Goal: Task Accomplishment & Management: Manage account settings

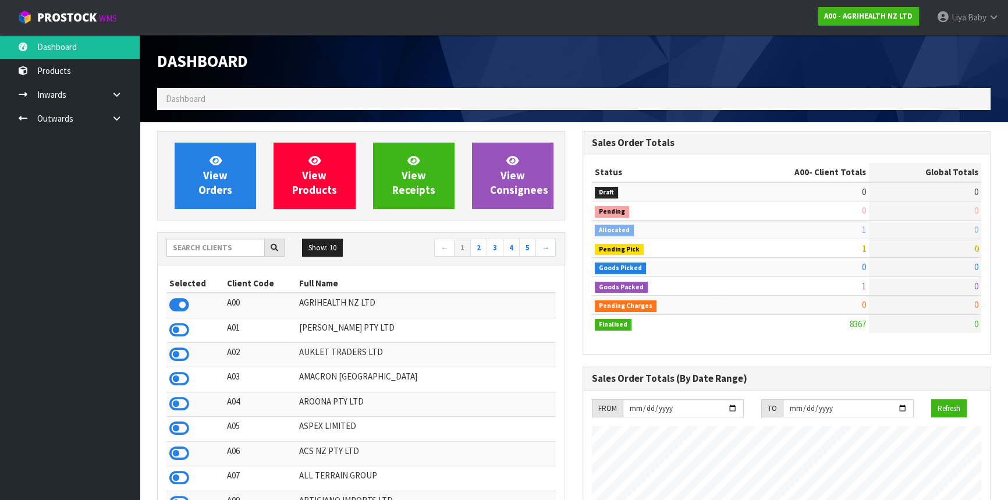
scroll to position [880, 425]
click at [194, 249] on input "text" at bounding box center [216, 248] width 98 height 18
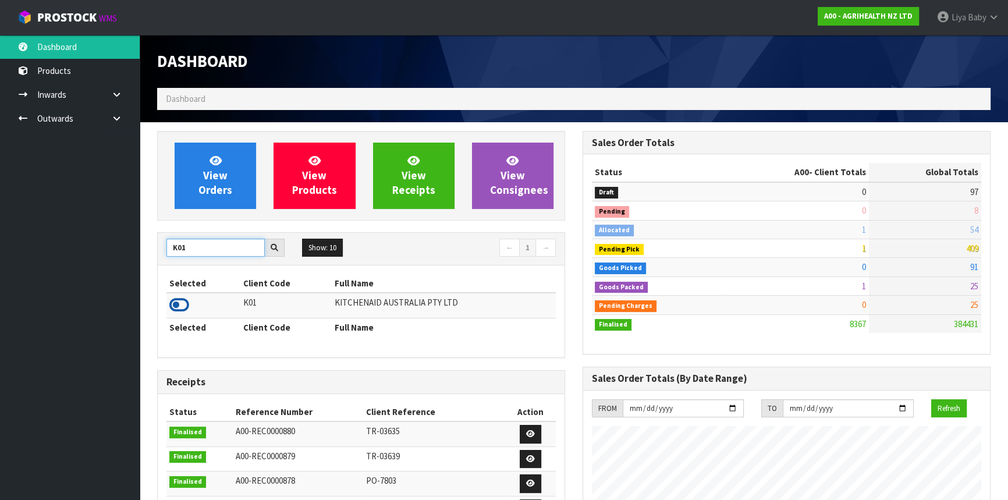
type input "K01"
click at [183, 301] on icon at bounding box center [179, 304] width 20 height 17
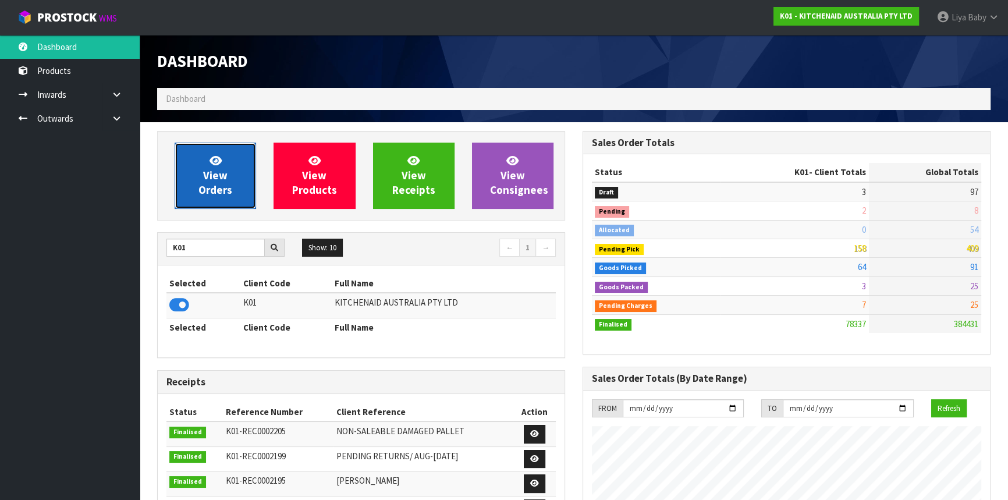
click at [224, 174] on span "View Orders" at bounding box center [216, 176] width 34 height 44
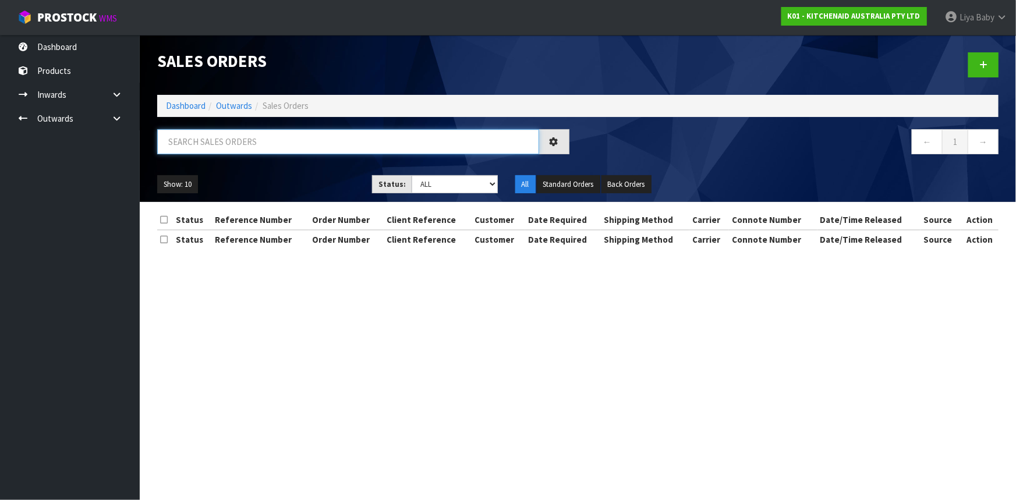
click at [198, 148] on input "text" at bounding box center [348, 141] width 382 height 25
type input "JOB-0415889"
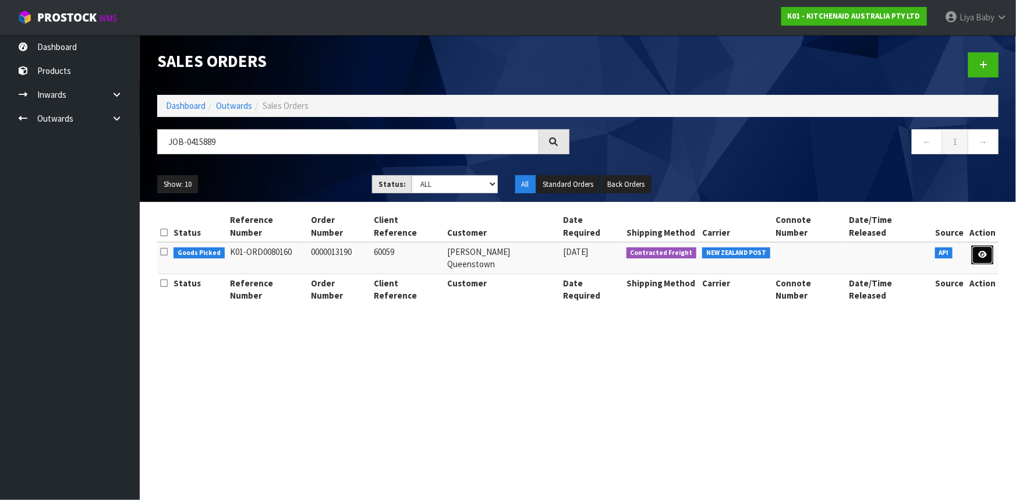
click at [987, 246] on link at bounding box center [983, 255] width 22 height 19
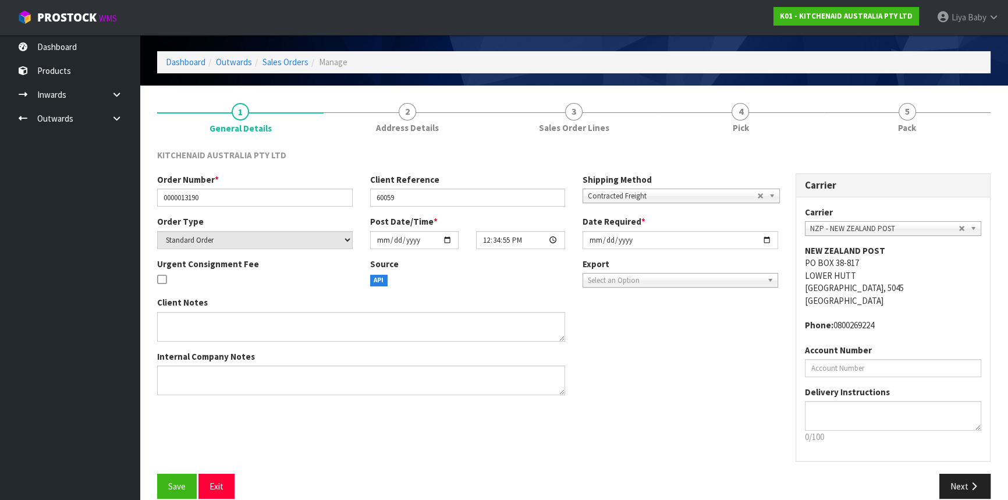
scroll to position [52, 0]
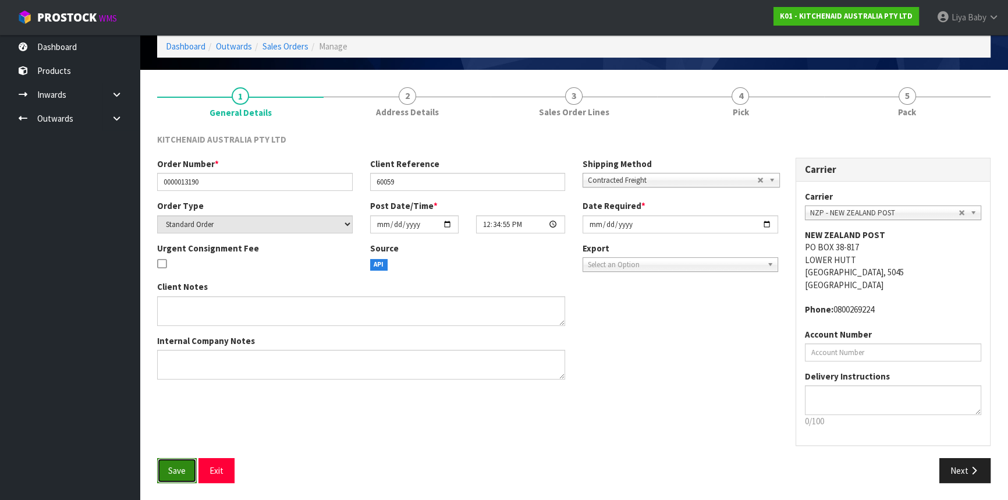
click at [189, 473] on button "Save" at bounding box center [177, 470] width 40 height 25
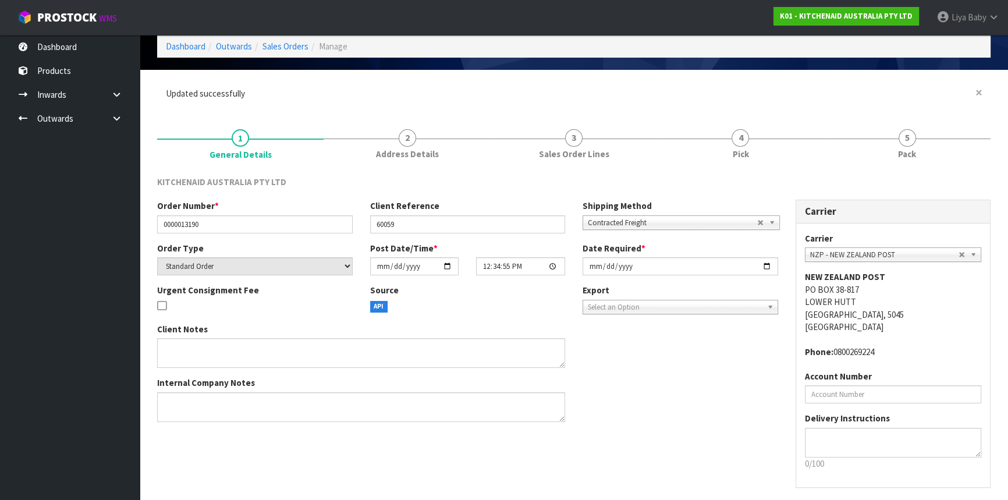
scroll to position [0, 0]
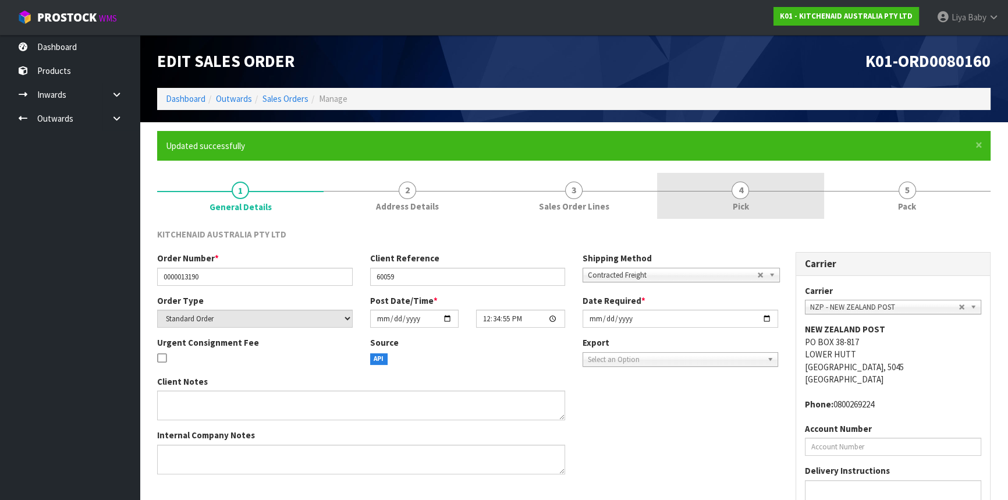
drag, startPoint x: 737, startPoint y: 206, endPoint x: 728, endPoint y: 214, distance: 11.6
click at [736, 206] on span "Pick" at bounding box center [740, 206] width 16 height 12
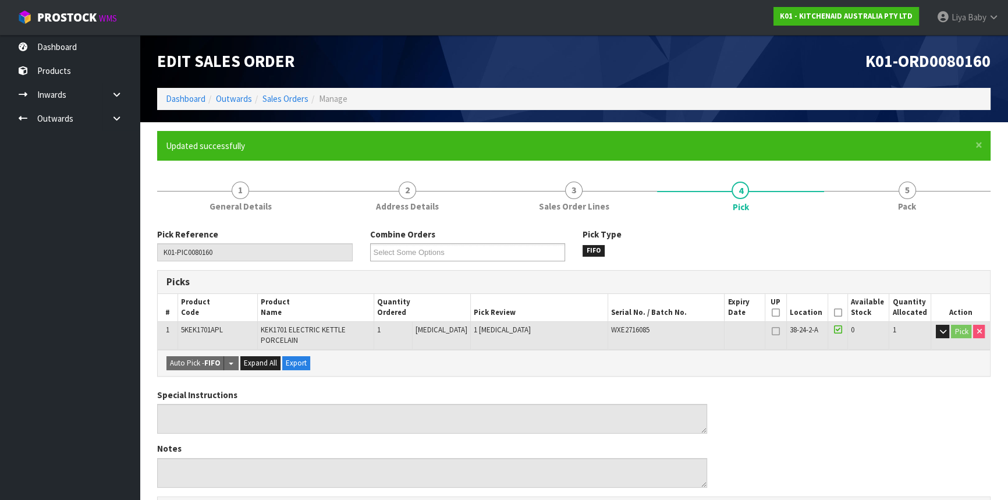
click at [835, 313] on icon at bounding box center [838, 313] width 8 height 1
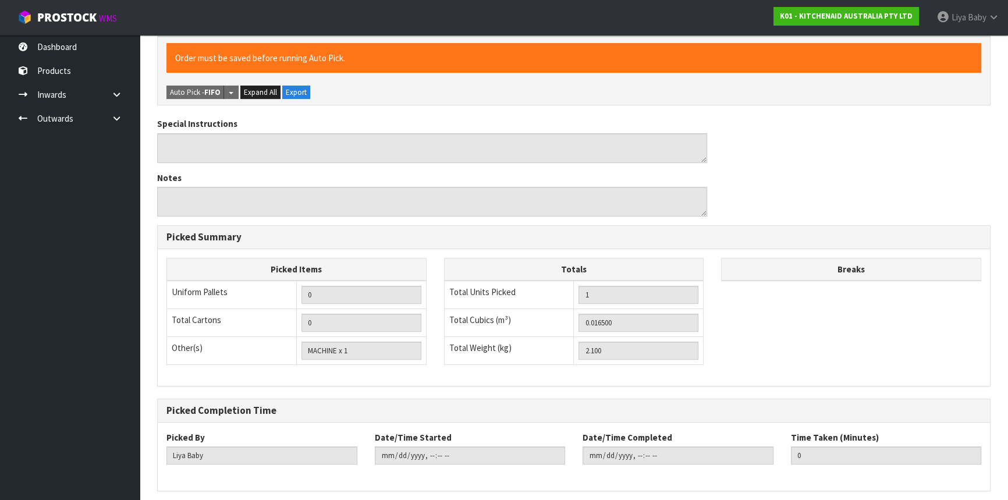
scroll to position [357, 0]
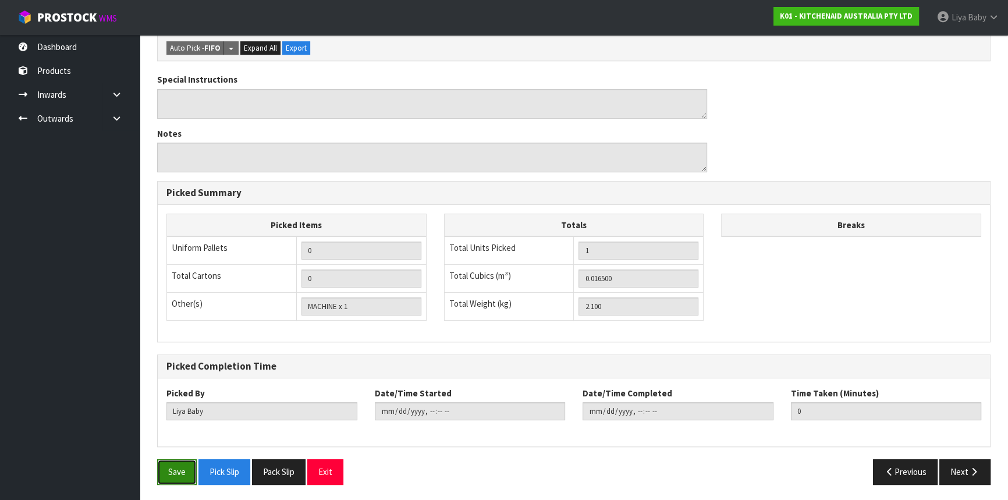
click at [168, 478] on button "Save" at bounding box center [177, 471] width 40 height 25
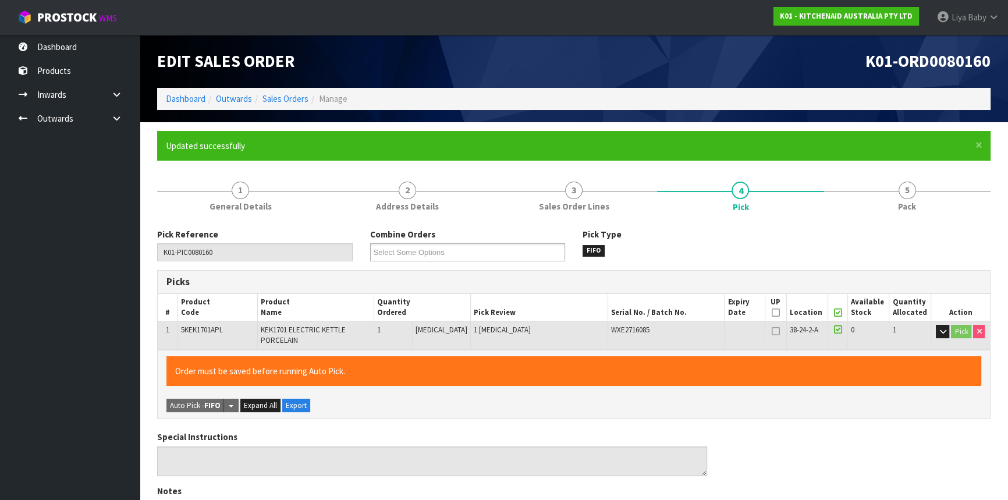
type input "[DATE]T08:27:46"
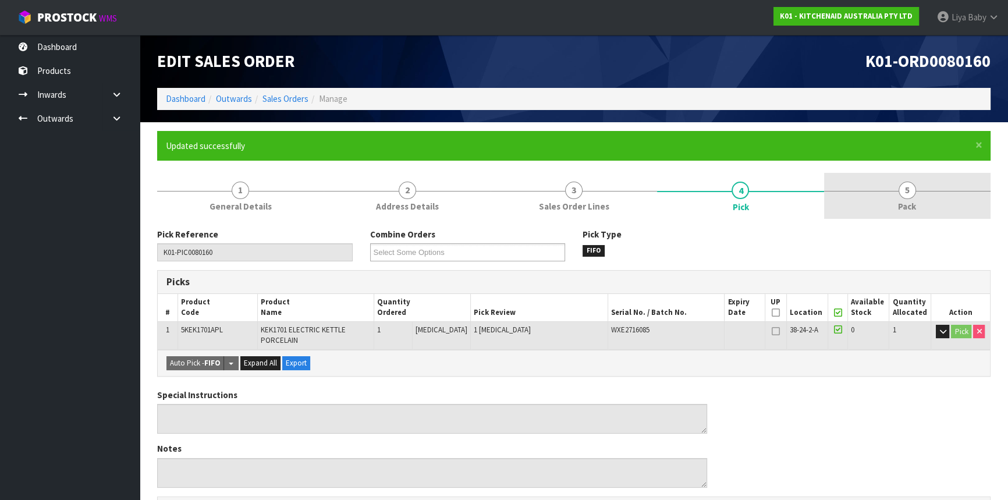
click at [910, 197] on span "5" at bounding box center [907, 190] width 17 height 17
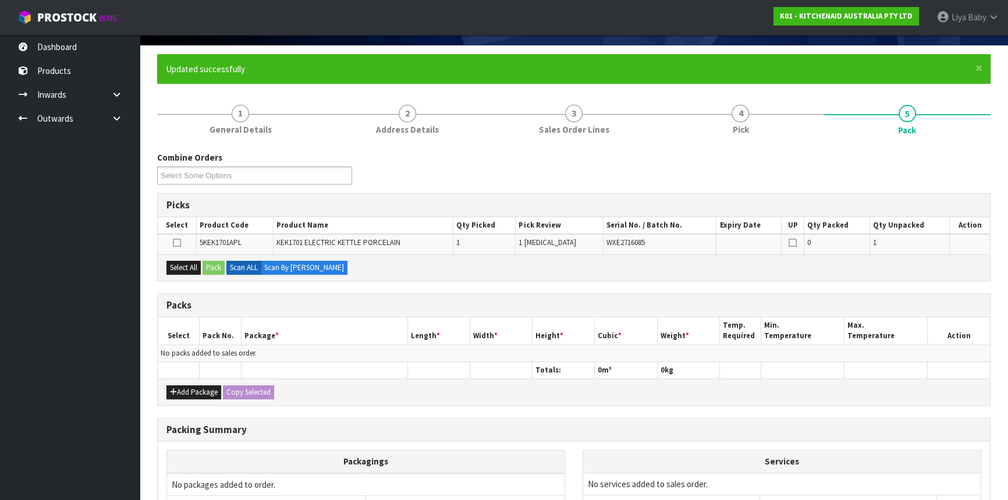
scroll to position [195, 0]
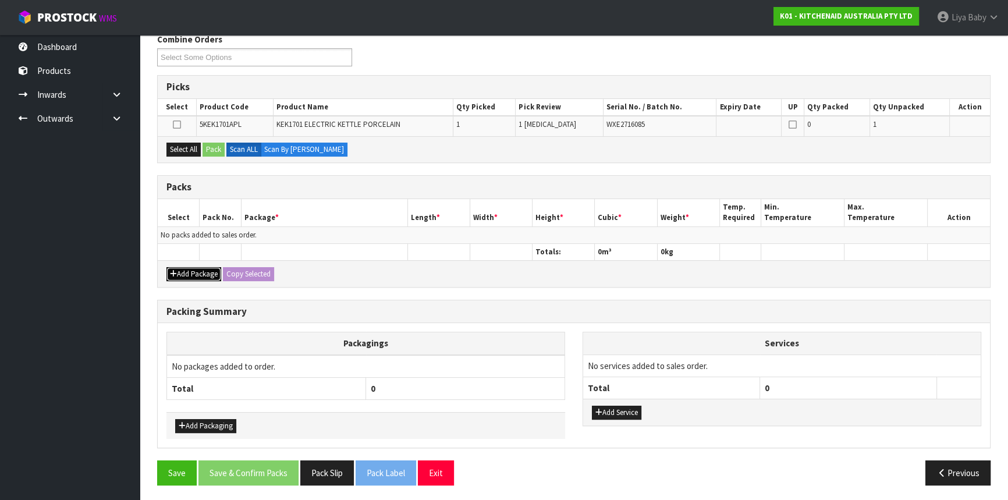
click at [185, 272] on button "Add Package" at bounding box center [194, 274] width 55 height 14
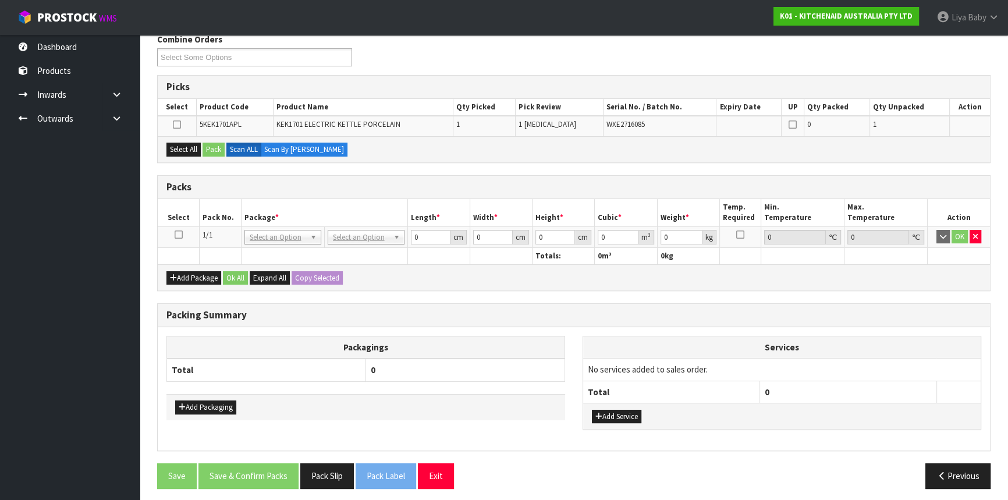
click at [180, 235] on icon at bounding box center [179, 235] width 8 height 1
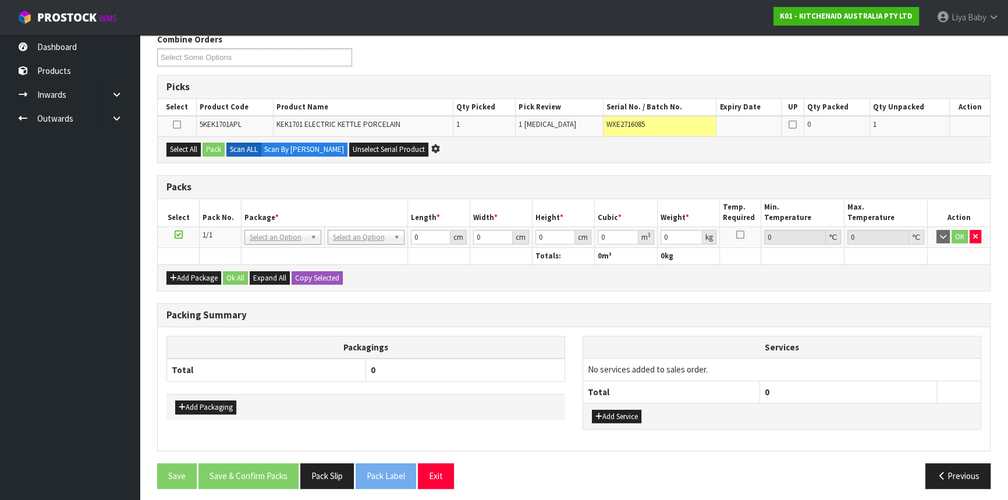
scroll to position [0, 0]
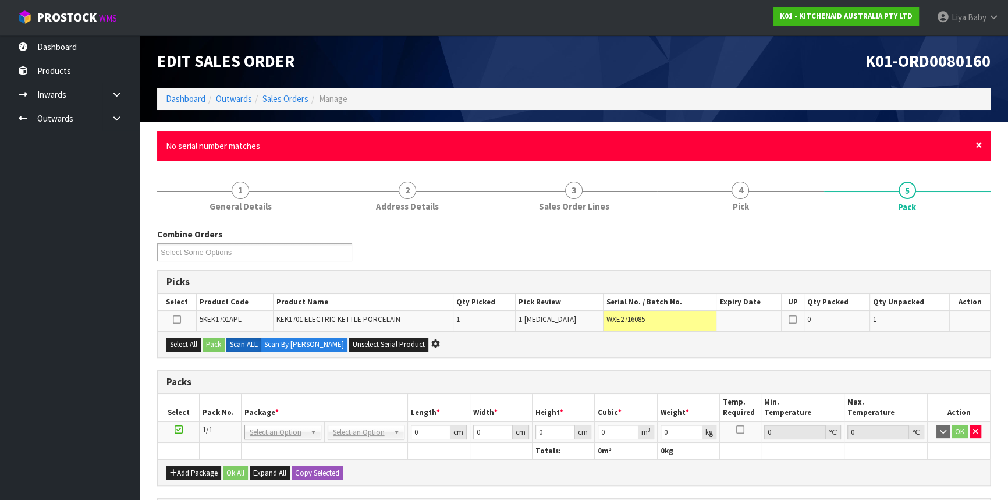
click at [978, 144] on span "×" at bounding box center [979, 145] width 7 height 16
click at [978, 137] on span "×" at bounding box center [979, 145] width 7 height 16
click at [981, 147] on span "×" at bounding box center [979, 145] width 7 height 16
click at [980, 146] on span "×" at bounding box center [979, 145] width 7 height 16
click at [980, 142] on span "×" at bounding box center [979, 145] width 7 height 16
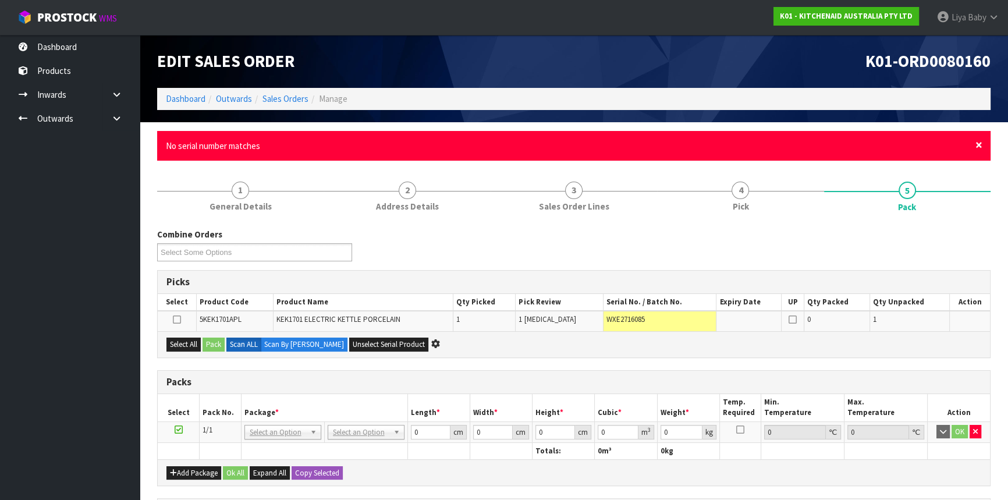
click at [978, 144] on span "×" at bounding box center [979, 145] width 7 height 16
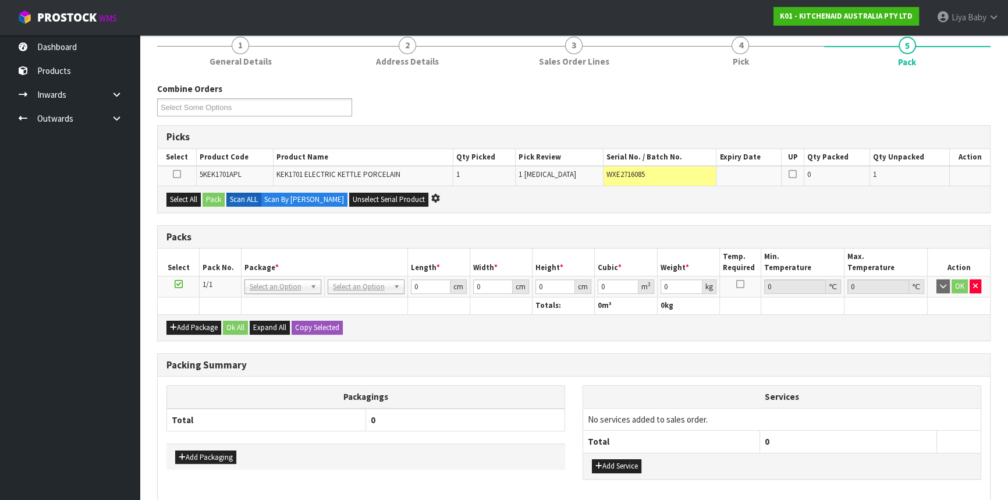
scroll to position [156, 0]
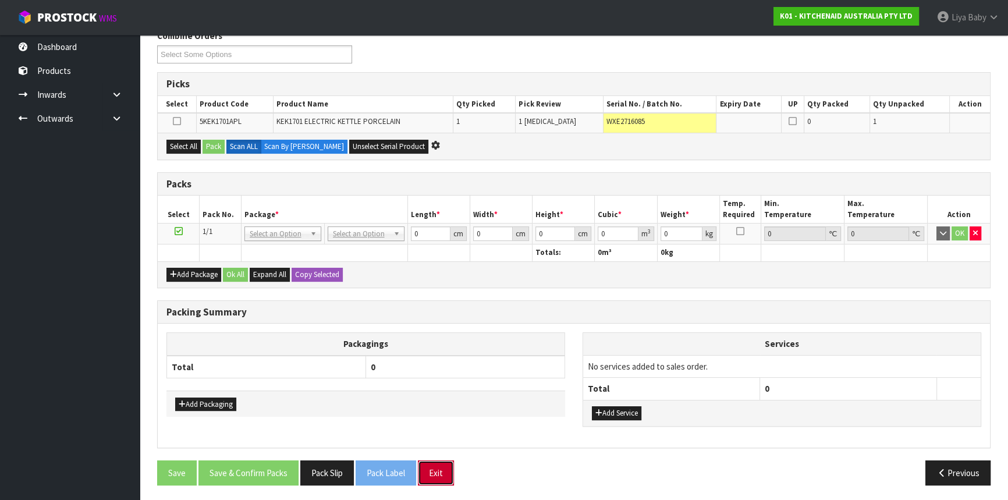
click at [438, 466] on button "Exit" at bounding box center [436, 473] width 36 height 25
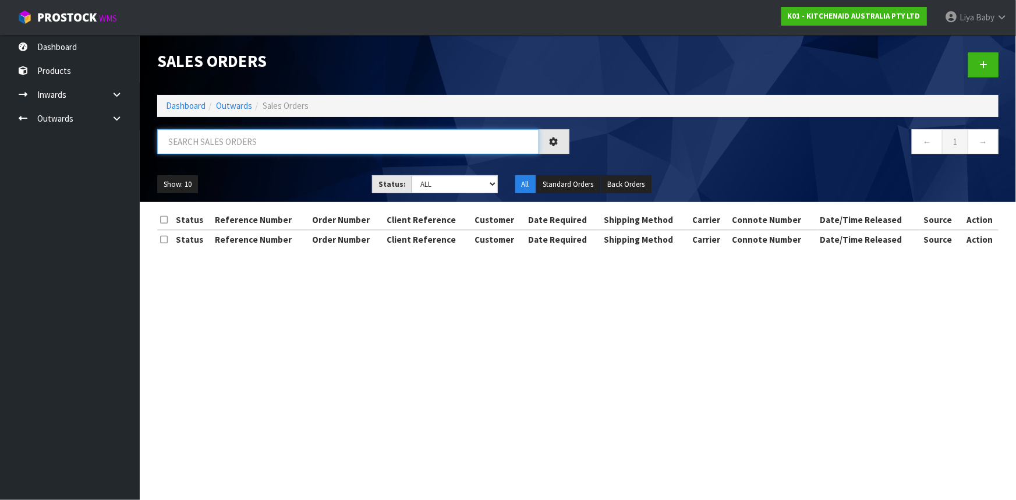
click at [210, 147] on input "text" at bounding box center [348, 141] width 382 height 25
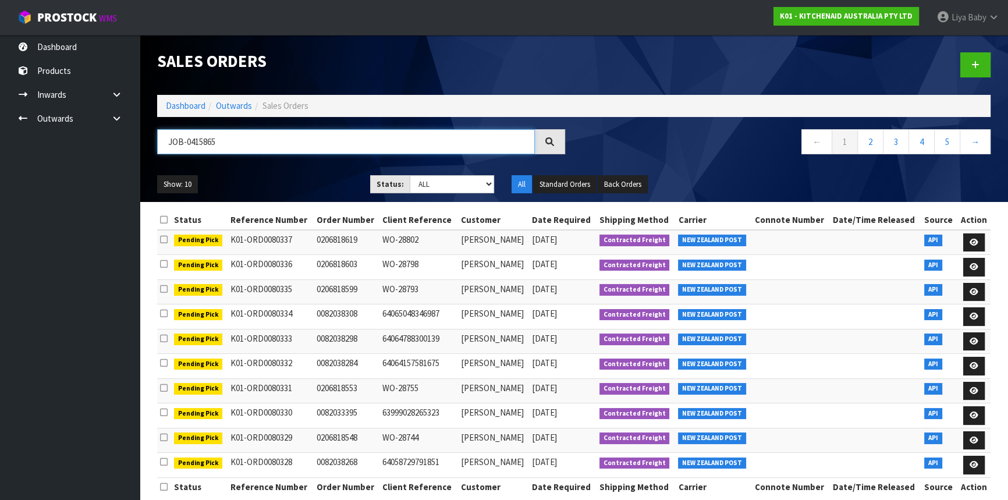
type input "JOB-0415865"
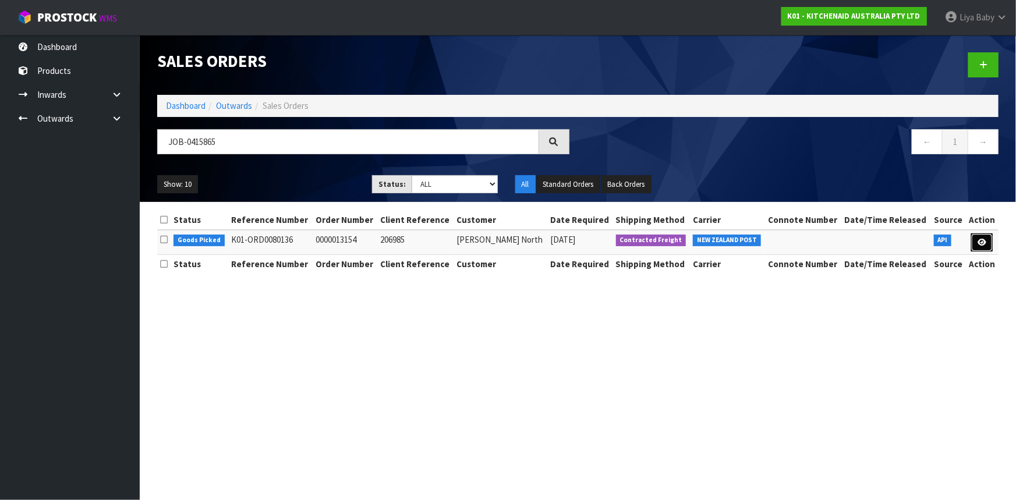
click at [974, 247] on link at bounding box center [982, 242] width 22 height 19
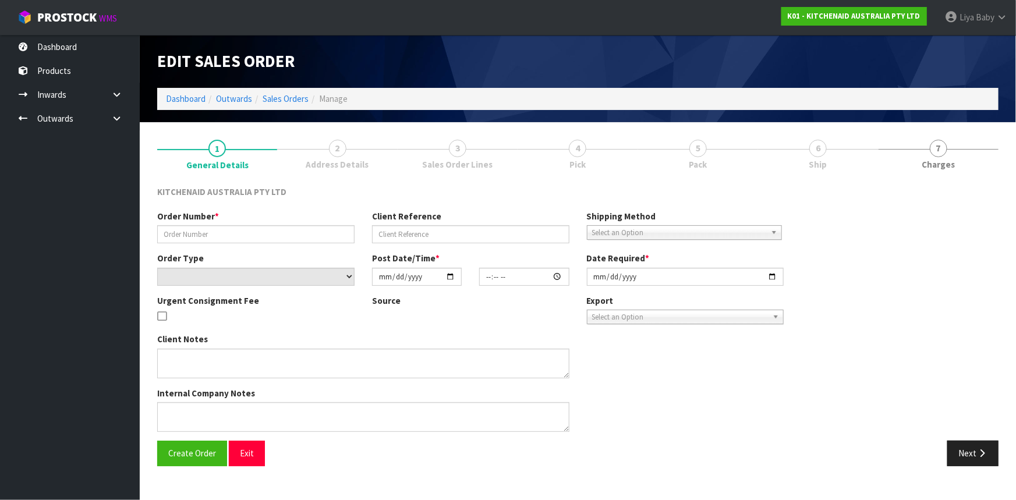
type input "0000013154"
type input "206985"
select select "number:0"
type input "[DATE]"
type input "12:34:05.000"
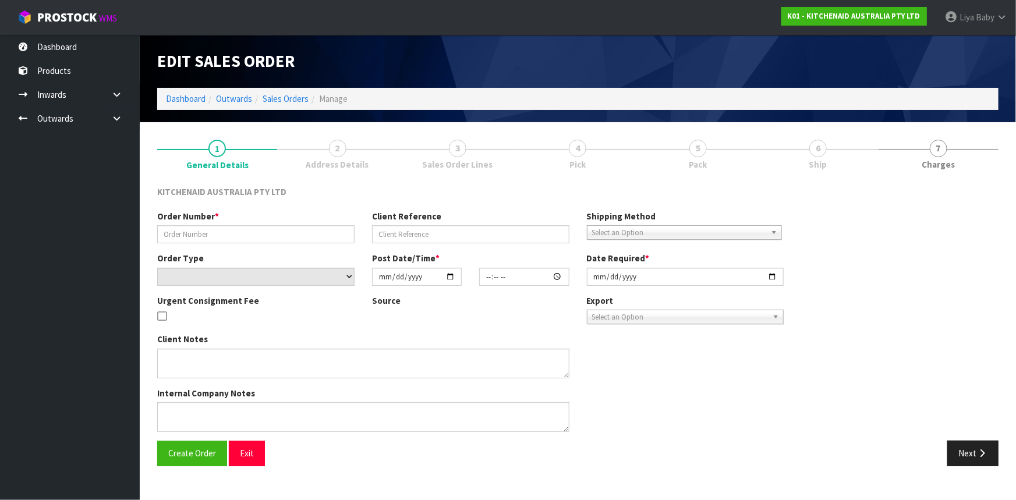
type input "[DATE]"
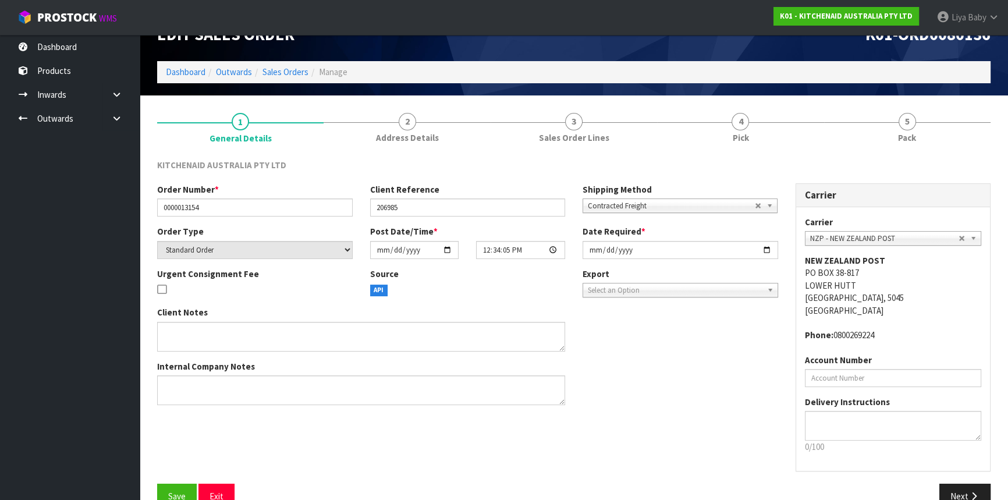
scroll to position [52, 0]
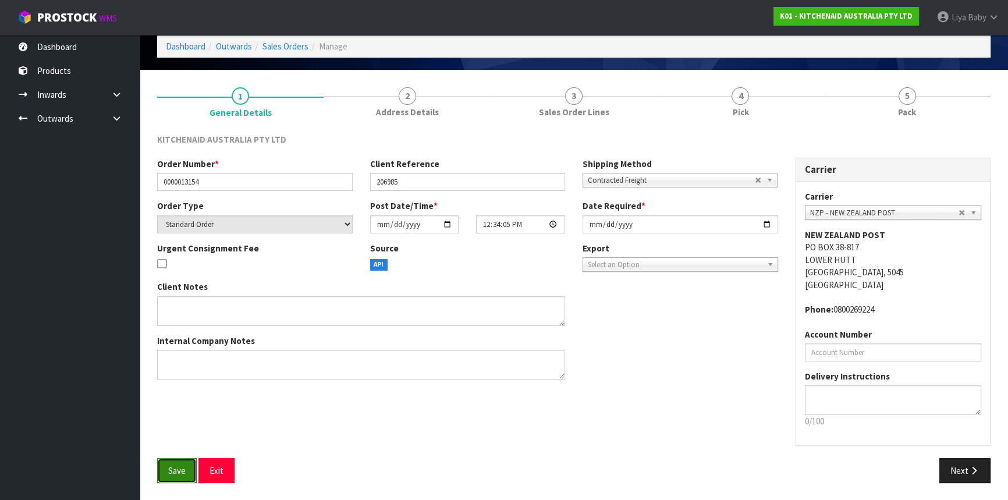
click at [175, 470] on span "Save" at bounding box center [176, 470] width 17 height 11
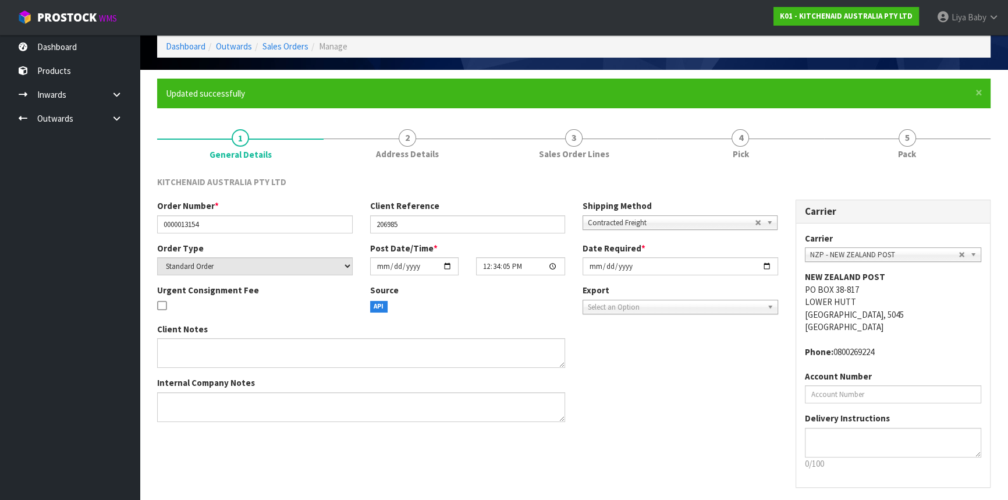
scroll to position [0, 0]
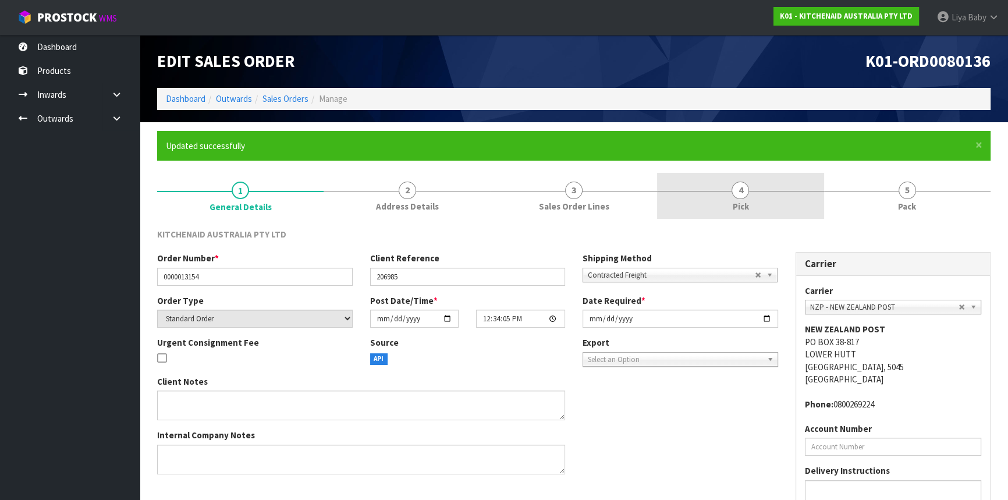
click at [734, 191] on span "4" at bounding box center [740, 190] width 17 height 17
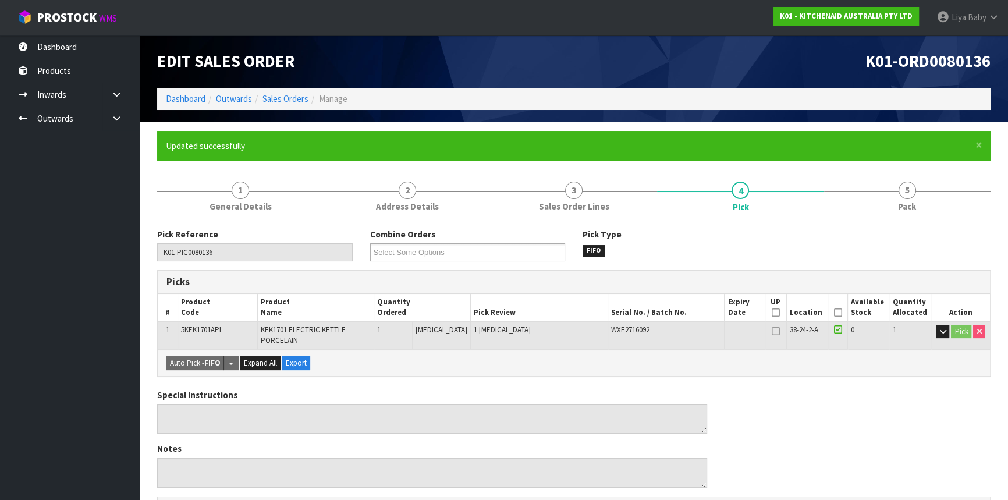
click at [834, 313] on icon at bounding box center [838, 313] width 8 height 1
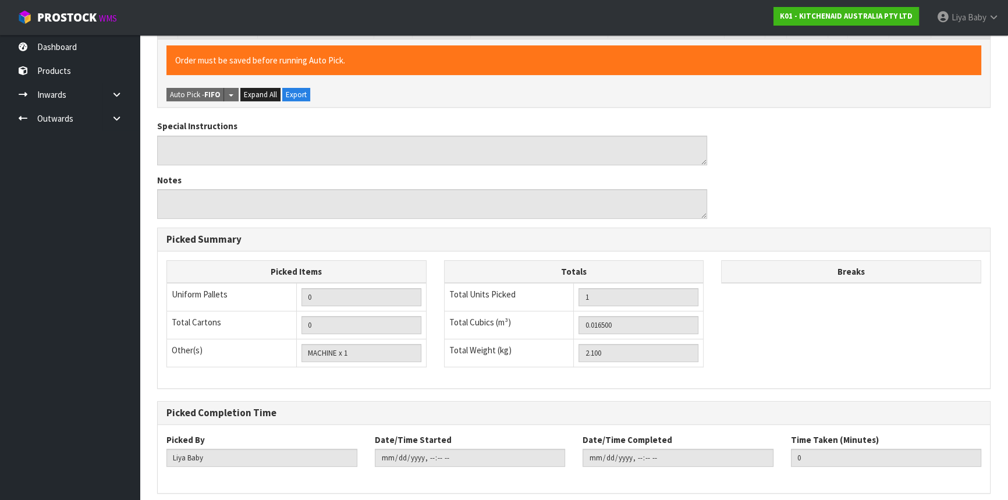
scroll to position [357, 0]
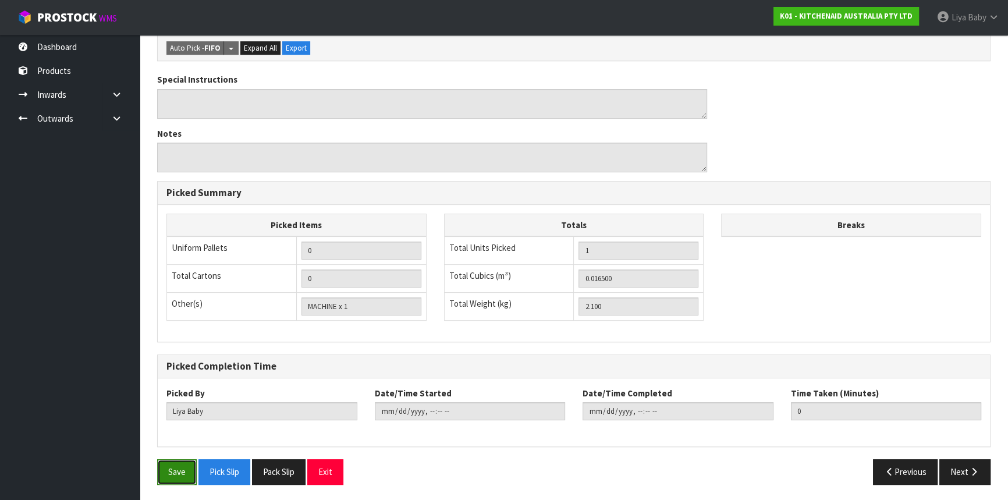
click at [162, 465] on button "Save" at bounding box center [177, 471] width 40 height 25
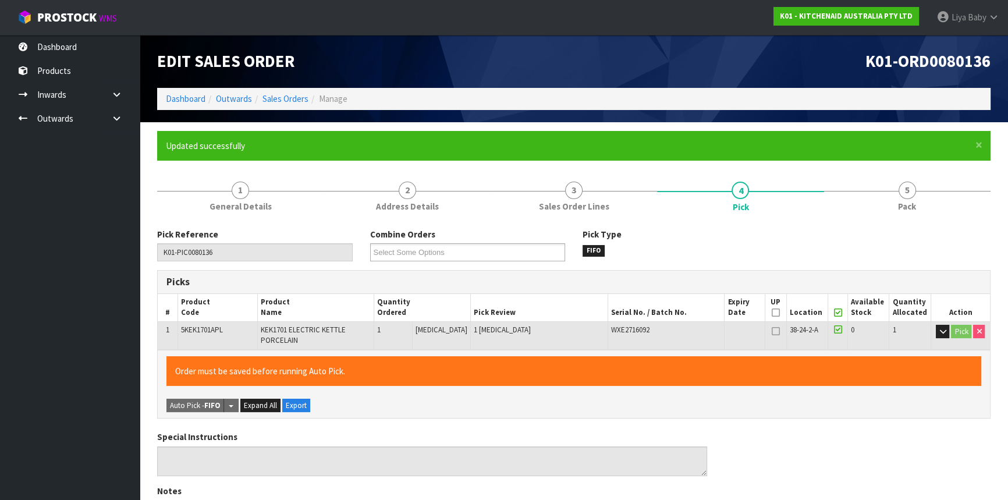
type input "[DATE]T08:30:37"
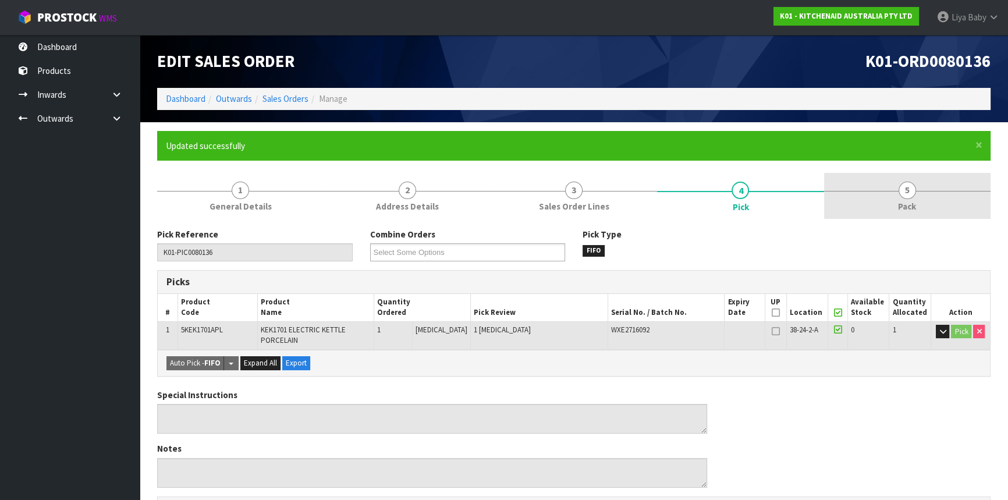
click at [916, 199] on link "5 Pack" at bounding box center [907, 196] width 167 height 46
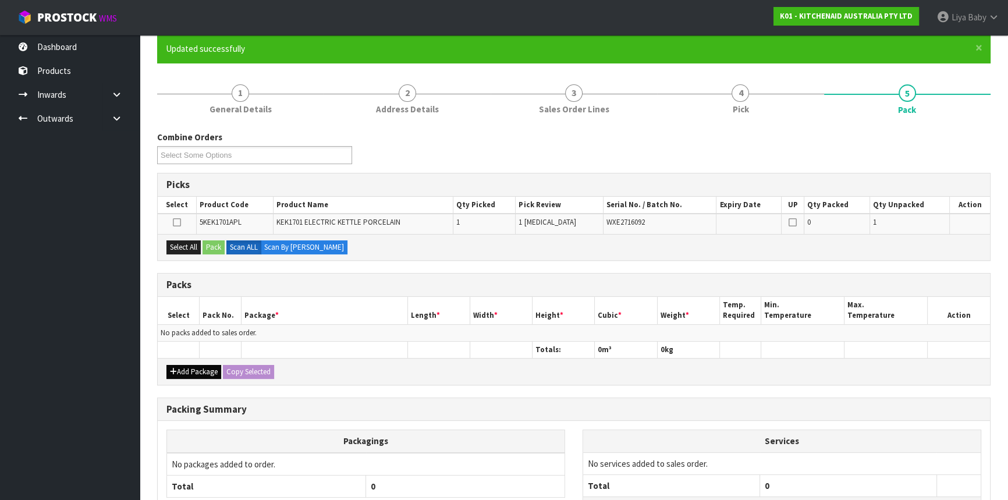
scroll to position [105, 0]
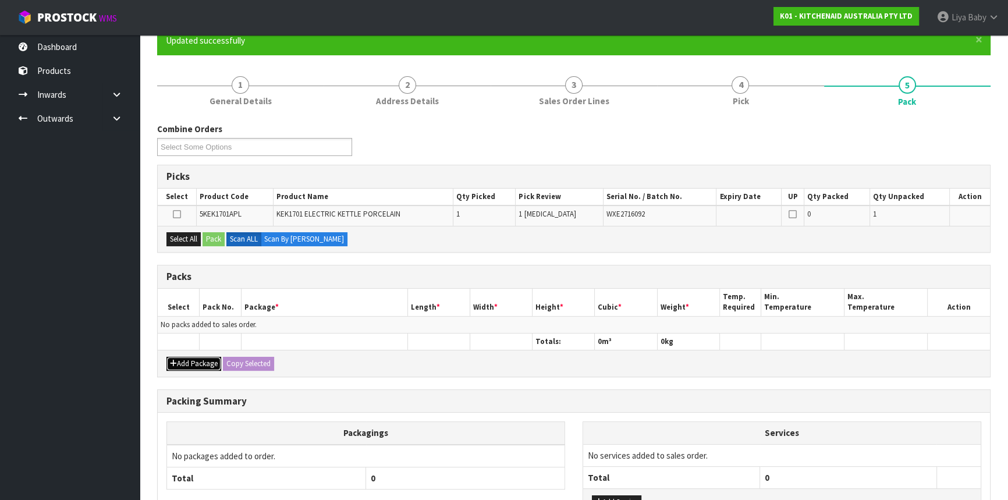
click at [197, 364] on button "Add Package" at bounding box center [194, 364] width 55 height 14
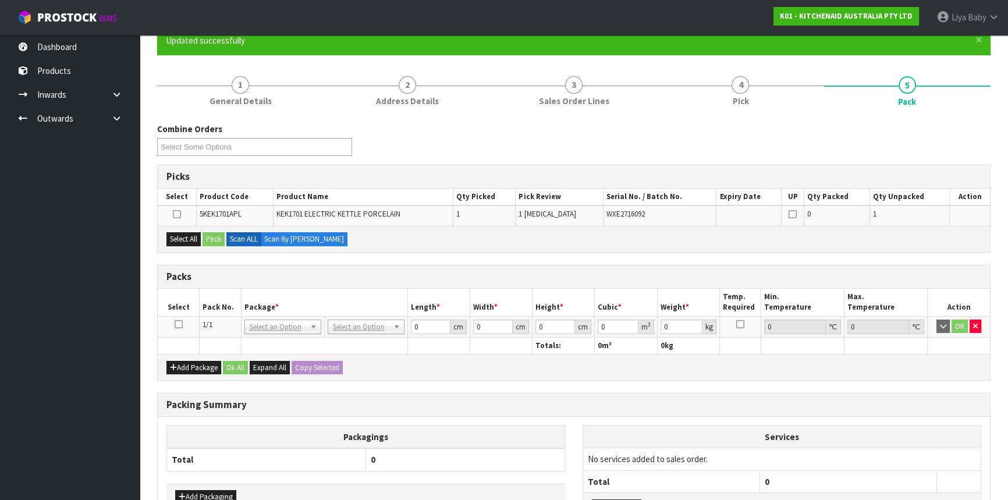
drag, startPoint x: 179, startPoint y: 323, endPoint x: 186, endPoint y: 324, distance: 7.8
click at [179, 324] on icon at bounding box center [179, 324] width 8 height 1
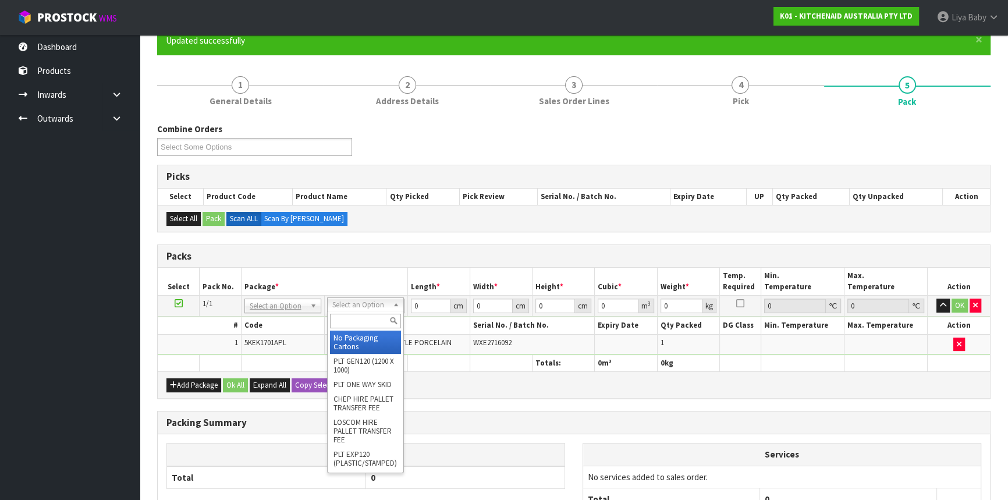
drag, startPoint x: 350, startPoint y: 300, endPoint x: 355, endPoint y: 306, distance: 7.5
click at [355, 314] on input "text" at bounding box center [365, 321] width 71 height 15
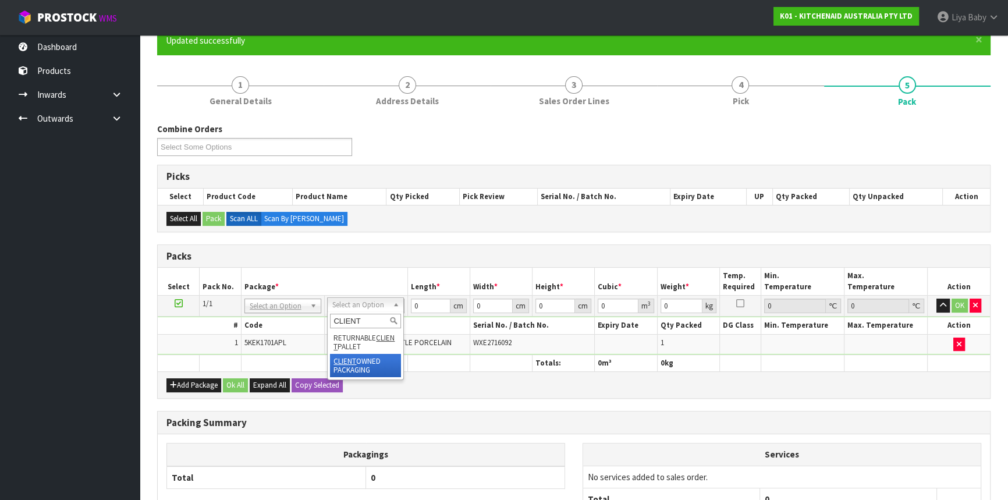
type input "CLIENT"
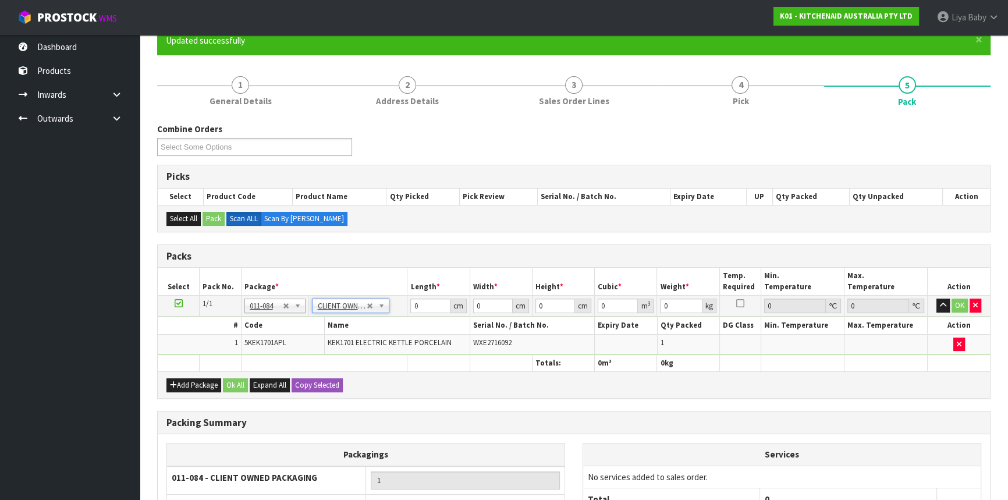
type input "2.1"
click at [423, 309] on input "0" at bounding box center [430, 306] width 40 height 15
type input "31"
type input "42"
type input "2"
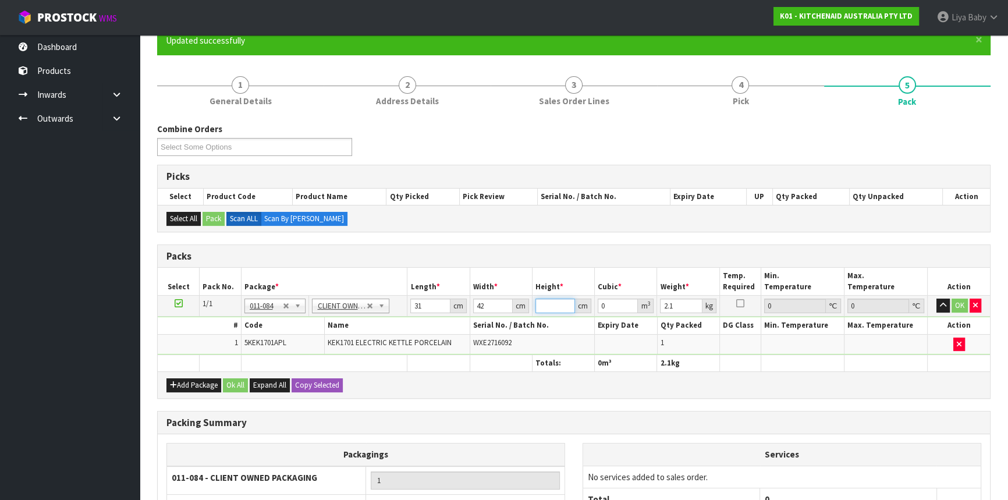
type input "0.002604"
type input "29"
type input "0.037758"
type input "29"
type input "3"
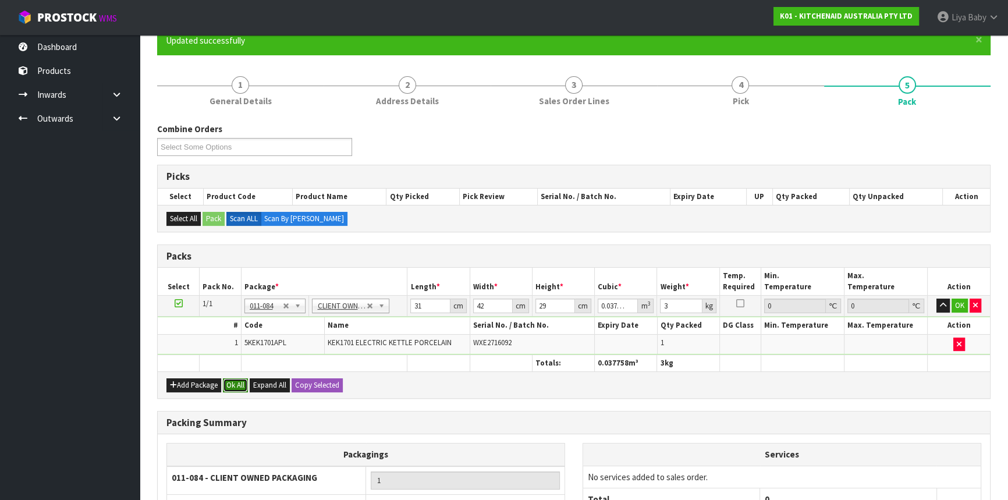
click at [229, 385] on button "Ok All" at bounding box center [235, 385] width 25 height 14
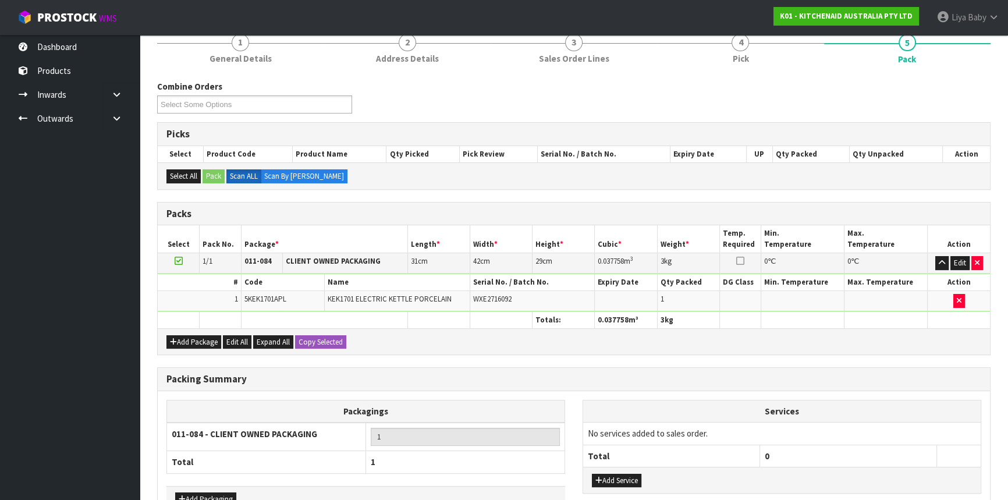
scroll to position [221, 0]
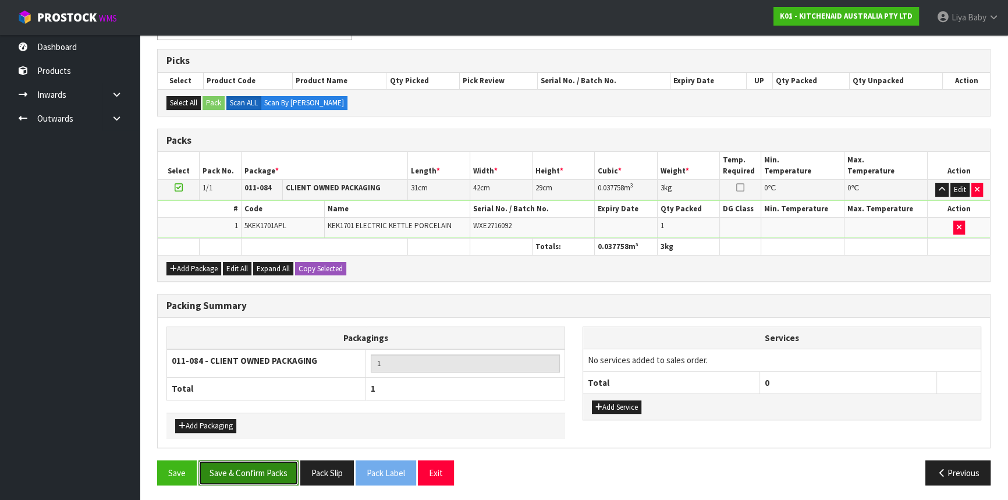
click at [281, 463] on button "Save & Confirm Packs" at bounding box center [249, 473] width 100 height 25
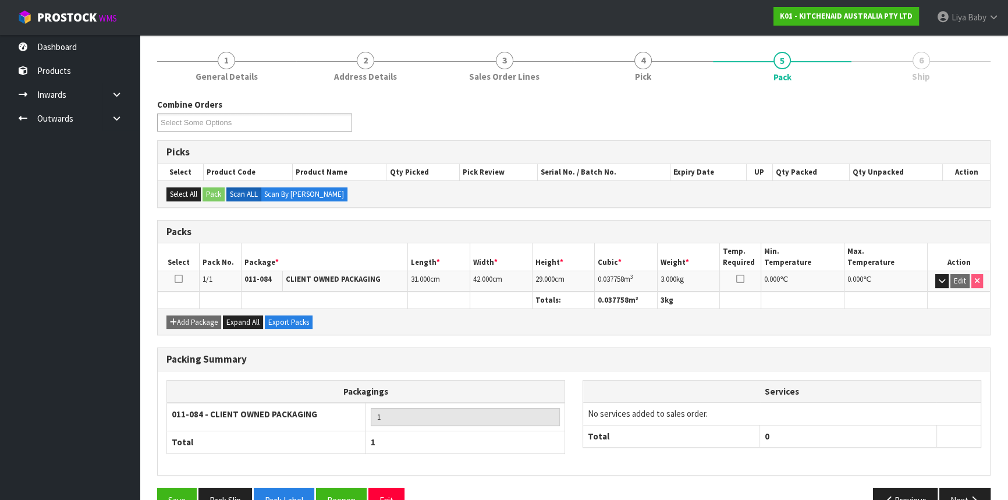
scroll to position [157, 0]
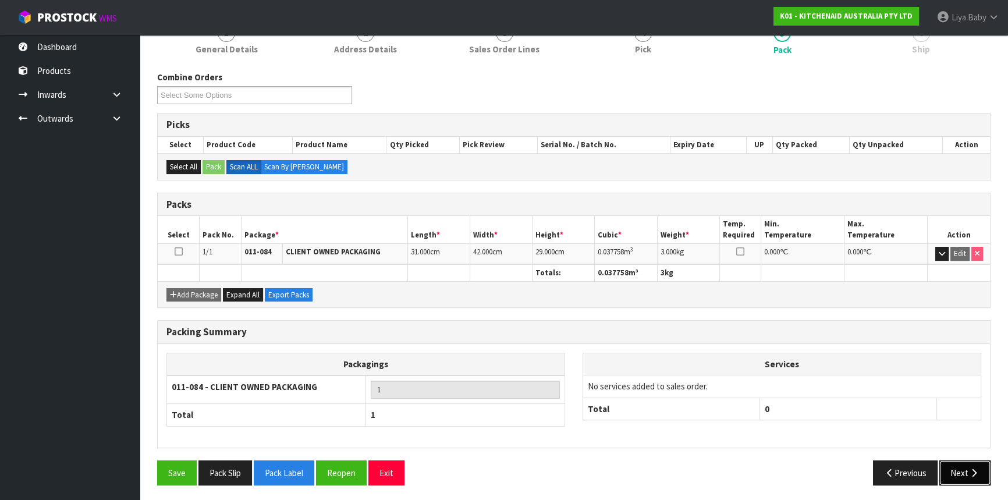
click at [959, 468] on button "Next" at bounding box center [965, 473] width 51 height 25
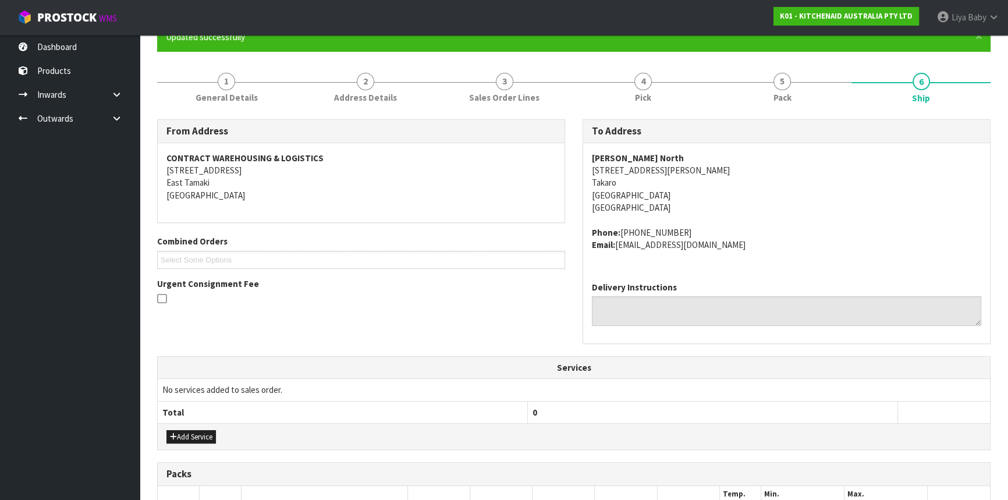
scroll to position [292, 0]
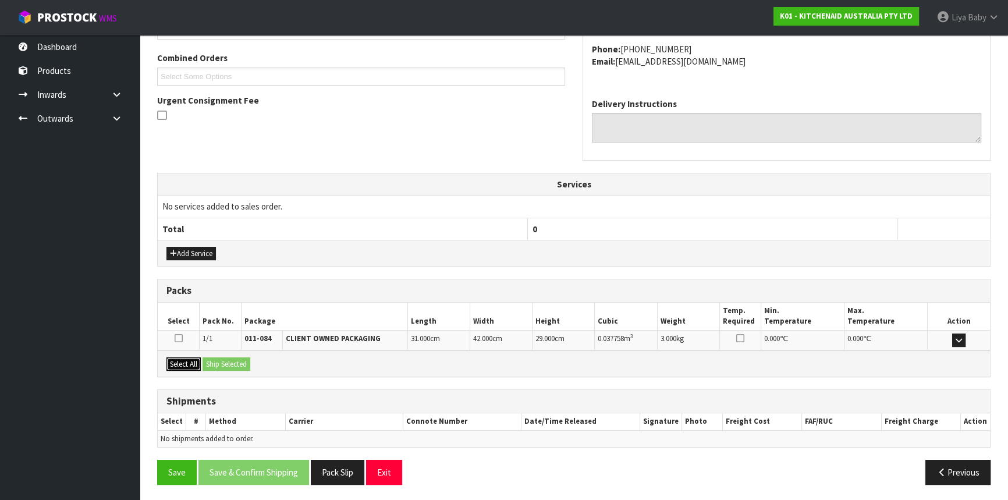
click at [191, 363] on button "Select All" at bounding box center [184, 364] width 34 height 14
click at [224, 361] on button "Ship Selected" at bounding box center [227, 364] width 48 height 14
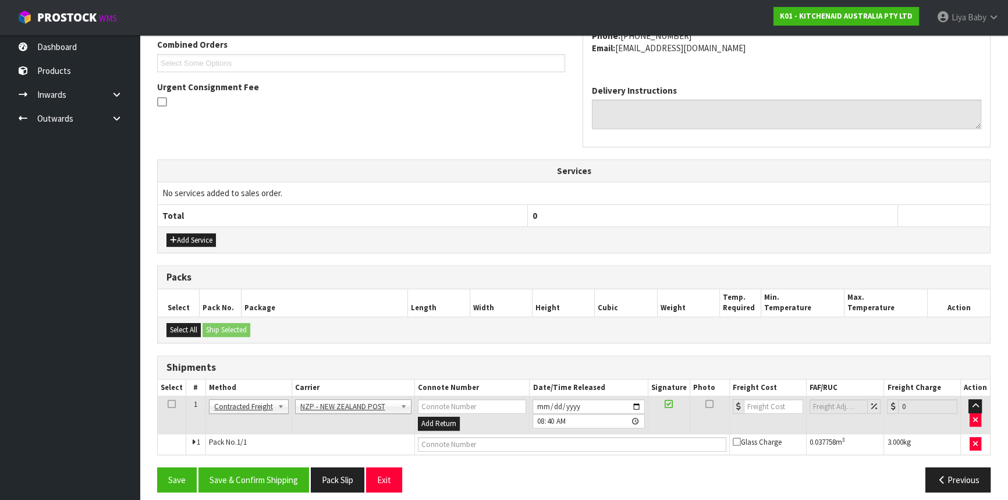
scroll to position [313, 0]
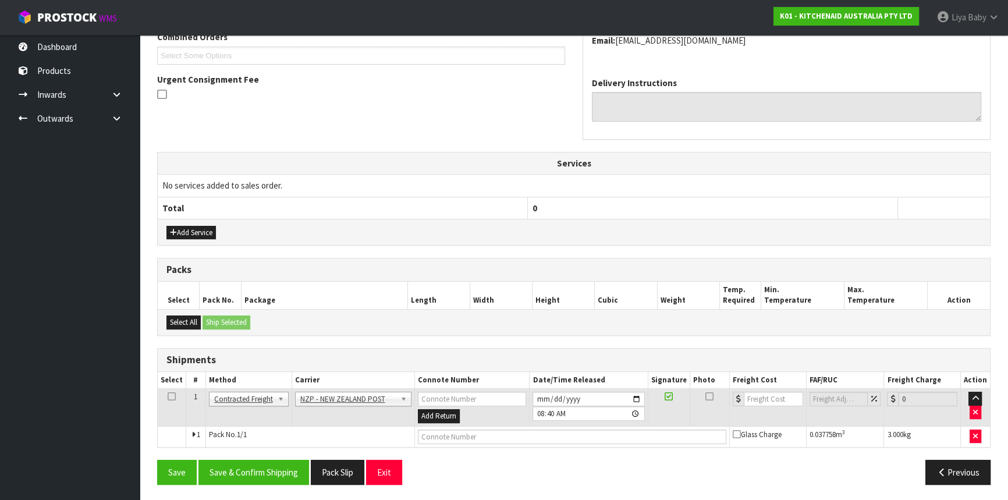
click at [175, 397] on td at bounding box center [172, 408] width 29 height 38
click at [173, 397] on icon at bounding box center [172, 397] width 8 height 1
drag, startPoint x: 242, startPoint y: 466, endPoint x: 307, endPoint y: 438, distance: 71.7
click at [245, 465] on button "Save & Confirm Shipping" at bounding box center [254, 472] width 111 height 25
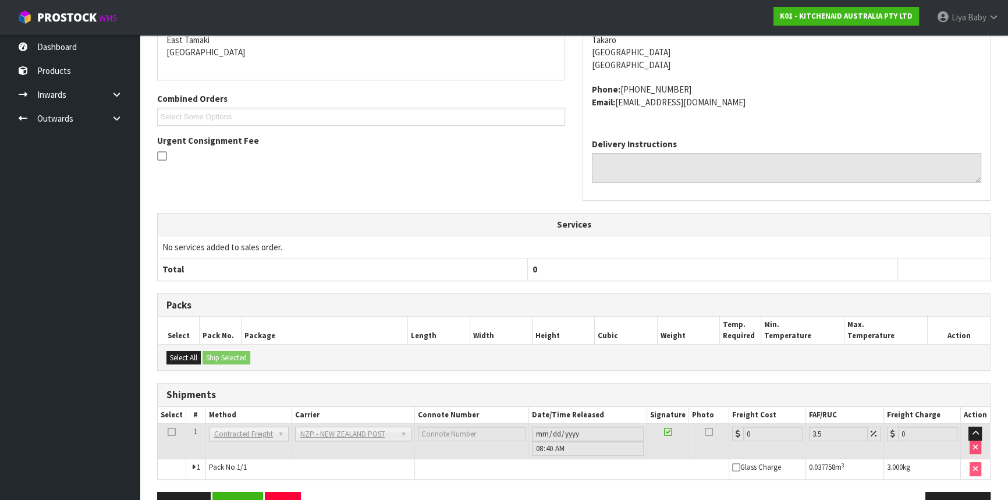
scroll to position [297, 0]
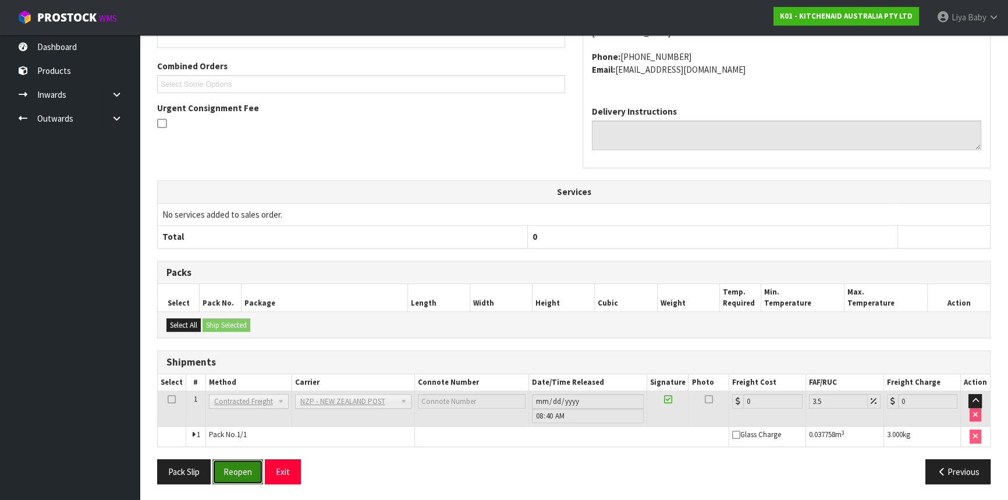
click at [248, 476] on button "Reopen" at bounding box center [238, 471] width 51 height 25
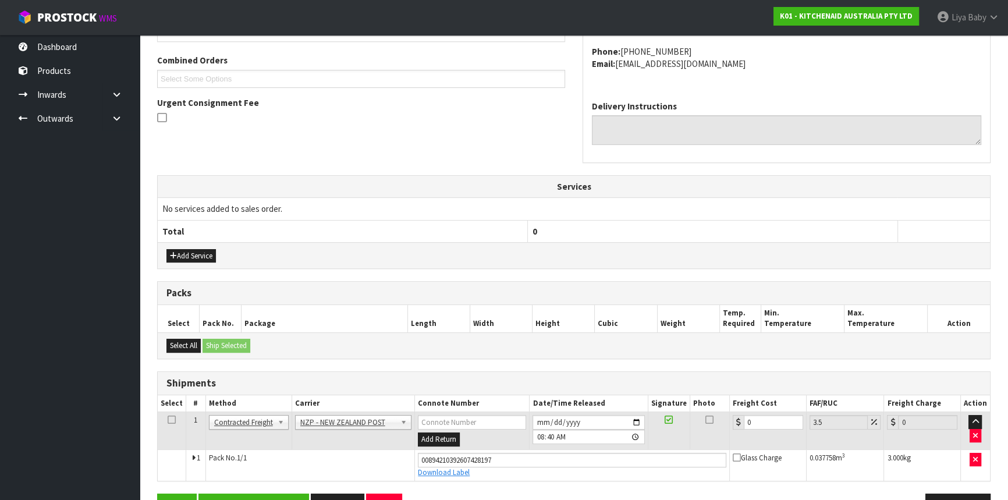
scroll to position [324, 0]
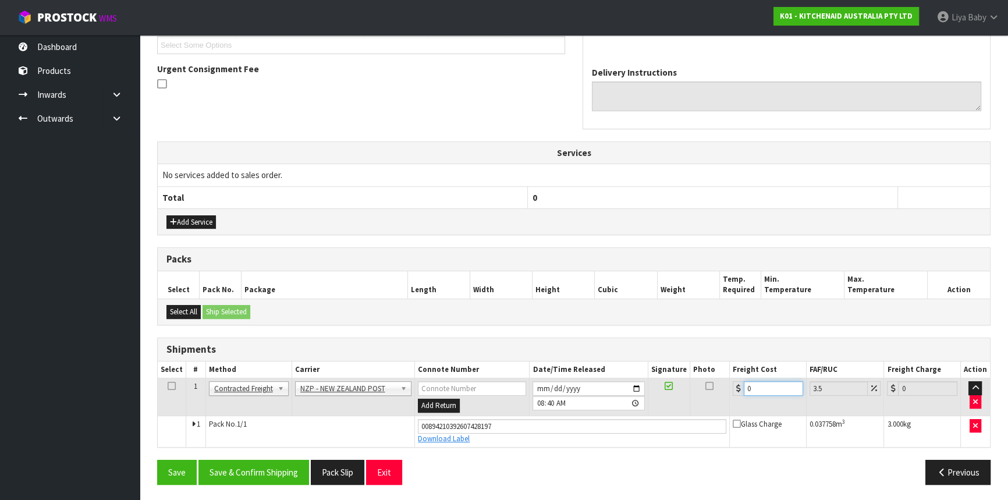
click at [751, 388] on input "0" at bounding box center [773, 388] width 59 height 15
type input "8"
type input "8.28"
type input "8.4"
type input "8.69"
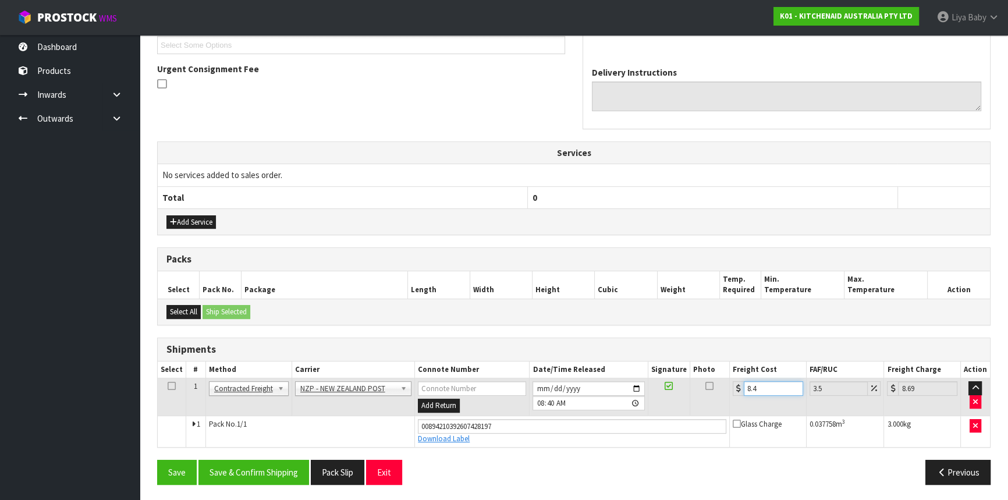
type input "8.45"
type input "8.75"
type input "8.45"
click at [170, 386] on icon at bounding box center [172, 386] width 8 height 1
click at [233, 462] on button "Save & Confirm Shipping" at bounding box center [254, 472] width 111 height 25
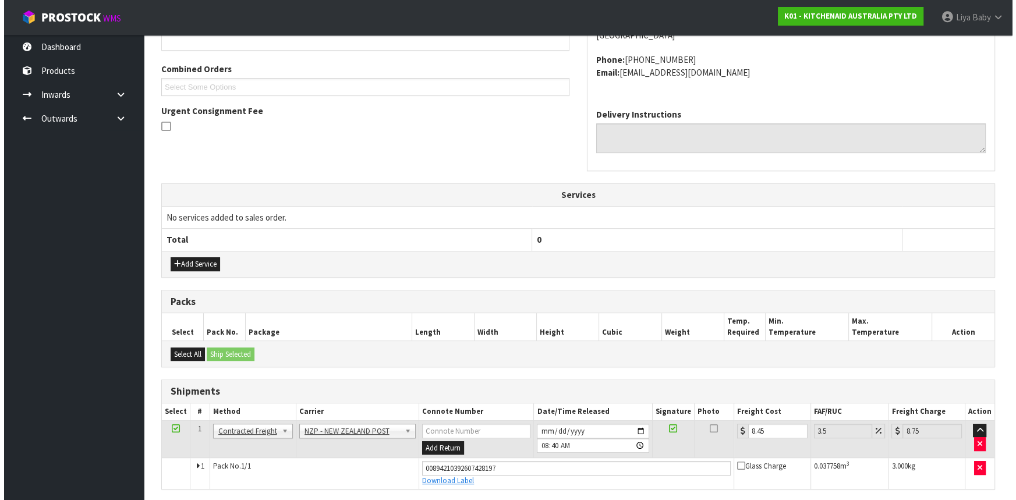
scroll to position [0, 0]
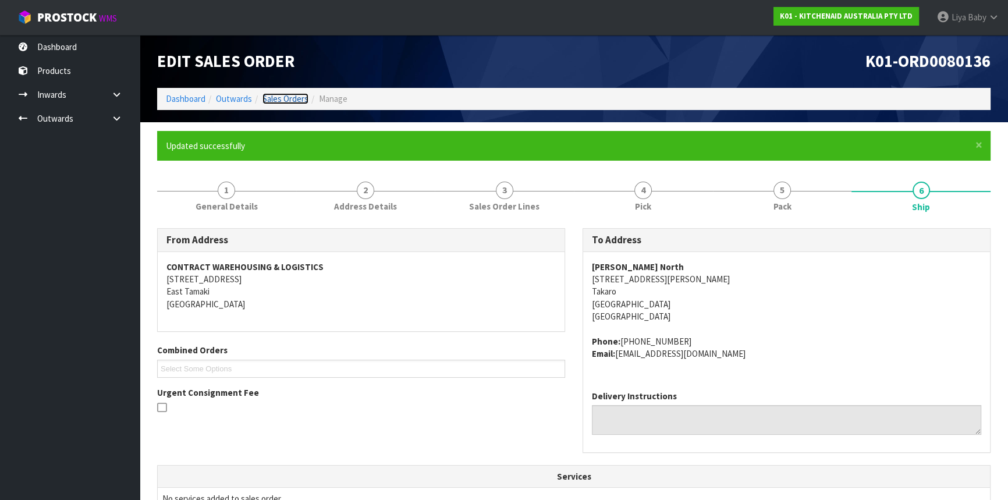
click at [281, 103] on link "Sales Orders" at bounding box center [286, 98] width 46 height 11
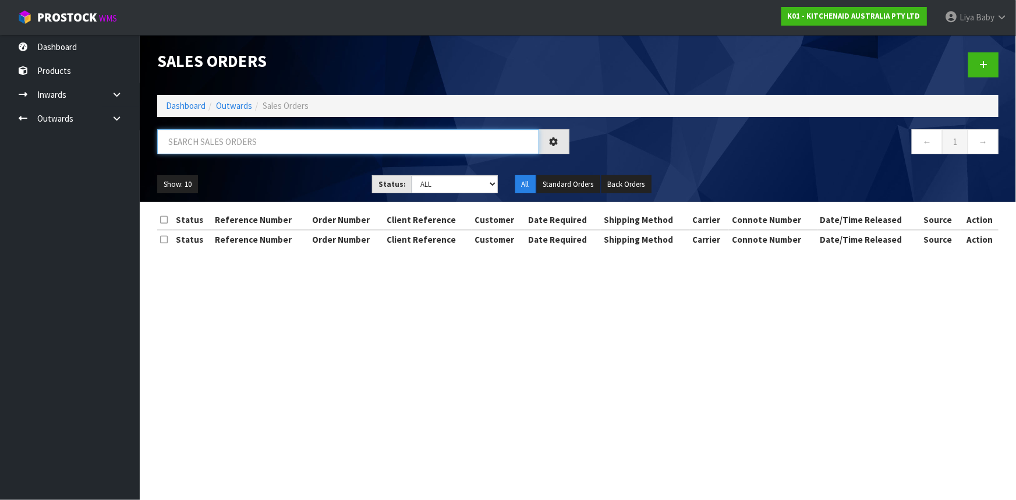
click at [264, 141] on input "text" at bounding box center [348, 141] width 382 height 25
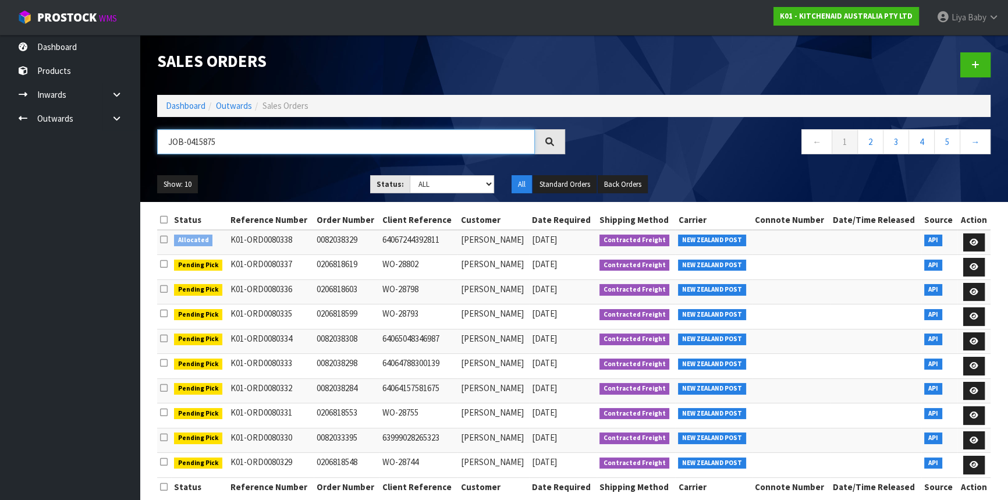
type input "JOB-0415875"
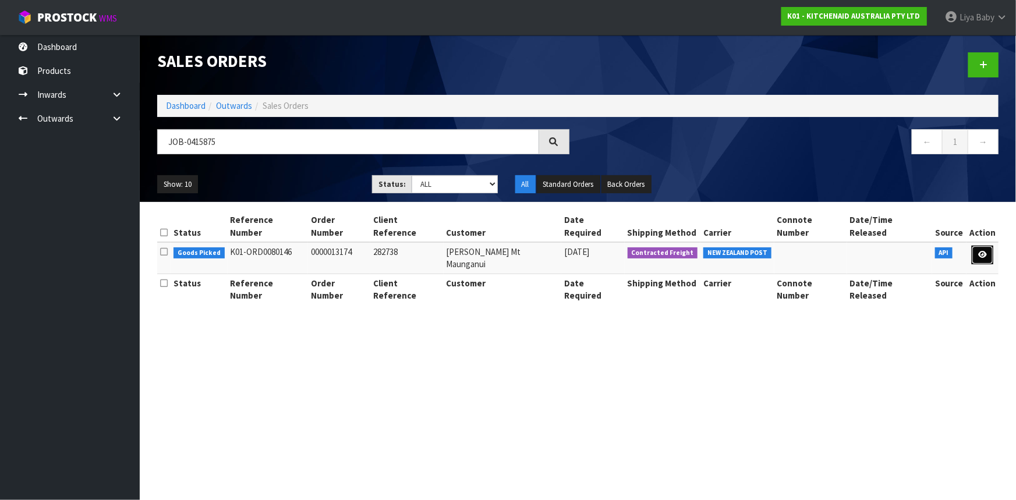
click at [978, 246] on link at bounding box center [983, 255] width 22 height 19
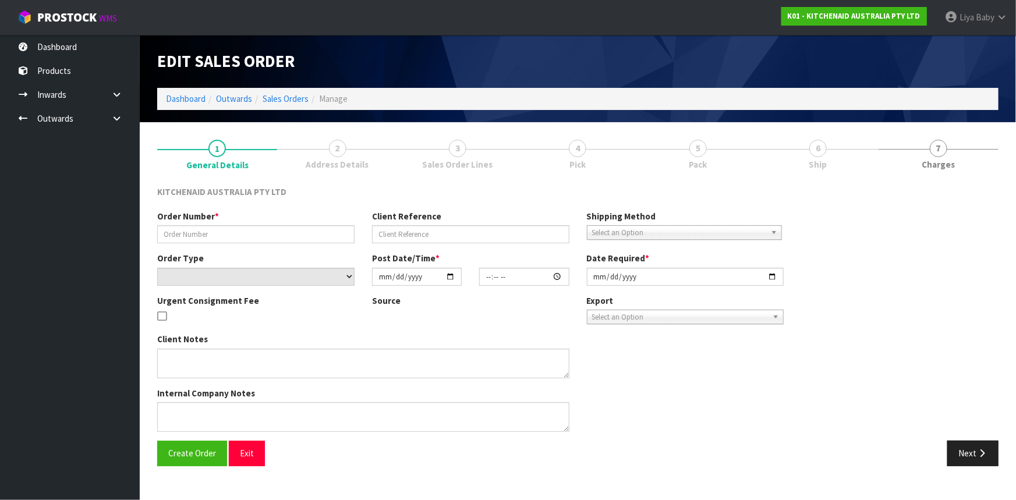
type input "0000013174"
type input "282738"
select select "number:0"
type input "[DATE]"
type input "12:34:25.000"
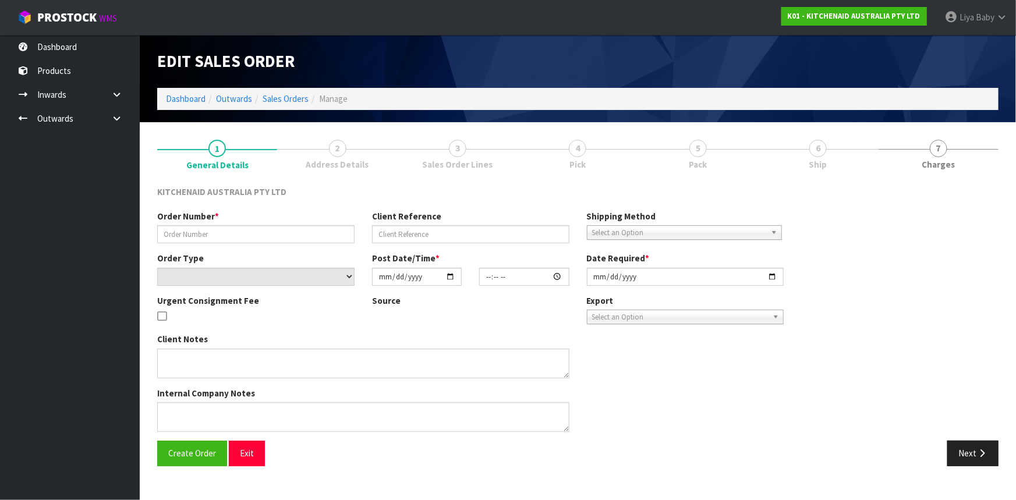
type input "[DATE]"
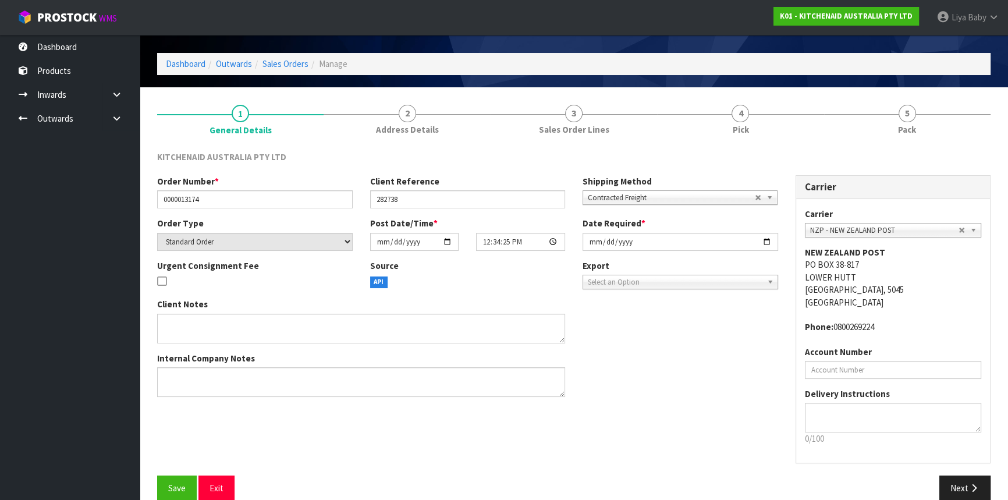
scroll to position [52, 0]
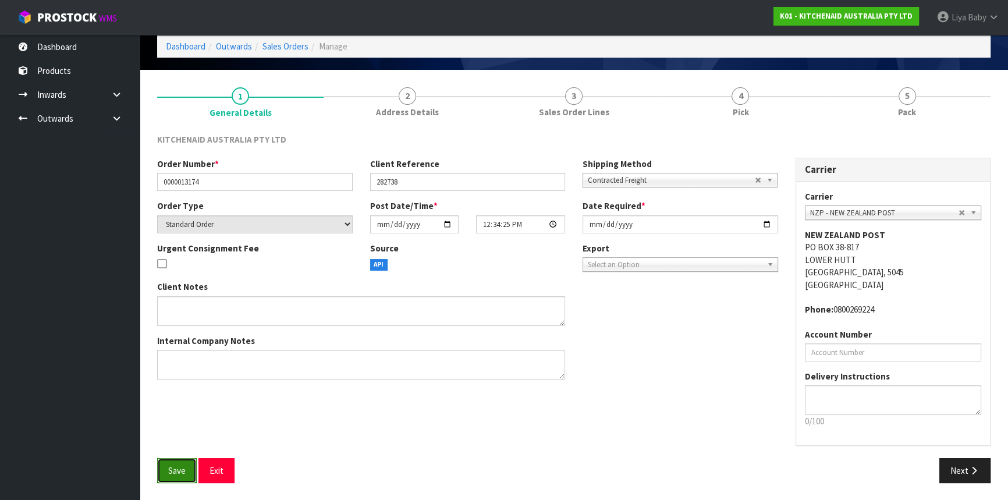
click at [174, 469] on span "Save" at bounding box center [176, 470] width 17 height 11
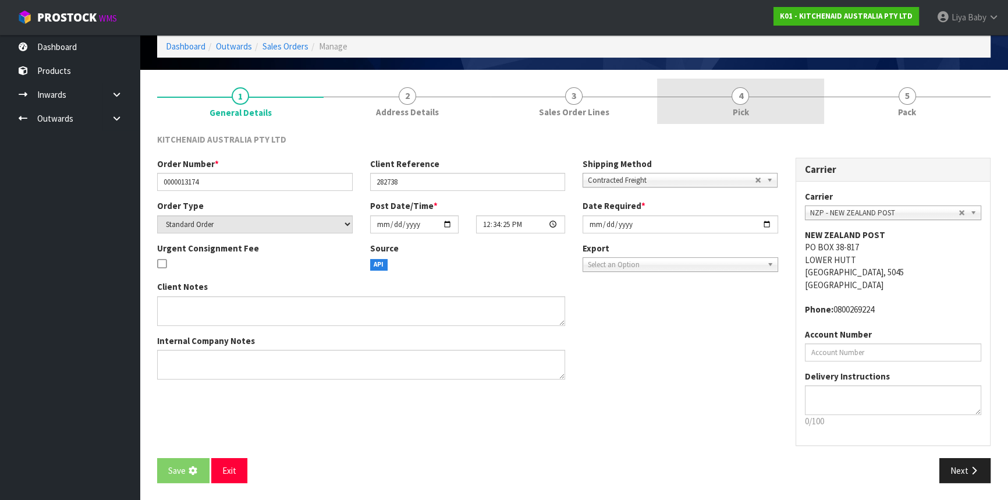
scroll to position [0, 0]
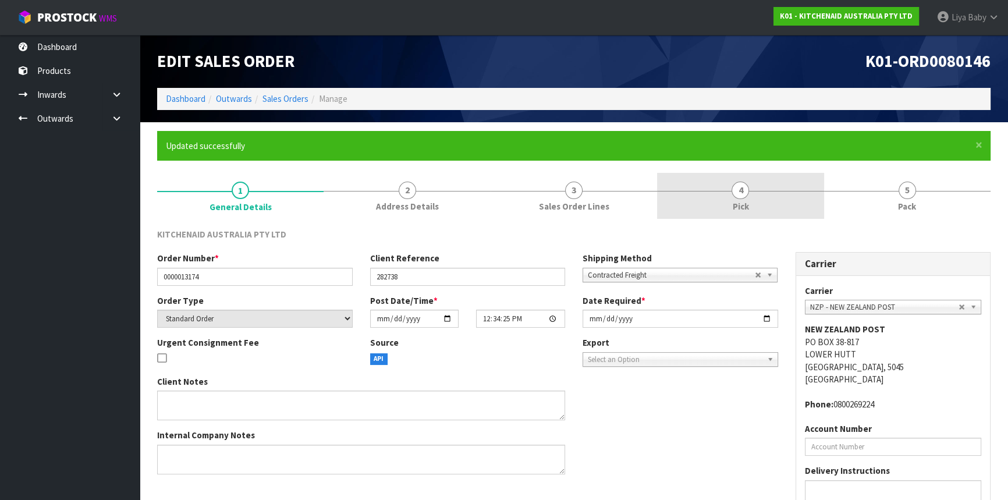
click at [730, 184] on link "4 Pick" at bounding box center [740, 196] width 167 height 46
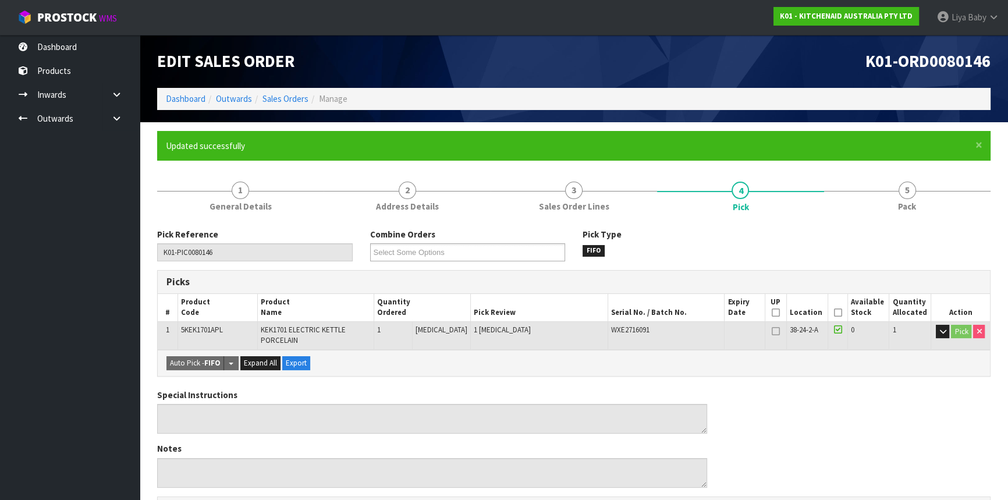
click at [834, 313] on icon at bounding box center [838, 313] width 8 height 1
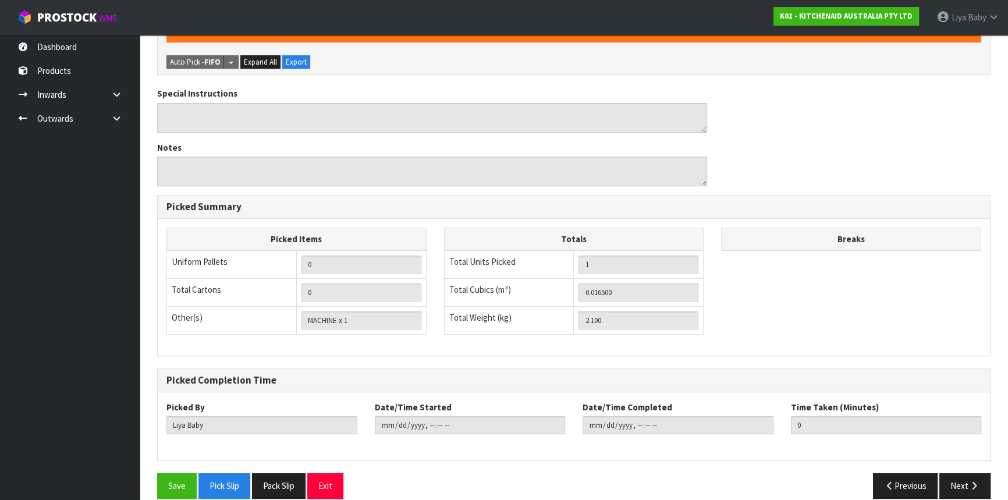
scroll to position [357, 0]
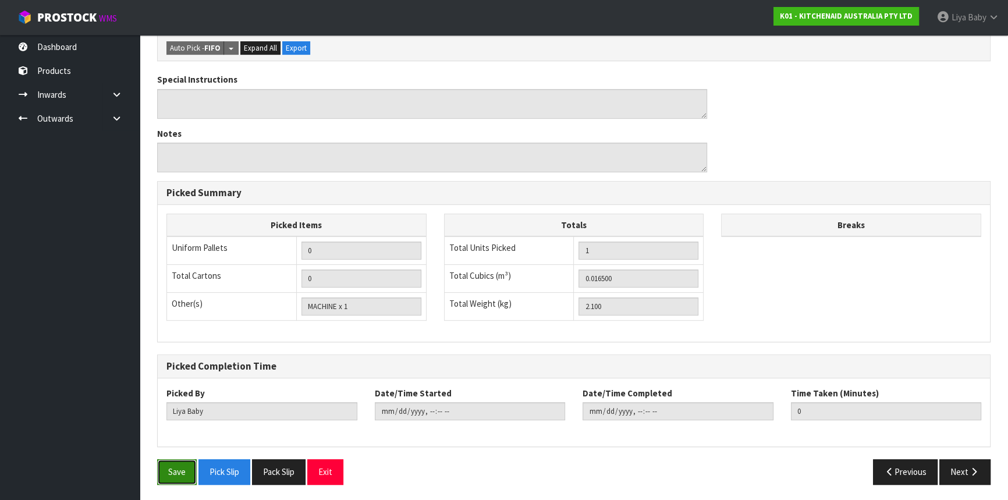
click at [180, 477] on button "Save" at bounding box center [177, 471] width 40 height 25
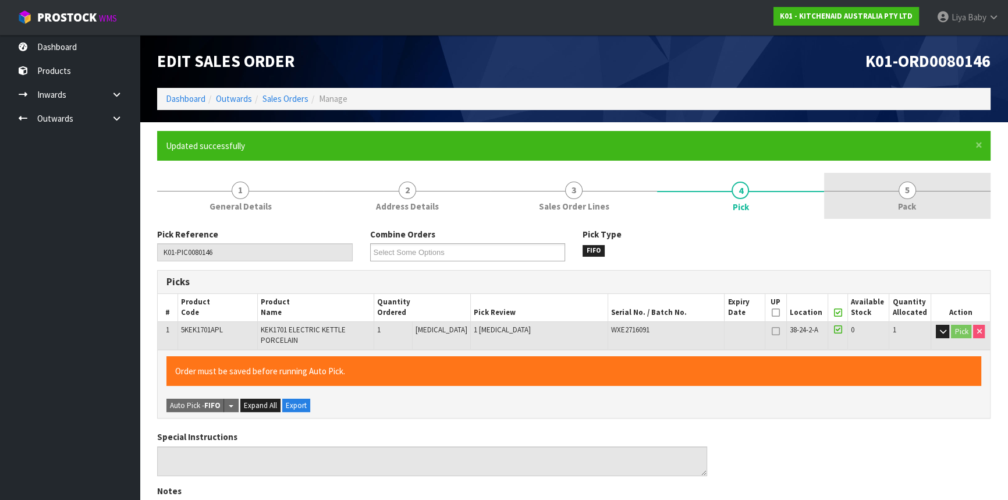
type input "[DATE]T08:42:12"
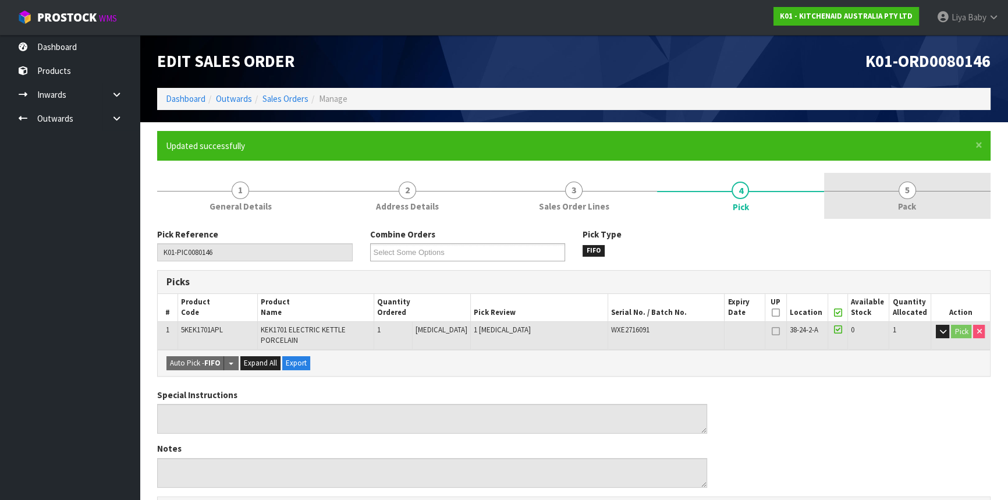
click at [921, 193] on link "5 Pack" at bounding box center [907, 196] width 167 height 46
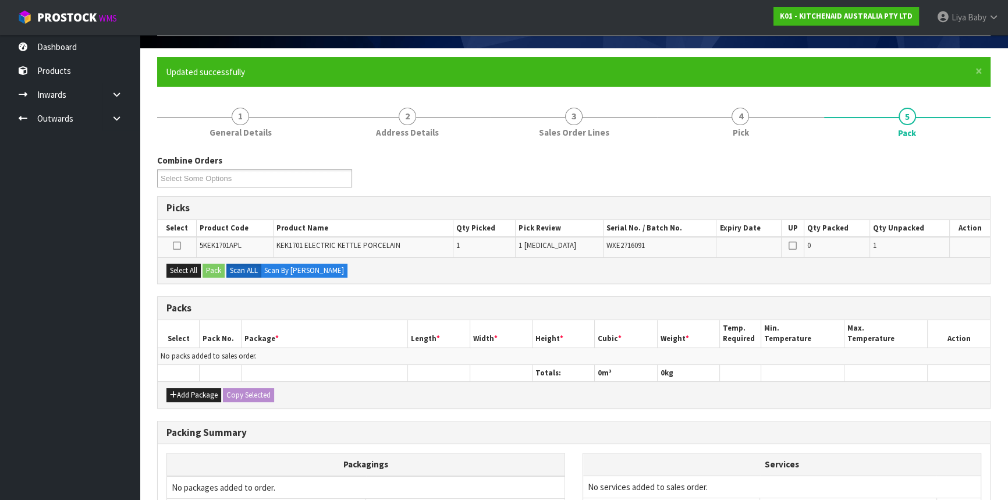
scroll to position [195, 0]
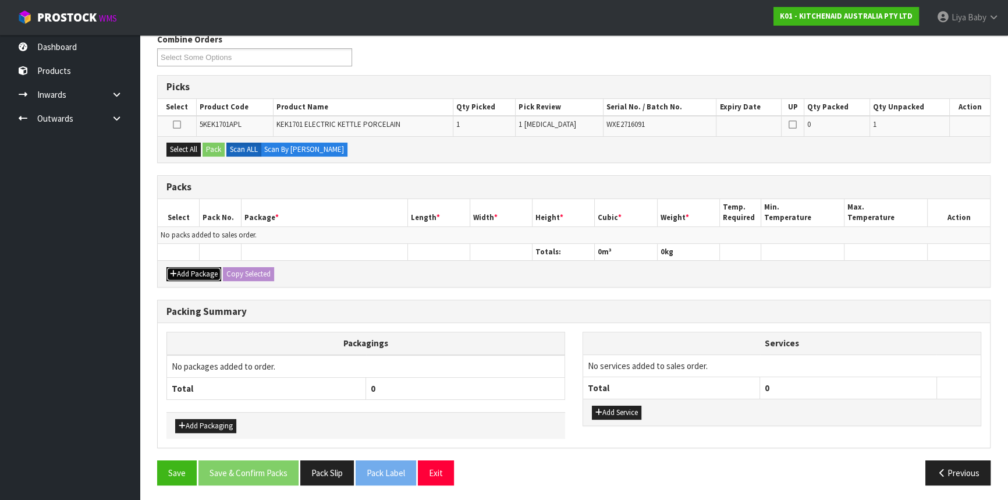
click at [183, 273] on button "Add Package" at bounding box center [194, 274] width 55 height 14
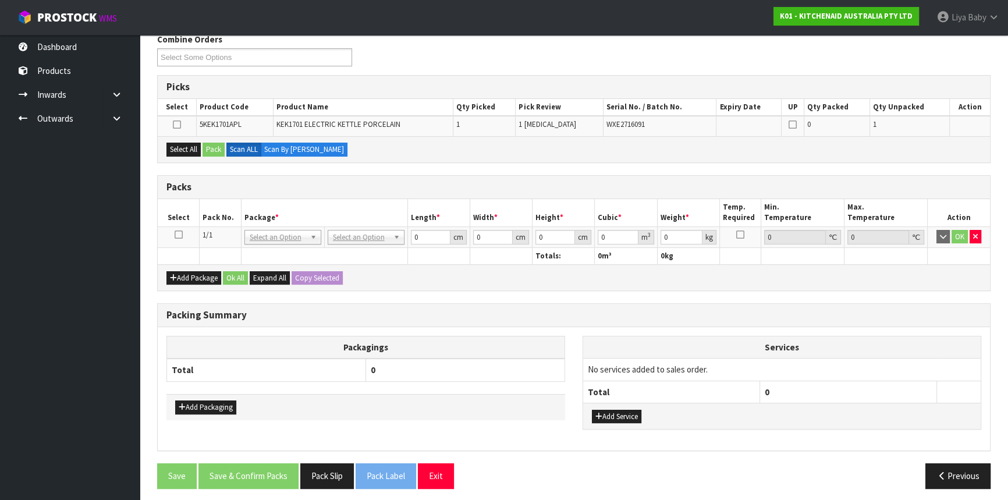
click at [176, 235] on icon at bounding box center [179, 235] width 8 height 1
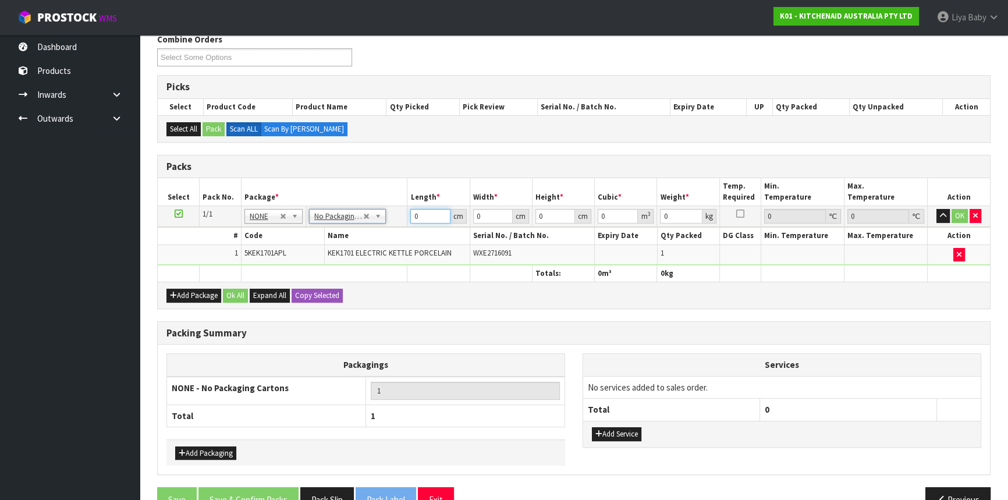
click at [427, 210] on input "0" at bounding box center [430, 216] width 40 height 15
type input "29"
type input "41"
type input "2"
type input "0.002378"
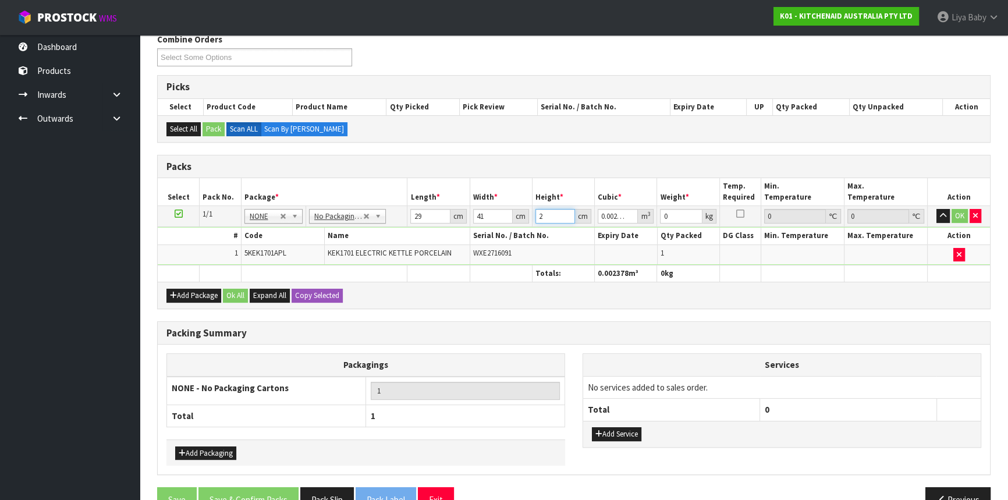
type input "22"
type input "0.026158"
type input "22"
type input "3"
click at [233, 292] on button "Ok All" at bounding box center [235, 296] width 25 height 14
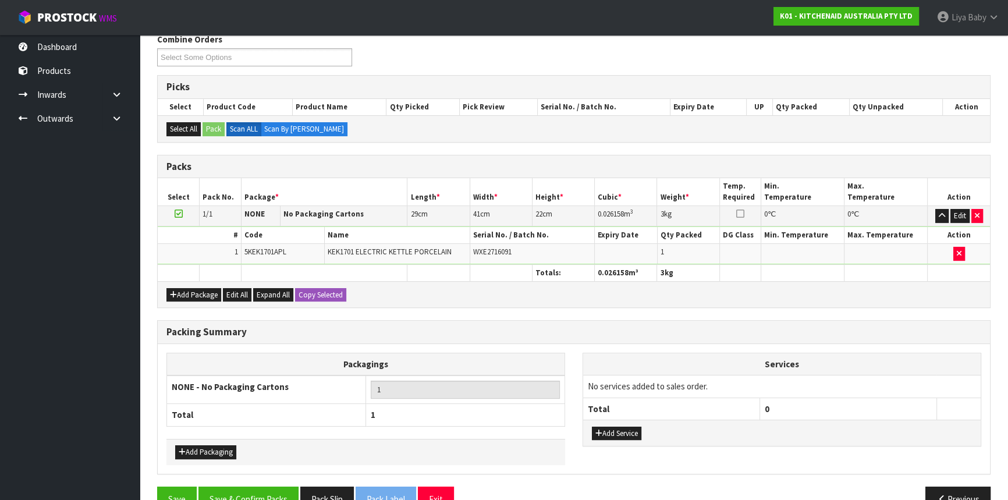
scroll to position [221, 0]
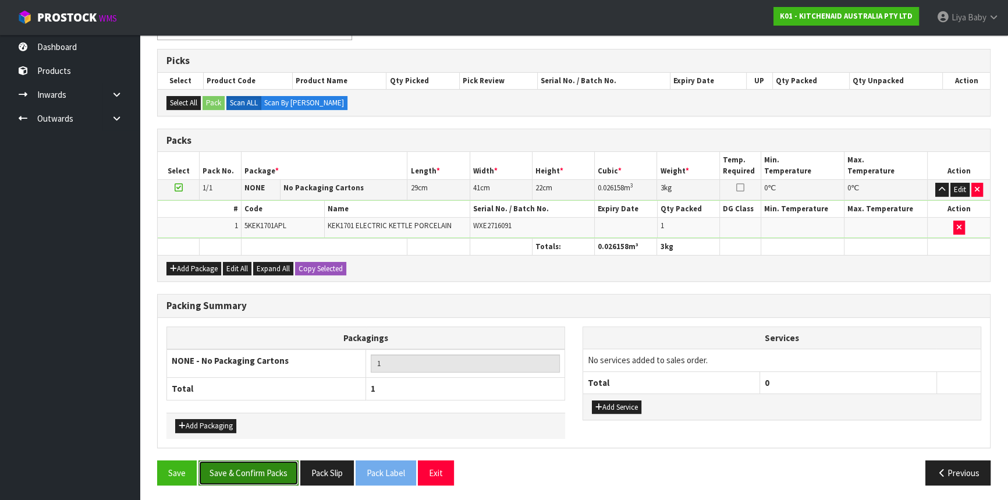
click at [251, 468] on button "Save & Confirm Packs" at bounding box center [249, 473] width 100 height 25
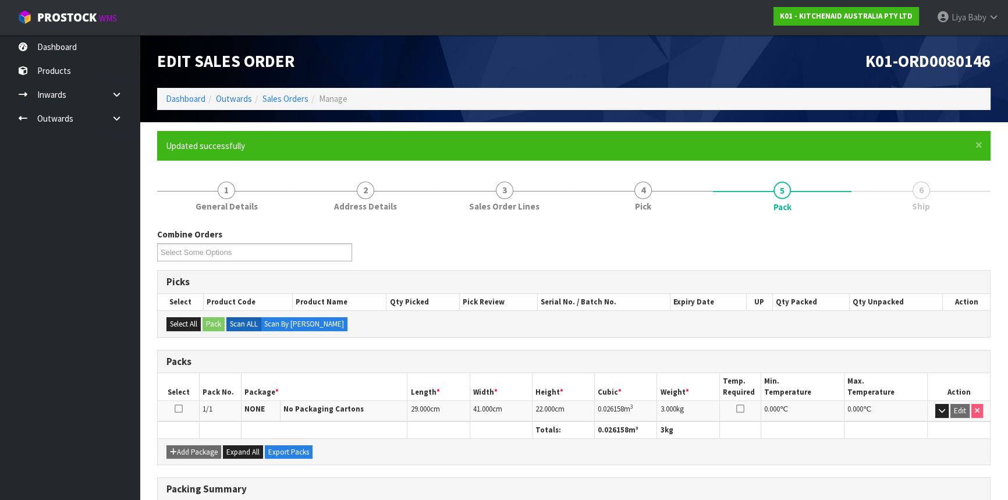
scroll to position [157, 0]
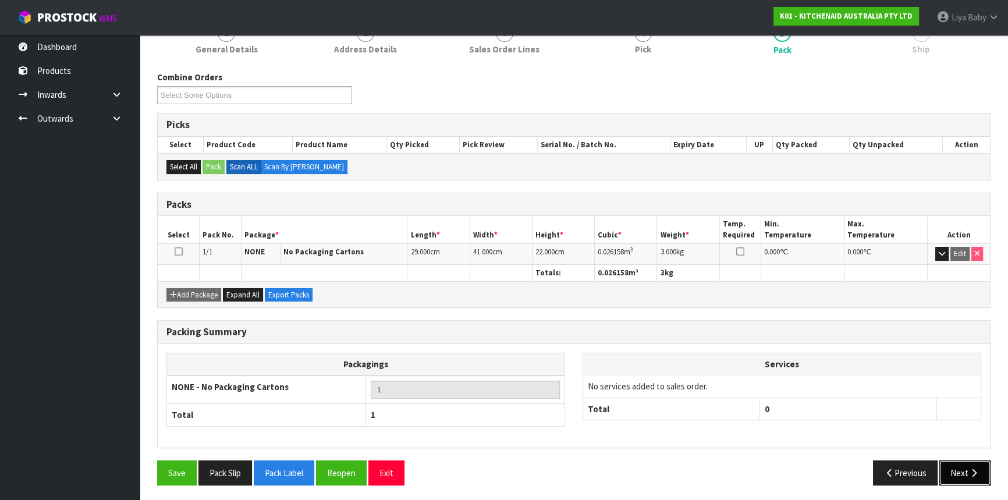
click at [962, 468] on button "Next" at bounding box center [965, 473] width 51 height 25
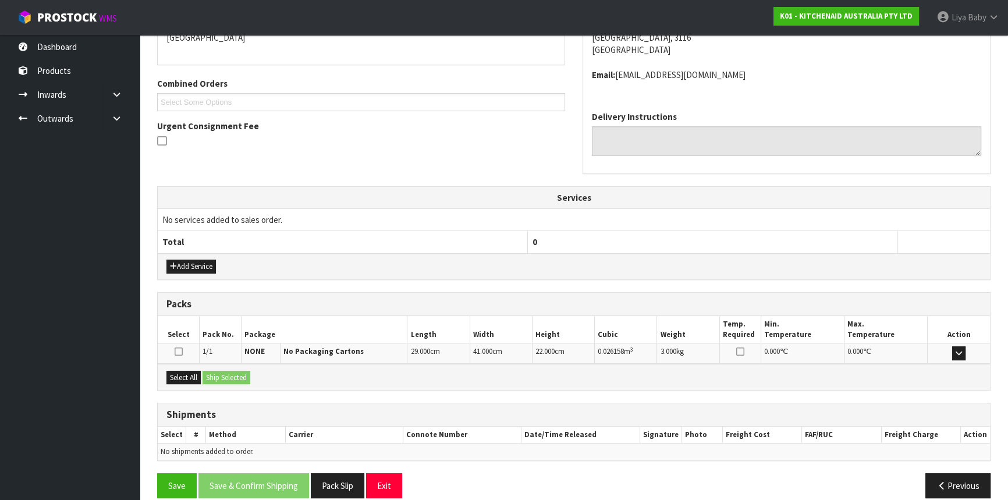
scroll to position [279, 0]
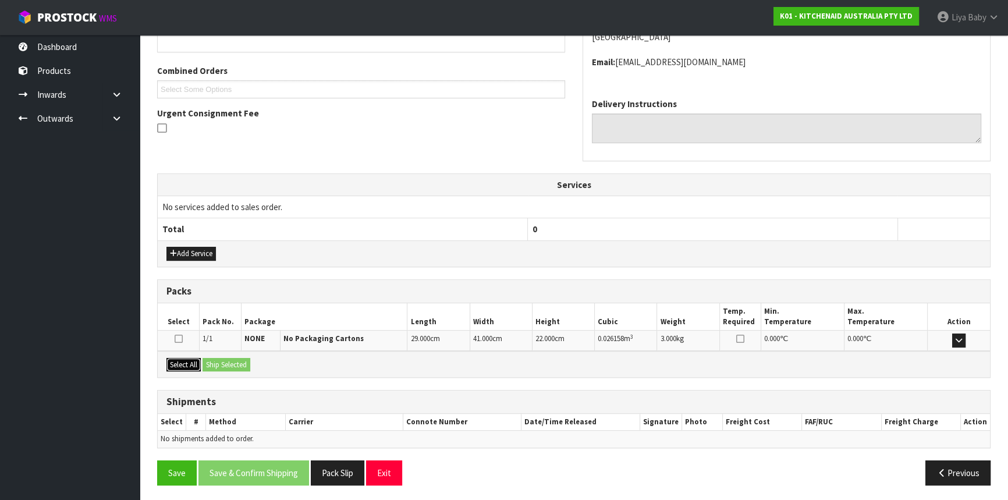
click at [170, 358] on button "Select All" at bounding box center [184, 365] width 34 height 14
click at [221, 360] on button "Ship Selected" at bounding box center [227, 365] width 48 height 14
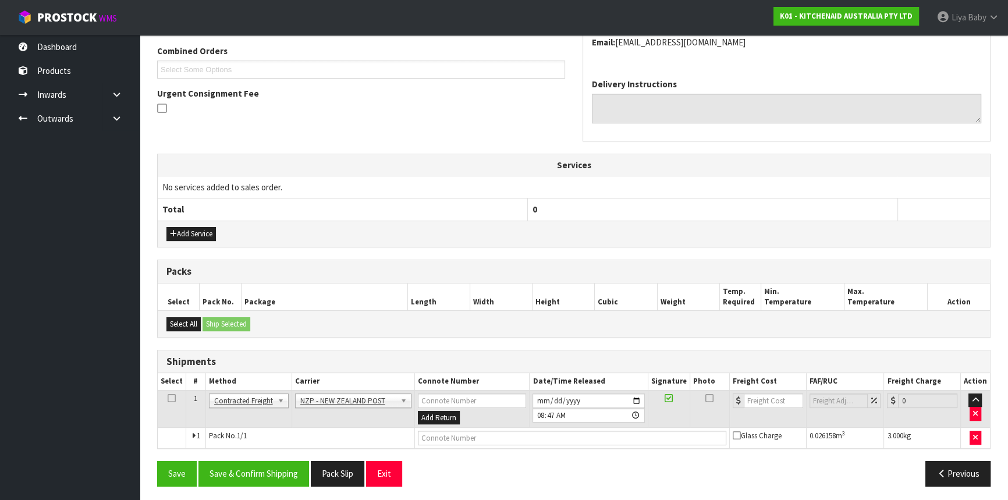
scroll to position [300, 0]
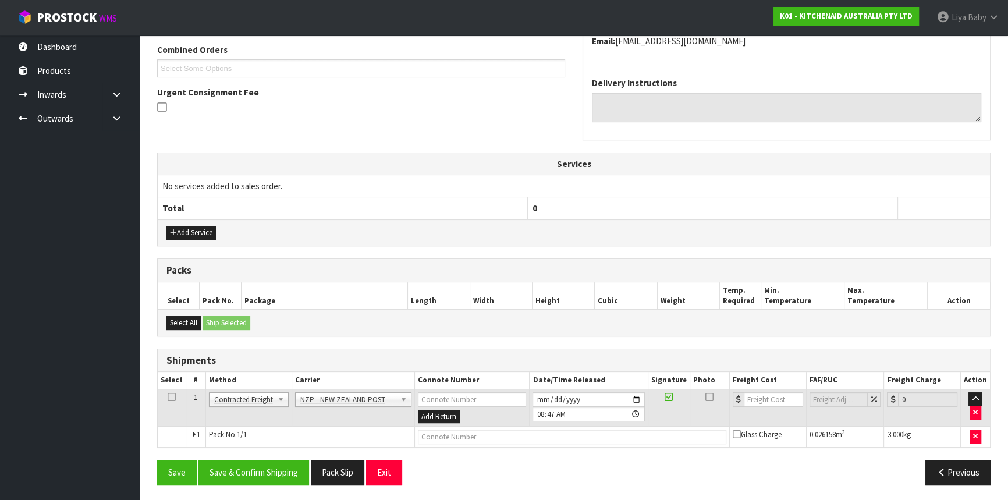
click at [169, 397] on icon at bounding box center [172, 397] width 8 height 1
click at [241, 465] on button "Save & Confirm Shipping" at bounding box center [254, 472] width 111 height 25
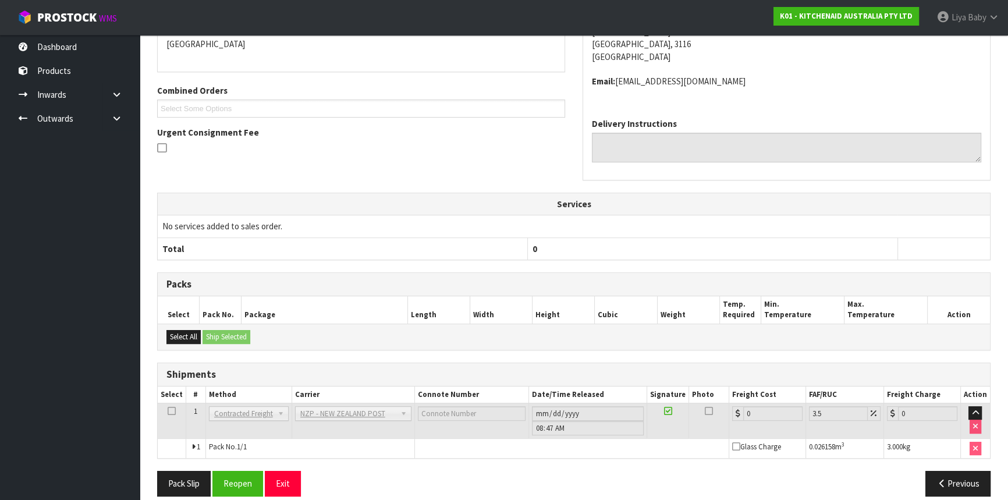
scroll to position [285, 0]
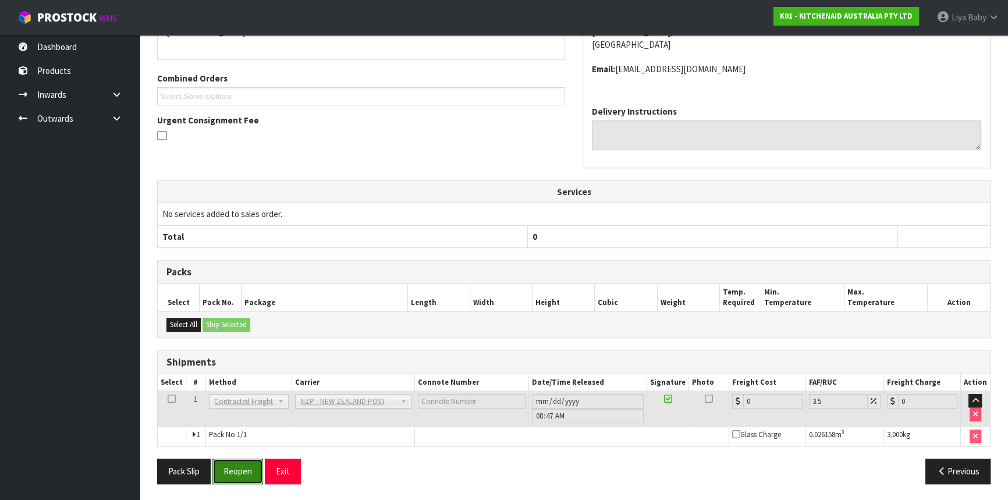
click at [239, 472] on button "Reopen" at bounding box center [238, 471] width 51 height 25
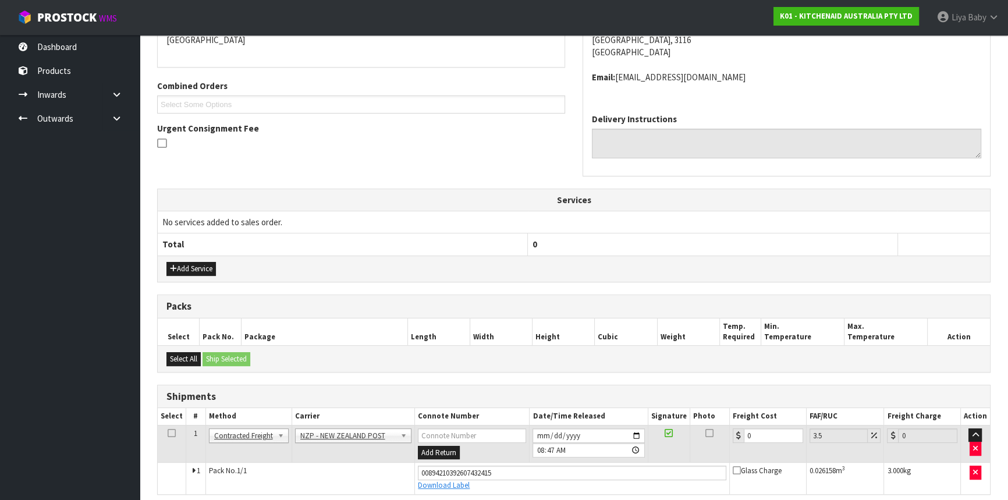
scroll to position [311, 0]
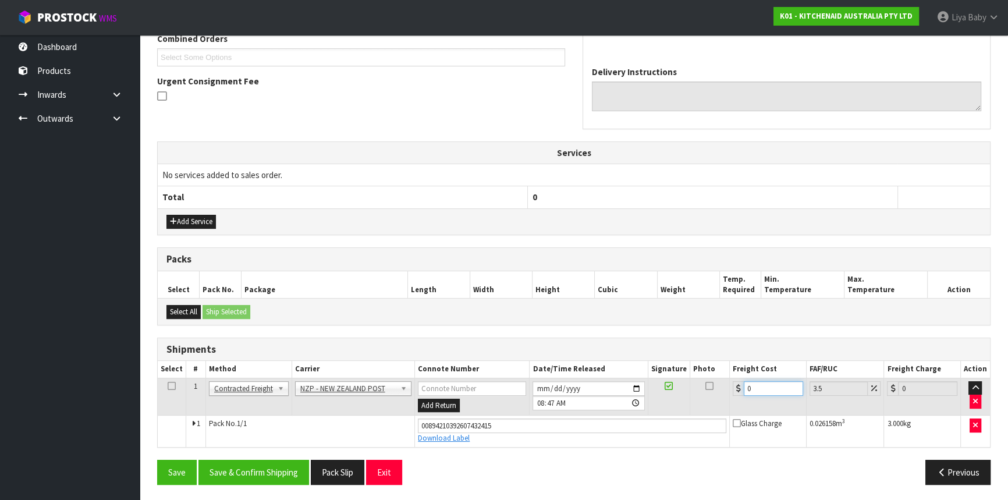
click at [769, 389] on input "0" at bounding box center [773, 388] width 59 height 15
type input "8"
type input "8.28"
type input "8.4"
type input "8.69"
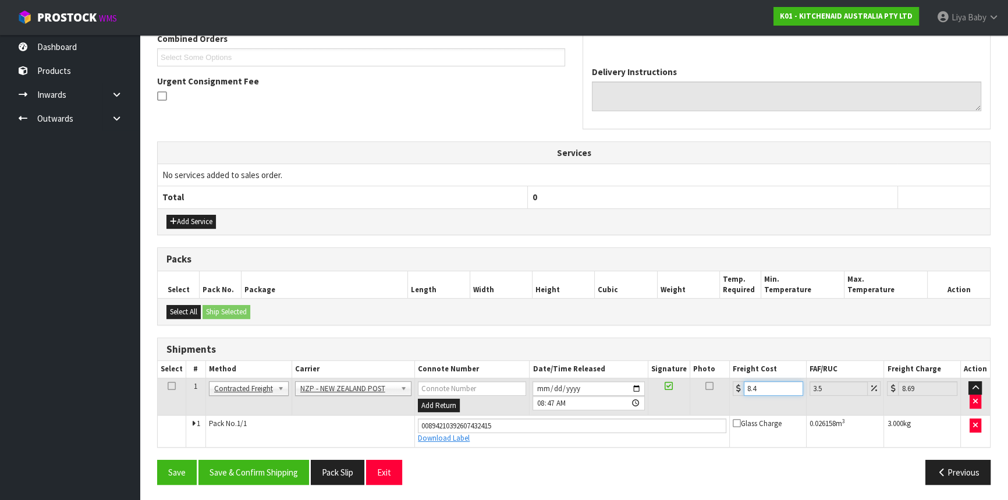
type input "8.45"
type input "8.75"
type input "8.45"
click at [175, 386] on icon at bounding box center [172, 386] width 8 height 1
click at [253, 471] on button "Save & Confirm Shipping" at bounding box center [254, 472] width 111 height 25
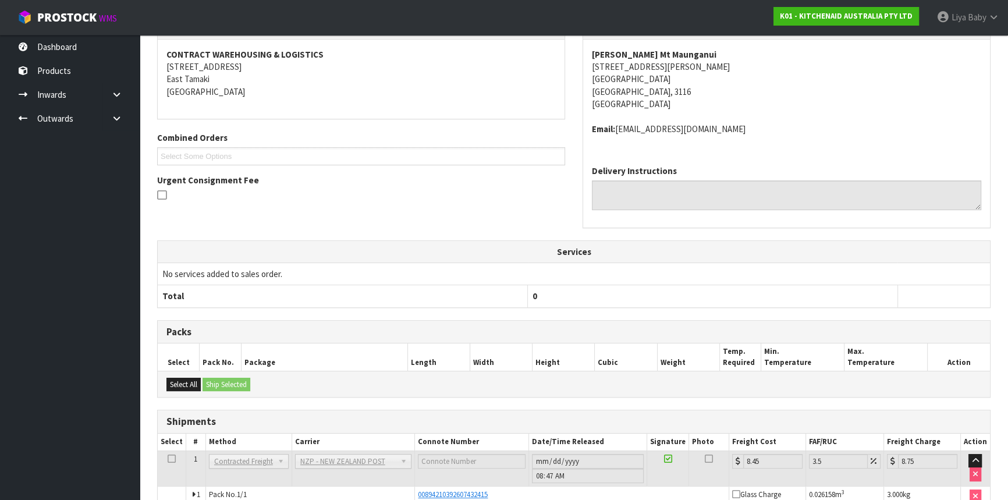
scroll to position [279, 0]
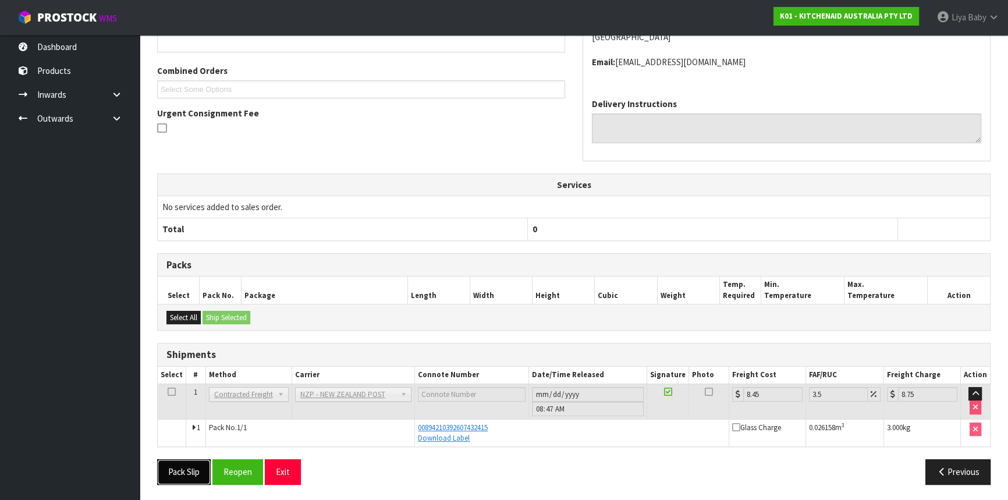
click at [186, 471] on button "Pack Slip" at bounding box center [184, 471] width 54 height 25
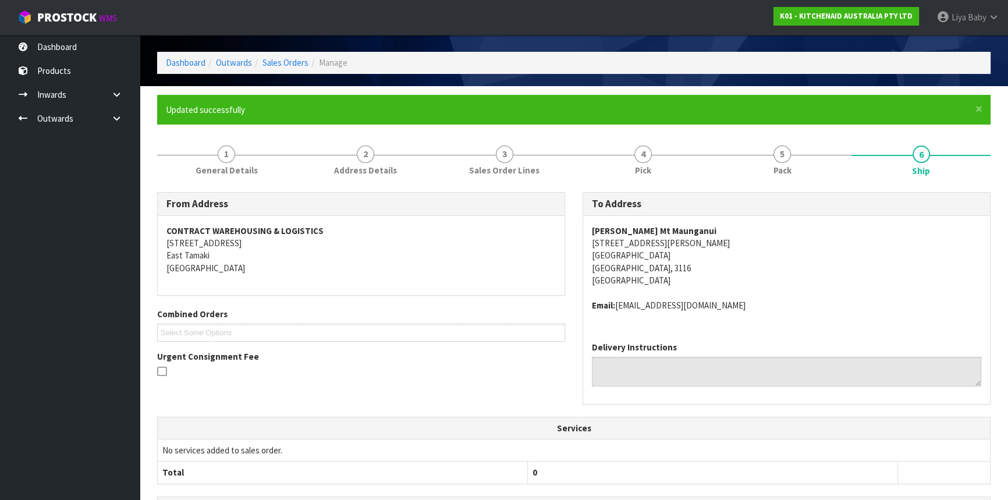
scroll to position [0, 0]
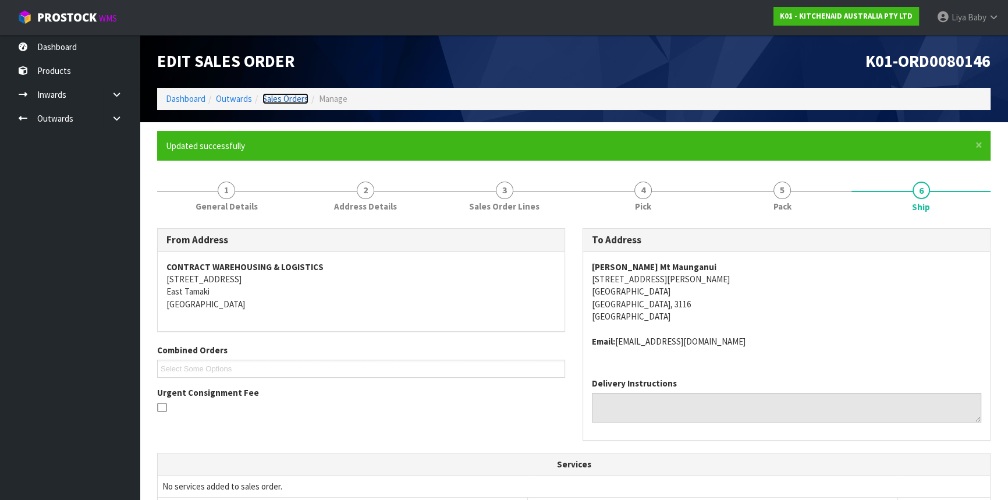
click at [270, 95] on link "Sales Orders" at bounding box center [286, 98] width 46 height 11
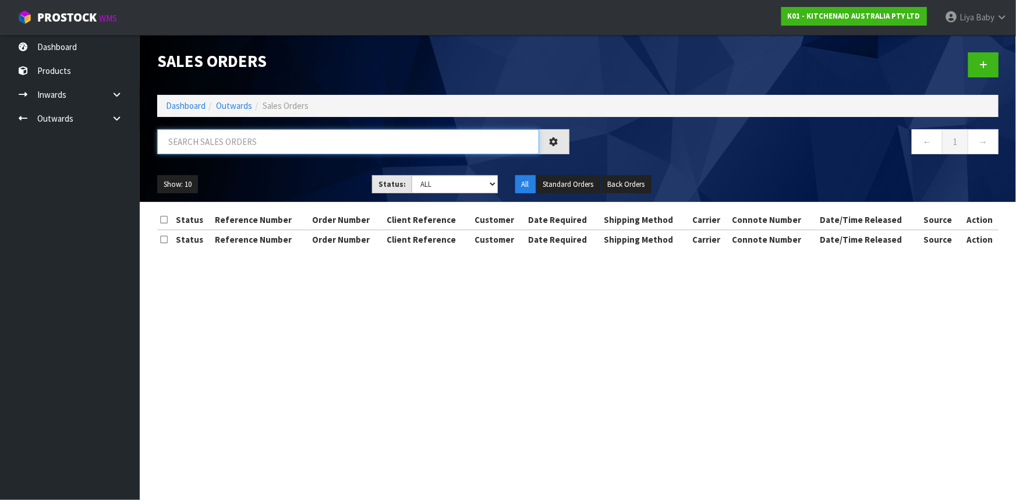
click at [224, 150] on input "text" at bounding box center [348, 141] width 382 height 25
type input "JOB-0415865"
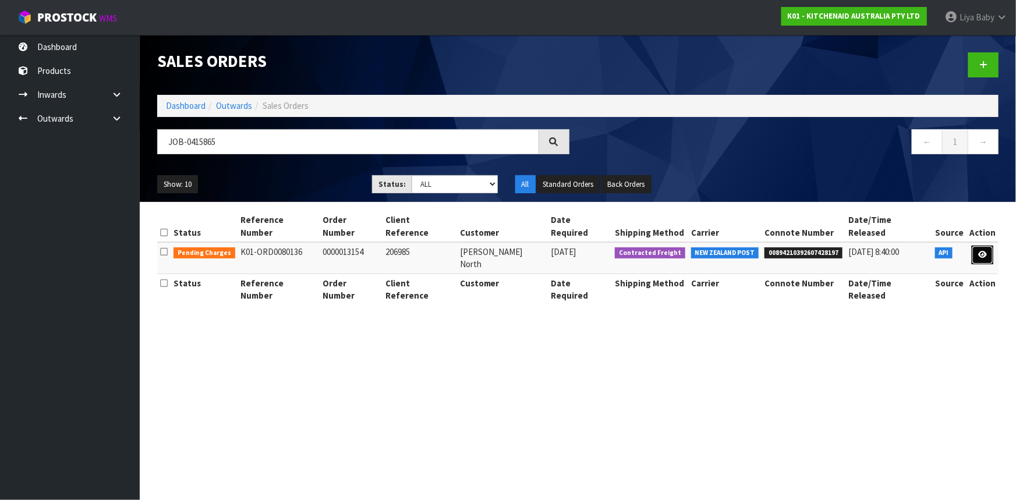
click at [979, 252] on icon at bounding box center [982, 255] width 9 height 8
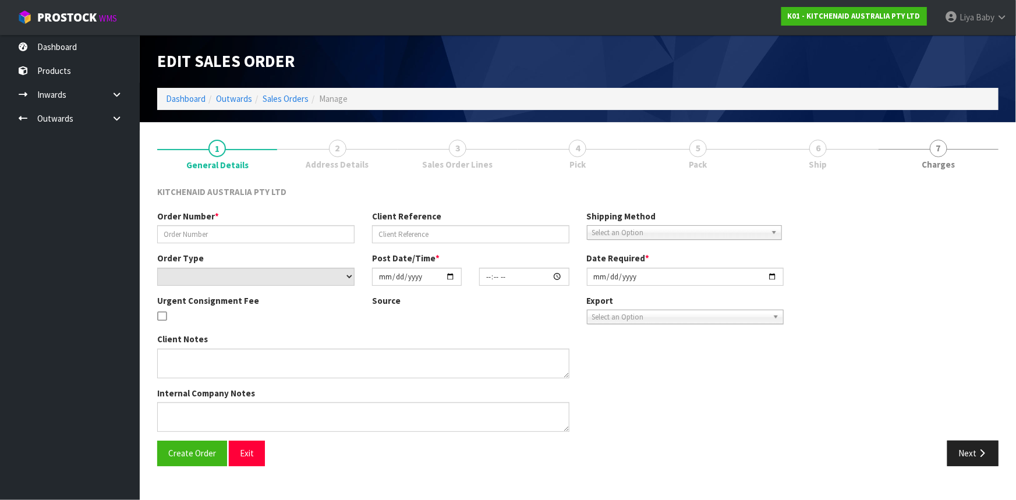
type input "0000013154"
type input "206985"
select select "number:0"
type input "[DATE]"
type input "12:34:05.000"
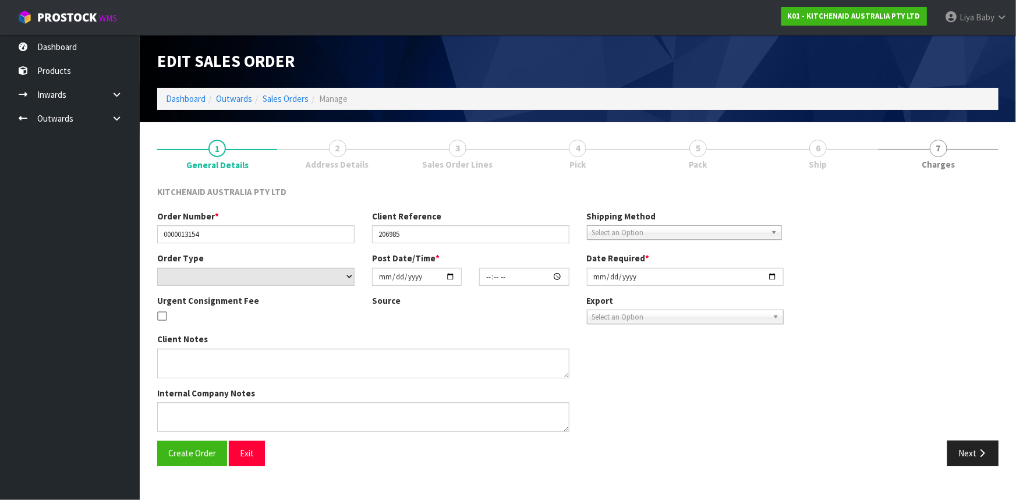
type input "[DATE]"
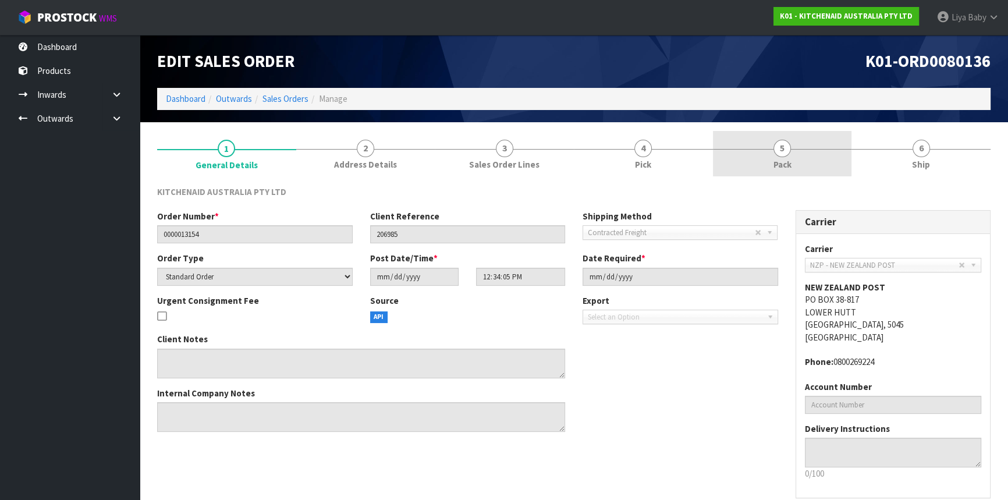
click at [809, 158] on link "5 Pack" at bounding box center [782, 154] width 139 height 46
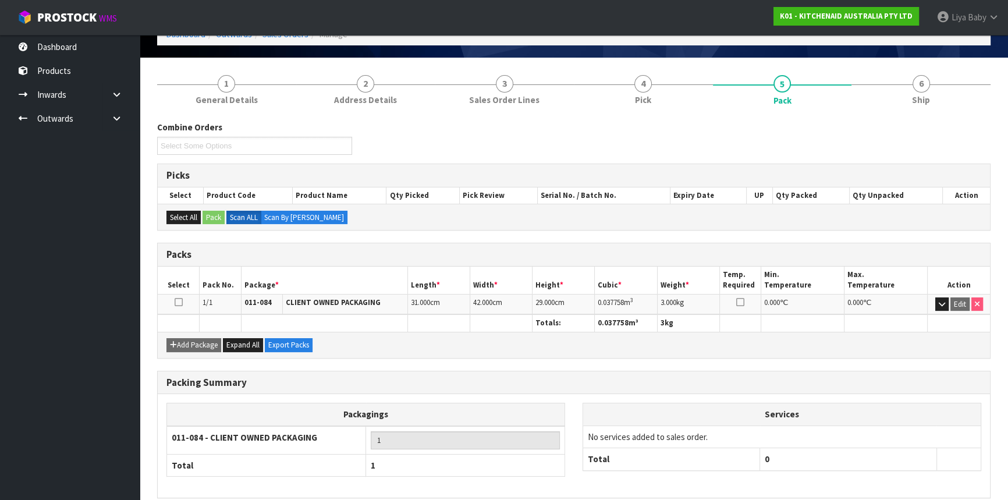
scroll to position [116, 0]
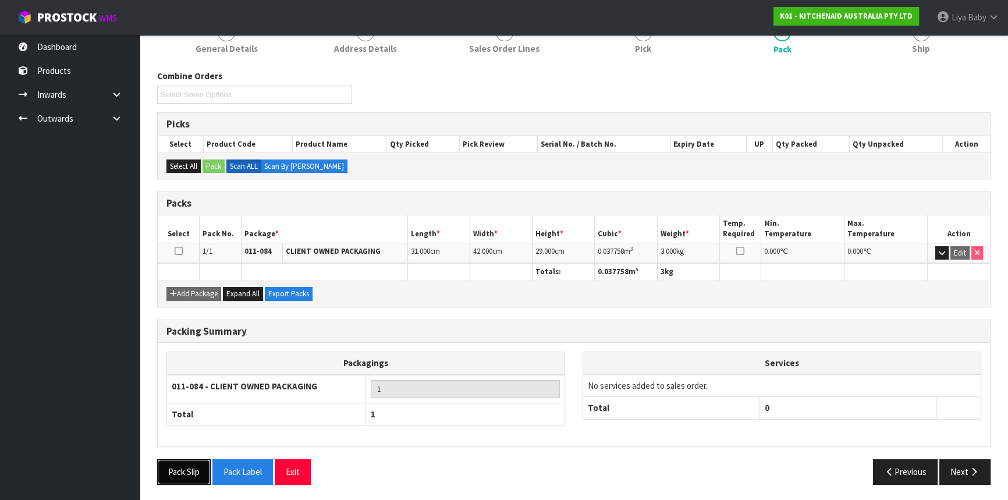
click at [187, 477] on button "Pack Slip" at bounding box center [184, 471] width 54 height 25
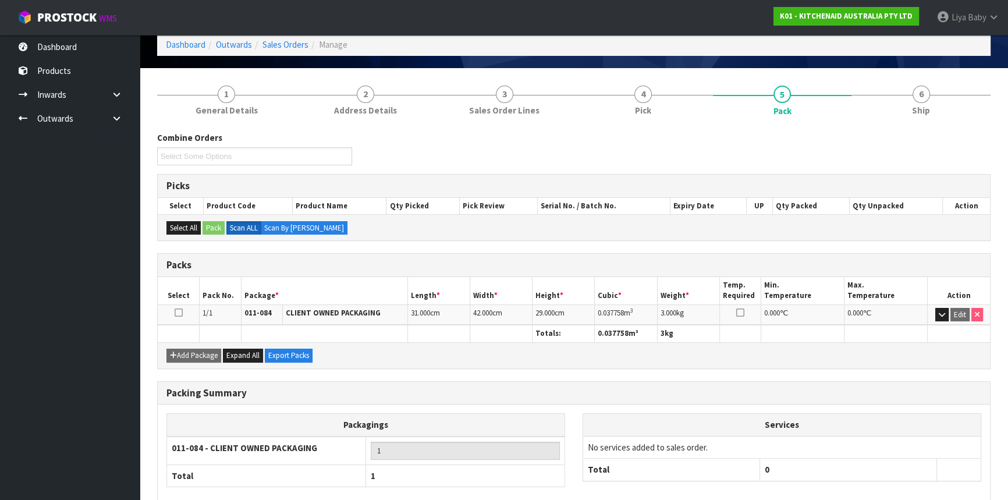
scroll to position [0, 0]
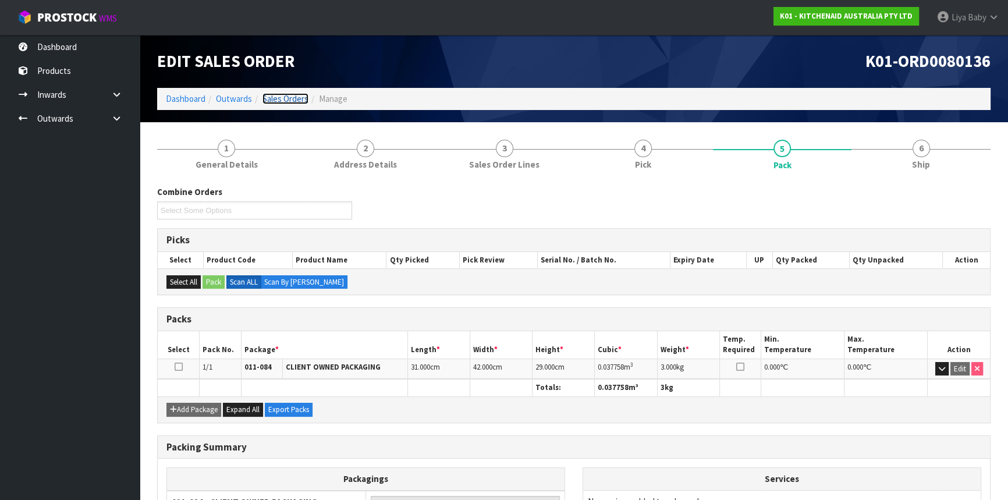
click at [284, 101] on link "Sales Orders" at bounding box center [286, 98] width 46 height 11
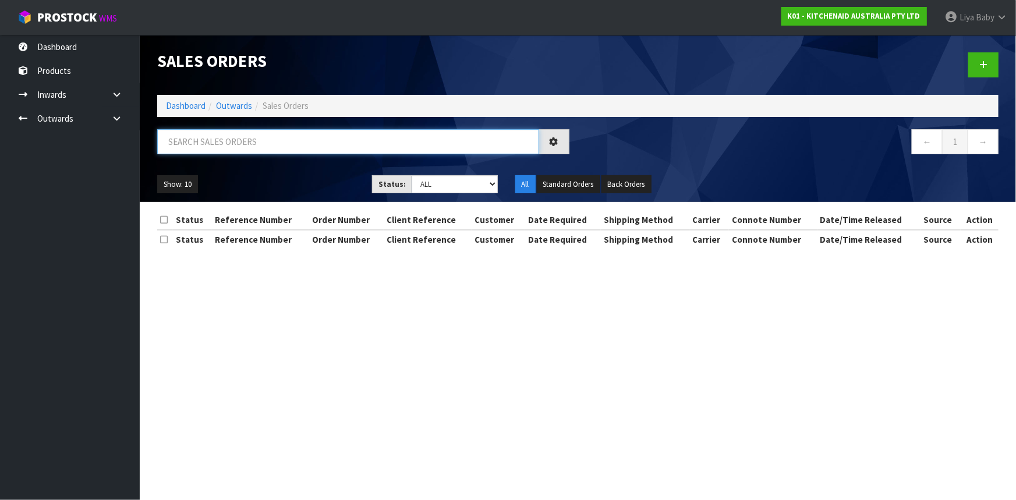
click at [221, 136] on input "text" at bounding box center [348, 141] width 382 height 25
type input "JOB-0415875"
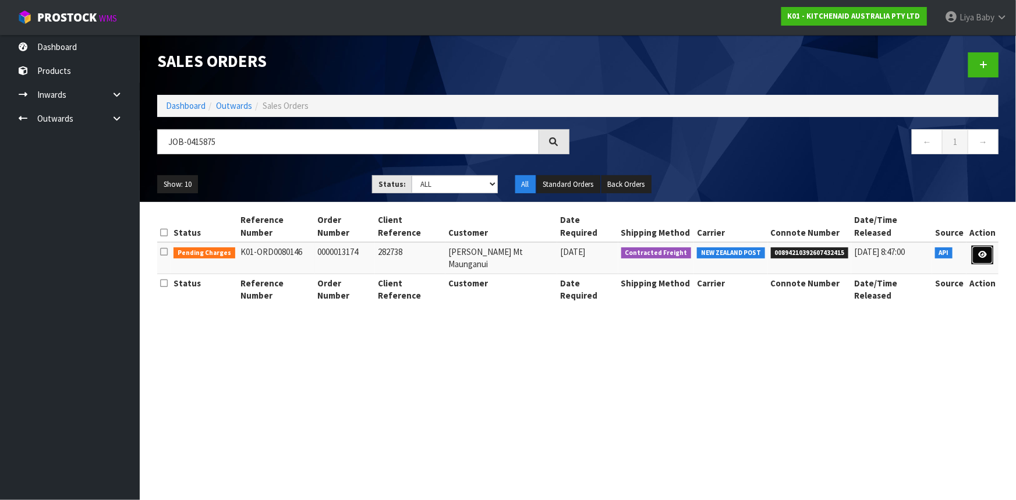
click at [982, 246] on link at bounding box center [983, 255] width 22 height 19
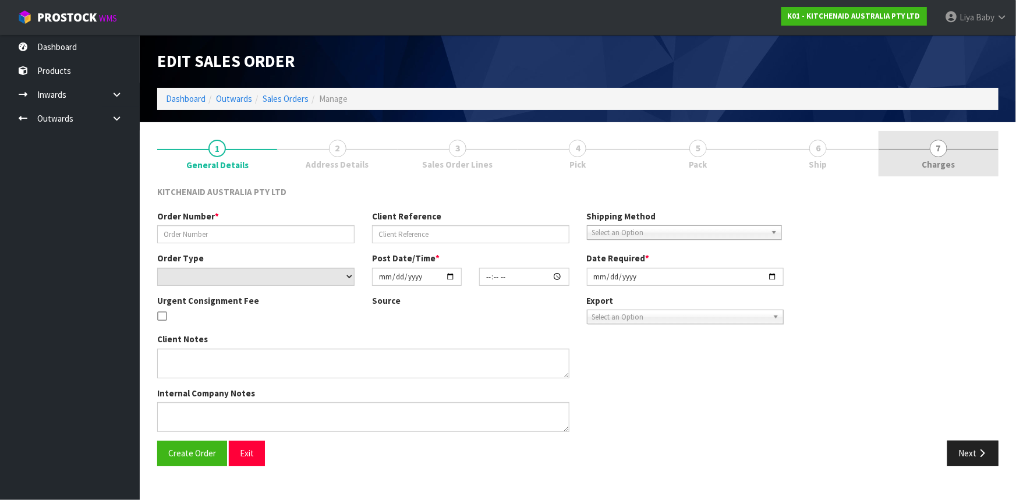
type input "0000013174"
type input "282738"
select select "number:0"
type input "[DATE]"
type input "12:34:25.000"
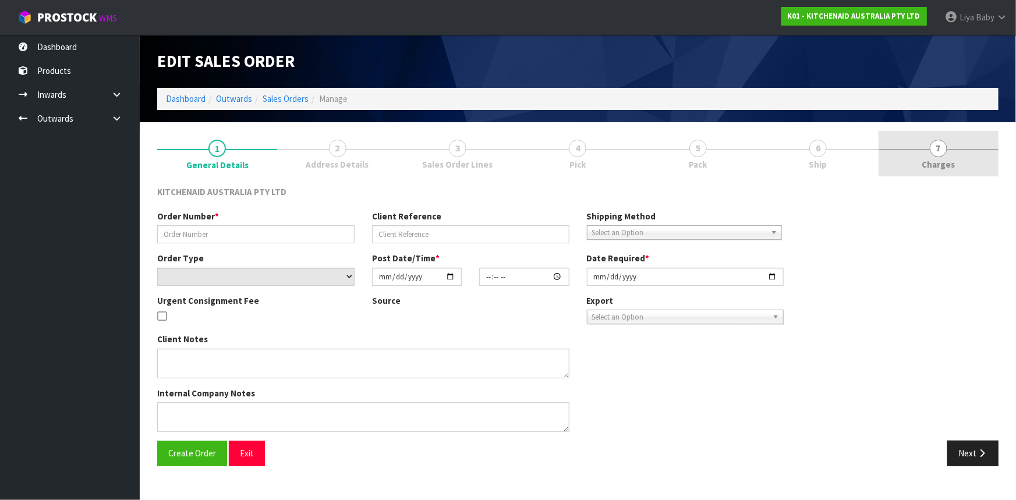
type input "[DATE]"
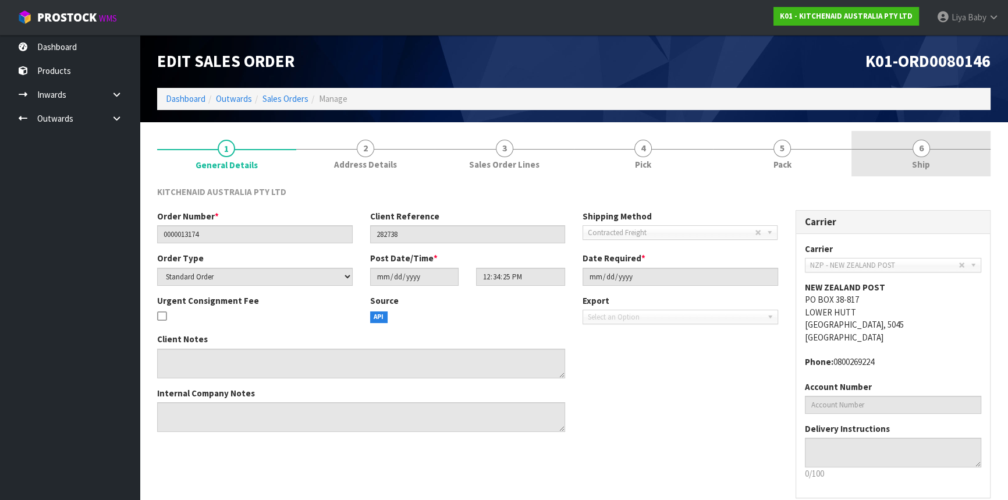
click at [940, 157] on link "6 Ship" at bounding box center [921, 154] width 139 height 46
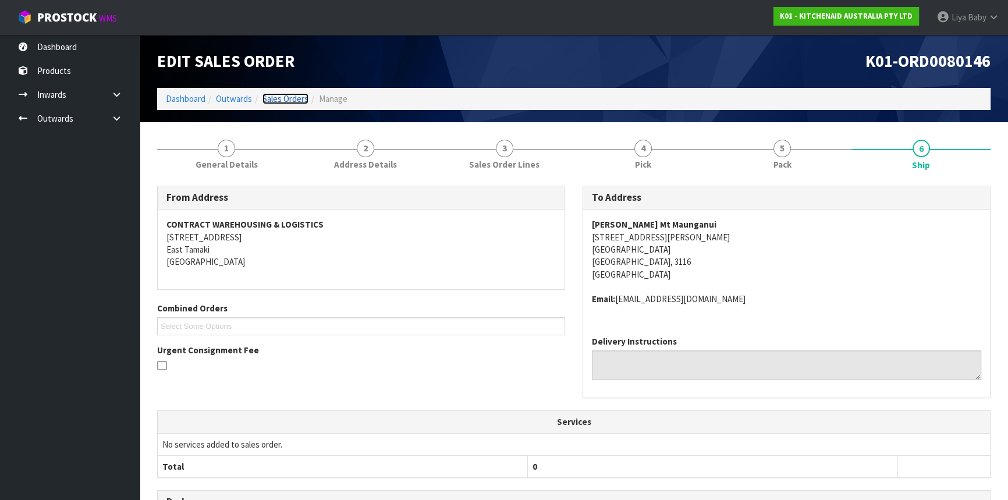
click at [295, 94] on link "Sales Orders" at bounding box center [286, 98] width 46 height 11
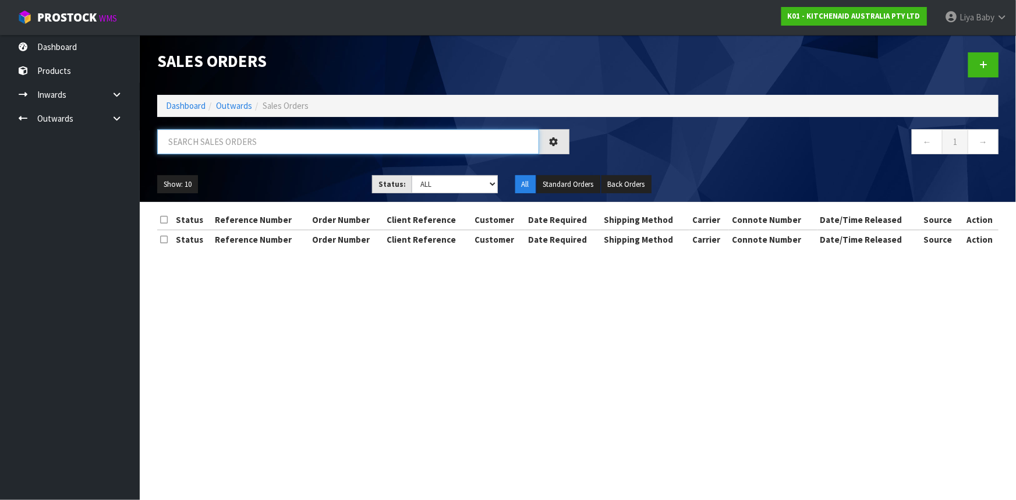
click at [244, 136] on input "text" at bounding box center [348, 141] width 382 height 25
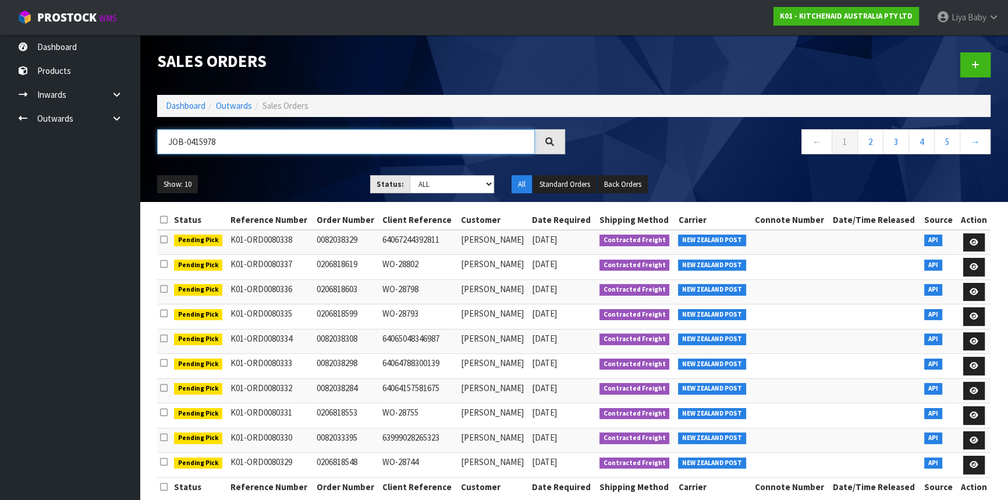
type input "JOB-0415978"
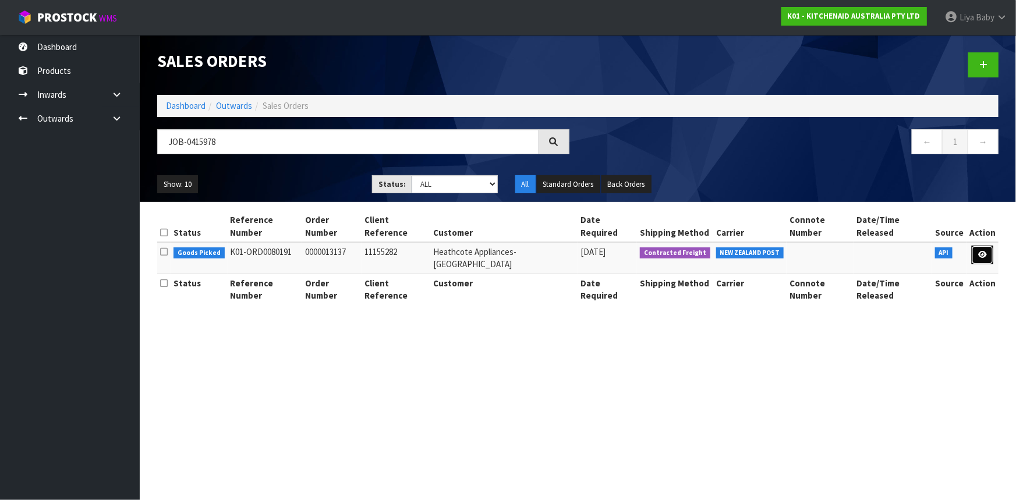
click at [985, 246] on link at bounding box center [983, 255] width 22 height 19
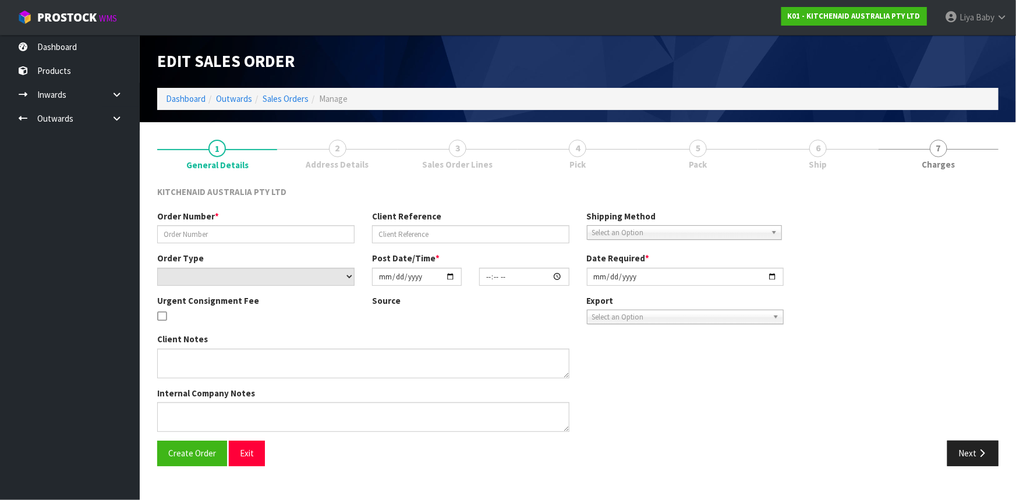
type input "0000013137"
type input "11155282"
select select "number:0"
type input "[DATE]"
type input "18:33:09.000"
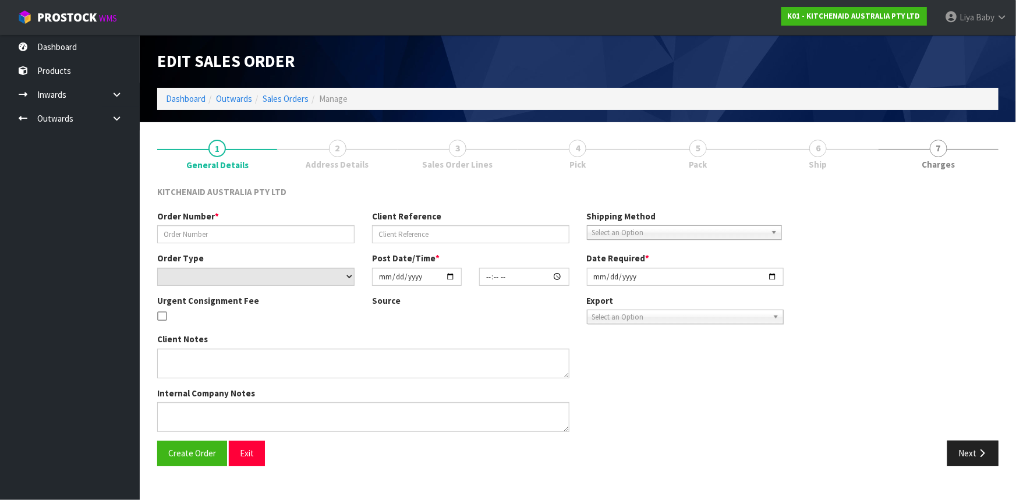
type input "[DATE]"
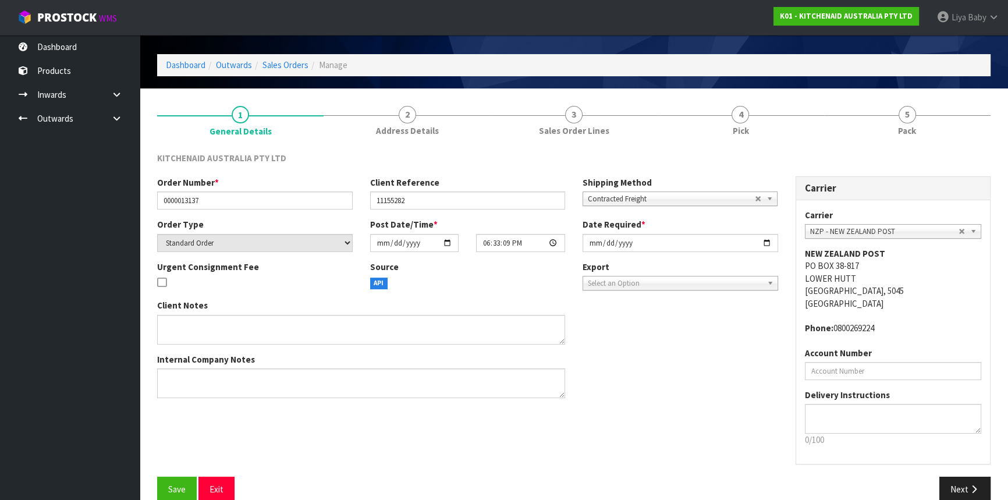
scroll to position [52, 0]
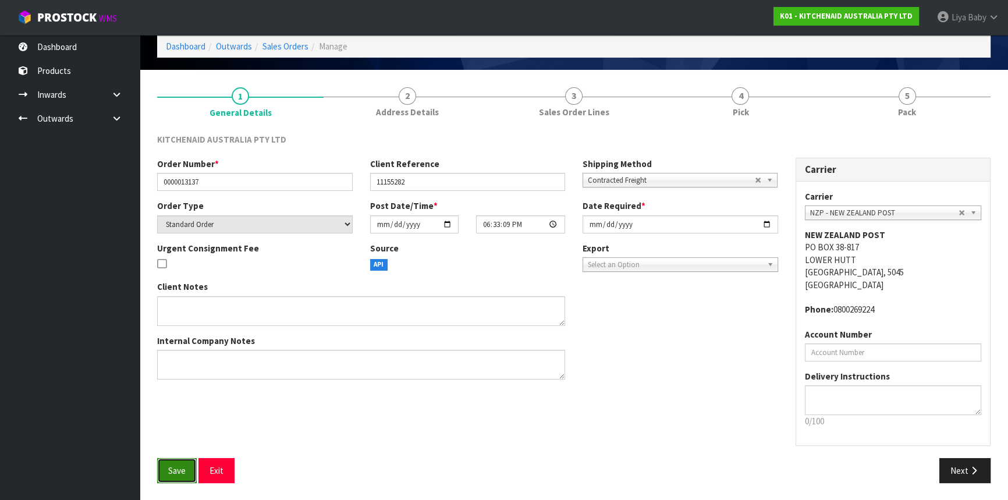
click at [179, 466] on span "Save" at bounding box center [176, 470] width 17 height 11
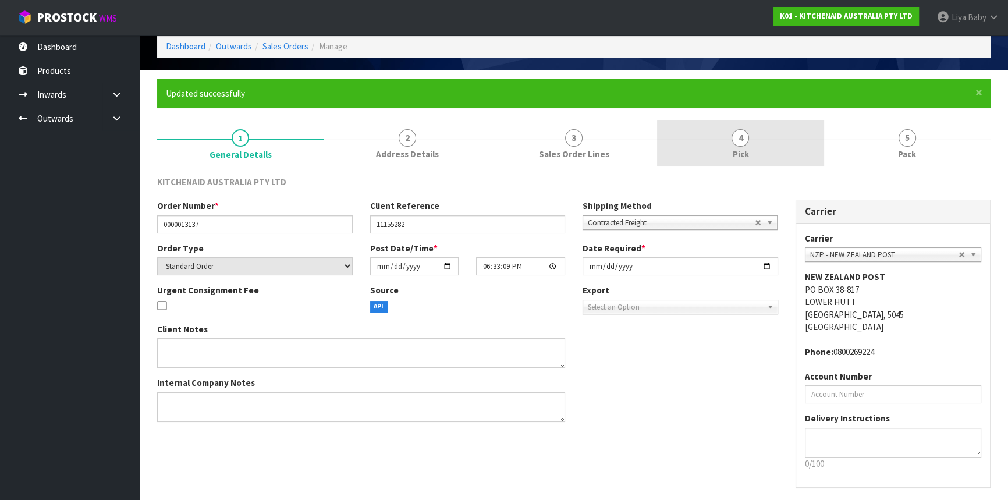
scroll to position [0, 0]
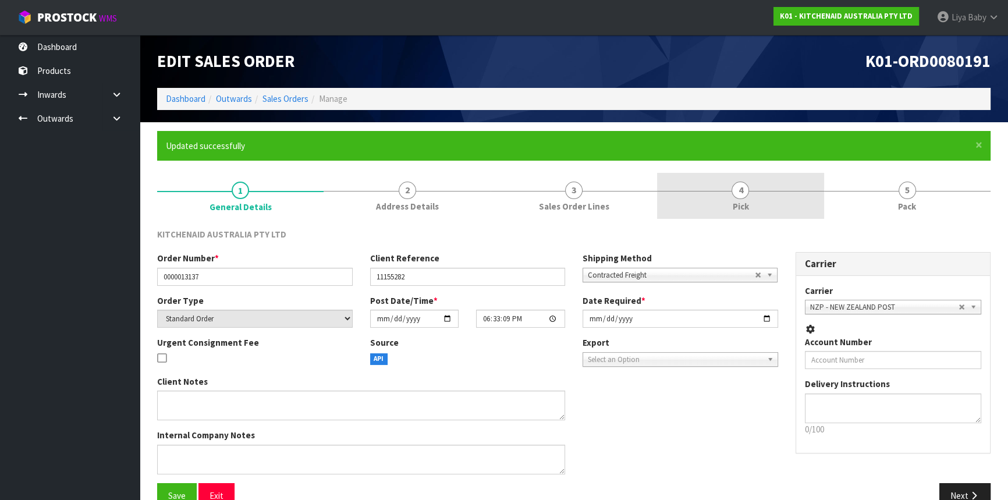
click at [731, 213] on link "4 Pick" at bounding box center [740, 196] width 167 height 46
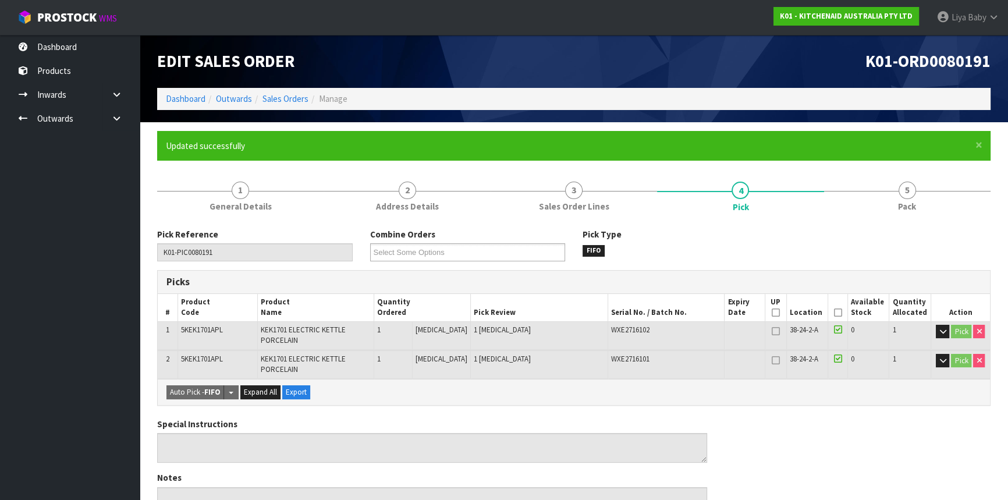
click at [836, 313] on icon at bounding box center [838, 313] width 8 height 1
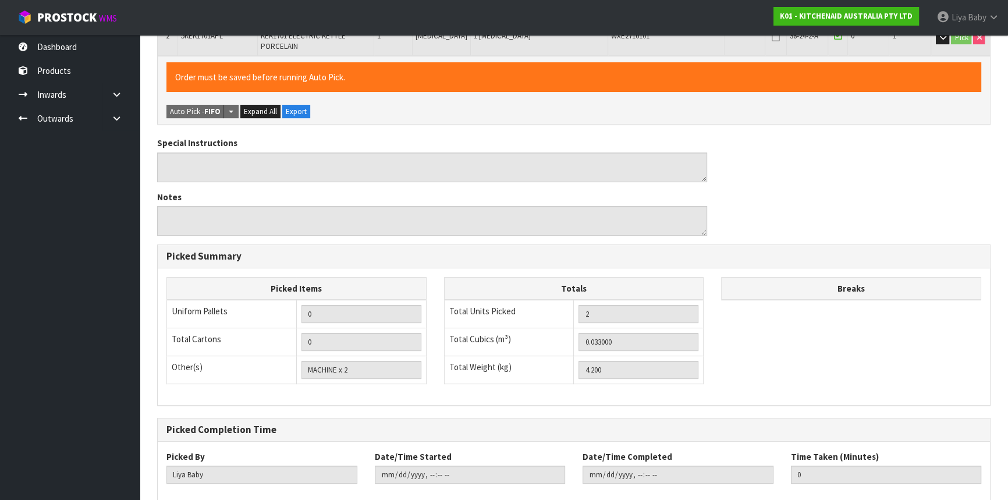
scroll to position [387, 0]
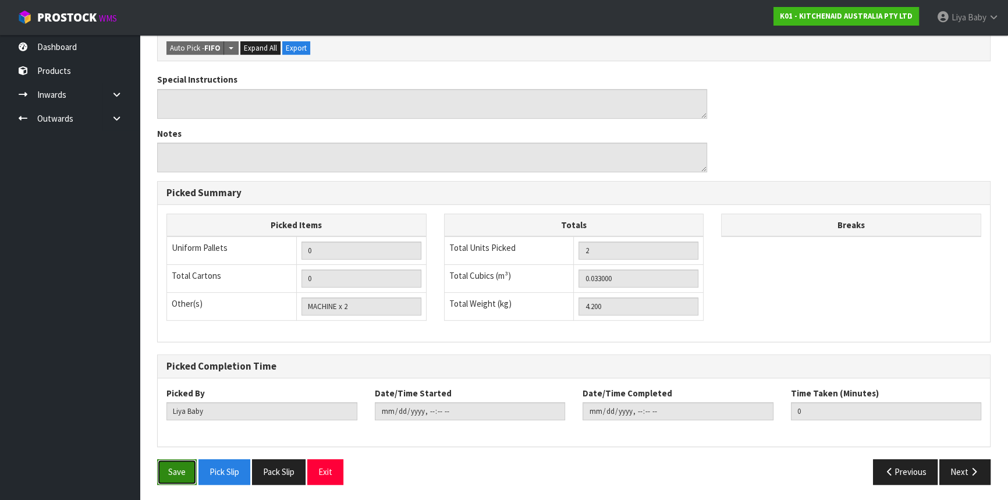
click at [165, 468] on button "Save" at bounding box center [177, 471] width 40 height 25
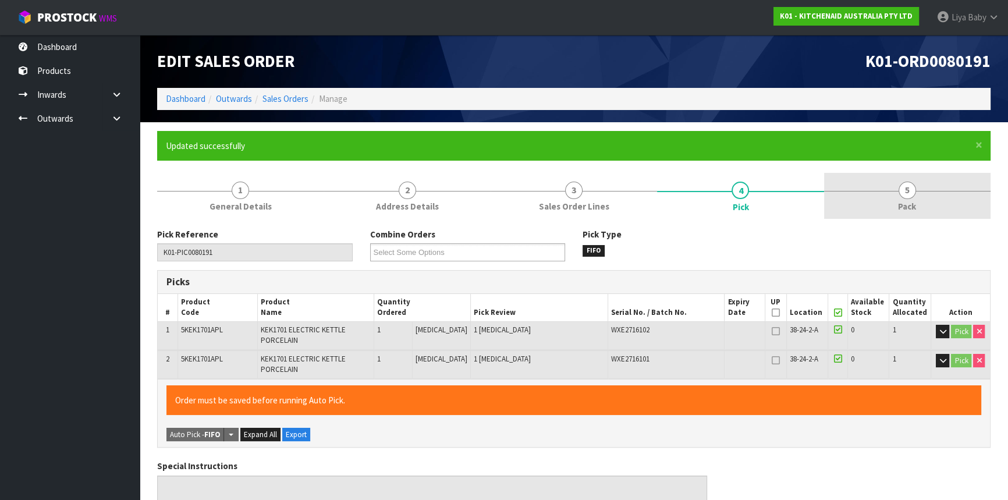
type input "[DATE]T08:54:44"
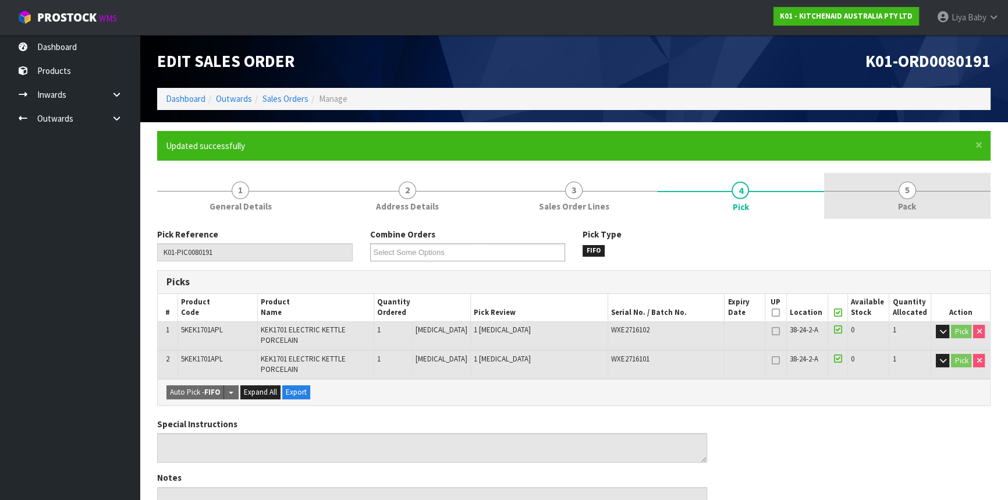
click at [868, 197] on link "5 Pack" at bounding box center [907, 196] width 167 height 46
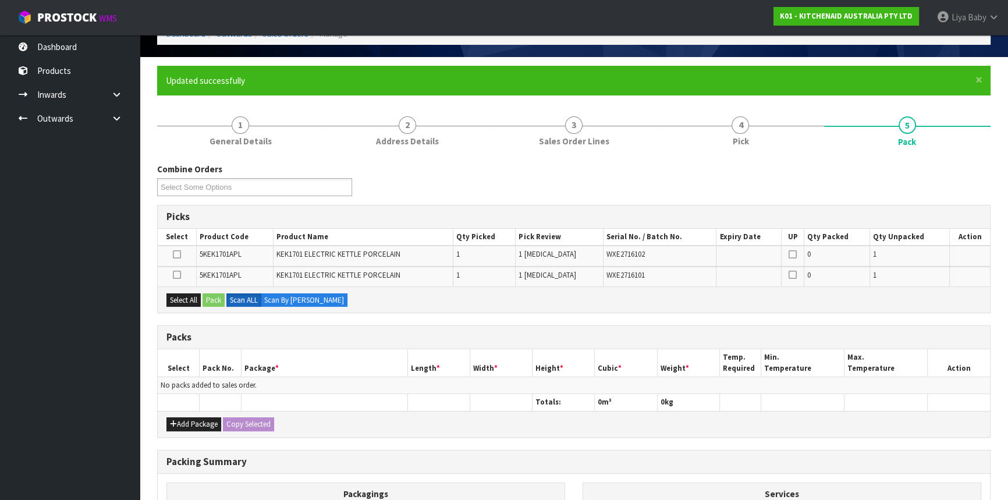
scroll to position [158, 0]
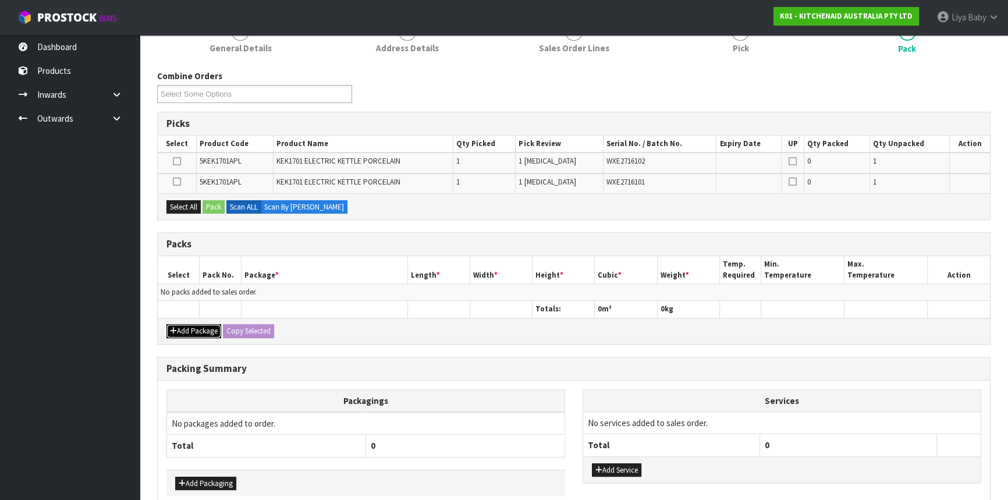
click at [187, 326] on button "Add Package" at bounding box center [194, 331] width 55 height 14
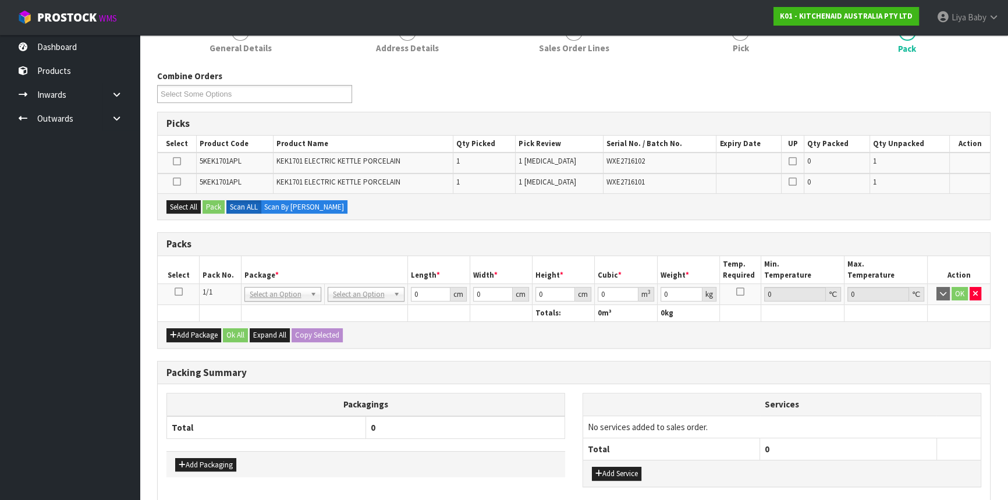
click at [182, 294] on td at bounding box center [179, 294] width 42 height 21
click at [180, 292] on icon at bounding box center [179, 292] width 8 height 1
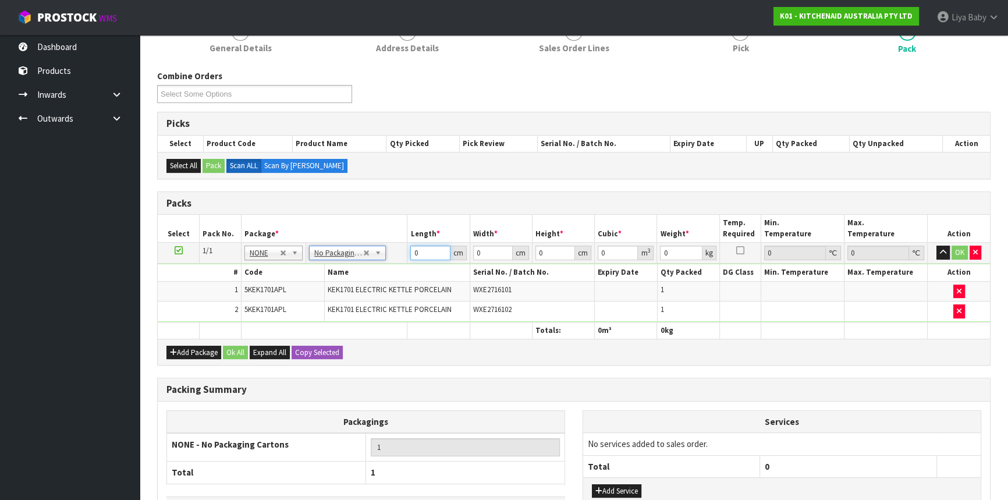
click at [426, 255] on input "0" at bounding box center [430, 253] width 40 height 15
type input "28"
type input "42"
type input "3"
type input "0.003528"
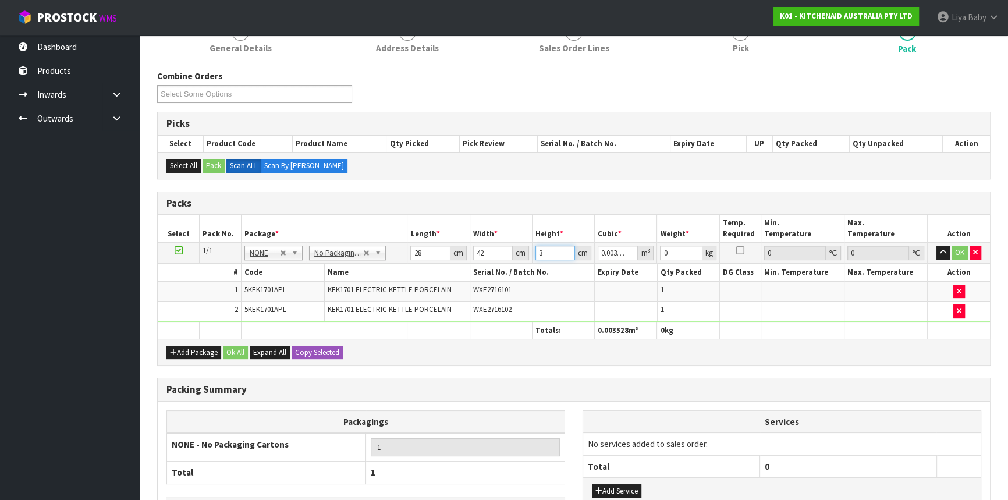
type input "35"
type input "0.04116"
type input "35"
type input "5"
click at [233, 346] on button "Ok All" at bounding box center [235, 353] width 25 height 14
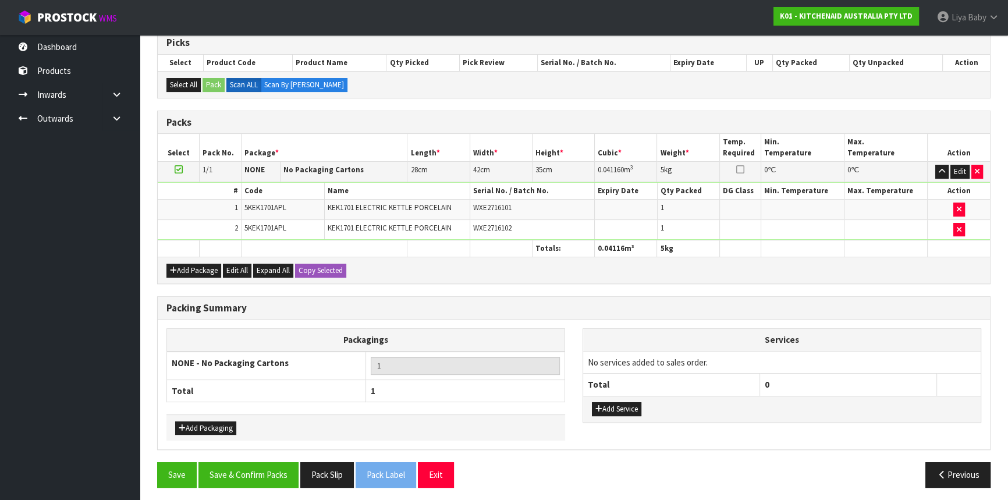
scroll to position [241, 0]
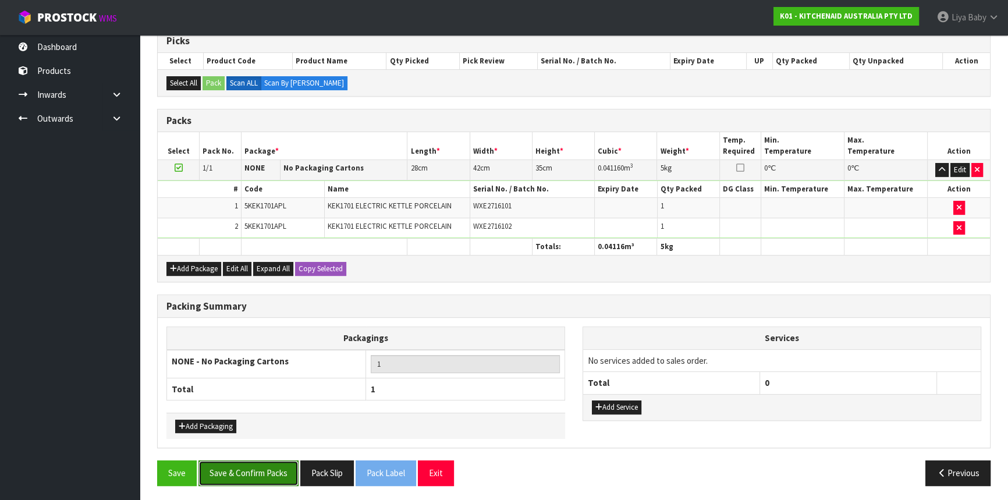
click at [243, 468] on button "Save & Confirm Packs" at bounding box center [249, 473] width 100 height 25
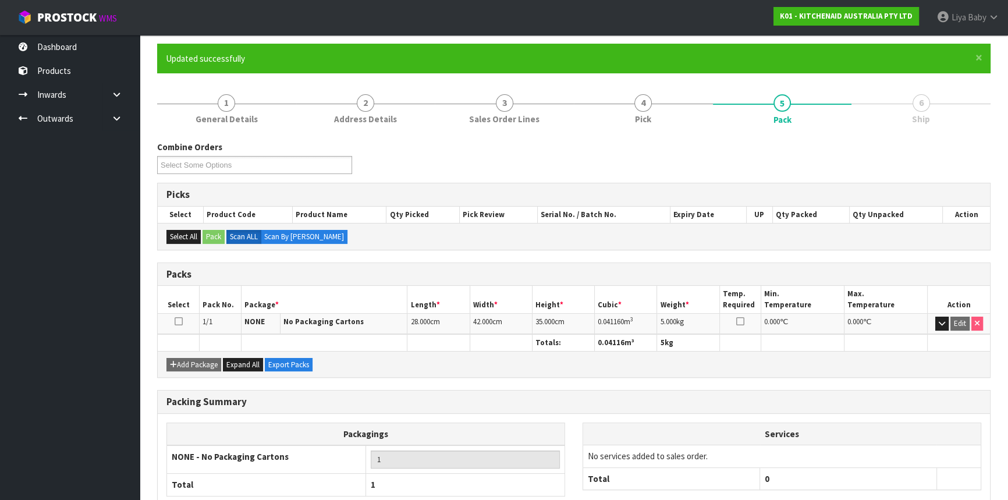
scroll to position [157, 0]
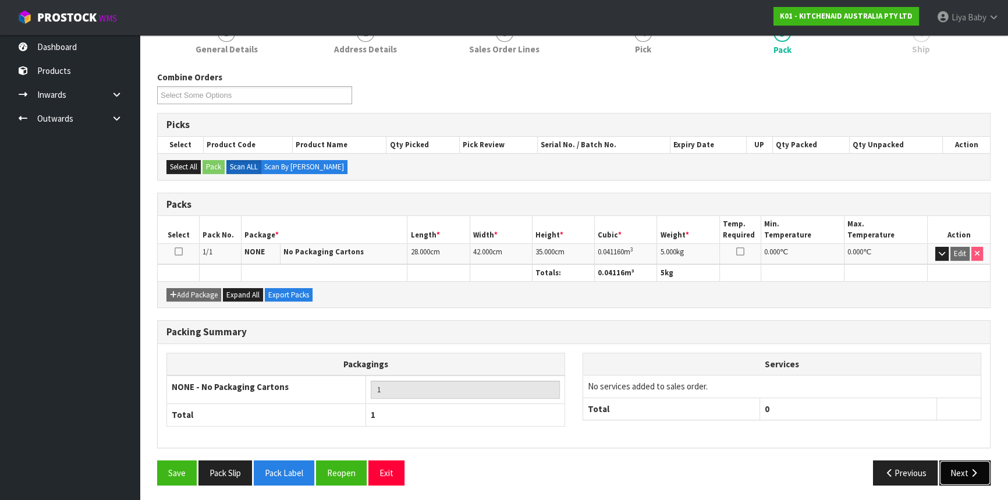
click at [969, 471] on icon "button" at bounding box center [974, 473] width 11 height 9
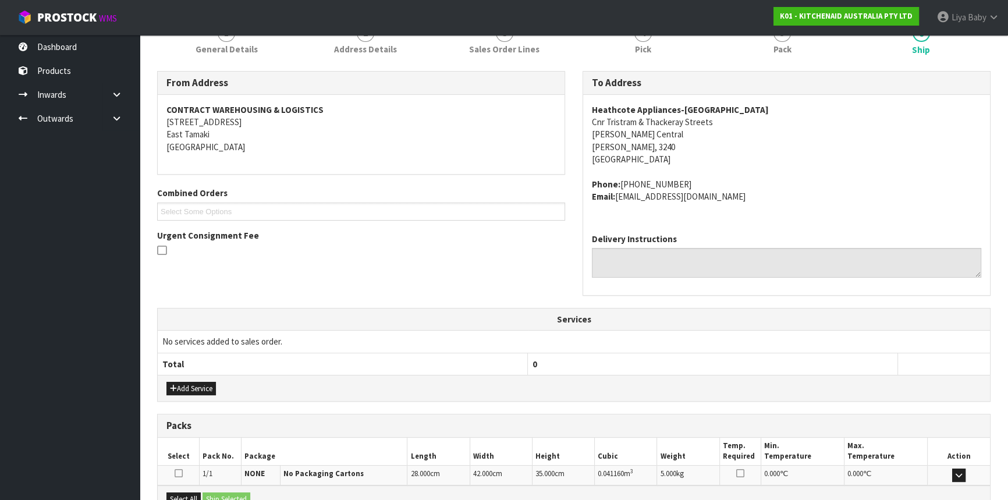
scroll to position [292, 0]
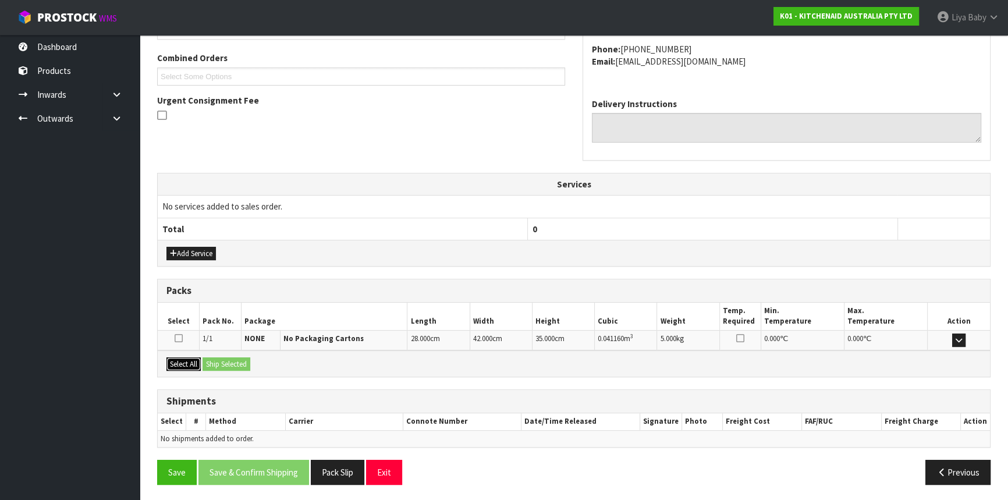
click at [181, 359] on button "Select All" at bounding box center [184, 364] width 34 height 14
click at [216, 362] on button "Ship Selected" at bounding box center [227, 364] width 48 height 14
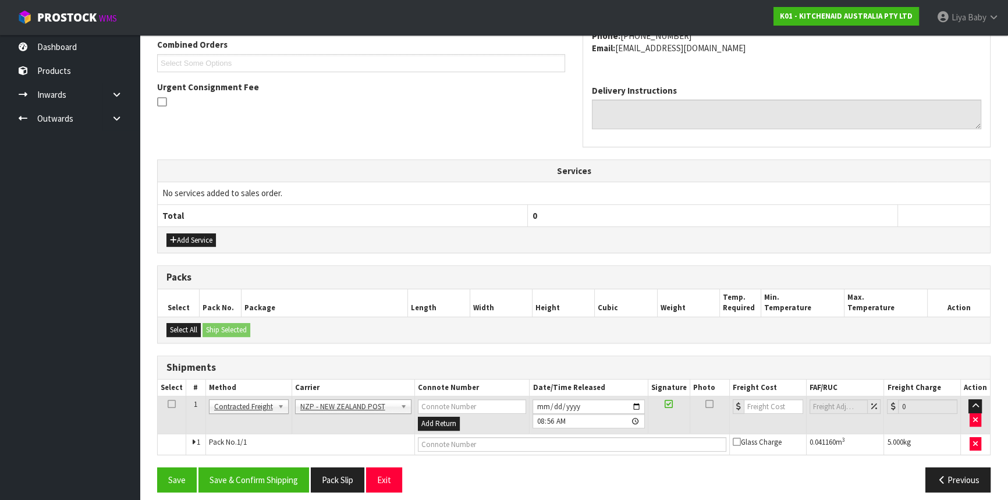
scroll to position [313, 0]
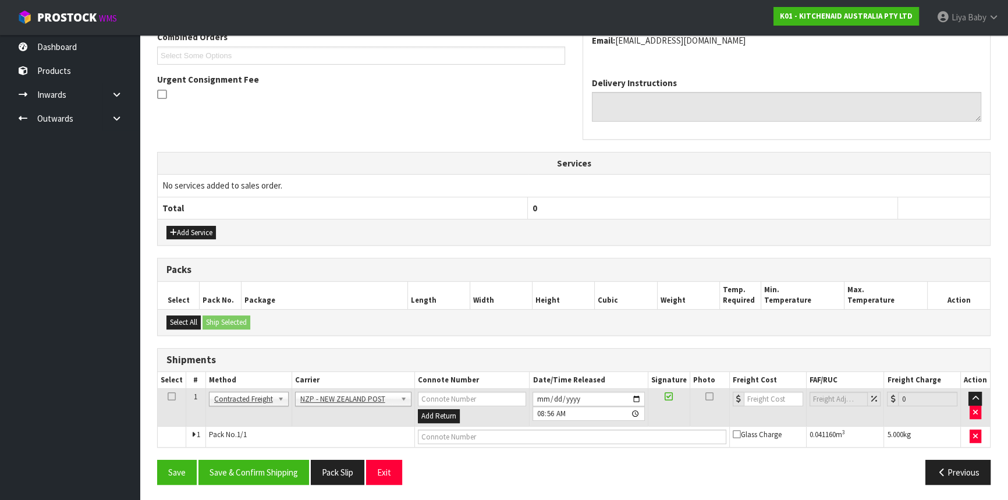
click at [175, 396] on td at bounding box center [172, 408] width 29 height 38
click at [172, 397] on icon at bounding box center [172, 397] width 8 height 1
drag, startPoint x: 245, startPoint y: 472, endPoint x: 260, endPoint y: 469, distance: 15.4
click at [247, 472] on button "Save & Confirm Shipping" at bounding box center [254, 472] width 111 height 25
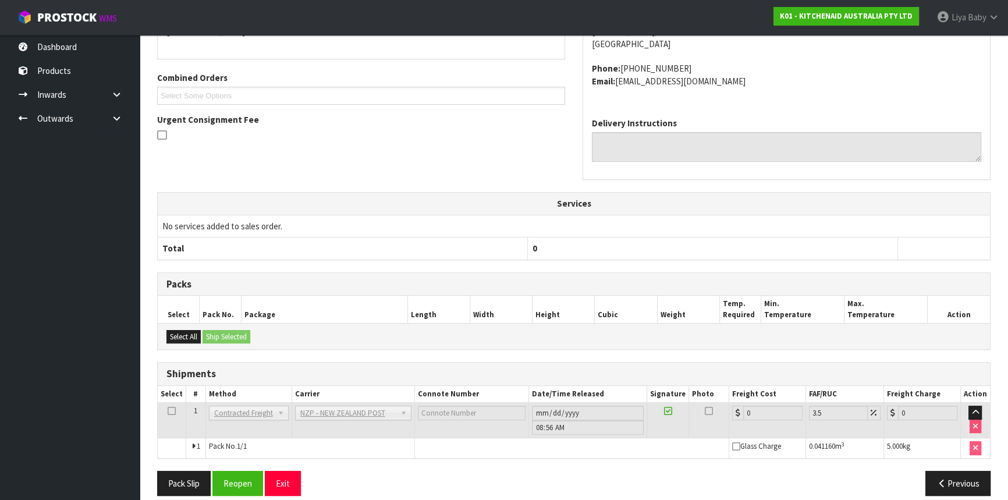
scroll to position [297, 0]
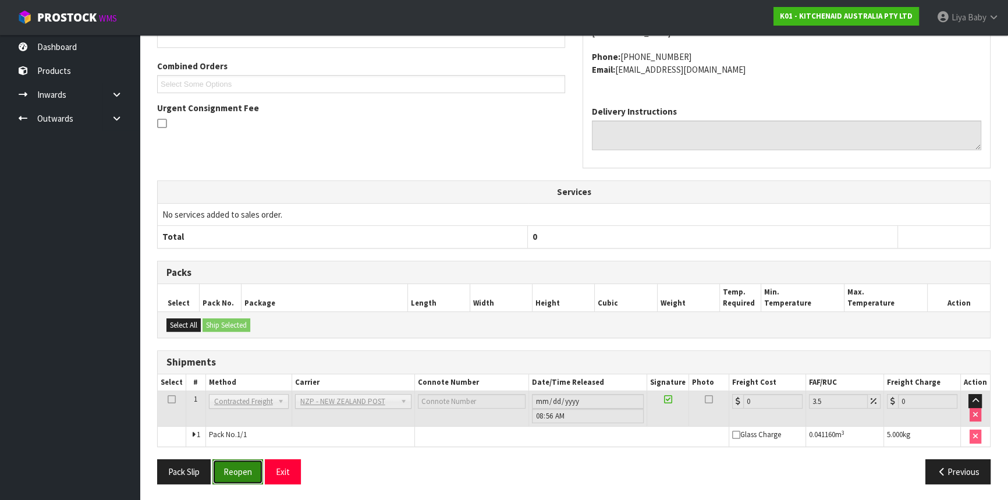
click at [247, 459] on button "Reopen" at bounding box center [238, 471] width 51 height 25
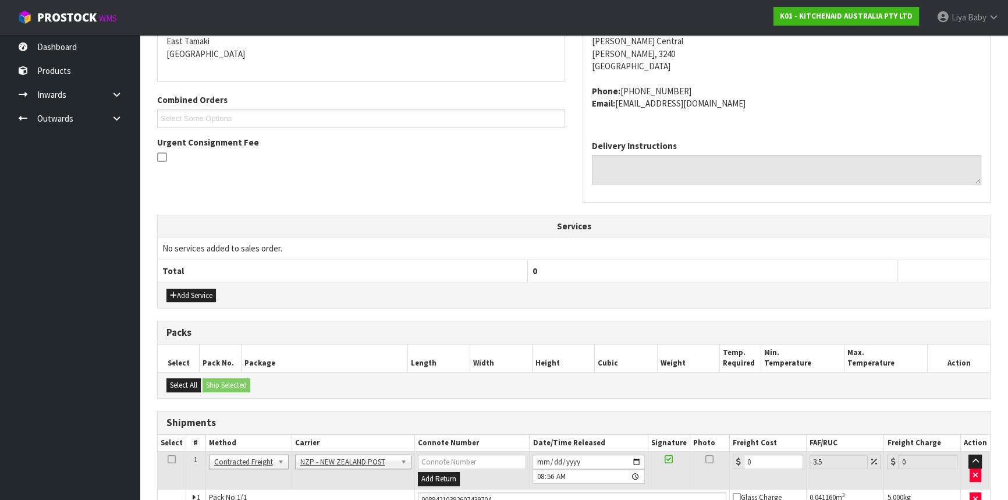
scroll to position [324, 0]
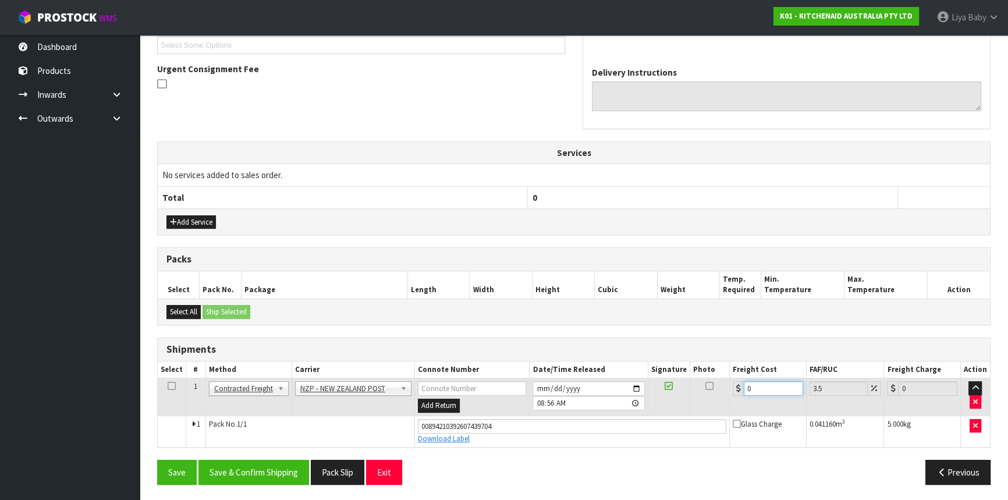
click at [764, 385] on input "0" at bounding box center [773, 388] width 59 height 15
type input "7"
type input "7.24"
type input "7.3"
type input "7.56"
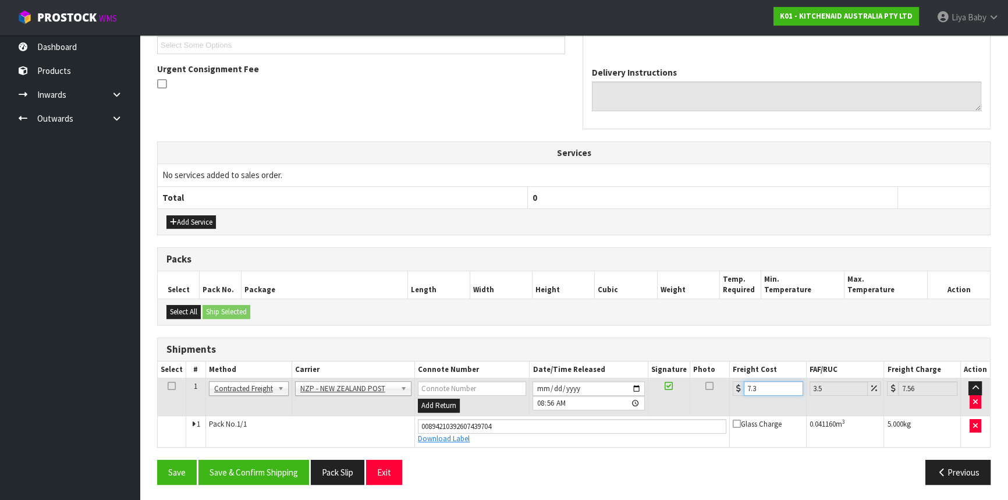
type input "7.31"
type input "7.57"
type input "7.31"
click at [174, 387] on icon at bounding box center [172, 386] width 8 height 1
click at [280, 472] on button "Save & Confirm Shipping" at bounding box center [254, 472] width 111 height 25
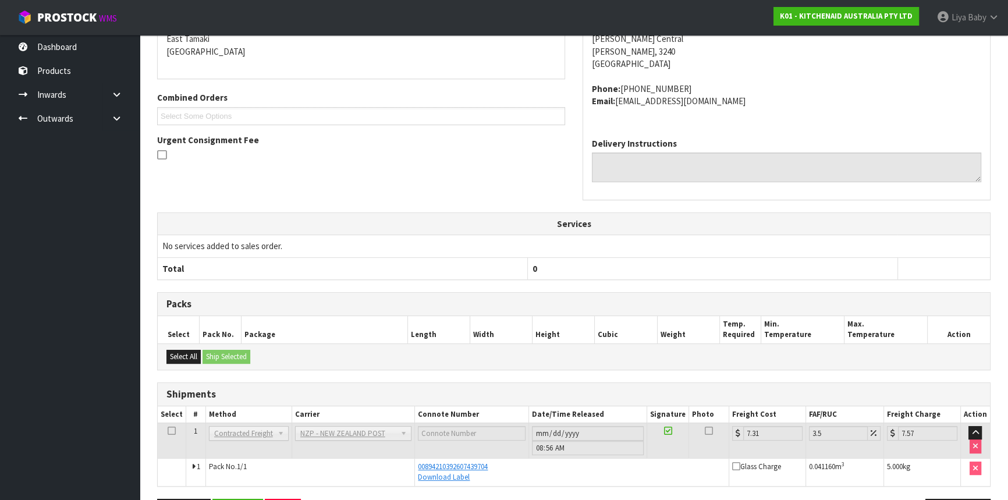
scroll to position [292, 0]
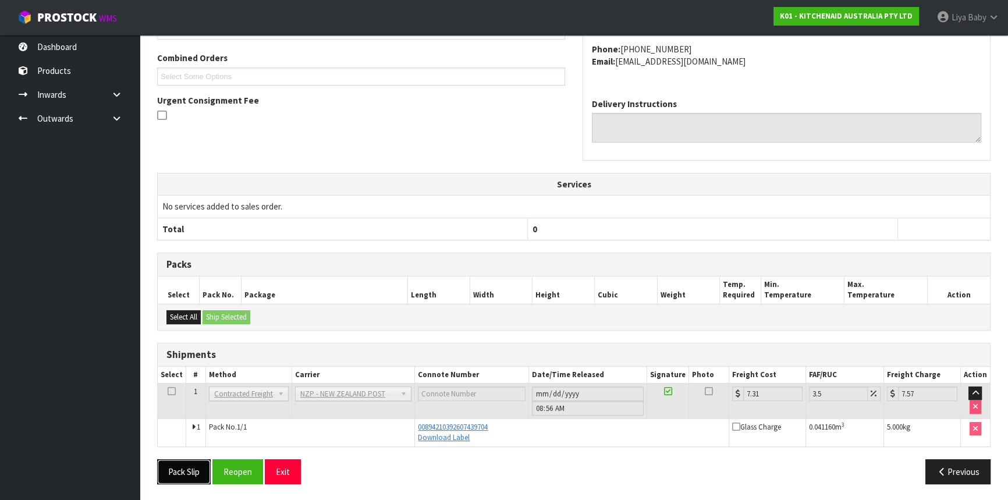
click at [192, 469] on button "Pack Slip" at bounding box center [184, 471] width 54 height 25
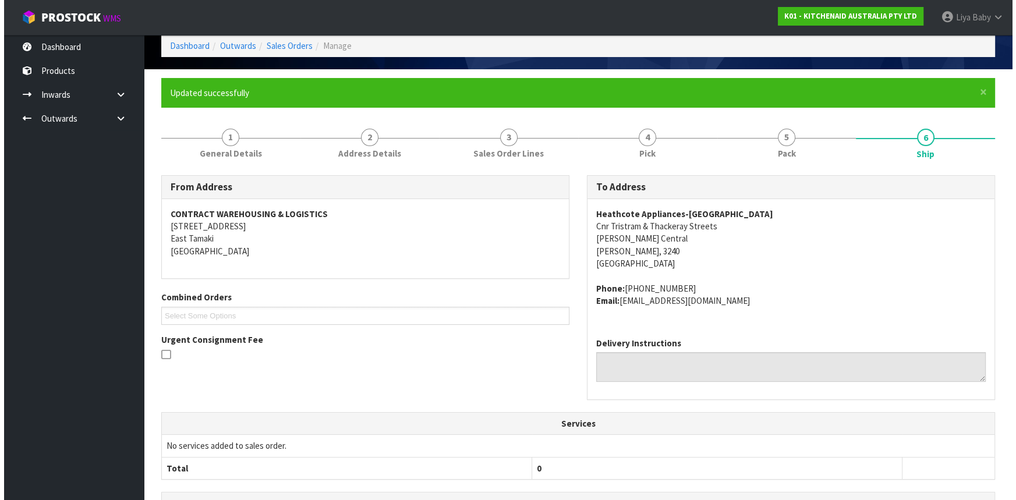
scroll to position [0, 0]
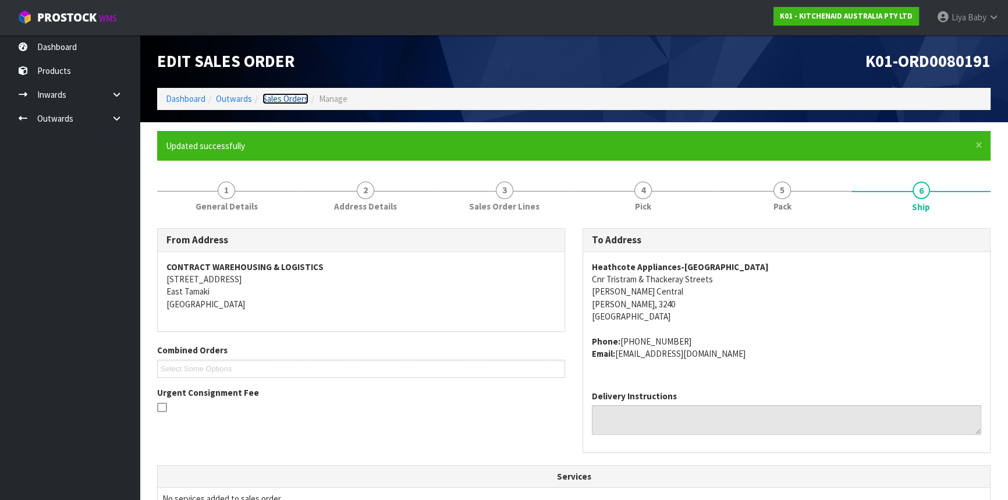
click at [283, 99] on link "Sales Orders" at bounding box center [286, 98] width 46 height 11
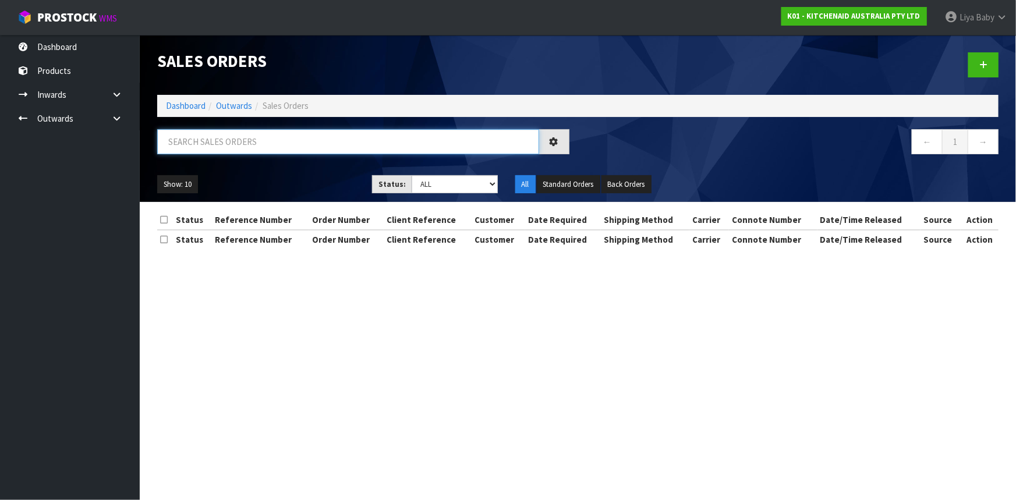
click at [270, 137] on input "text" at bounding box center [348, 141] width 382 height 25
type input "JOB-0415701"
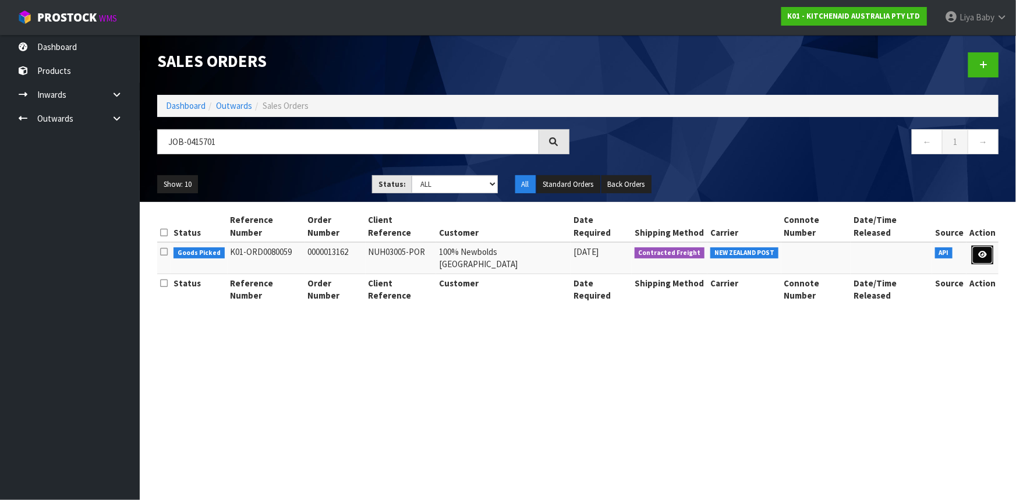
click at [989, 246] on link at bounding box center [983, 255] width 22 height 19
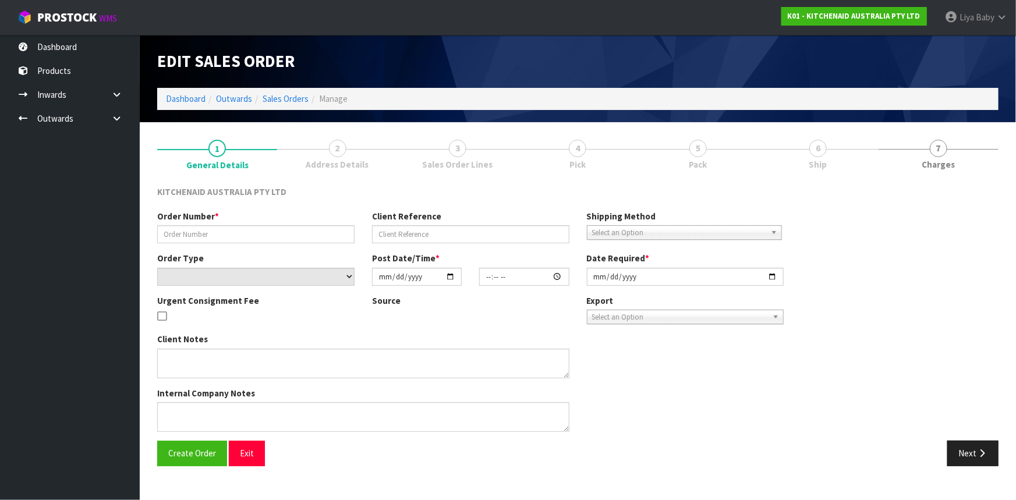
type input "0000013162"
type input "NUH03005-POR"
select select "number:0"
type input "[DATE]"
type input "16:33:33.000"
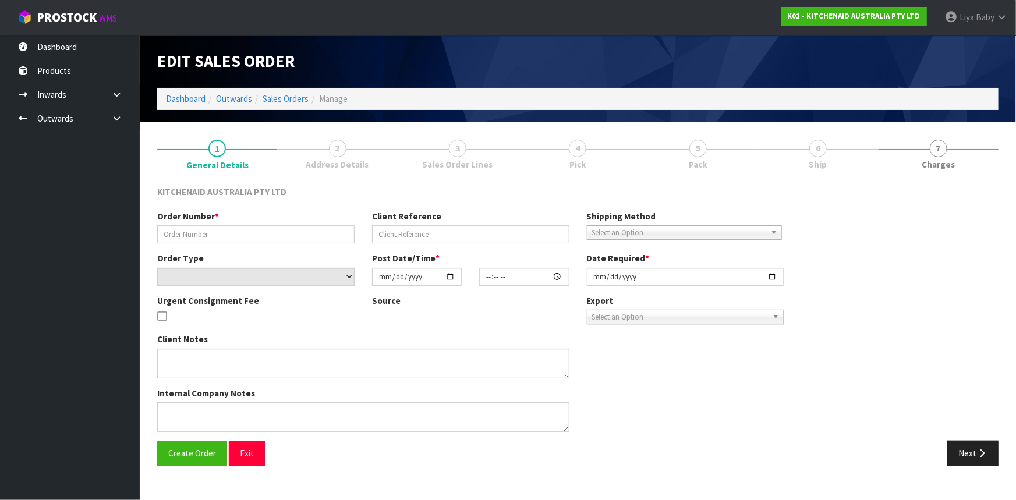
type input "[DATE]"
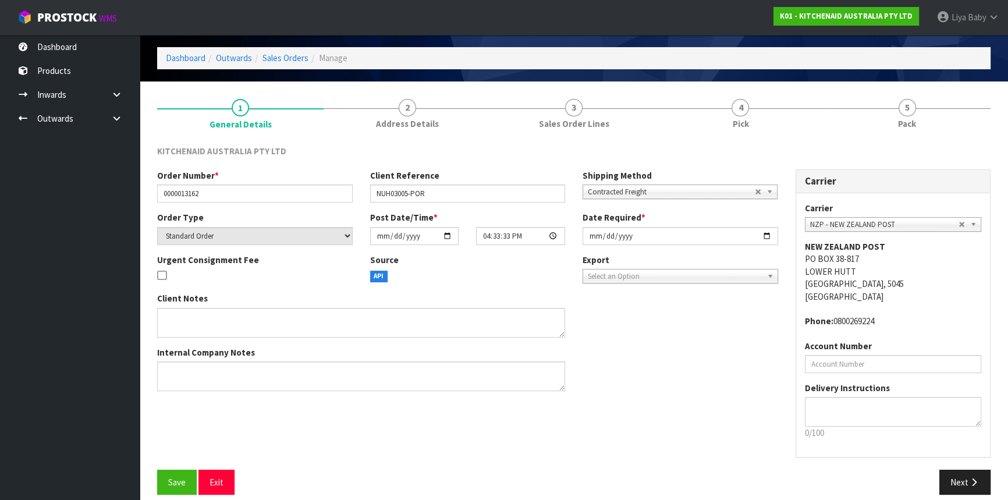
scroll to position [52, 0]
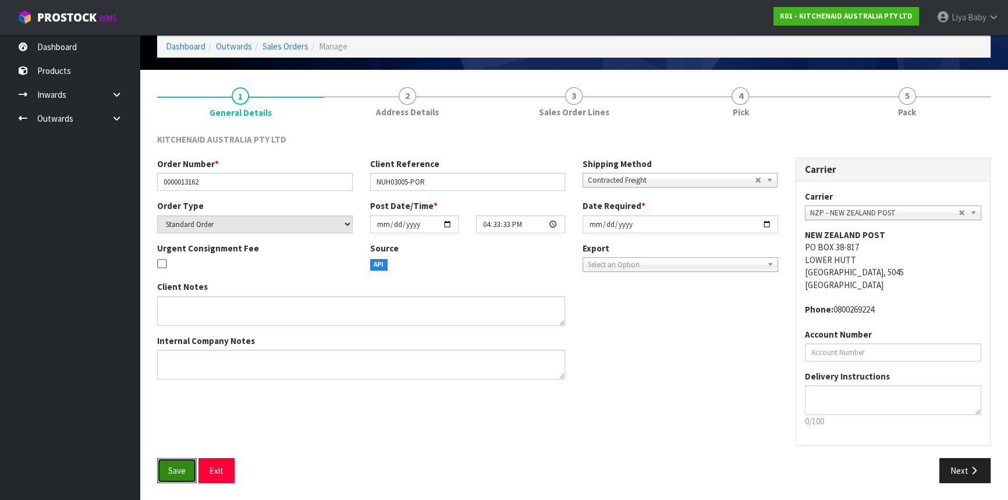
click at [177, 477] on button "Save" at bounding box center [177, 470] width 40 height 25
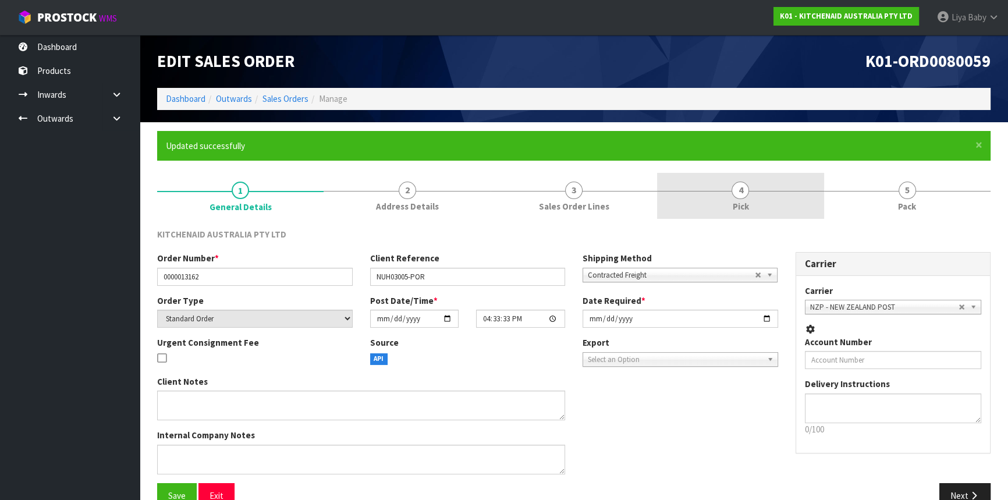
click at [755, 210] on link "4 Pick" at bounding box center [740, 196] width 167 height 46
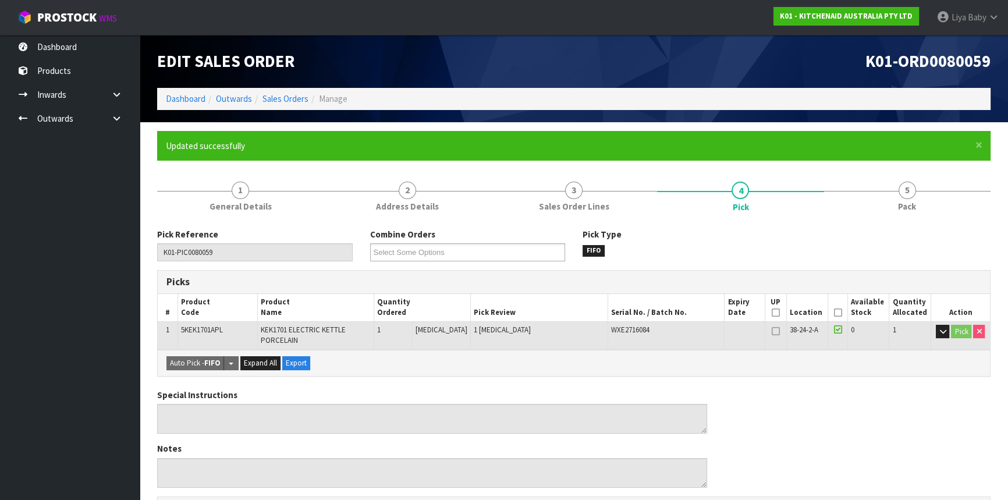
click at [834, 313] on icon at bounding box center [838, 313] width 8 height 1
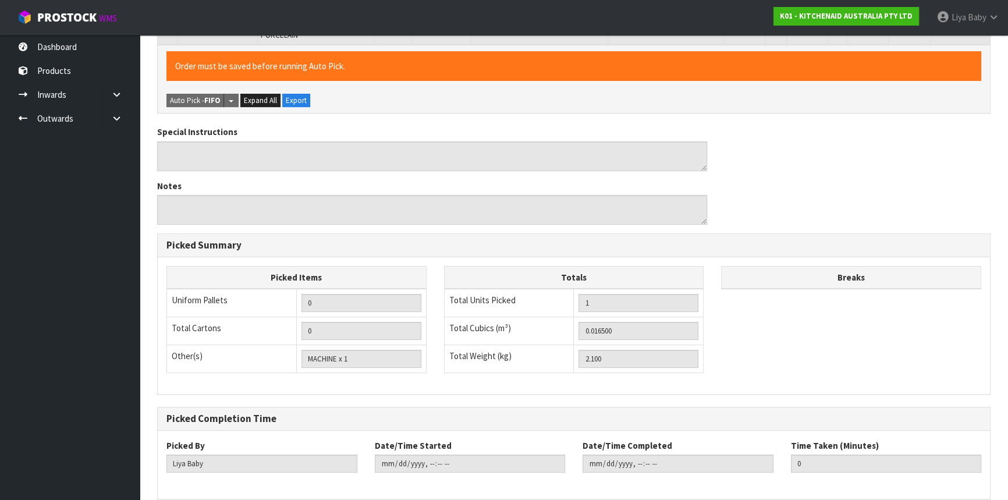
scroll to position [357, 0]
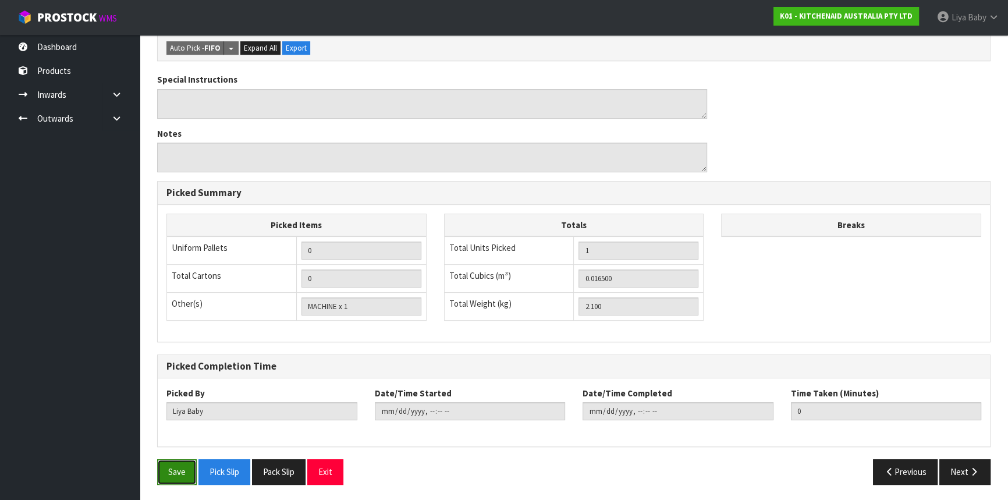
click at [166, 468] on button "Save" at bounding box center [177, 471] width 40 height 25
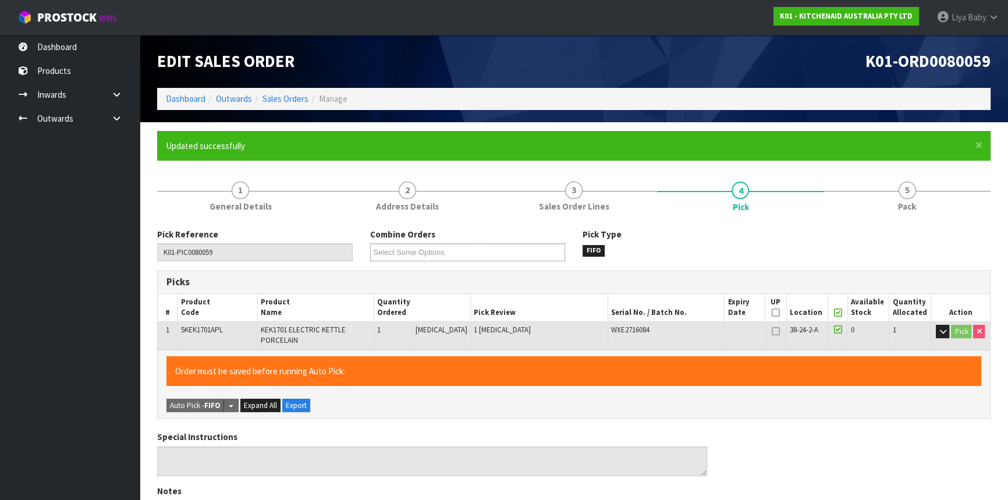
type input "[DATE]T08:59:33"
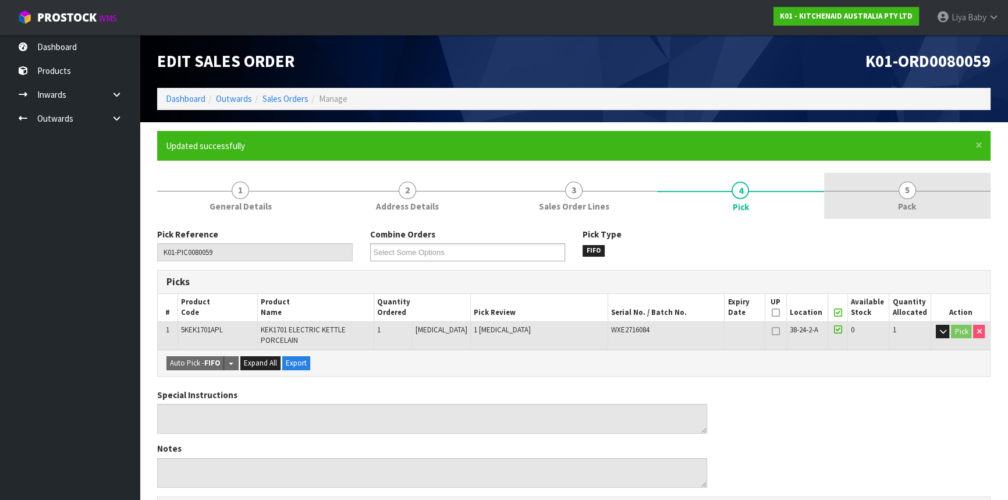
click at [931, 187] on link "5 Pack" at bounding box center [907, 196] width 167 height 46
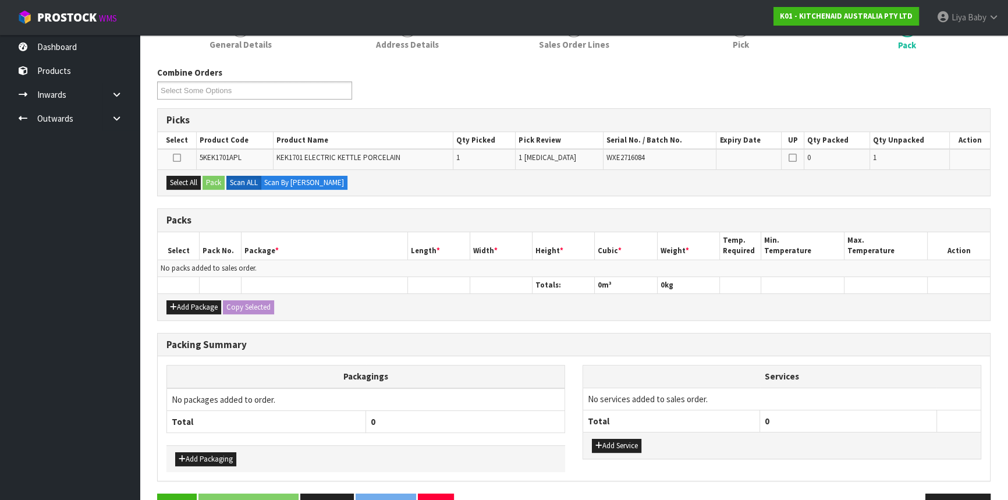
scroll to position [195, 0]
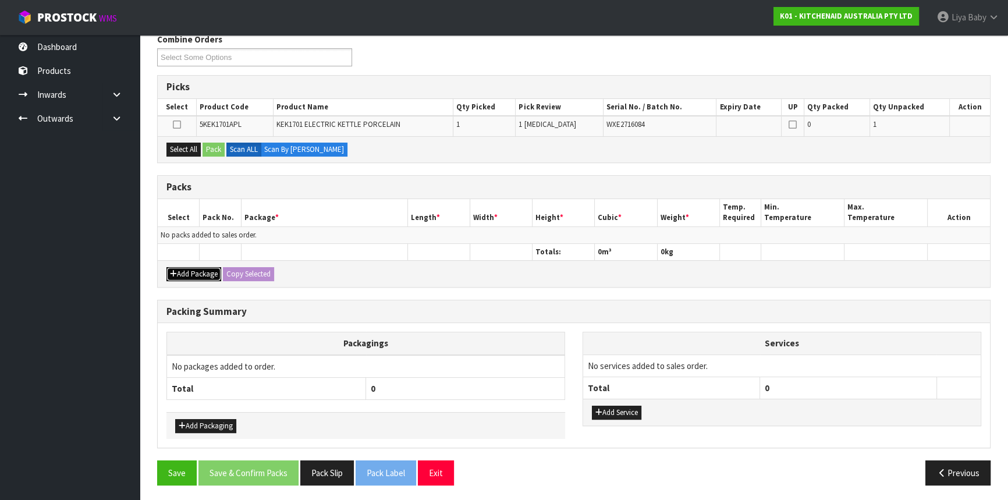
click at [215, 268] on button "Add Package" at bounding box center [194, 274] width 55 height 14
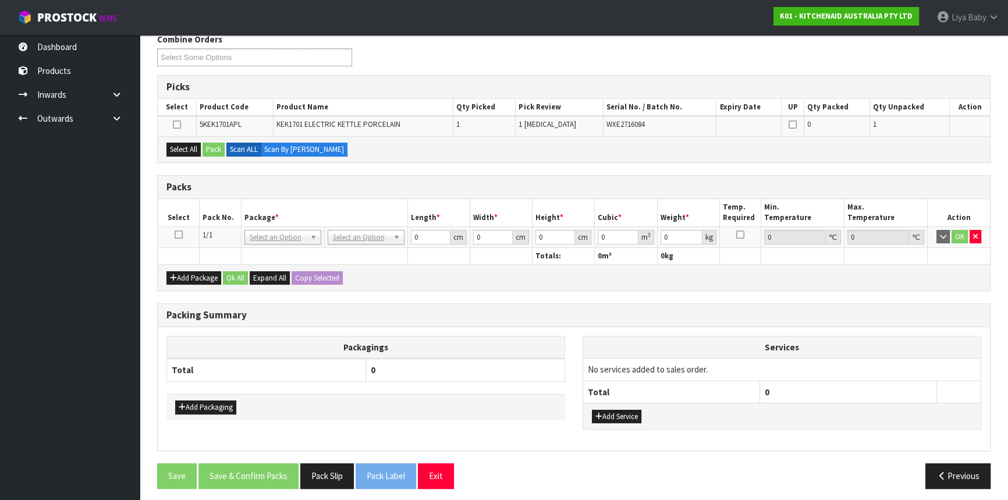
click at [179, 235] on icon at bounding box center [179, 235] width 8 height 1
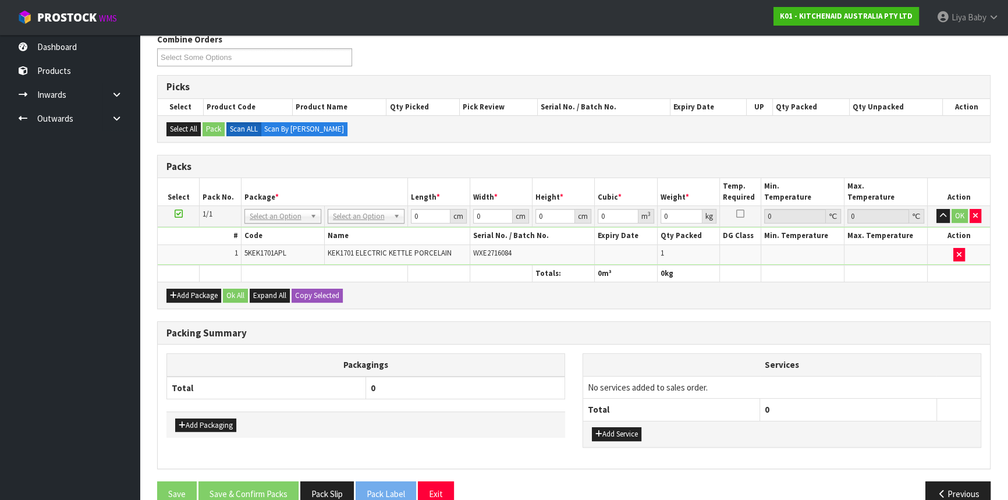
click at [130, 31] on nav "Toggle navigation ProStock WMS K01 - KITCHENAID AUSTRALIA PTY LTD Liya Baby Log…" at bounding box center [504, 18] width 1008 height 36
click at [134, 31] on nav "Toggle navigation ProStock WMS K01 - KITCHENAID AUSTRALIA PTY LTD Liya Baby Log…" at bounding box center [504, 18] width 1008 height 36
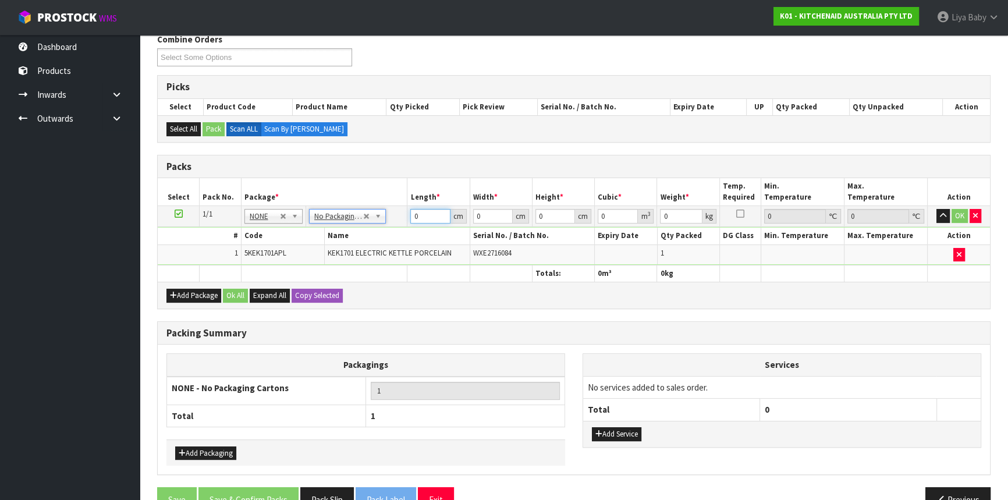
click at [433, 215] on input "0" at bounding box center [430, 216] width 40 height 15
type input "30"
type input "40"
type input "2"
type input "0.0024"
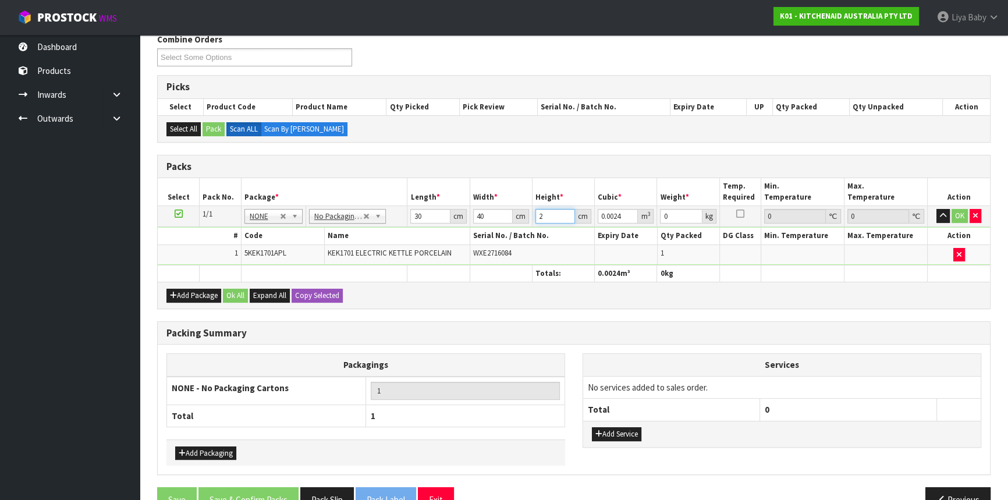
type input "23"
type input "0.0276"
type input "23"
type input "2"
type input "3"
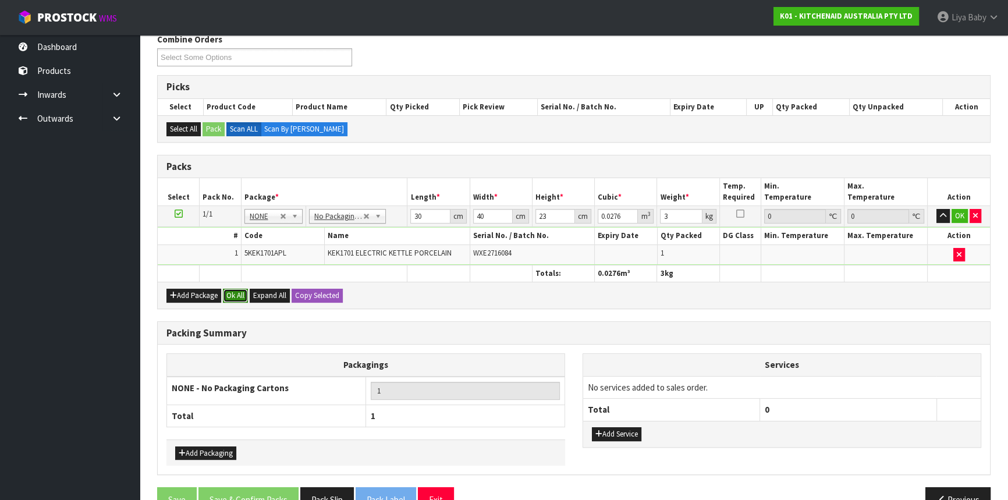
click at [235, 295] on button "Ok All" at bounding box center [235, 296] width 25 height 14
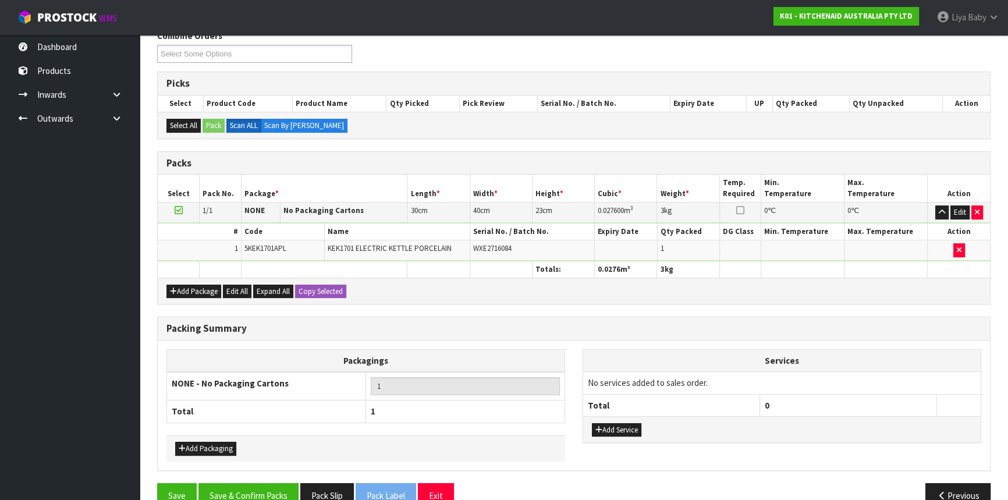
scroll to position [221, 0]
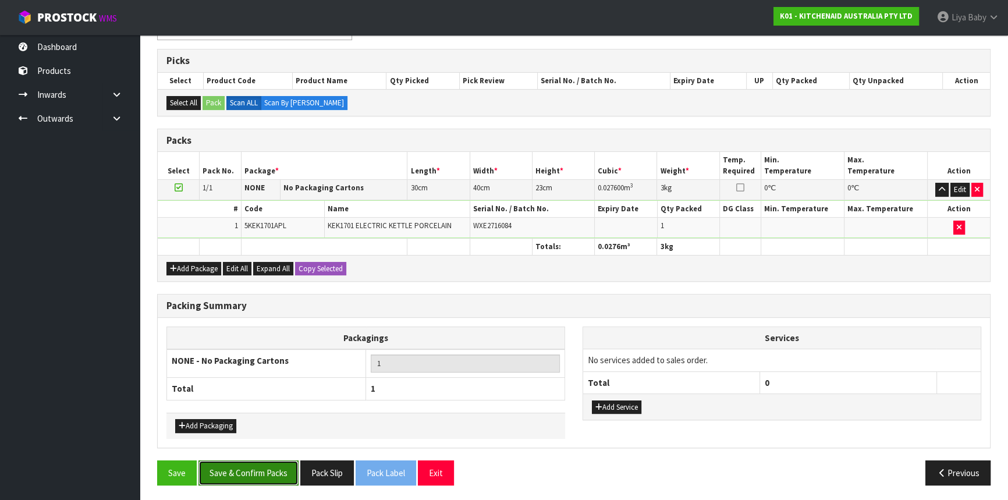
click at [238, 470] on button "Save & Confirm Packs" at bounding box center [249, 473] width 100 height 25
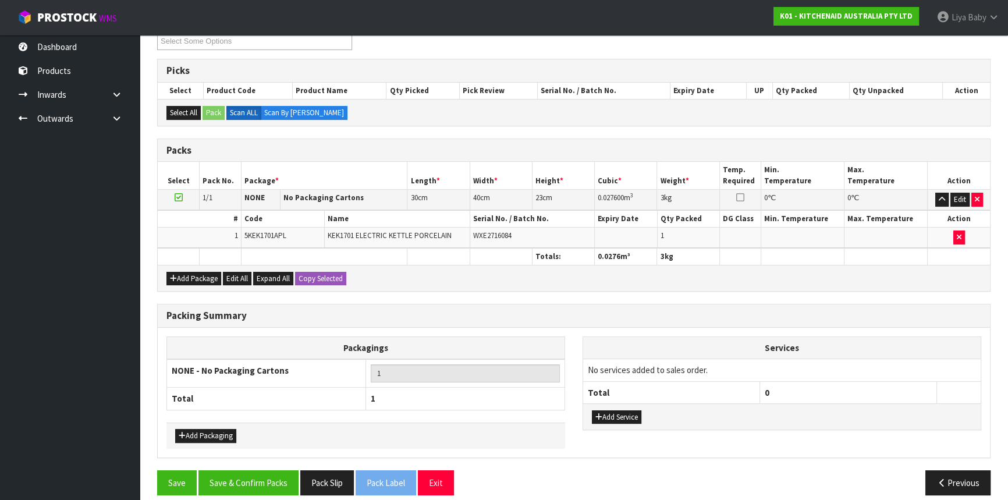
scroll to position [157, 0]
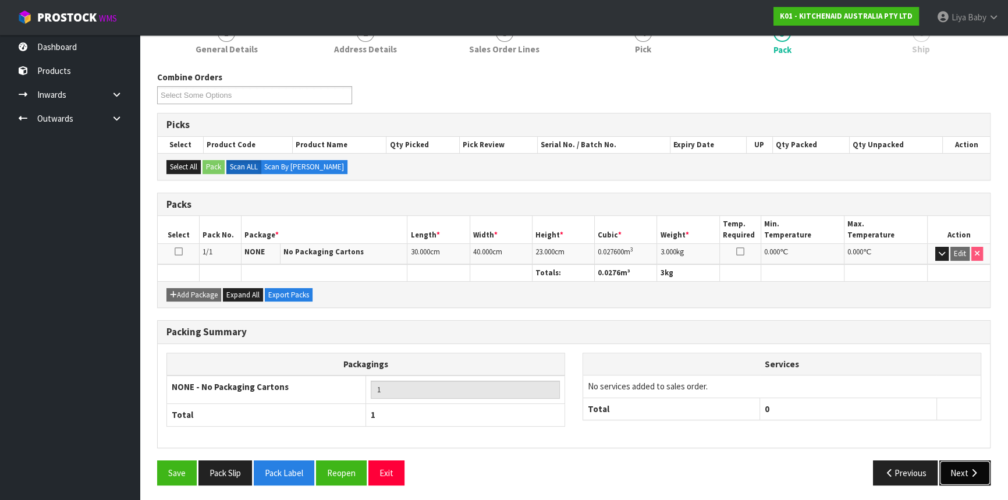
click at [969, 469] on icon "button" at bounding box center [974, 473] width 11 height 9
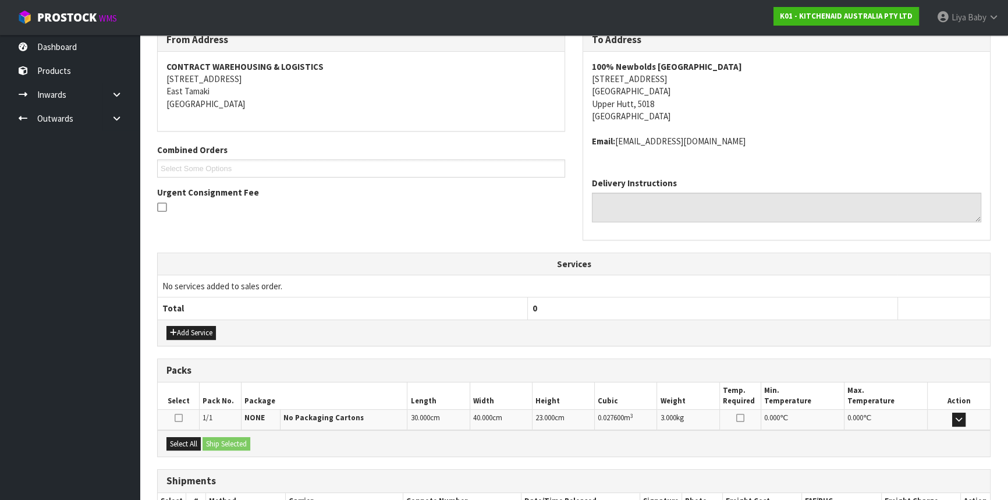
scroll to position [279, 0]
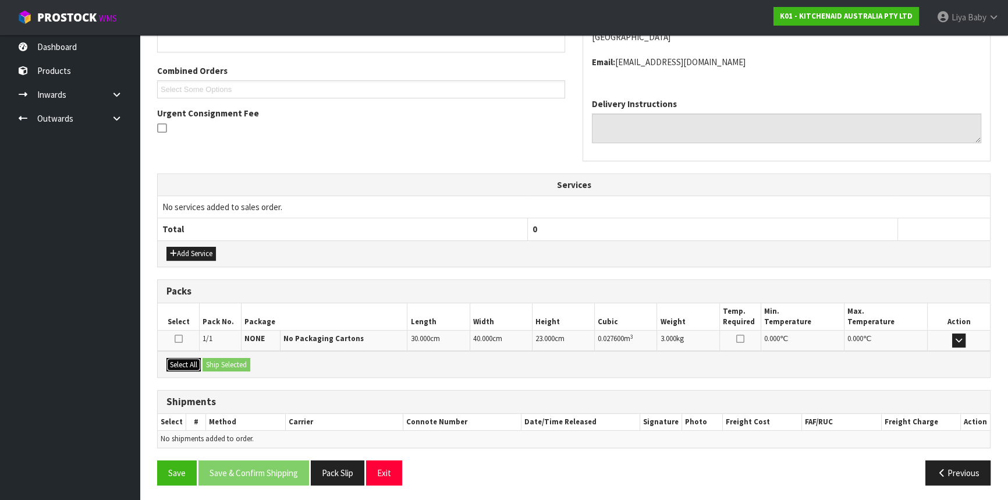
drag, startPoint x: 189, startPoint y: 363, endPoint x: 213, endPoint y: 367, distance: 24.2
click at [190, 363] on button "Select All" at bounding box center [184, 365] width 34 height 14
click at [221, 367] on button "Ship Selected" at bounding box center [227, 365] width 48 height 14
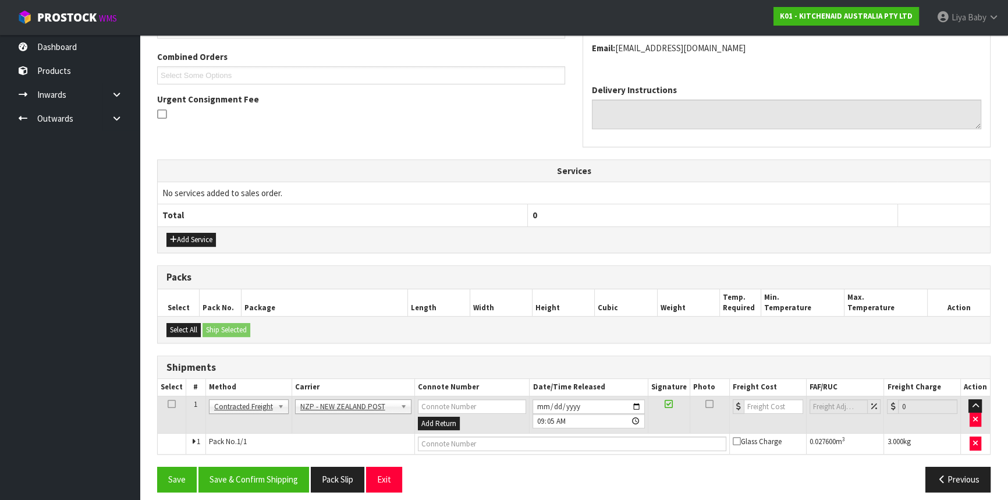
scroll to position [300, 0]
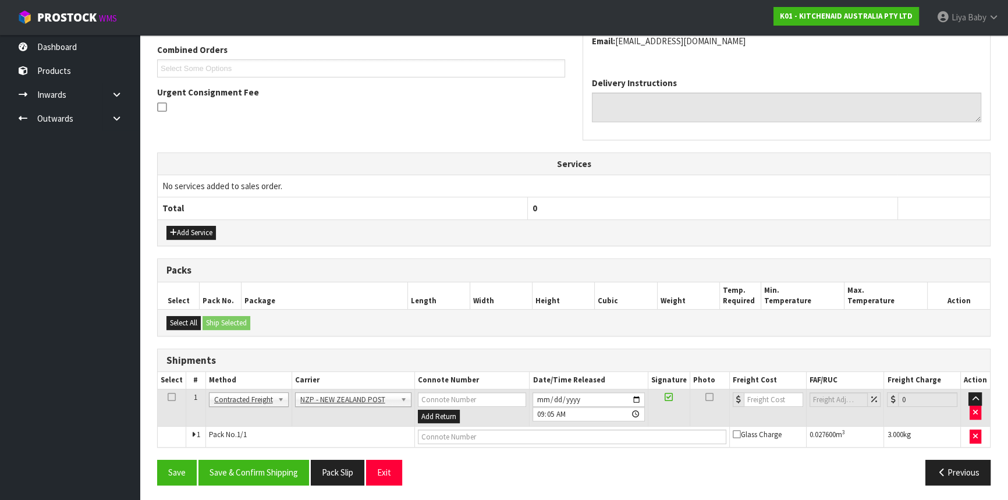
drag, startPoint x: 173, startPoint y: 391, endPoint x: 176, endPoint y: 399, distance: 8.9
click at [173, 397] on icon at bounding box center [172, 397] width 8 height 1
click at [264, 473] on button "Save & Confirm Shipping" at bounding box center [254, 472] width 111 height 25
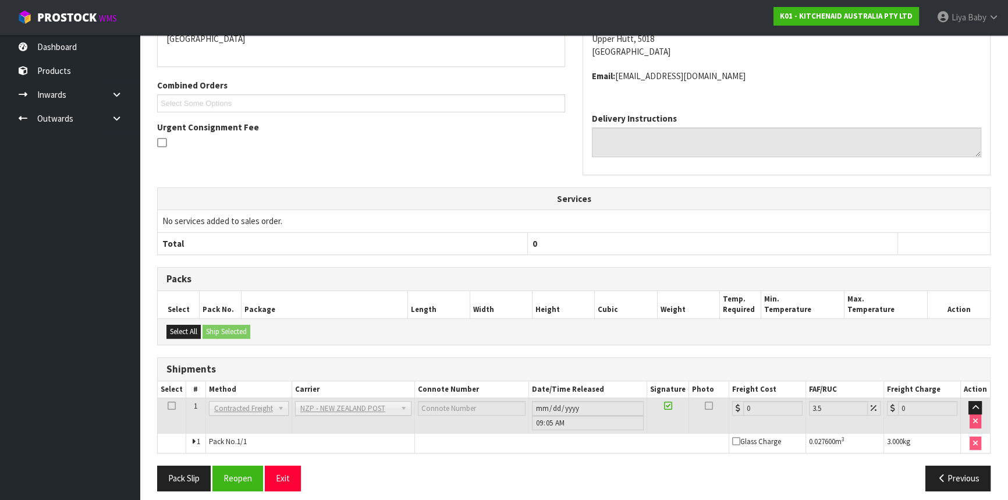
scroll to position [285, 0]
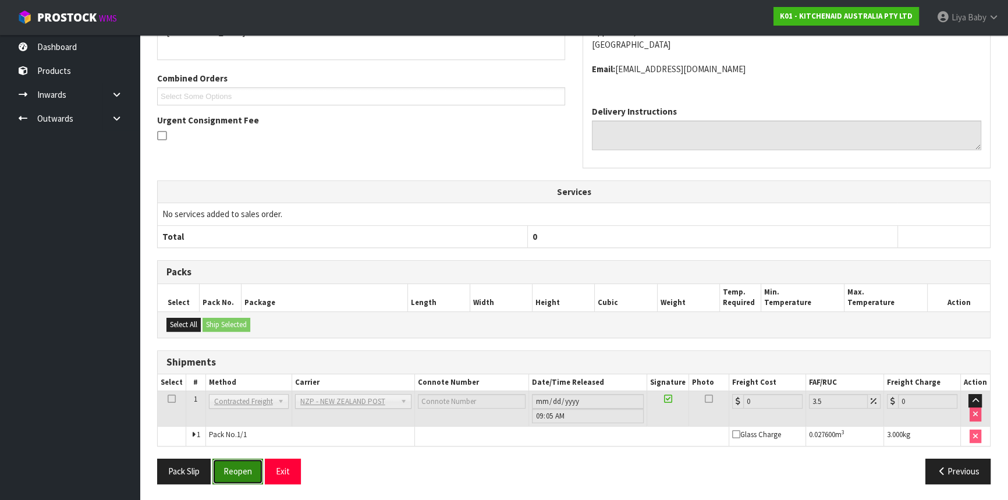
click at [250, 466] on button "Reopen" at bounding box center [238, 471] width 51 height 25
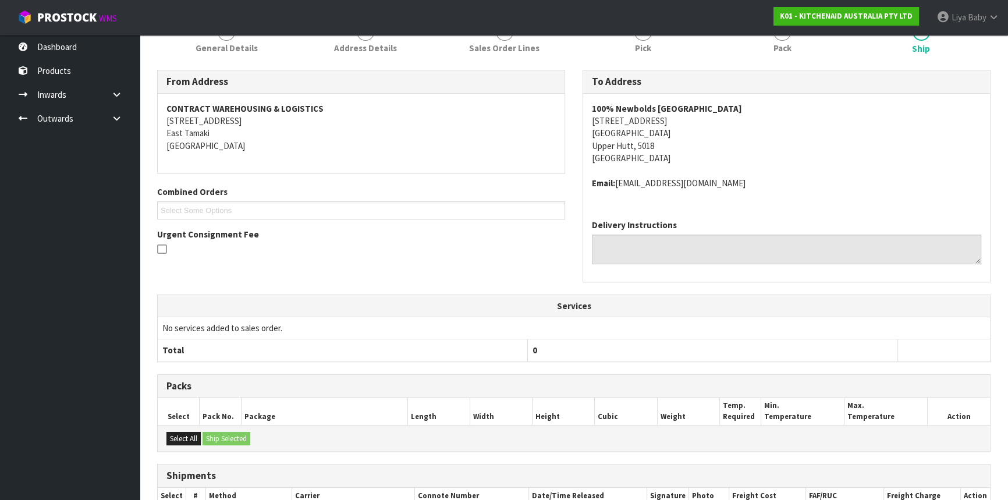
scroll to position [272, 0]
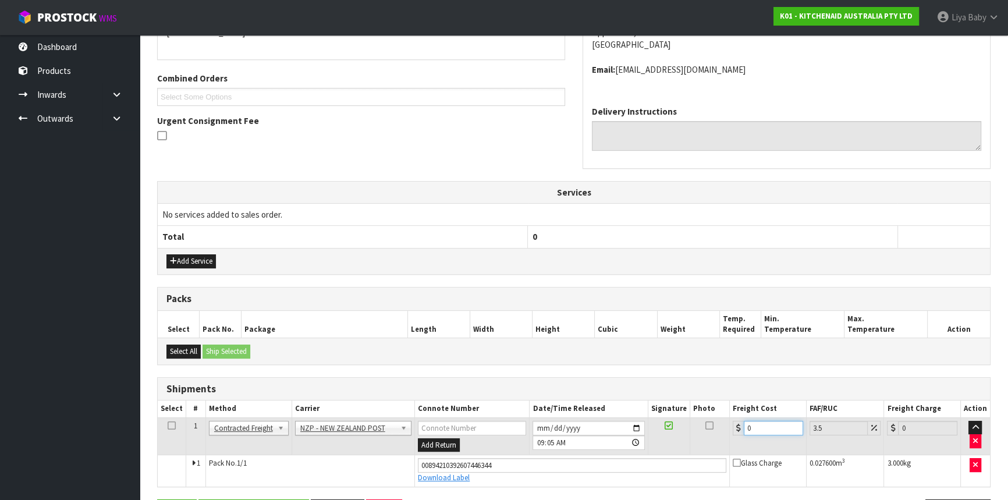
click at [751, 425] on input "0" at bounding box center [773, 428] width 59 height 15
type input "8"
type input "8.28"
type input "8.4"
type input "8.69"
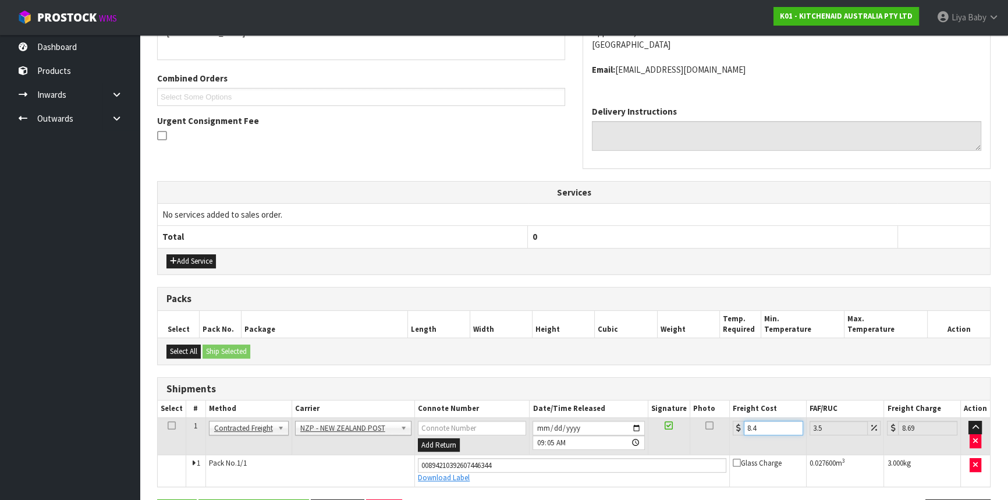
type input "8.45"
type input "8.75"
type input "8.45"
click at [170, 426] on icon at bounding box center [172, 426] width 8 height 1
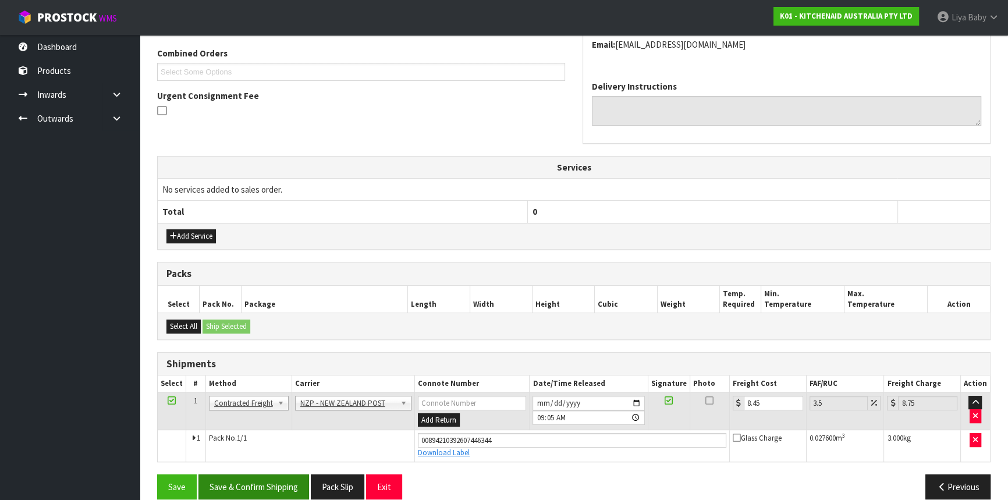
scroll to position [311, 0]
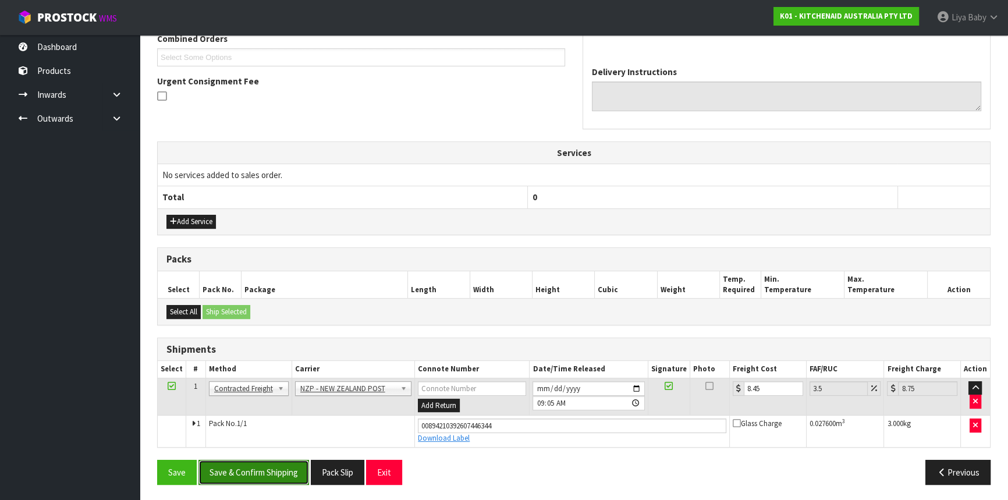
click at [236, 471] on button "Save & Confirm Shipping" at bounding box center [254, 472] width 111 height 25
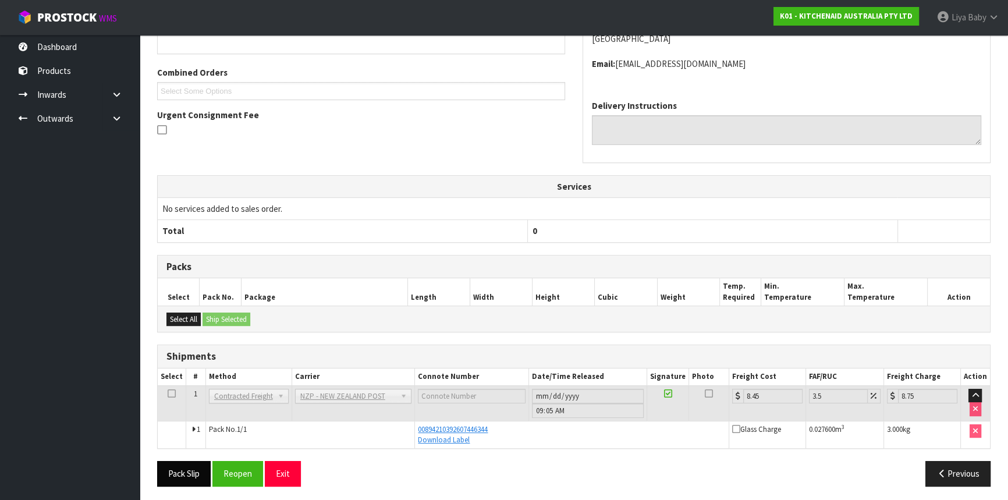
scroll to position [279, 0]
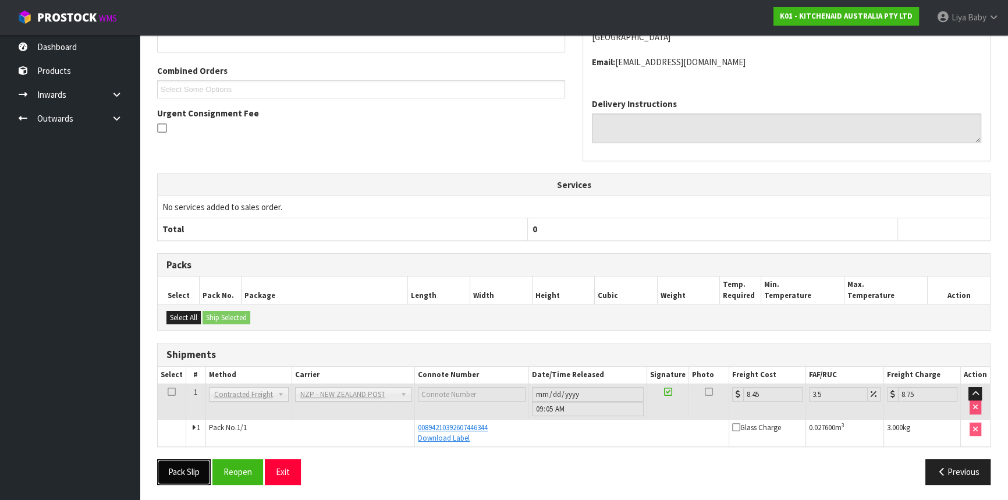
click at [189, 467] on button "Pack Slip" at bounding box center [184, 471] width 54 height 25
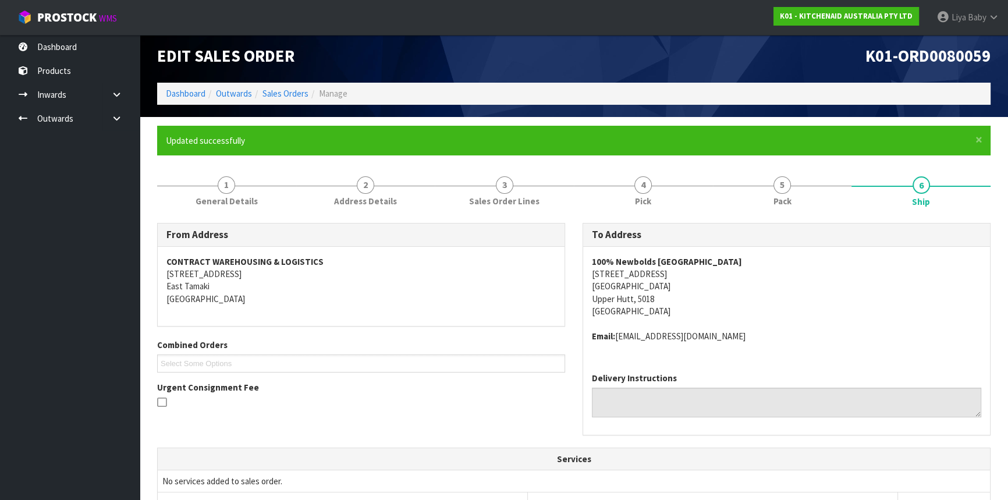
scroll to position [0, 0]
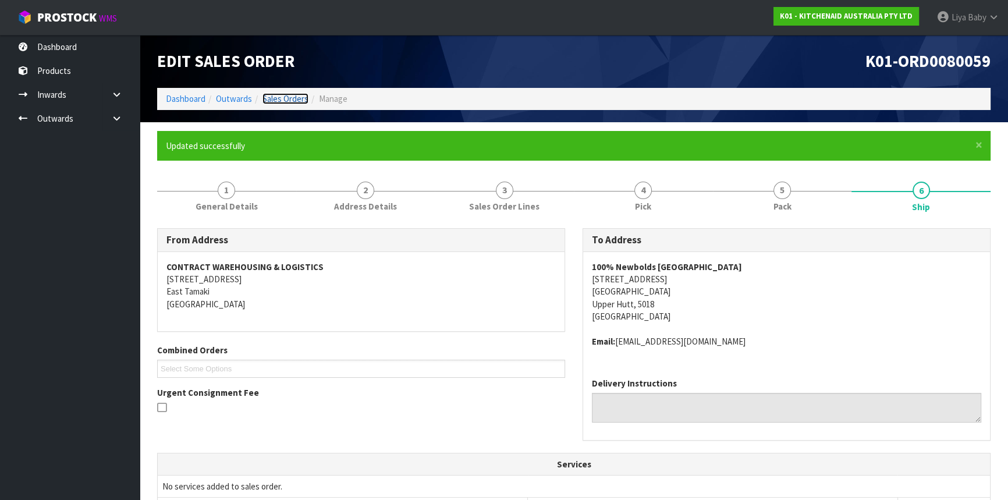
click at [271, 95] on link "Sales Orders" at bounding box center [286, 98] width 46 height 11
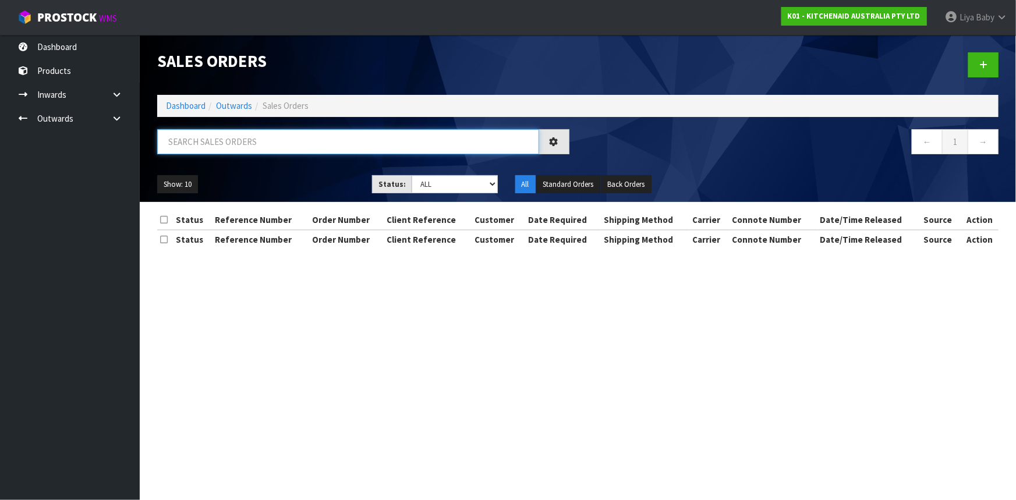
drag, startPoint x: 250, startPoint y: 148, endPoint x: 250, endPoint y: 135, distance: 12.8
click at [250, 144] on input "text" at bounding box center [348, 141] width 382 height 25
type input "JOB-0416061"
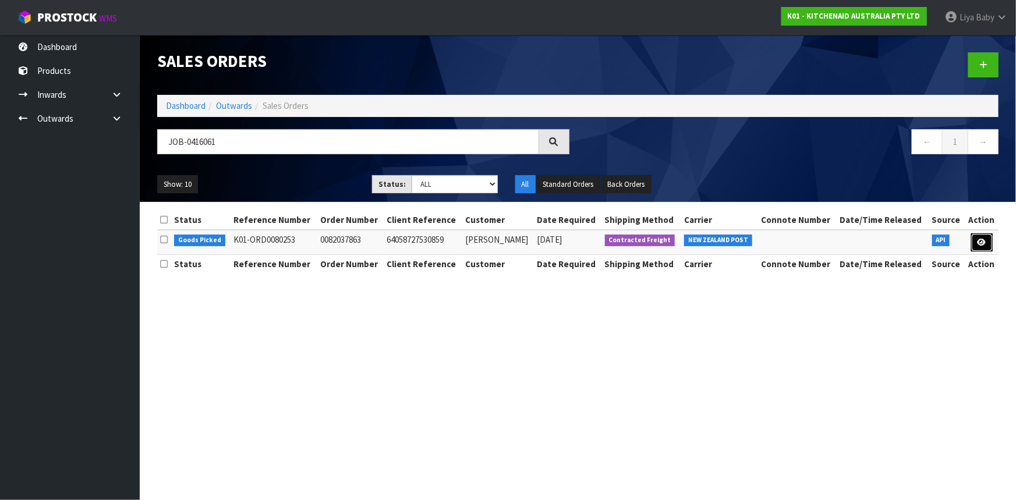
click at [985, 243] on icon at bounding box center [982, 243] width 9 height 8
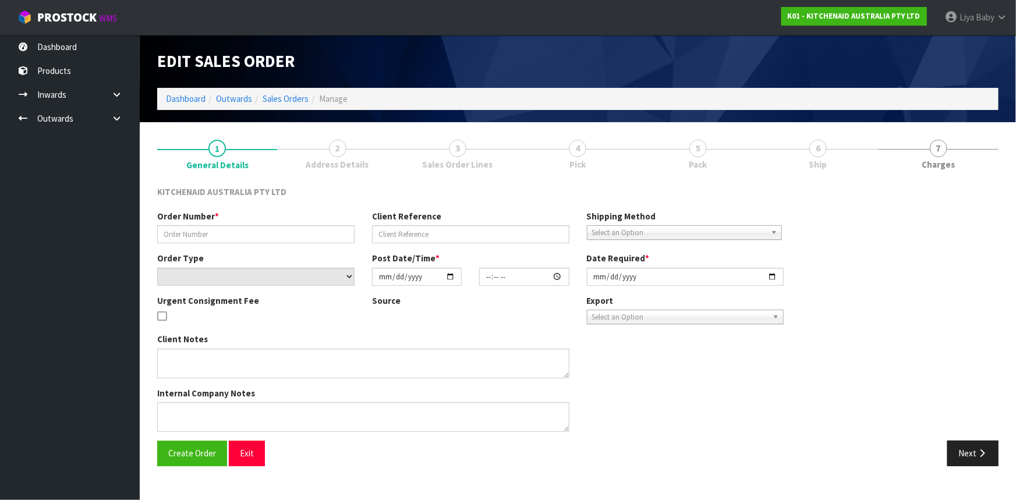
type input "0082037863"
type input "64058727530859"
select select "number:0"
type input "[DATE]"
type input "08:38:04.000"
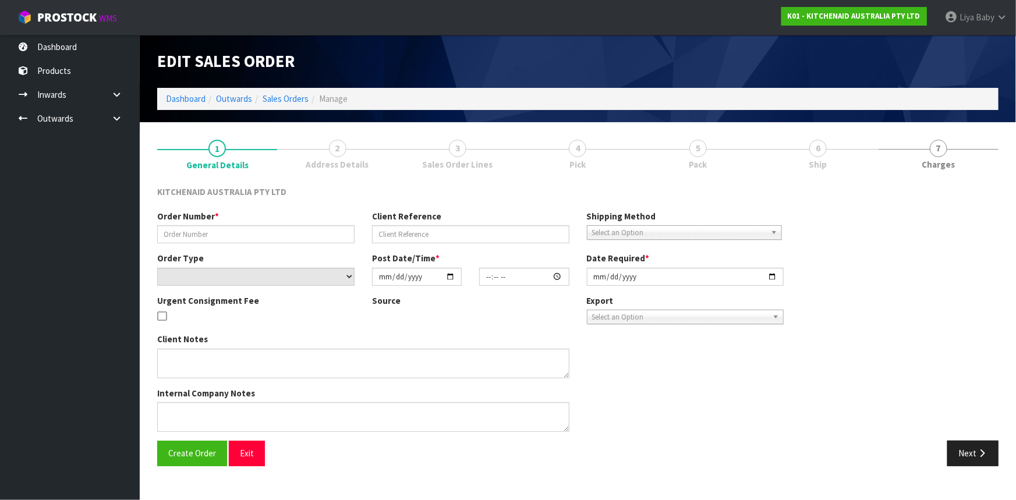
type input "[DATE]"
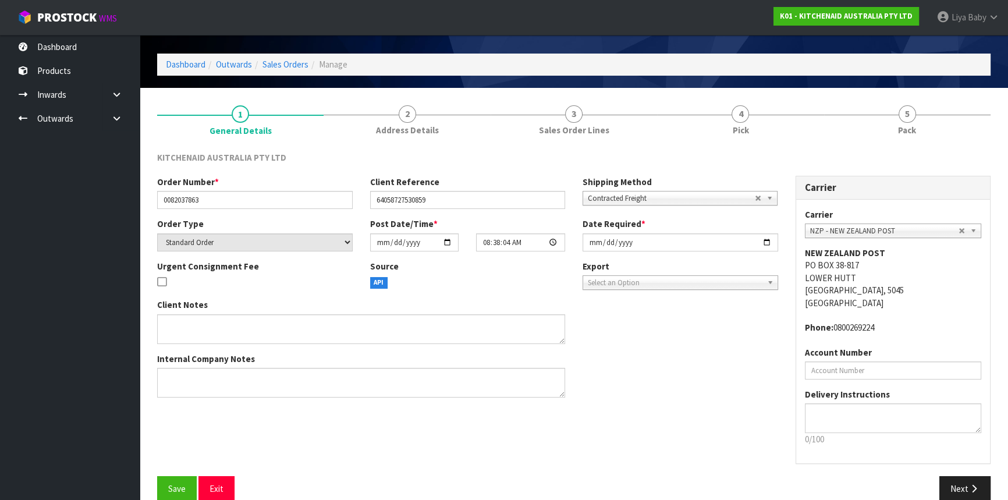
scroll to position [52, 0]
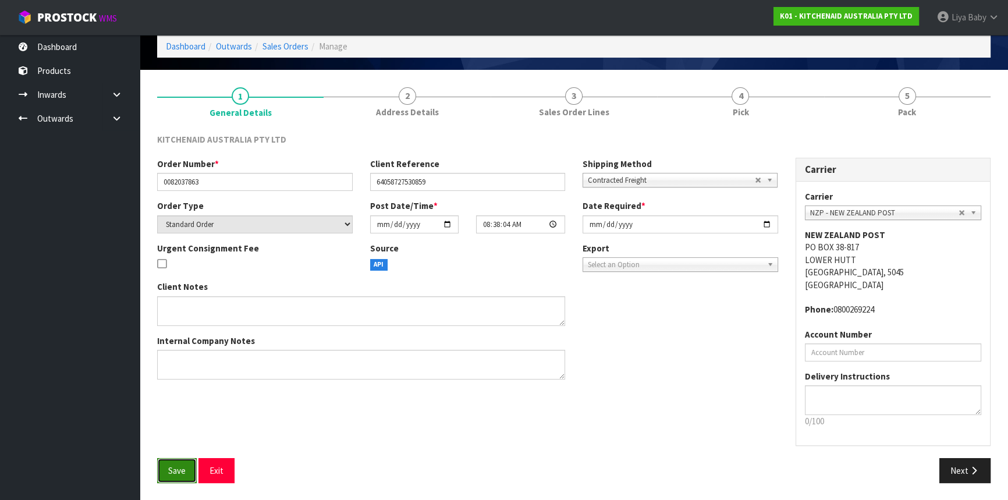
click at [169, 473] on span "Save" at bounding box center [176, 470] width 17 height 11
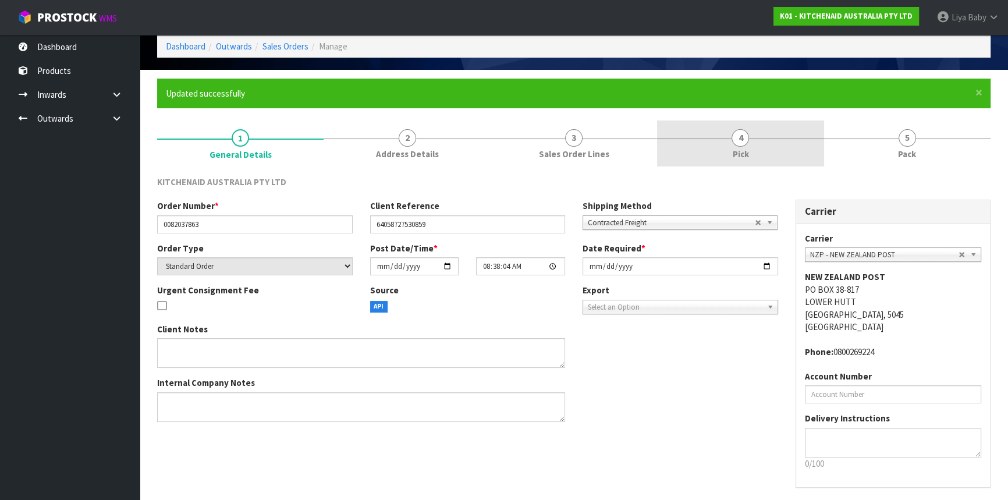
scroll to position [0, 0]
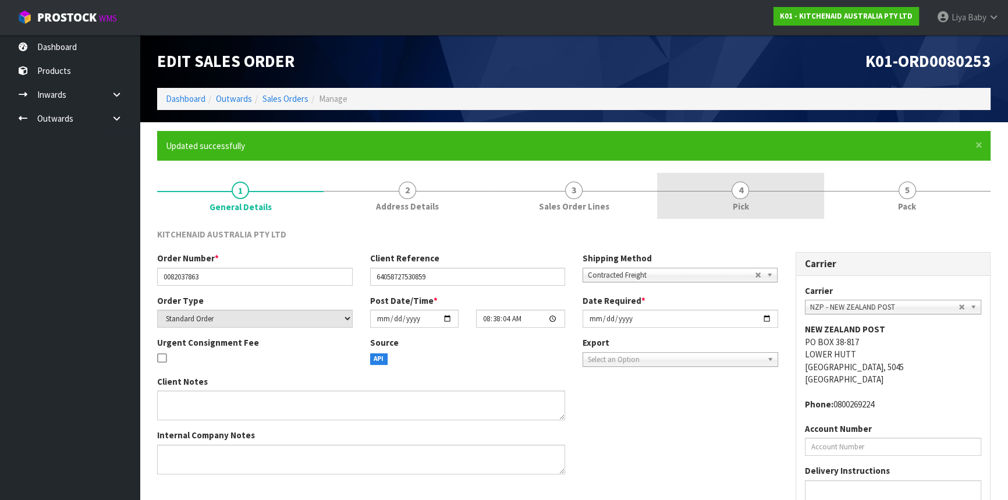
click at [757, 188] on link "4 Pick" at bounding box center [740, 196] width 167 height 46
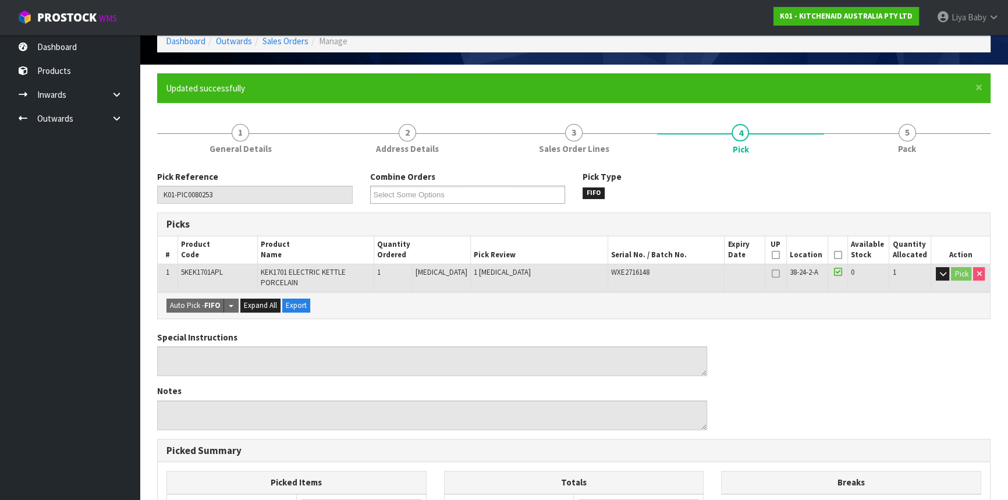
scroll to position [158, 0]
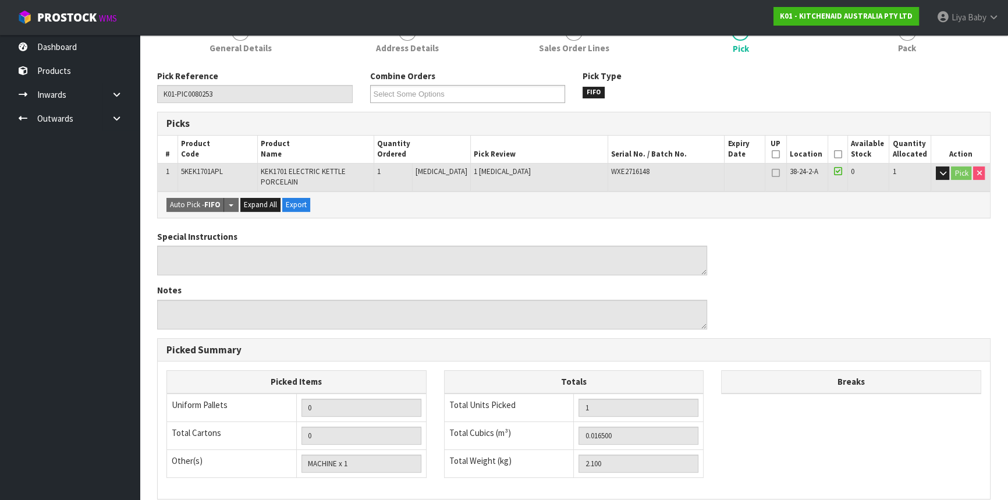
click at [834, 154] on icon at bounding box center [838, 154] width 8 height 1
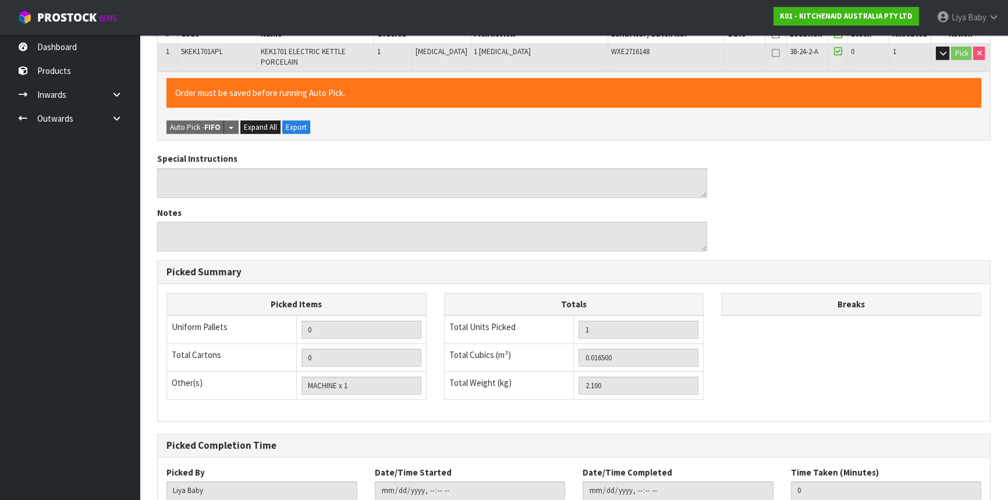
scroll to position [357, 0]
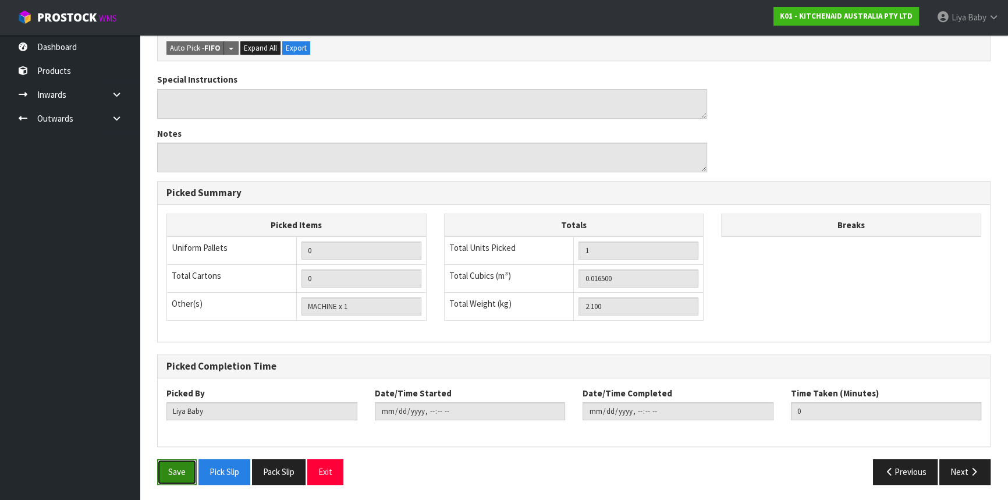
click at [178, 471] on button "Save" at bounding box center [177, 471] width 40 height 25
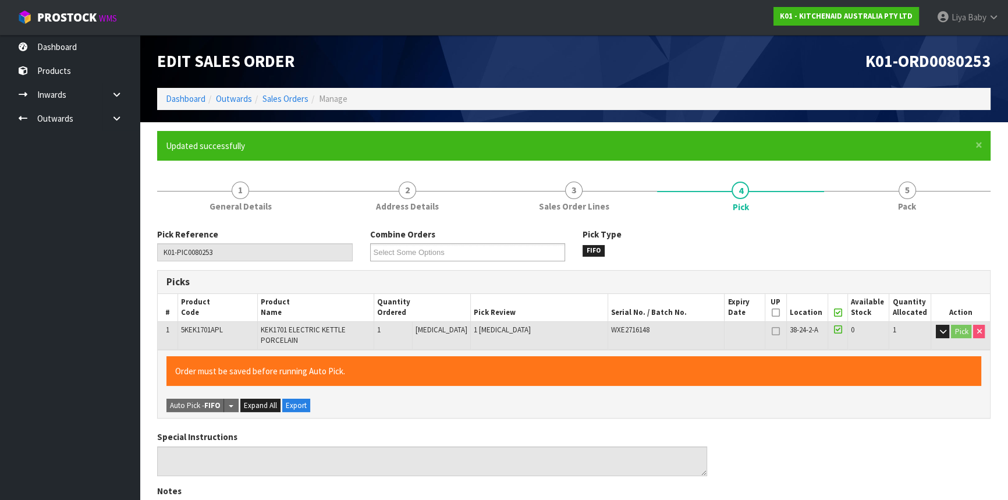
type input "[DATE]T09:15:24"
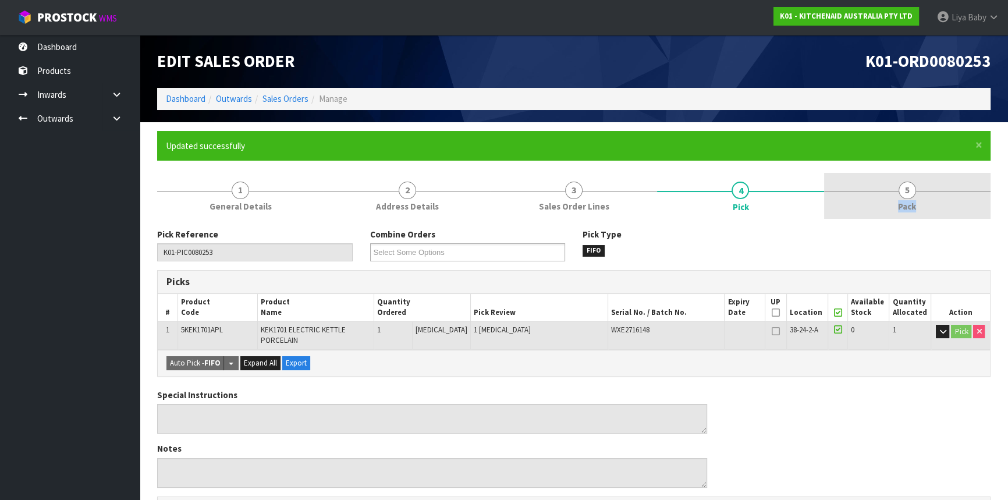
drag, startPoint x: 918, startPoint y: 193, endPoint x: 900, endPoint y: 203, distance: 21.1
click at [915, 194] on link "5 Pack" at bounding box center [907, 196] width 167 height 46
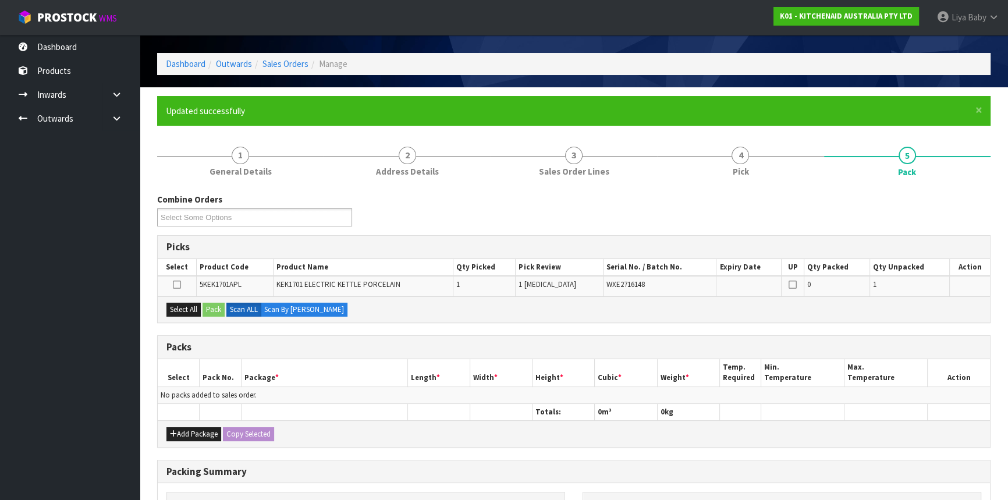
scroll to position [52, 0]
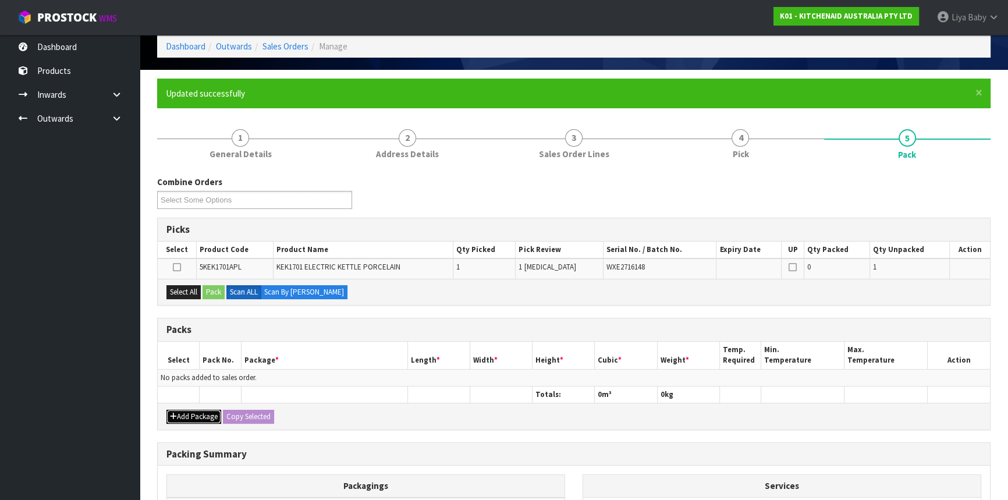
drag, startPoint x: 183, startPoint y: 412, endPoint x: 181, endPoint y: 399, distance: 13.5
click at [184, 410] on button "Add Package" at bounding box center [194, 417] width 55 height 14
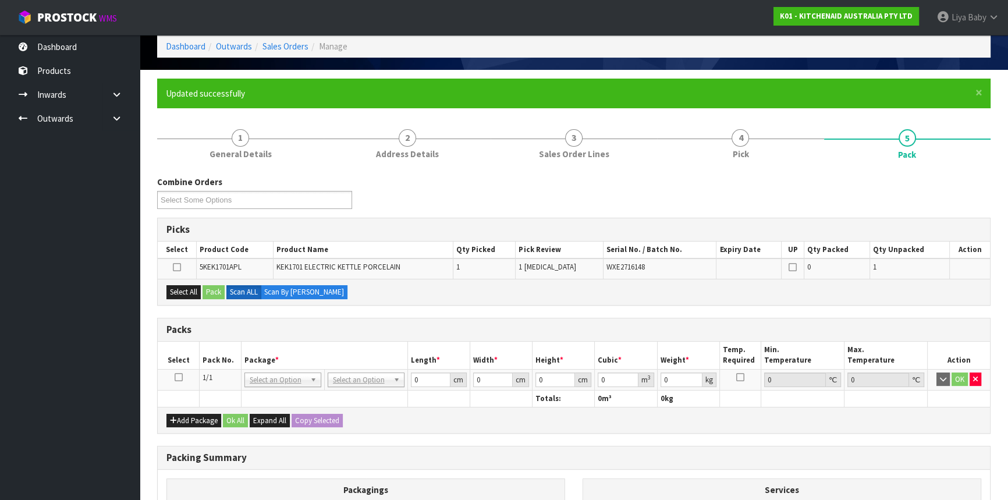
click at [181, 377] on icon at bounding box center [179, 377] width 8 height 1
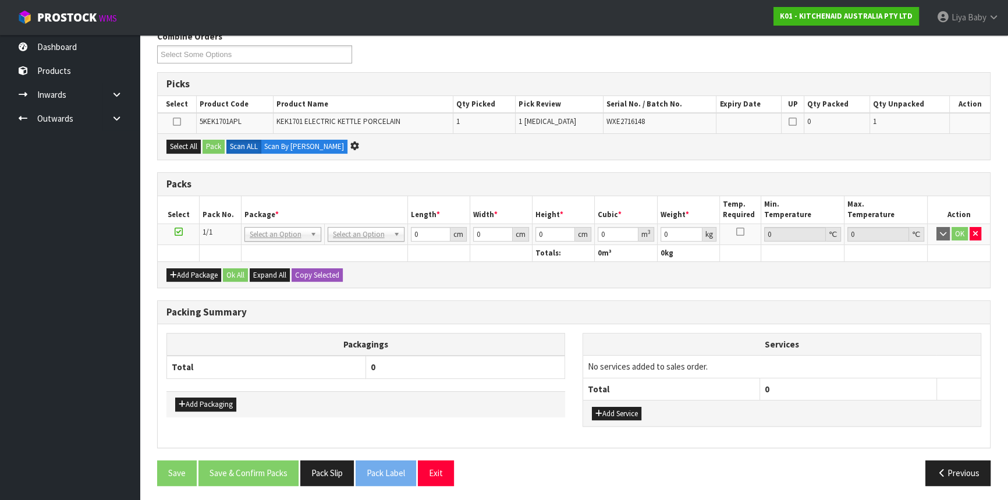
scroll to position [0, 0]
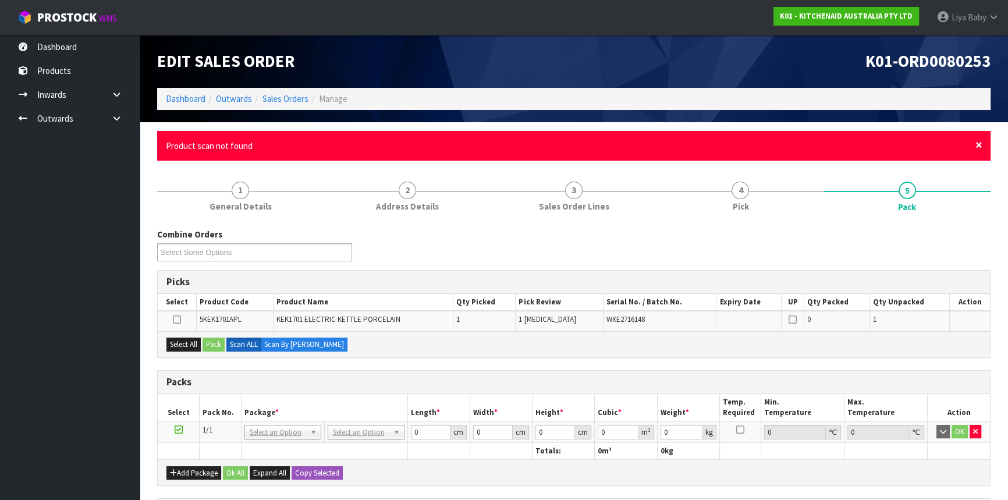
click at [976, 146] on span "×" at bounding box center [979, 145] width 7 height 16
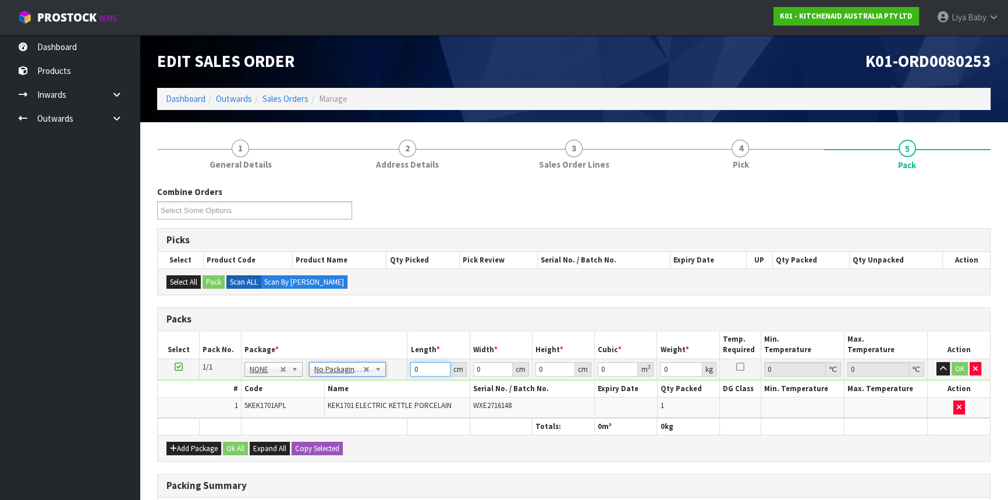
click at [434, 369] on input "0" at bounding box center [430, 369] width 40 height 15
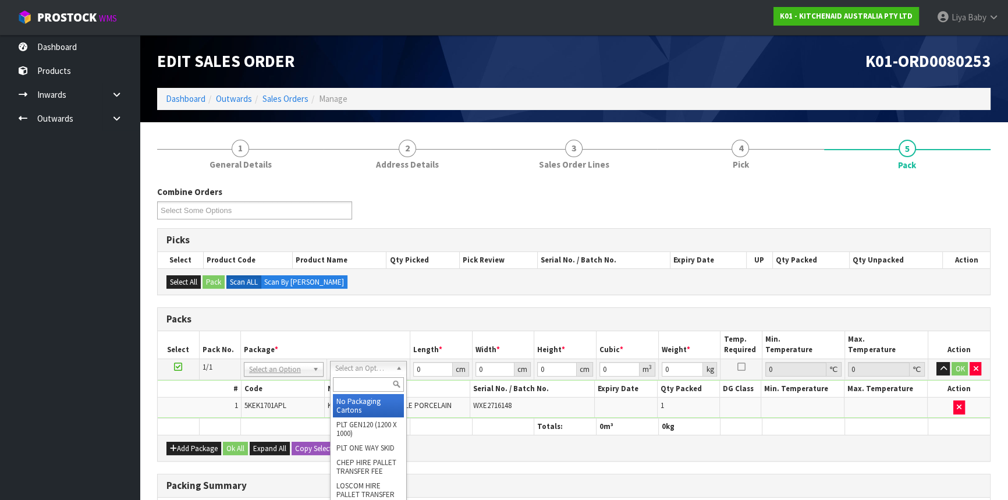
click at [367, 380] on input "text" at bounding box center [368, 384] width 71 height 15
type input "OC"
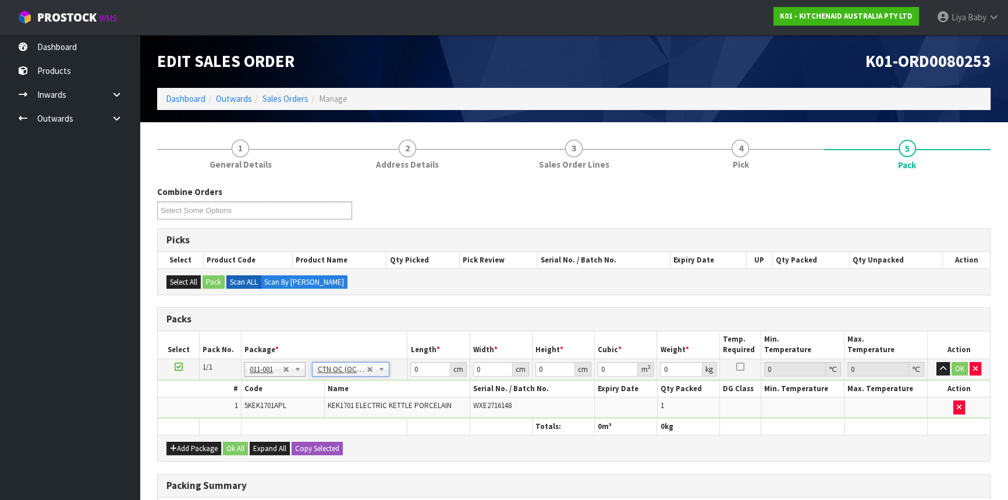
type input "2.1"
click at [424, 374] on input "0" at bounding box center [430, 369] width 40 height 15
type input "298"
click at [431, 364] on input "298" at bounding box center [430, 369] width 40 height 15
type input "29"
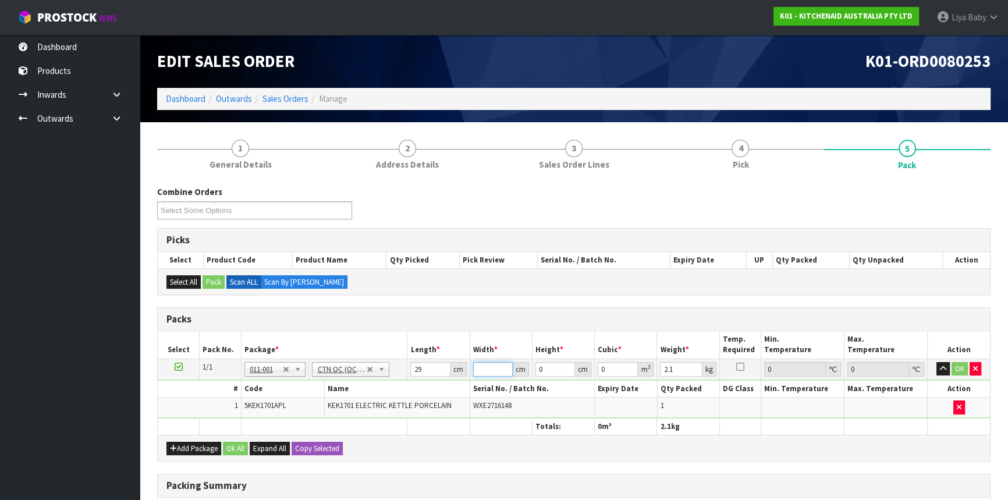
click at [494, 363] on input "number" at bounding box center [493, 369] width 40 height 15
type input "41"
type input "2"
type input "0.002378"
type input "24"
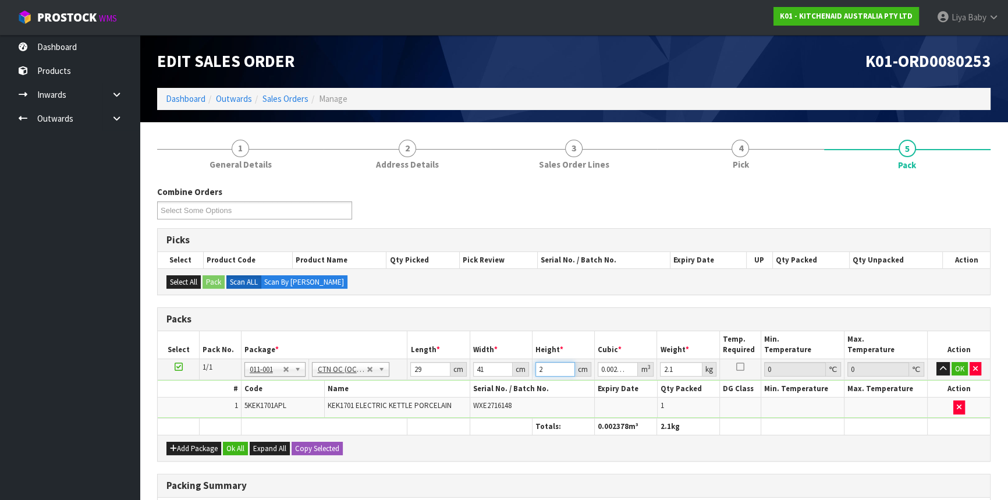
type input "0.028536"
type input "2"
type input "0.002378"
type input "0"
type input "2"
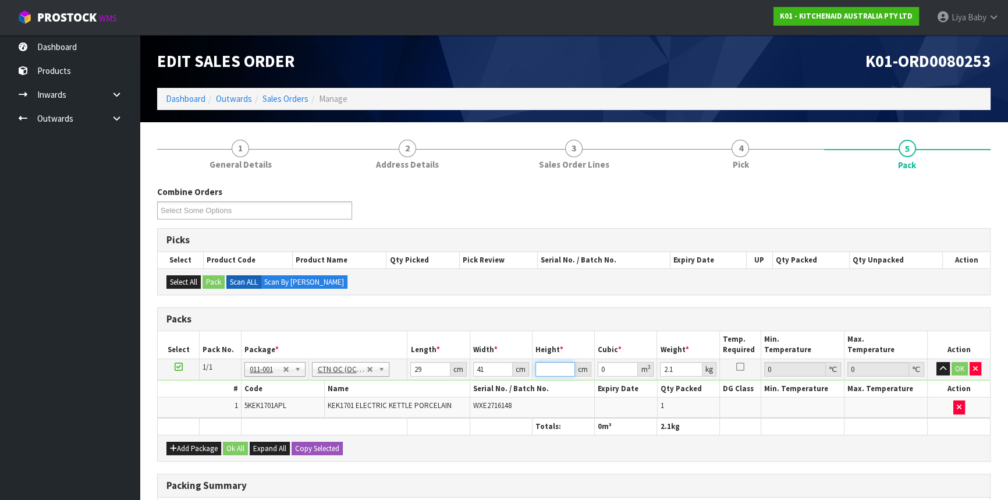
type input "0.002378"
type input "24"
type input "0.028536"
type input "24"
type input "3"
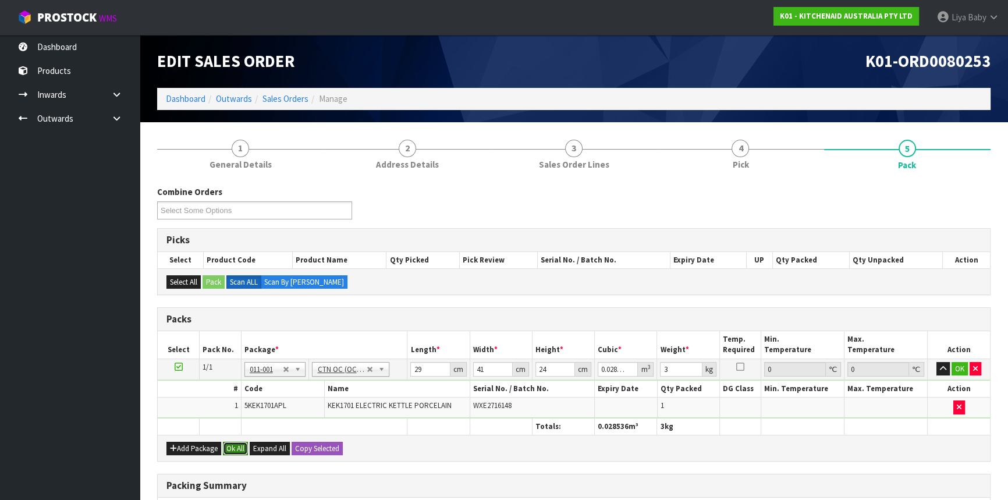
click at [242, 443] on button "Ok All" at bounding box center [235, 449] width 25 height 14
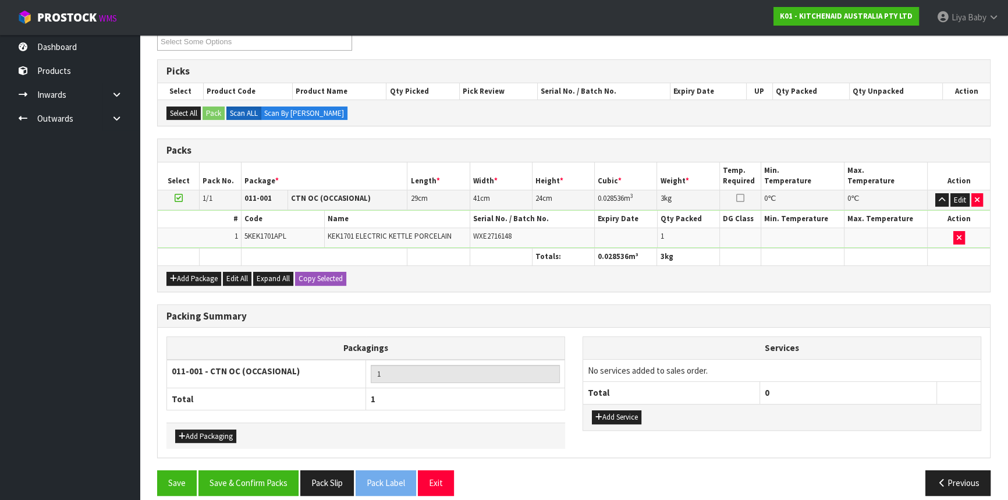
scroll to position [179, 0]
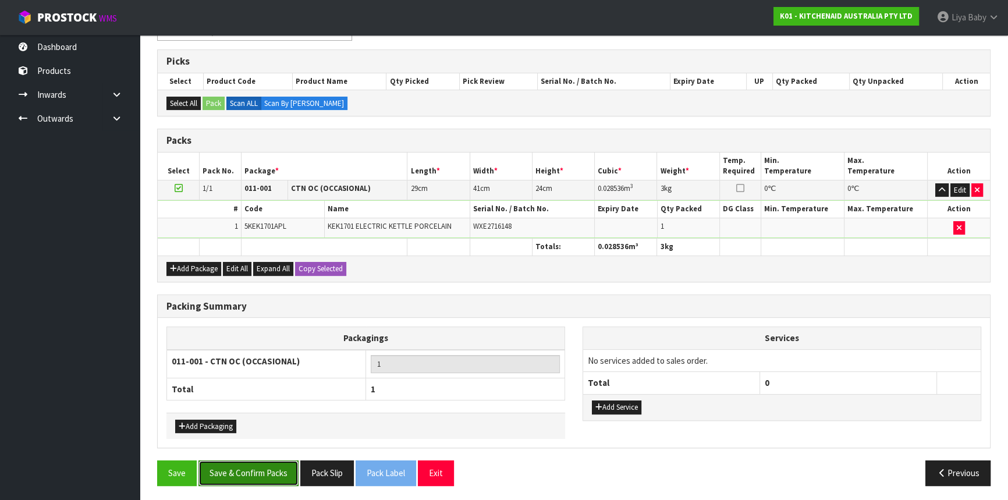
drag, startPoint x: 227, startPoint y: 472, endPoint x: 228, endPoint y: 460, distance: 12.3
click at [228, 472] on button "Save & Confirm Packs" at bounding box center [249, 473] width 100 height 25
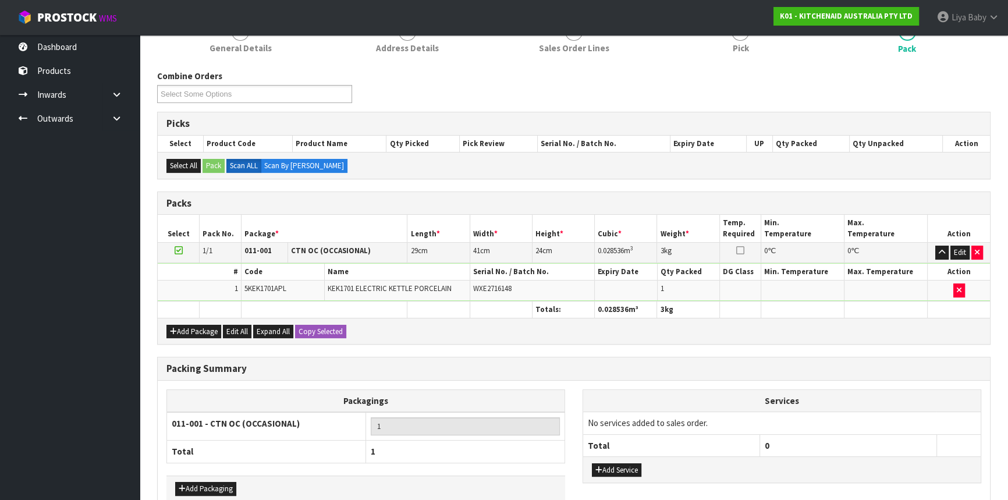
scroll to position [157, 0]
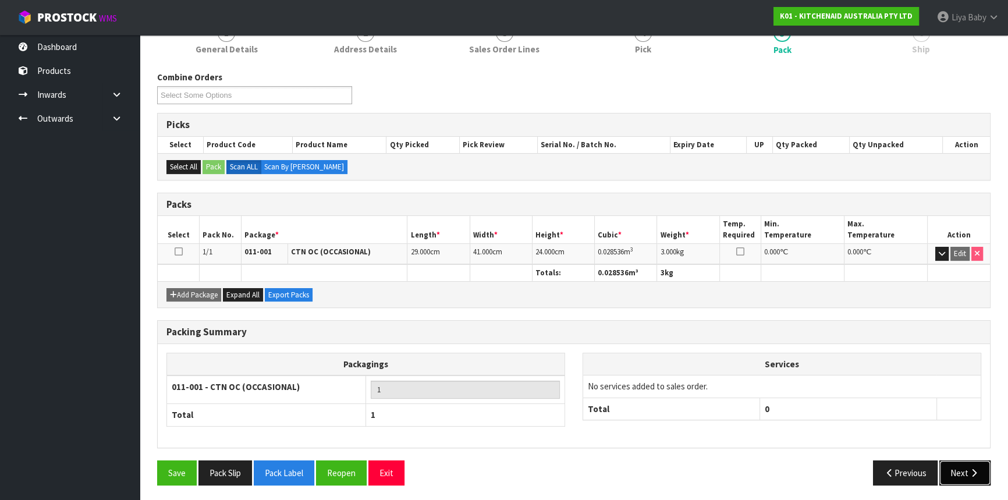
click at [978, 471] on icon "button" at bounding box center [974, 473] width 11 height 9
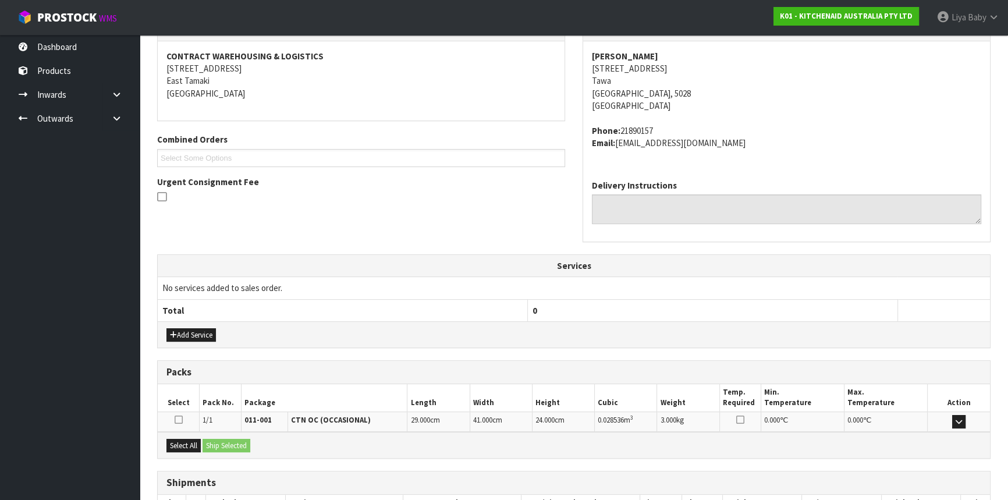
scroll to position [292, 0]
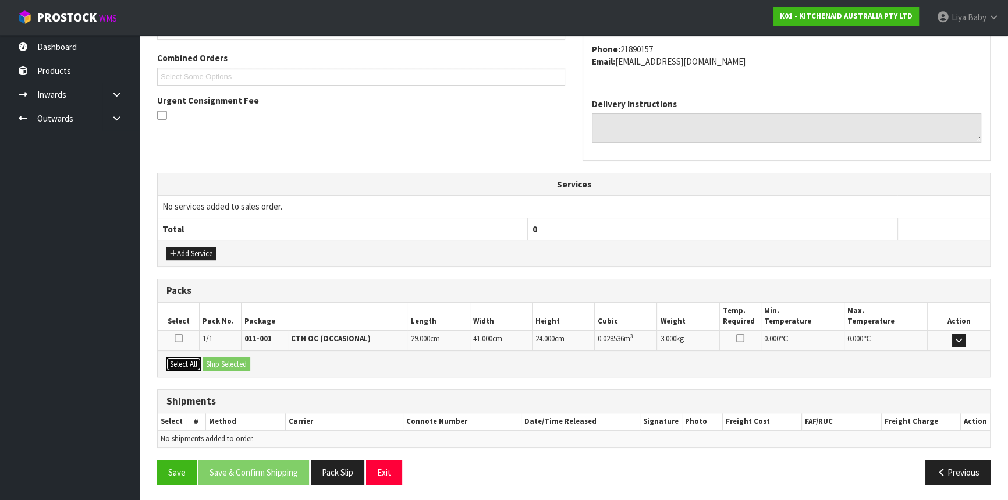
drag, startPoint x: 179, startPoint y: 356, endPoint x: 195, endPoint y: 360, distance: 16.7
click at [182, 357] on button "Select All" at bounding box center [184, 364] width 34 height 14
click at [214, 360] on button "Ship Selected" at bounding box center [227, 364] width 48 height 14
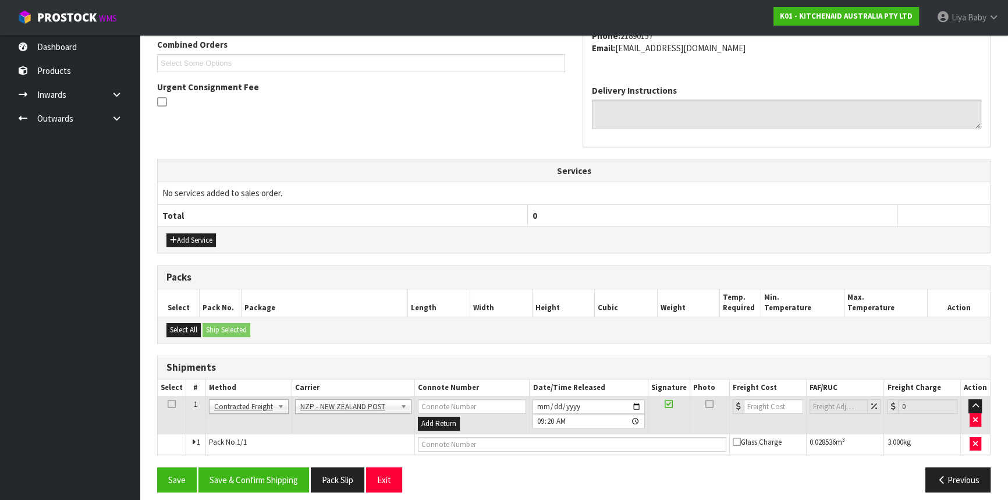
scroll to position [313, 0]
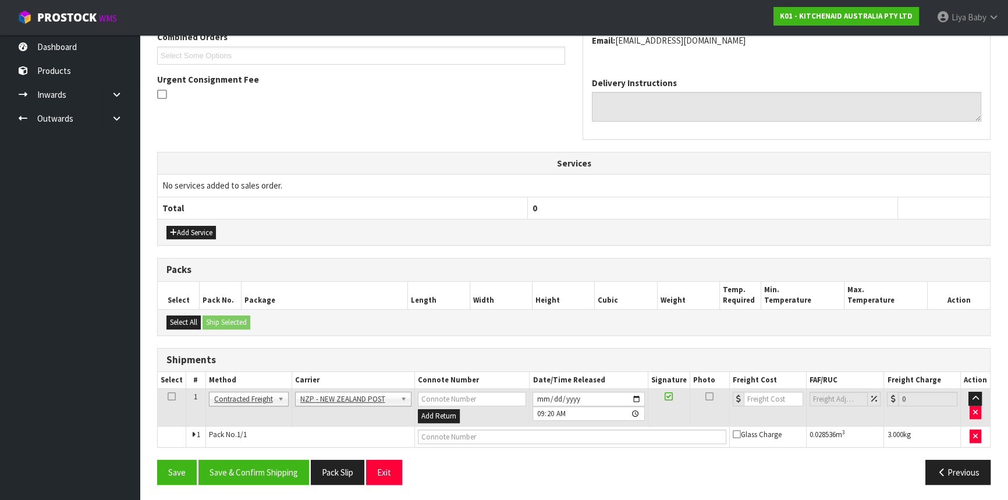
drag, startPoint x: 169, startPoint y: 394, endPoint x: 183, endPoint y: 403, distance: 16.5
click at [175, 397] on icon at bounding box center [172, 397] width 8 height 1
drag, startPoint x: 250, startPoint y: 468, endPoint x: 340, endPoint y: 435, distance: 95.6
click at [259, 469] on button "Save & Confirm Shipping" at bounding box center [254, 472] width 111 height 25
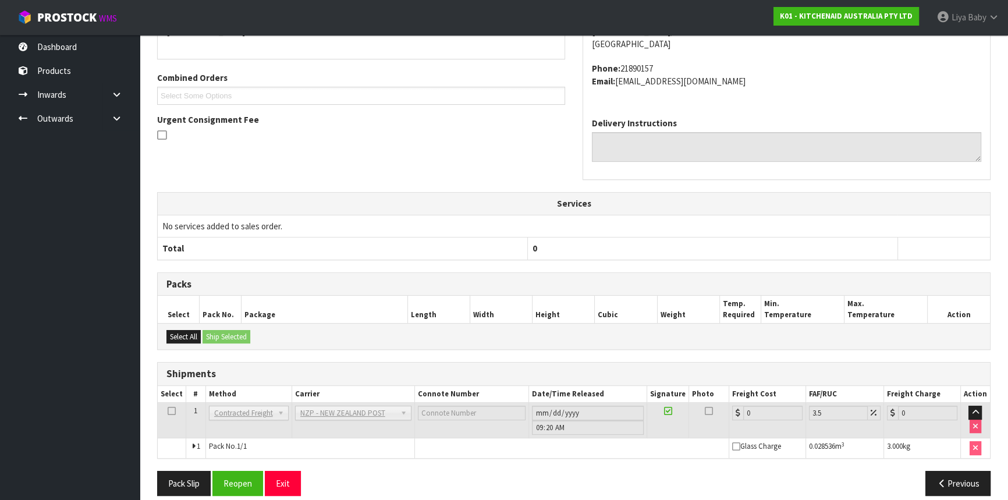
scroll to position [297, 0]
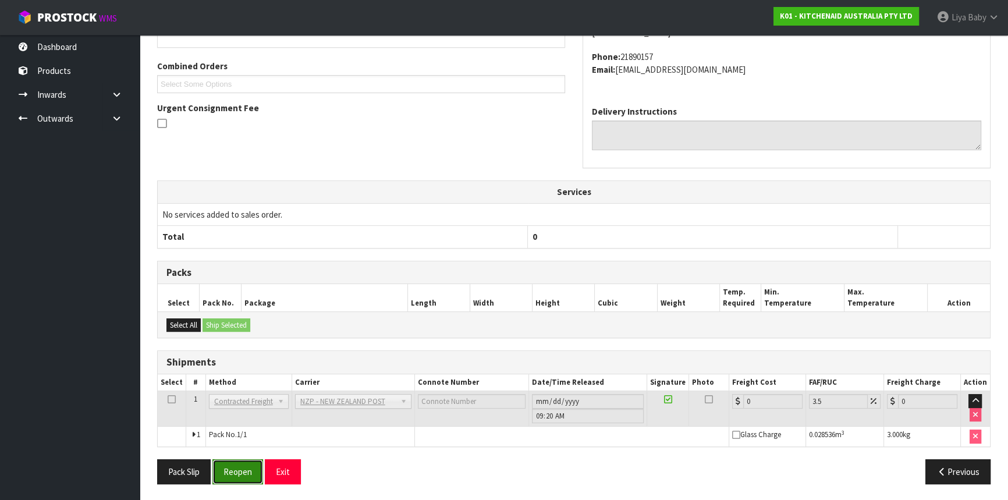
click at [254, 470] on button "Reopen" at bounding box center [238, 471] width 51 height 25
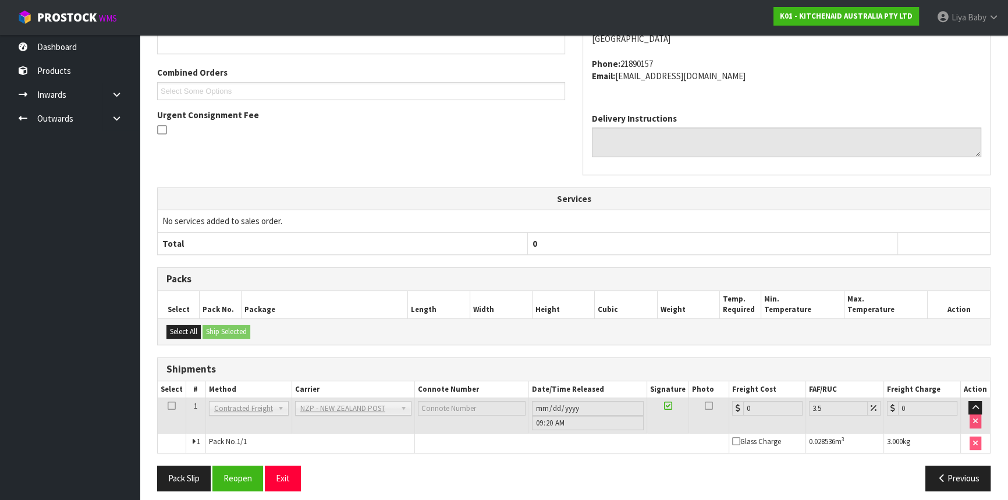
scroll to position [285, 0]
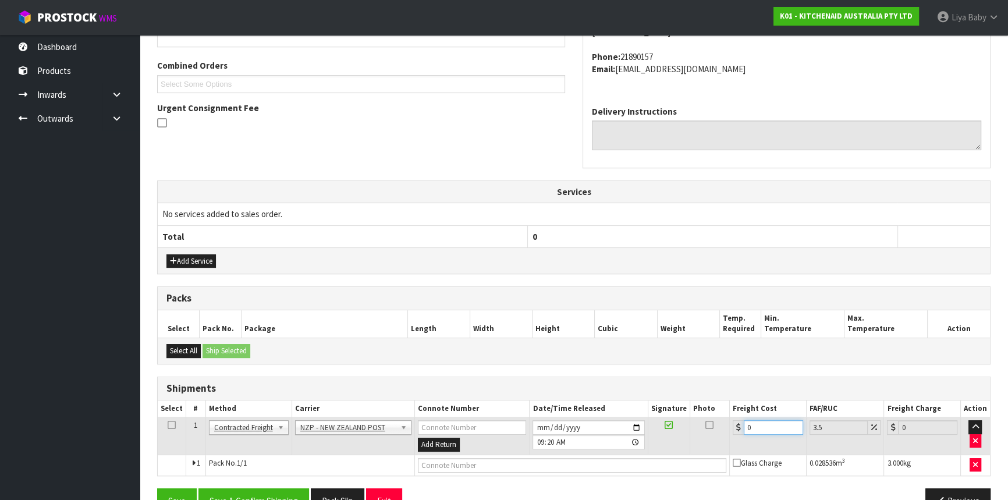
click at [760, 427] on input "0" at bounding box center [773, 427] width 59 height 15
type input "8"
type input "8.28"
type input "8.4"
type input "8.69"
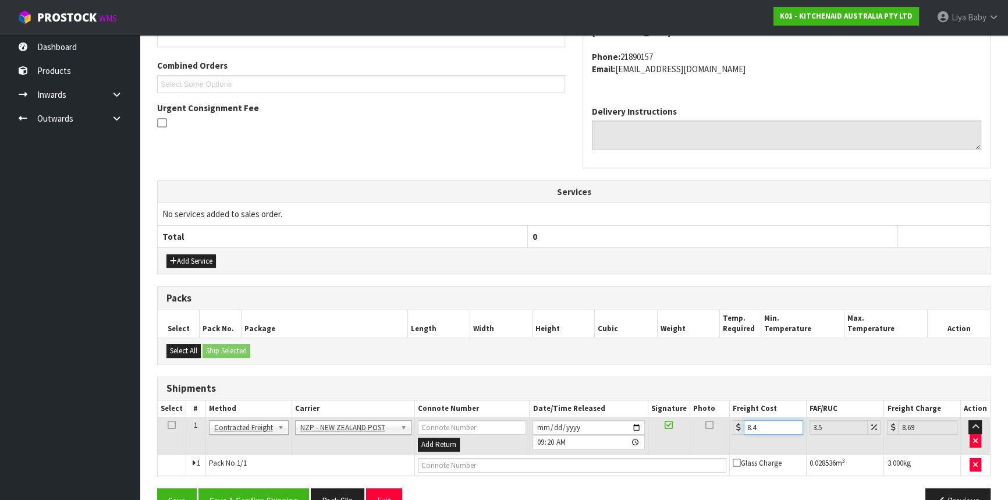
type input "8.45"
type input "8.75"
type input "8.45"
click at [169, 425] on icon at bounding box center [172, 425] width 8 height 1
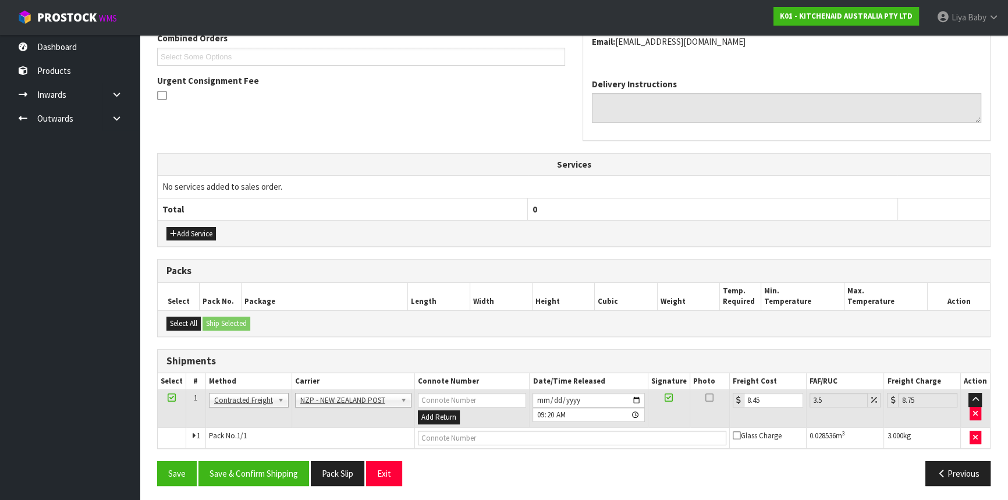
scroll to position [313, 0]
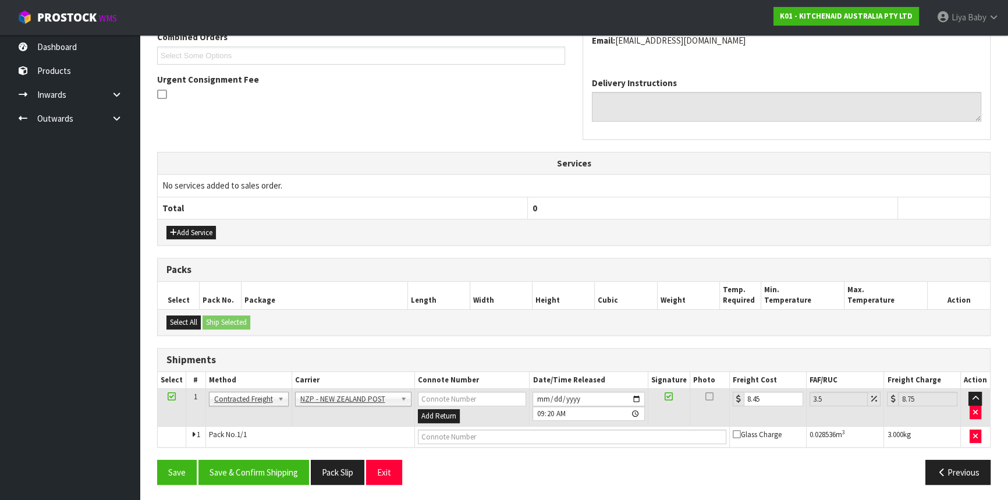
click at [279, 456] on div "From Address CONTRACT WAREHOUSING & LOGISTICS [STREET_ADDRESS] Combined Orders …" at bounding box center [574, 204] width 834 height 579
click at [277, 464] on button "Save & Confirm Shipping" at bounding box center [254, 472] width 111 height 25
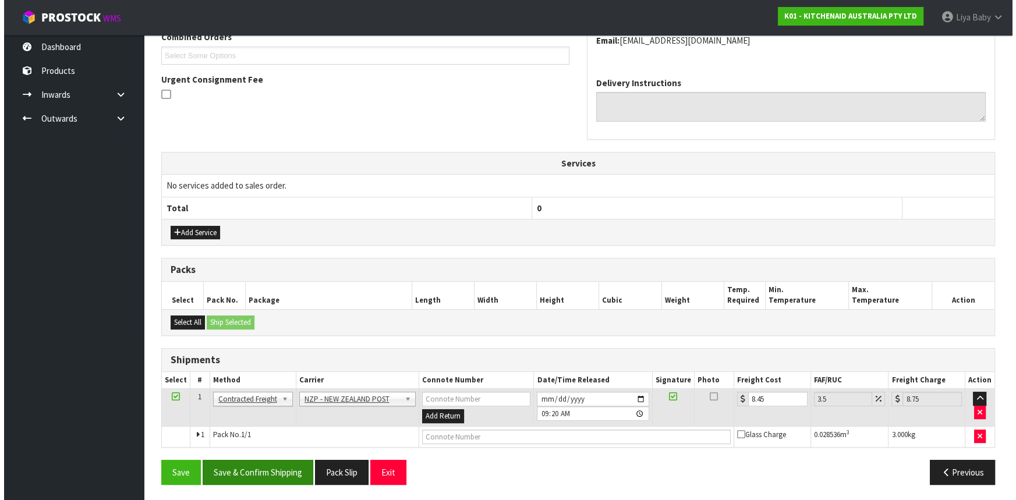
scroll to position [0, 0]
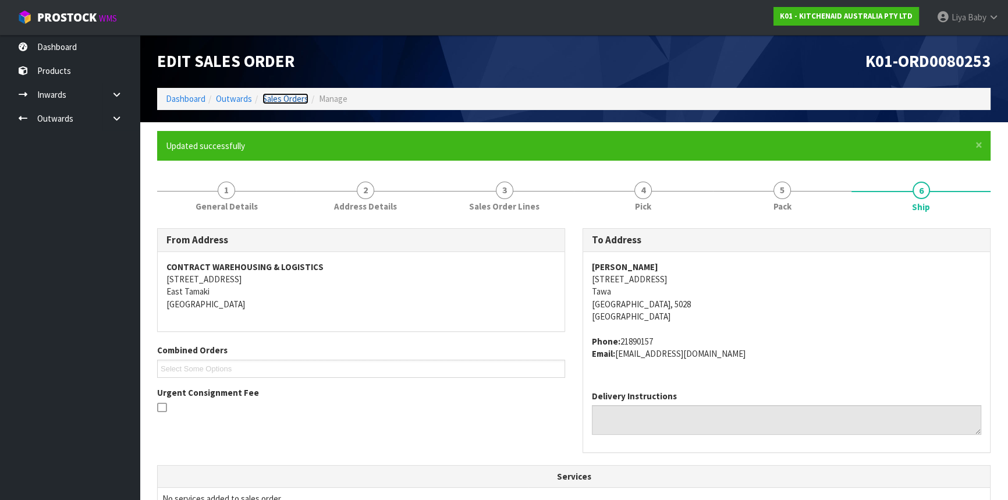
click at [285, 95] on link "Sales Orders" at bounding box center [286, 98] width 46 height 11
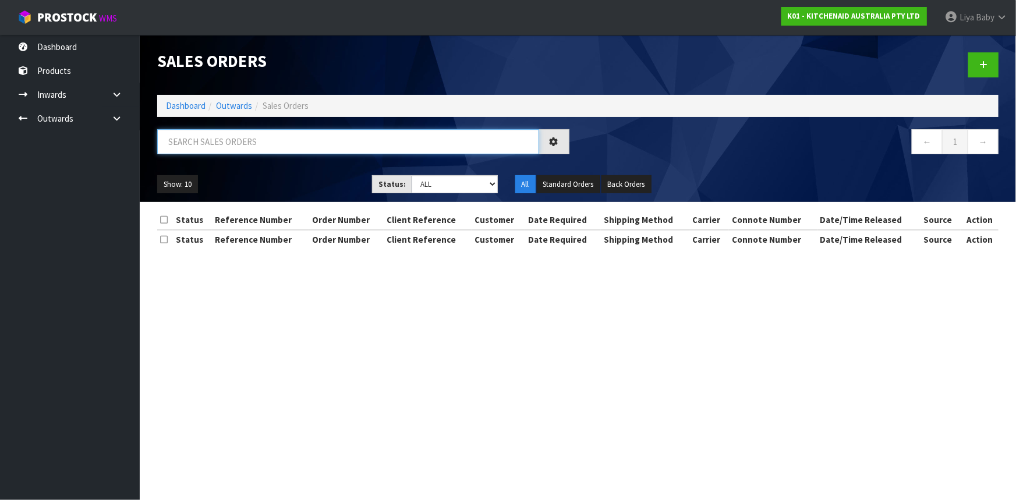
click at [254, 139] on input "text" at bounding box center [348, 141] width 382 height 25
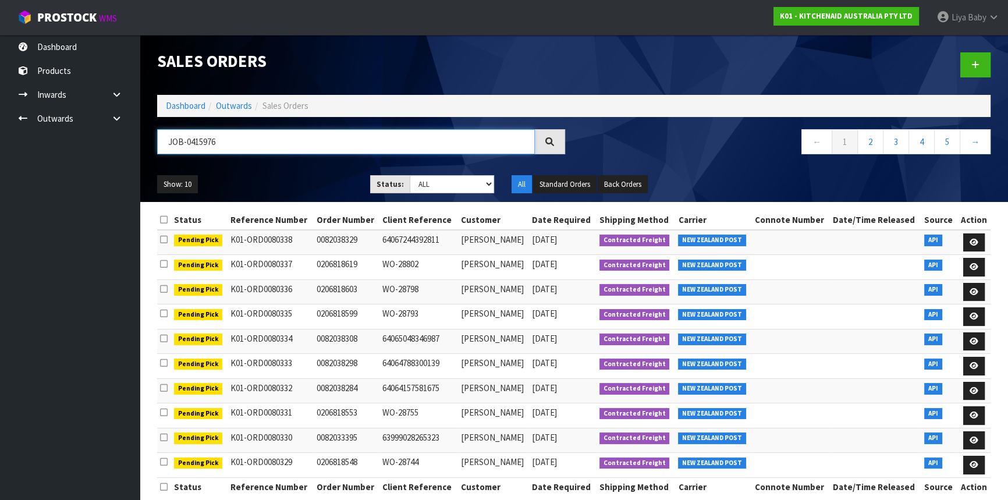
type input "JOB-0415976"
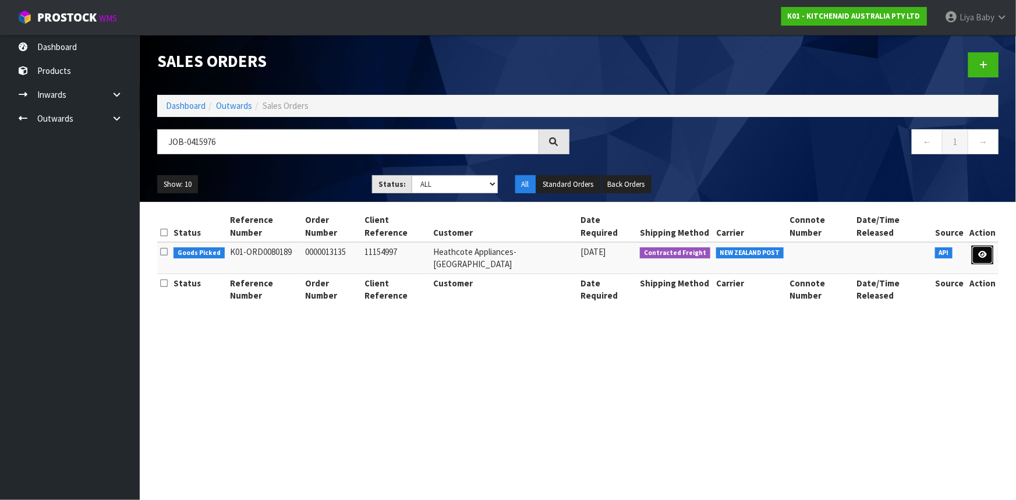
click at [982, 251] on icon at bounding box center [982, 255] width 9 height 8
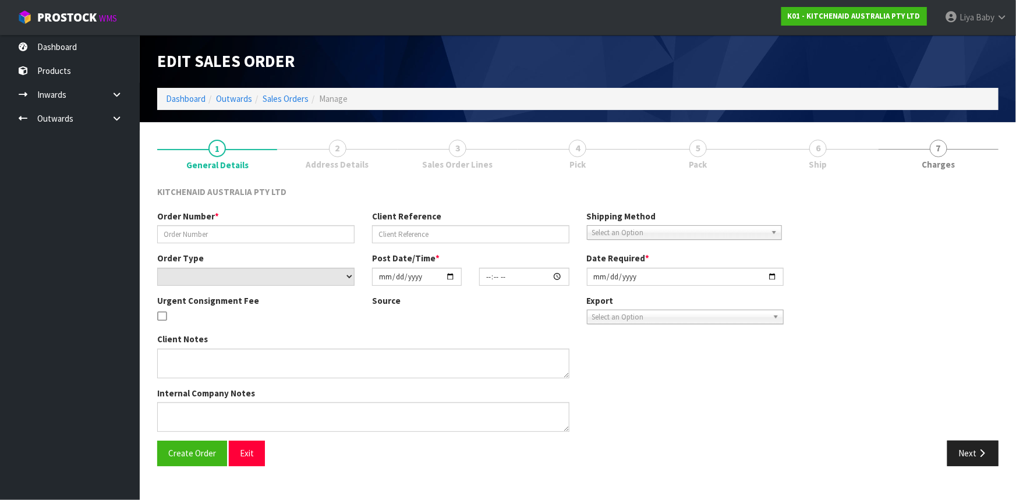
type input "0000013135"
type input "11154997"
select select "number:0"
type input "[DATE]"
type input "18:33:05.000"
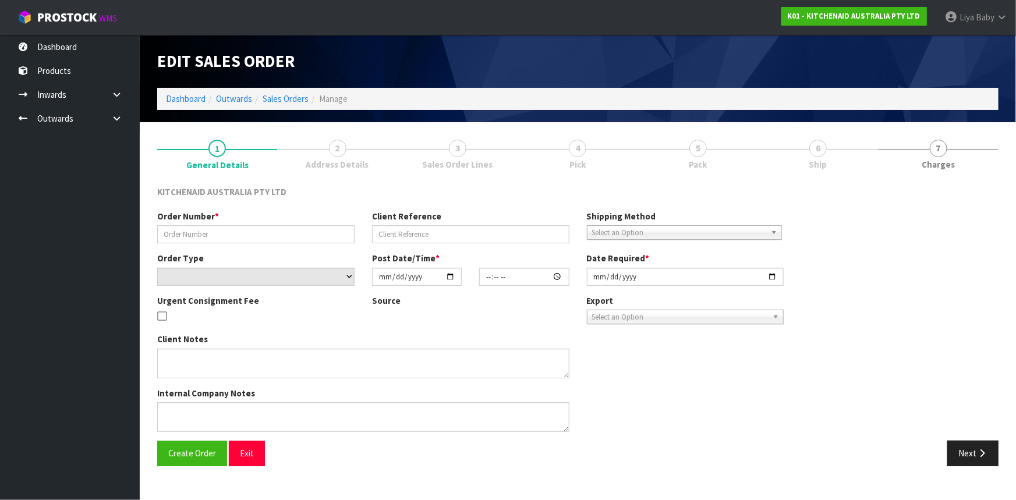
type input "[DATE]"
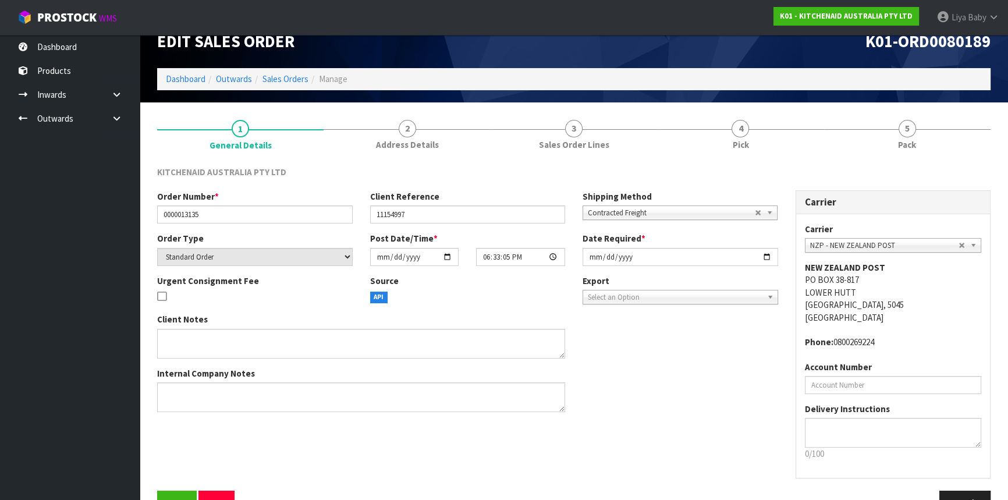
scroll to position [52, 0]
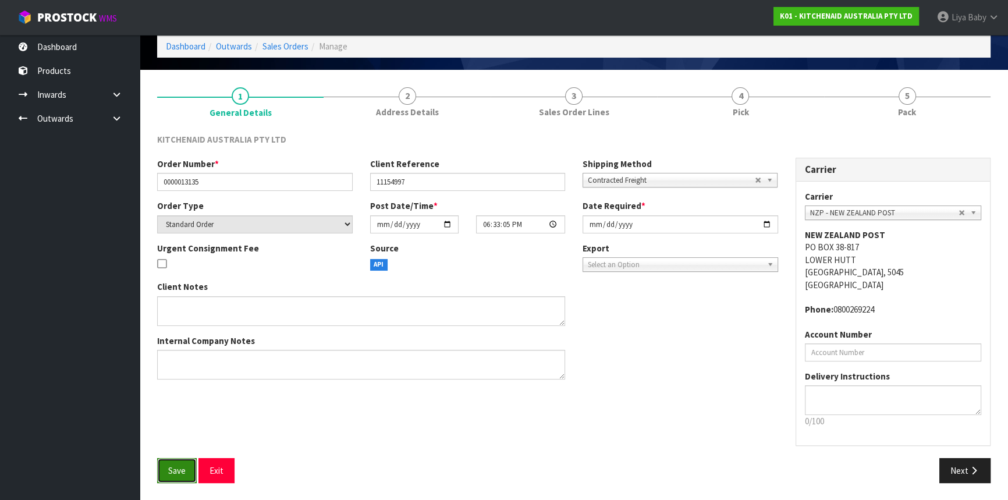
click at [171, 470] on span "Save" at bounding box center [176, 470] width 17 height 11
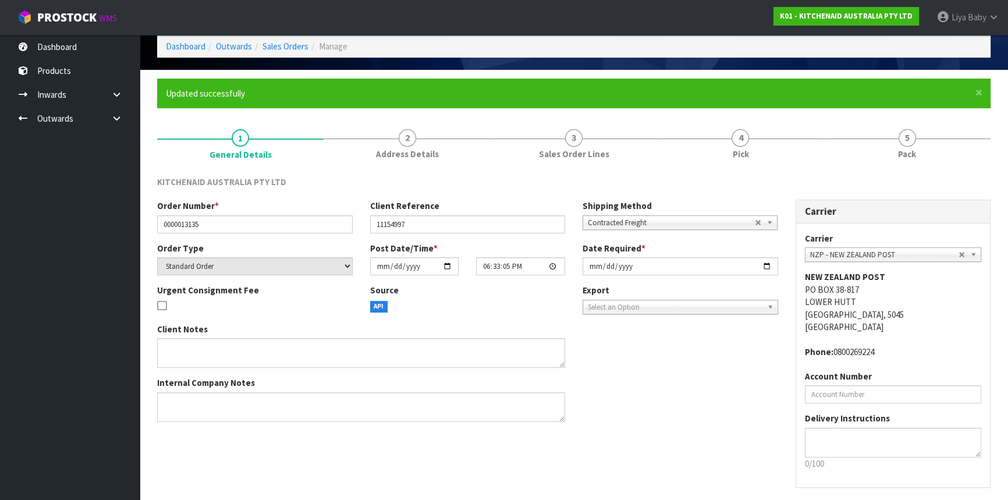
scroll to position [0, 0]
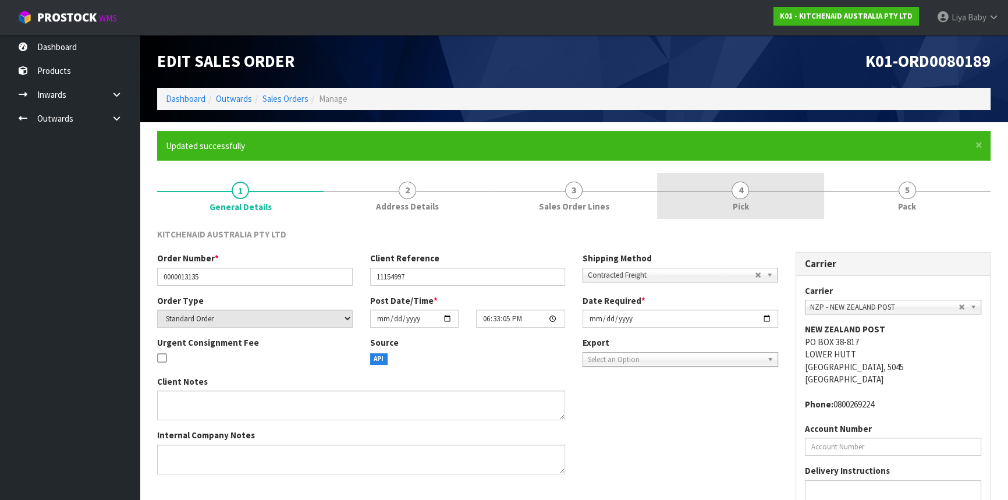
click at [747, 194] on span "4" at bounding box center [740, 190] width 17 height 17
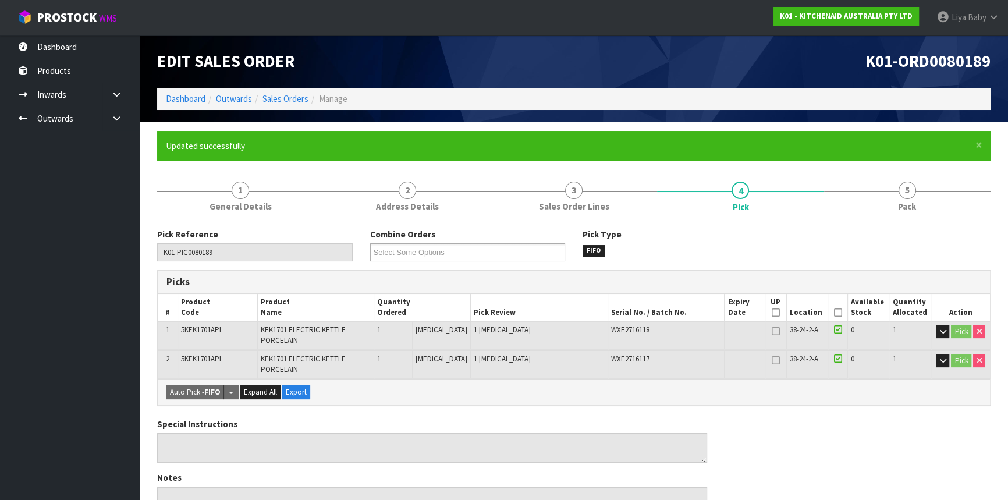
click at [835, 313] on icon at bounding box center [838, 313] width 8 height 1
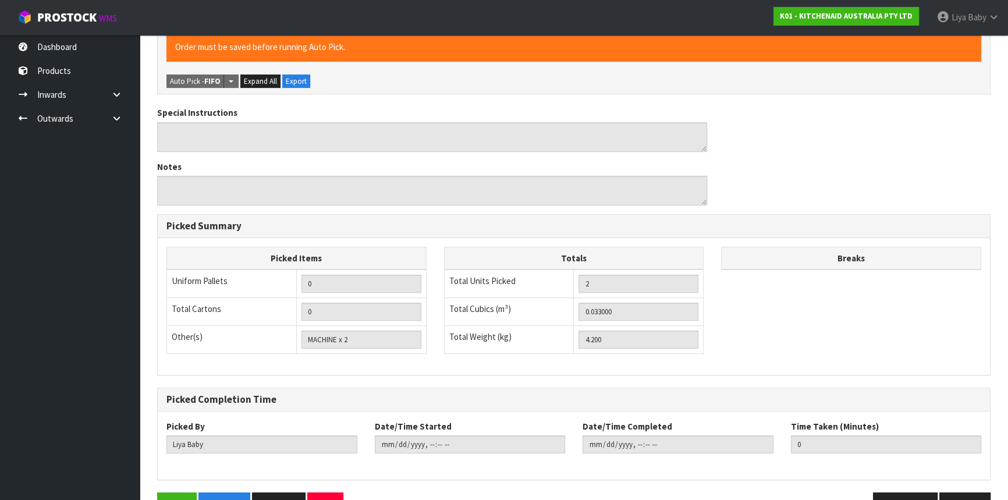
scroll to position [387, 0]
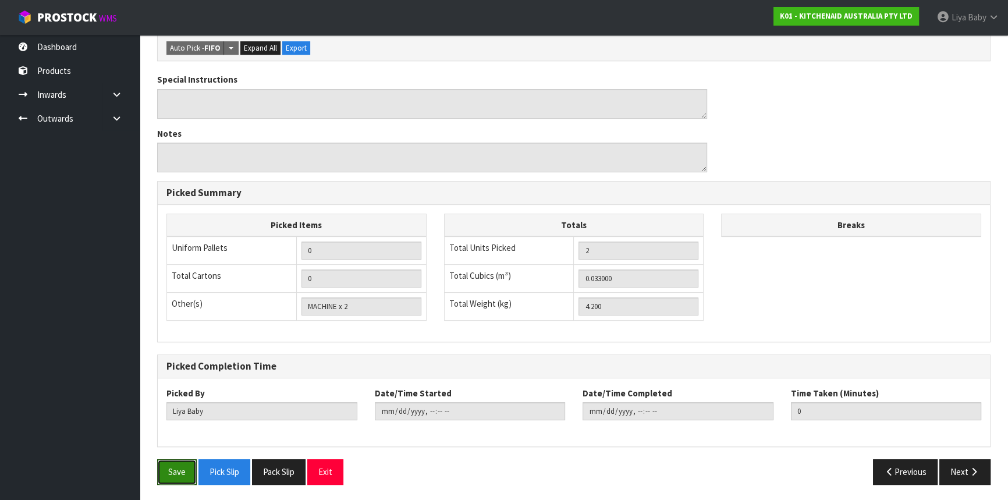
drag, startPoint x: 166, startPoint y: 470, endPoint x: 215, endPoint y: 392, distance: 92.9
click at [170, 465] on button "Save" at bounding box center [177, 471] width 40 height 25
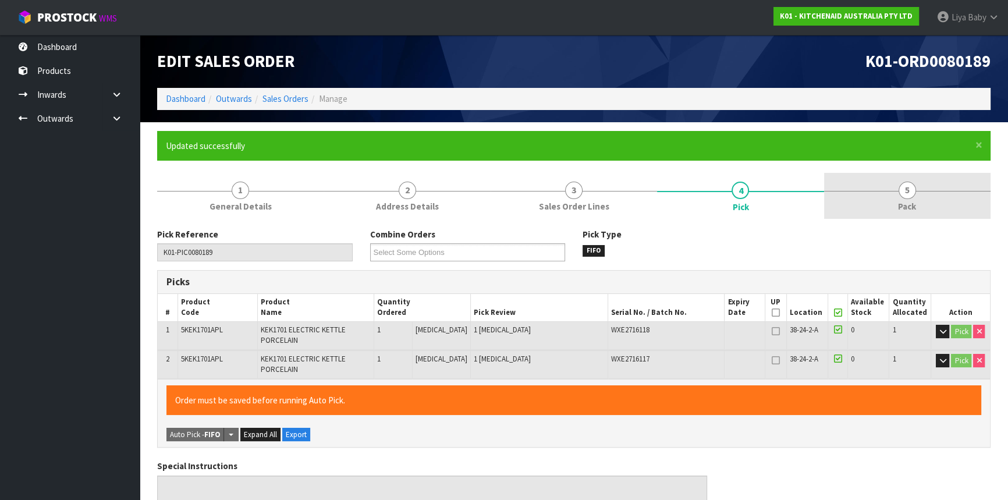
type input "[DATE]T09:22:52"
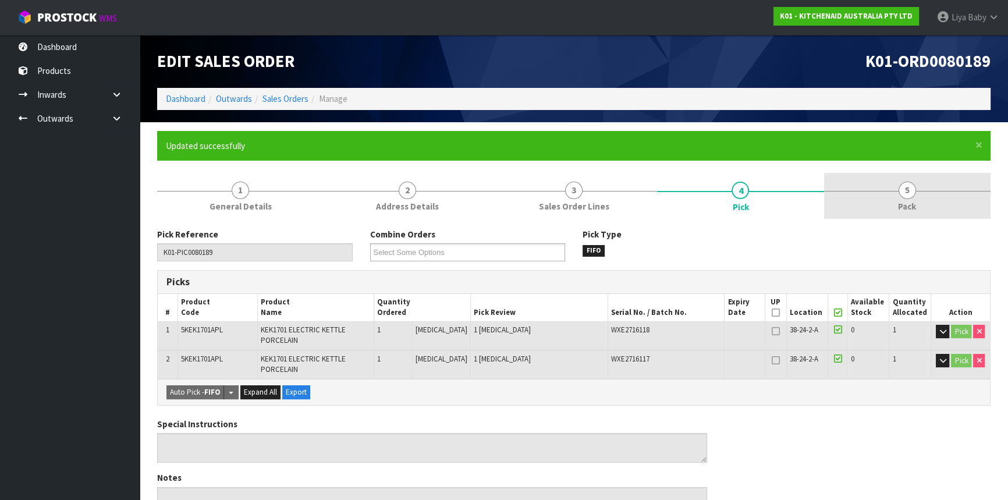
click at [898, 215] on link "5 Pack" at bounding box center [907, 196] width 167 height 46
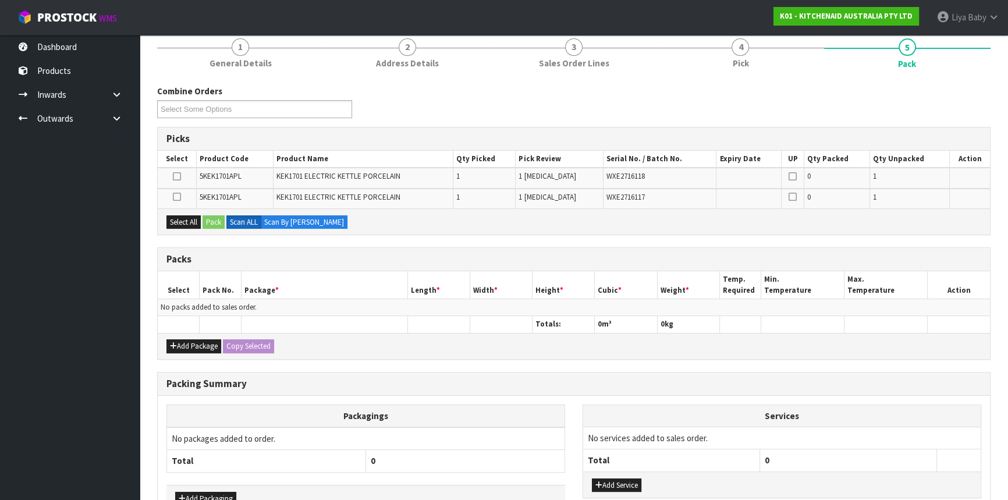
scroll to position [158, 0]
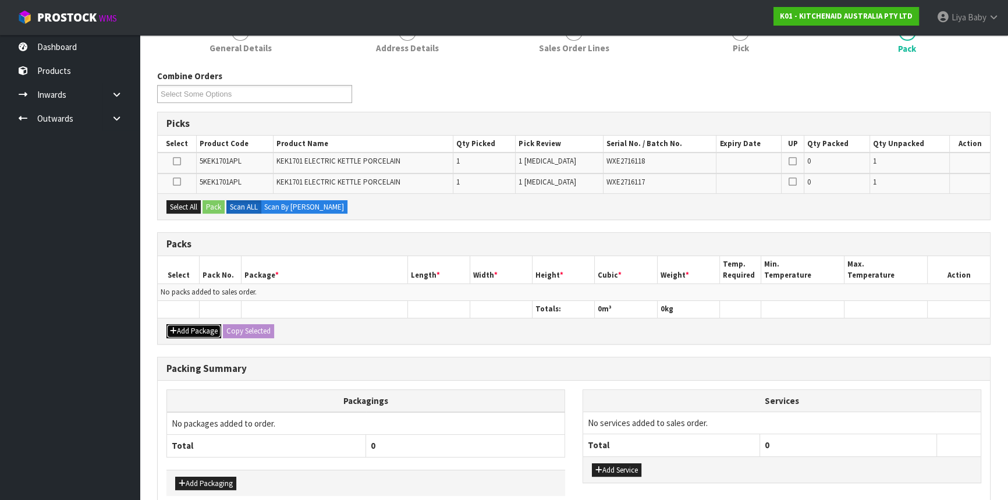
click at [210, 327] on button "Add Package" at bounding box center [194, 331] width 55 height 14
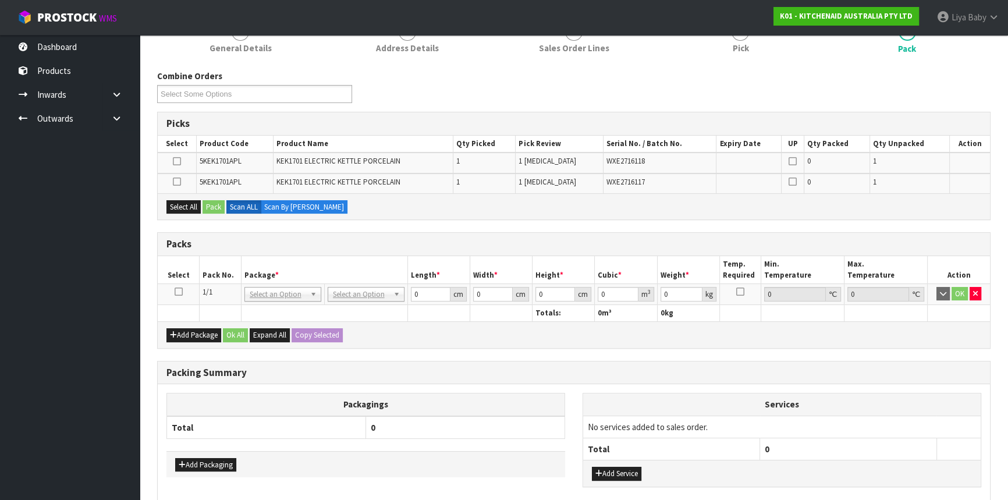
click at [175, 292] on icon at bounding box center [179, 292] width 8 height 1
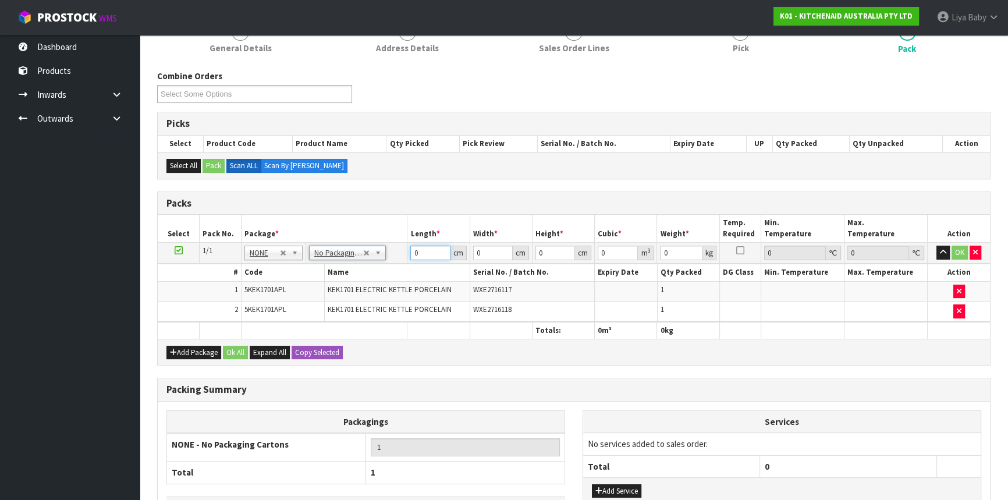
click at [430, 246] on input "0" at bounding box center [430, 253] width 40 height 15
type input "28"
type input "41"
type input "3"
type input "0.003444"
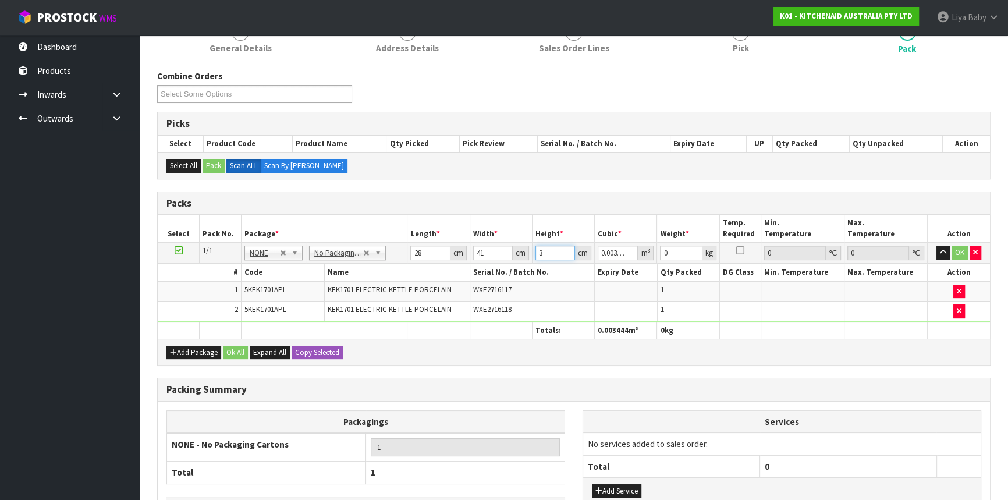
type input "35"
type input "0.04018"
type input "35"
type input "5"
click at [233, 351] on button "Ok All" at bounding box center [235, 353] width 25 height 14
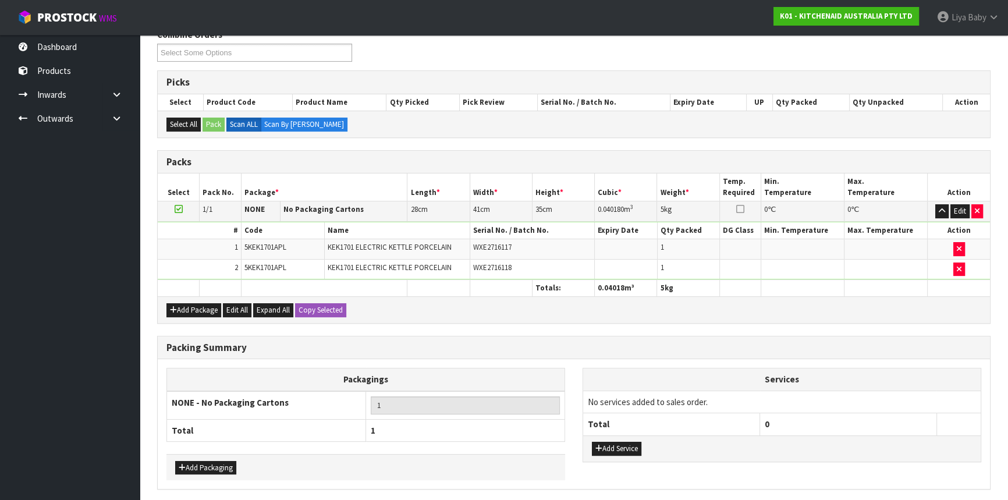
scroll to position [241, 0]
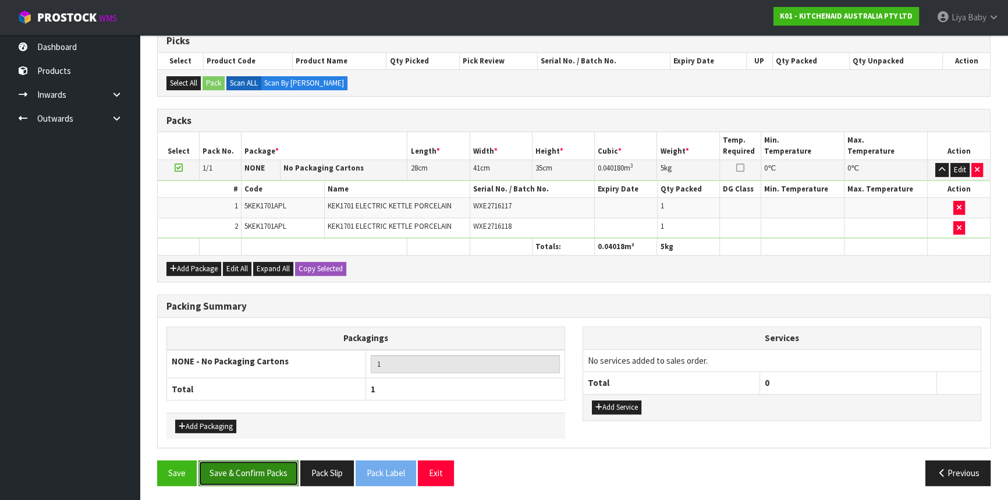
click at [240, 465] on button "Save & Confirm Packs" at bounding box center [249, 473] width 100 height 25
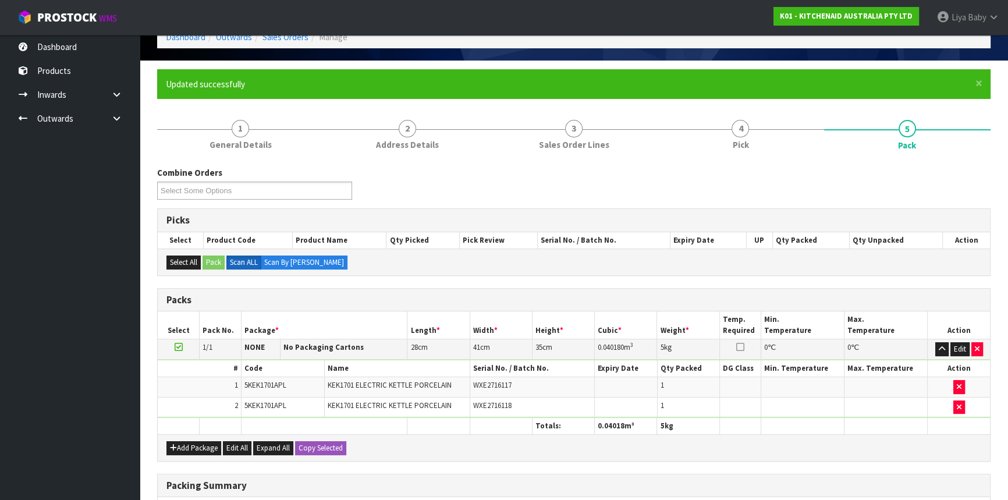
scroll to position [157, 0]
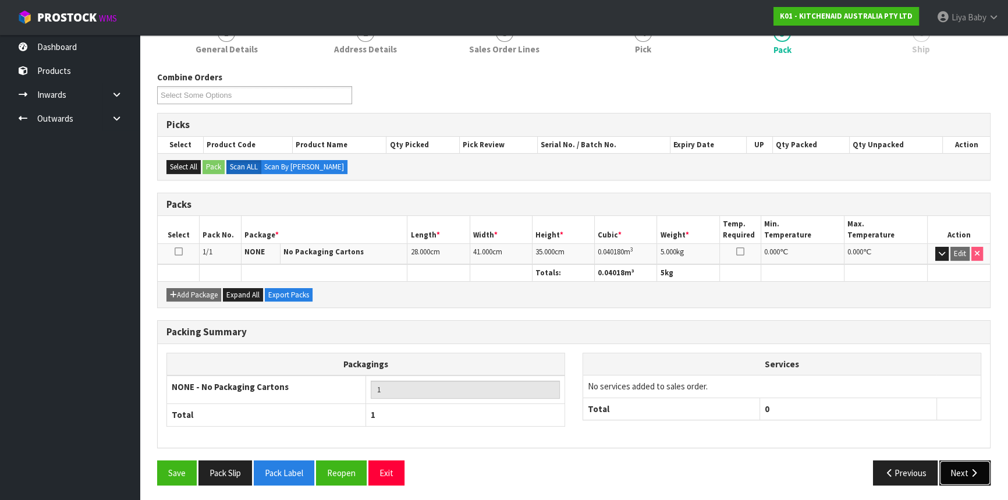
click at [976, 473] on icon "button" at bounding box center [974, 473] width 11 height 9
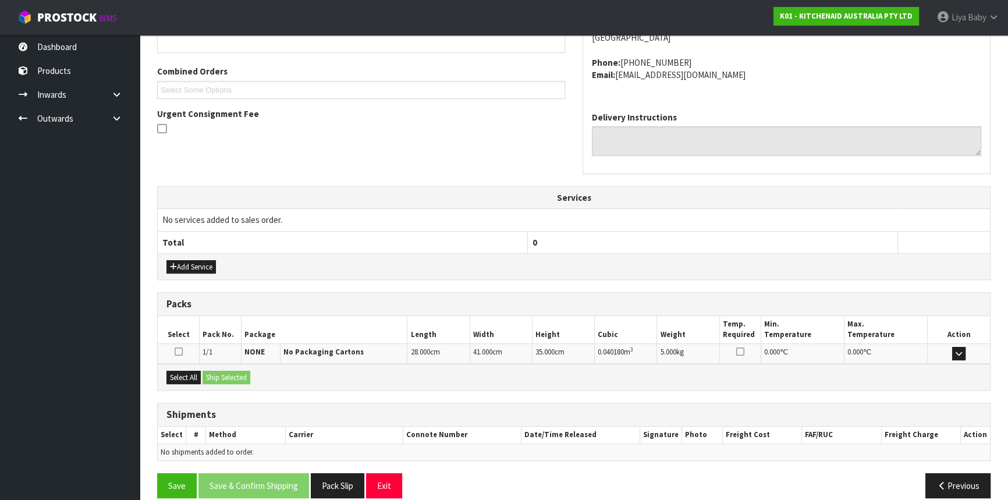
scroll to position [292, 0]
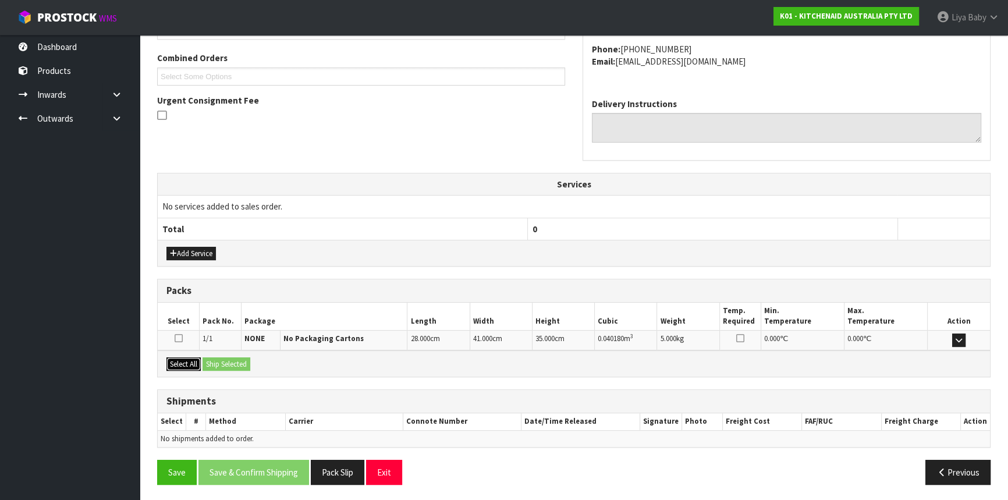
drag, startPoint x: 186, startPoint y: 364, endPoint x: 210, endPoint y: 353, distance: 26.3
click at [186, 363] on button "Select All" at bounding box center [184, 364] width 34 height 14
click at [221, 366] on button "Ship Selected" at bounding box center [227, 364] width 48 height 14
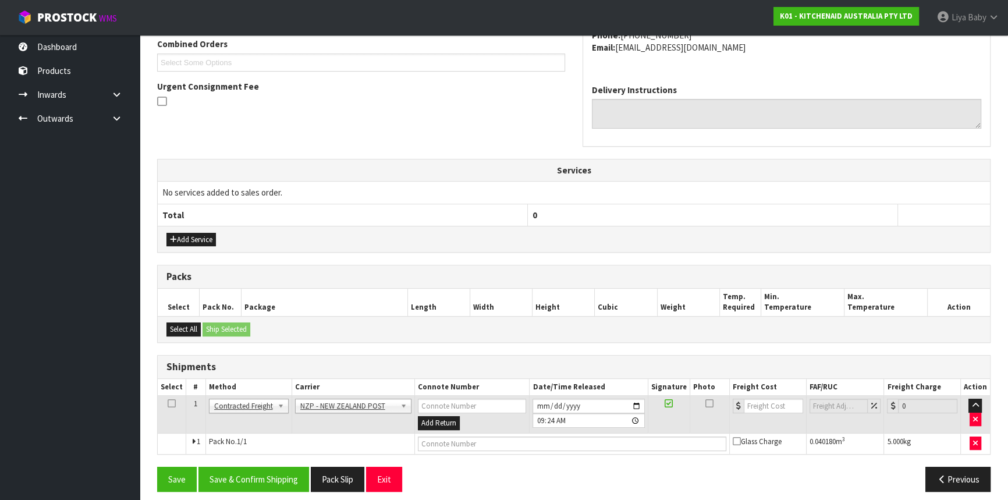
scroll to position [313, 0]
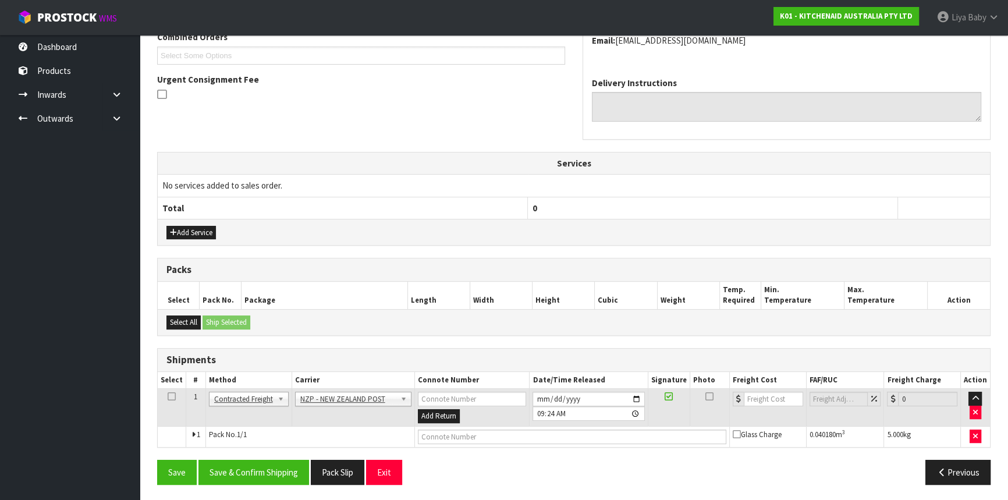
click at [168, 397] on icon at bounding box center [172, 397] width 8 height 1
click at [264, 474] on button "Save & Confirm Shipping" at bounding box center [254, 472] width 111 height 25
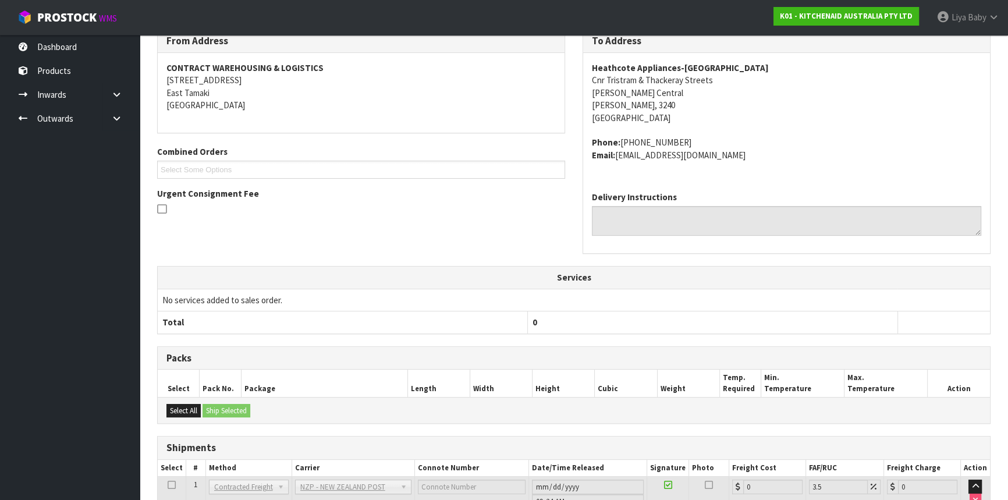
scroll to position [297, 0]
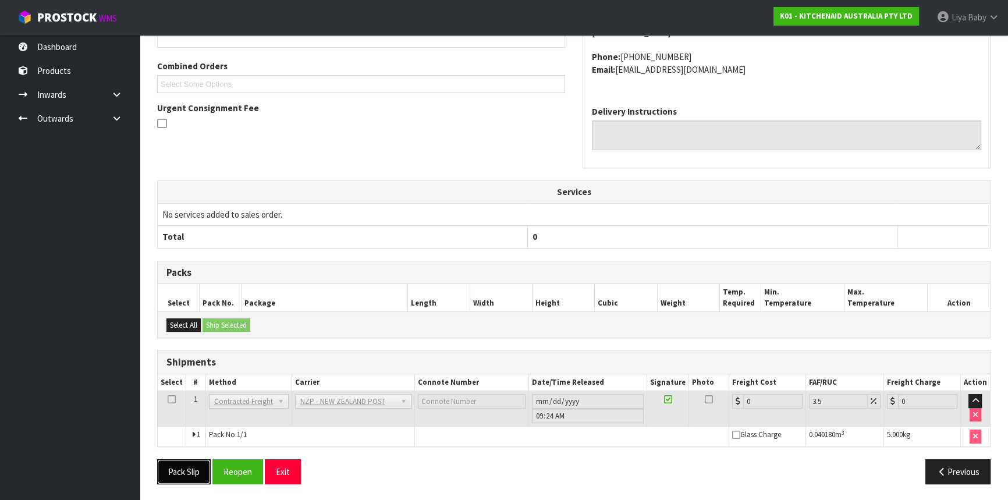
click at [193, 469] on button "Pack Slip" at bounding box center [184, 471] width 54 height 25
click at [227, 472] on button "Reopen" at bounding box center [238, 471] width 51 height 25
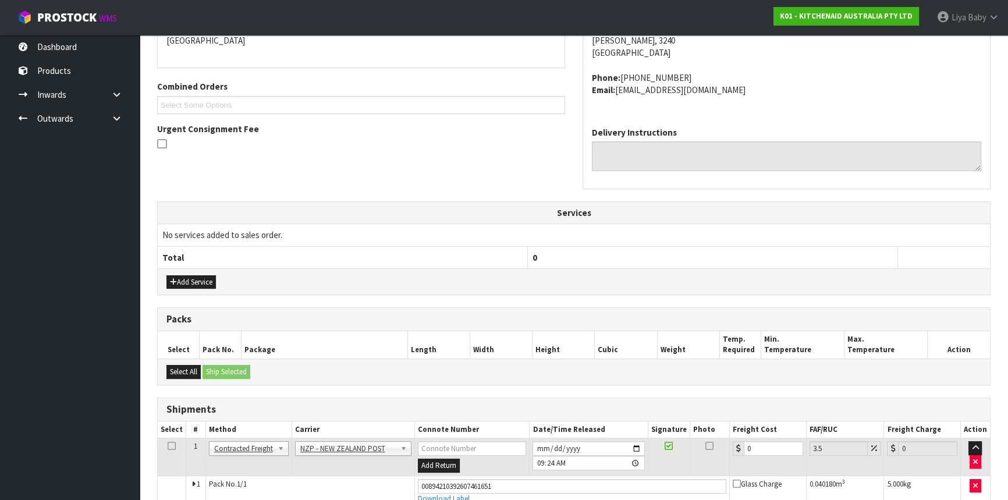
scroll to position [264, 0]
click at [771, 445] on input "0" at bounding box center [773, 448] width 59 height 15
type input "7"
type input "7.24"
type input "7.3"
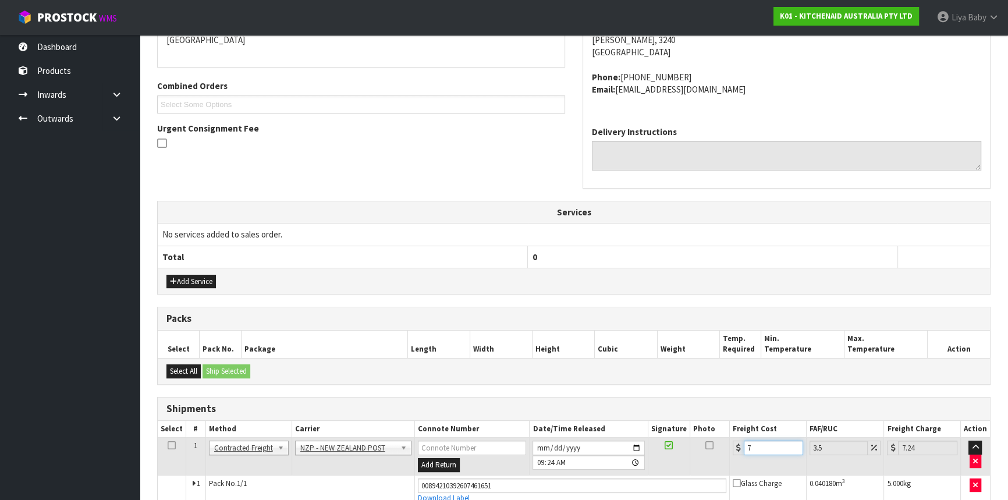
type input "7.56"
type input "7.31"
type input "7.57"
type input "7.31"
drag, startPoint x: 169, startPoint y: 443, endPoint x: 229, endPoint y: 465, distance: 63.9
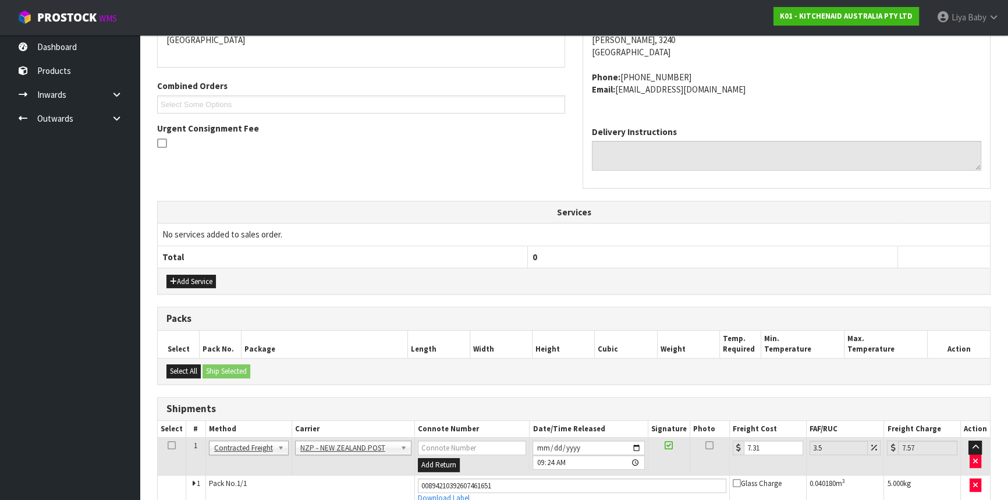
click at [169, 445] on icon at bounding box center [172, 445] width 8 height 1
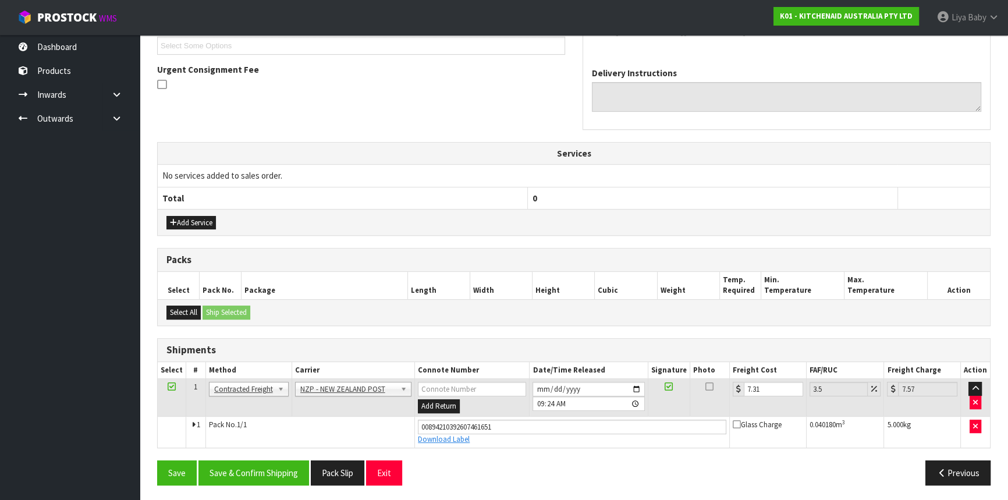
scroll to position [324, 0]
drag, startPoint x: 264, startPoint y: 466, endPoint x: 278, endPoint y: 455, distance: 18.2
click at [266, 466] on button "Save & Confirm Shipping" at bounding box center [254, 472] width 111 height 25
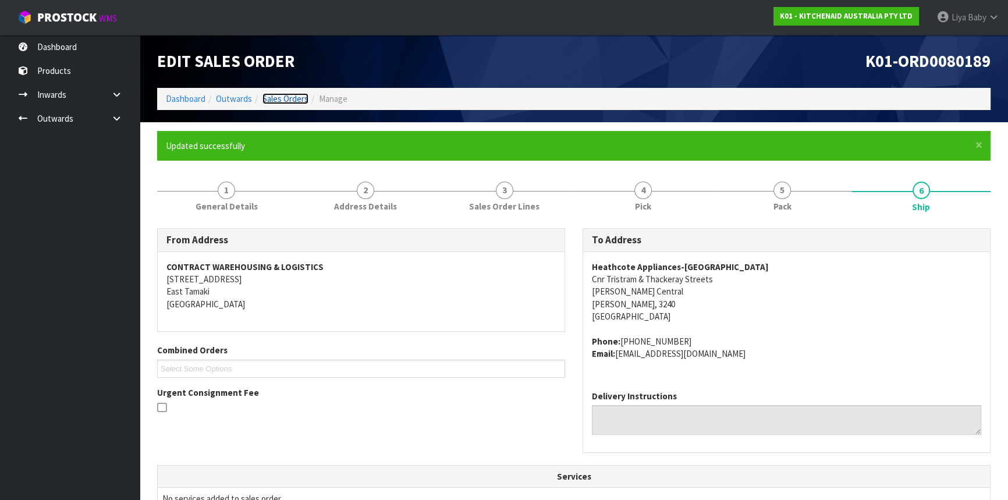
click at [291, 100] on link "Sales Orders" at bounding box center [286, 98] width 46 height 11
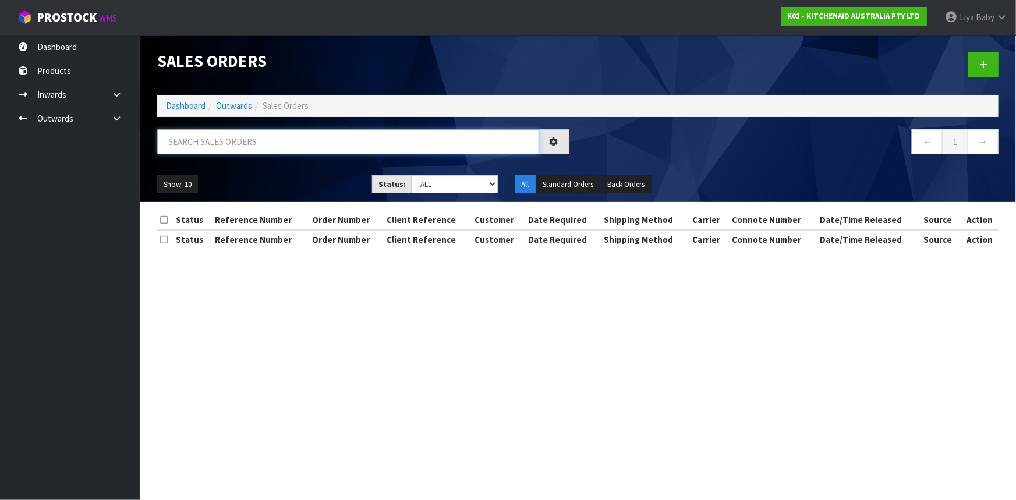
click at [258, 146] on input "text" at bounding box center [348, 141] width 382 height 25
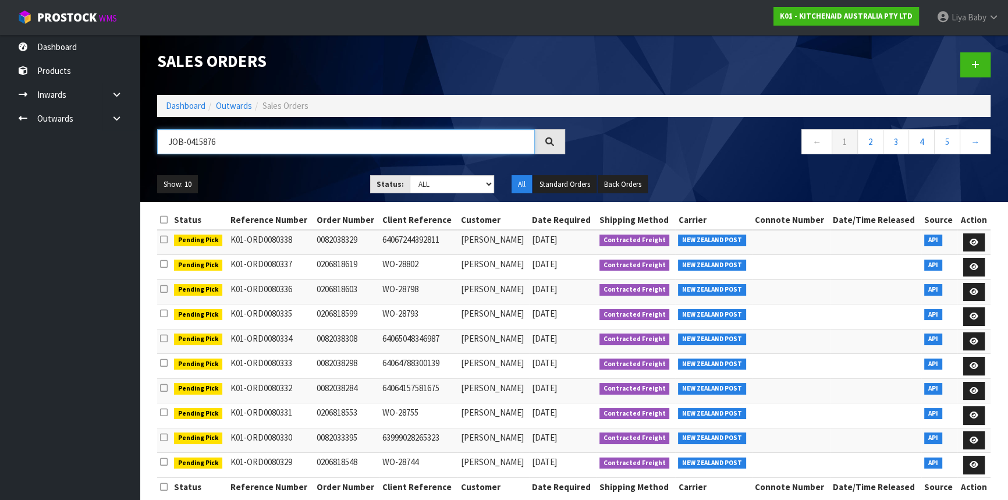
type input "JOB-0415876"
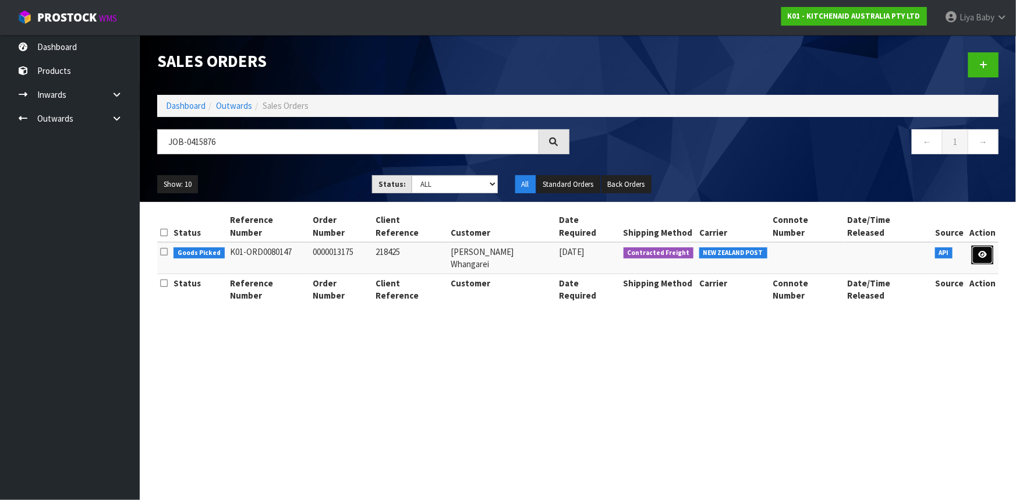
click at [984, 251] on icon at bounding box center [982, 255] width 9 height 8
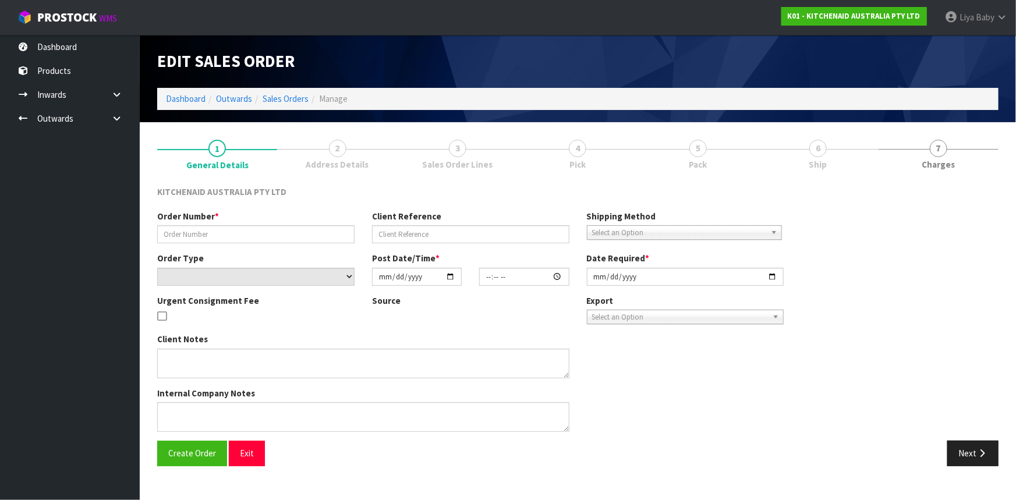
type input "0000013175"
type input "218425"
select select "number:0"
type input "[DATE]"
type input "12:34:27.000"
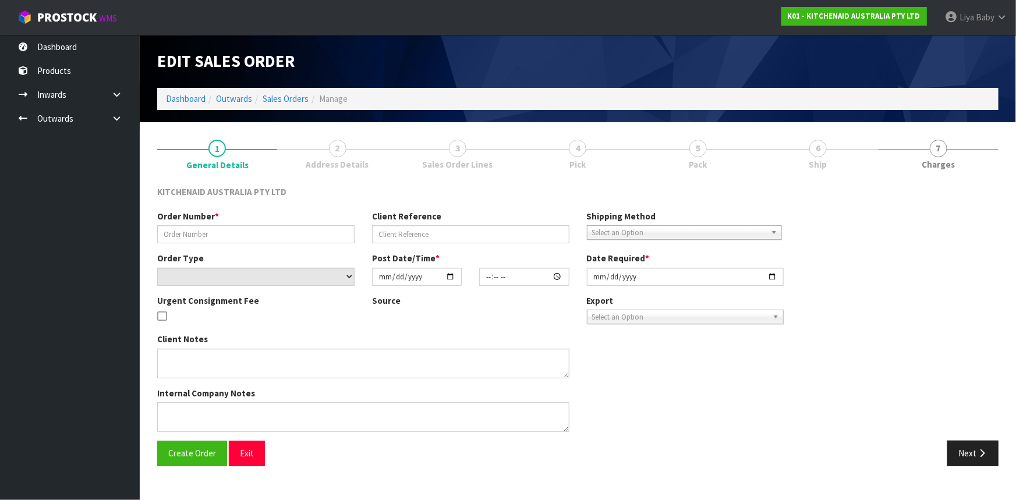
type input "[DATE]"
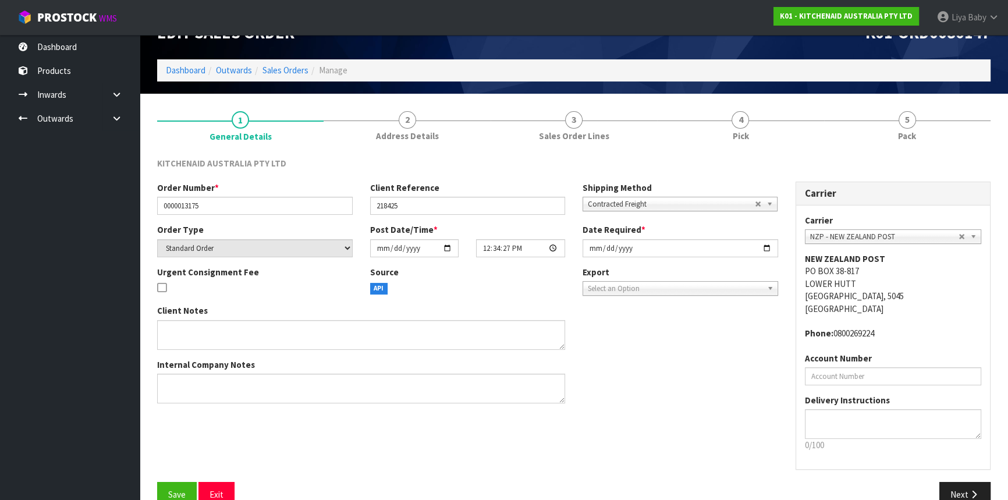
scroll to position [52, 0]
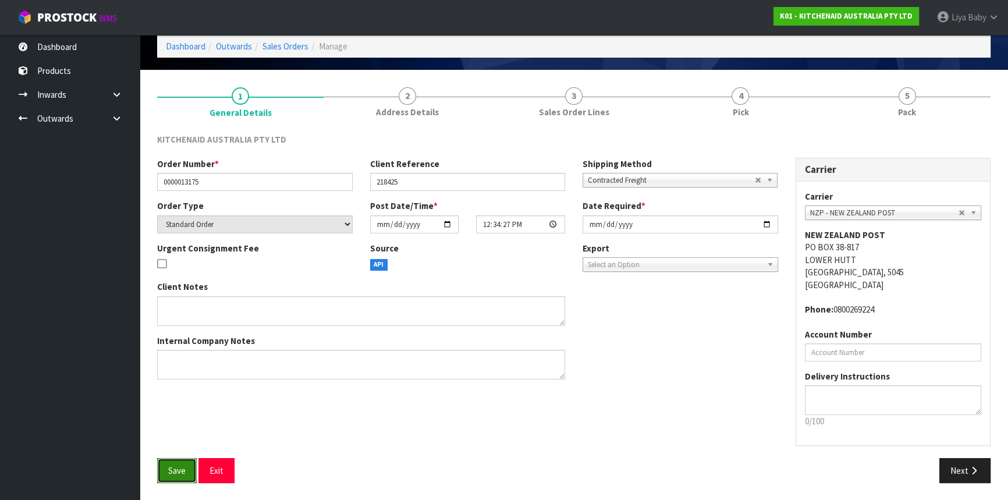
click at [178, 466] on span "Save" at bounding box center [176, 470] width 17 height 11
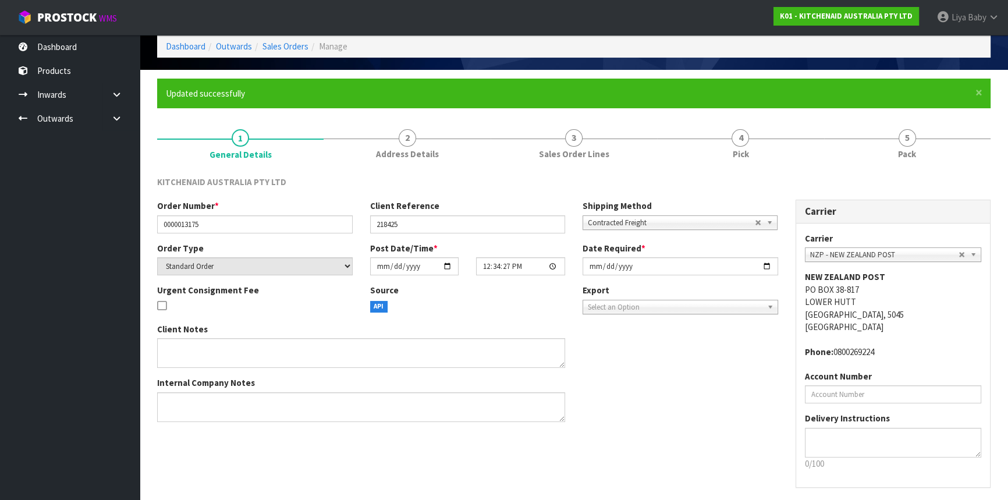
scroll to position [0, 0]
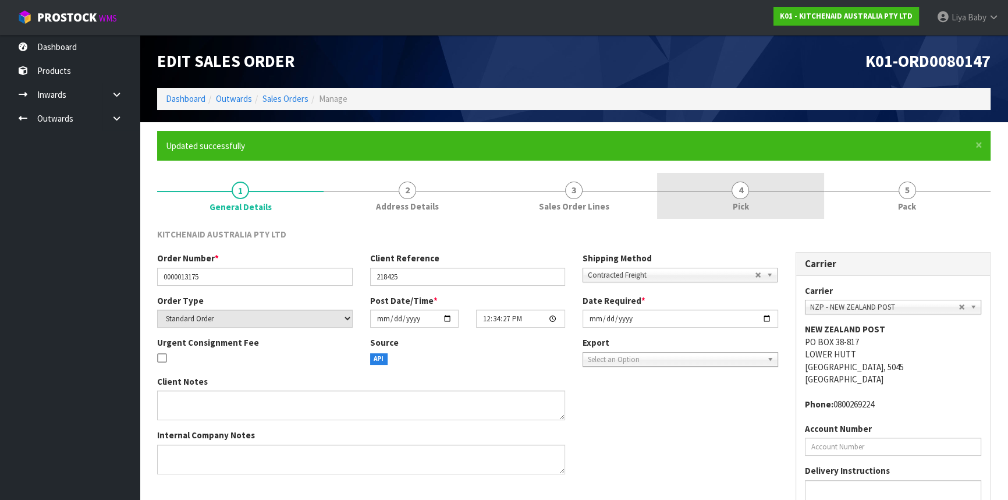
click at [752, 206] on link "4 Pick" at bounding box center [740, 196] width 167 height 46
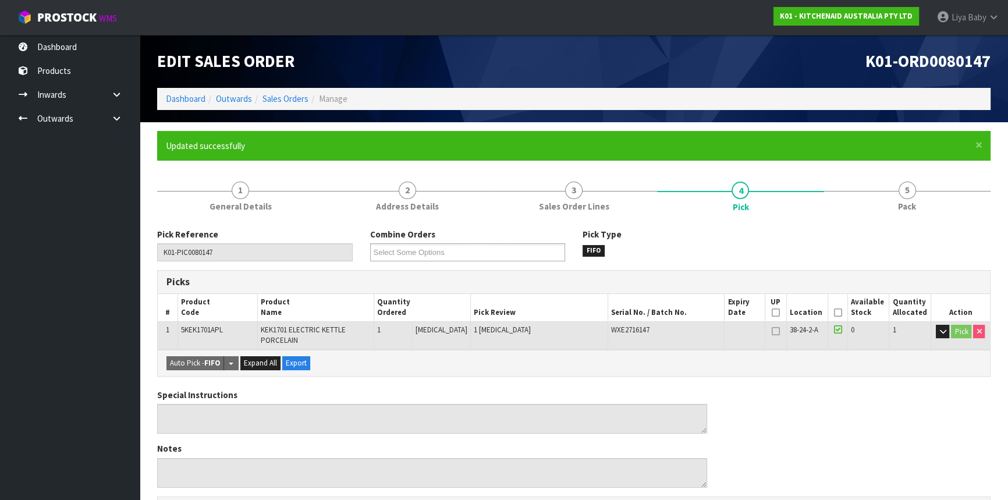
click at [834, 313] on icon at bounding box center [838, 313] width 8 height 1
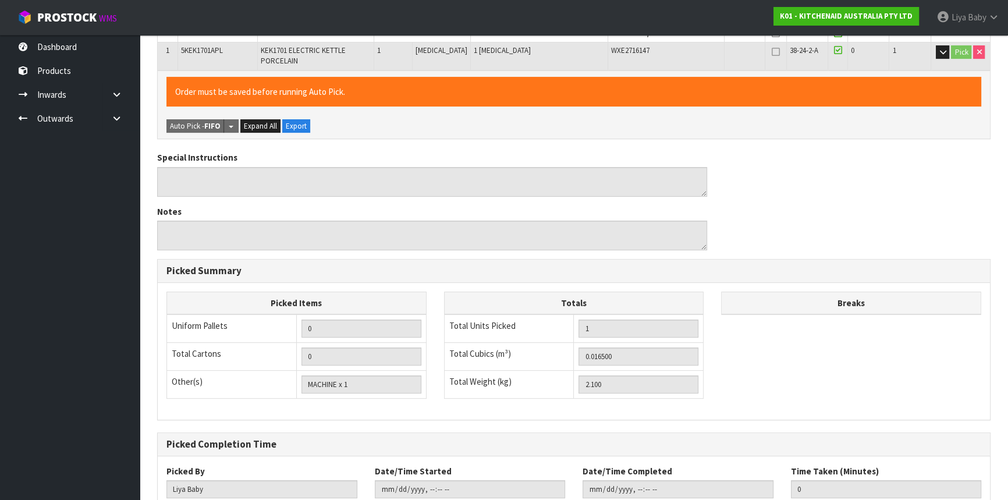
scroll to position [357, 0]
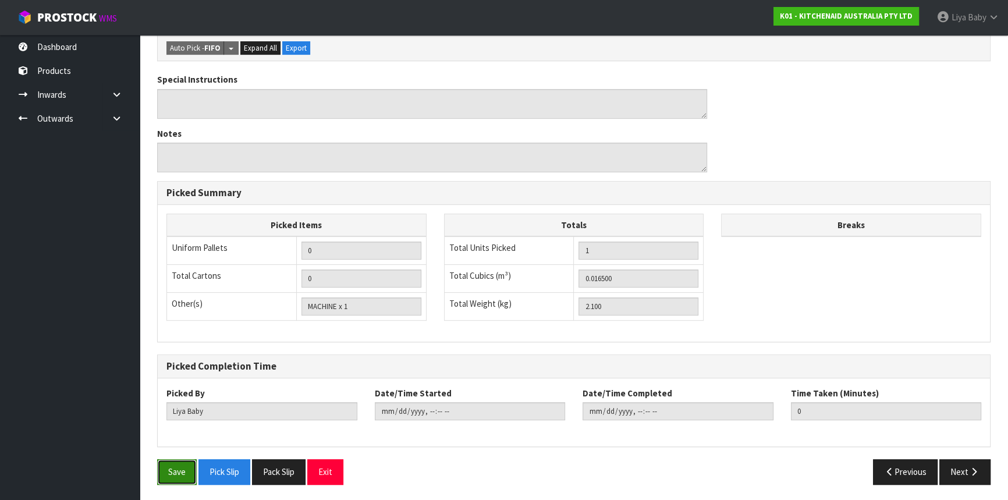
click at [182, 477] on button "Save" at bounding box center [177, 471] width 40 height 25
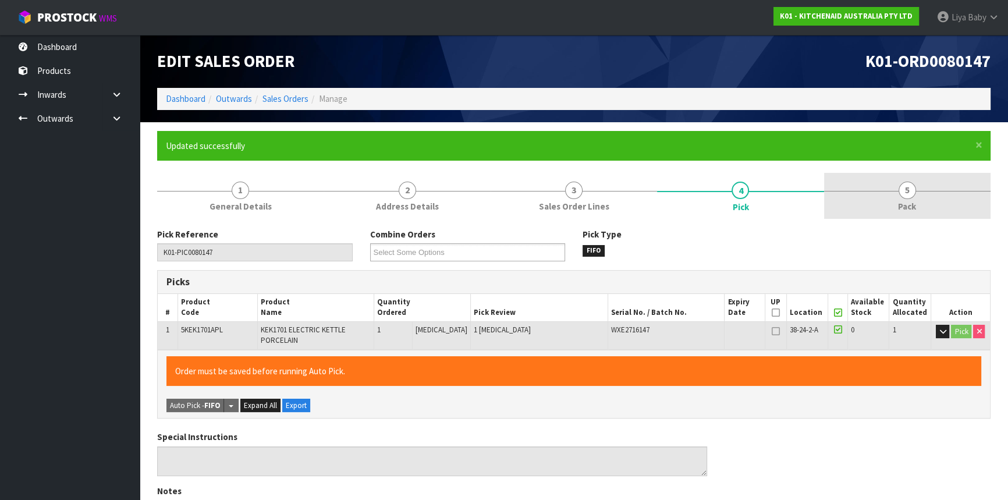
type input "[DATE]T09:26:53"
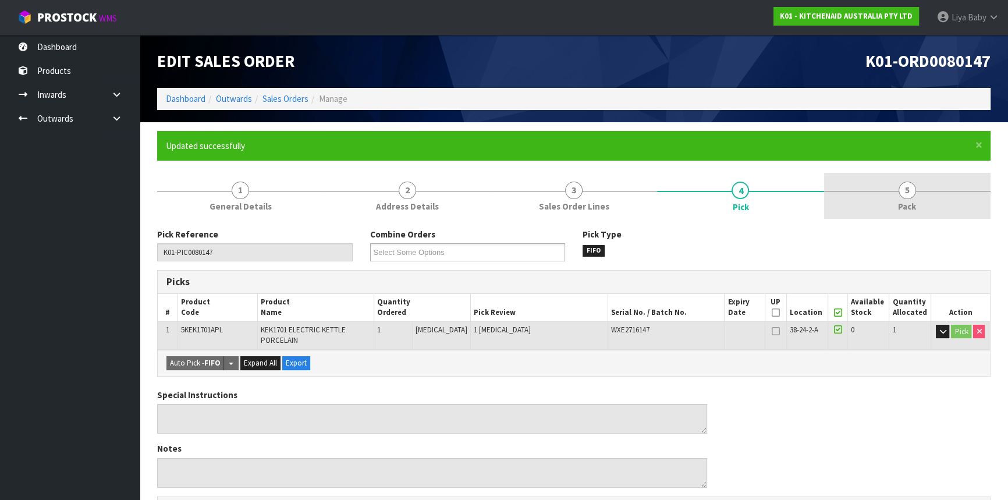
click at [918, 186] on link "5 Pack" at bounding box center [907, 196] width 167 height 46
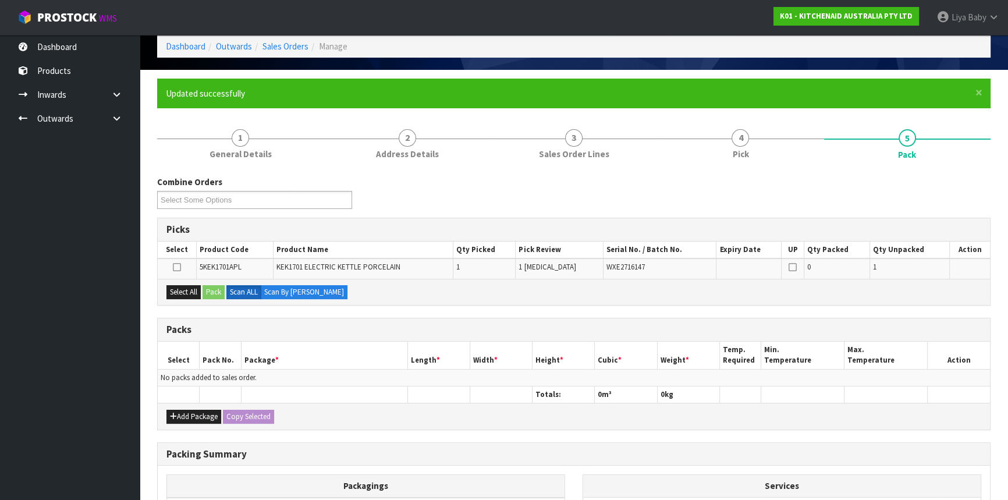
scroll to position [158, 0]
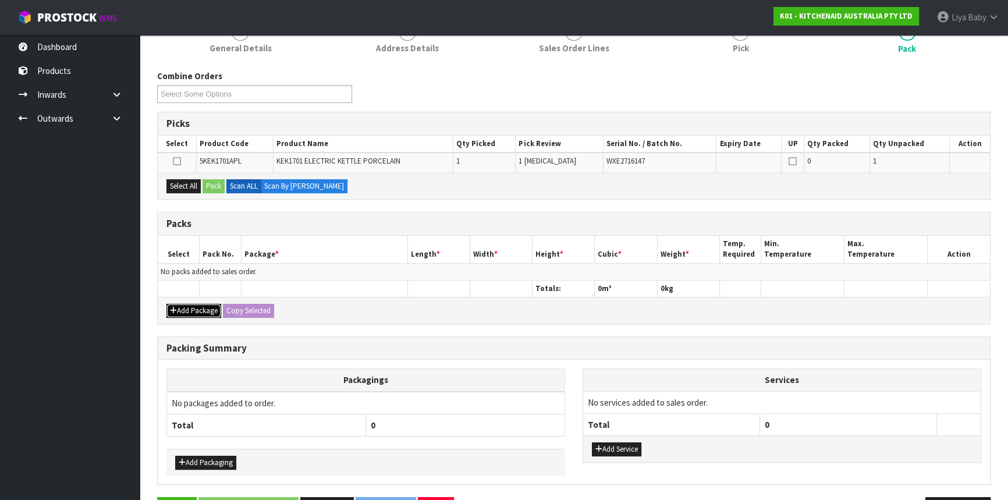
click at [197, 305] on button "Add Package" at bounding box center [194, 311] width 55 height 14
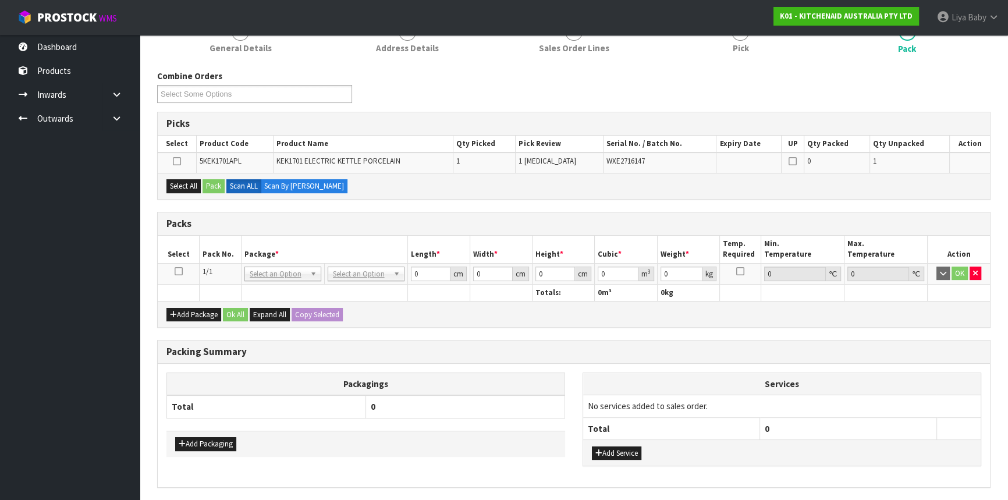
click at [177, 271] on icon at bounding box center [179, 271] width 8 height 1
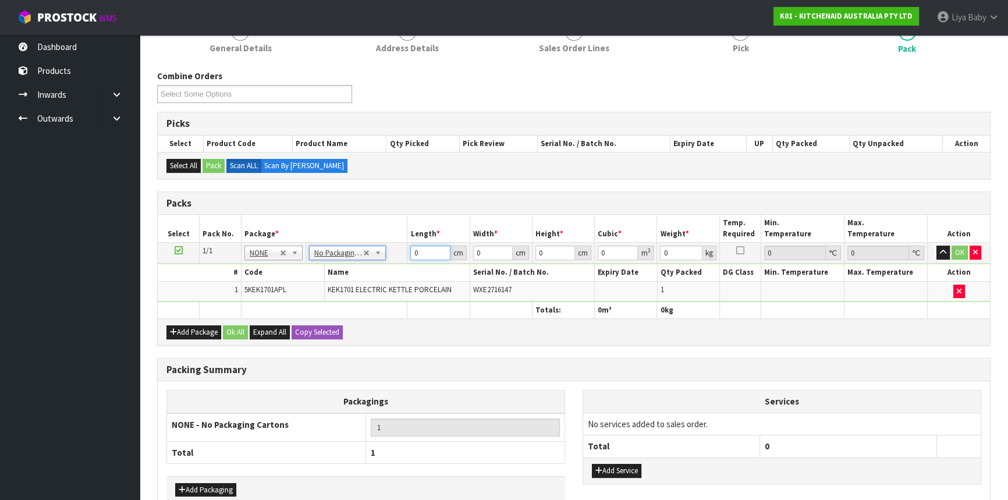
click at [430, 252] on input "0" at bounding box center [430, 253] width 40 height 15
type input "29"
type input "41"
type input "2"
type input "0.002378"
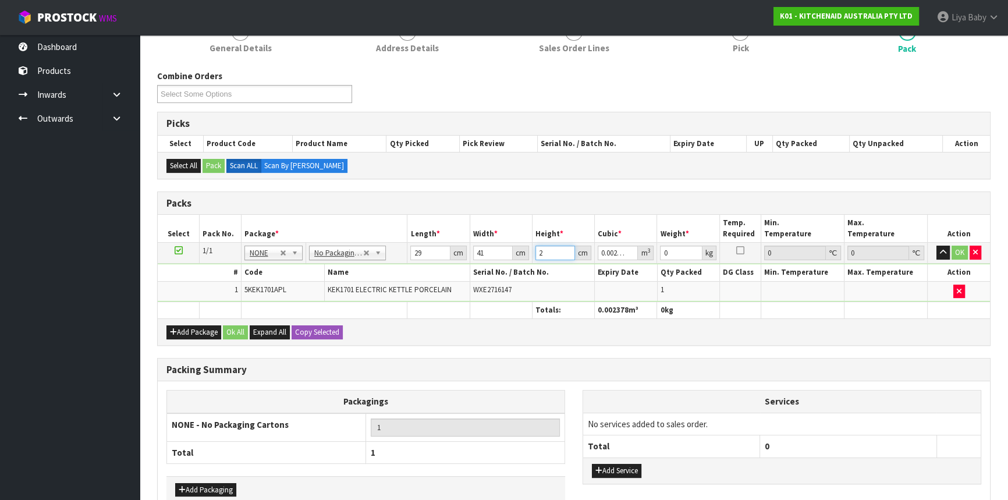
type input "24"
type input "0.028536"
type input "24"
type input "3"
click at [237, 332] on button "Ok All" at bounding box center [235, 332] width 25 height 14
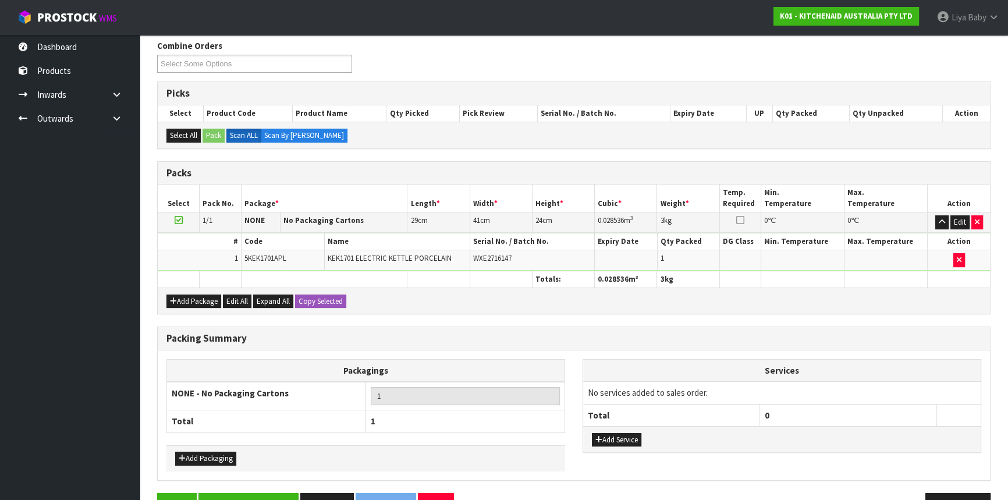
scroll to position [221, 0]
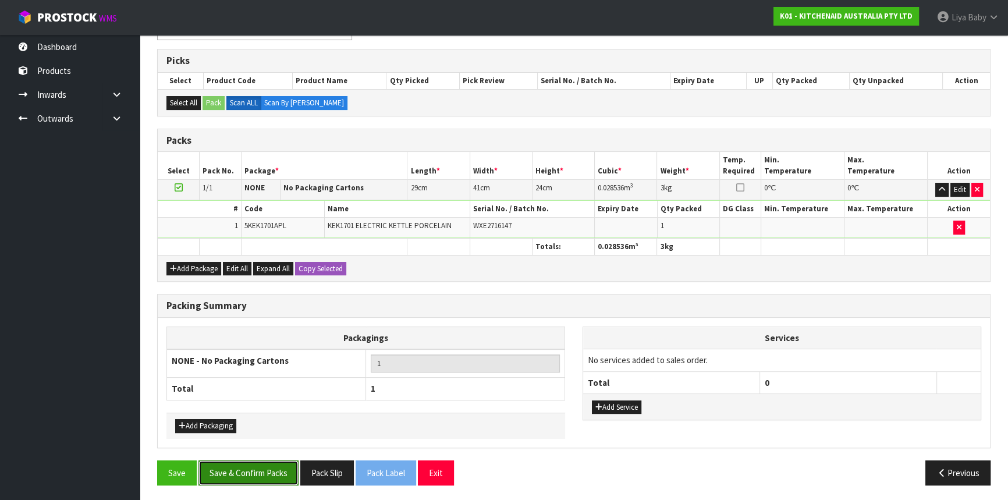
click at [245, 466] on button "Save & Confirm Packs" at bounding box center [249, 473] width 100 height 25
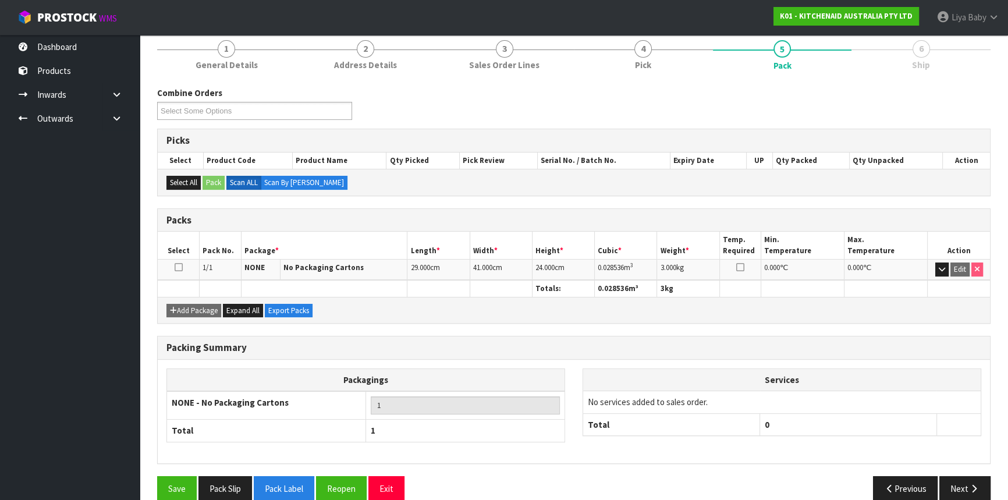
scroll to position [157, 0]
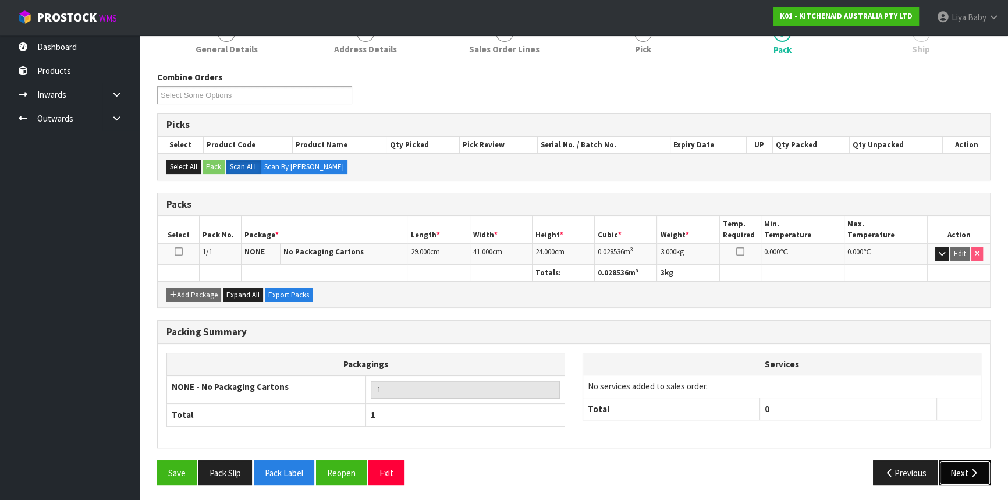
click at [970, 469] on icon "button" at bounding box center [974, 473] width 11 height 9
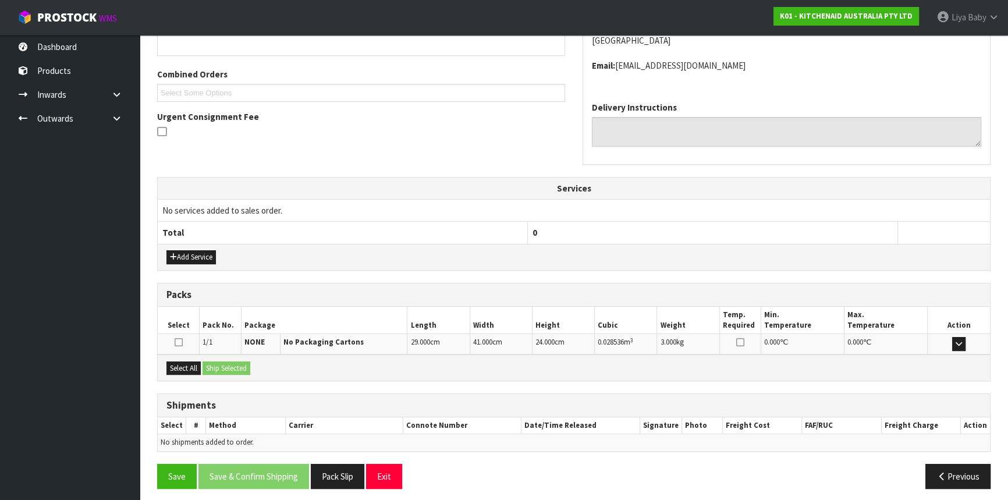
scroll to position [279, 0]
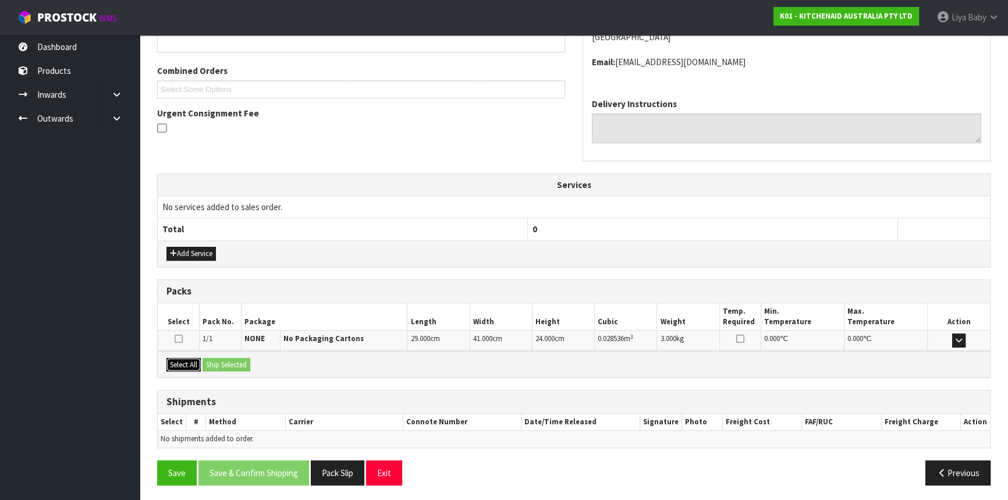
click at [193, 363] on button "Select All" at bounding box center [184, 365] width 34 height 14
click at [222, 361] on button "Ship Selected" at bounding box center [227, 365] width 48 height 14
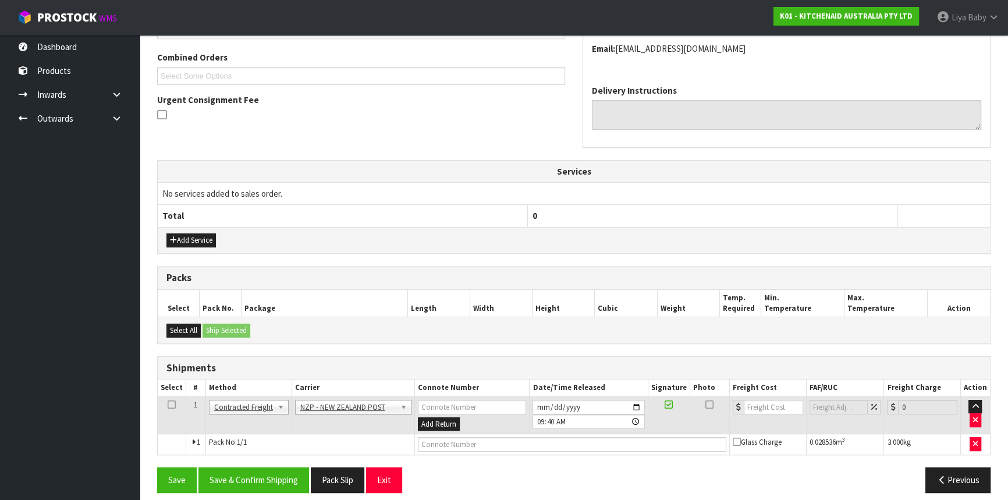
scroll to position [300, 0]
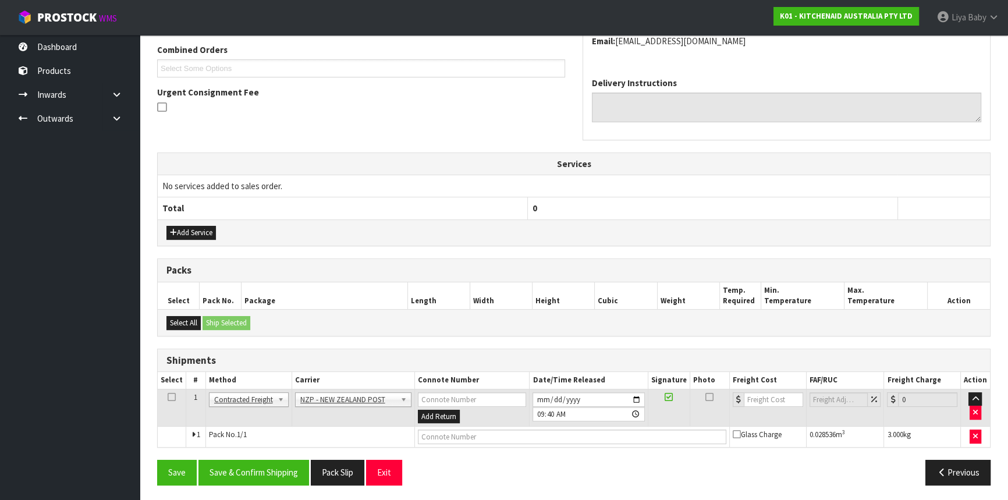
click at [174, 398] on icon at bounding box center [172, 397] width 8 height 1
click at [246, 467] on button "Save & Confirm Shipping" at bounding box center [254, 472] width 111 height 25
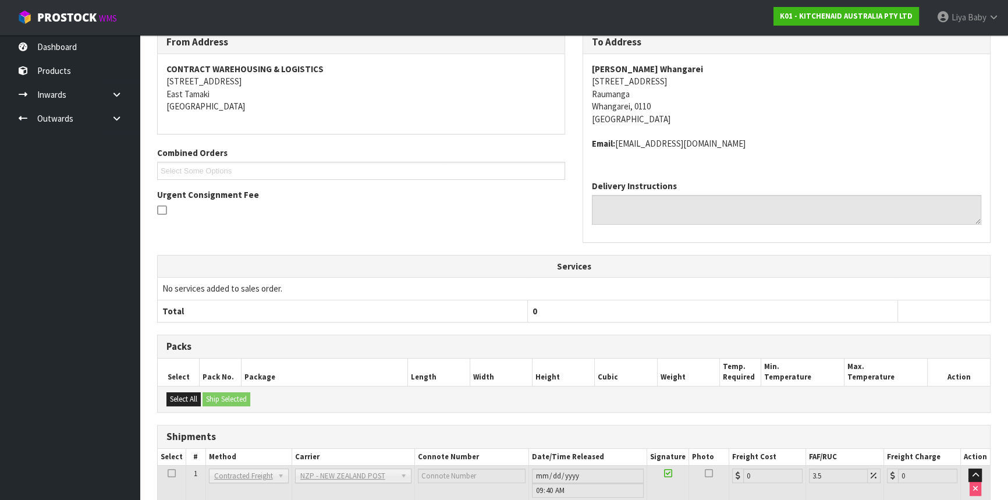
scroll to position [285, 0]
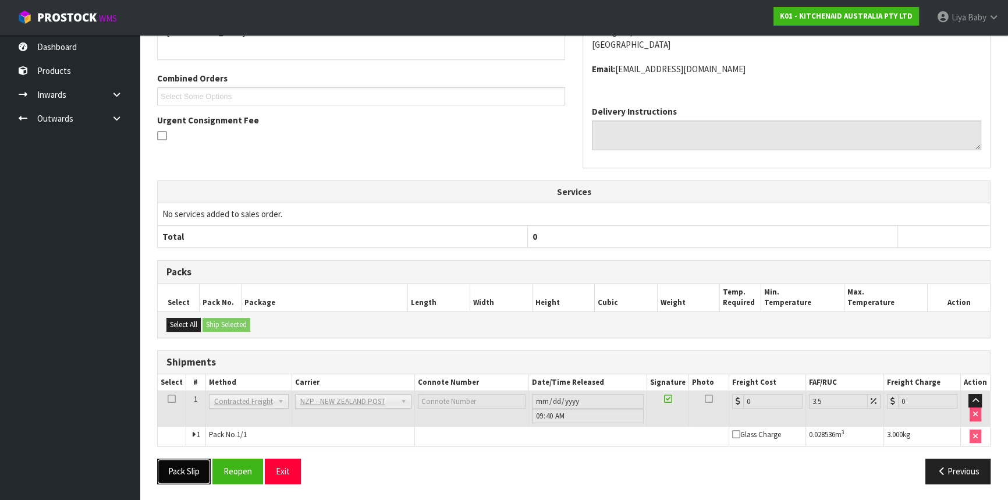
click at [192, 468] on button "Pack Slip" at bounding box center [184, 471] width 54 height 25
click at [235, 473] on button "Reopen" at bounding box center [238, 471] width 51 height 25
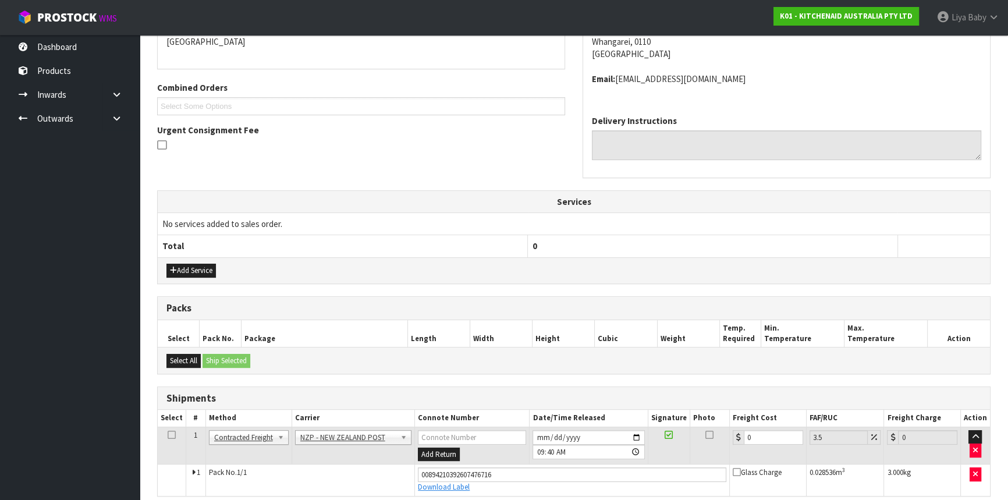
scroll to position [311, 0]
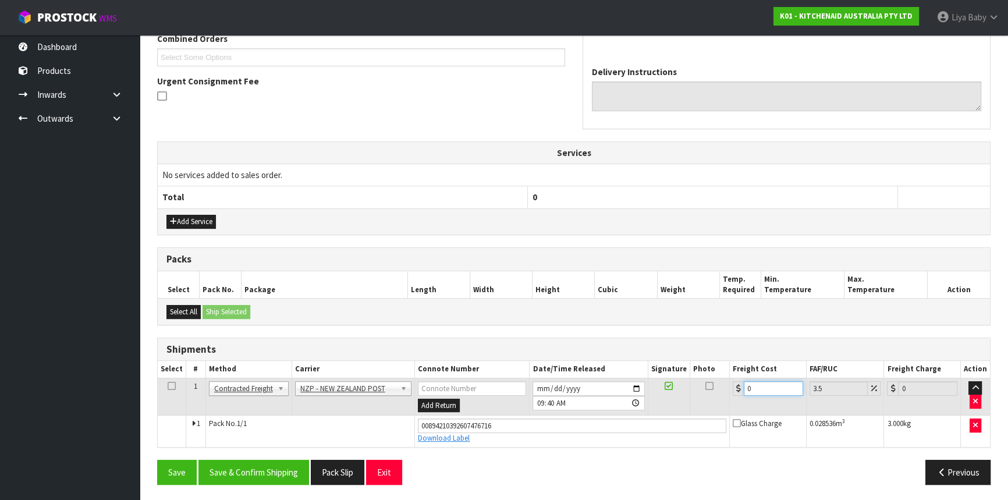
click at [757, 385] on input "0" at bounding box center [773, 388] width 59 height 15
type input "7"
type input "7.24"
type input "7.3"
type input "7.56"
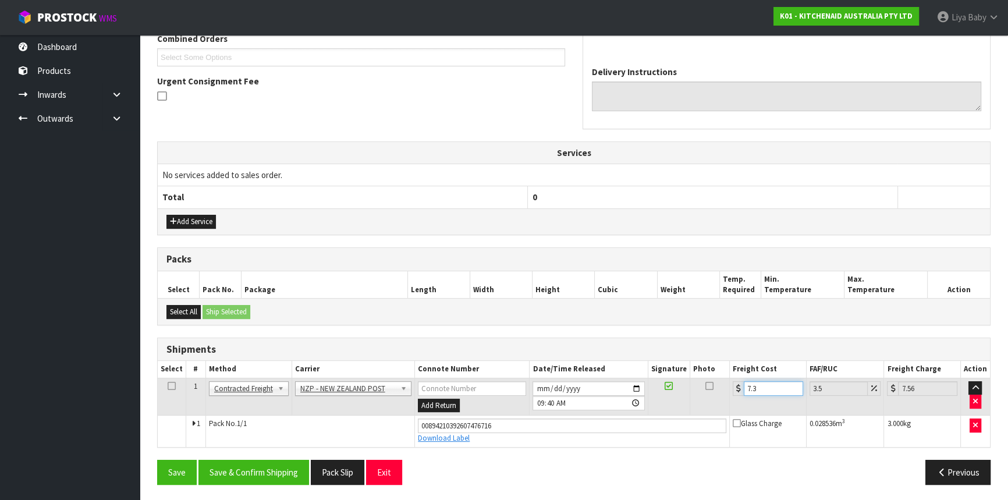
type input "7.31"
type input "7.57"
type input "7.31"
drag, startPoint x: 168, startPoint y: 384, endPoint x: 179, endPoint y: 393, distance: 14.9
click at [169, 386] on icon at bounding box center [172, 386] width 8 height 1
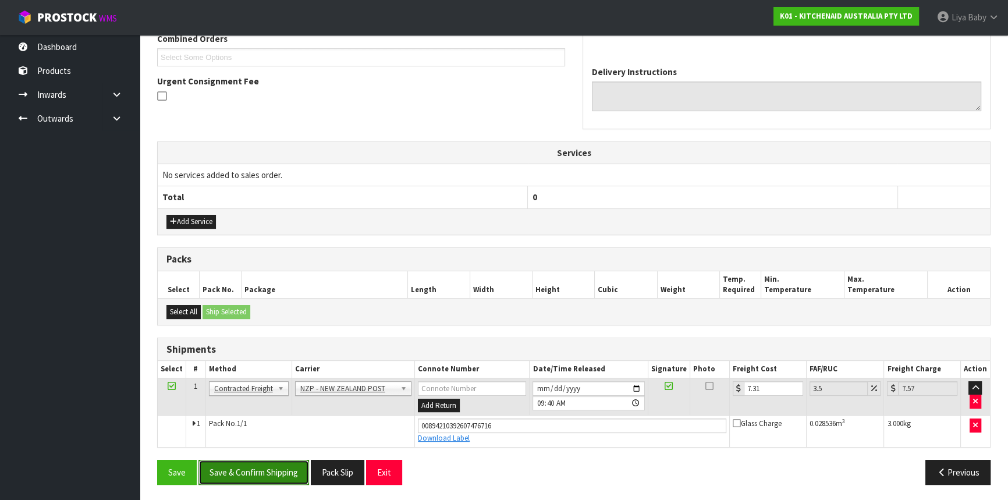
click at [250, 470] on button "Save & Confirm Shipping" at bounding box center [254, 472] width 111 height 25
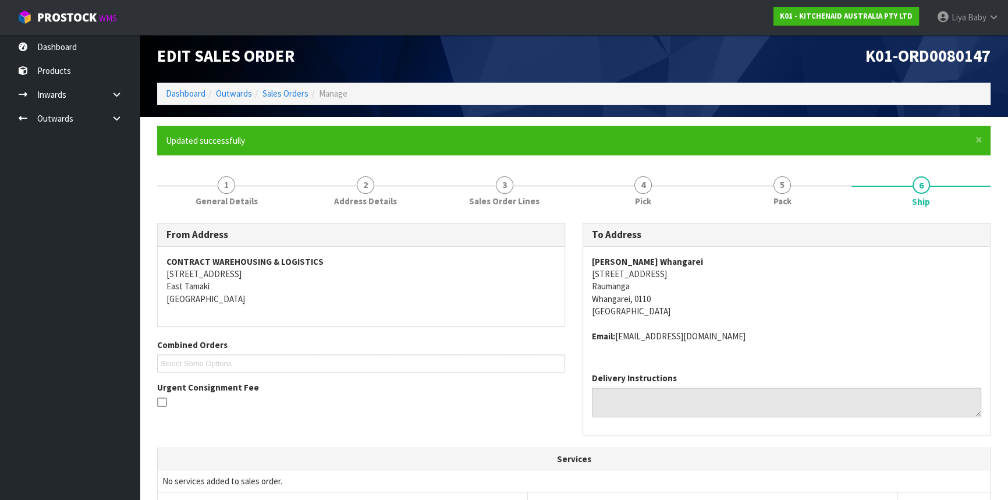
scroll to position [0, 0]
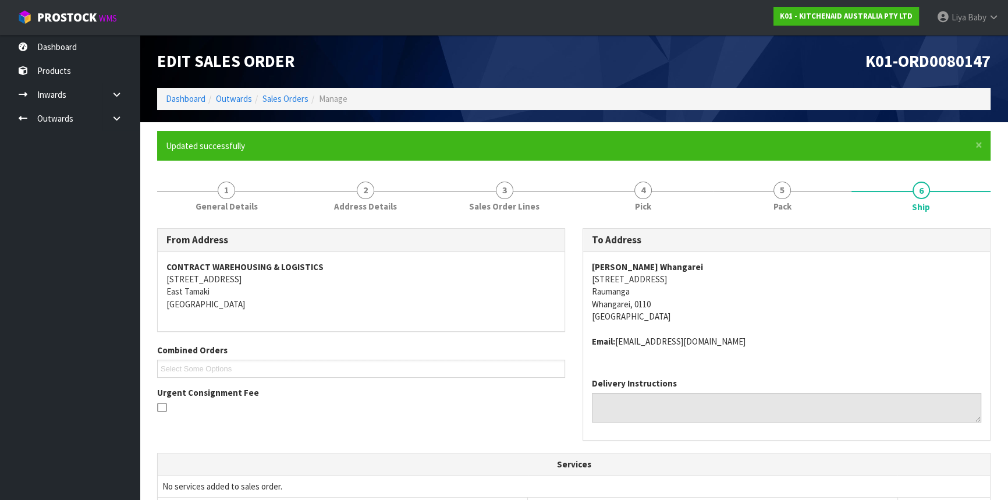
click at [284, 88] on ol "Dashboard Outwards Sales Orders Manage" at bounding box center [574, 99] width 834 height 22
click at [285, 93] on link "Sales Orders" at bounding box center [286, 98] width 46 height 11
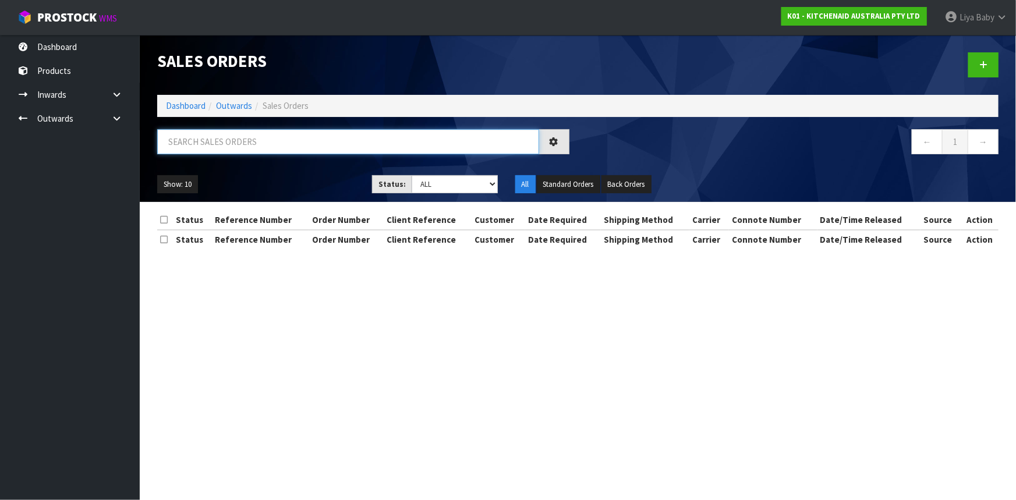
click at [278, 151] on input "text" at bounding box center [348, 141] width 382 height 25
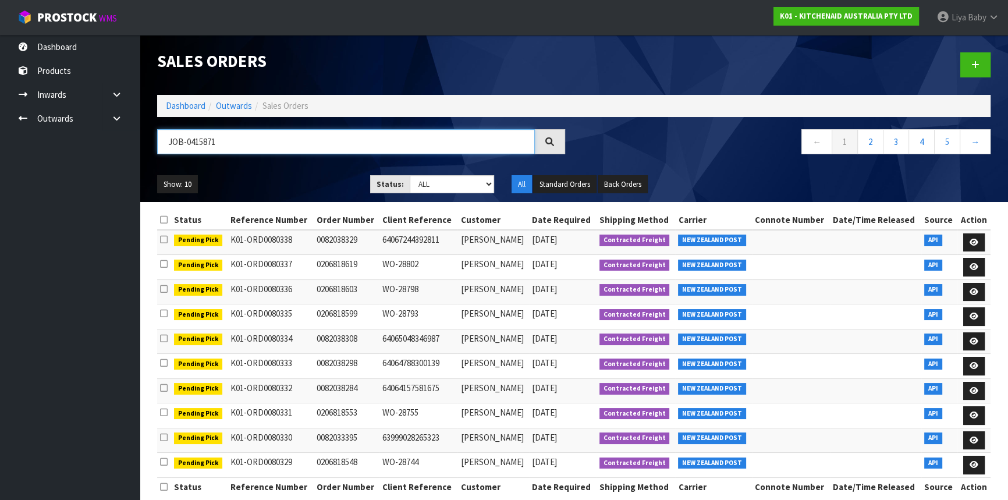
type input "JOB-0415871"
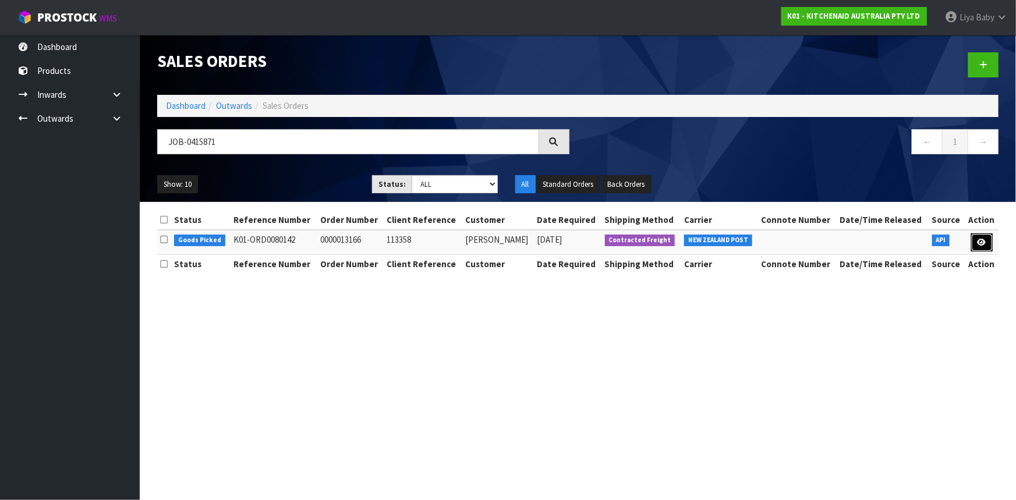
click at [983, 240] on icon at bounding box center [982, 243] width 9 height 8
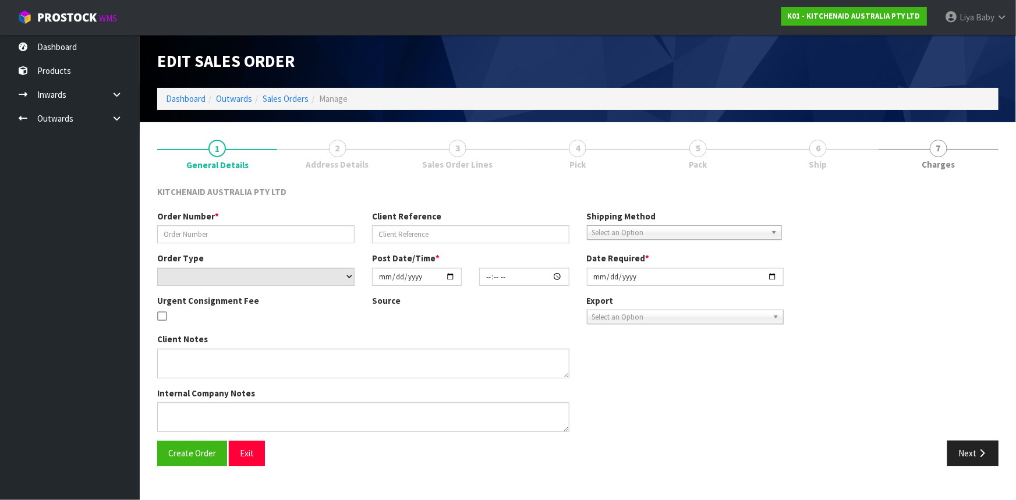
type input "0000013166"
type input "113358"
select select "number:0"
type input "[DATE]"
type input "12:34:17.000"
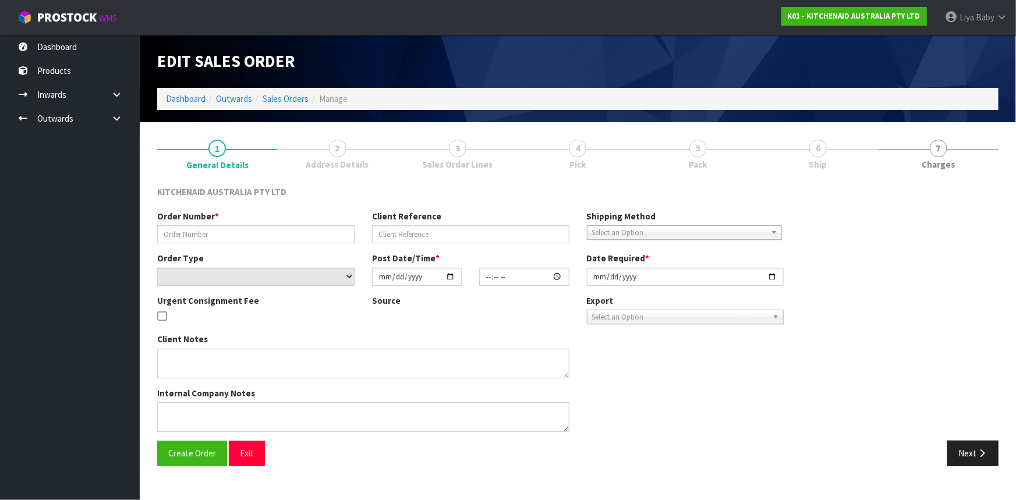
type input "[DATE]"
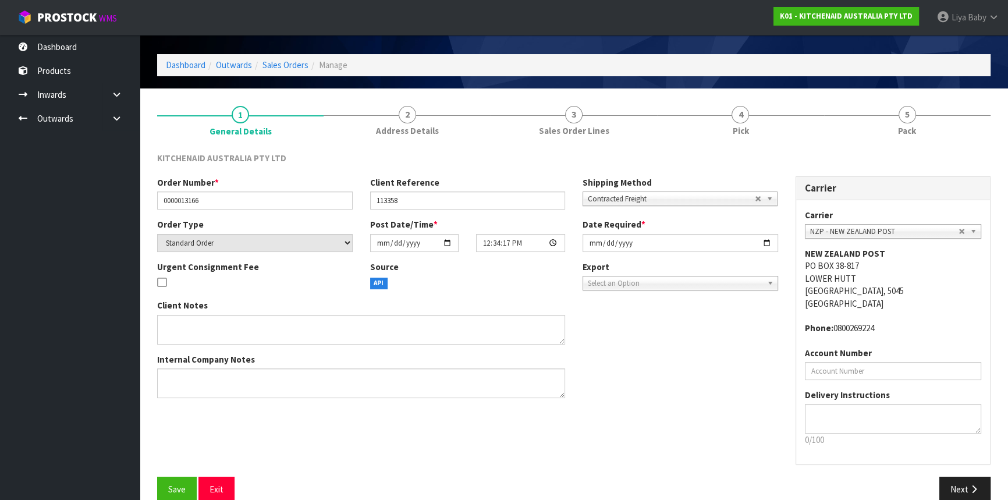
scroll to position [52, 0]
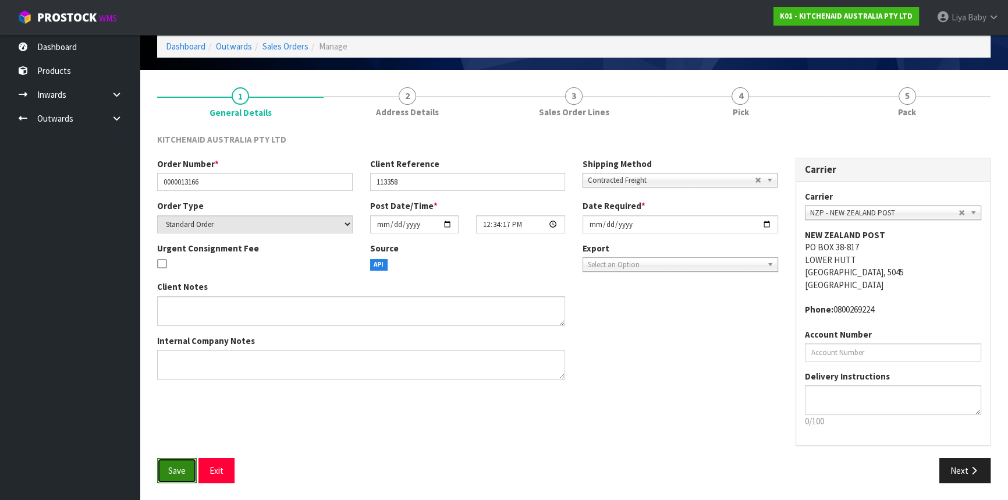
click at [187, 474] on button "Save" at bounding box center [177, 470] width 40 height 25
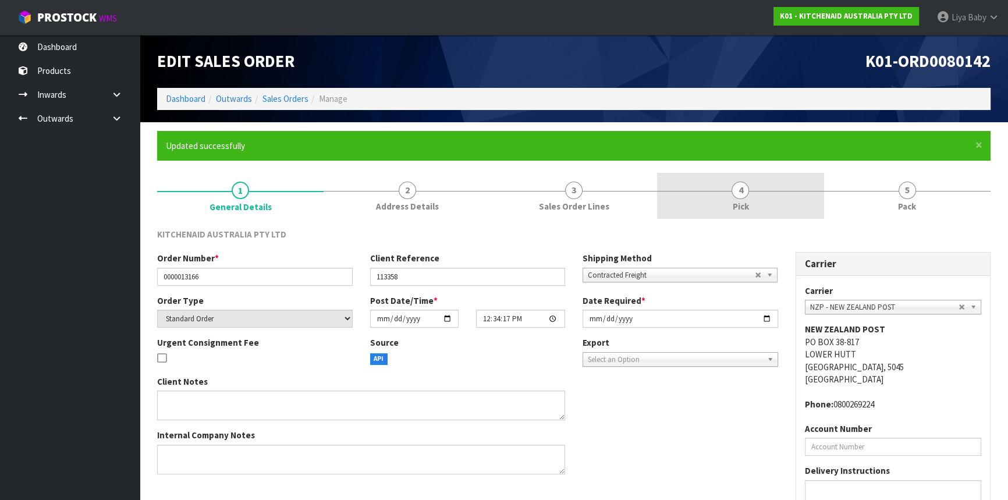
click at [790, 206] on link "4 Pick" at bounding box center [740, 196] width 167 height 46
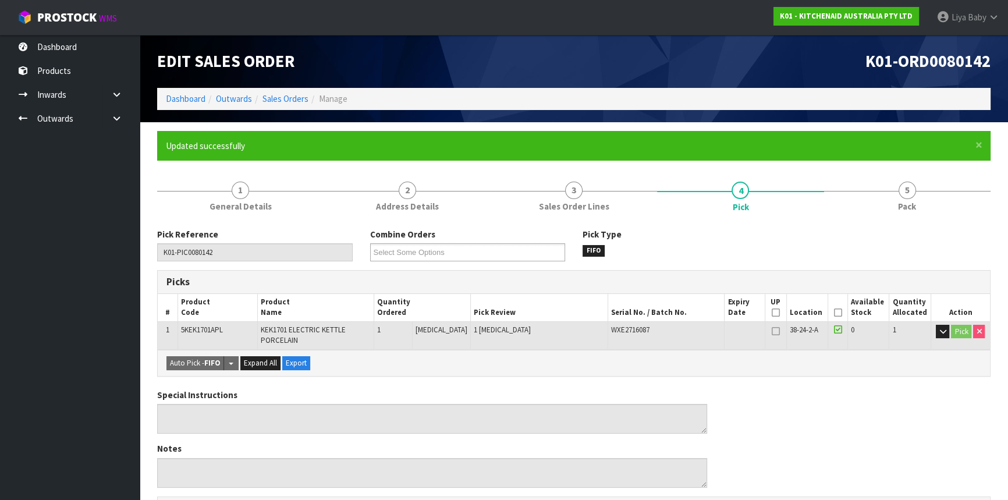
drag, startPoint x: 831, startPoint y: 309, endPoint x: 827, endPoint y: 317, distance: 9.1
click at [834, 313] on icon at bounding box center [838, 313] width 8 height 1
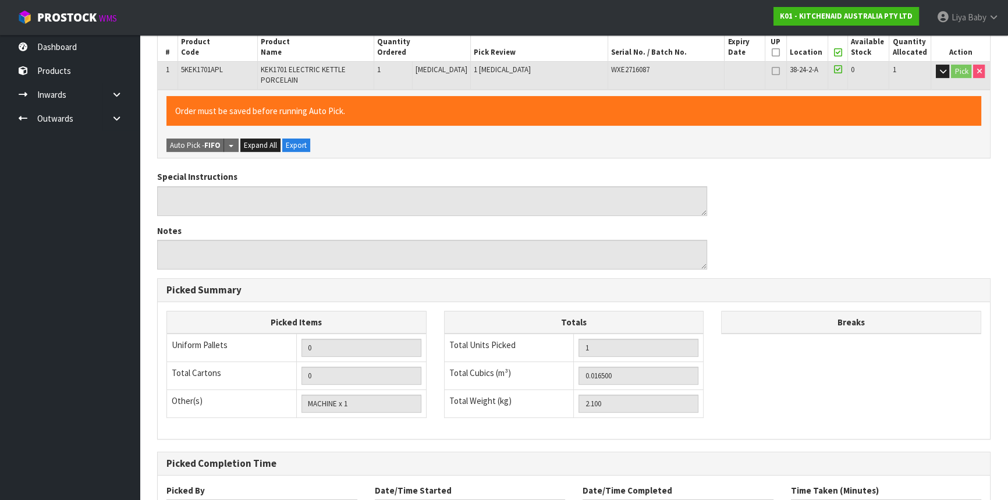
scroll to position [357, 0]
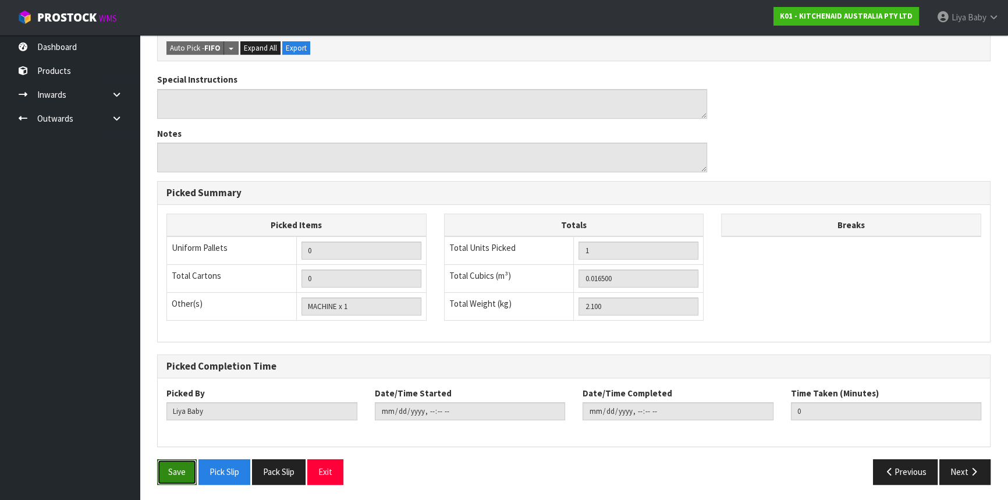
drag, startPoint x: 164, startPoint y: 465, endPoint x: 276, endPoint y: 381, distance: 140.2
click at [171, 459] on button "Save" at bounding box center [177, 471] width 40 height 25
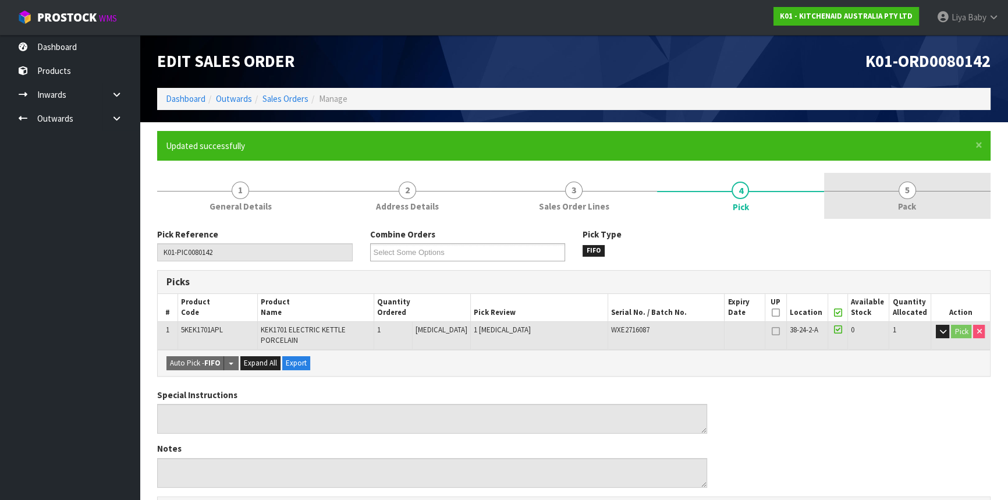
click at [941, 198] on link "5 Pack" at bounding box center [907, 196] width 167 height 46
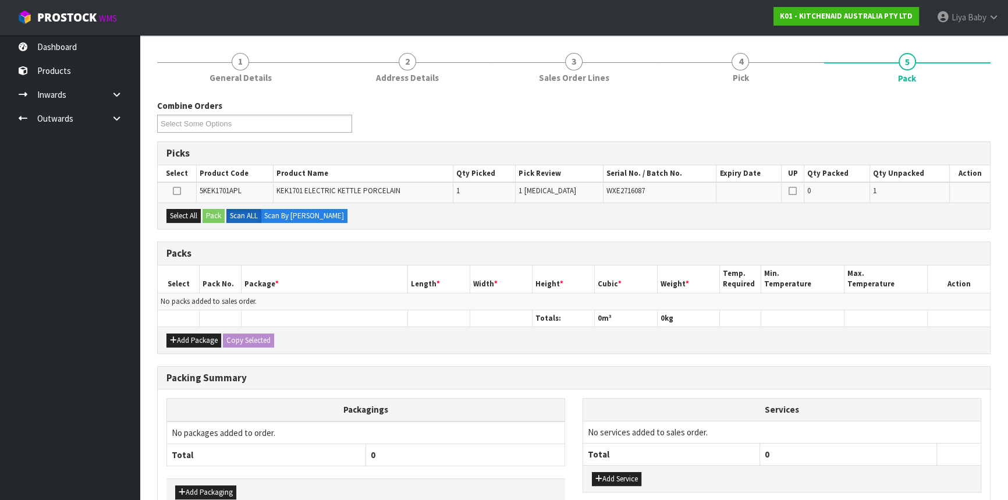
scroll to position [158, 0]
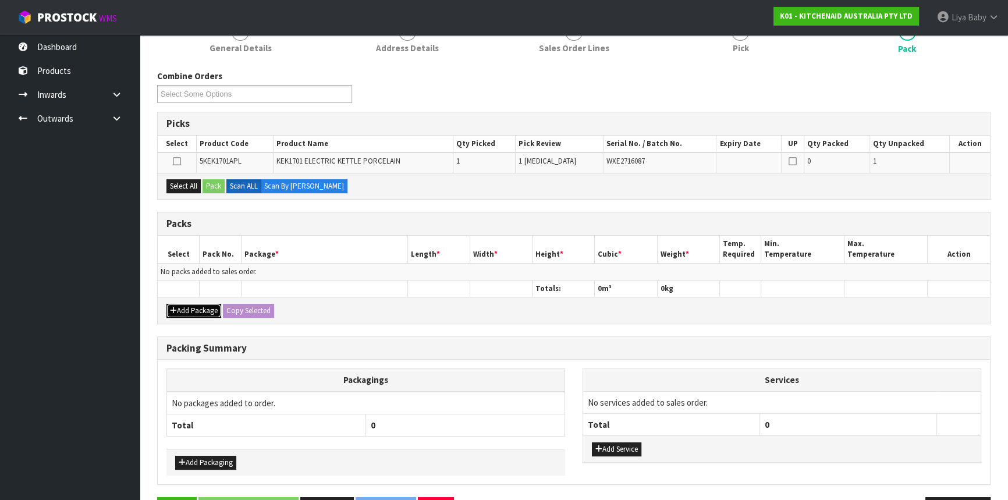
click at [197, 305] on button "Add Package" at bounding box center [194, 311] width 55 height 14
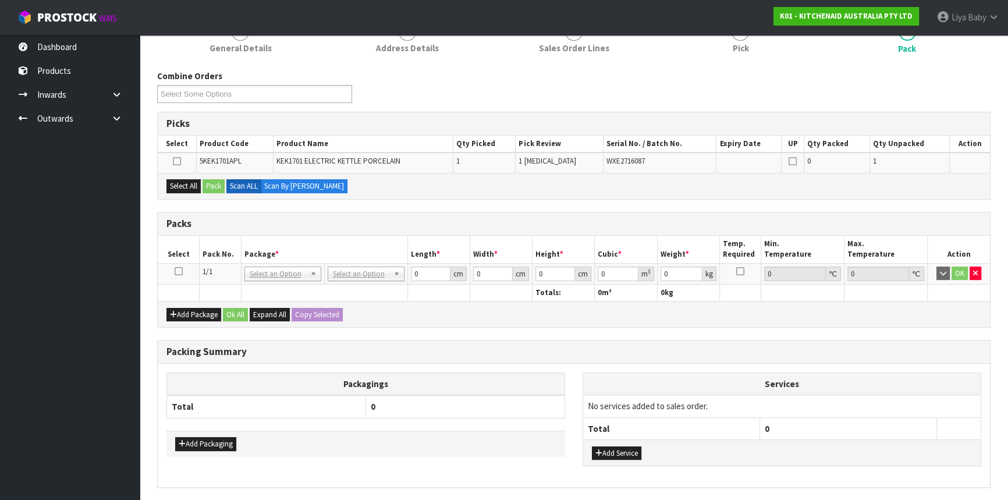
click at [178, 271] on icon at bounding box center [179, 271] width 8 height 1
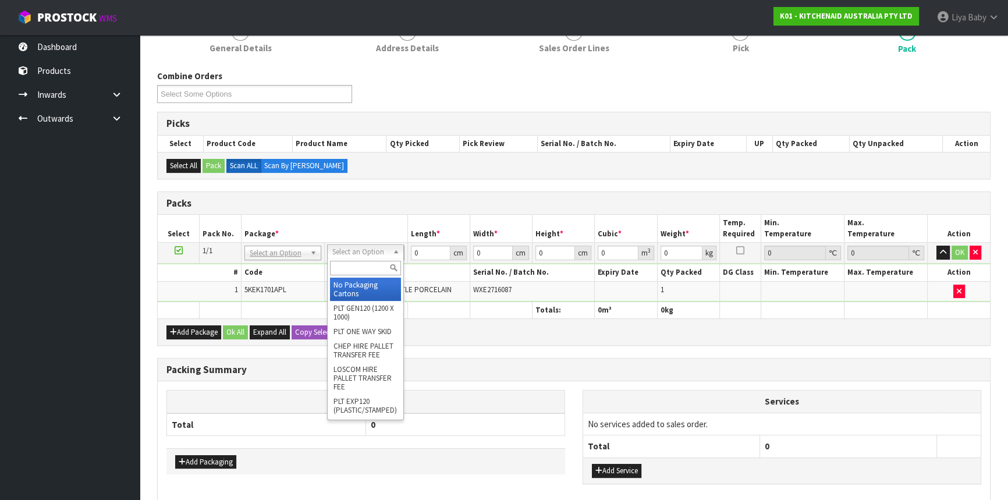
drag, startPoint x: 386, startPoint y: 279, endPoint x: 392, endPoint y: 265, distance: 15.4
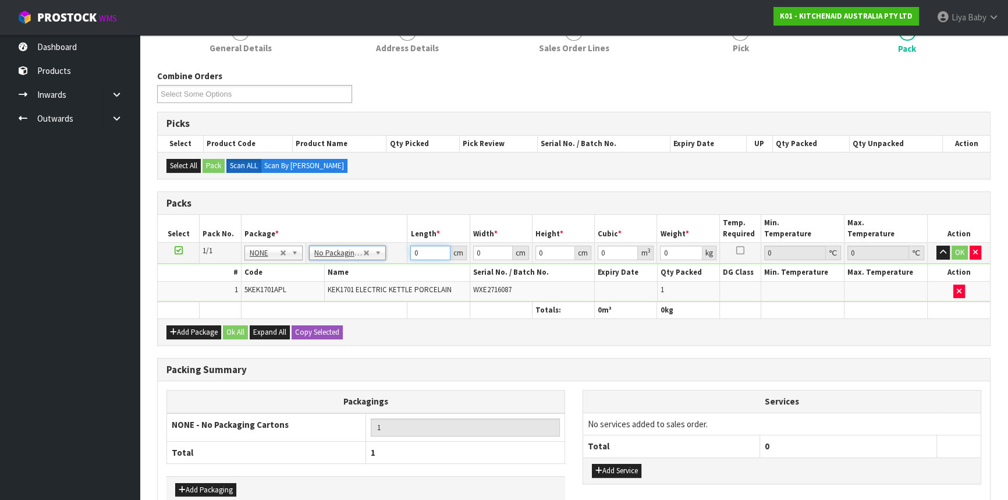
click at [415, 249] on input "0" at bounding box center [430, 253] width 40 height 15
drag, startPoint x: 416, startPoint y: 250, endPoint x: 423, endPoint y: 252, distance: 6.5
click at [419, 252] on input "0" at bounding box center [430, 253] width 40 height 15
click at [962, 252] on button "OK" at bounding box center [960, 253] width 16 height 14
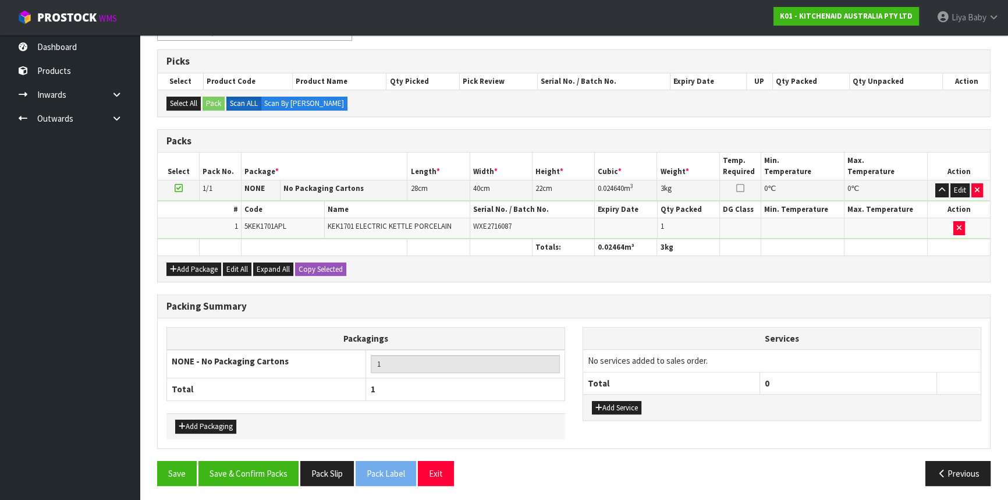
scroll to position [221, 0]
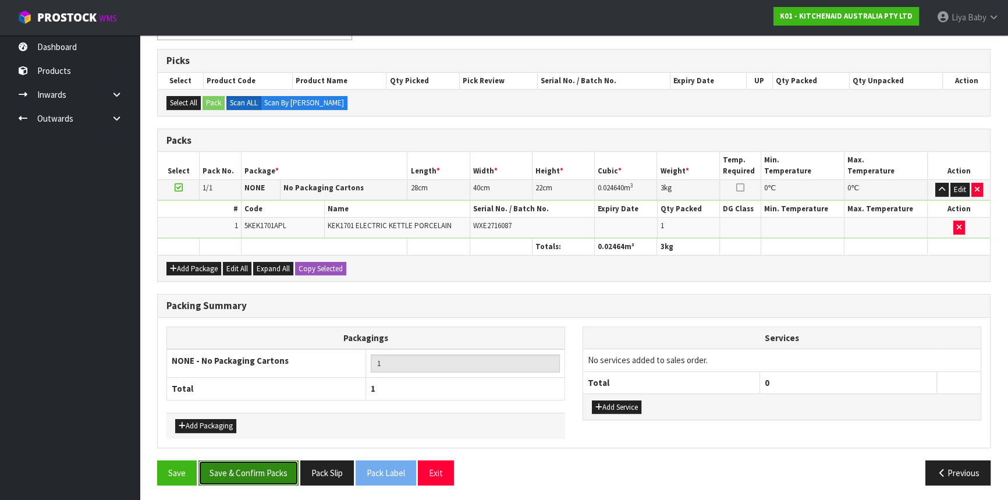
click at [269, 472] on button "Save & Confirm Packs" at bounding box center [249, 473] width 100 height 25
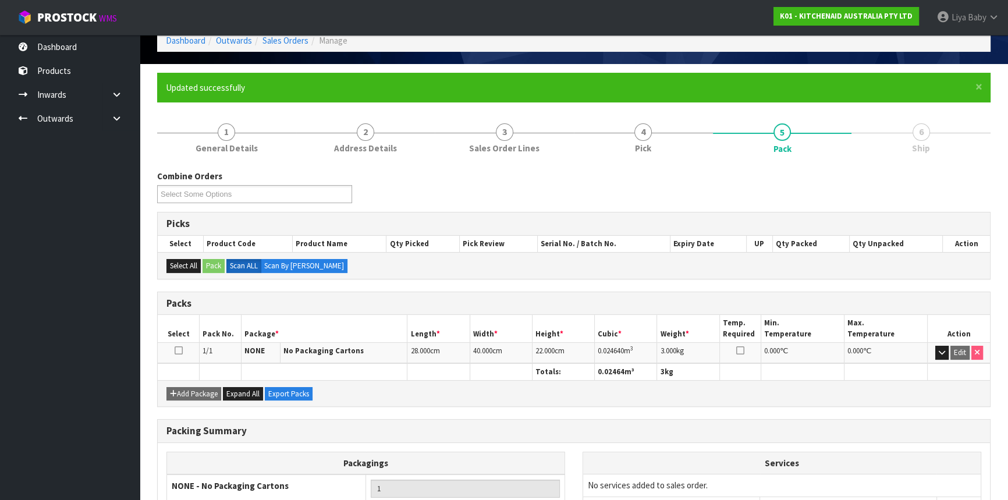
scroll to position [157, 0]
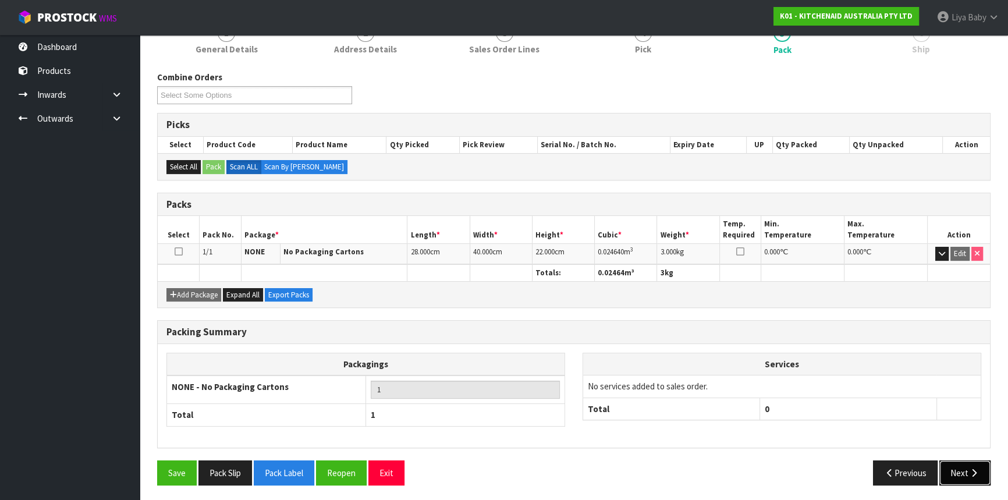
click at [950, 462] on button "Next" at bounding box center [965, 473] width 51 height 25
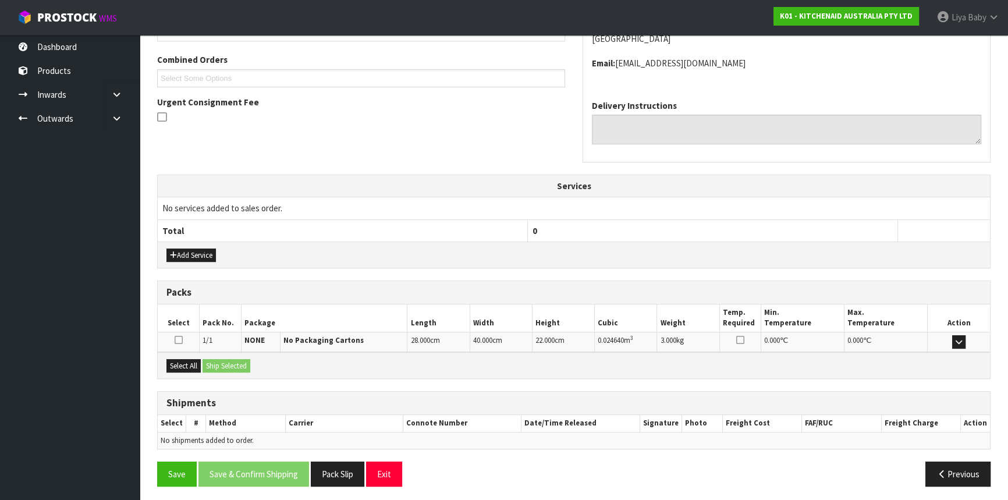
scroll to position [292, 0]
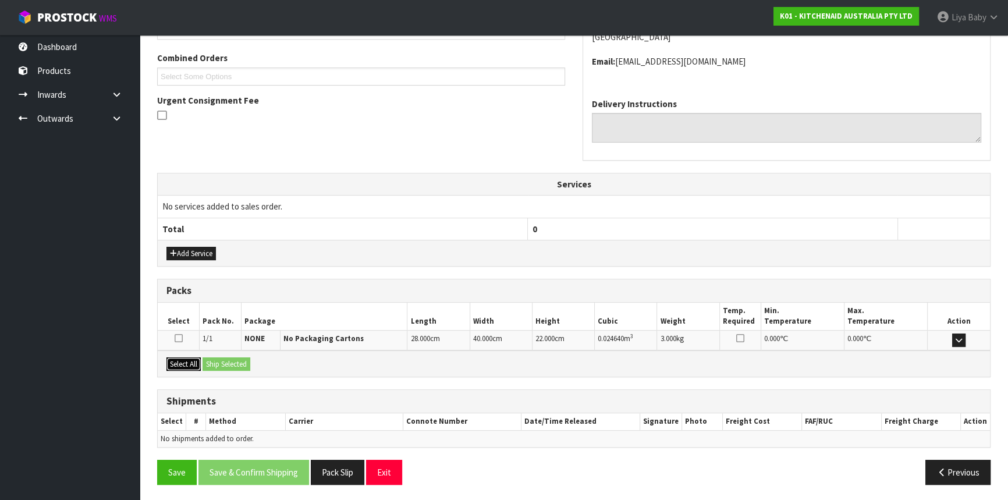
drag, startPoint x: 177, startPoint y: 366, endPoint x: 215, endPoint y: 362, distance: 38.6
click at [179, 364] on button "Select All" at bounding box center [184, 364] width 34 height 14
drag, startPoint x: 229, startPoint y: 365, endPoint x: 206, endPoint y: 387, distance: 31.7
click at [229, 366] on button "Ship Selected" at bounding box center [227, 364] width 48 height 14
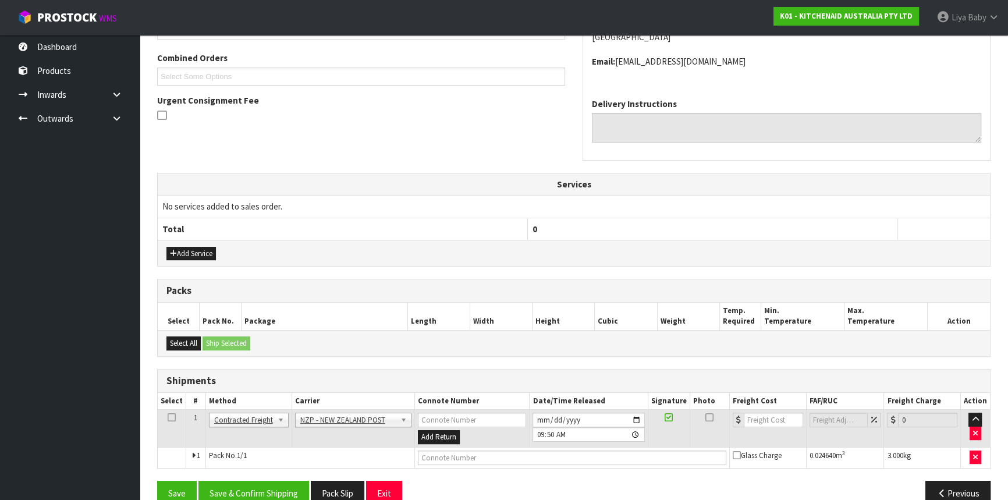
drag, startPoint x: 171, startPoint y: 414, endPoint x: 187, endPoint y: 426, distance: 19.9
click at [173, 417] on icon at bounding box center [172, 417] width 8 height 1
click at [256, 489] on button "Save & Confirm Shipping" at bounding box center [254, 493] width 111 height 25
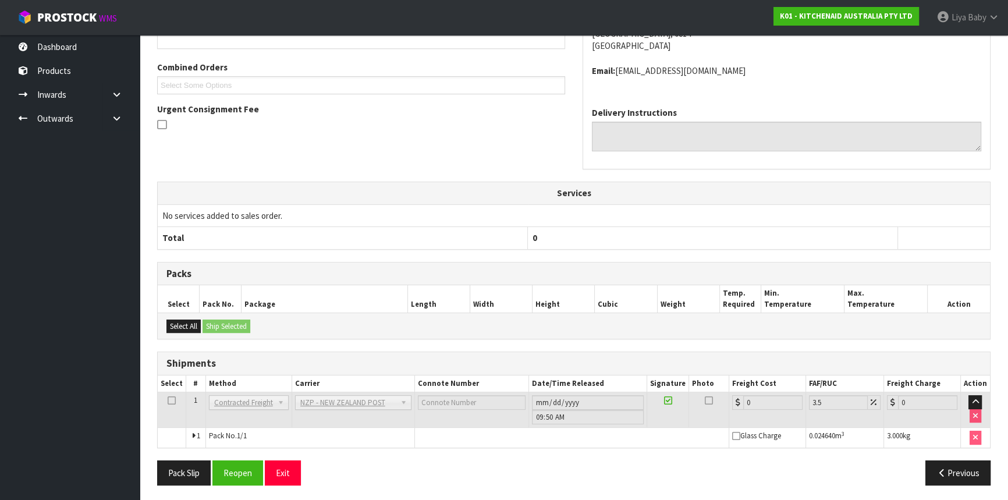
scroll to position [297, 0]
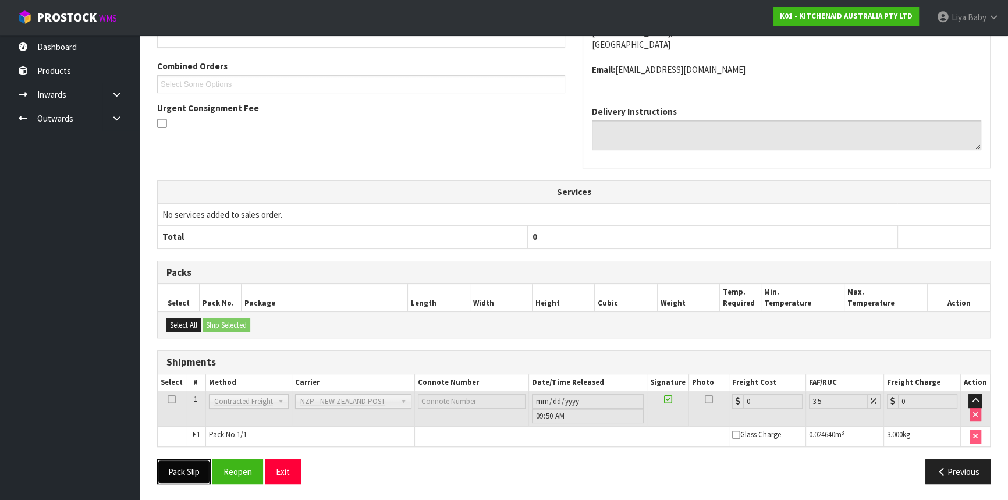
click at [180, 475] on button "Pack Slip" at bounding box center [184, 471] width 54 height 25
click at [233, 471] on button "Reopen" at bounding box center [238, 471] width 51 height 25
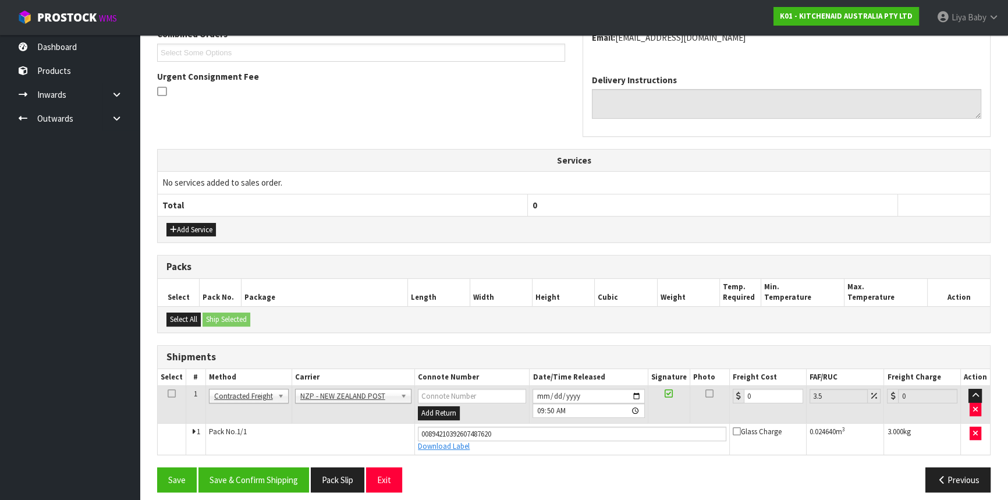
scroll to position [317, 0]
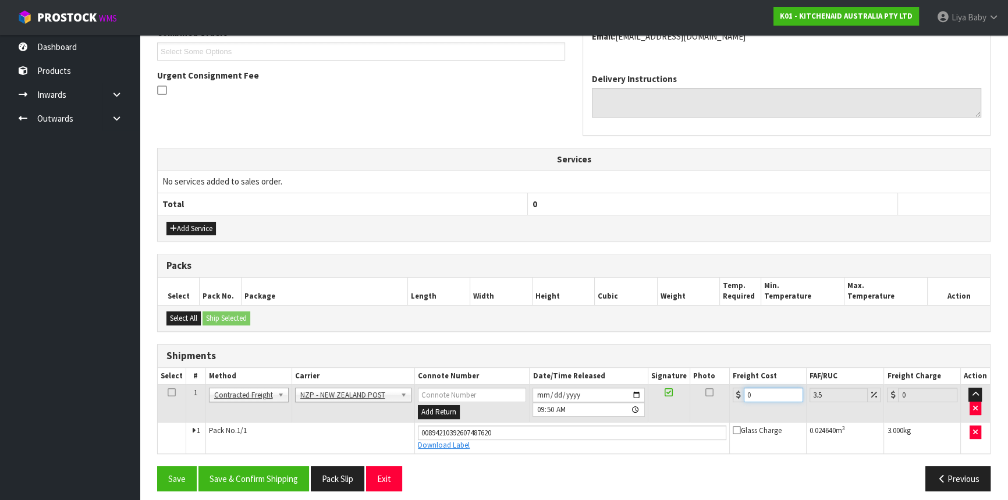
click at [757, 399] on input "0" at bounding box center [773, 395] width 59 height 15
click at [168, 393] on icon at bounding box center [172, 392] width 8 height 1
click at [241, 476] on button "Save & Confirm Shipping" at bounding box center [254, 478] width 111 height 25
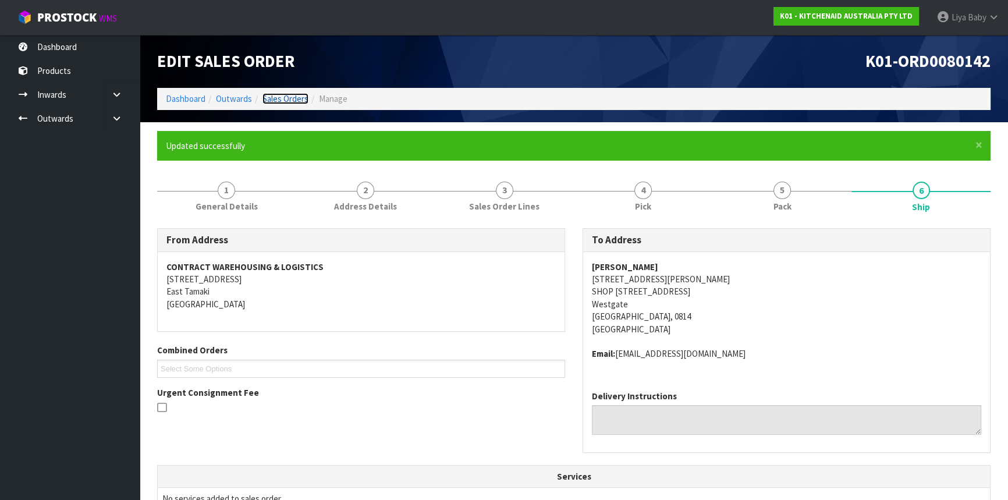
click at [296, 98] on link "Sales Orders" at bounding box center [286, 98] width 46 height 11
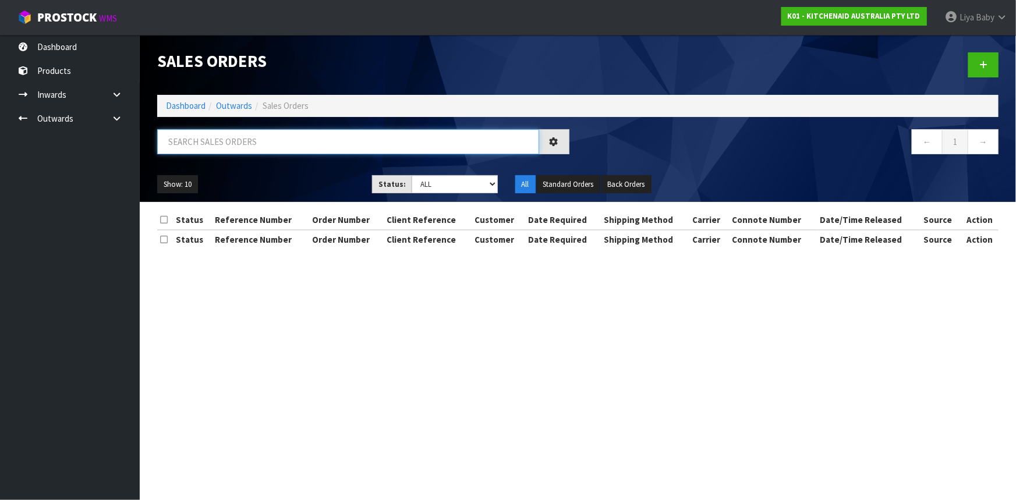
click at [247, 140] on input "text" at bounding box center [348, 141] width 382 height 25
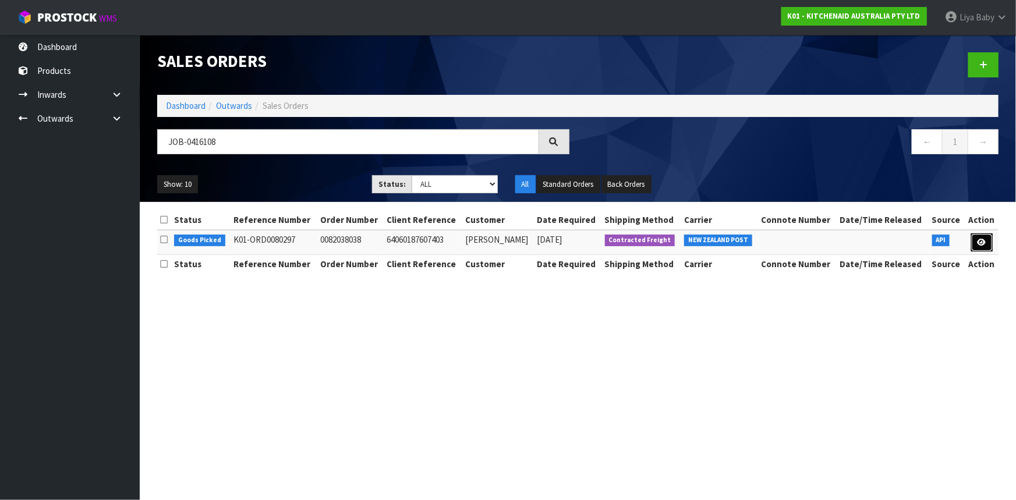
click at [974, 237] on link at bounding box center [982, 242] width 22 height 19
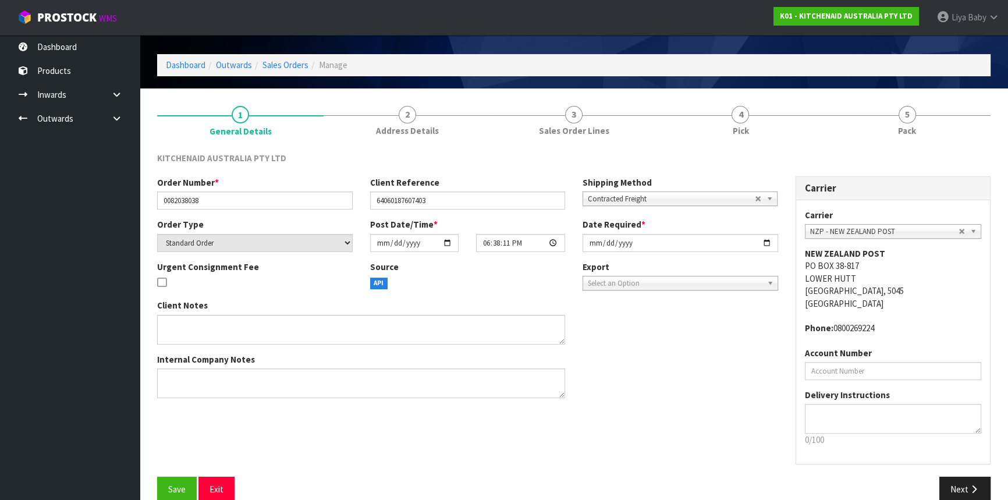
scroll to position [52, 0]
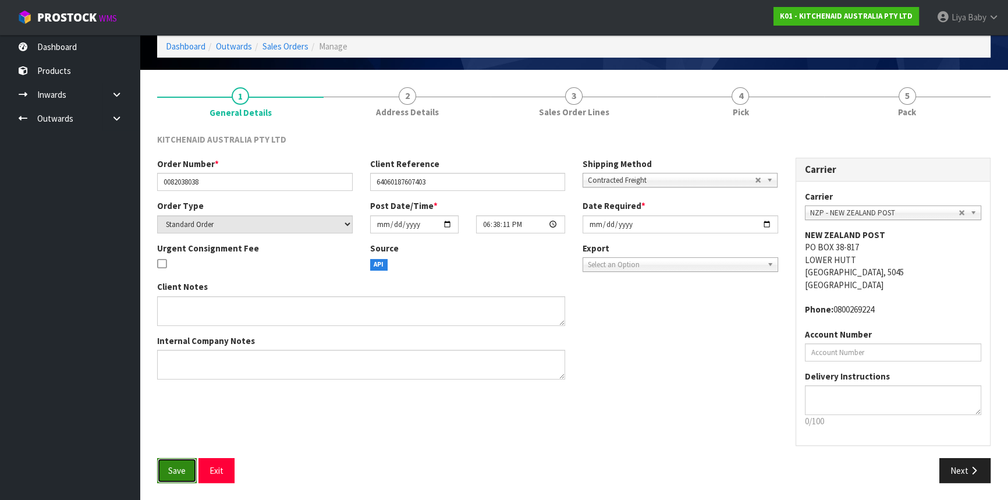
click at [190, 465] on button "Save" at bounding box center [177, 470] width 40 height 25
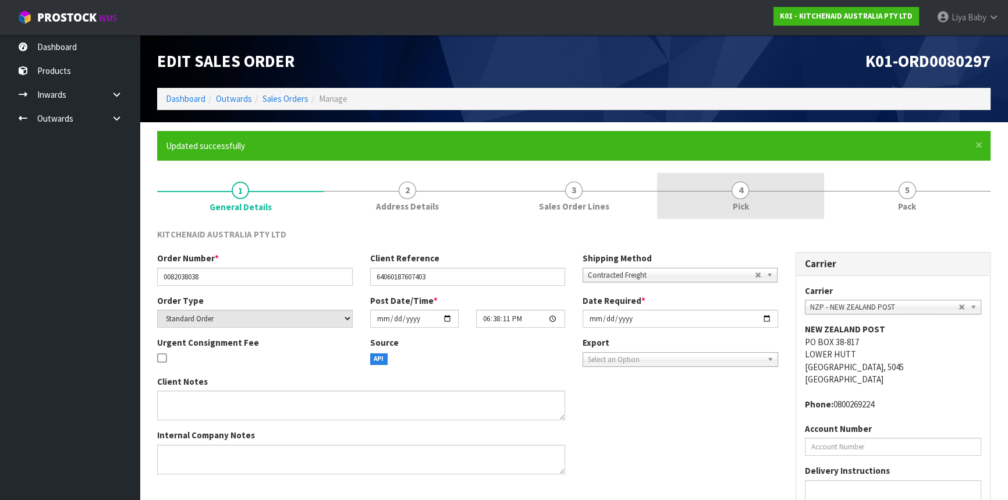
click at [748, 189] on span "4" at bounding box center [740, 190] width 17 height 17
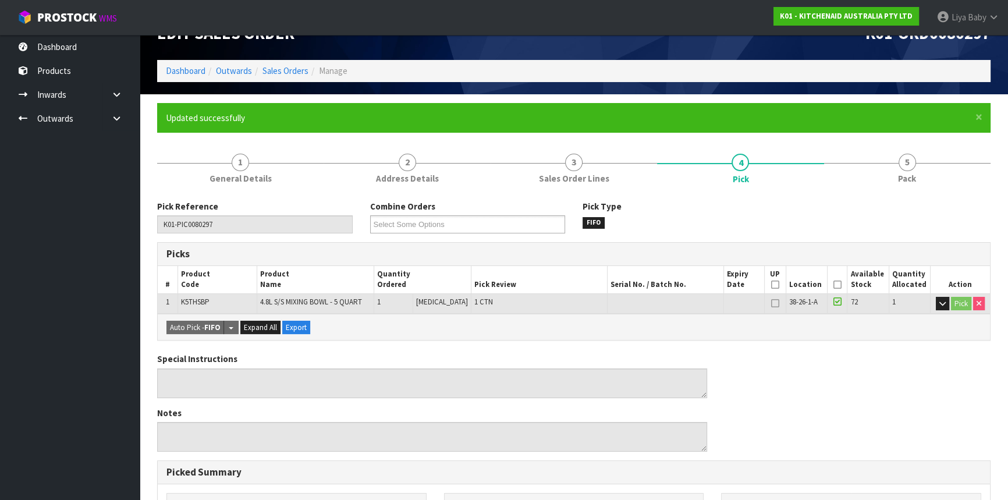
scroll to position [52, 0]
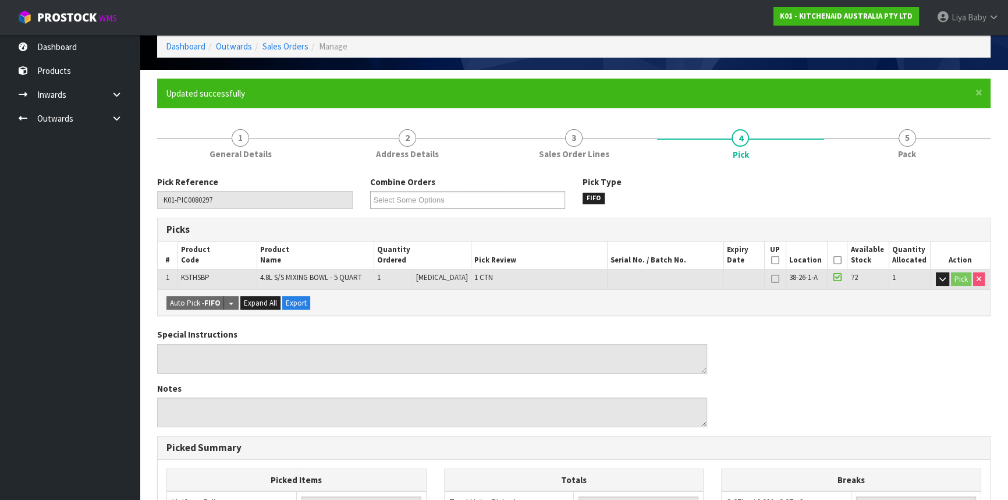
click at [837, 260] on icon at bounding box center [838, 260] width 8 height 1
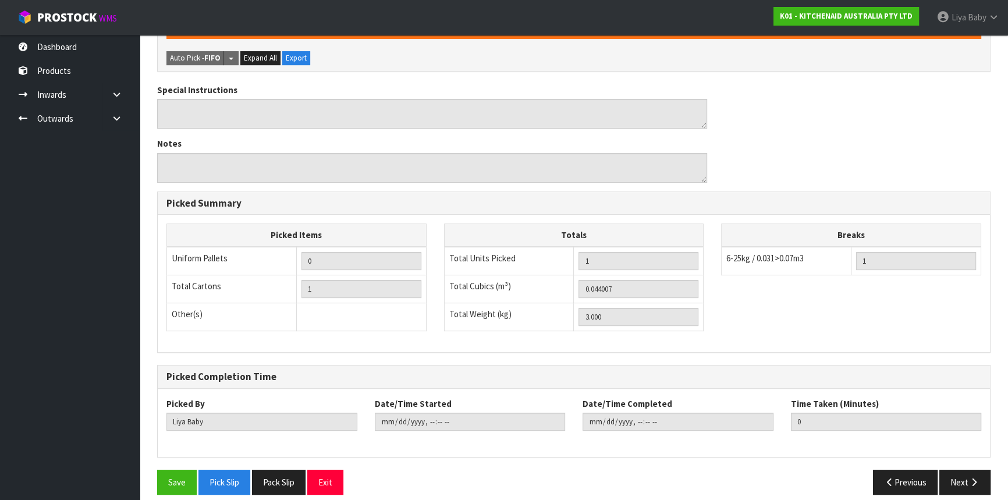
scroll to position [349, 0]
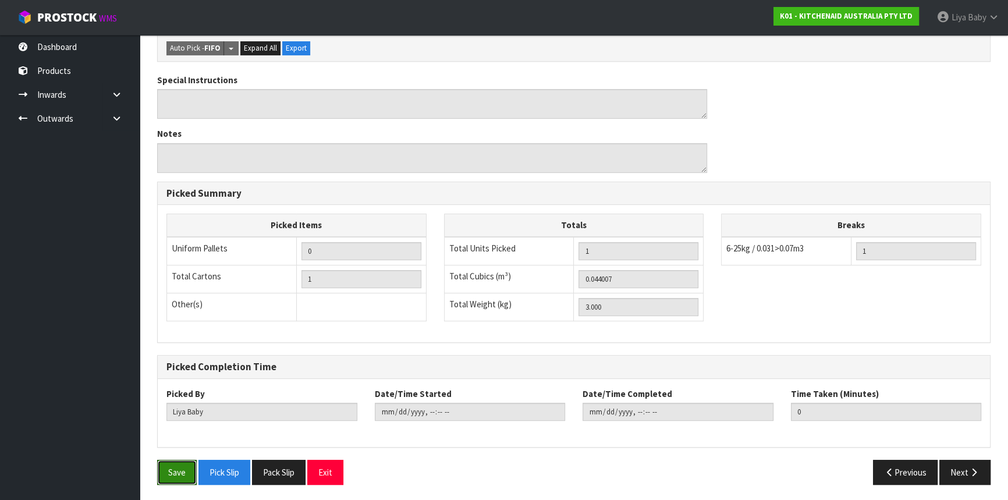
drag, startPoint x: 179, startPoint y: 460, endPoint x: 196, endPoint y: 454, distance: 18.6
click at [194, 455] on div "Pick Reference K01-PIC0080297 Combine Orders K01-ORD0079928 K01-ORD0079949 K01-…" at bounding box center [574, 186] width 834 height 615
click at [192, 468] on button "Save" at bounding box center [177, 472] width 40 height 25
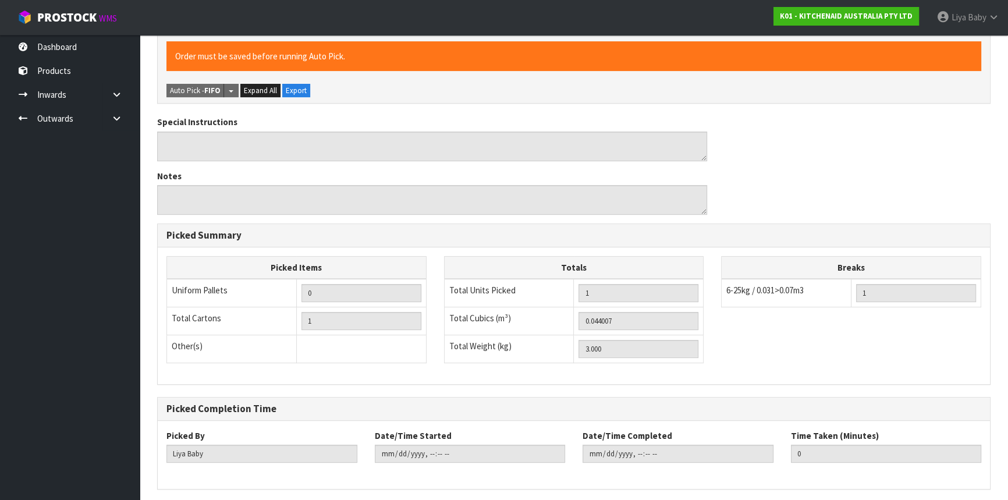
scroll to position [0, 0]
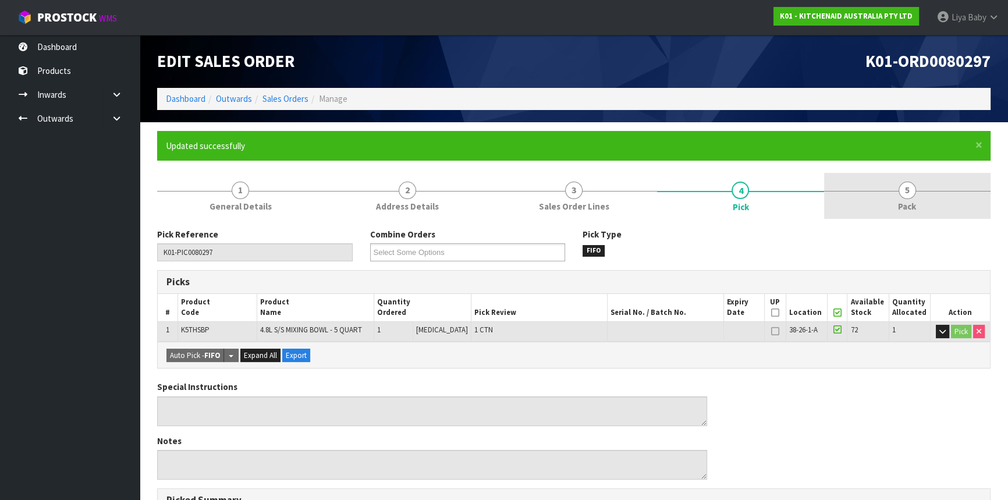
click at [910, 192] on span "5" at bounding box center [907, 190] width 17 height 17
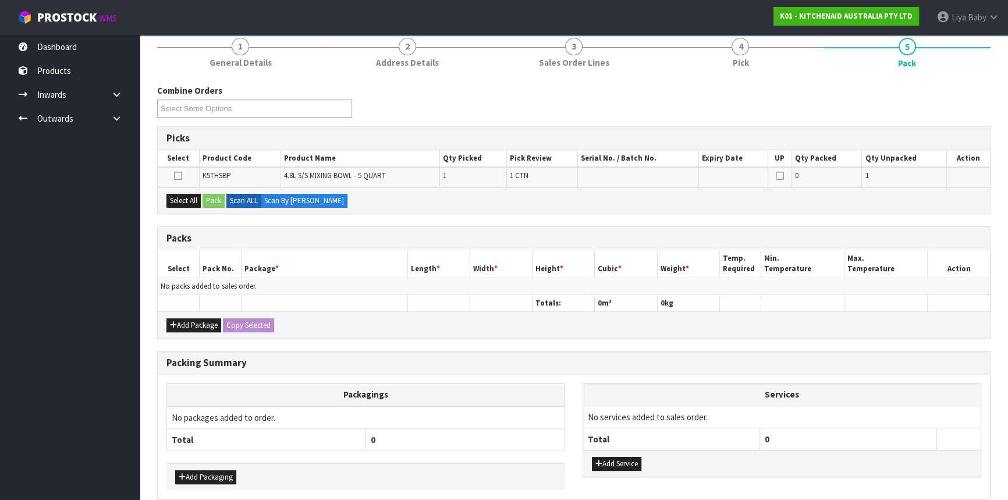
scroll to position [158, 0]
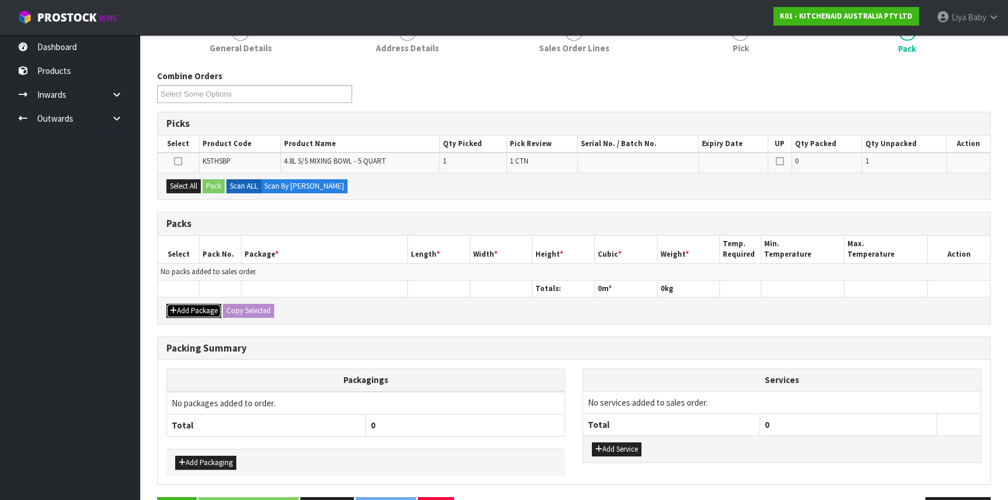
click at [189, 311] on button "Add Package" at bounding box center [194, 311] width 55 height 14
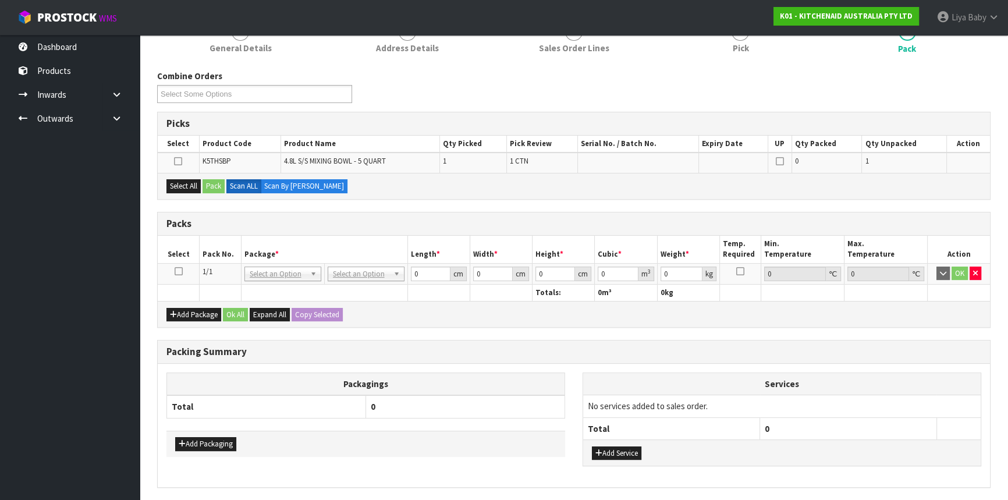
click at [178, 272] on icon at bounding box center [179, 271] width 8 height 1
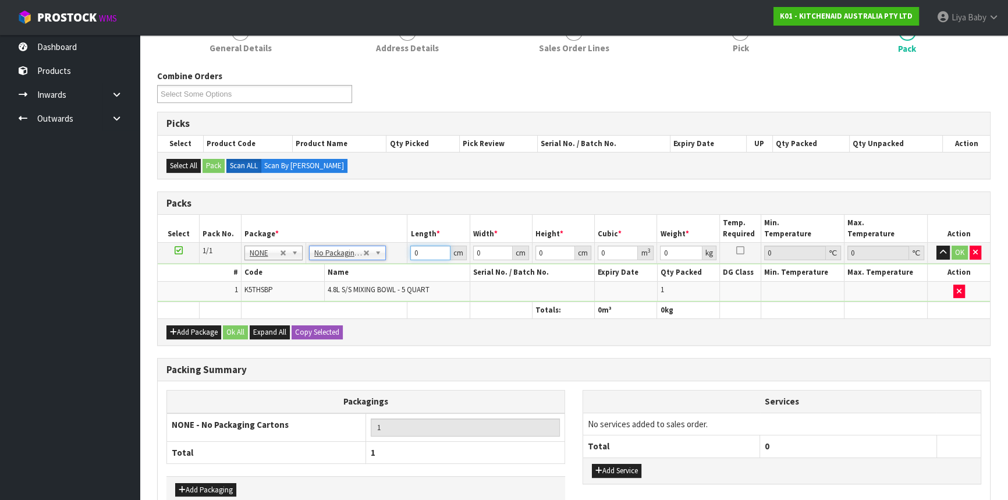
click at [427, 246] on input "0" at bounding box center [430, 253] width 40 height 15
click at [243, 335] on button "Ok All" at bounding box center [235, 332] width 25 height 14
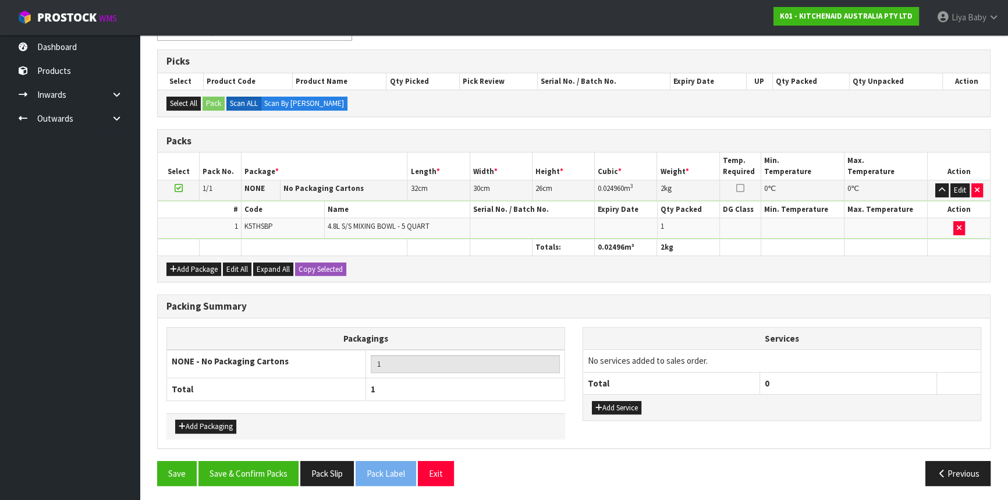
scroll to position [221, 0]
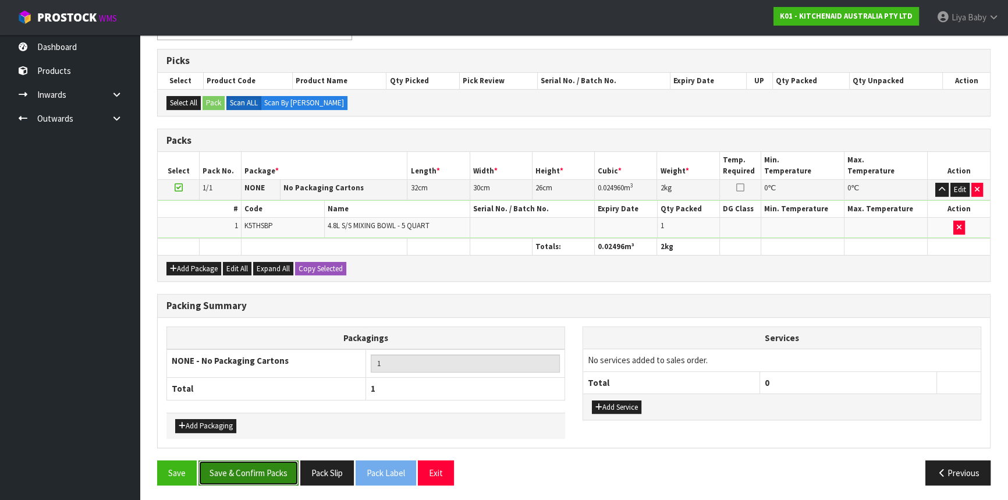
click at [261, 461] on button "Save & Confirm Packs" at bounding box center [249, 473] width 100 height 25
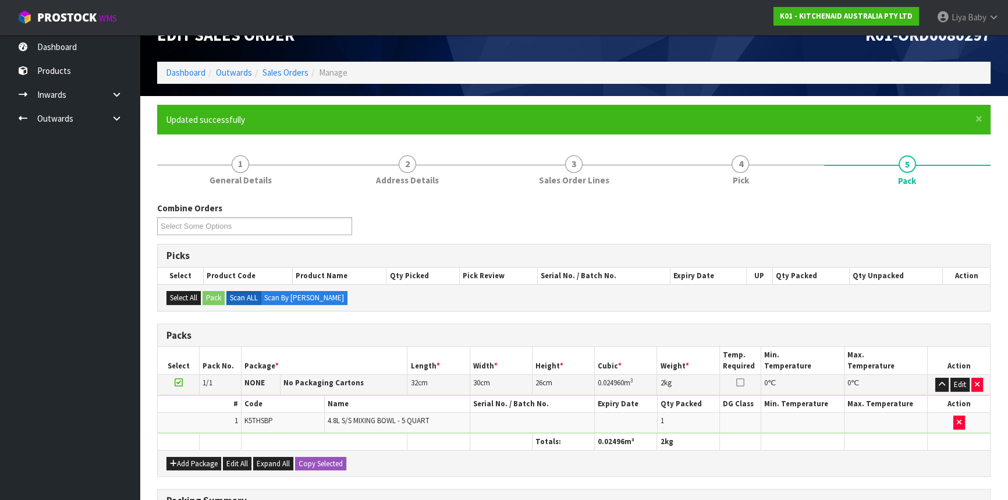
scroll to position [157, 0]
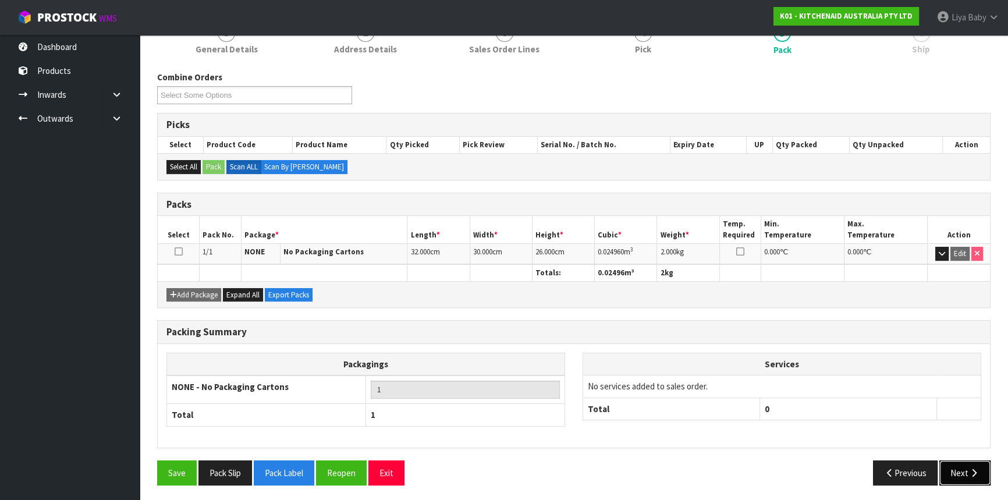
click at [967, 479] on button "Next" at bounding box center [965, 473] width 51 height 25
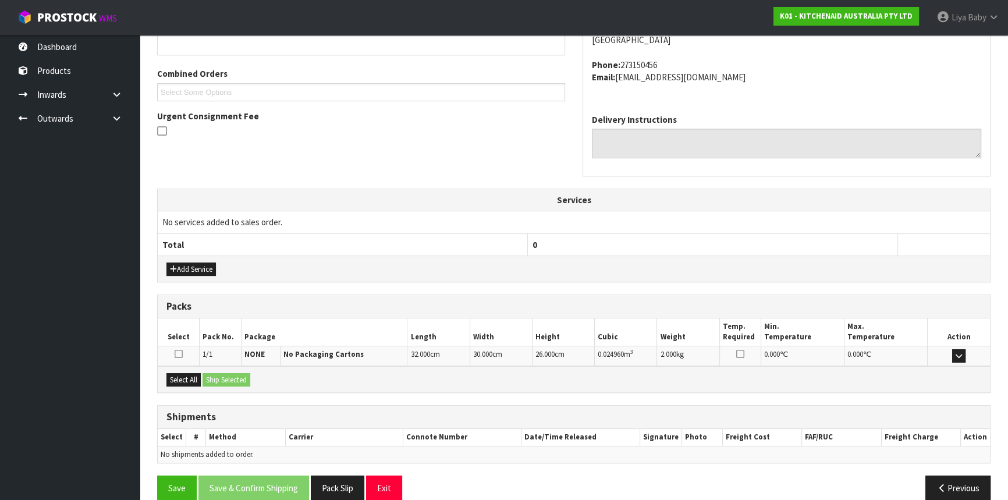
scroll to position [292, 0]
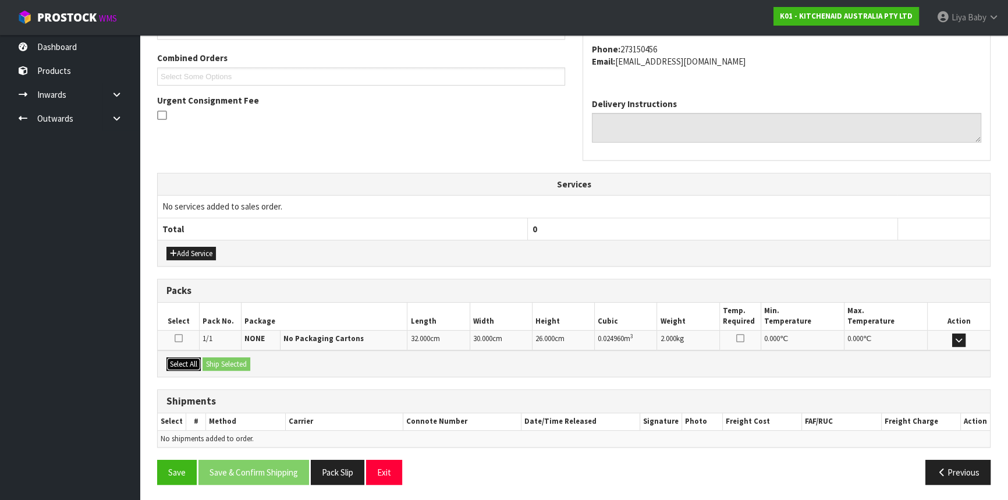
click at [192, 359] on button "Select All" at bounding box center [184, 364] width 34 height 14
click at [239, 363] on button "Ship Selected" at bounding box center [227, 364] width 48 height 14
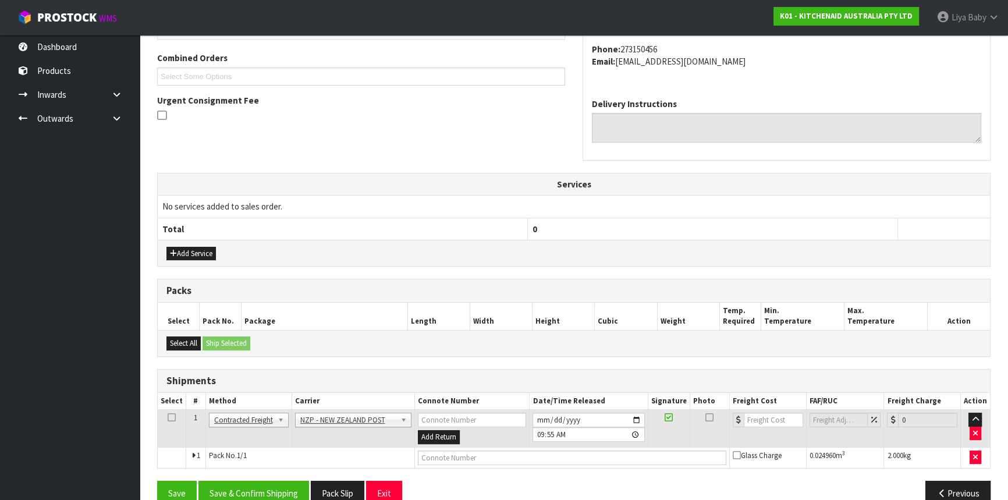
drag, startPoint x: 171, startPoint y: 413, endPoint x: 170, endPoint y: 456, distance: 43.7
click at [175, 413] on td at bounding box center [172, 429] width 29 height 38
click at [171, 417] on icon at bounding box center [172, 417] width 8 height 1
click at [245, 483] on button "Save & Confirm Shipping" at bounding box center [254, 493] width 111 height 25
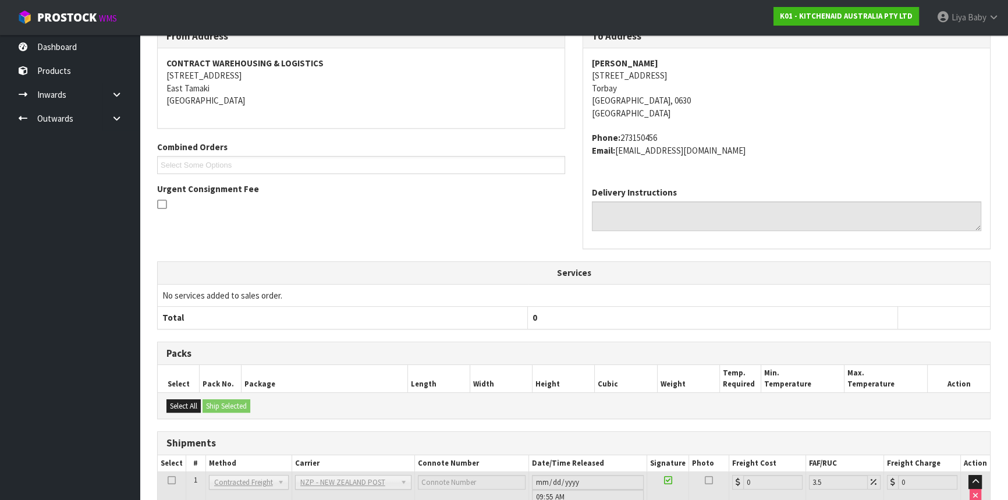
scroll to position [297, 0]
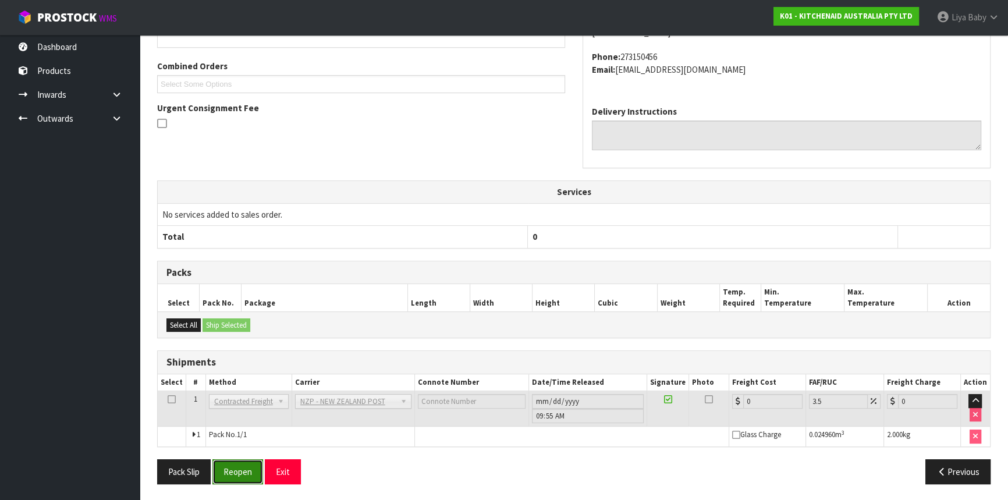
click at [240, 474] on button "Reopen" at bounding box center [238, 471] width 51 height 25
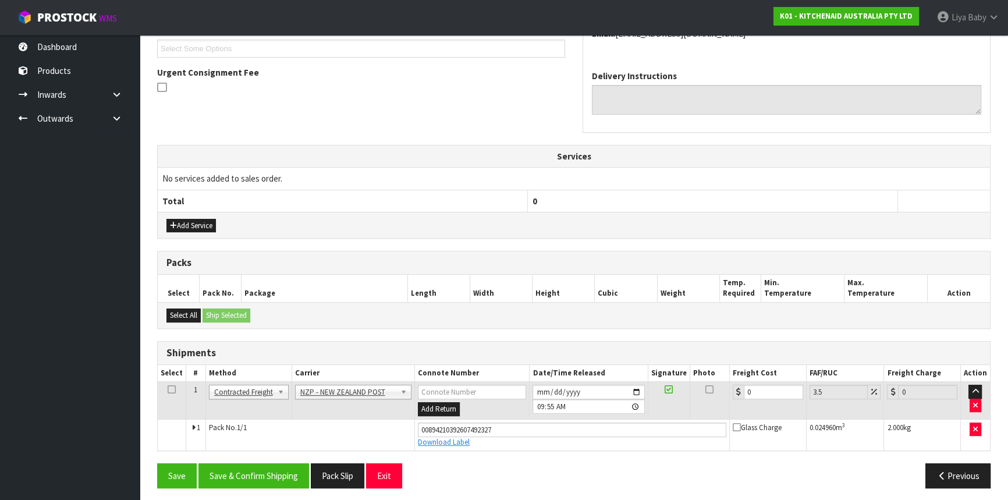
scroll to position [324, 0]
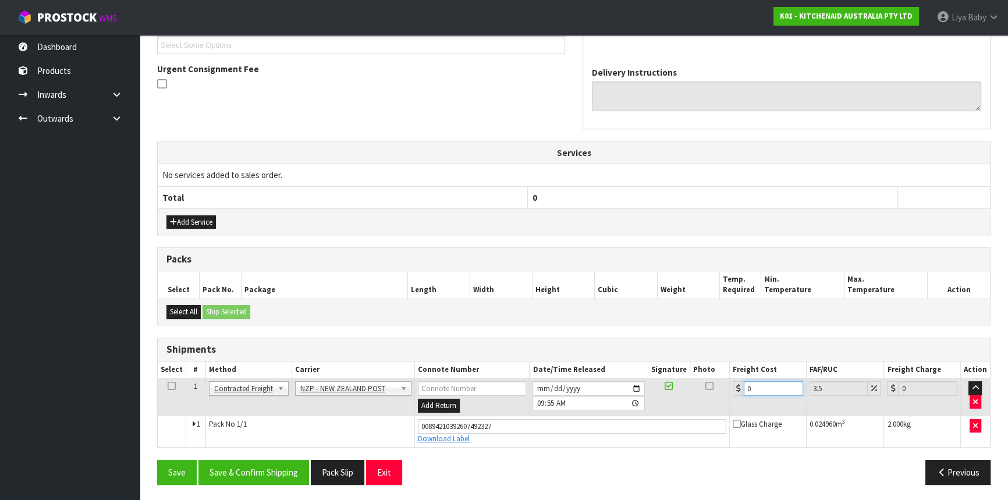
click at [752, 385] on input "0" at bounding box center [773, 388] width 59 height 15
click at [168, 386] on icon at bounding box center [172, 386] width 8 height 1
click at [250, 469] on button "Save & Confirm Shipping" at bounding box center [254, 472] width 111 height 25
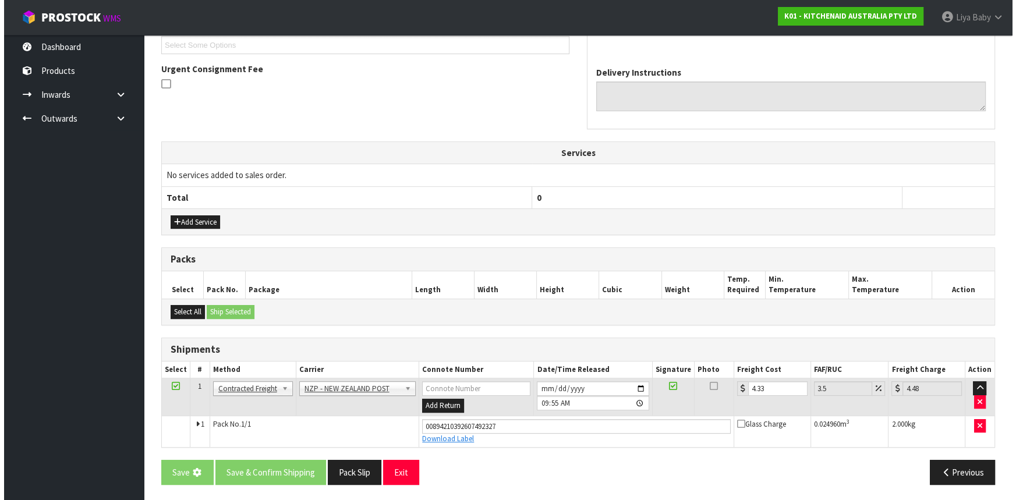
scroll to position [0, 0]
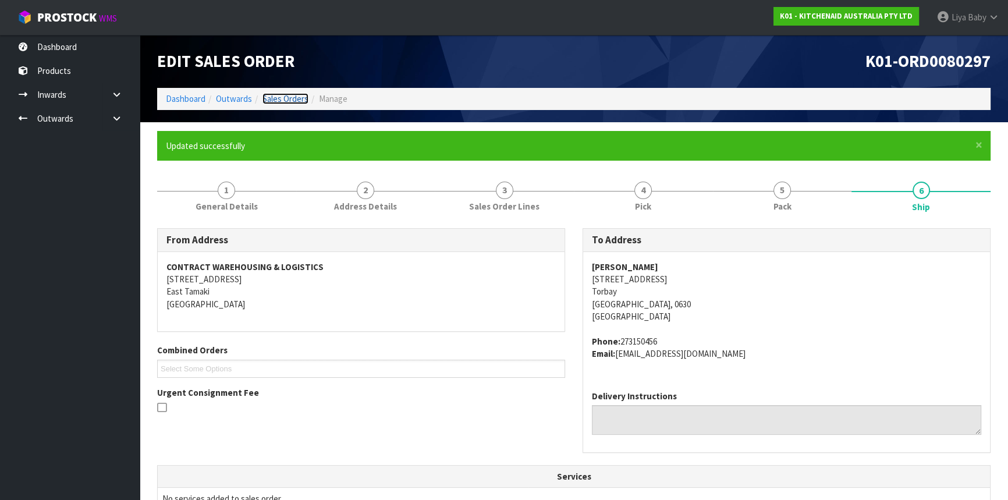
click at [296, 93] on link "Sales Orders" at bounding box center [286, 98] width 46 height 11
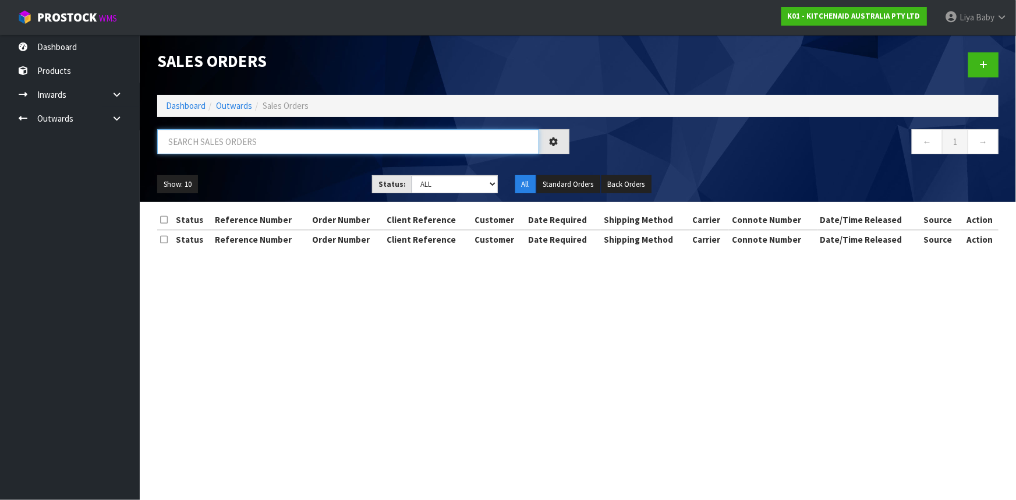
click at [220, 150] on input "text" at bounding box center [348, 141] width 382 height 25
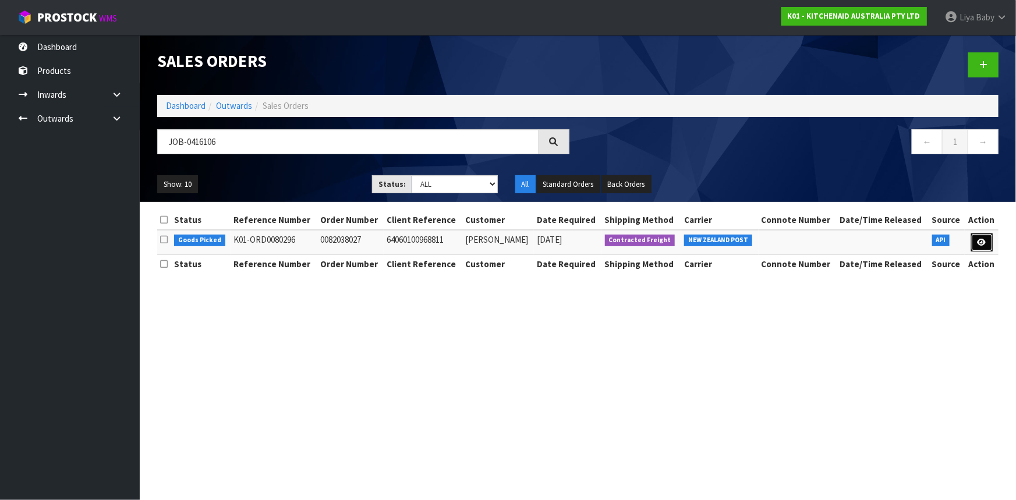
click at [989, 235] on link at bounding box center [982, 242] width 22 height 19
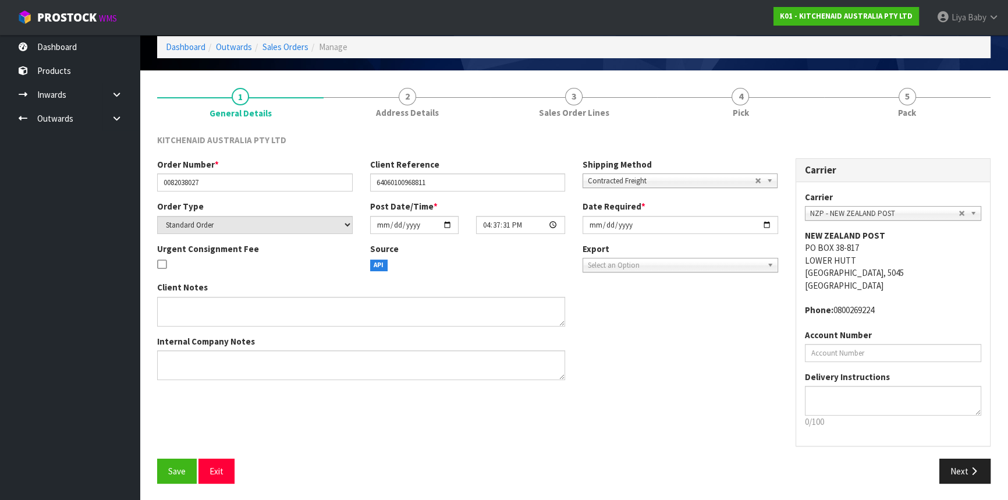
scroll to position [52, 0]
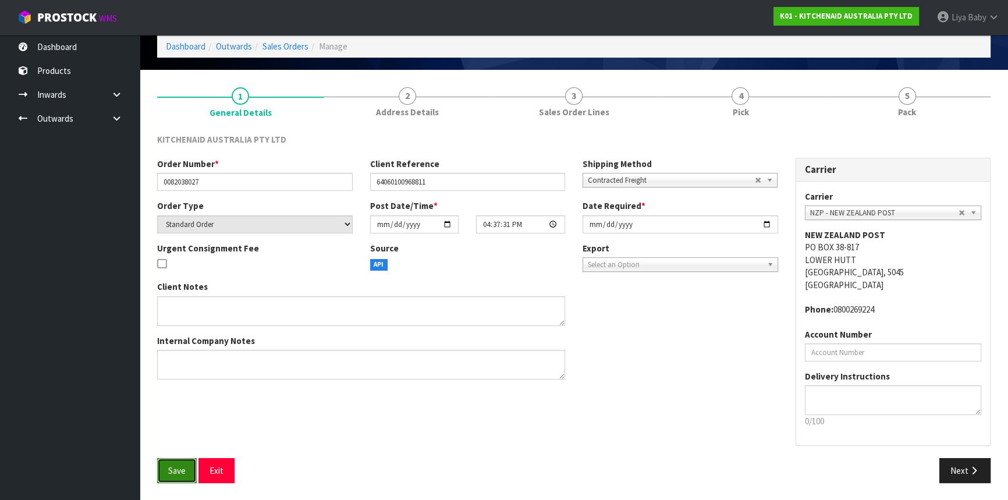
click at [165, 466] on button "Save" at bounding box center [177, 470] width 40 height 25
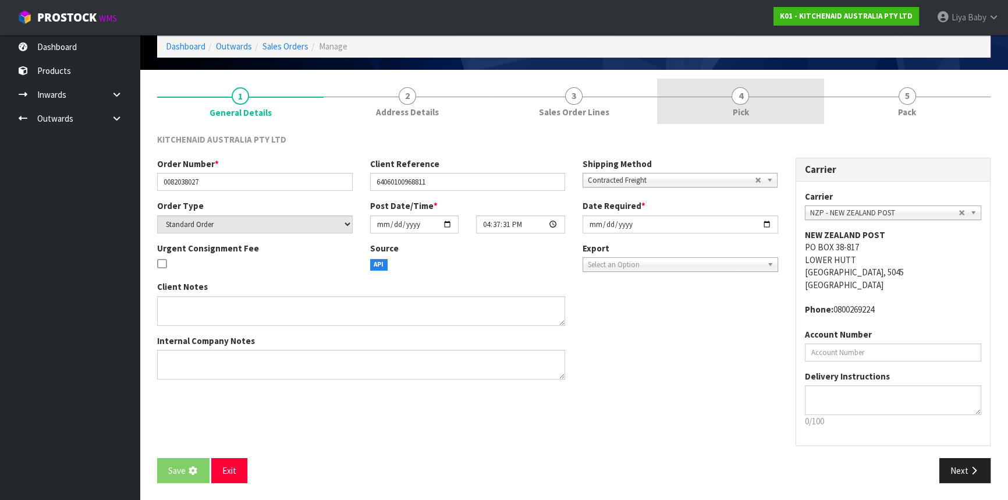
scroll to position [0, 0]
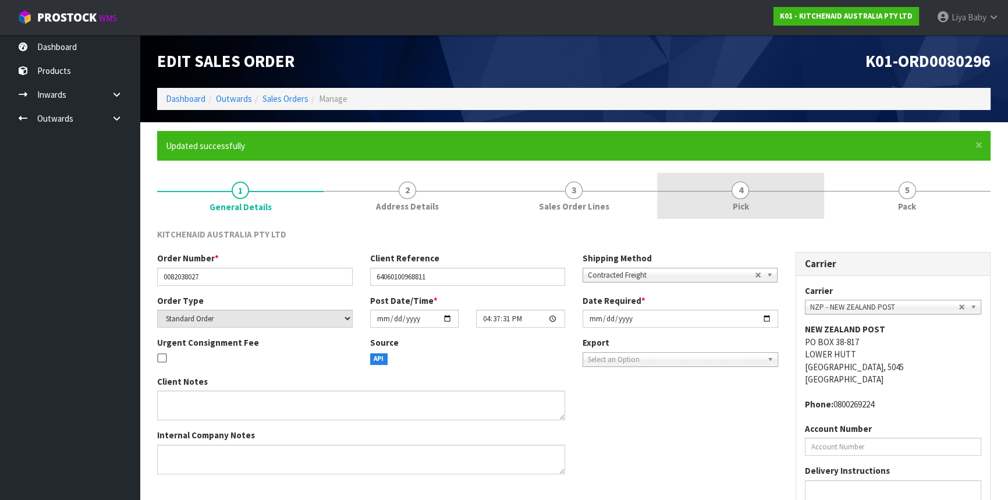
click at [730, 200] on link "4 Pick" at bounding box center [740, 196] width 167 height 46
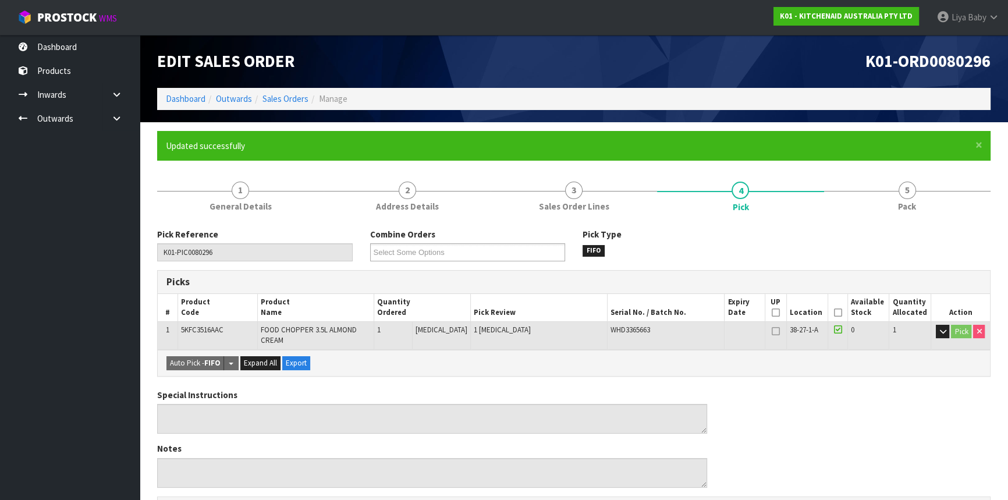
click at [836, 313] on icon at bounding box center [838, 313] width 8 height 1
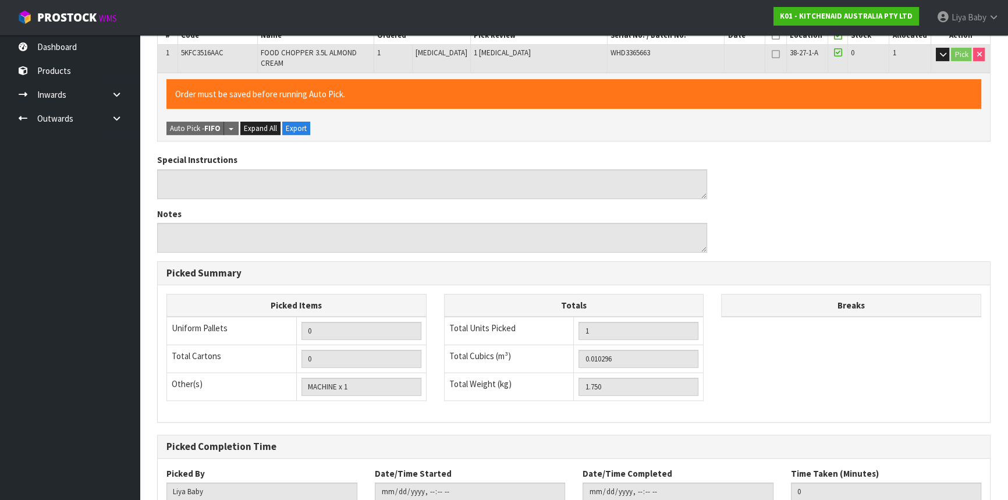
scroll to position [349, 0]
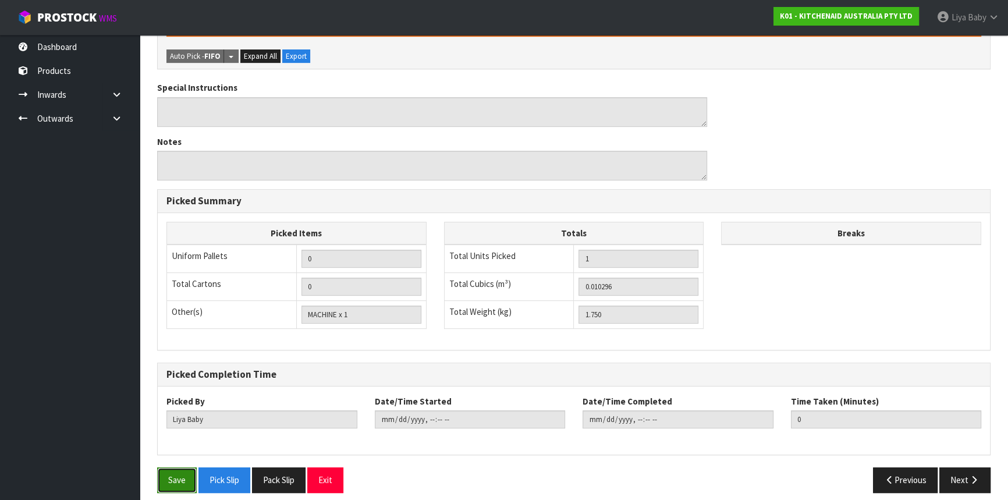
click at [168, 474] on button "Save" at bounding box center [177, 480] width 40 height 25
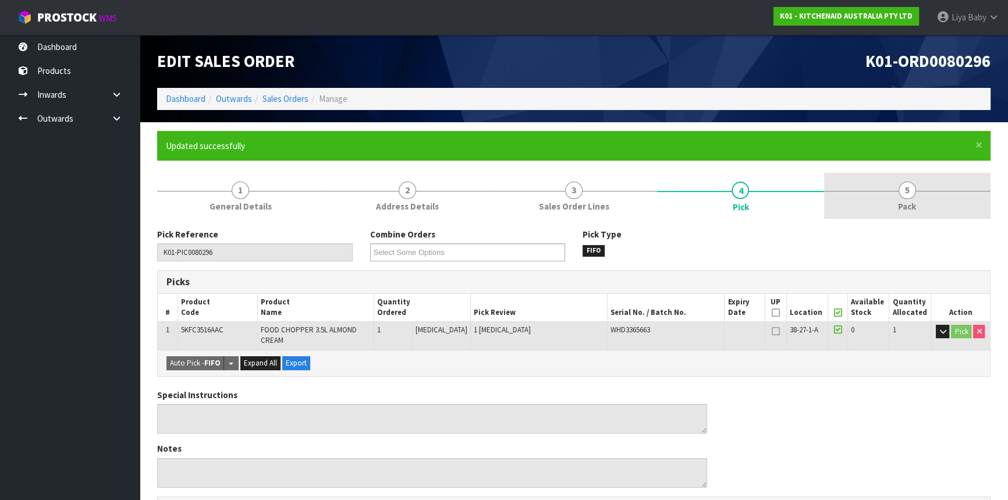
click at [908, 194] on span "5" at bounding box center [907, 190] width 17 height 17
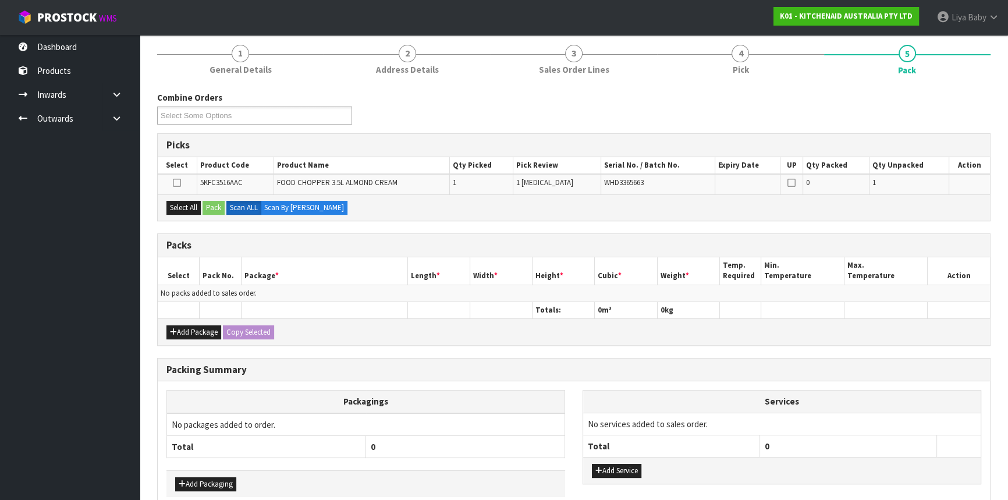
scroll to position [158, 0]
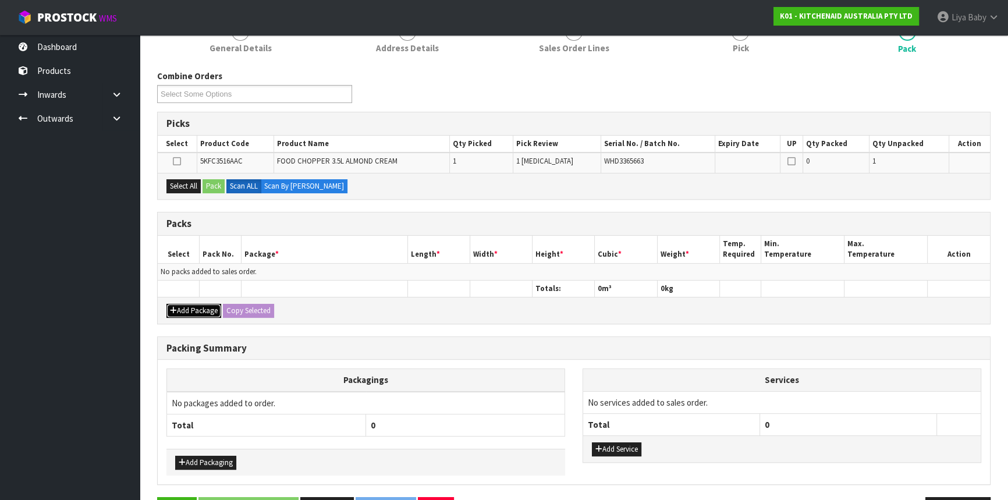
click at [198, 304] on button "Add Package" at bounding box center [194, 311] width 55 height 14
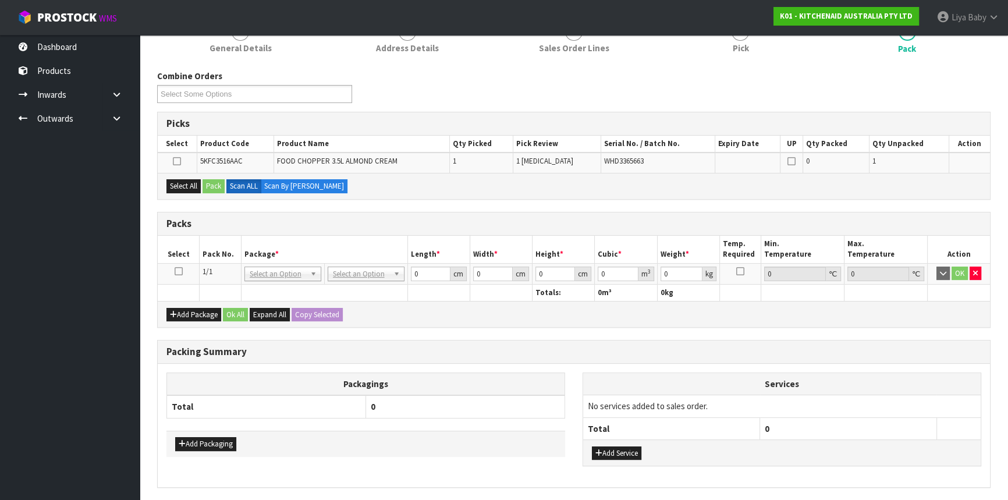
click at [181, 271] on icon at bounding box center [179, 271] width 8 height 1
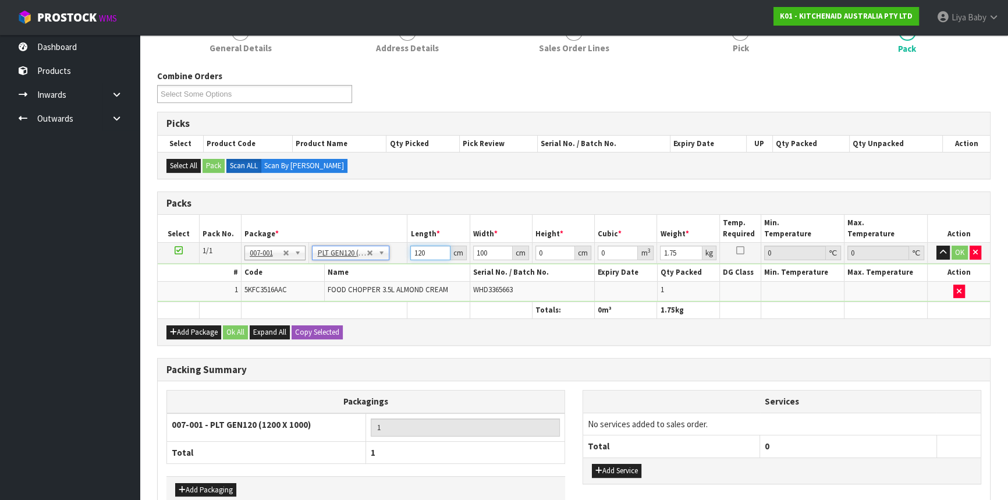
click at [432, 250] on input "120" at bounding box center [430, 253] width 40 height 15
click at [417, 250] on input "0" at bounding box center [430, 253] width 40 height 15
click at [239, 332] on button "Ok All" at bounding box center [235, 332] width 25 height 14
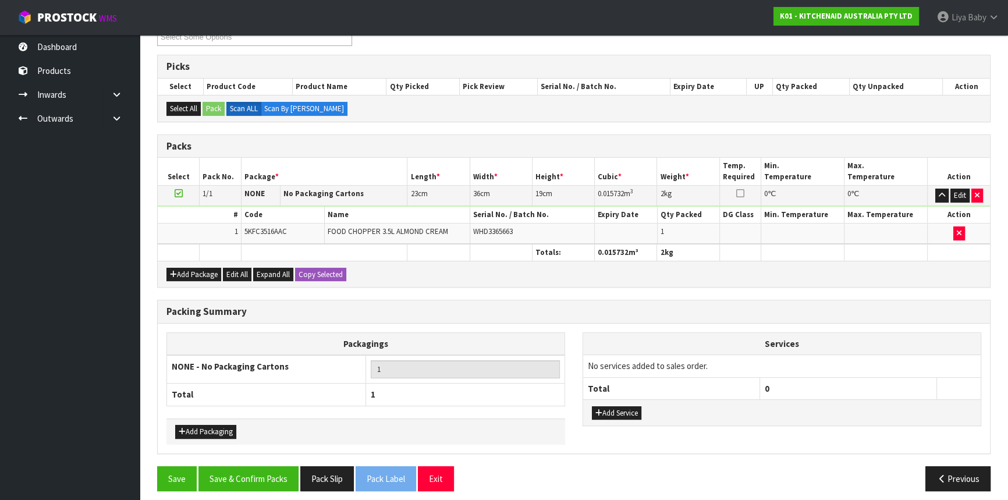
scroll to position [221, 0]
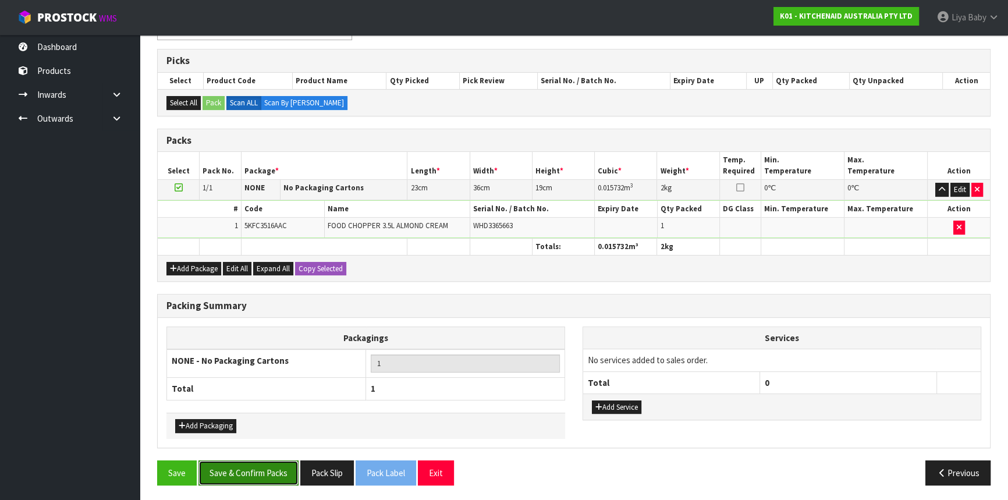
click at [227, 473] on button "Save & Confirm Packs" at bounding box center [249, 473] width 100 height 25
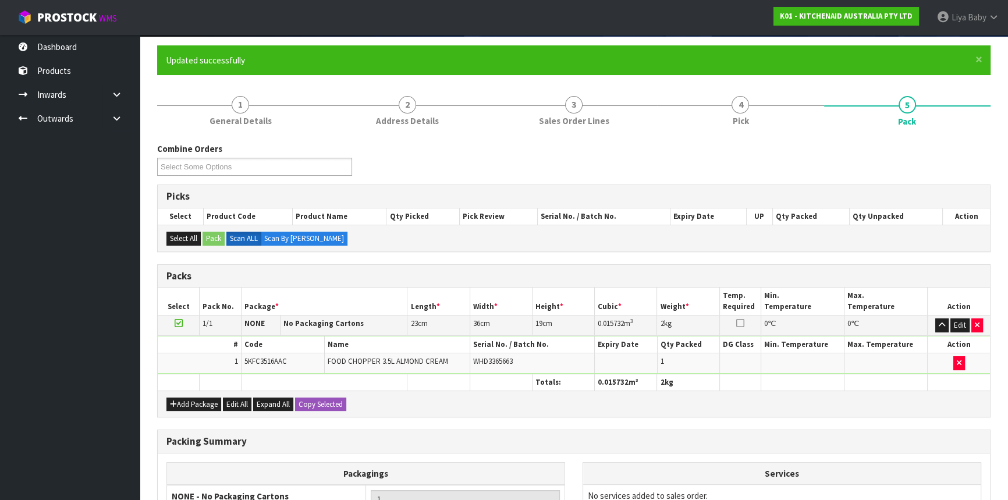
scroll to position [157, 0]
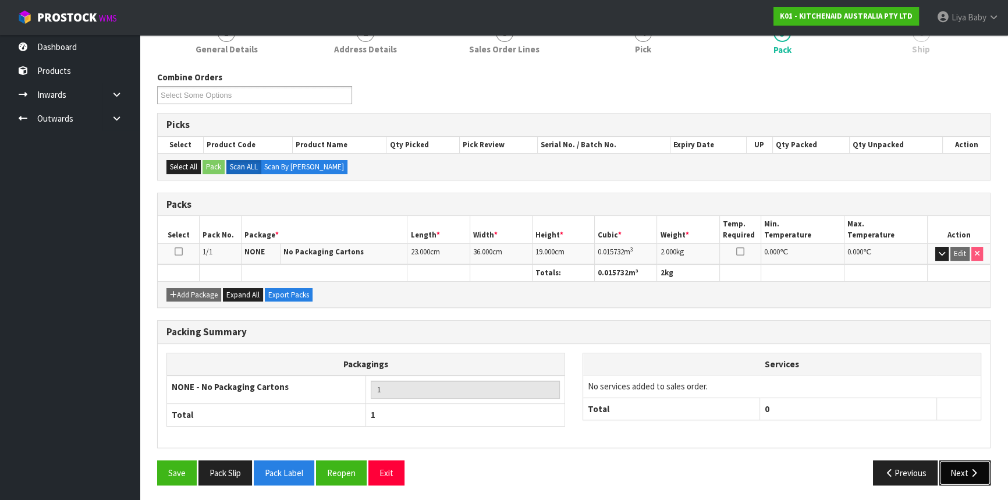
click at [984, 470] on button "Next" at bounding box center [965, 473] width 51 height 25
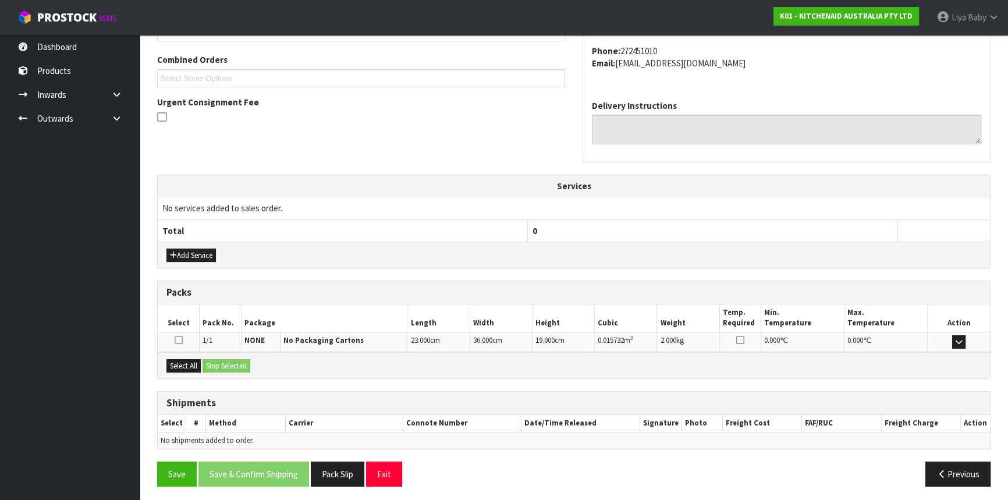
scroll to position [292, 0]
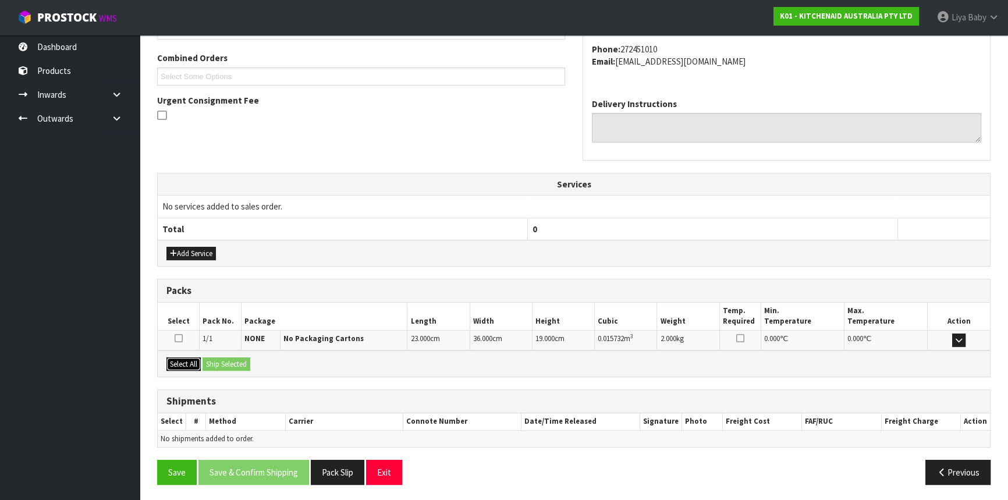
drag, startPoint x: 182, startPoint y: 358, endPoint x: 226, endPoint y: 366, distance: 44.4
click at [188, 360] on button "Select All" at bounding box center [184, 364] width 34 height 14
click at [232, 367] on button "Ship Selected" at bounding box center [227, 364] width 48 height 14
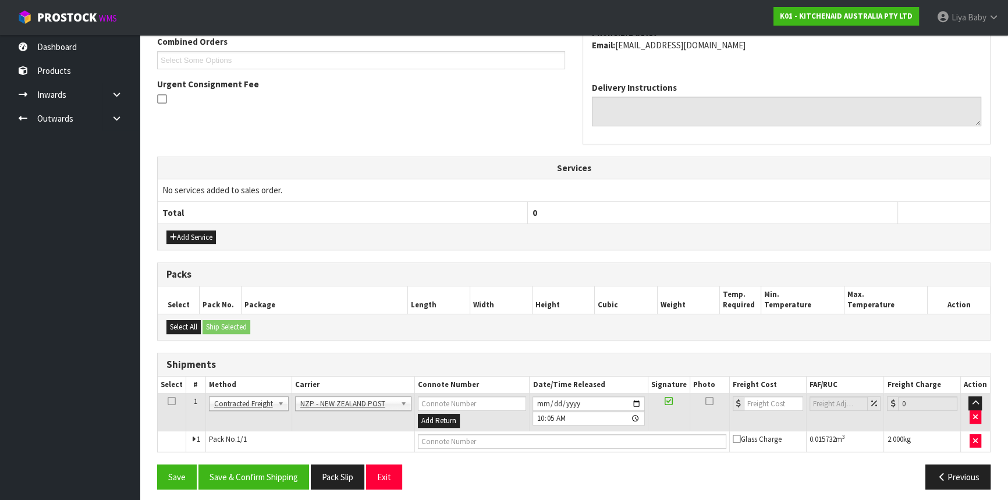
scroll to position [313, 0]
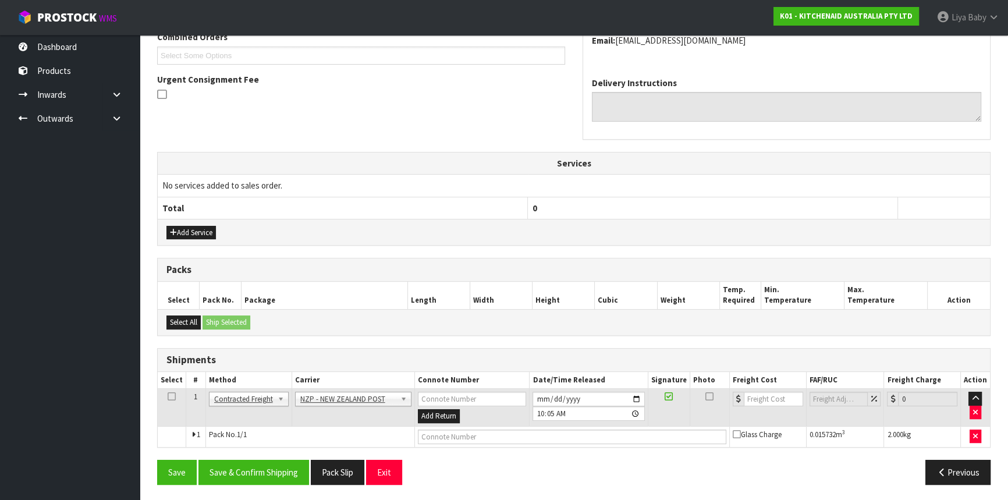
drag, startPoint x: 175, startPoint y: 390, endPoint x: 175, endPoint y: 398, distance: 7.6
click at [175, 397] on icon at bounding box center [172, 397] width 8 height 1
click at [235, 474] on button "Save & Confirm Shipping" at bounding box center [254, 472] width 111 height 25
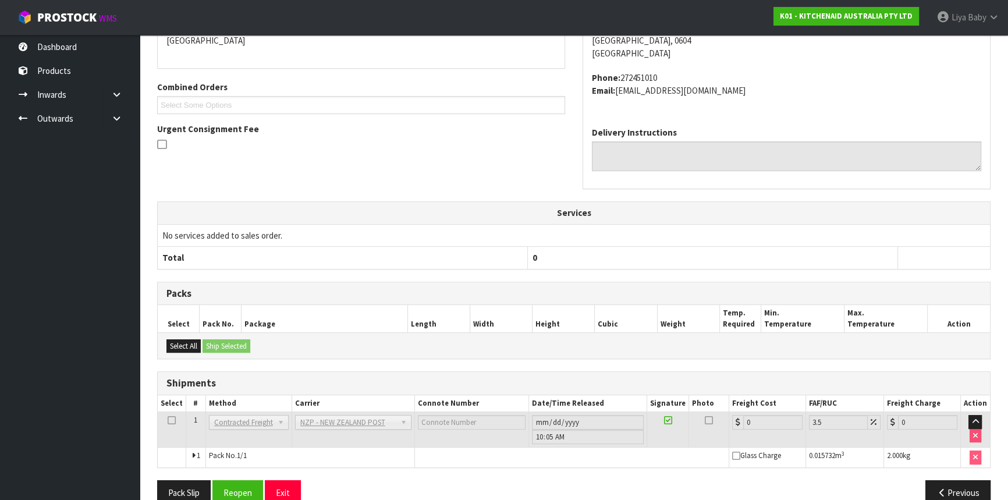
scroll to position [297, 0]
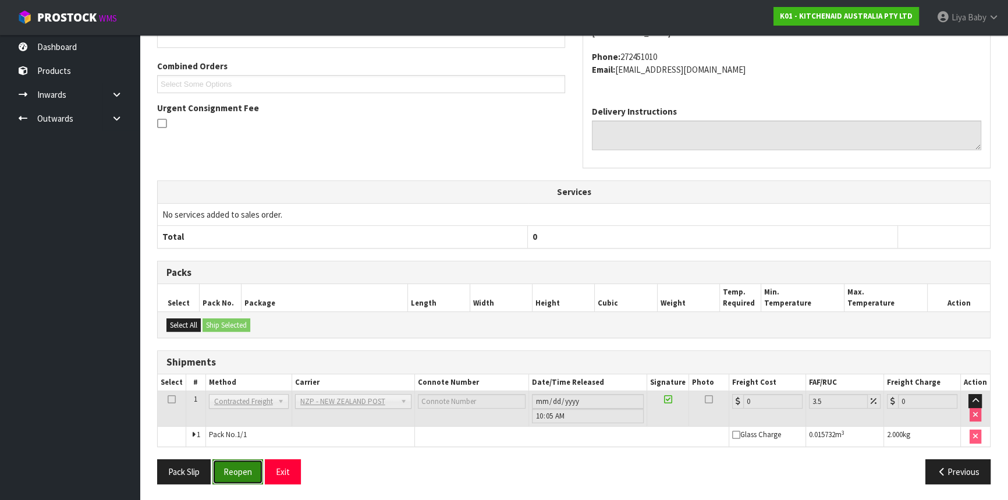
click at [225, 476] on button "Reopen" at bounding box center [238, 471] width 51 height 25
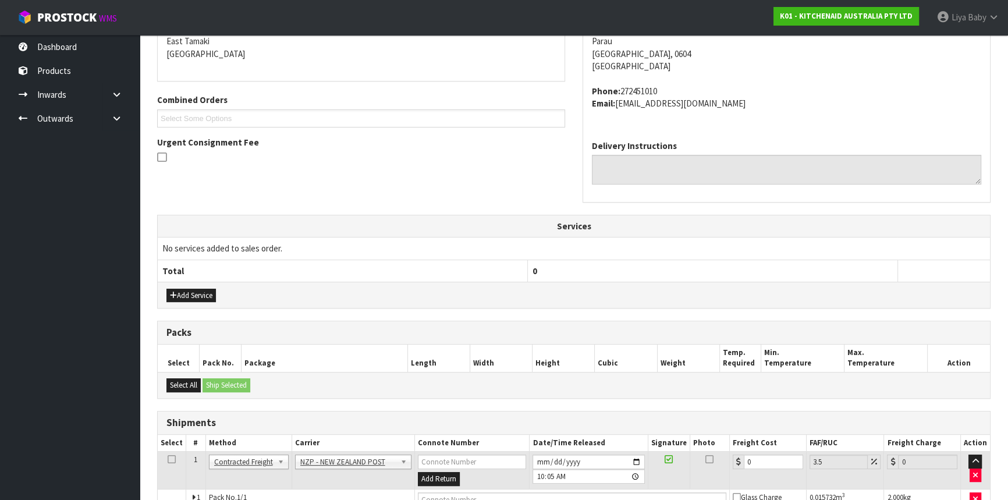
scroll to position [313, 0]
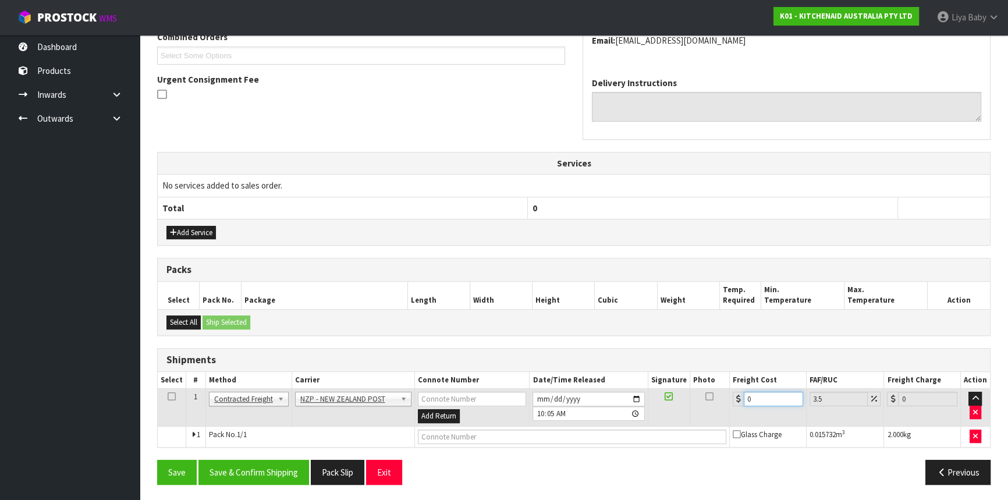
click at [763, 393] on input "0" at bounding box center [773, 399] width 59 height 15
click at [174, 397] on icon at bounding box center [172, 397] width 8 height 1
click at [260, 476] on button "Save & Confirm Shipping" at bounding box center [254, 472] width 111 height 25
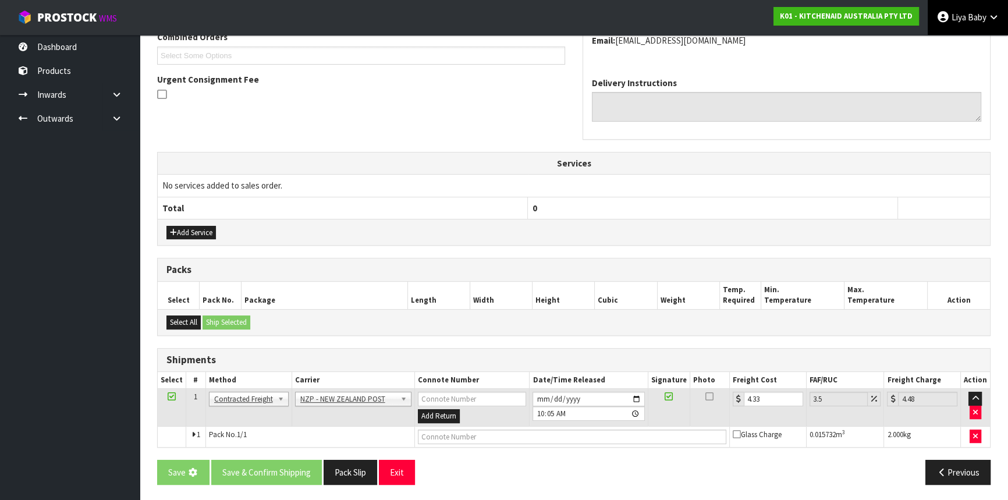
scroll to position [0, 0]
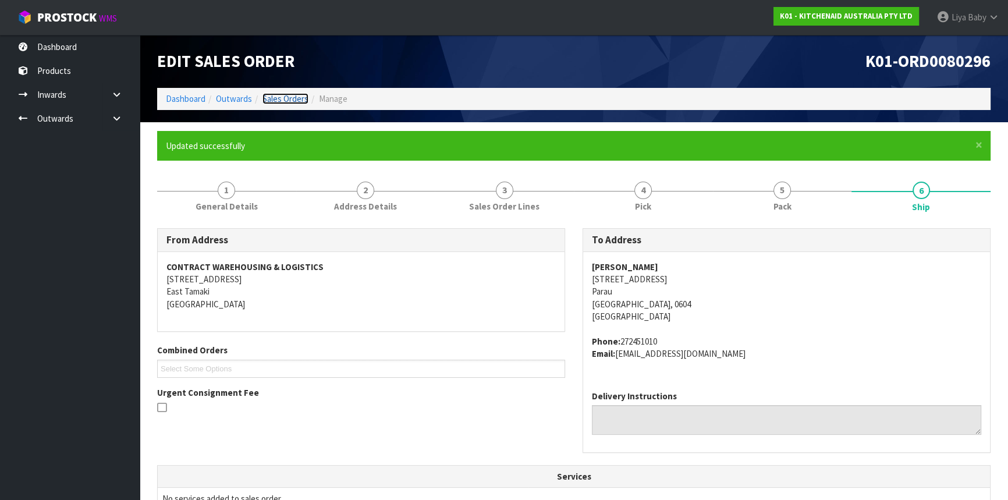
click at [300, 98] on link "Sales Orders" at bounding box center [286, 98] width 46 height 11
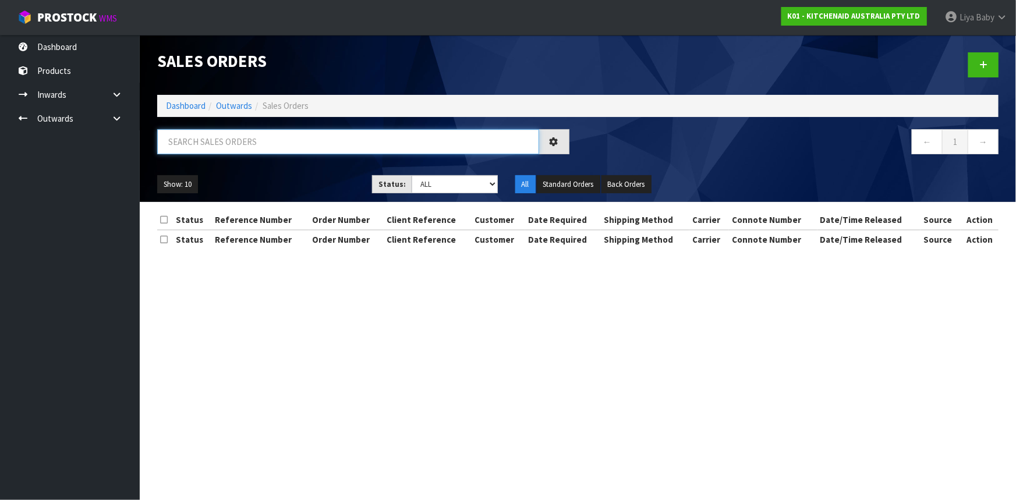
click at [264, 137] on input "text" at bounding box center [348, 141] width 382 height 25
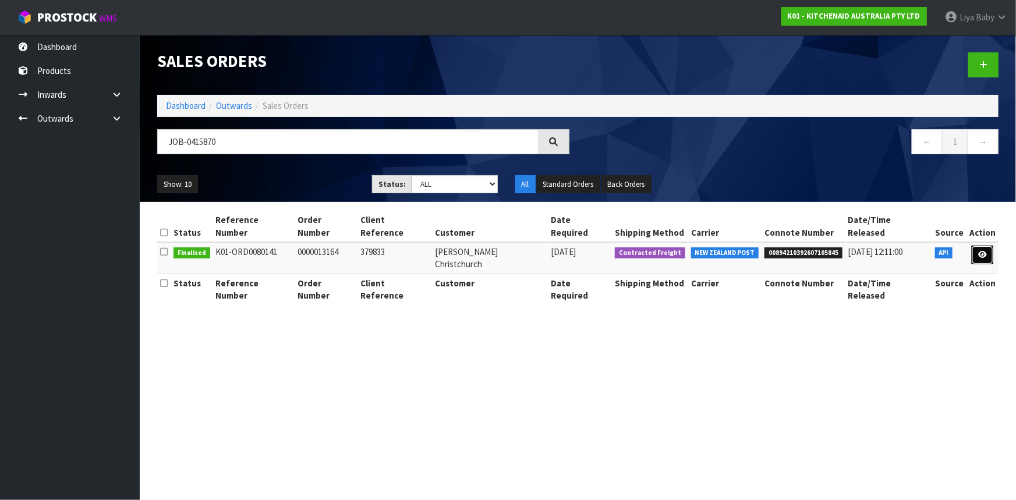
click at [985, 251] on icon at bounding box center [982, 255] width 9 height 8
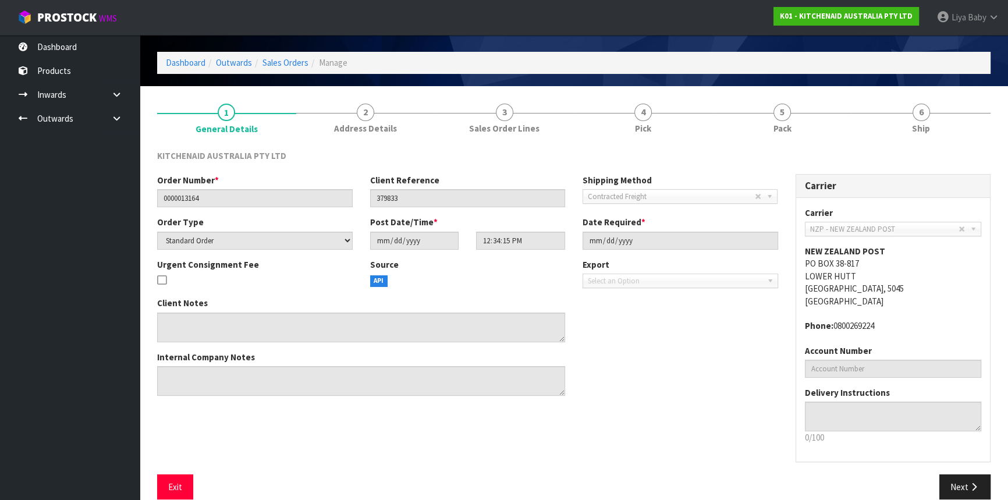
scroll to position [52, 0]
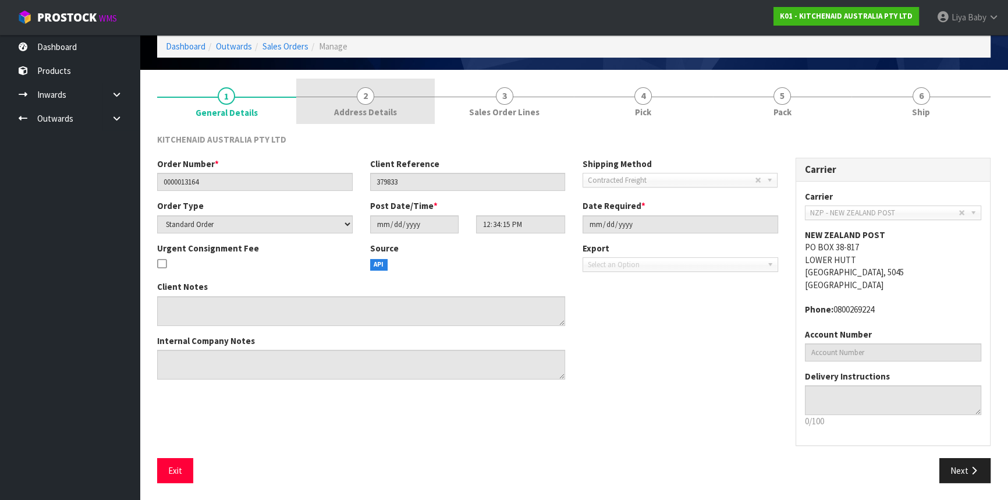
click at [396, 111] on link "2 Address Details" at bounding box center [365, 102] width 139 height 46
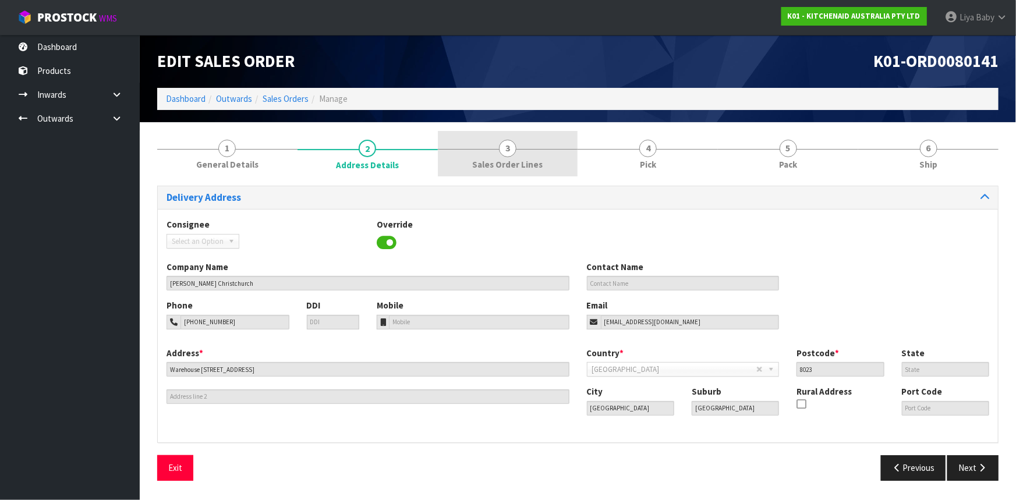
click at [529, 155] on link "3 Sales Order Lines" at bounding box center [508, 154] width 140 height 46
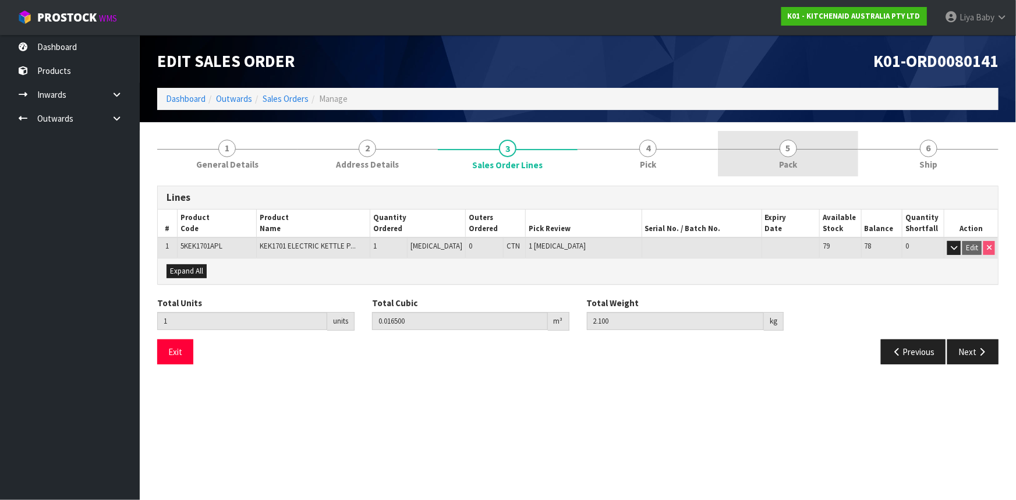
click at [734, 164] on link "5 Pack" at bounding box center [788, 154] width 140 height 46
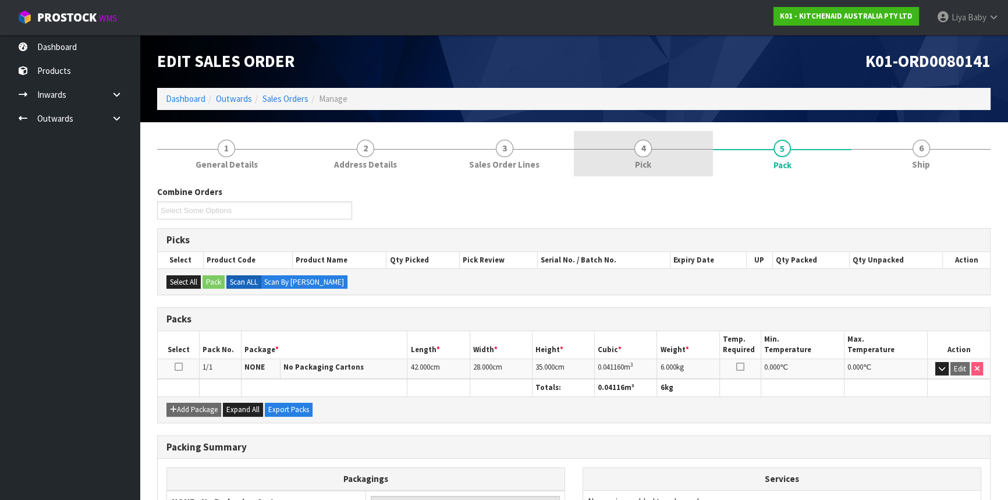
click at [670, 150] on link "4 Pick" at bounding box center [643, 154] width 139 height 46
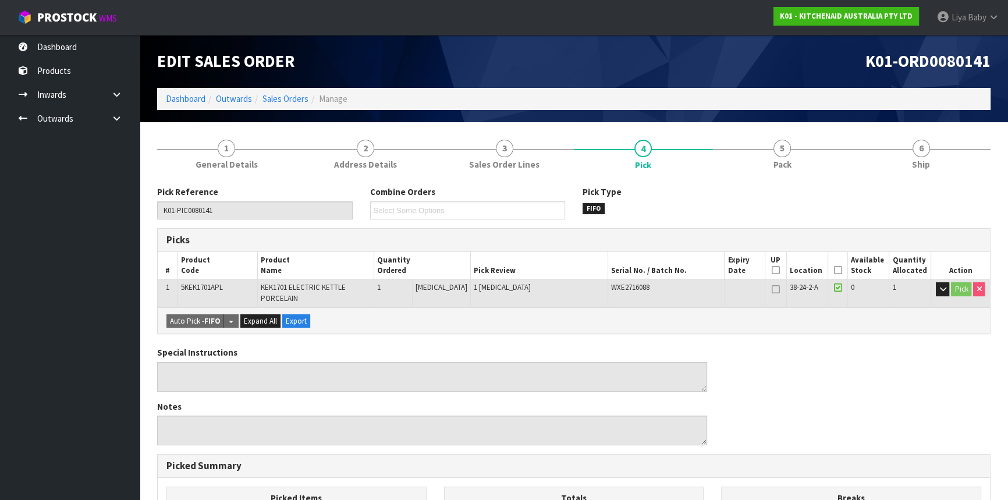
click at [834, 270] on icon at bounding box center [838, 270] width 8 height 1
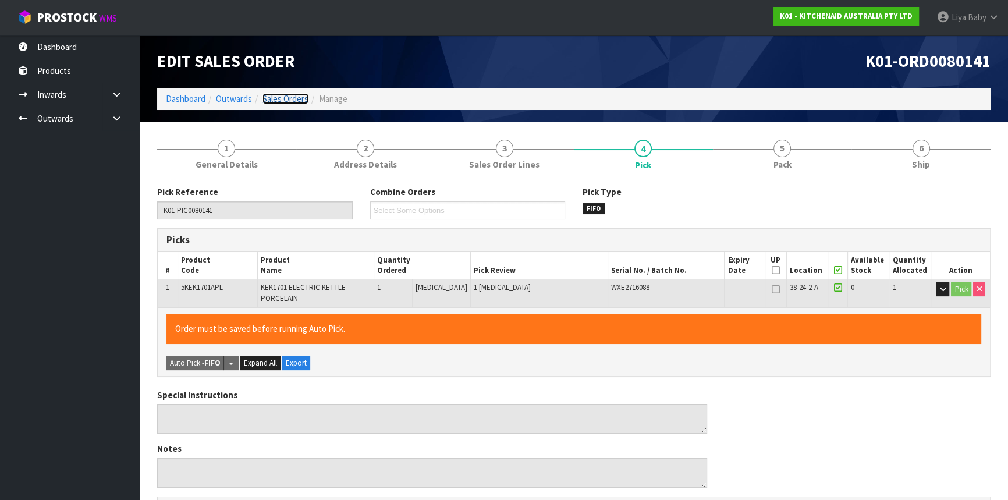
click at [275, 96] on link "Sales Orders" at bounding box center [286, 98] width 46 height 11
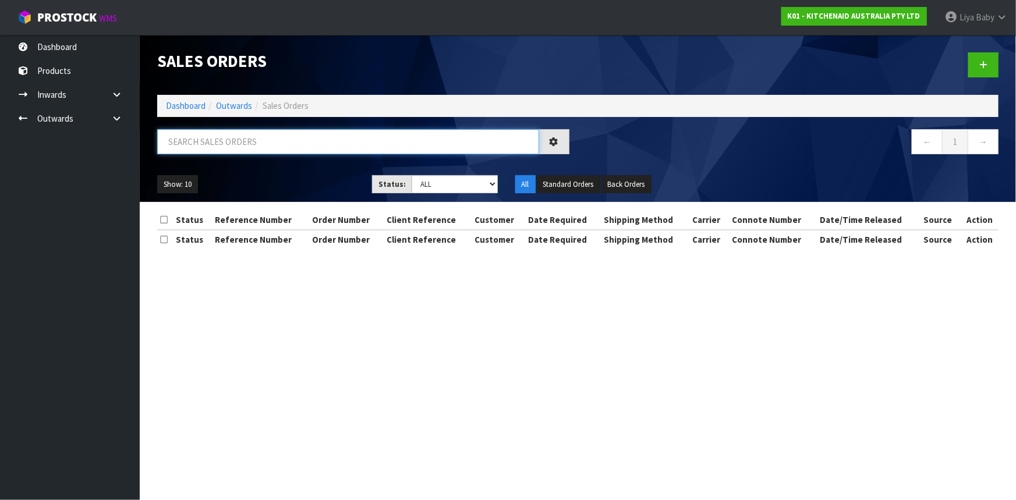
click at [266, 144] on input "text" at bounding box center [348, 141] width 382 height 25
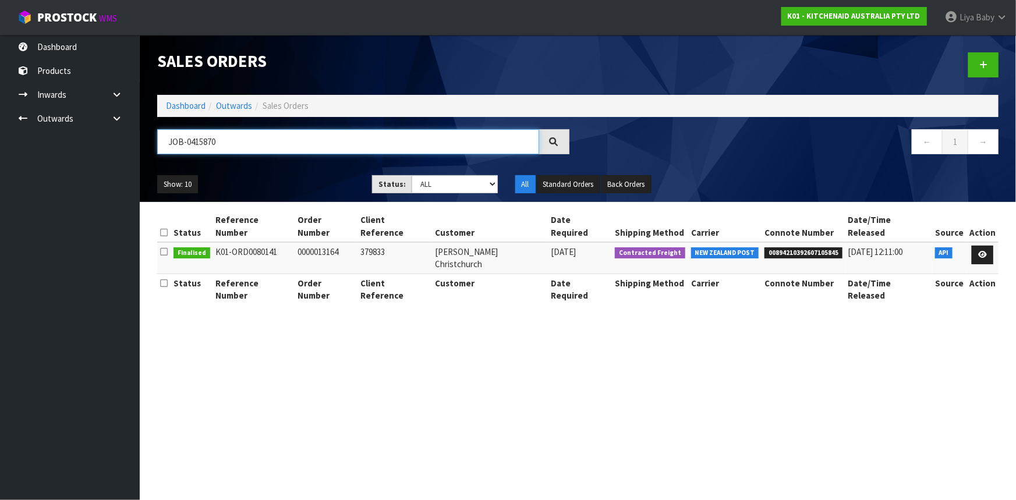
drag, startPoint x: 249, startPoint y: 136, endPoint x: 132, endPoint y: 144, distance: 117.3
click at [147, 141] on header "Sales Orders Dashboard Outwards Sales Orders JOB-0415870 ← 1 → Show: 10 5 10 25…" at bounding box center [578, 118] width 876 height 167
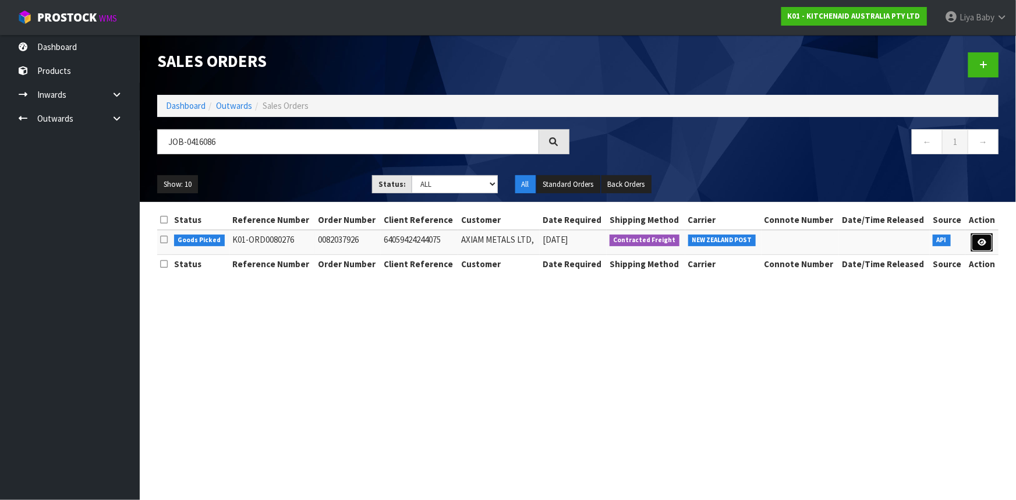
click at [984, 242] on icon at bounding box center [982, 243] width 9 height 8
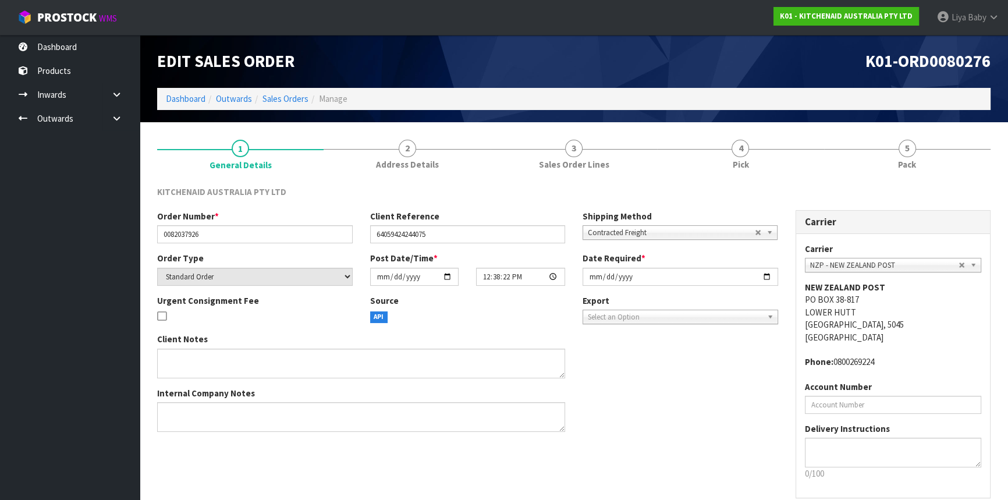
scroll to position [52, 0]
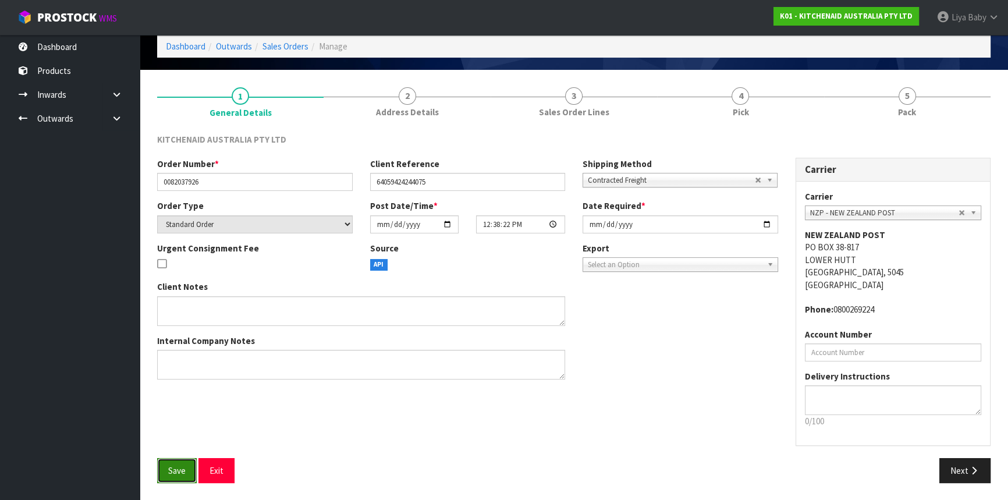
click at [180, 461] on button "Save" at bounding box center [177, 470] width 40 height 25
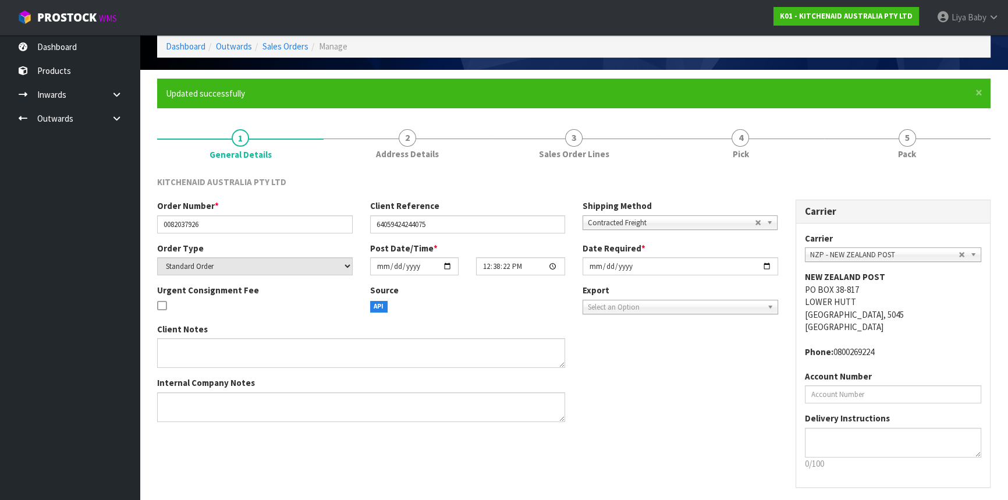
scroll to position [0, 0]
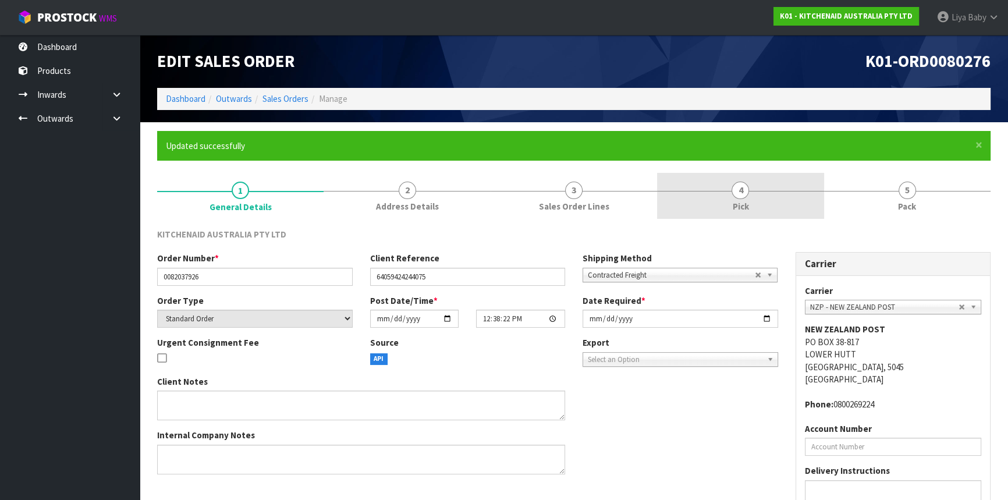
click at [725, 187] on link "4 Pick" at bounding box center [740, 196] width 167 height 46
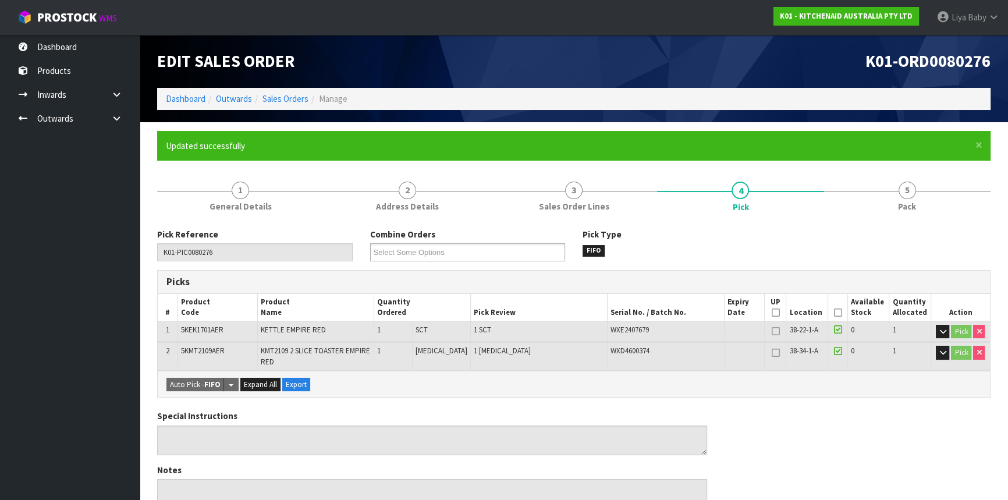
click at [834, 313] on icon at bounding box center [838, 313] width 8 height 1
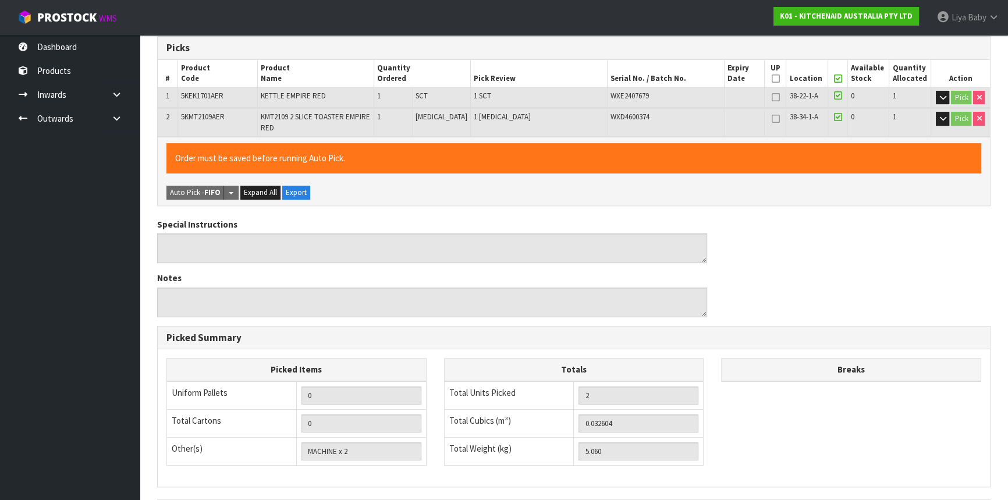
scroll to position [378, 0]
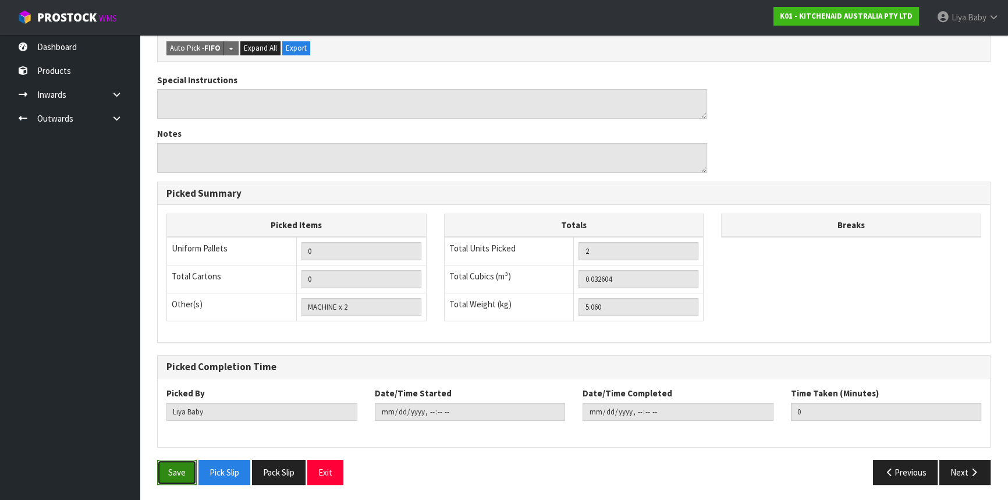
click at [185, 473] on button "Save" at bounding box center [177, 472] width 40 height 25
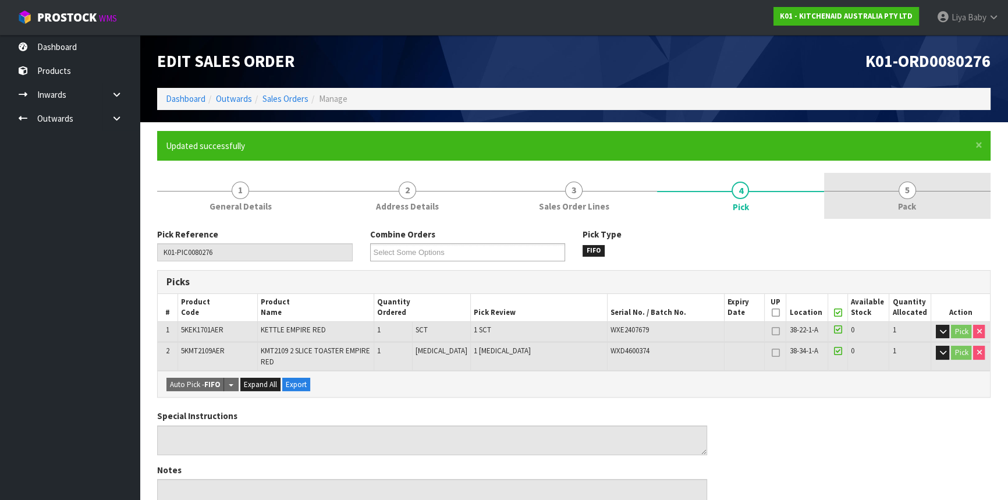
click at [935, 193] on link "5 Pack" at bounding box center [907, 196] width 167 height 46
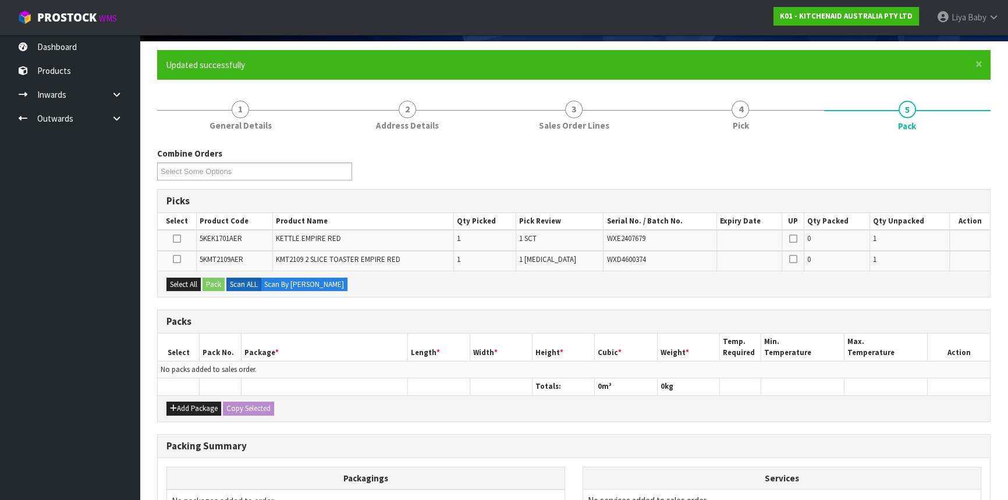
scroll to position [211, 0]
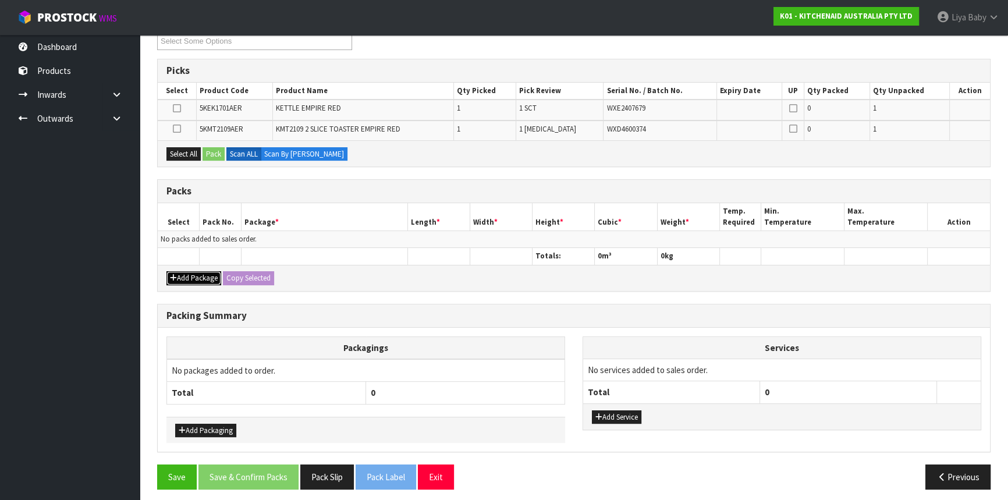
click at [185, 272] on button "Add Package" at bounding box center [194, 278] width 55 height 14
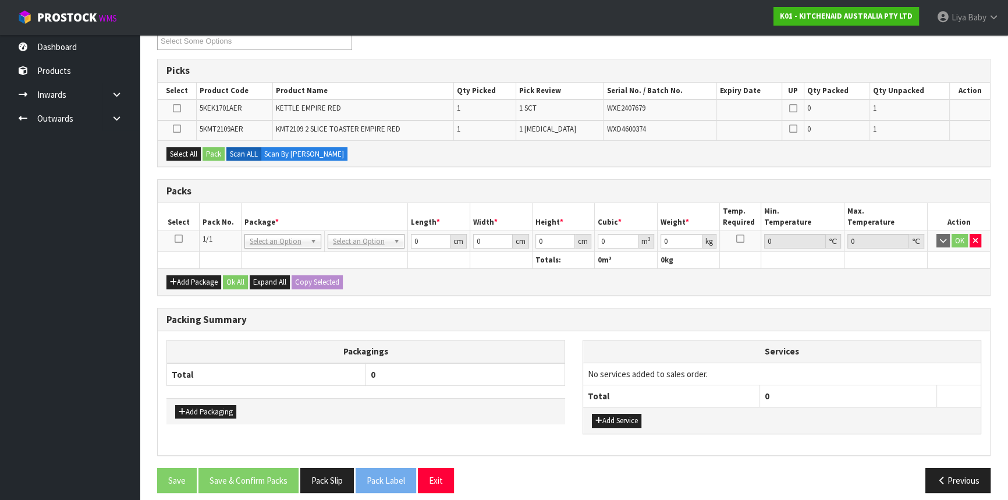
click at [178, 239] on icon at bounding box center [179, 239] width 8 height 1
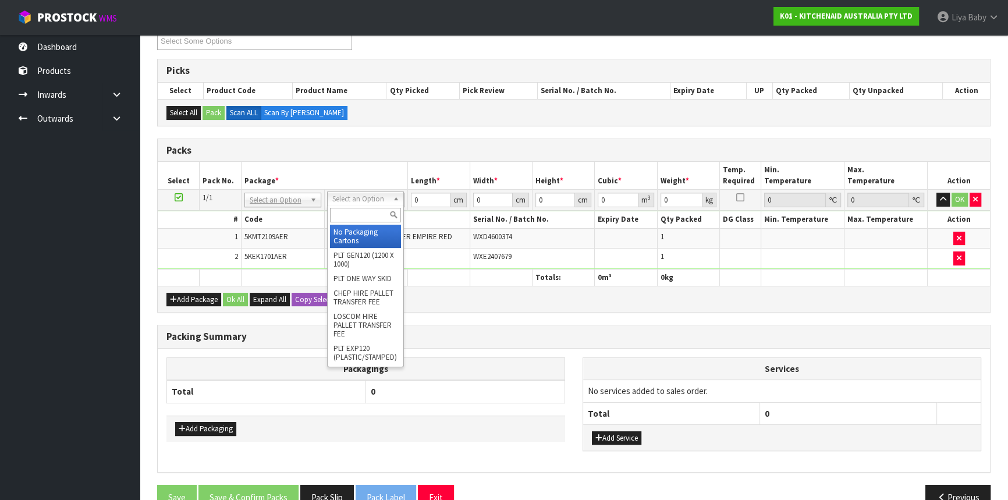
click at [373, 212] on input "text" at bounding box center [365, 215] width 71 height 15
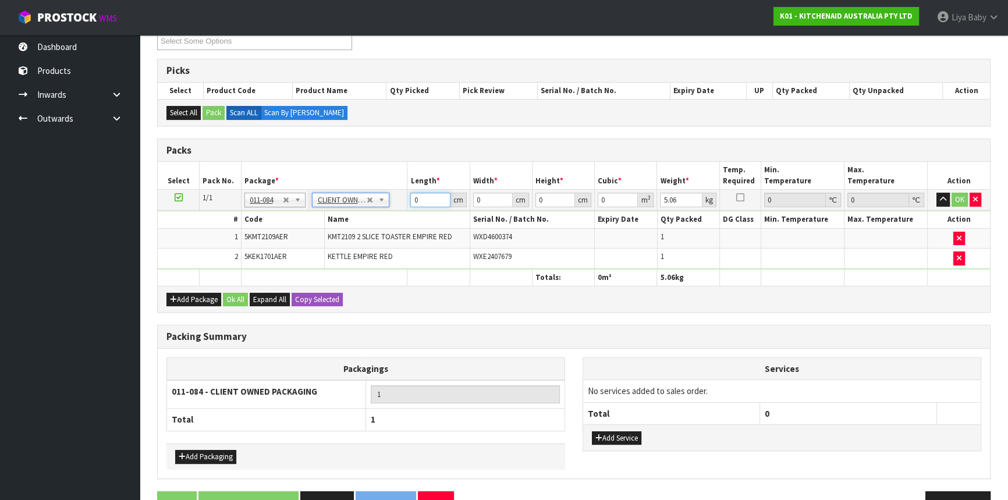
click at [429, 203] on input "0" at bounding box center [430, 200] width 40 height 15
click at [245, 300] on button "Ok All" at bounding box center [235, 300] width 25 height 14
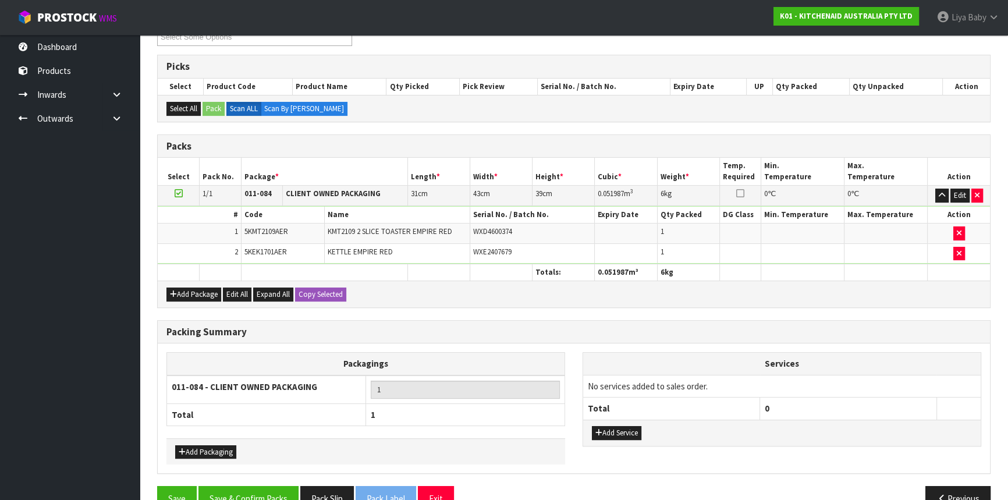
scroll to position [241, 0]
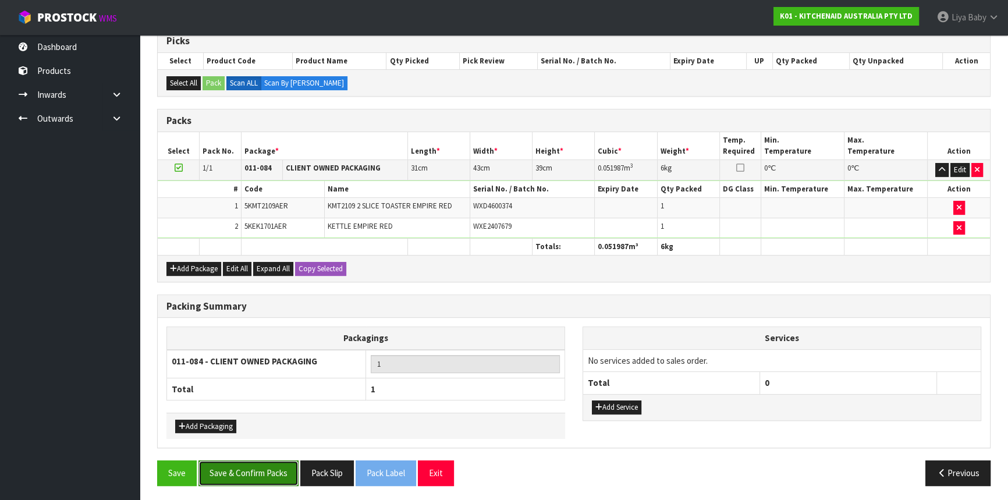
click at [255, 478] on button "Save & Confirm Packs" at bounding box center [249, 473] width 100 height 25
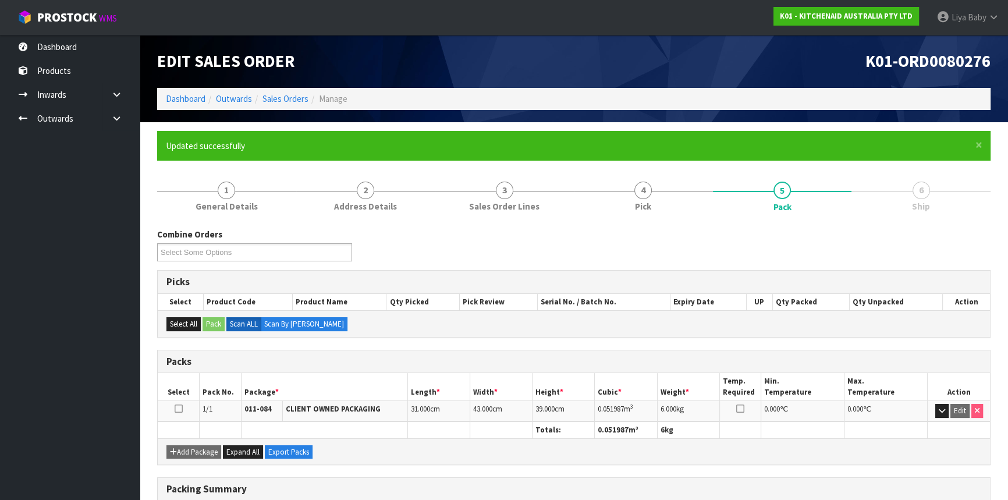
scroll to position [157, 0]
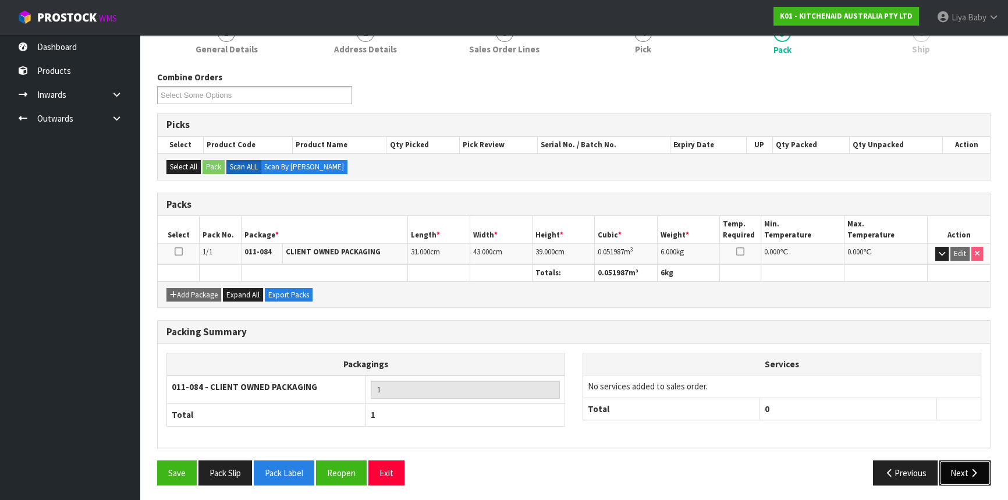
click at [946, 472] on button "Next" at bounding box center [965, 473] width 51 height 25
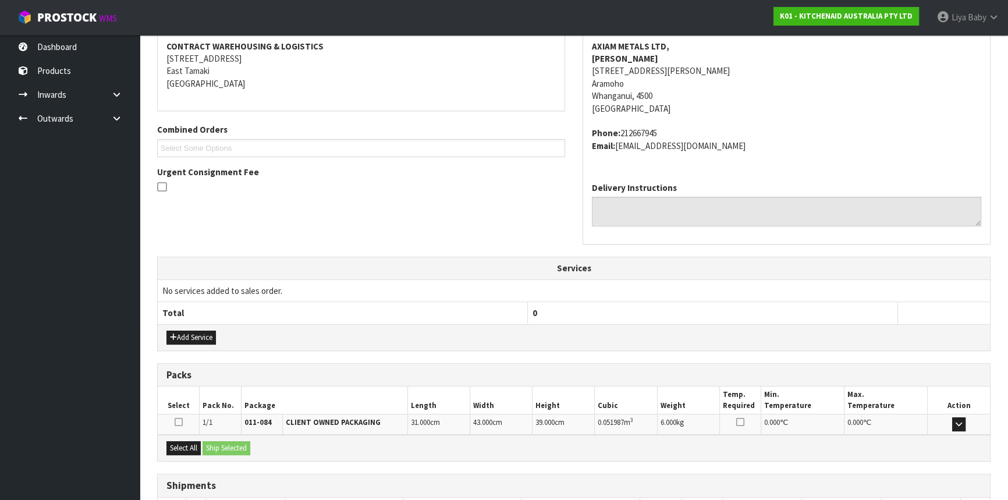
scroll to position [305, 0]
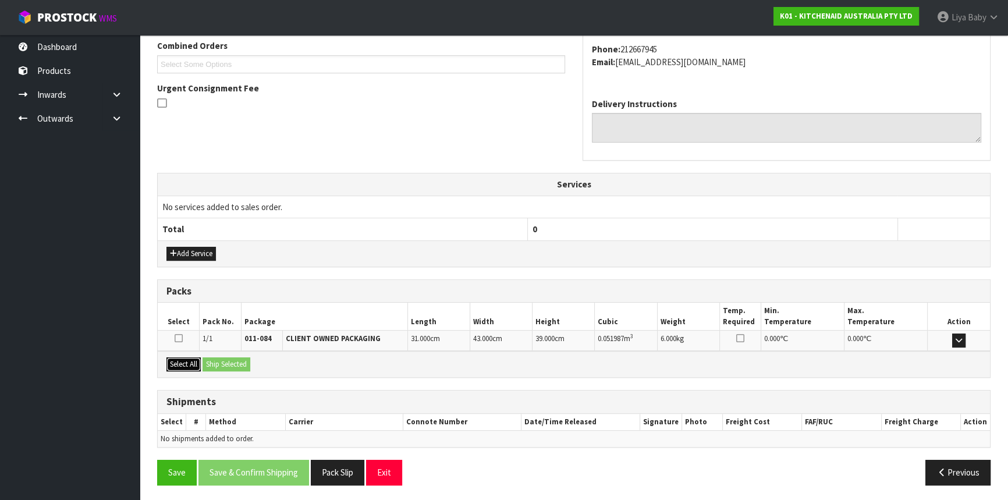
click at [180, 363] on button "Select All" at bounding box center [184, 364] width 34 height 14
click at [238, 363] on button "Ship Selected" at bounding box center [227, 364] width 48 height 14
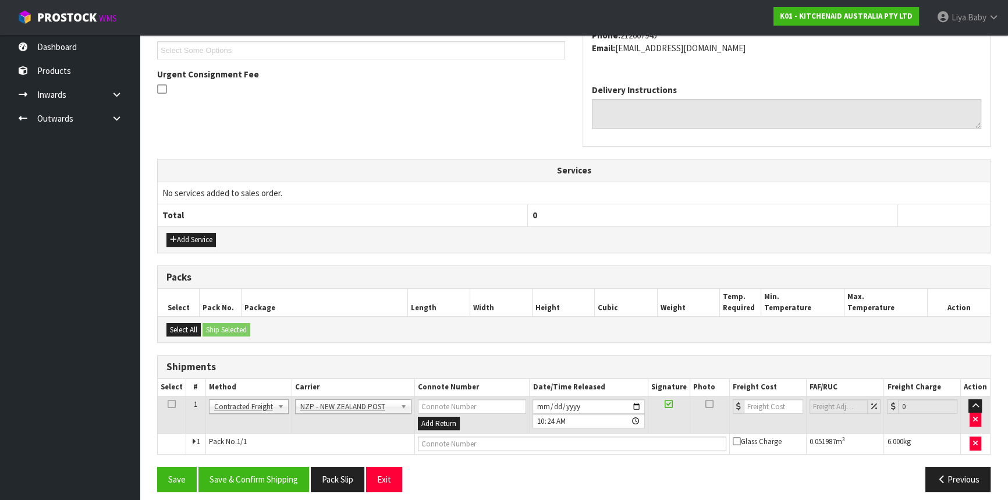
scroll to position [326, 0]
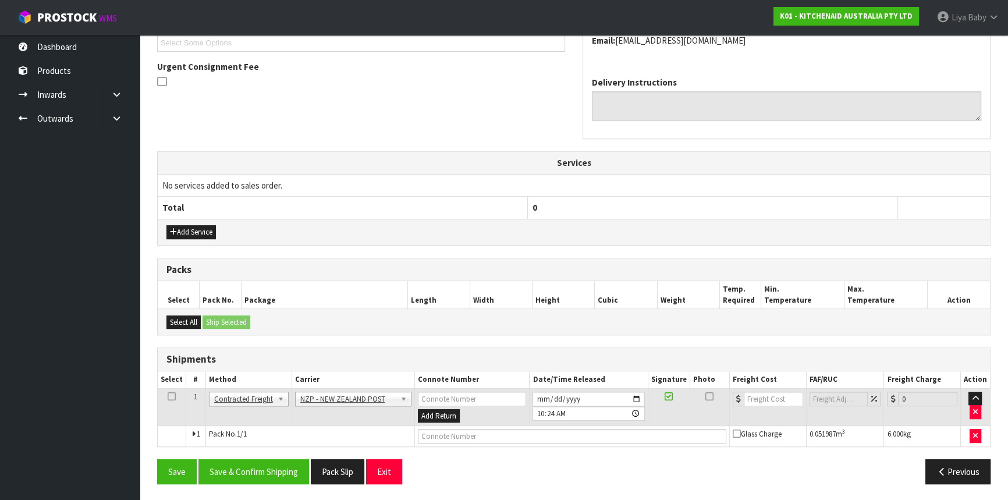
click at [169, 397] on icon at bounding box center [172, 397] width 8 height 1
drag, startPoint x: 217, startPoint y: 468, endPoint x: 241, endPoint y: 457, distance: 26.3
click at [222, 466] on button "Save & Confirm Shipping" at bounding box center [254, 471] width 111 height 25
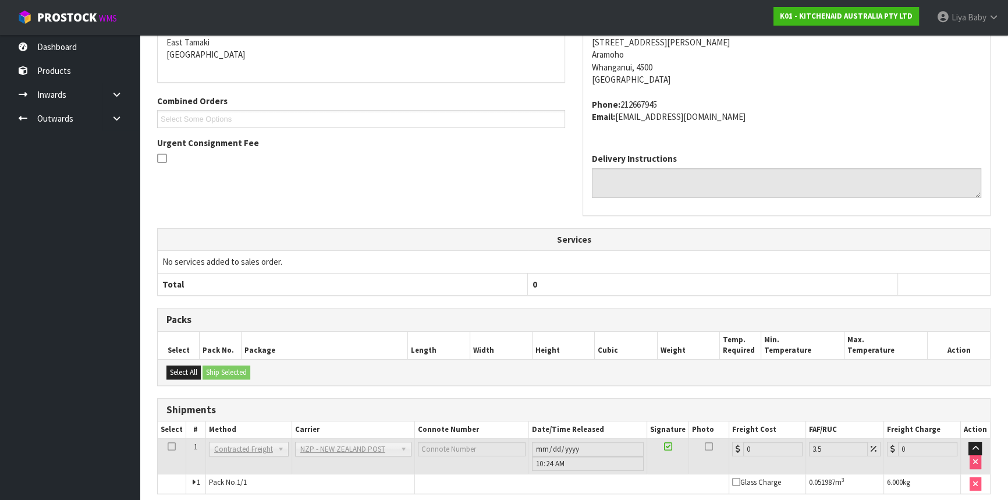
scroll to position [309, 0]
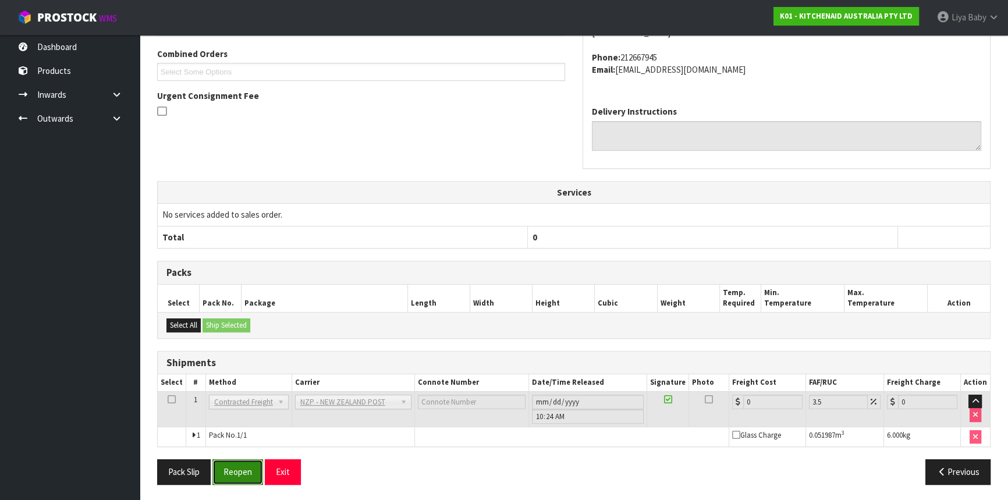
click at [253, 466] on button "Reopen" at bounding box center [238, 471] width 51 height 25
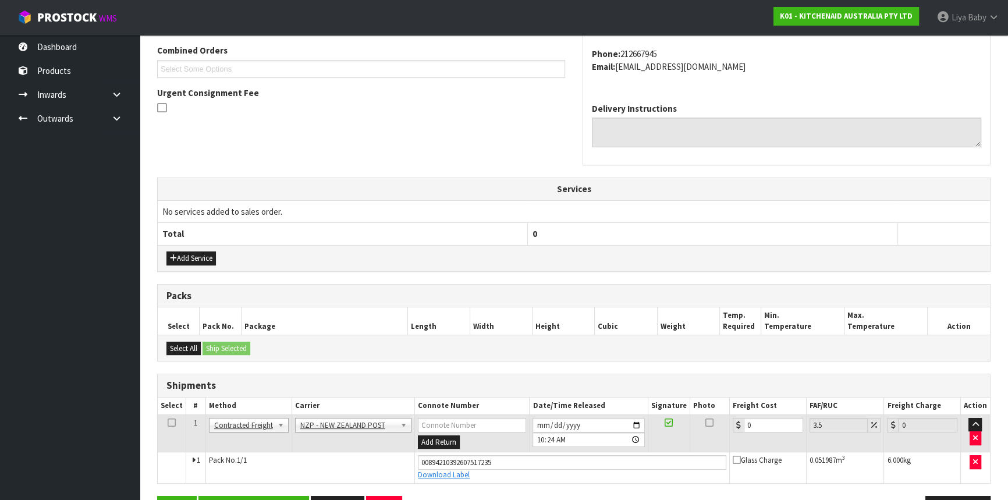
scroll to position [337, 0]
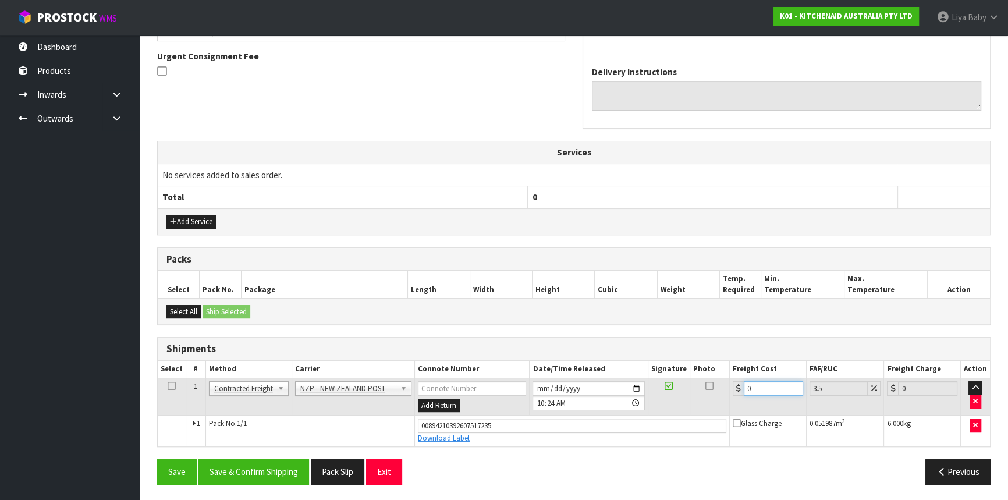
click at [768, 381] on input "0" at bounding box center [773, 388] width 59 height 15
click at [168, 384] on td at bounding box center [172, 397] width 29 height 38
click at [172, 386] on icon at bounding box center [172, 386] width 8 height 1
click at [244, 472] on button "Save & Confirm Shipping" at bounding box center [254, 471] width 111 height 25
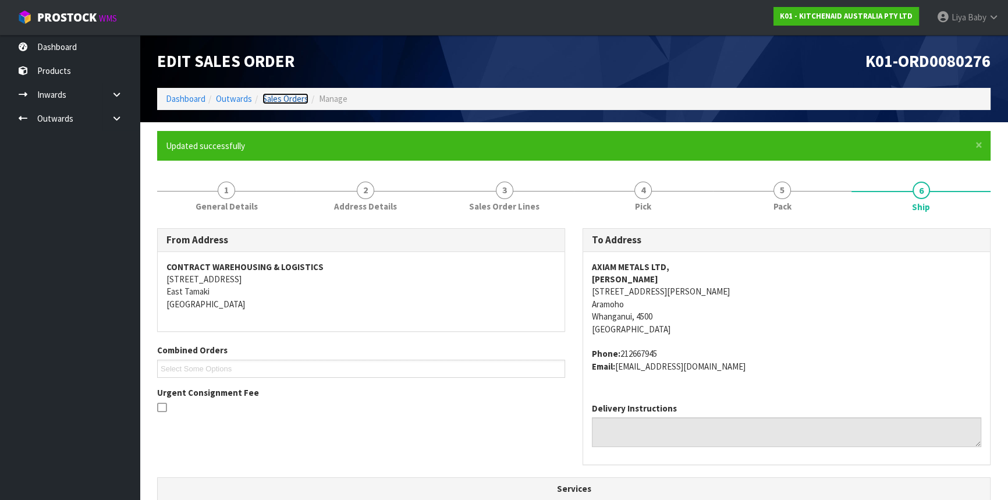
click at [295, 101] on link "Sales Orders" at bounding box center [286, 98] width 46 height 11
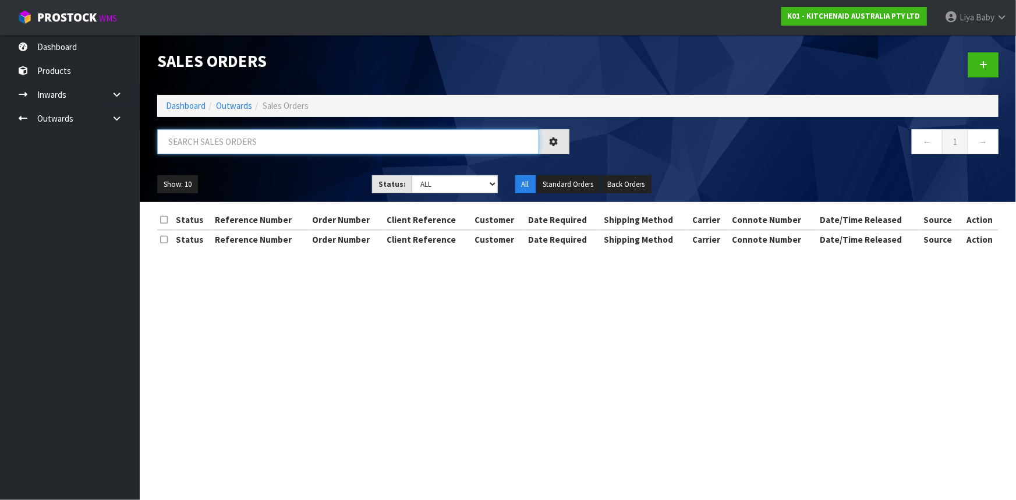
click at [267, 146] on input "text" at bounding box center [348, 141] width 382 height 25
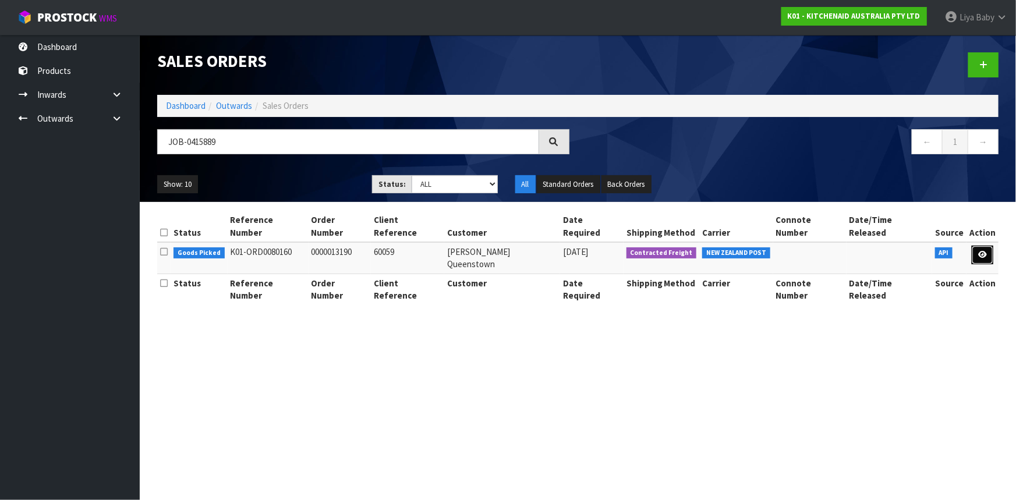
click at [979, 251] on icon at bounding box center [982, 255] width 9 height 8
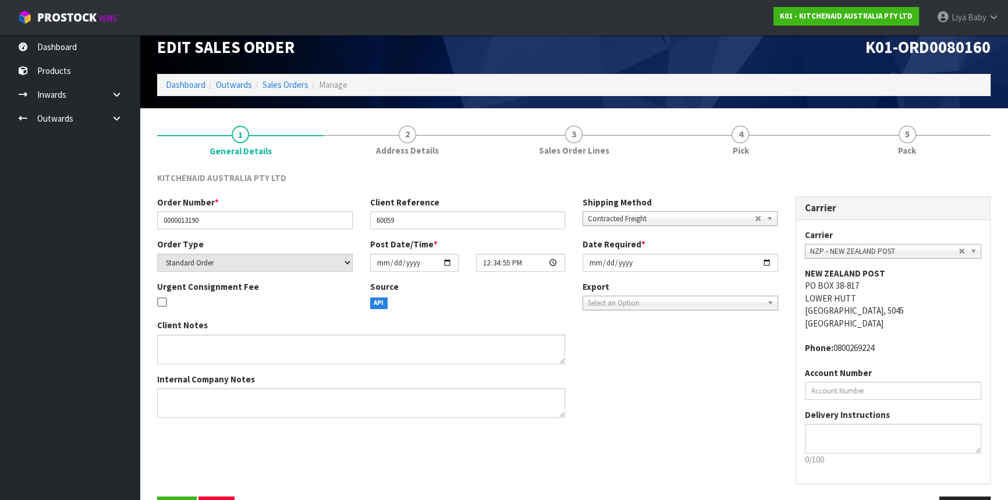
scroll to position [52, 0]
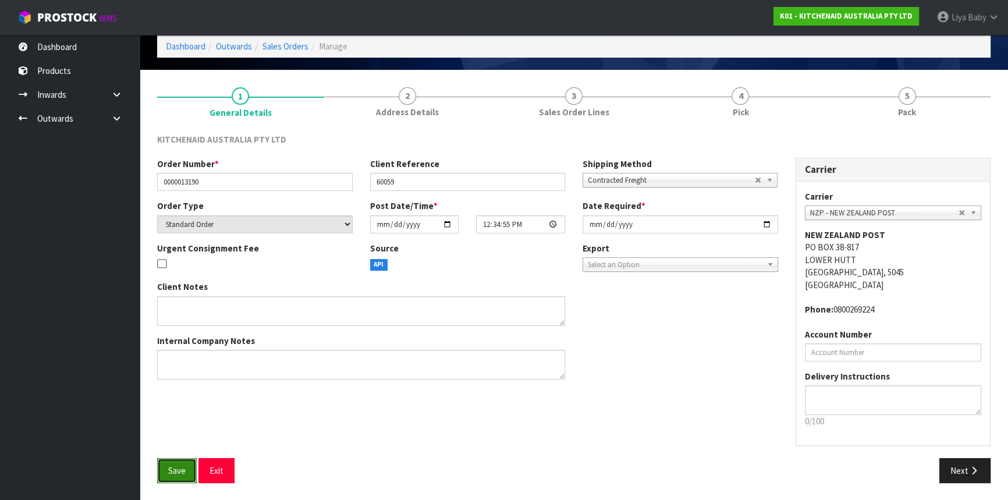
click at [182, 479] on button "Save" at bounding box center [177, 470] width 40 height 25
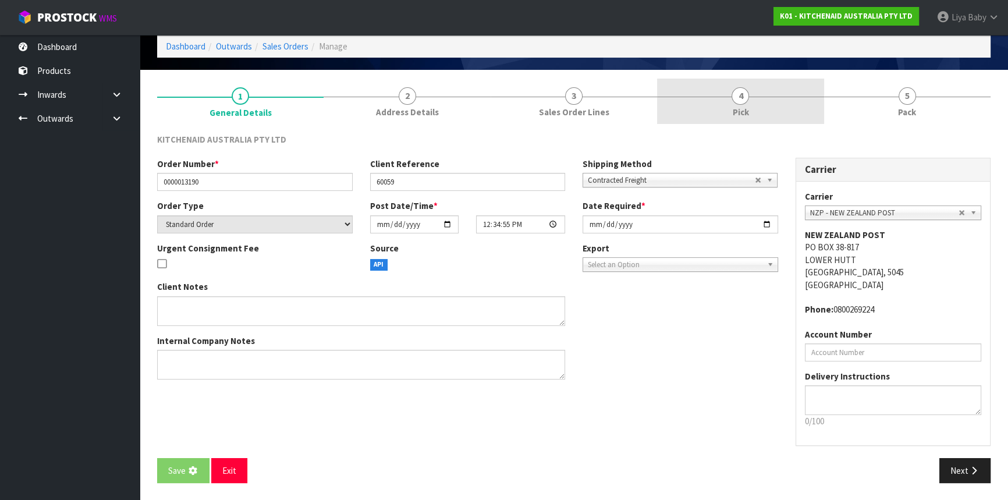
scroll to position [0, 0]
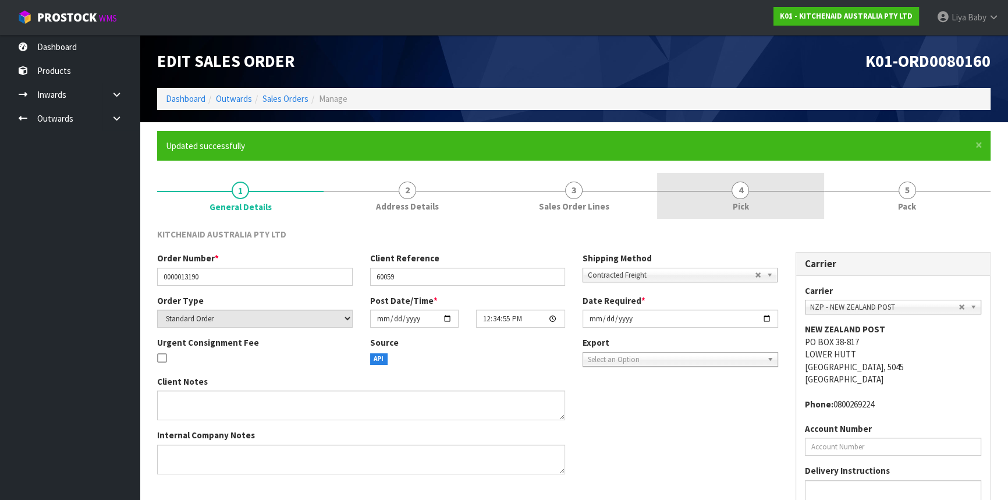
click at [723, 198] on link "4 Pick" at bounding box center [740, 196] width 167 height 46
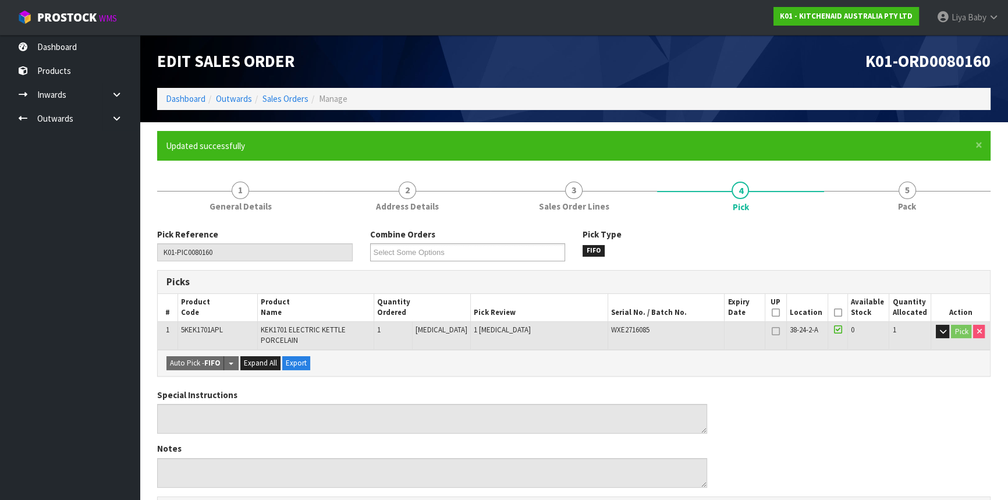
click at [834, 313] on icon at bounding box center [838, 313] width 8 height 1
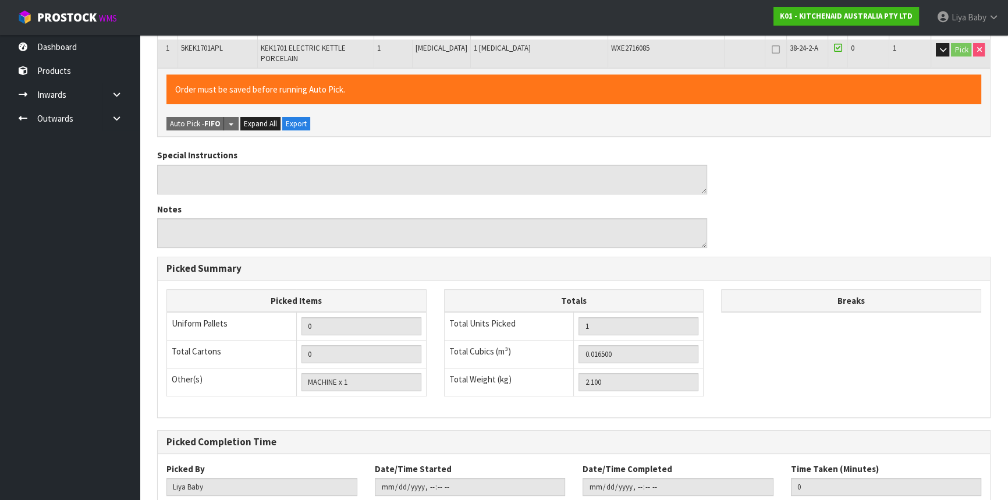
scroll to position [357, 0]
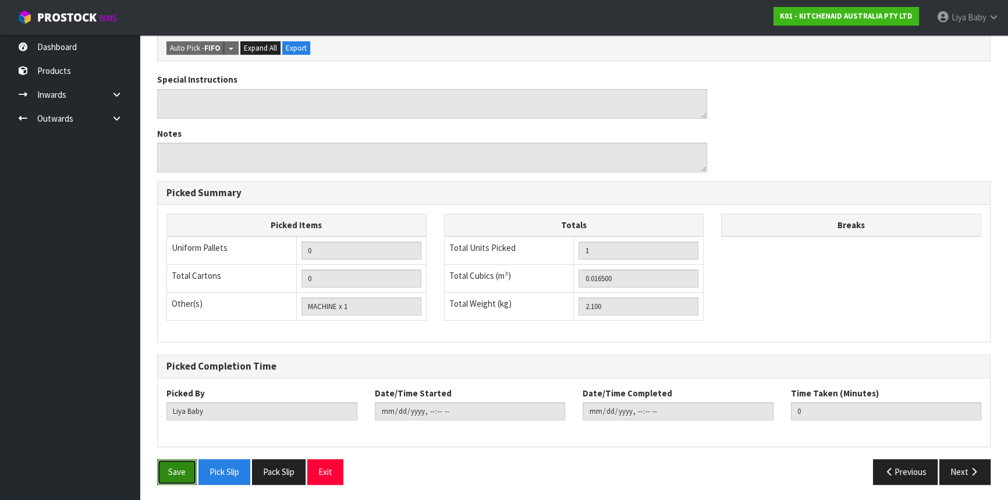
click at [166, 477] on button "Save" at bounding box center [177, 471] width 40 height 25
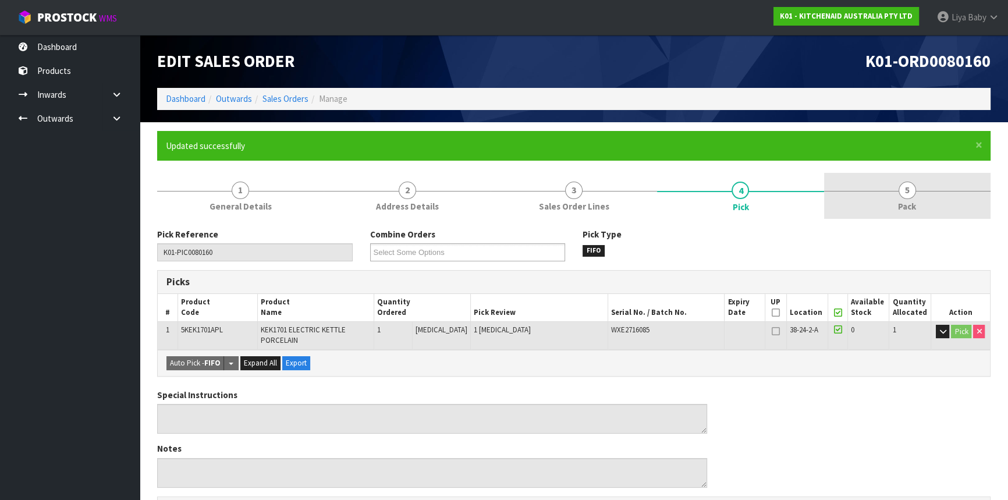
click at [927, 209] on link "5 Pack" at bounding box center [907, 196] width 167 height 46
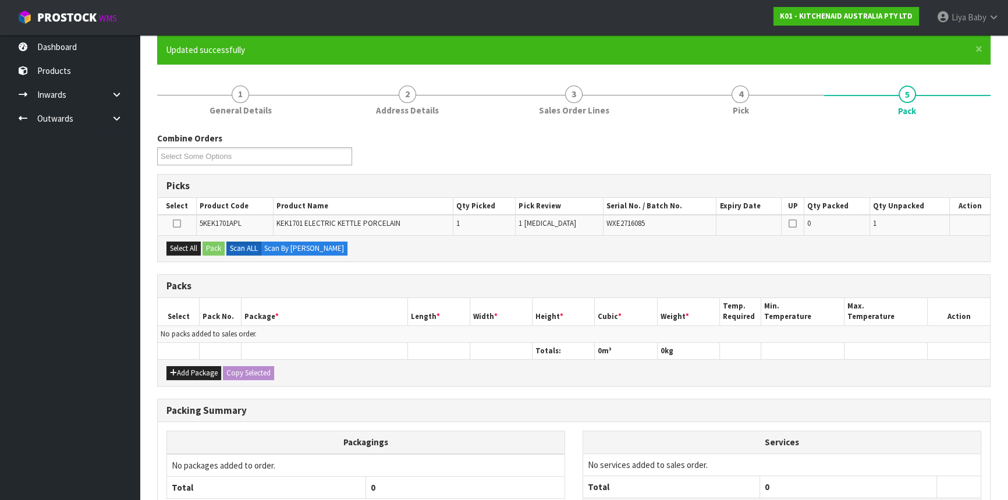
scroll to position [105, 0]
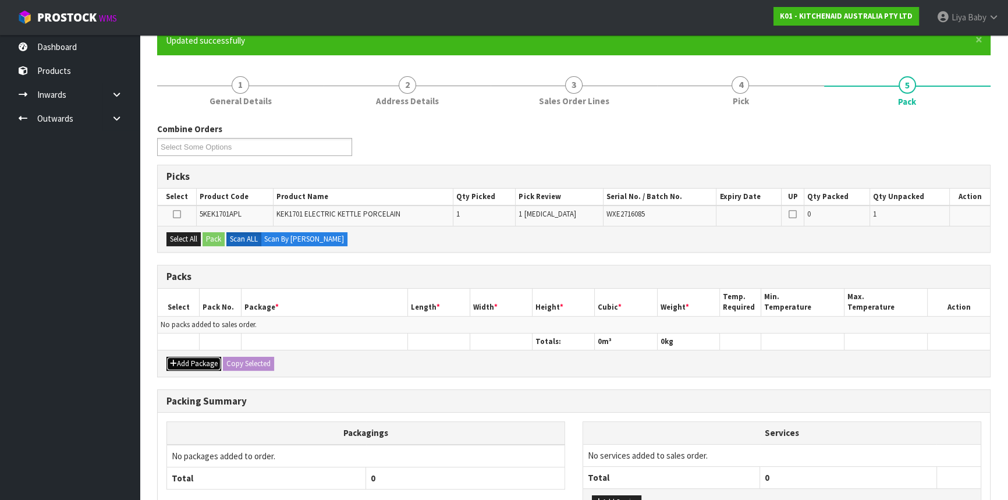
click at [175, 360] on icon "button" at bounding box center [173, 364] width 7 height 8
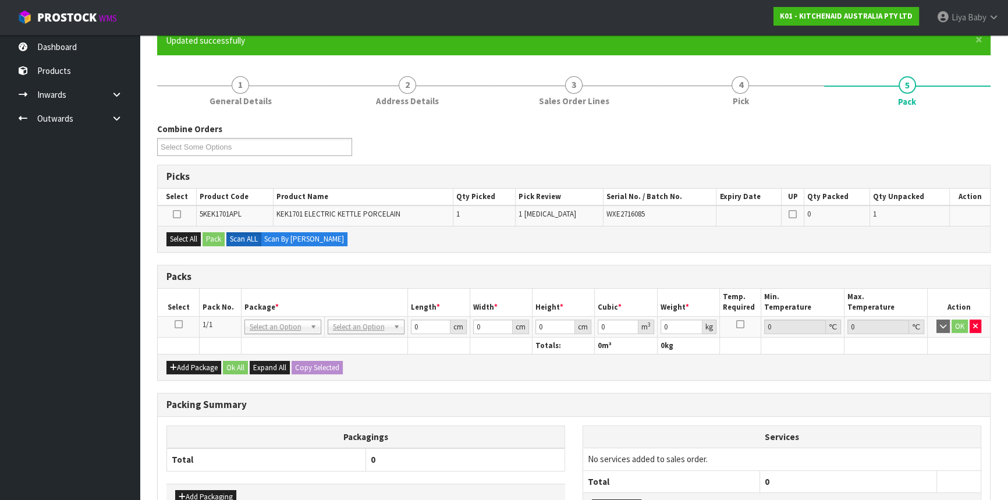
click at [173, 324] on td at bounding box center [179, 326] width 42 height 21
click at [179, 324] on icon at bounding box center [179, 324] width 8 height 1
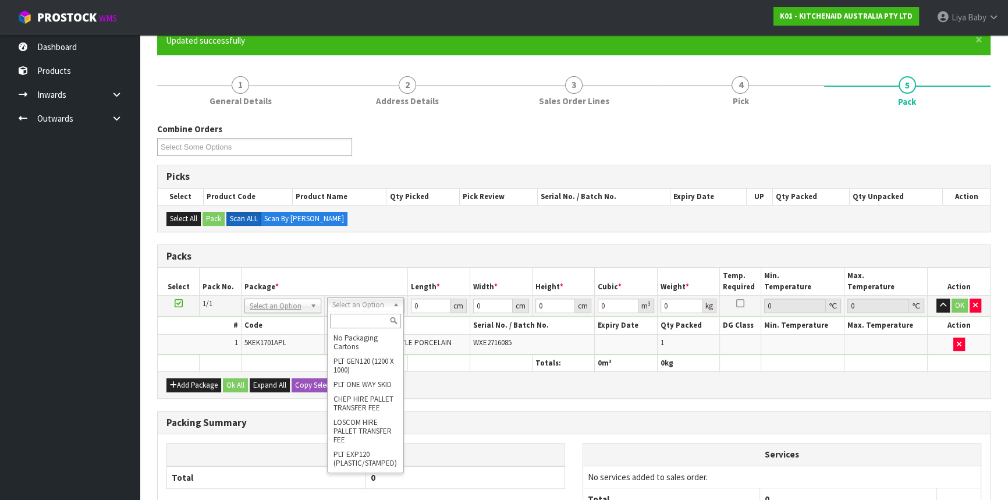
click at [373, 318] on input "text" at bounding box center [365, 321] width 71 height 15
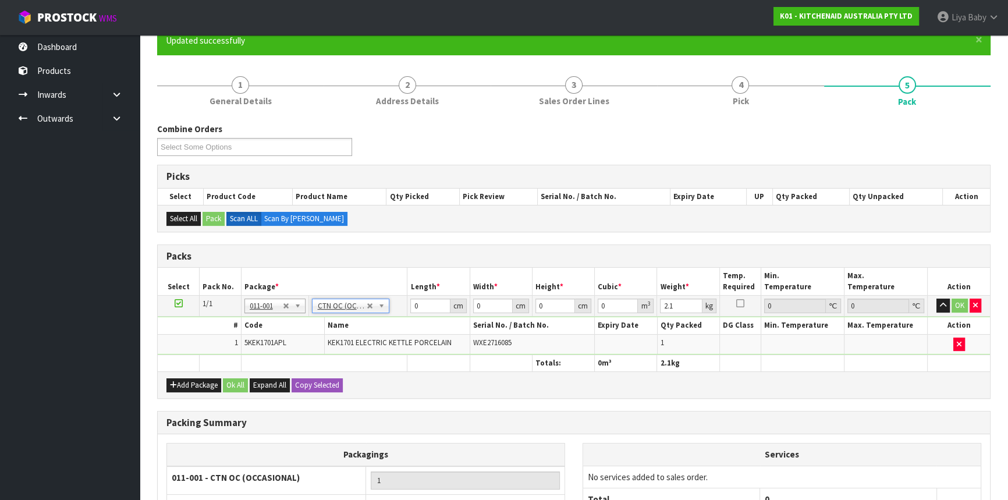
click at [427, 296] on td "0 cm" at bounding box center [439, 306] width 62 height 21
click at [429, 307] on input "0" at bounding box center [430, 306] width 40 height 15
click at [239, 384] on button "Ok All" at bounding box center [235, 385] width 25 height 14
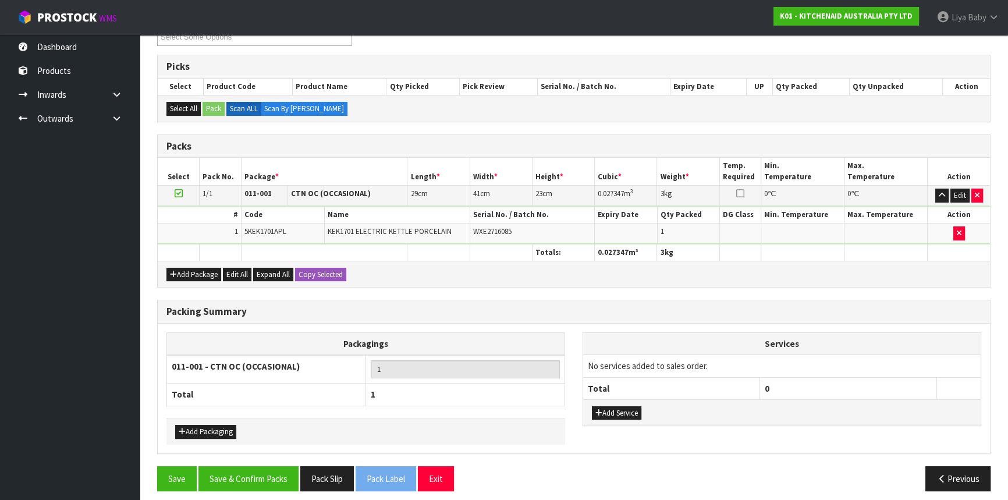
scroll to position [221, 0]
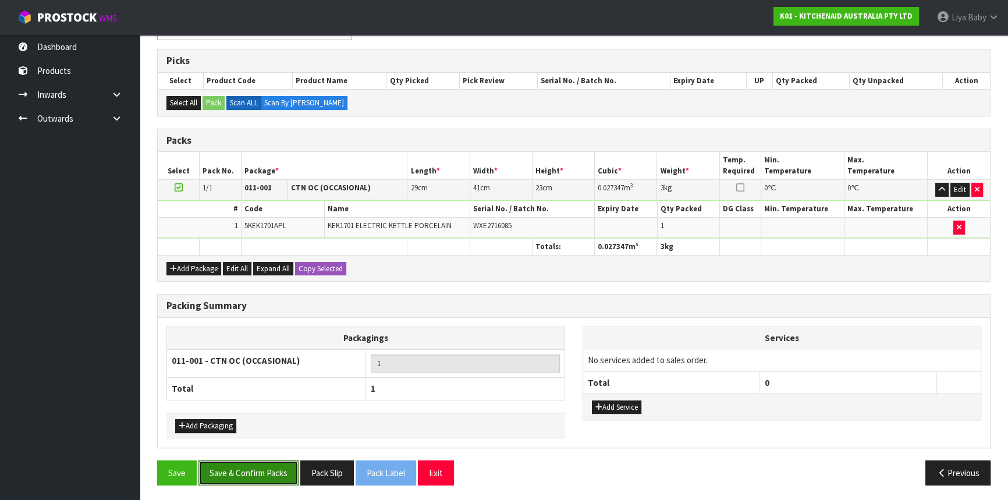
click at [239, 468] on button "Save & Confirm Packs" at bounding box center [249, 473] width 100 height 25
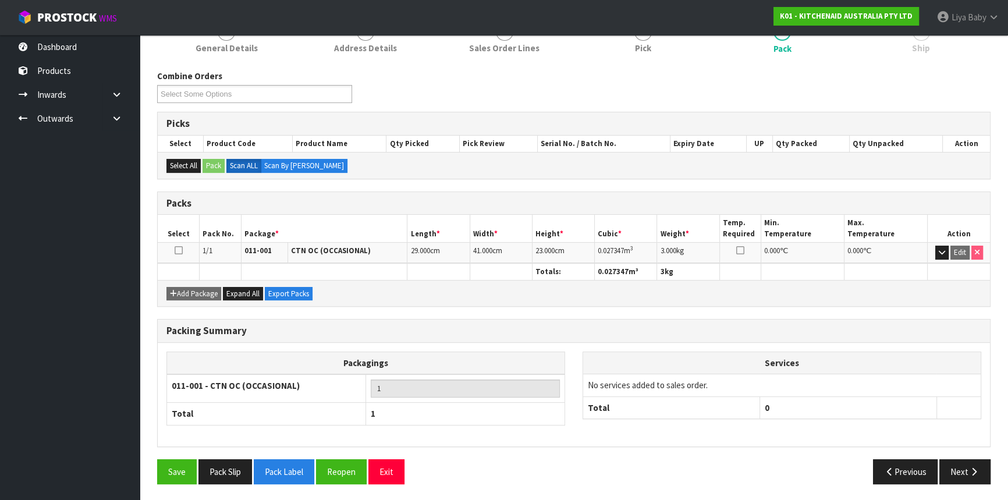
scroll to position [157, 0]
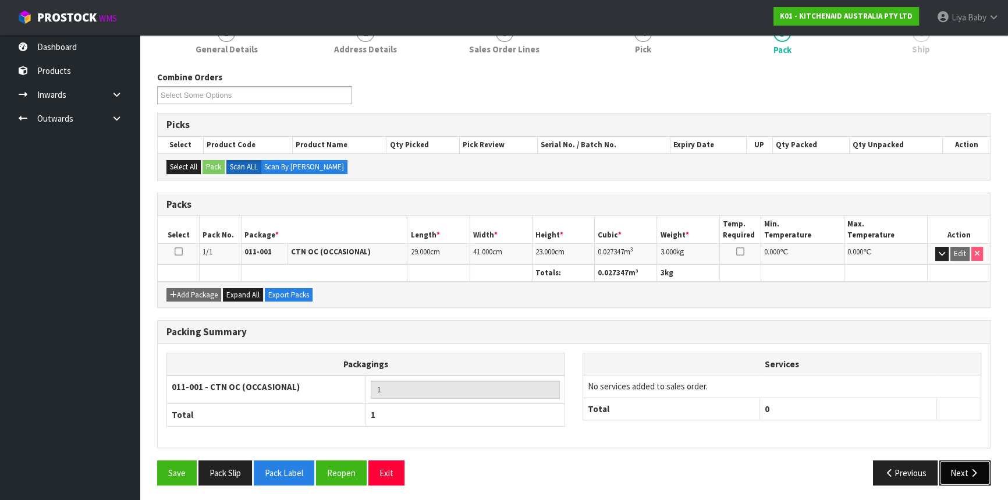
click at [971, 469] on icon "button" at bounding box center [974, 473] width 11 height 9
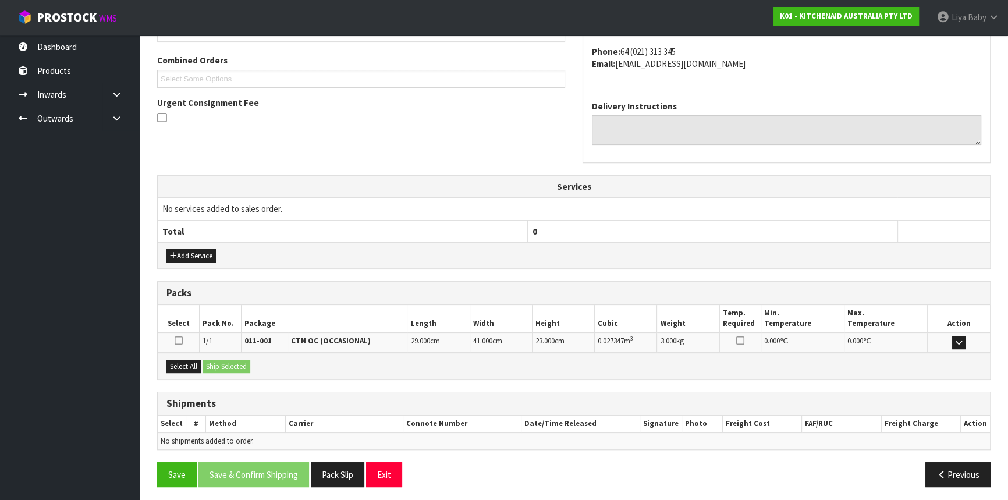
scroll to position [292, 0]
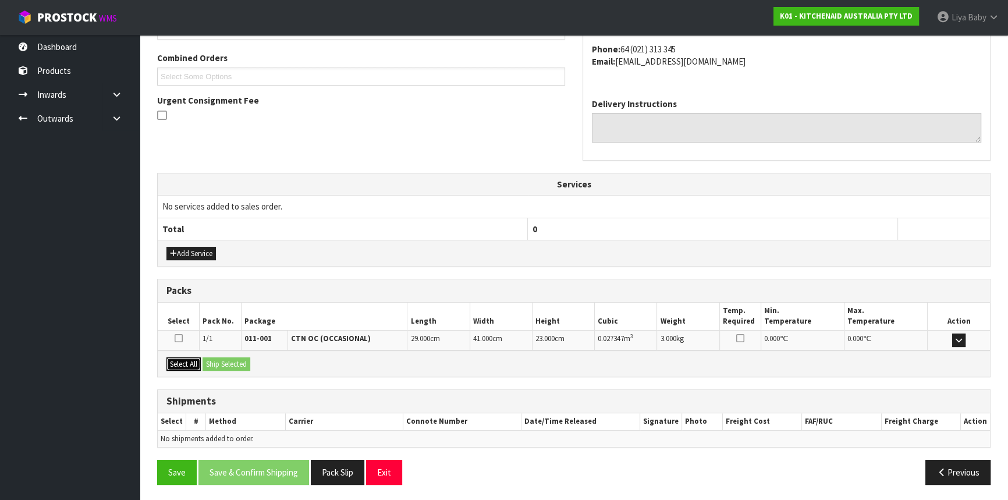
click at [192, 363] on button "Select All" at bounding box center [184, 364] width 34 height 14
click at [218, 362] on button "Ship Selected" at bounding box center [227, 364] width 48 height 14
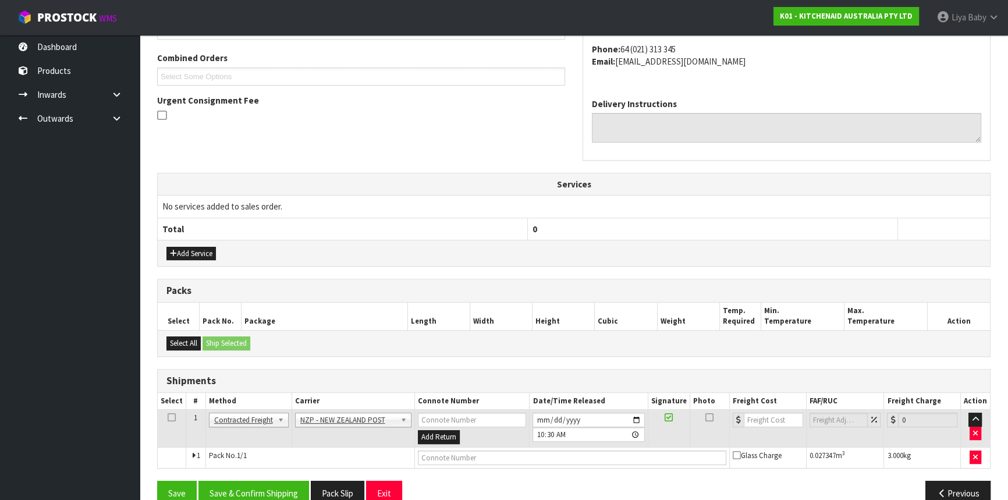
click at [174, 417] on icon at bounding box center [172, 417] width 8 height 1
click at [276, 488] on button "Save & Confirm Shipping" at bounding box center [254, 493] width 111 height 25
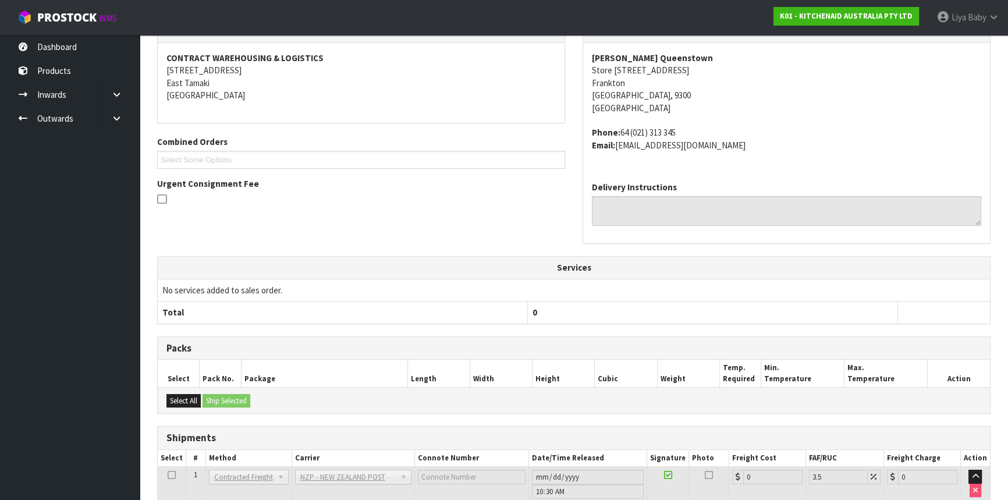
scroll to position [297, 0]
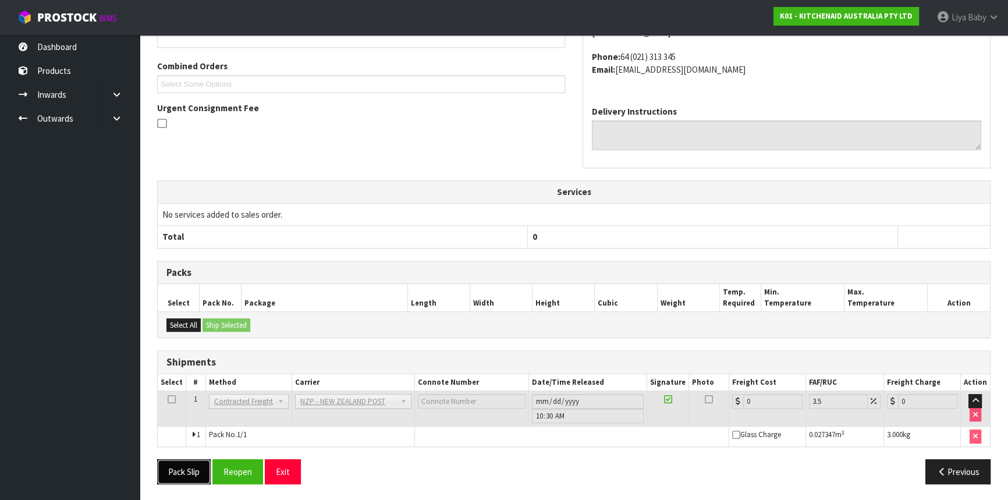
click at [183, 468] on button "Pack Slip" at bounding box center [184, 471] width 54 height 25
click at [243, 467] on button "Reopen" at bounding box center [238, 471] width 51 height 25
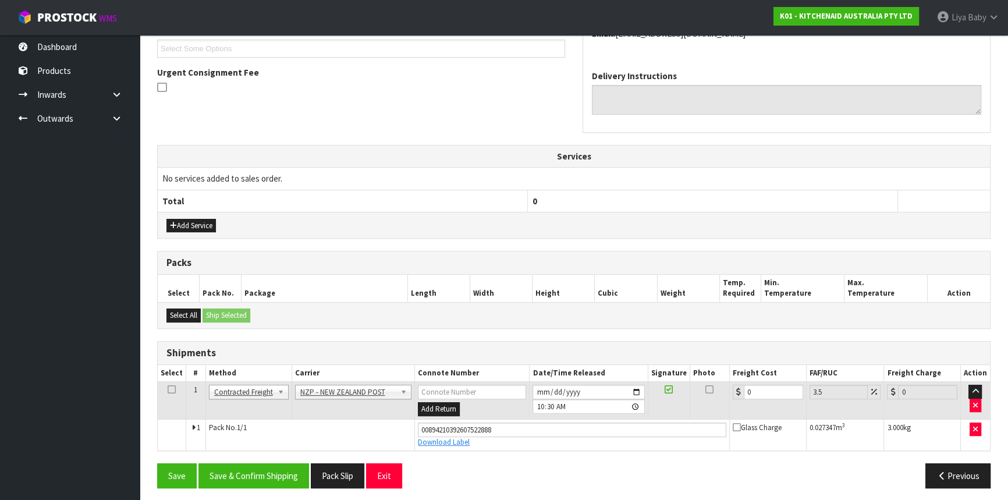
scroll to position [324, 0]
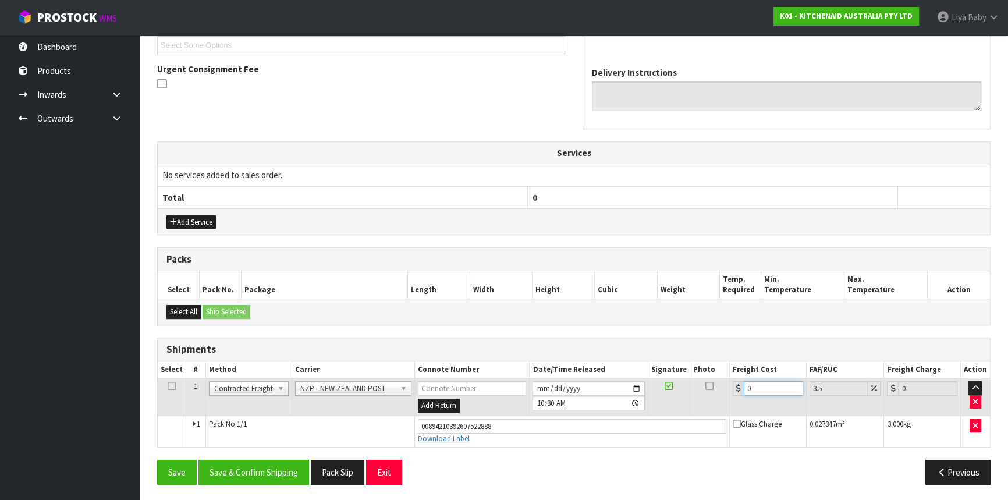
drag, startPoint x: 765, startPoint y: 383, endPoint x: 752, endPoint y: 337, distance: 48.3
click at [765, 374] on table "Select # Method Carrier Connote Number Date/Time Released Signature Photo Freig…" at bounding box center [574, 405] width 833 height 86
click at [174, 386] on icon at bounding box center [172, 386] width 8 height 1
drag, startPoint x: 227, startPoint y: 465, endPoint x: 227, endPoint y: 458, distance: 7.0
click at [227, 462] on button "Save & Confirm Shipping" at bounding box center [254, 472] width 111 height 25
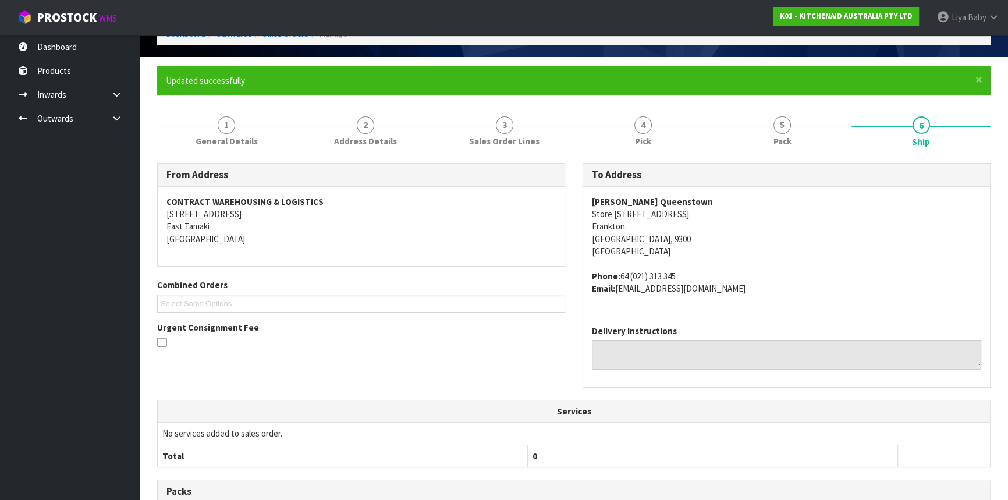
scroll to position [0, 0]
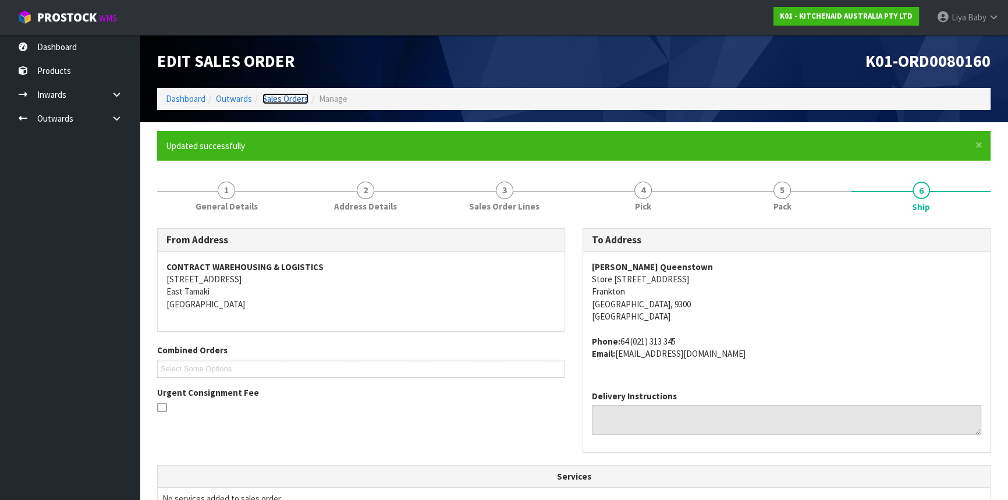
click at [272, 99] on link "Sales Orders" at bounding box center [286, 98] width 46 height 11
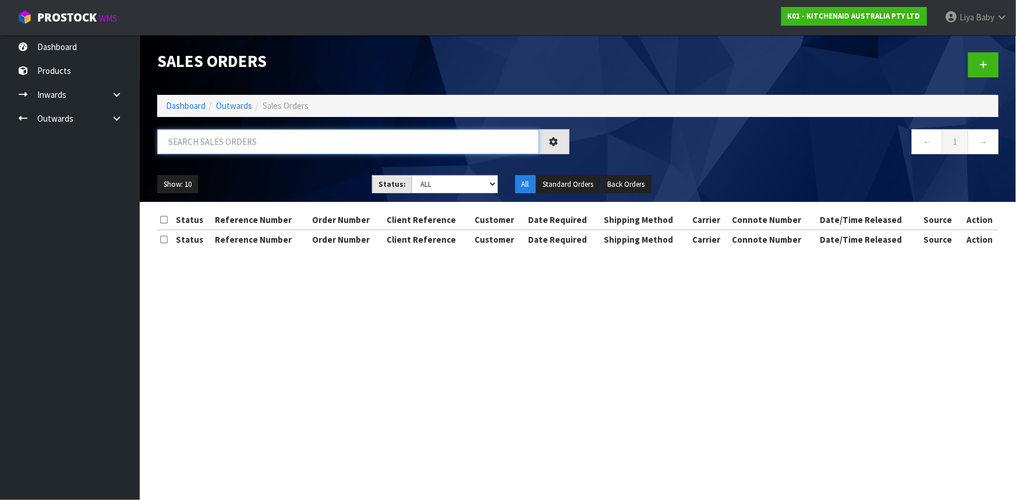
click at [236, 137] on input "text" at bounding box center [348, 141] width 382 height 25
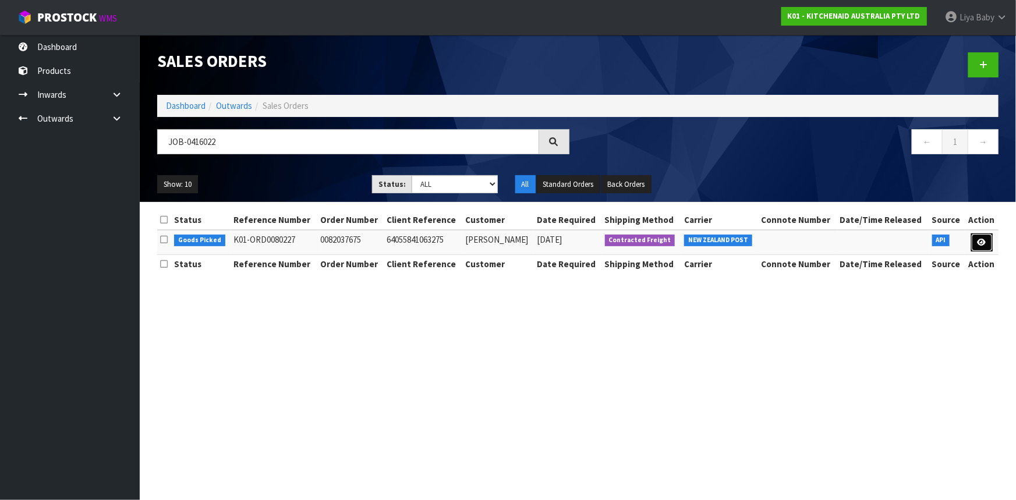
click at [986, 239] on icon at bounding box center [982, 243] width 9 height 8
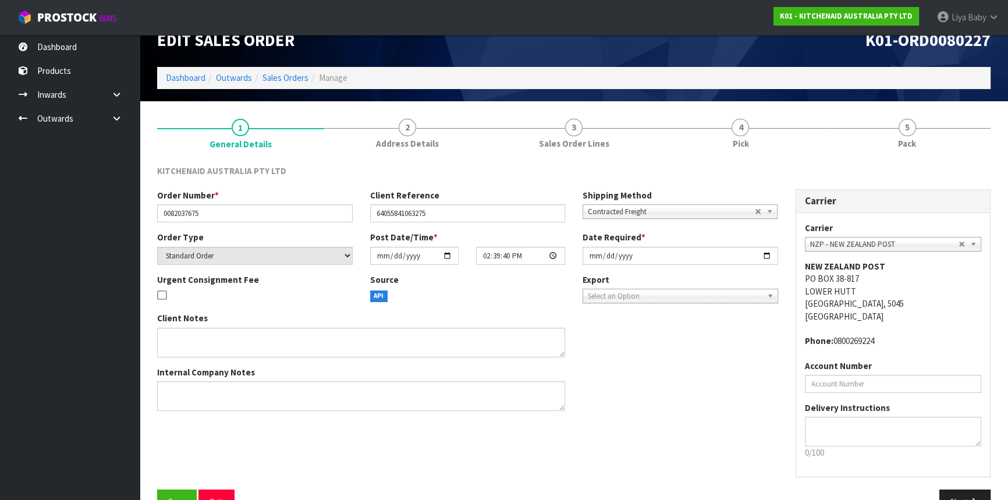
scroll to position [52, 0]
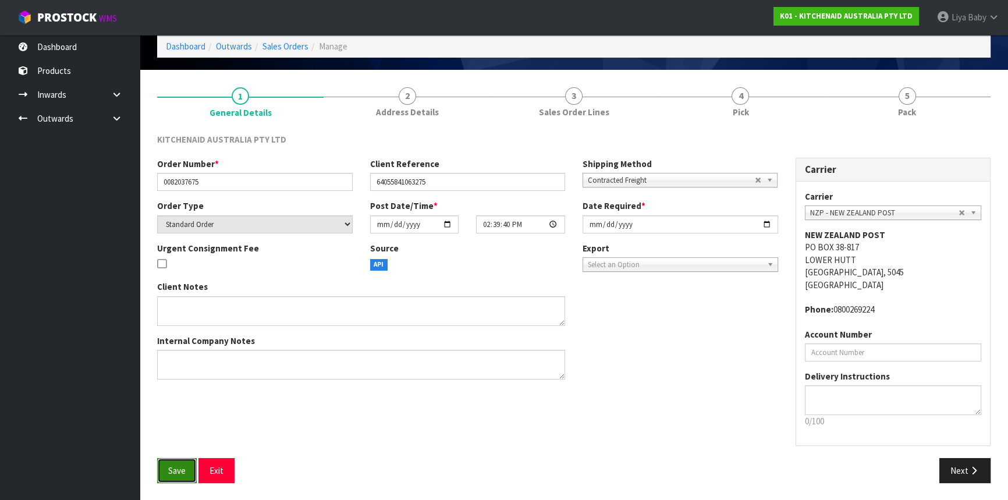
click at [180, 469] on span "Save" at bounding box center [176, 470] width 17 height 11
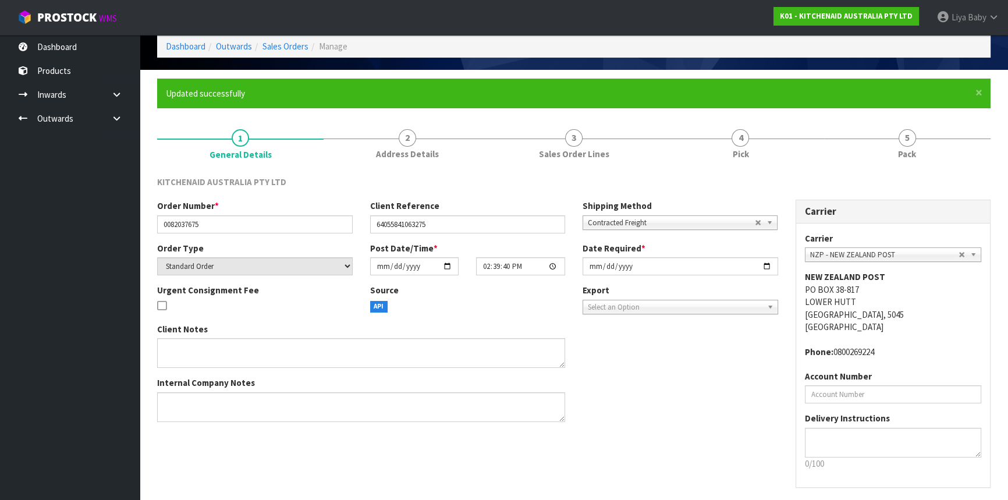
scroll to position [0, 0]
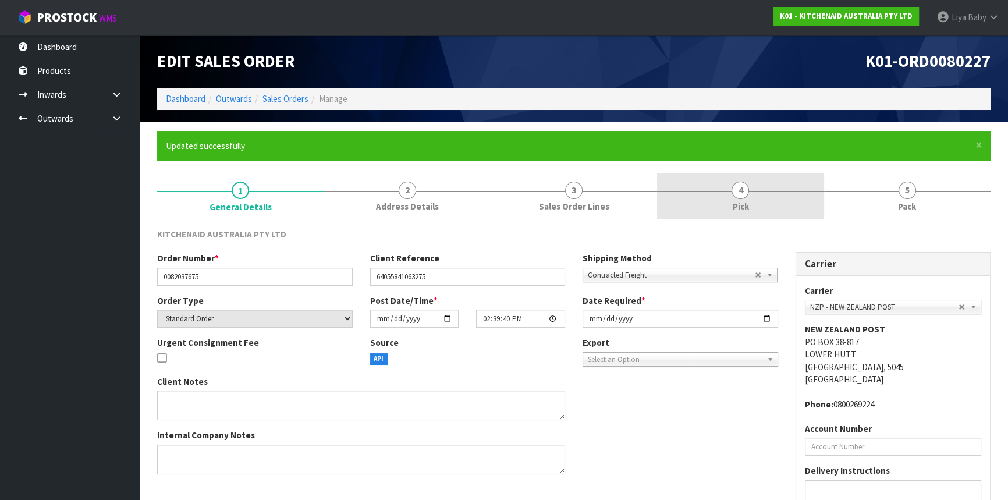
click at [759, 204] on link "4 Pick" at bounding box center [740, 196] width 167 height 46
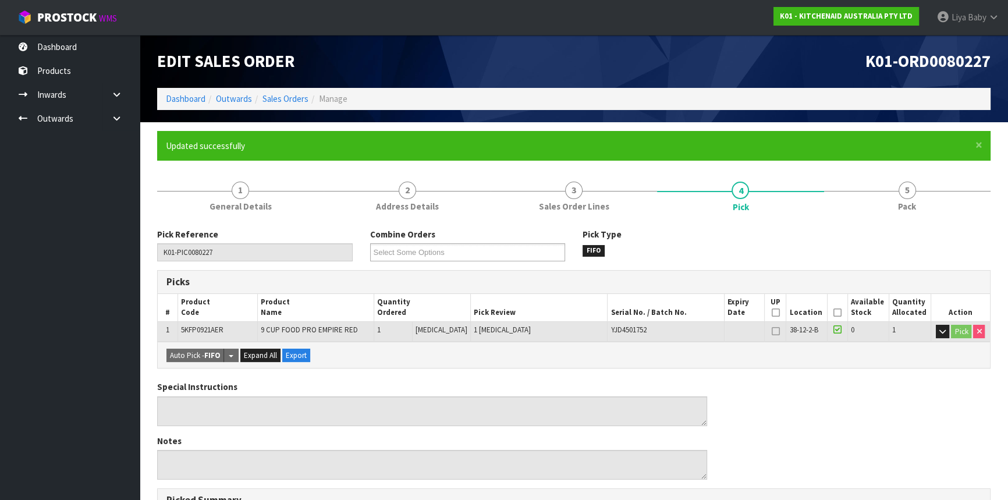
drag, startPoint x: 834, startPoint y: 313, endPoint x: 794, endPoint y: 322, distance: 41.1
click at [834, 313] on icon at bounding box center [838, 313] width 8 height 1
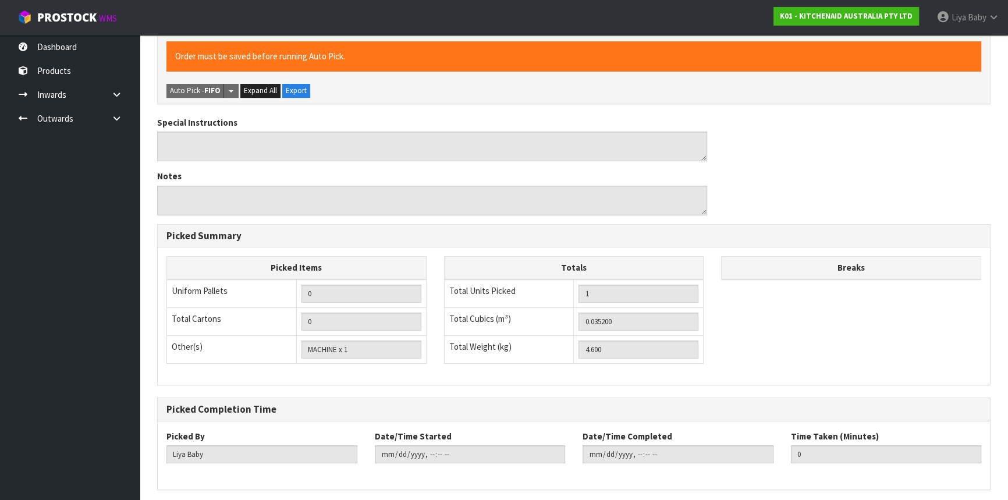
scroll to position [349, 0]
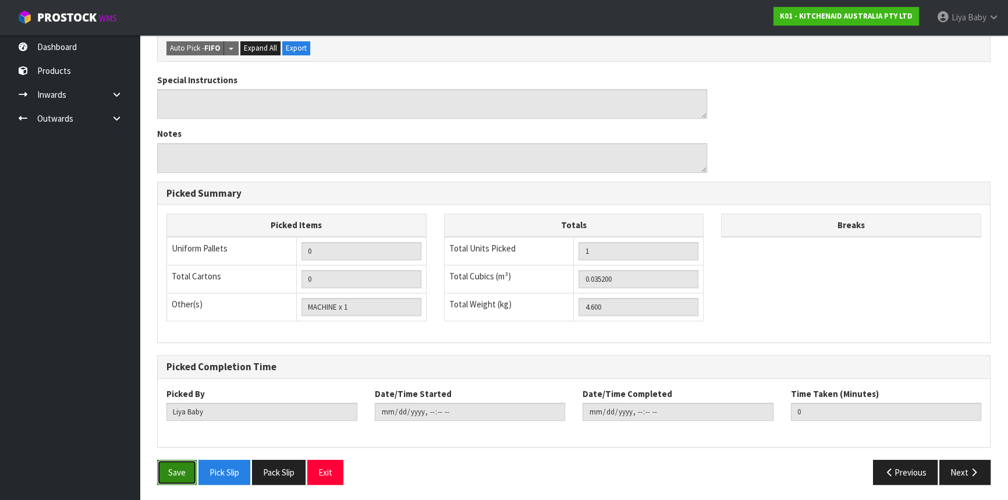
click at [178, 469] on button "Save" at bounding box center [177, 472] width 40 height 25
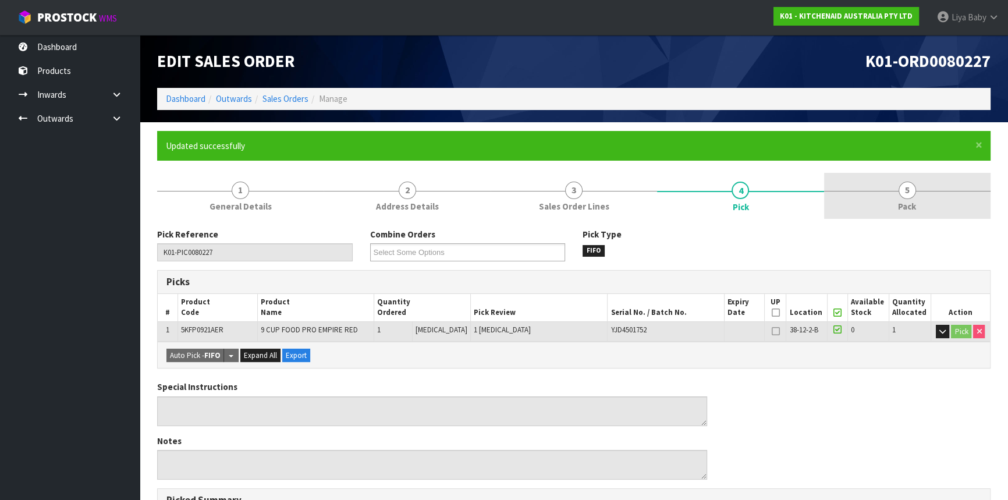
click at [900, 208] on span "Pack" at bounding box center [907, 206] width 18 height 12
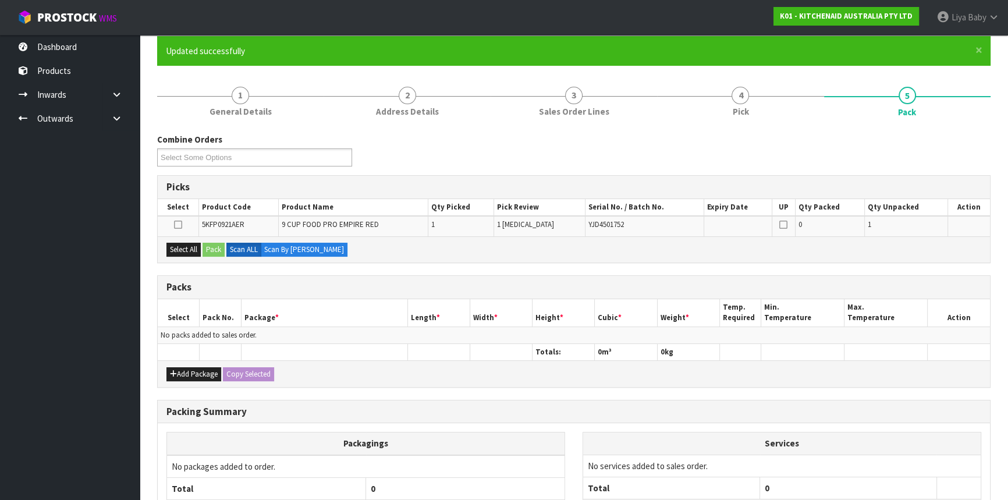
scroll to position [105, 0]
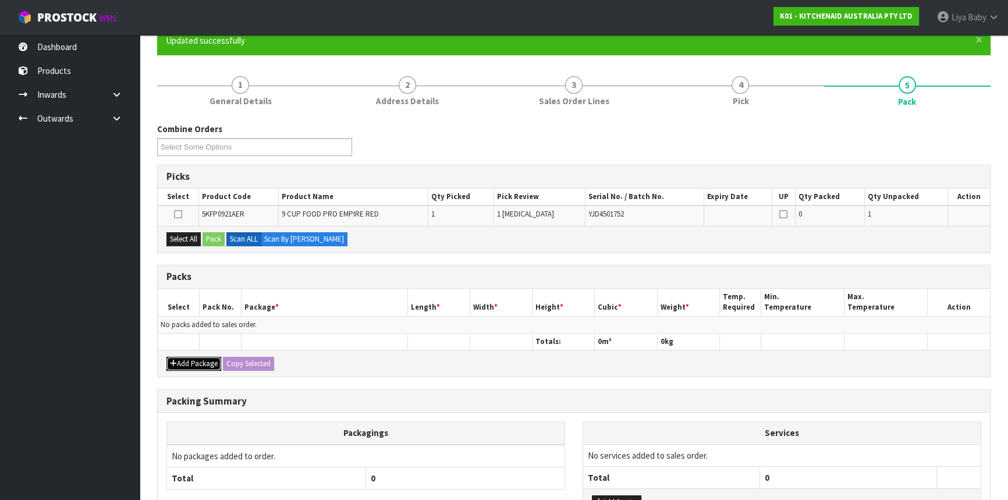
click at [198, 358] on button "Add Package" at bounding box center [194, 364] width 55 height 14
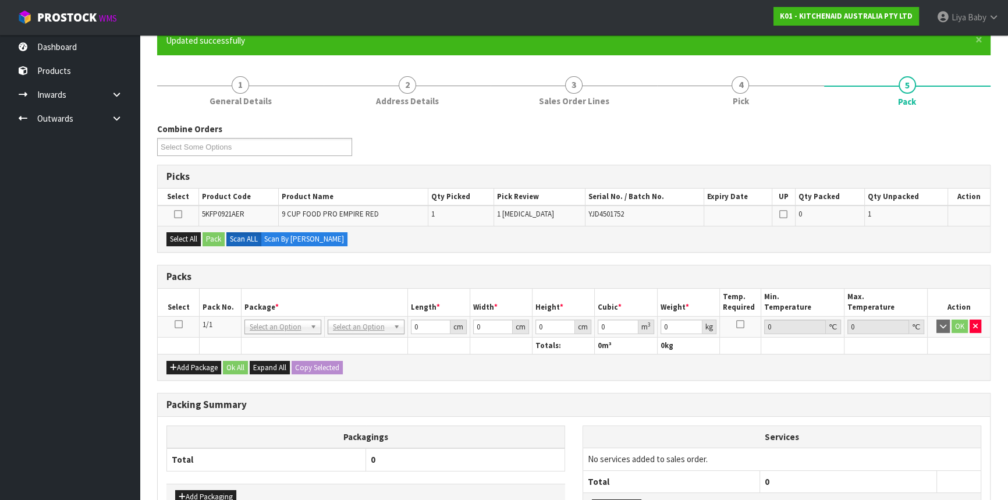
click at [179, 324] on icon at bounding box center [179, 324] width 8 height 1
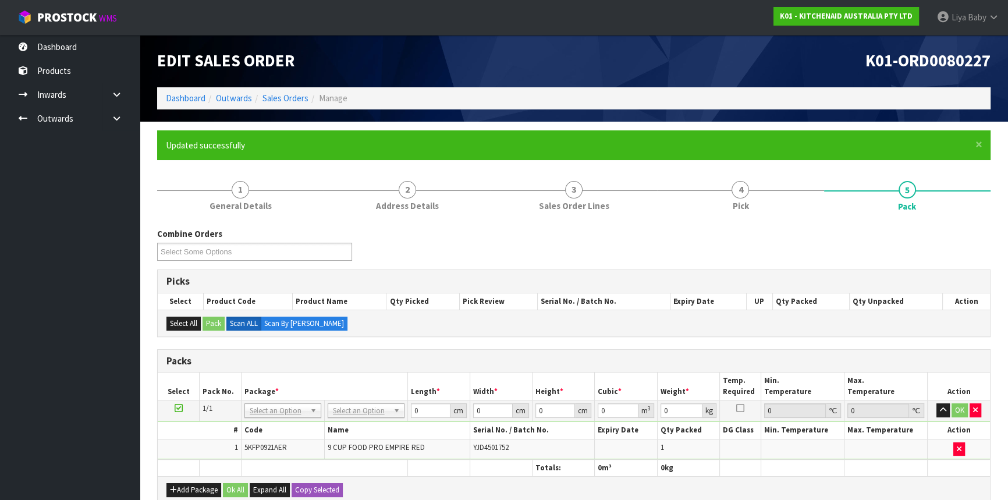
scroll to position [0, 0]
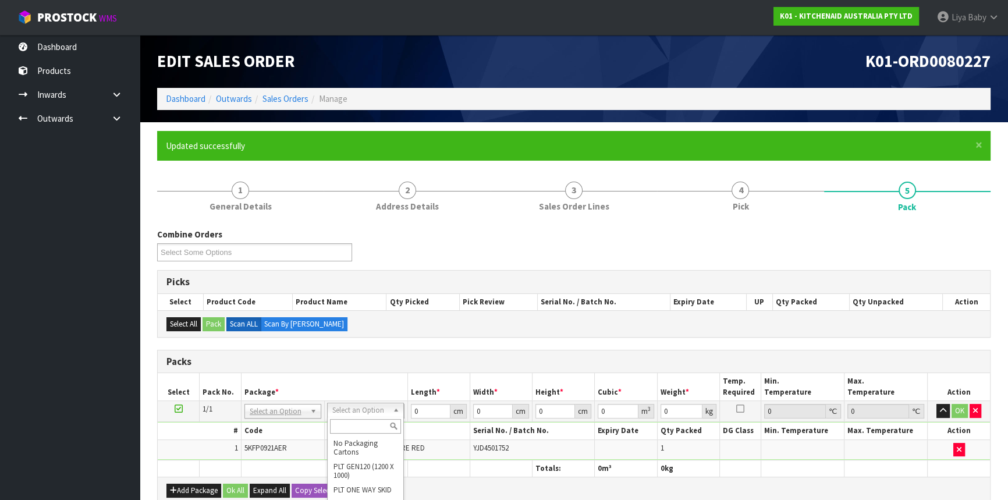
click at [359, 423] on input "text" at bounding box center [365, 426] width 71 height 15
click at [434, 408] on input "0" at bounding box center [430, 411] width 40 height 15
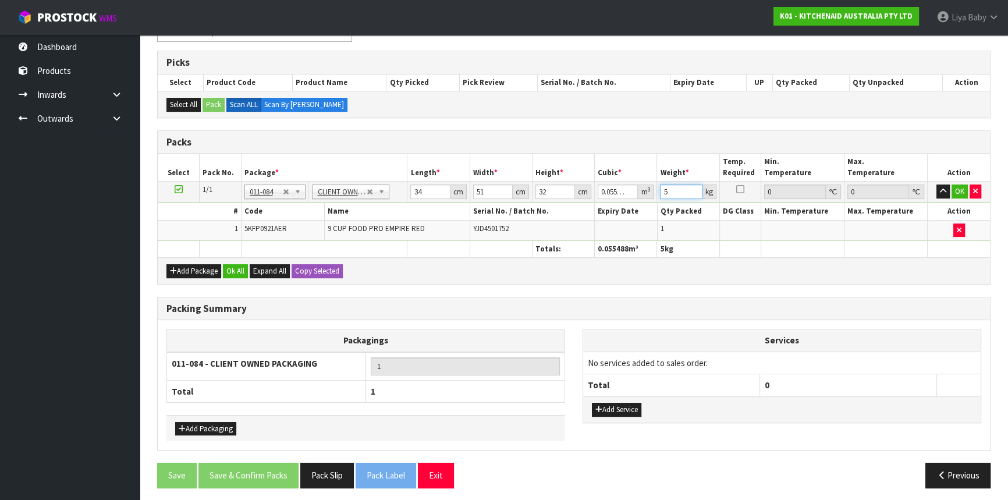
scroll to position [222, 0]
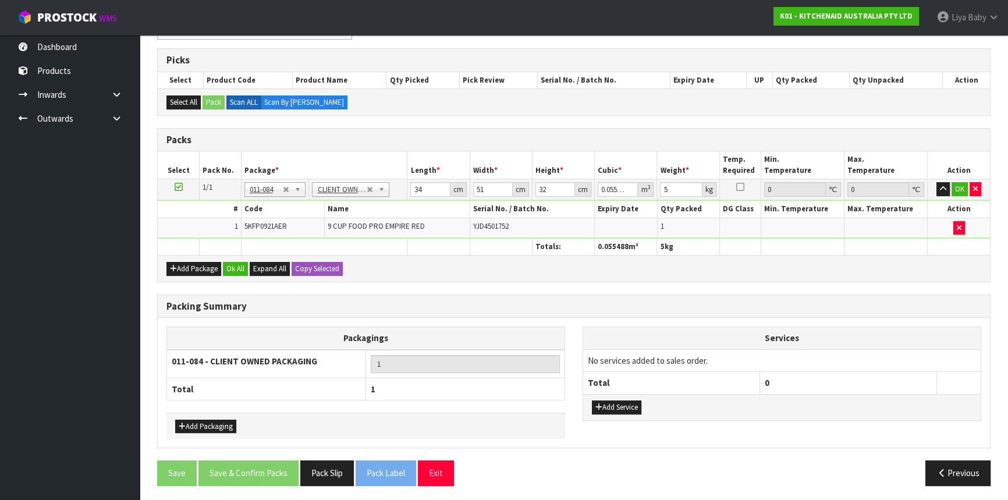
click at [241, 258] on div "Add Package Ok All Expand All Copy Selected" at bounding box center [574, 268] width 833 height 26
click at [240, 263] on button "Ok All" at bounding box center [235, 269] width 25 height 14
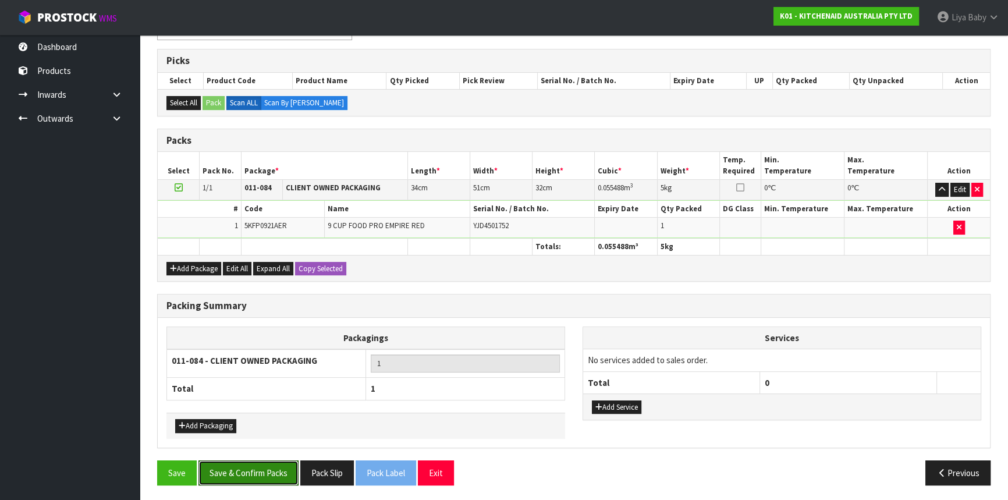
drag, startPoint x: 234, startPoint y: 465, endPoint x: 245, endPoint y: 454, distance: 15.7
click at [242, 456] on div "Combine Orders K01-ORD0079928 K01-ORD0079949 K01-ORD0080006 K01-ORD0080043 K01-…" at bounding box center [574, 250] width 834 height 487
click at [265, 475] on button "Save & Confirm Packs" at bounding box center [249, 473] width 100 height 25
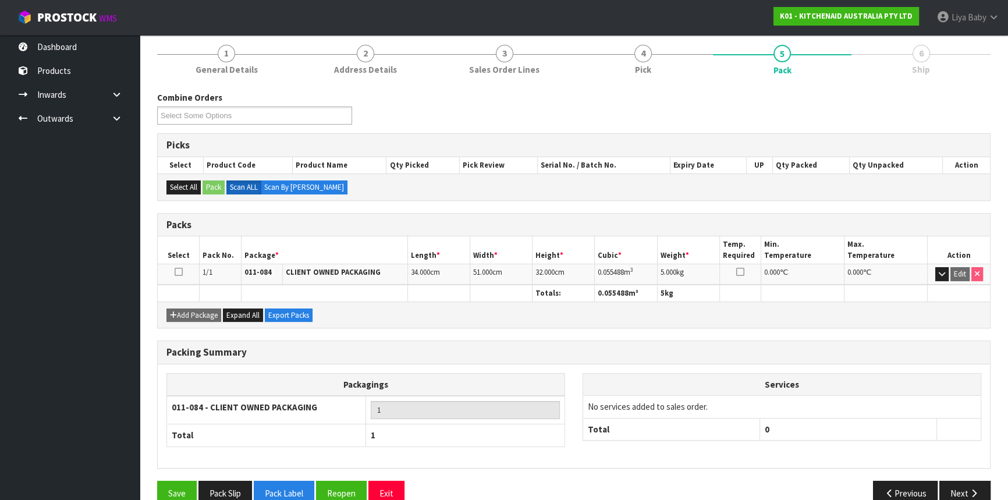
scroll to position [157, 0]
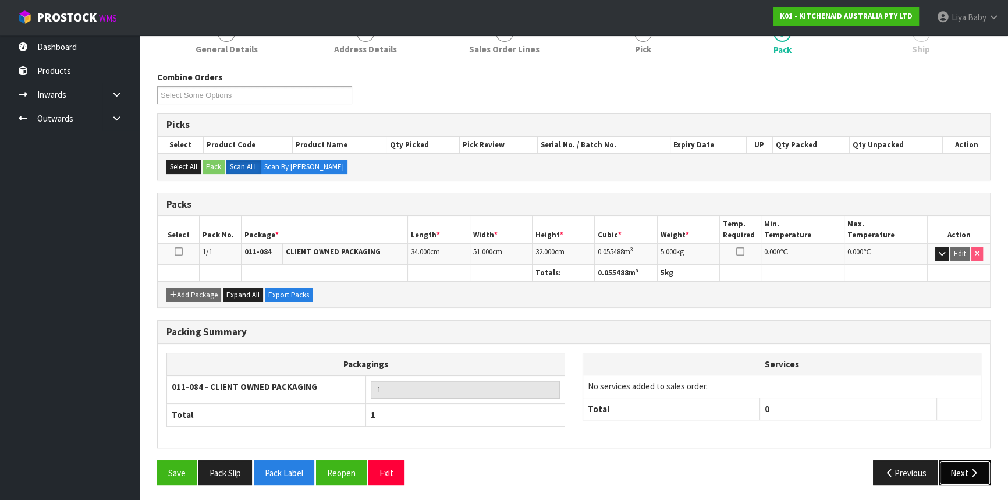
click at [962, 474] on button "Next" at bounding box center [965, 473] width 51 height 25
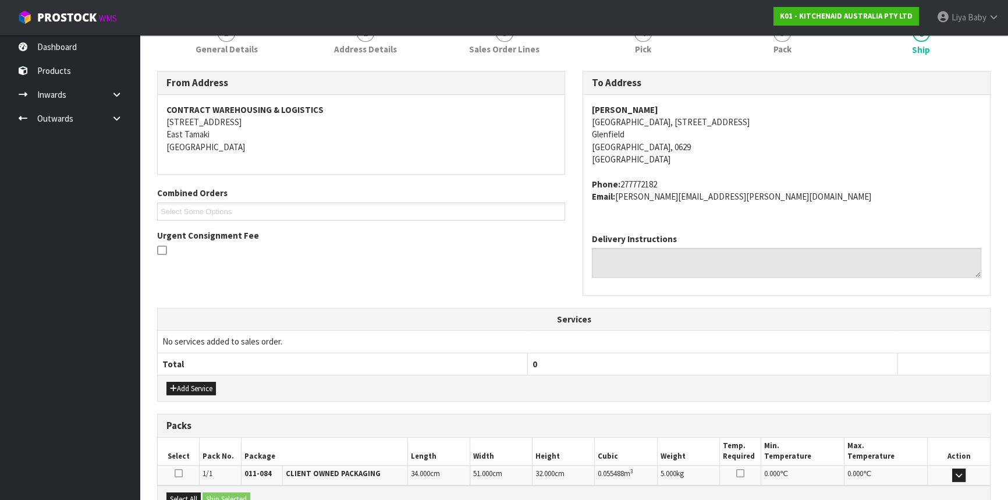
scroll to position [292, 0]
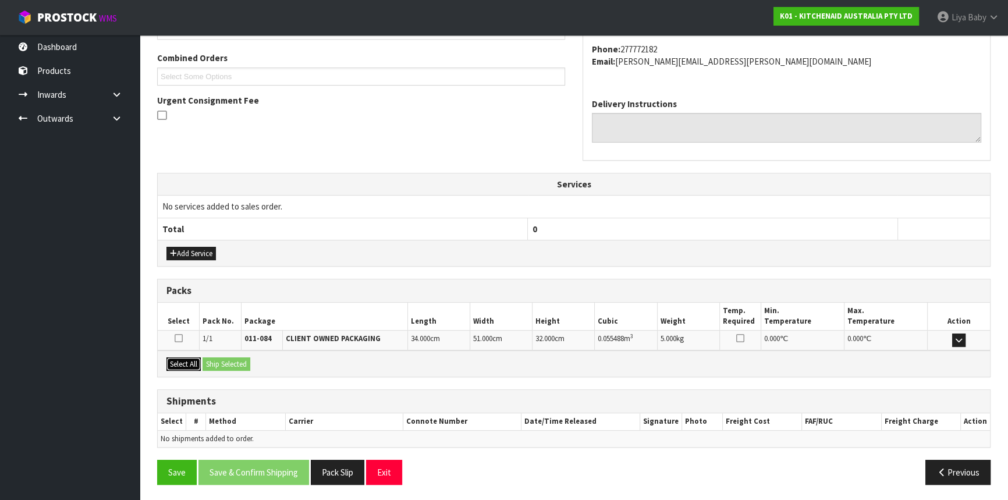
click at [185, 362] on button "Select All" at bounding box center [184, 364] width 34 height 14
click at [217, 364] on button "Ship Selected" at bounding box center [227, 364] width 48 height 14
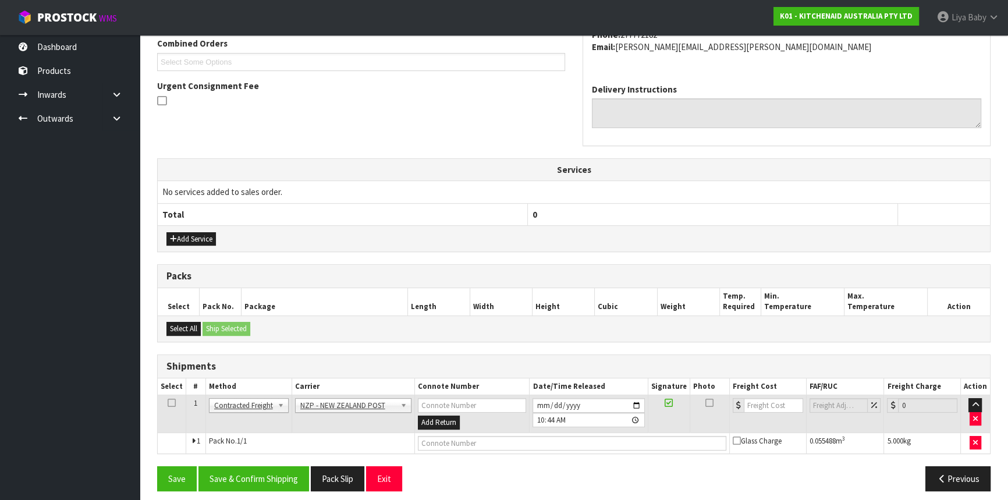
scroll to position [313, 0]
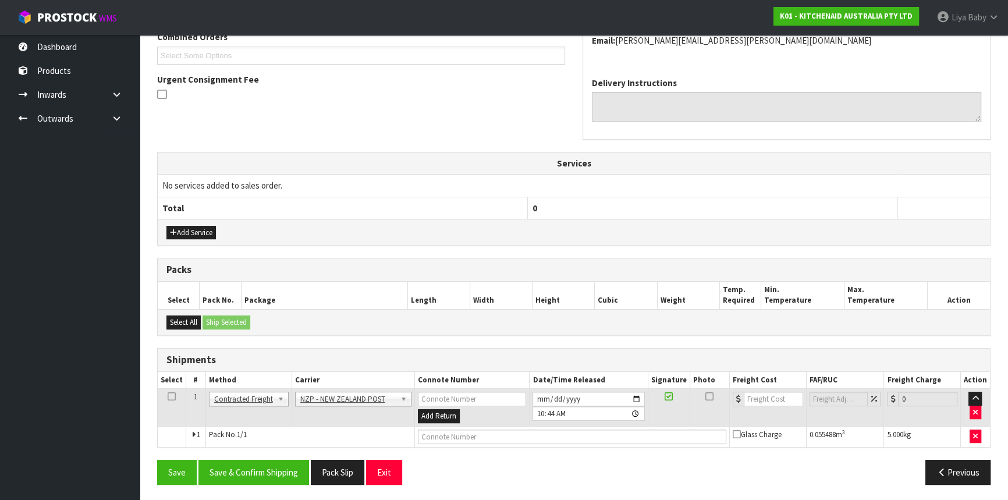
click at [175, 396] on td at bounding box center [172, 408] width 29 height 38
click at [172, 397] on icon at bounding box center [172, 397] width 8 height 1
drag, startPoint x: 240, startPoint y: 472, endPoint x: 324, endPoint y: 402, distance: 109.1
click at [242, 468] on button "Save & Confirm Shipping" at bounding box center [254, 472] width 111 height 25
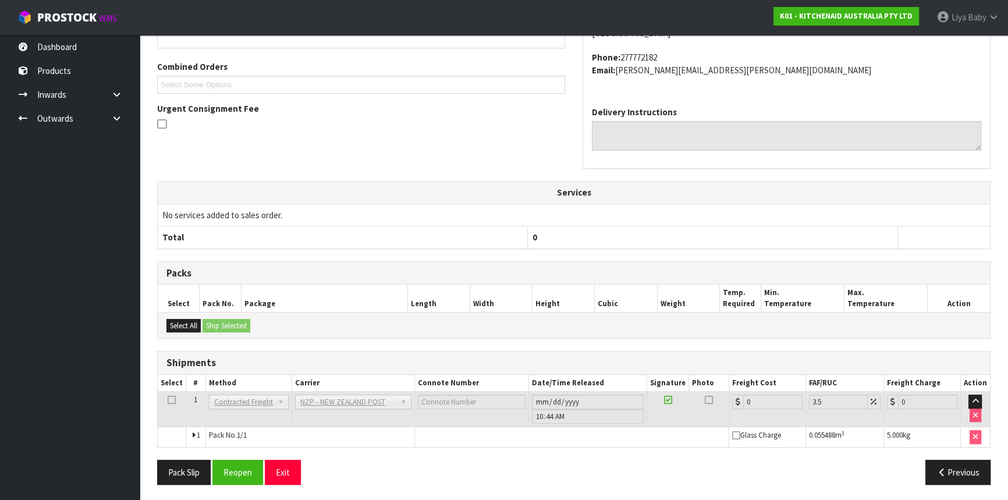
scroll to position [297, 0]
click at [256, 472] on button "Reopen" at bounding box center [238, 471] width 51 height 25
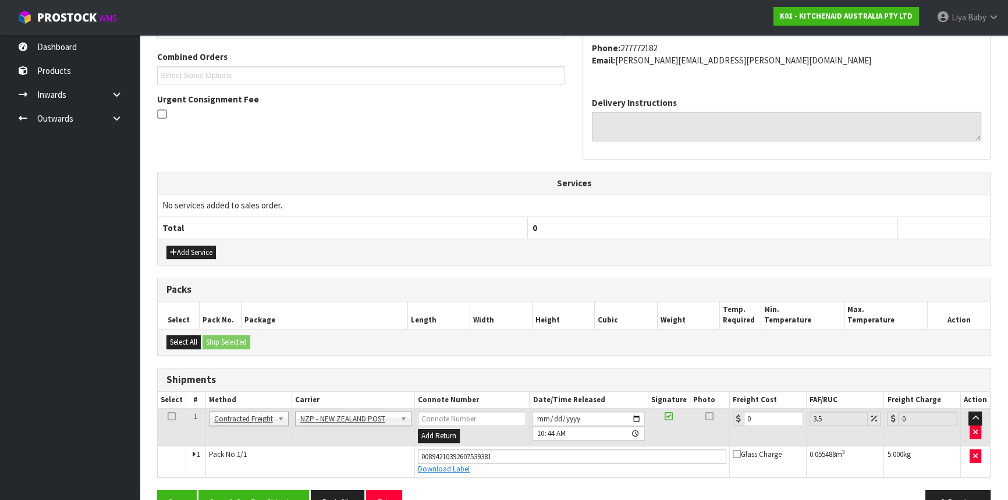
scroll to position [317, 0]
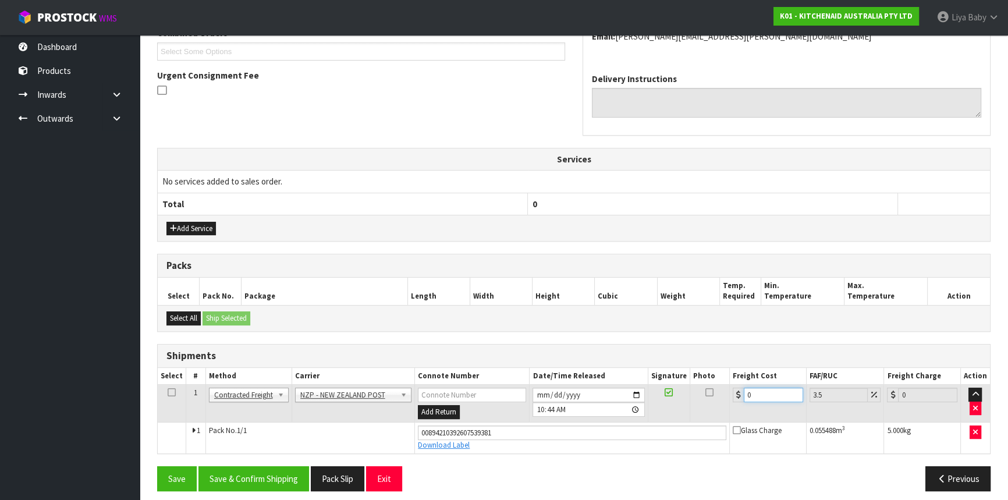
click at [763, 399] on input "0" at bounding box center [773, 395] width 59 height 15
click at [165, 389] on td at bounding box center [172, 404] width 29 height 38
click at [176, 395] on td at bounding box center [172, 404] width 29 height 38
drag, startPoint x: 170, startPoint y: 393, endPoint x: 178, endPoint y: 408, distance: 16.7
click at [170, 393] on icon at bounding box center [172, 392] width 8 height 1
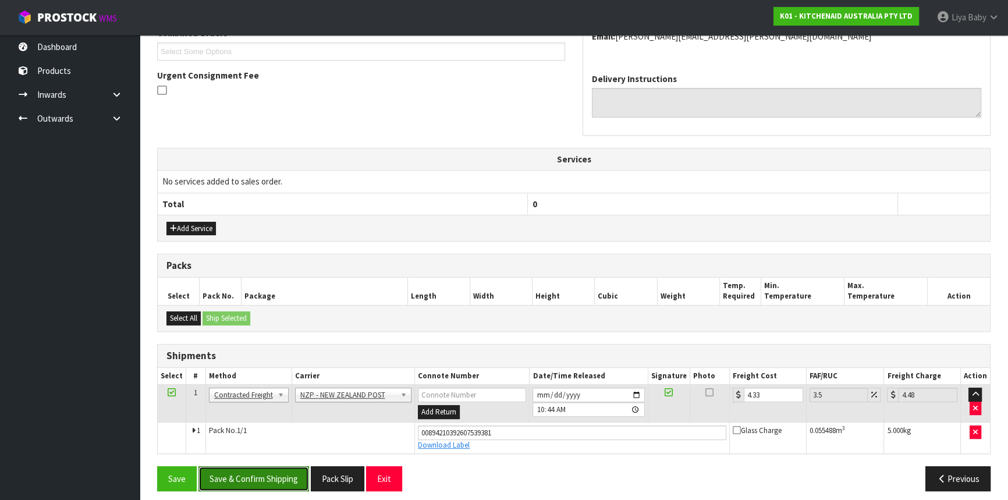
click at [226, 475] on button "Save & Confirm Shipping" at bounding box center [254, 478] width 111 height 25
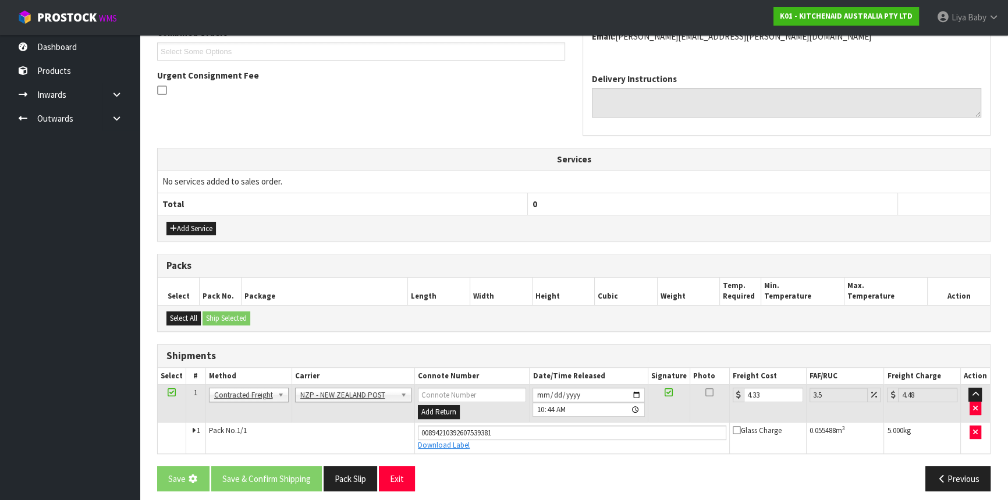
scroll to position [0, 0]
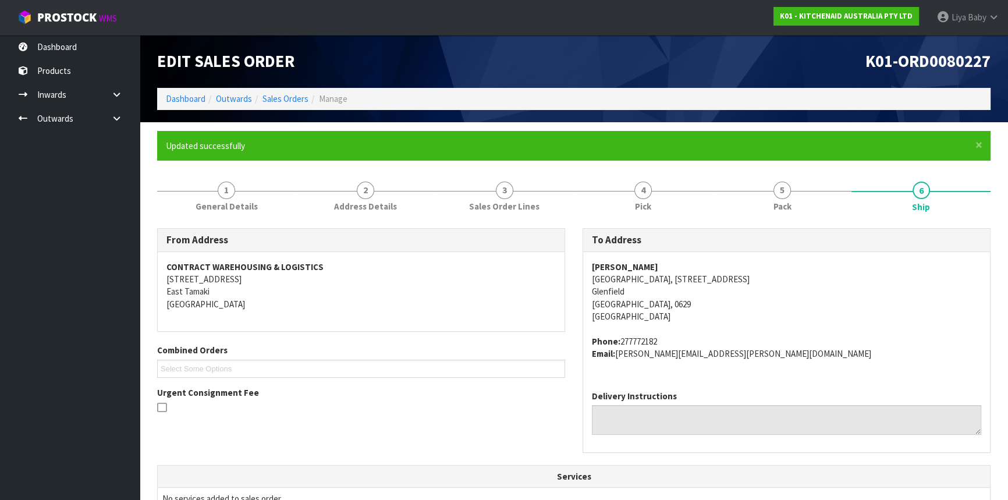
click at [287, 93] on li "Sales Orders" at bounding box center [280, 99] width 56 height 12
click at [286, 97] on link "Sales Orders" at bounding box center [286, 98] width 46 height 11
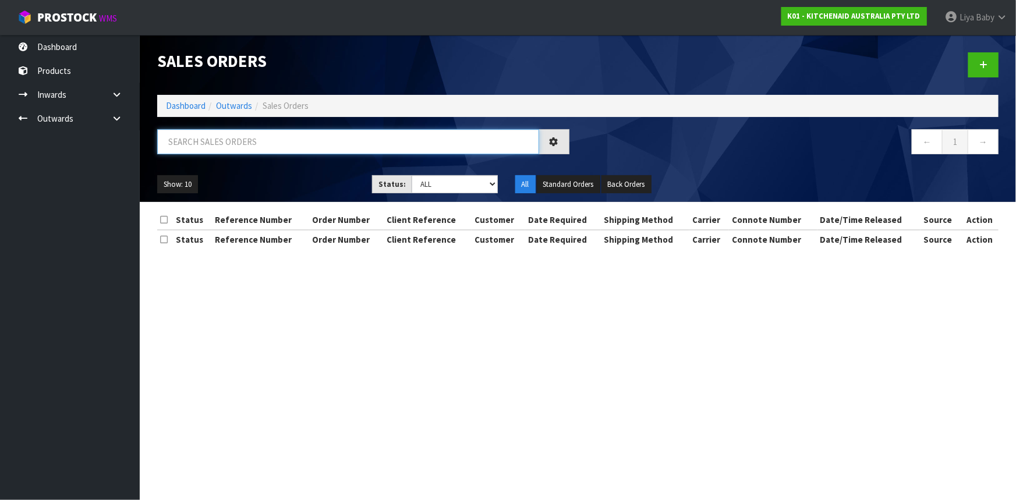
click at [267, 143] on input "text" at bounding box center [348, 141] width 382 height 25
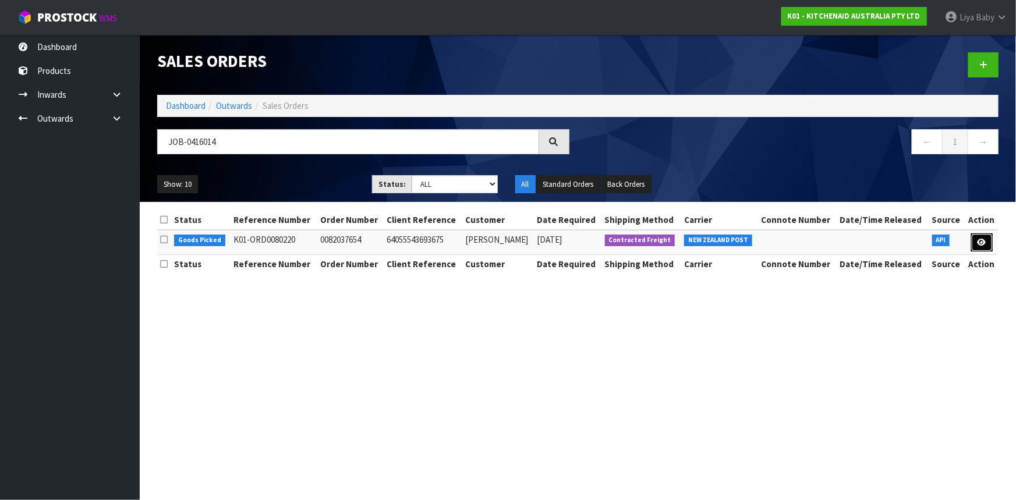
click at [990, 241] on link at bounding box center [982, 242] width 22 height 19
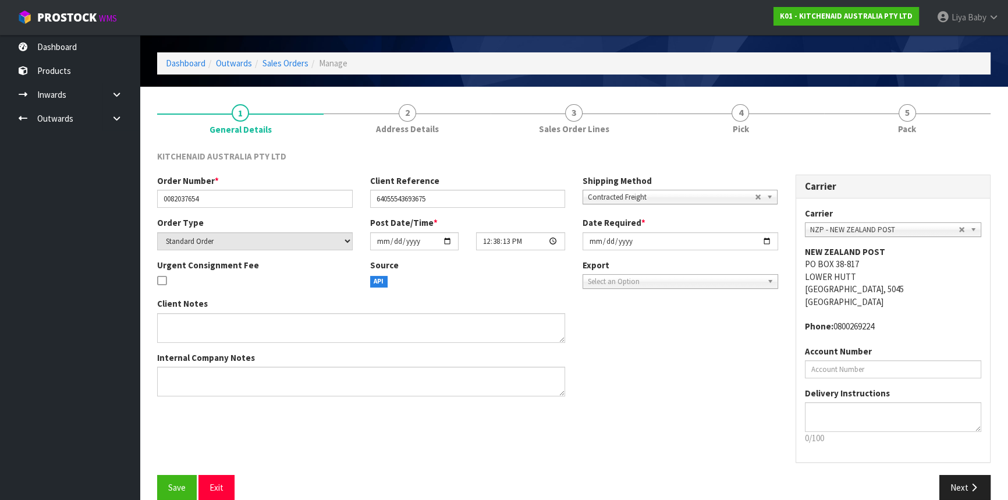
scroll to position [52, 0]
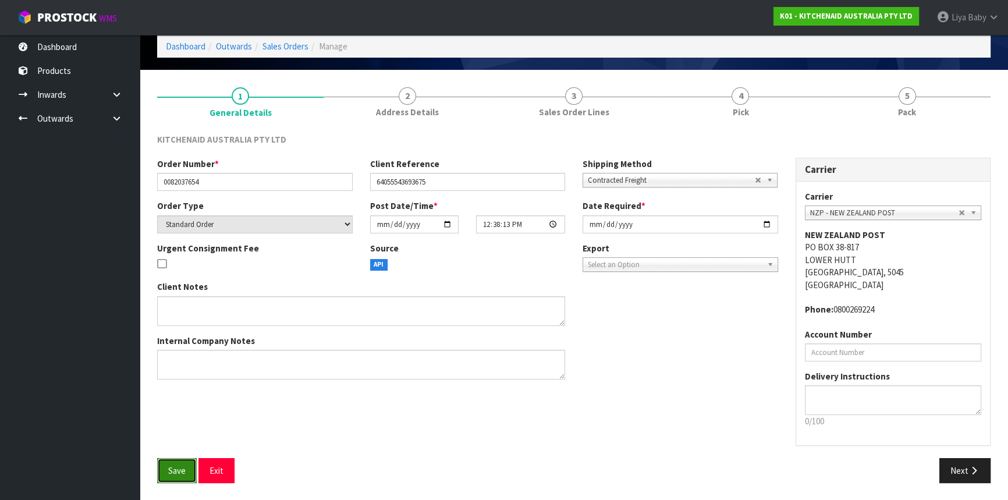
click at [190, 466] on button "Save" at bounding box center [177, 470] width 40 height 25
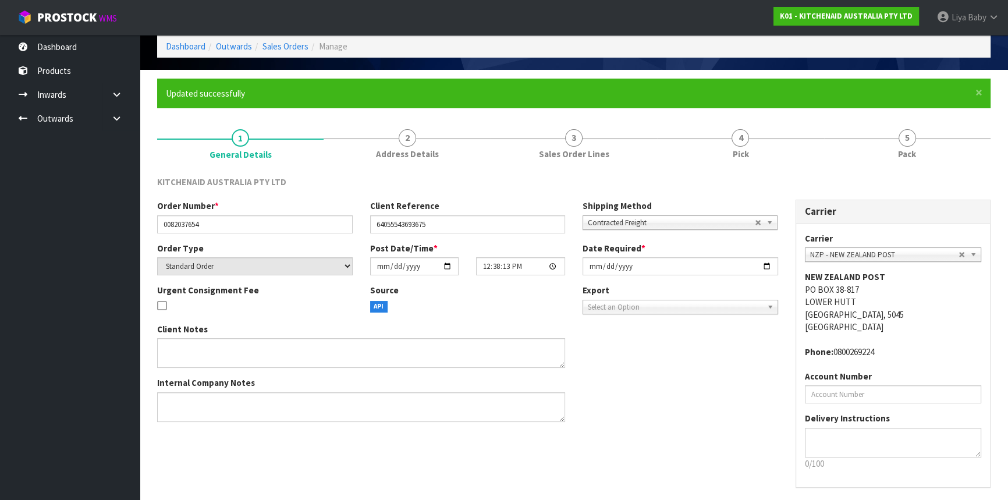
scroll to position [0, 0]
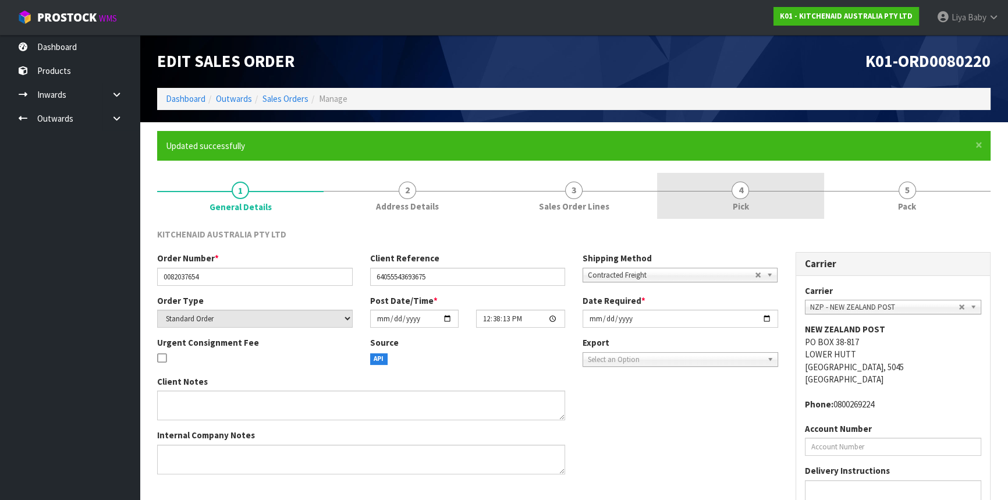
click at [752, 210] on link "4 Pick" at bounding box center [740, 196] width 167 height 46
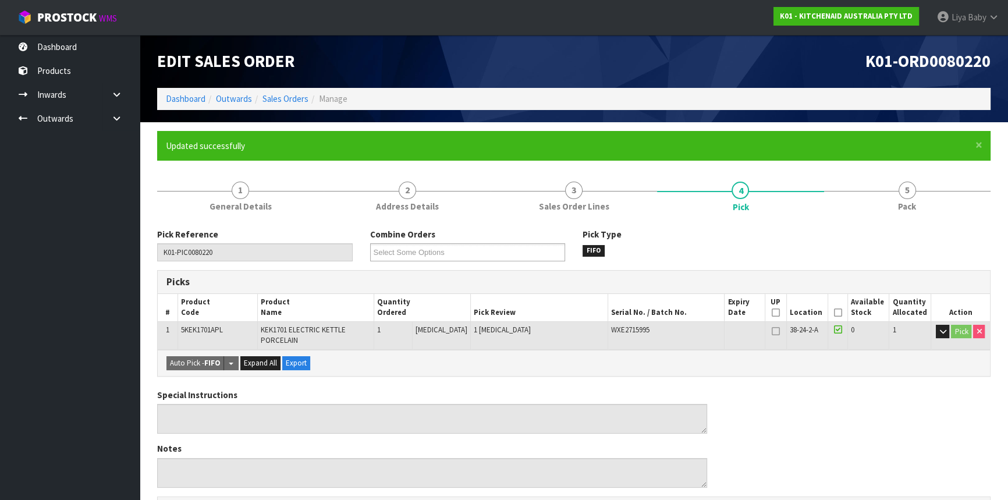
click at [834, 313] on icon at bounding box center [838, 313] width 8 height 1
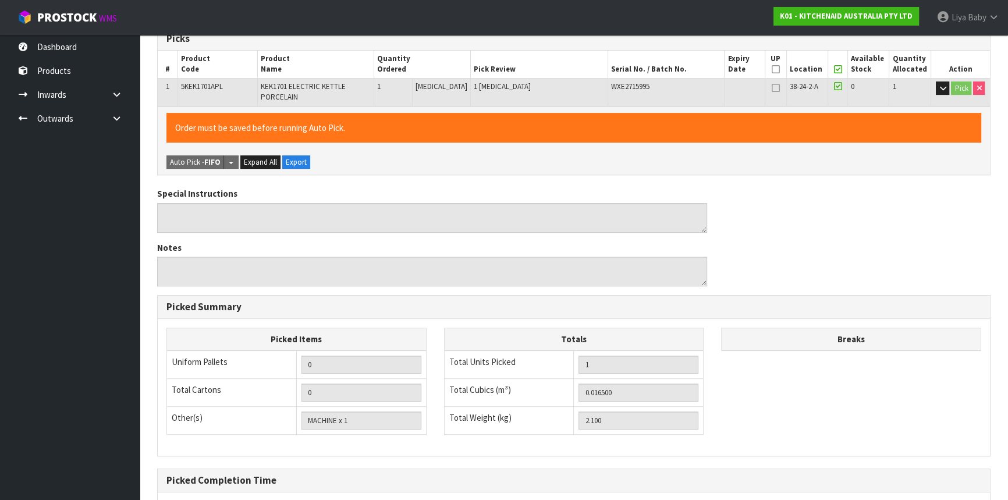
scroll to position [357, 0]
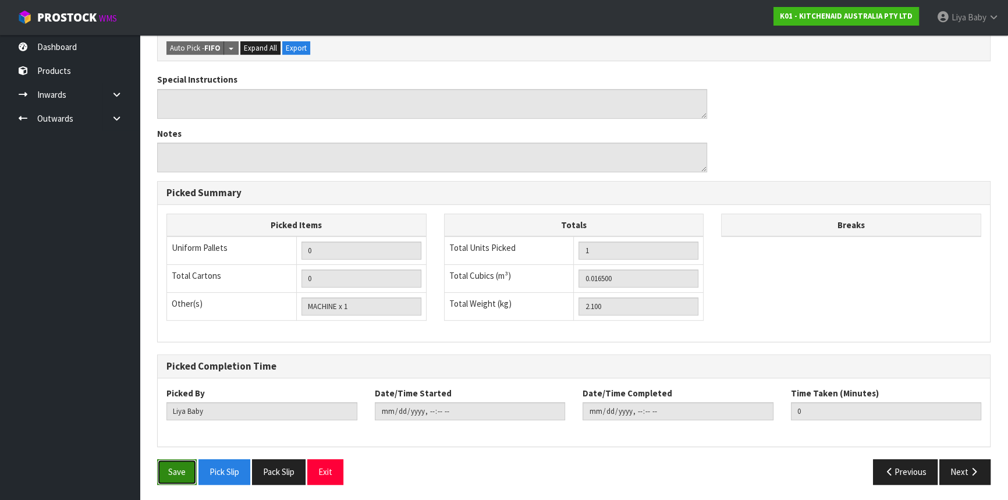
click at [188, 464] on button "Save" at bounding box center [177, 471] width 40 height 25
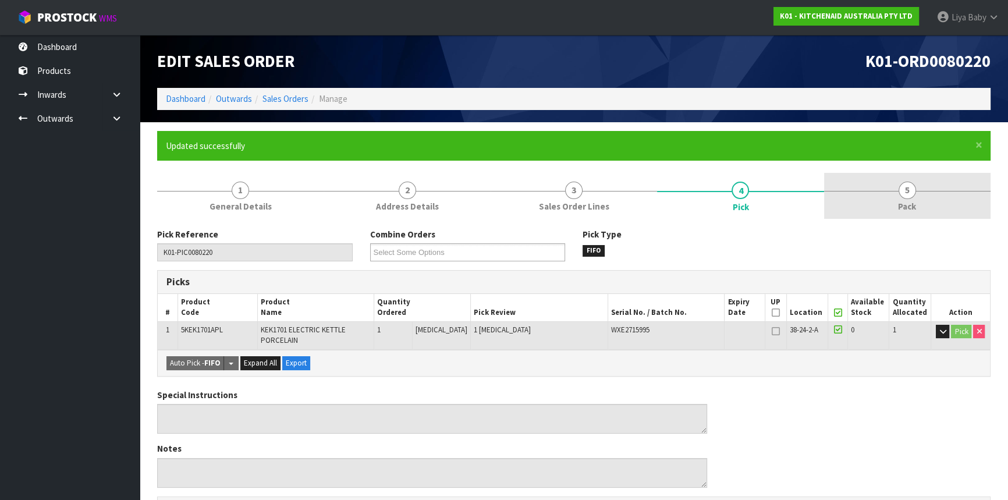
click at [890, 204] on link "5 Pack" at bounding box center [907, 196] width 167 height 46
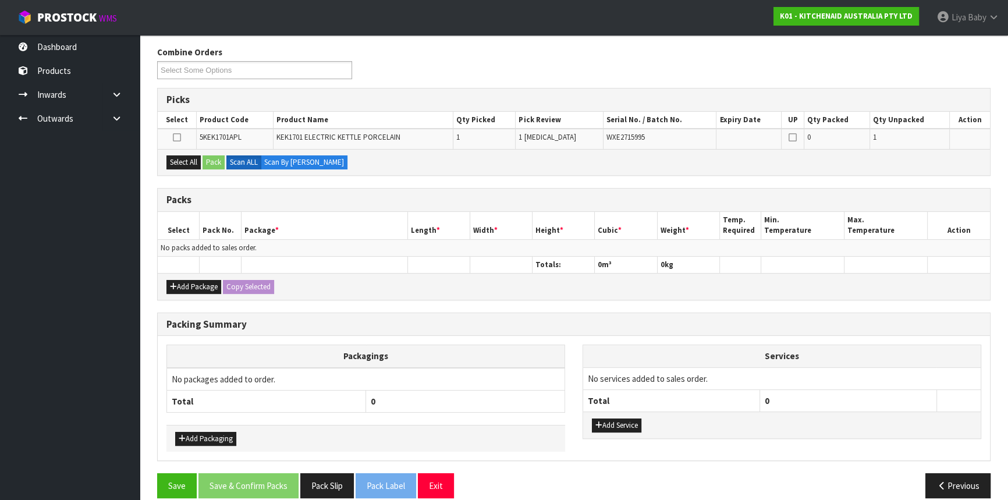
scroll to position [195, 0]
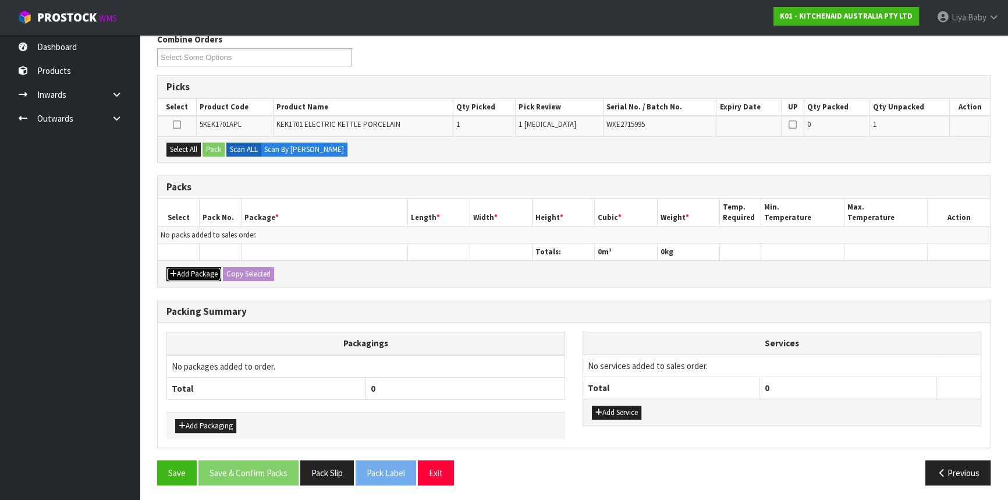
click at [204, 272] on button "Add Package" at bounding box center [194, 274] width 55 height 14
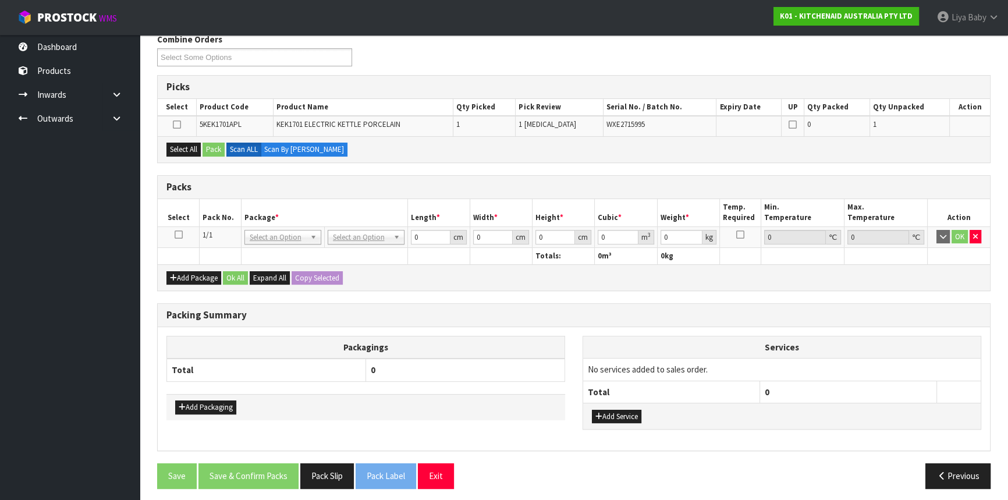
click at [181, 235] on icon at bounding box center [179, 235] width 8 height 1
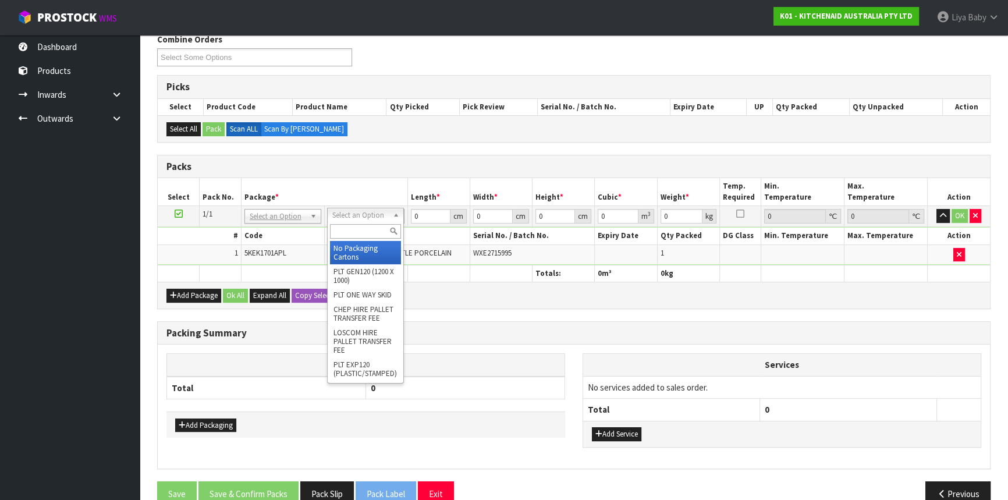
click at [370, 224] on input "text" at bounding box center [365, 231] width 71 height 15
click at [363, 231] on input "text" at bounding box center [368, 231] width 71 height 15
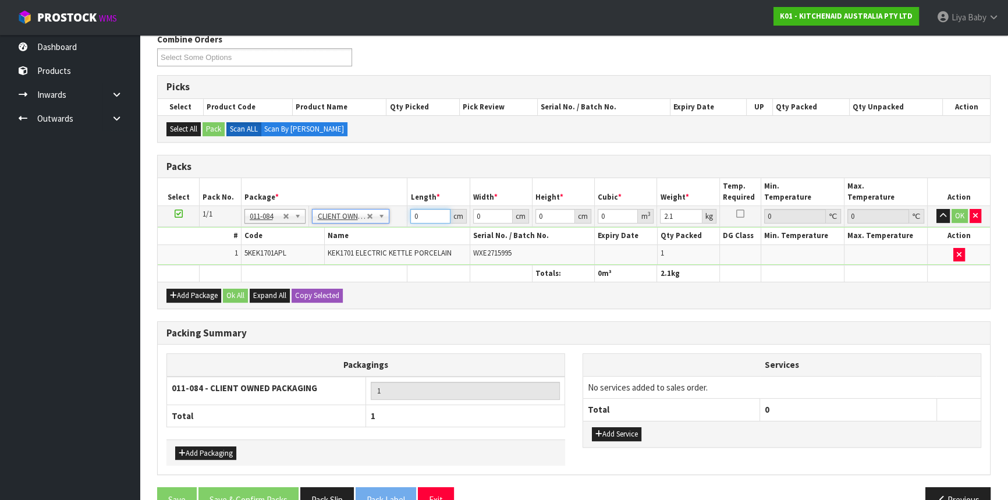
click at [429, 219] on input "0" at bounding box center [430, 216] width 40 height 15
click at [239, 291] on button "Ok All" at bounding box center [235, 296] width 25 height 14
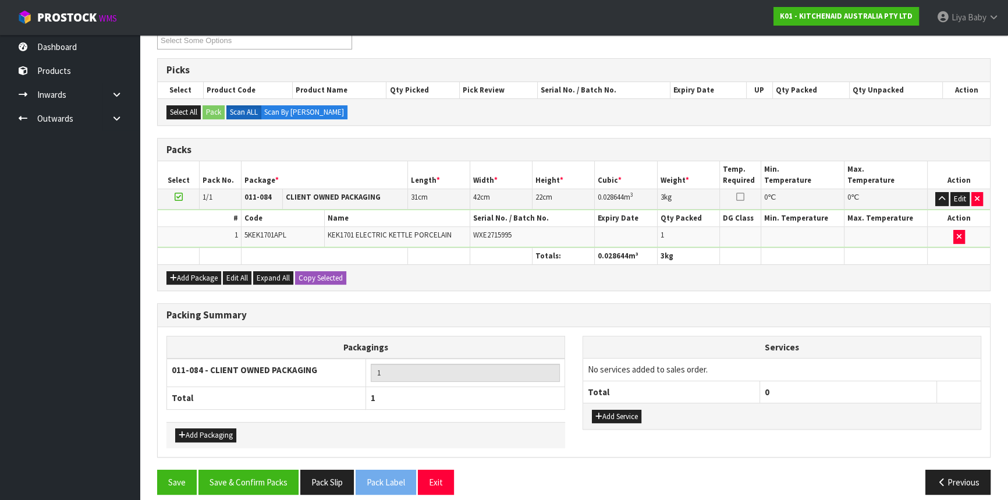
scroll to position [221, 0]
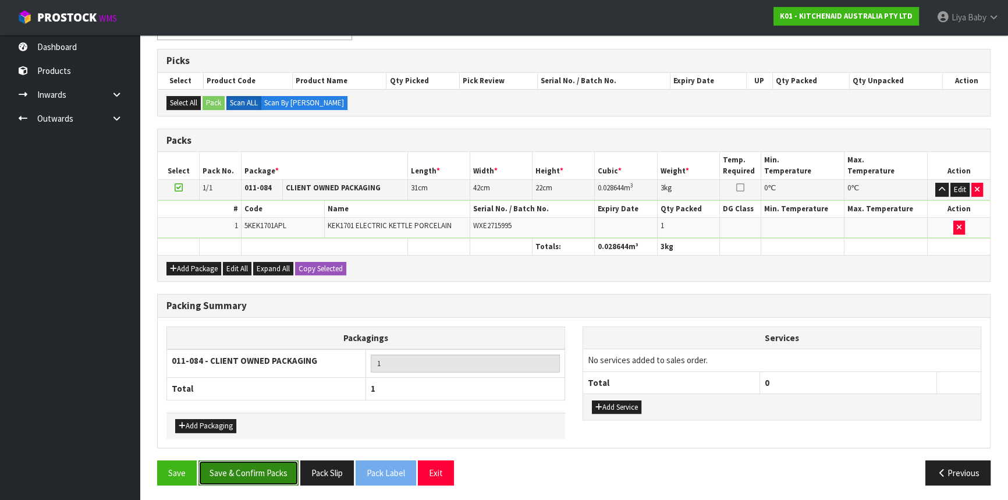
drag, startPoint x: 260, startPoint y: 461, endPoint x: 260, endPoint y: 454, distance: 6.4
click at [260, 461] on button "Save & Confirm Packs" at bounding box center [249, 473] width 100 height 25
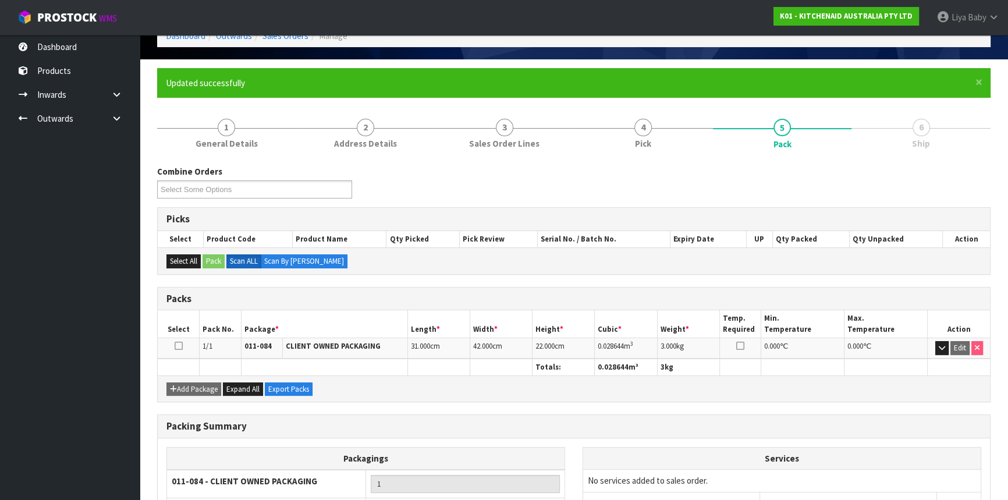
scroll to position [157, 0]
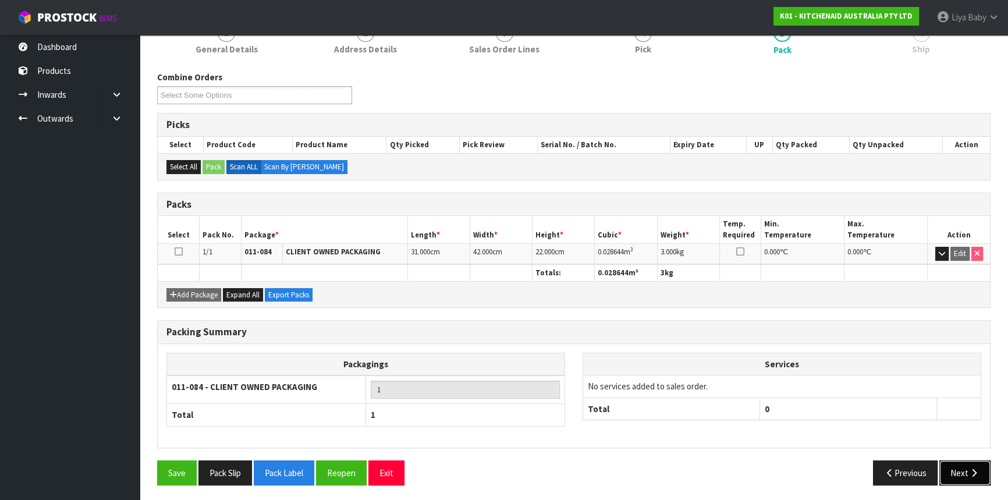
click at [958, 467] on button "Next" at bounding box center [965, 473] width 51 height 25
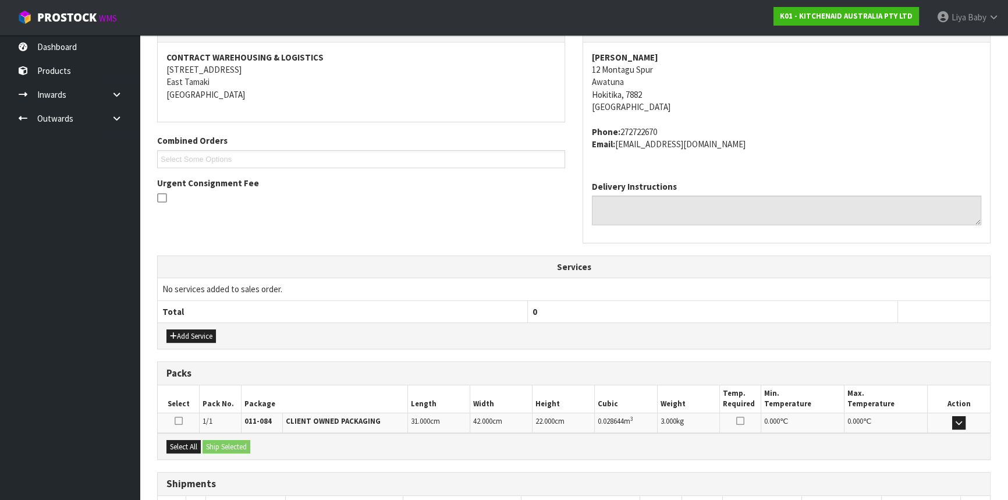
scroll to position [292, 0]
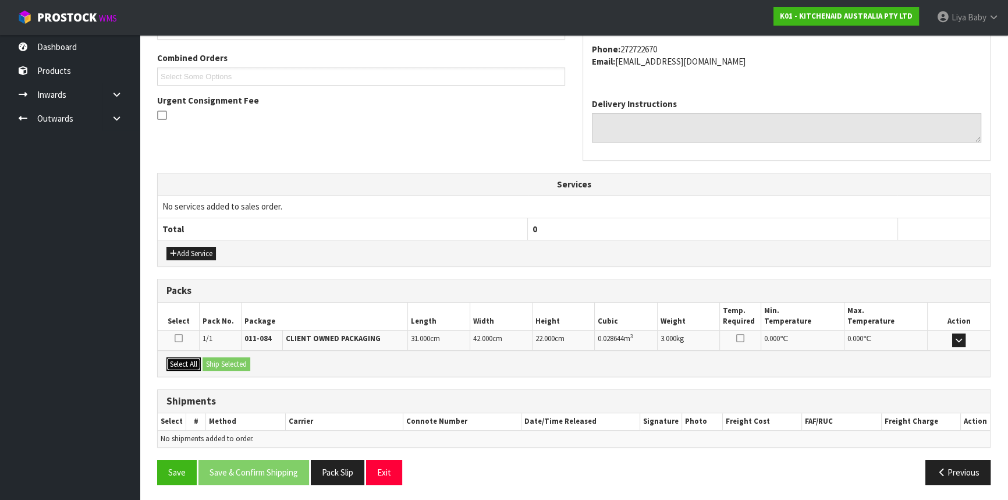
drag, startPoint x: 182, startPoint y: 362, endPoint x: 204, endPoint y: 361, distance: 21.6
click at [185, 362] on button "Select All" at bounding box center [184, 364] width 34 height 14
click at [204, 361] on button "Ship Selected" at bounding box center [227, 364] width 48 height 14
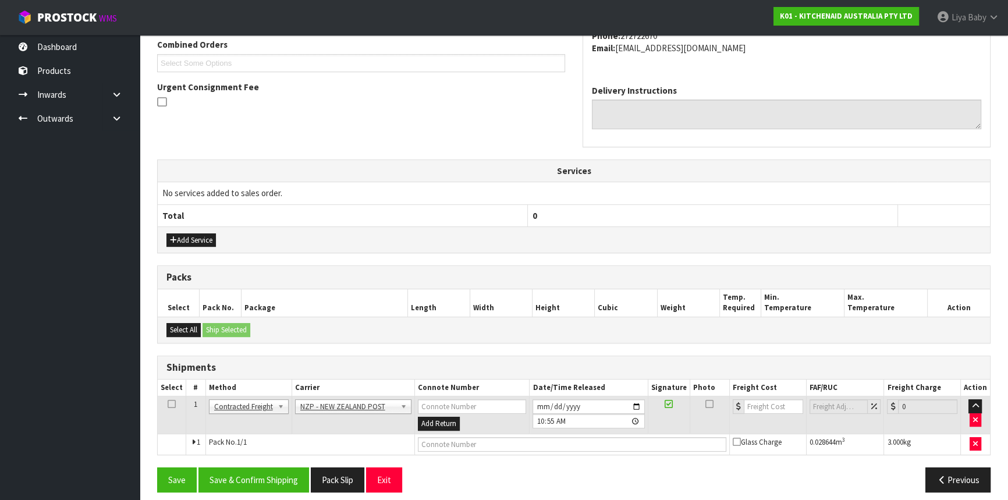
scroll to position [313, 0]
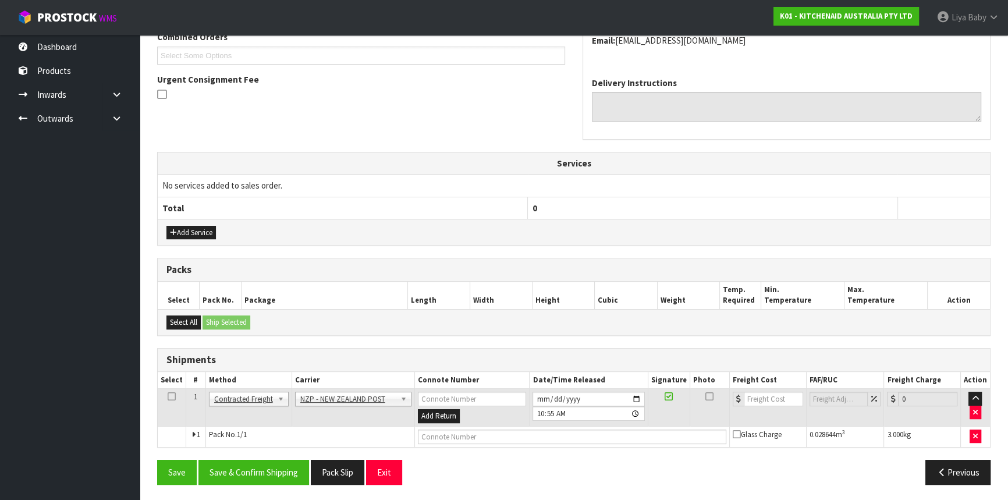
click at [169, 397] on icon at bounding box center [172, 397] width 8 height 1
click at [257, 469] on button "Save & Confirm Shipping" at bounding box center [254, 472] width 111 height 25
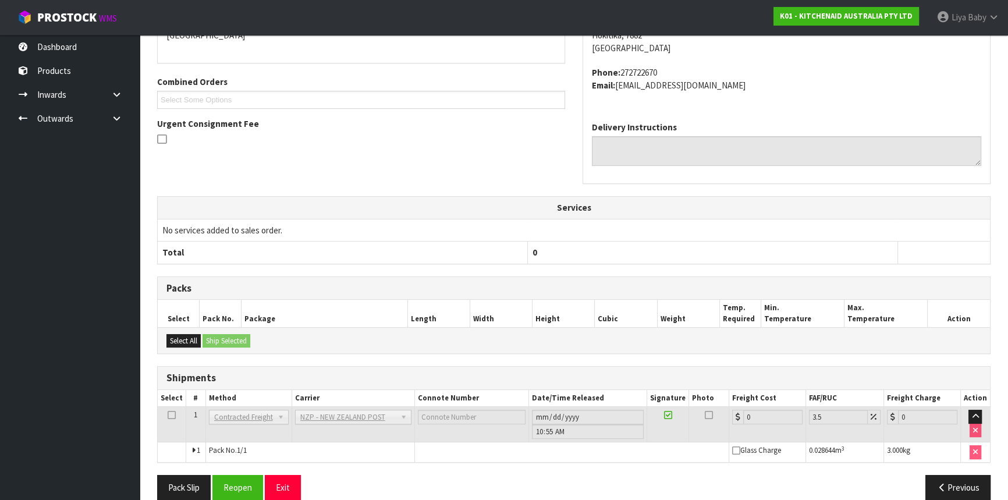
scroll to position [297, 0]
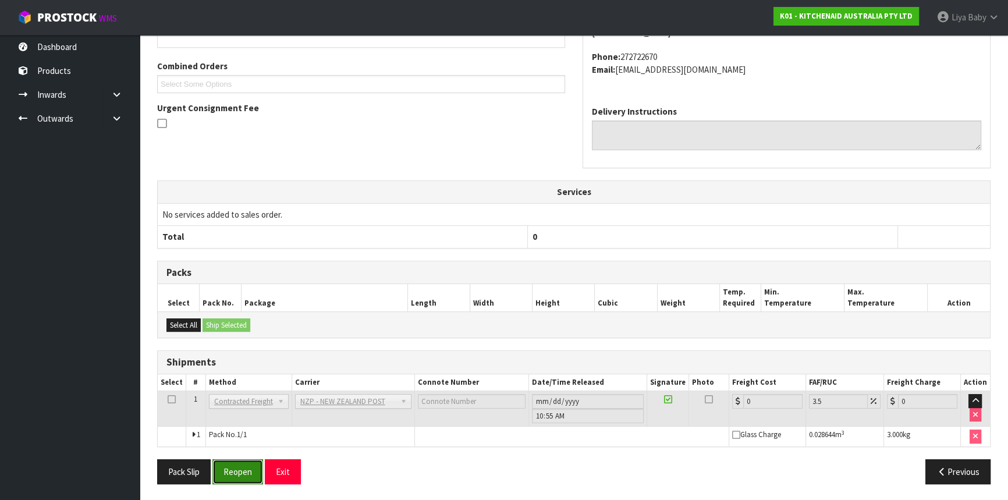
click at [254, 468] on button "Reopen" at bounding box center [238, 471] width 51 height 25
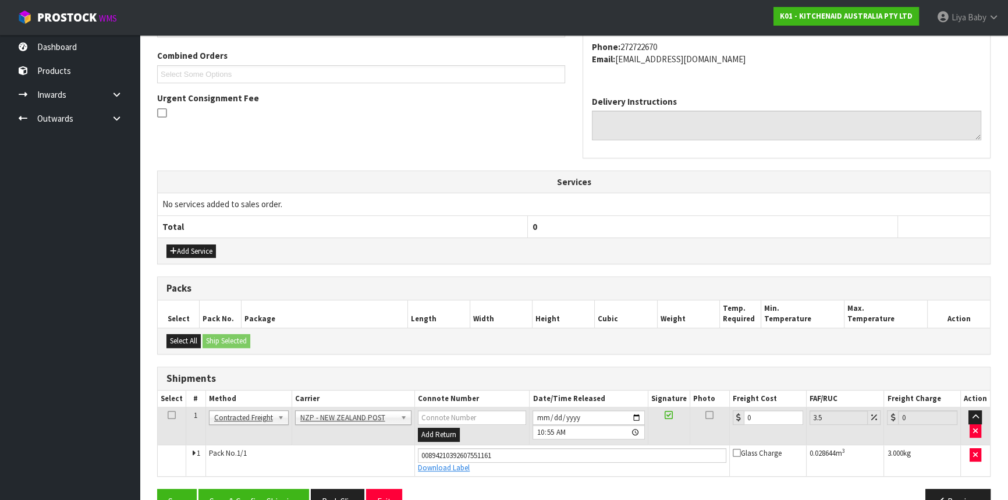
scroll to position [324, 0]
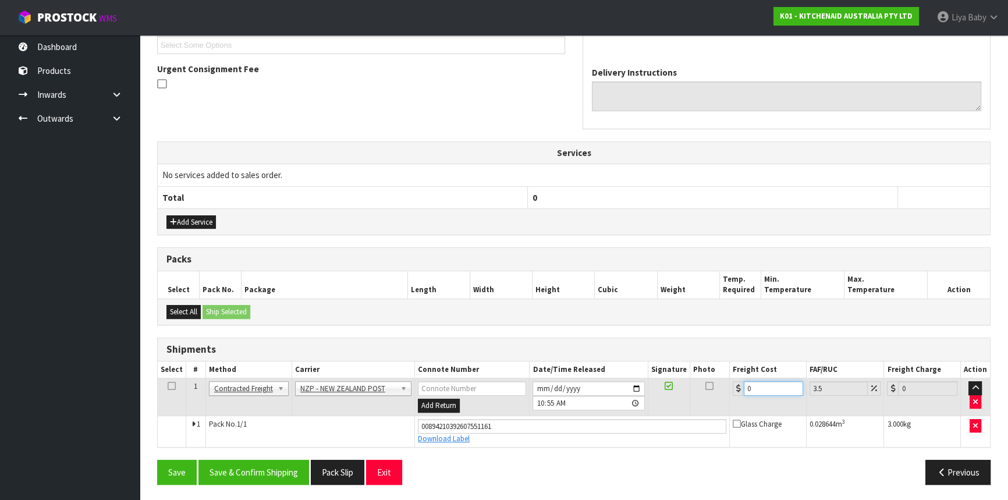
click at [767, 388] on input "0" at bounding box center [773, 388] width 59 height 15
click at [174, 386] on icon at bounding box center [172, 386] width 8 height 1
click at [266, 472] on button "Save & Confirm Shipping" at bounding box center [254, 472] width 111 height 25
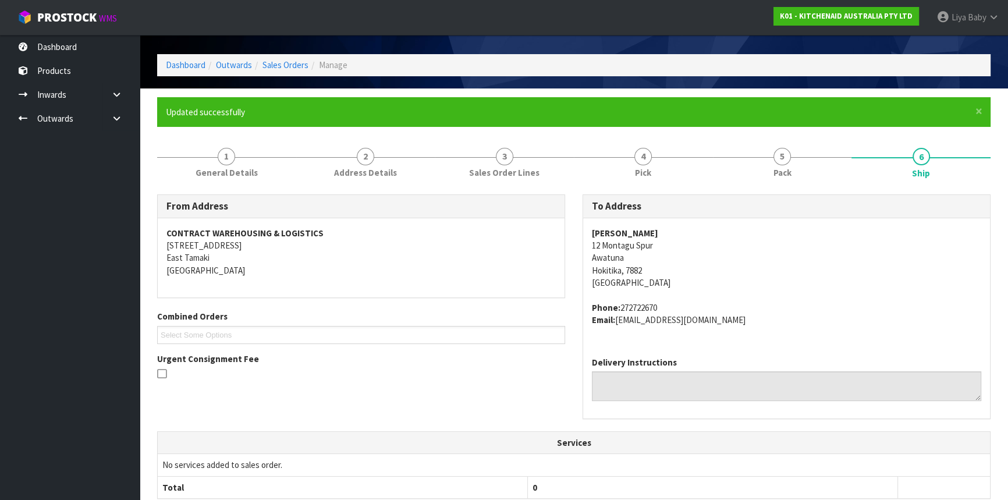
scroll to position [0, 0]
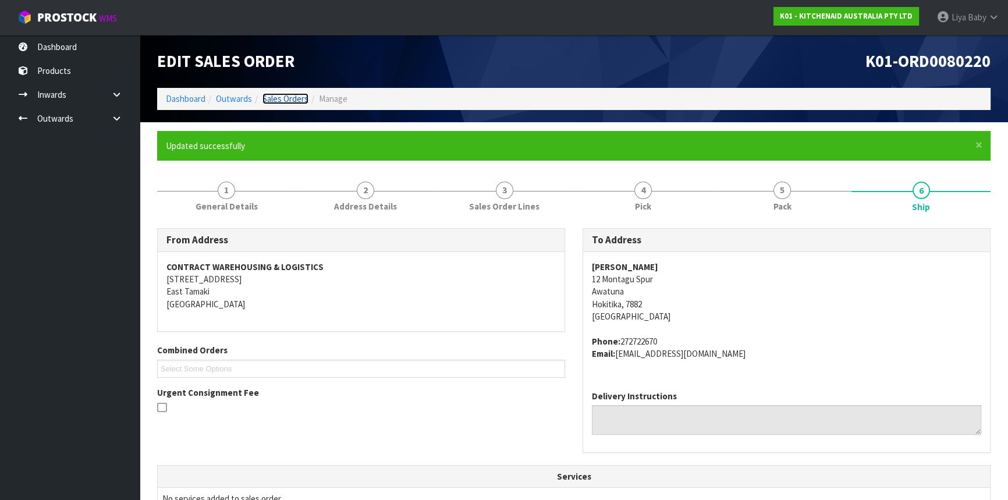
click at [280, 99] on link "Sales Orders" at bounding box center [286, 98] width 46 height 11
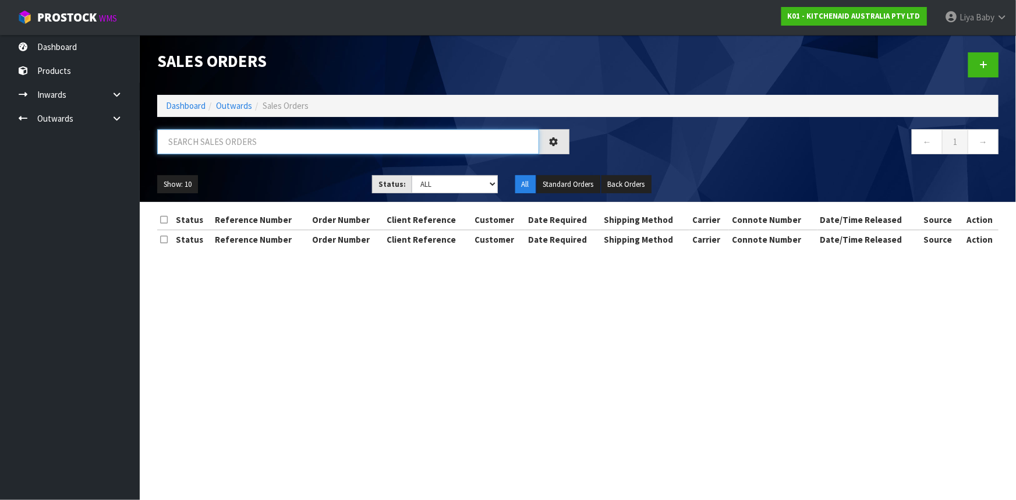
click at [240, 142] on input "text" at bounding box center [348, 141] width 382 height 25
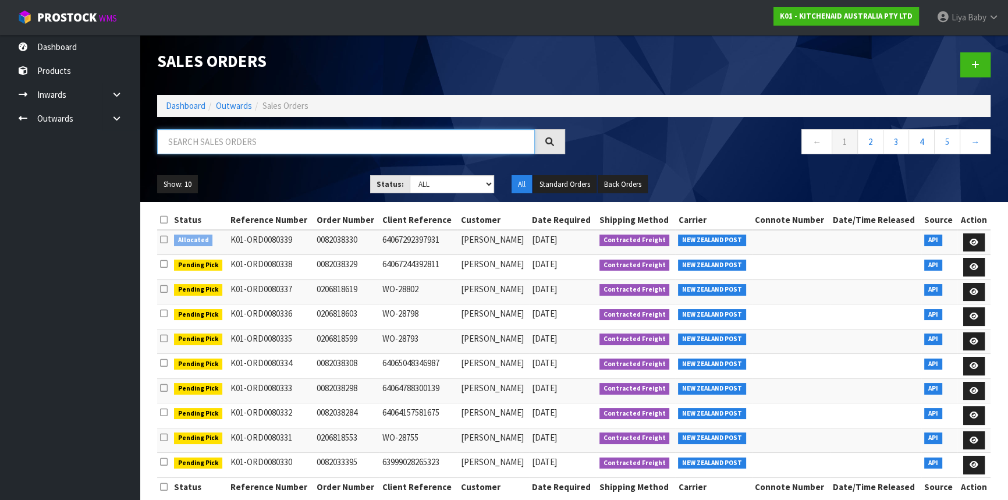
click at [232, 147] on input "text" at bounding box center [346, 141] width 378 height 25
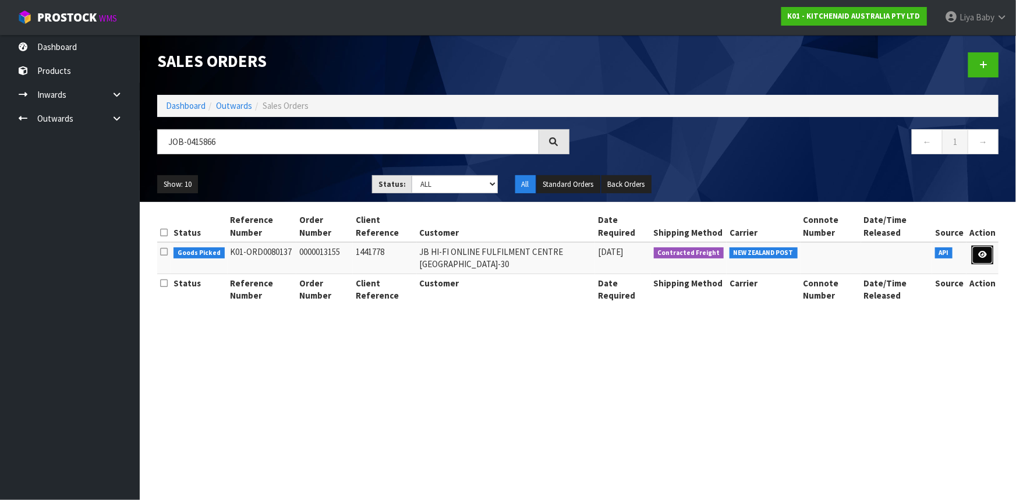
click at [984, 249] on link at bounding box center [983, 255] width 22 height 19
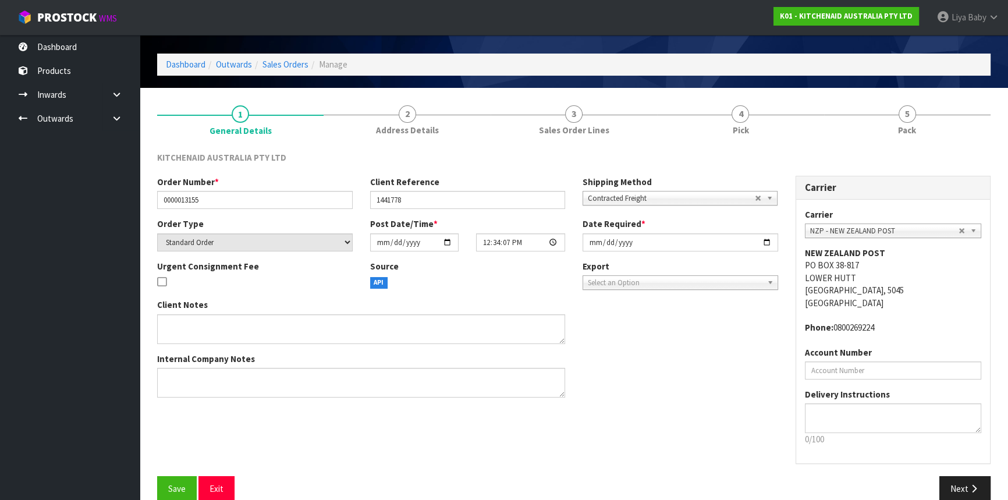
scroll to position [52, 0]
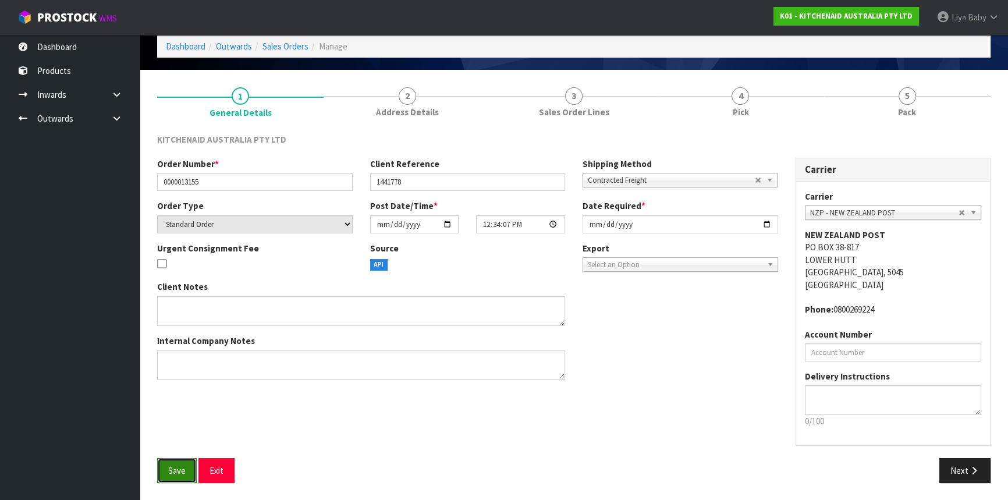
click at [163, 470] on button "Save" at bounding box center [177, 470] width 40 height 25
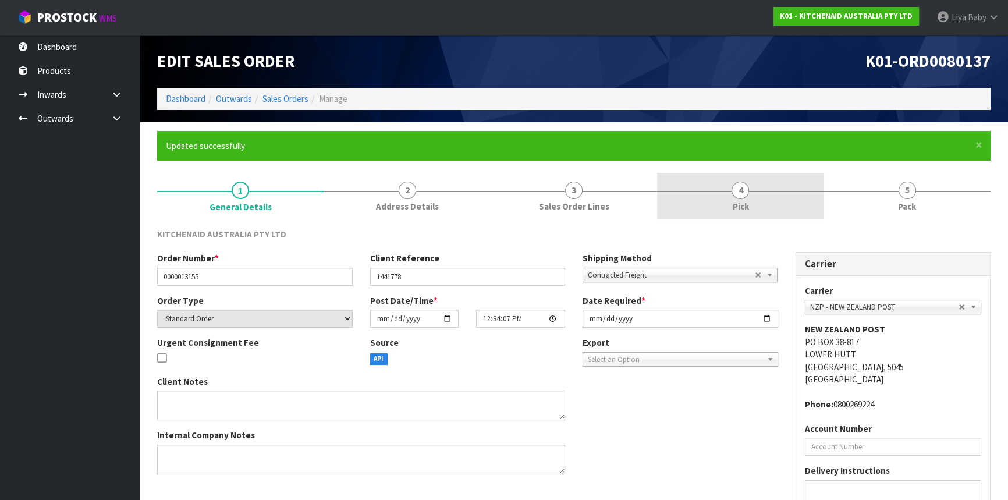
click at [769, 202] on link "4 Pick" at bounding box center [740, 196] width 167 height 46
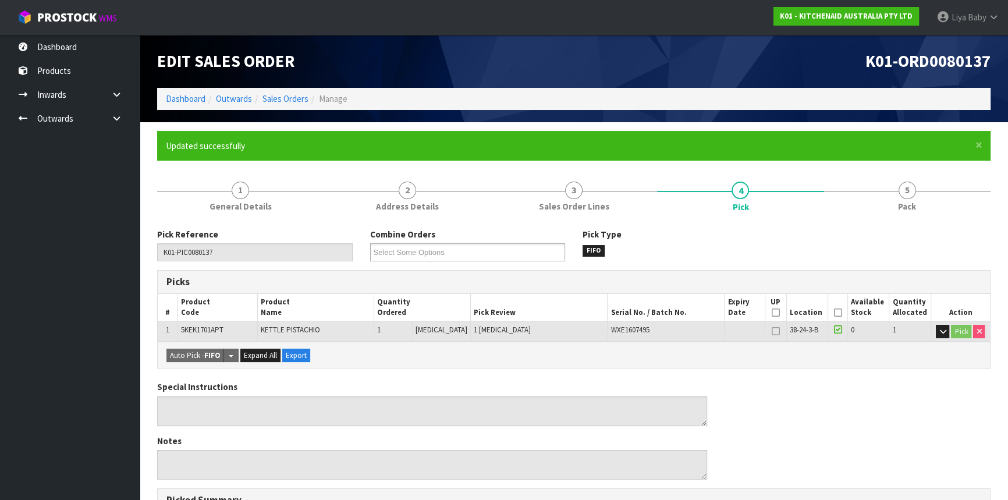
click at [835, 313] on icon at bounding box center [838, 313] width 8 height 1
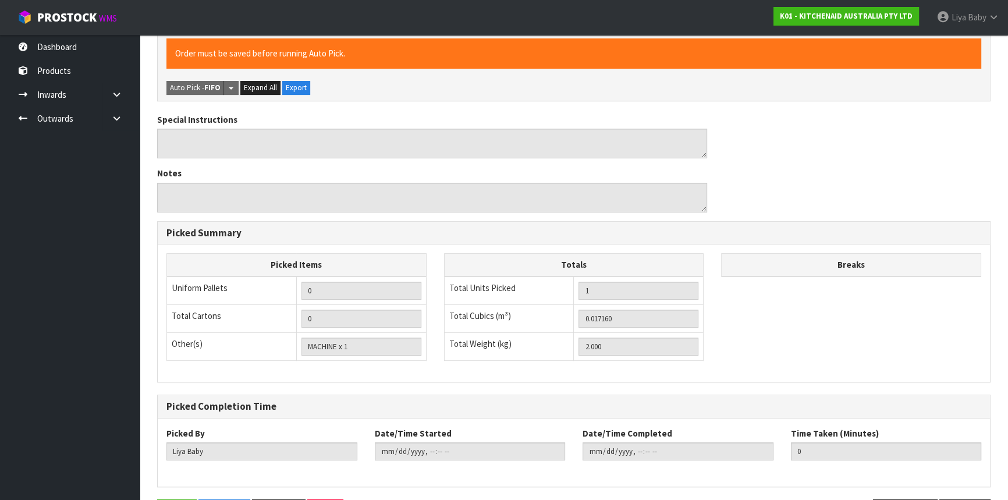
scroll to position [349, 0]
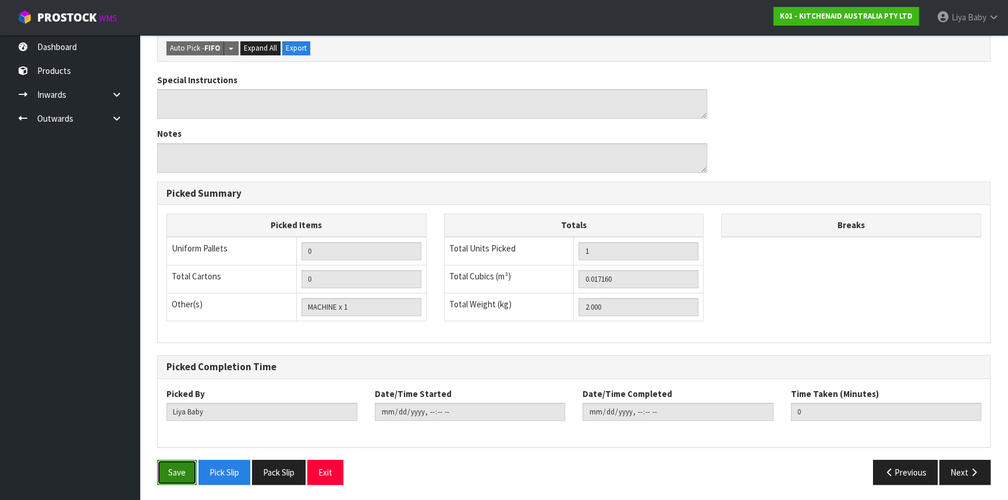
click at [189, 460] on button "Save" at bounding box center [177, 472] width 40 height 25
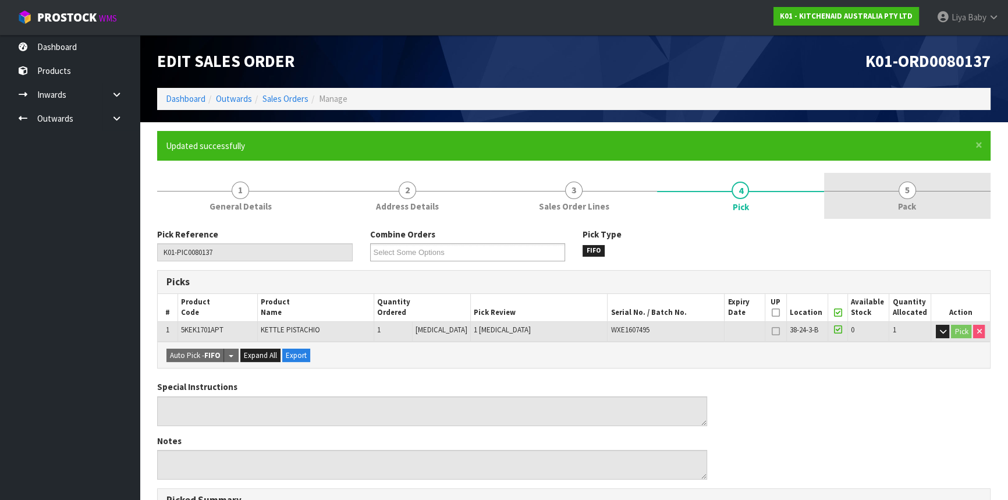
click at [901, 189] on span "5" at bounding box center [907, 190] width 17 height 17
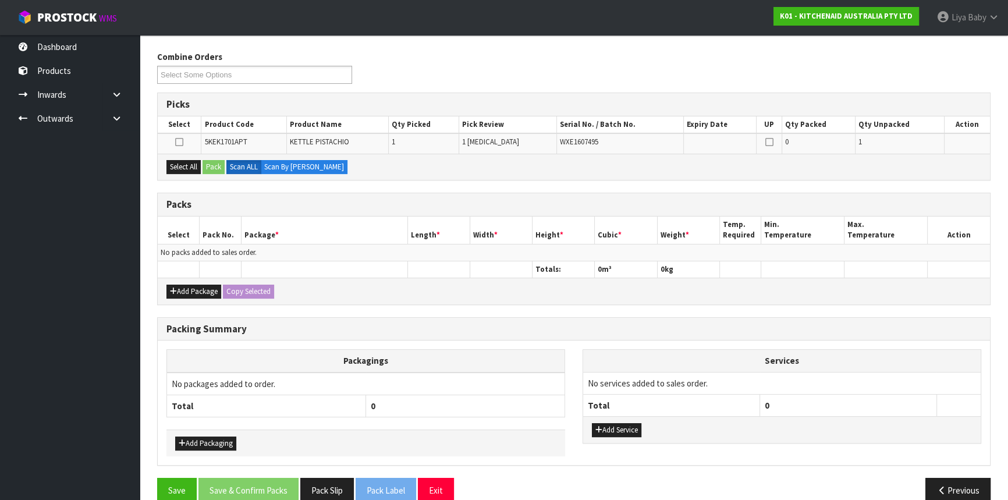
scroll to position [195, 0]
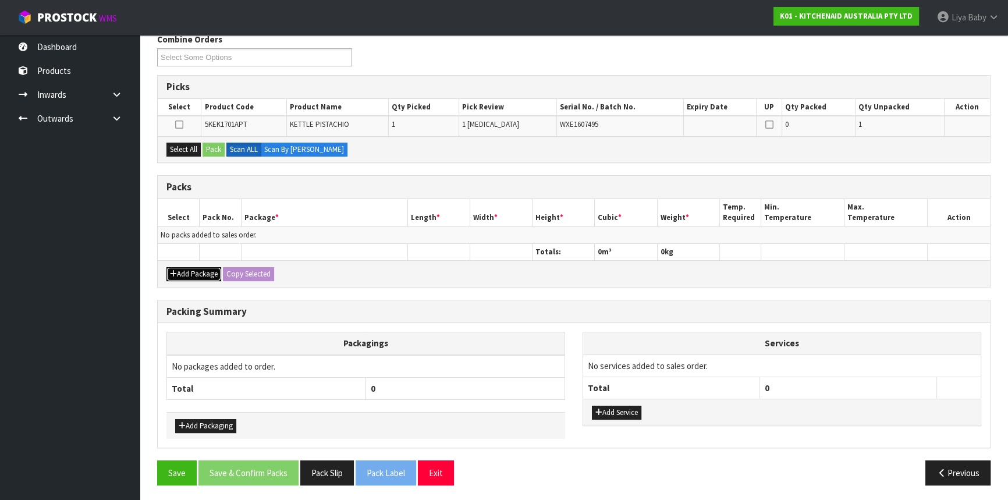
click at [204, 271] on button "Add Package" at bounding box center [194, 274] width 55 height 14
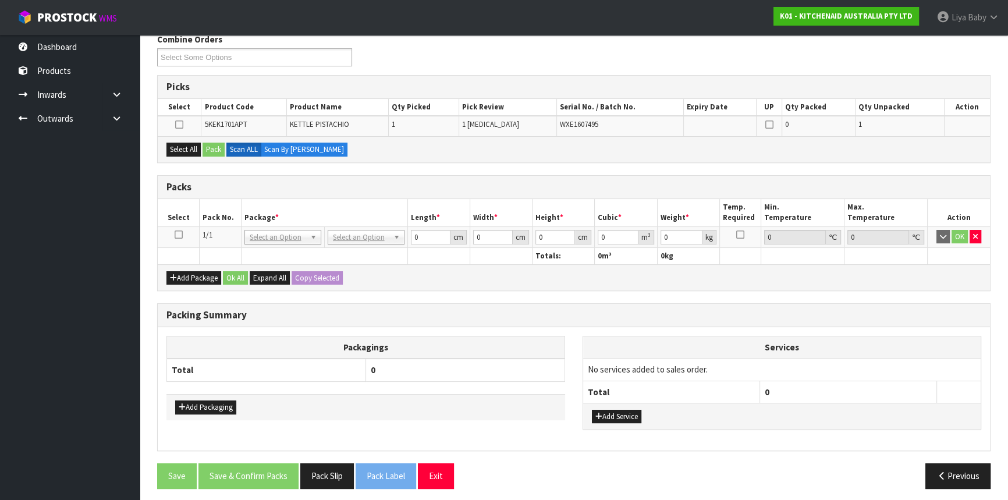
click at [180, 235] on icon at bounding box center [179, 235] width 8 height 1
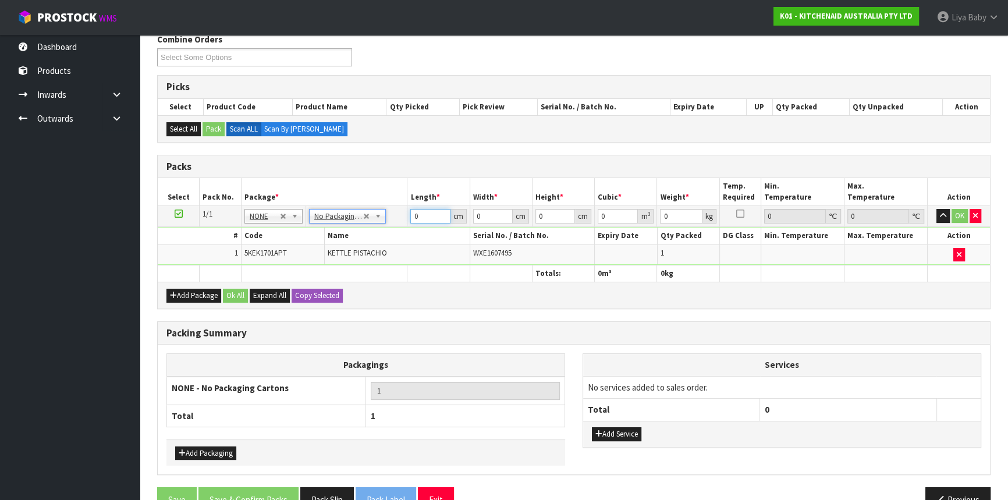
click at [430, 217] on input "0" at bounding box center [430, 216] width 40 height 15
click at [234, 293] on button "Ok All" at bounding box center [235, 296] width 25 height 14
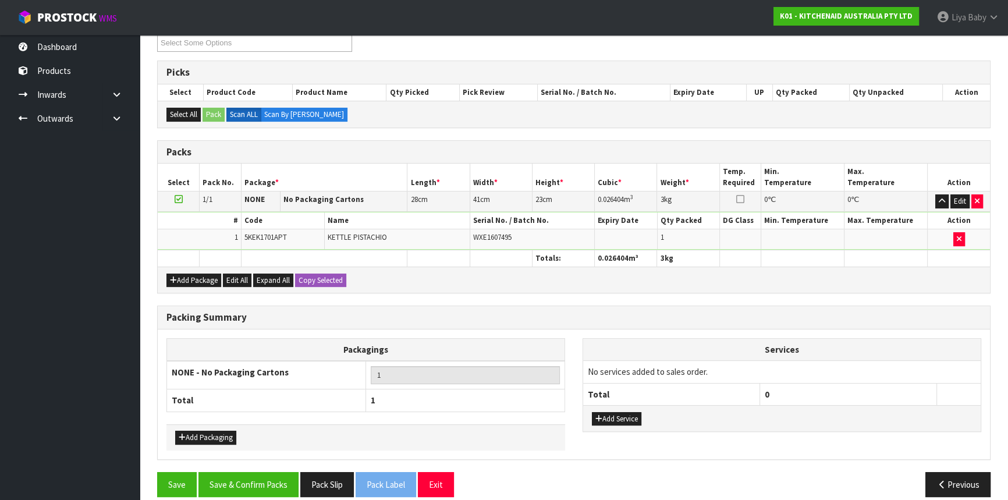
scroll to position [221, 0]
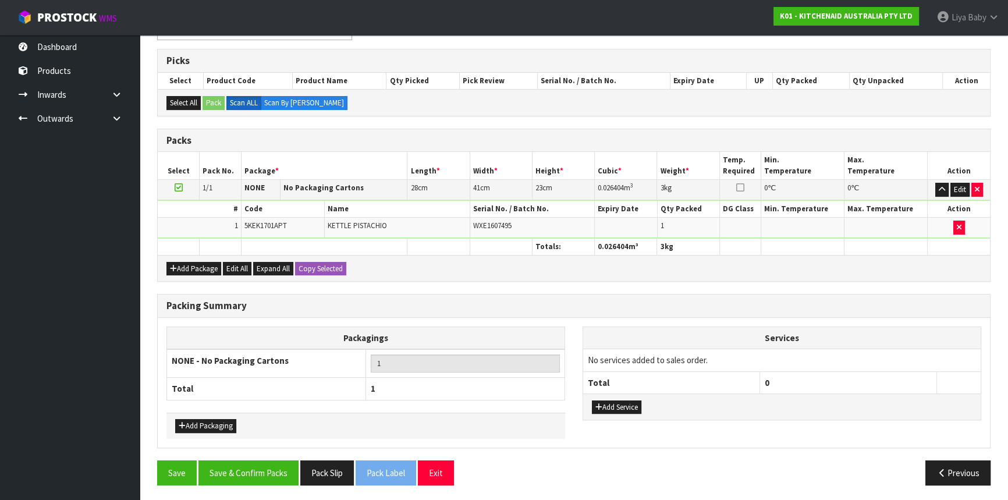
click at [270, 483] on div "Save Save & Confirm Packs Pack Slip Pack Label Exit Previous" at bounding box center [573, 478] width 851 height 34
click at [275, 473] on button "Save & Confirm Packs" at bounding box center [249, 473] width 100 height 25
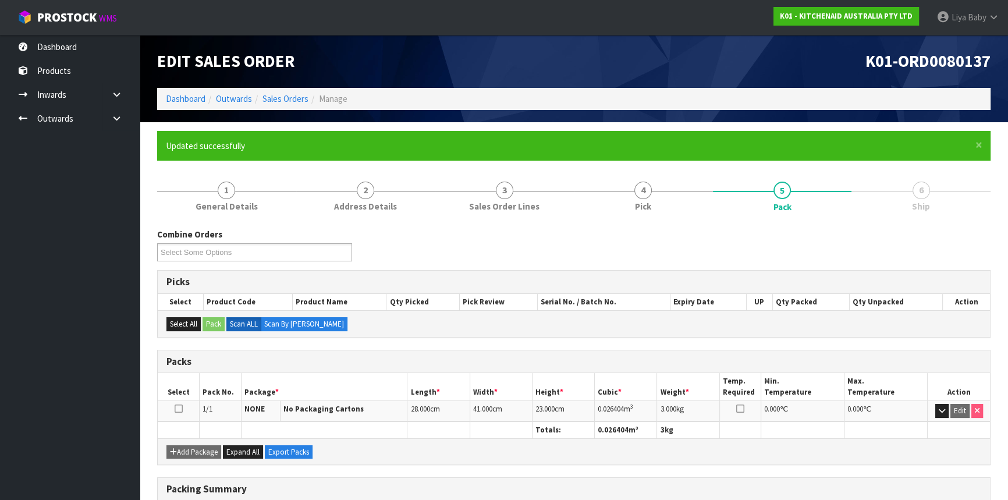
scroll to position [157, 0]
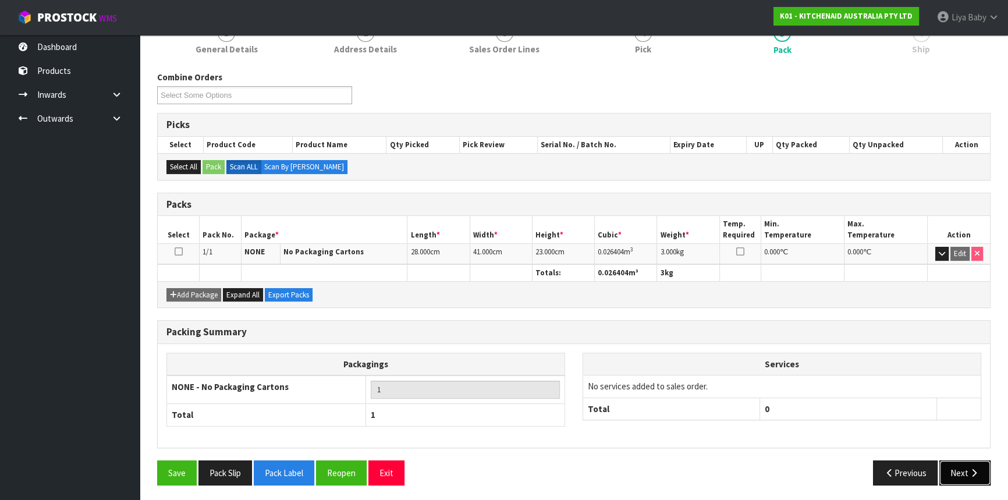
click at [971, 475] on button "Next" at bounding box center [965, 473] width 51 height 25
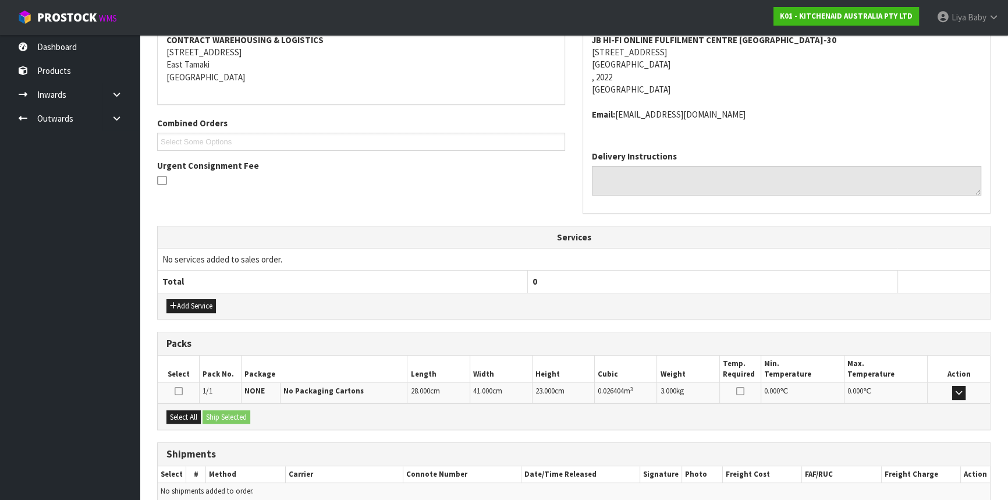
scroll to position [279, 0]
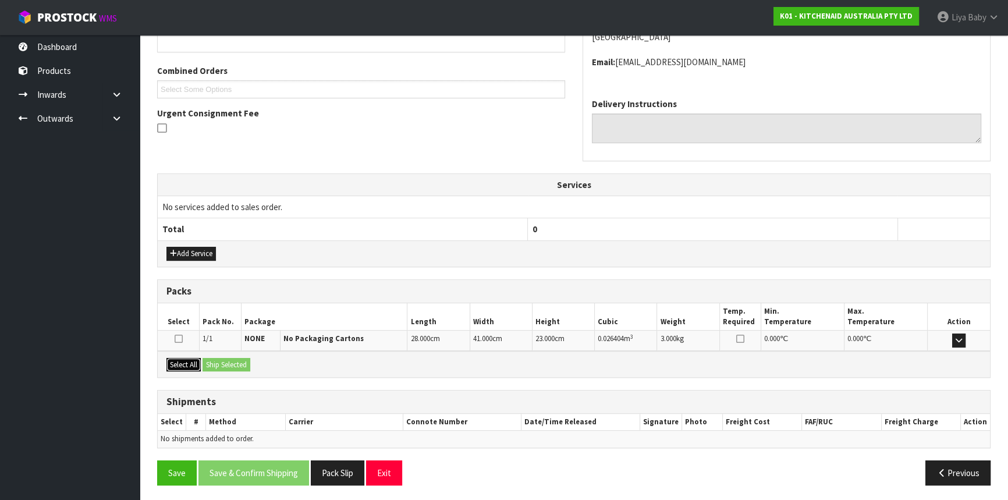
click at [187, 361] on button "Select All" at bounding box center [184, 365] width 34 height 14
click at [238, 363] on button "Ship Selected" at bounding box center [227, 365] width 48 height 14
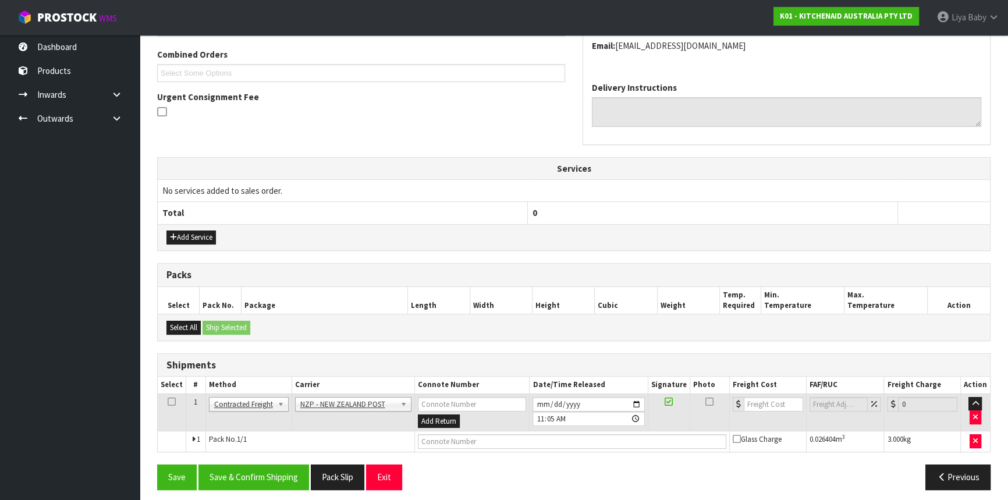
scroll to position [300, 0]
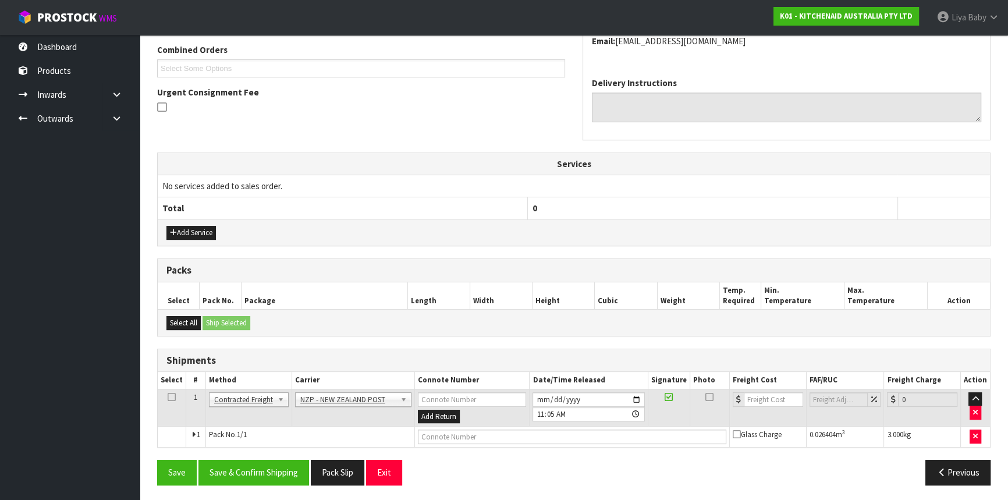
click at [170, 397] on icon at bounding box center [172, 397] width 8 height 1
click at [262, 467] on button "Save & Confirm Shipping" at bounding box center [254, 472] width 111 height 25
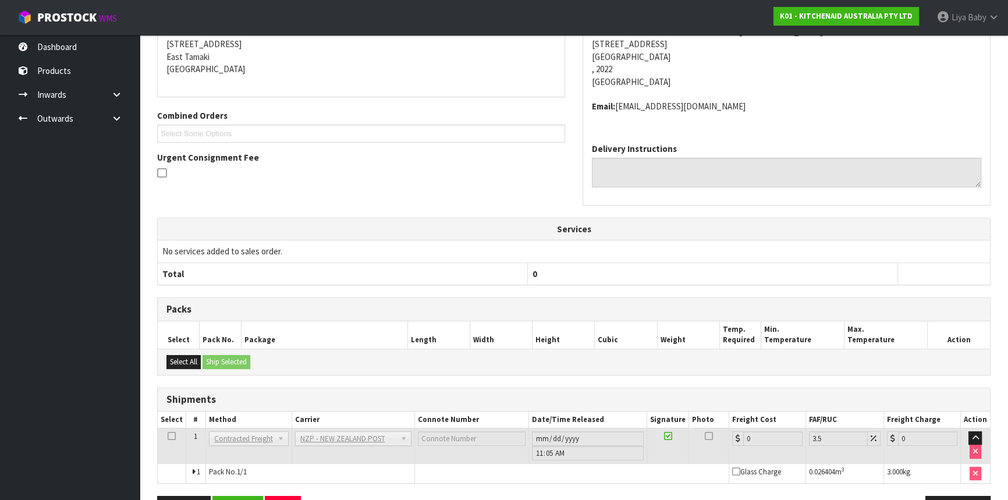
scroll to position [285, 0]
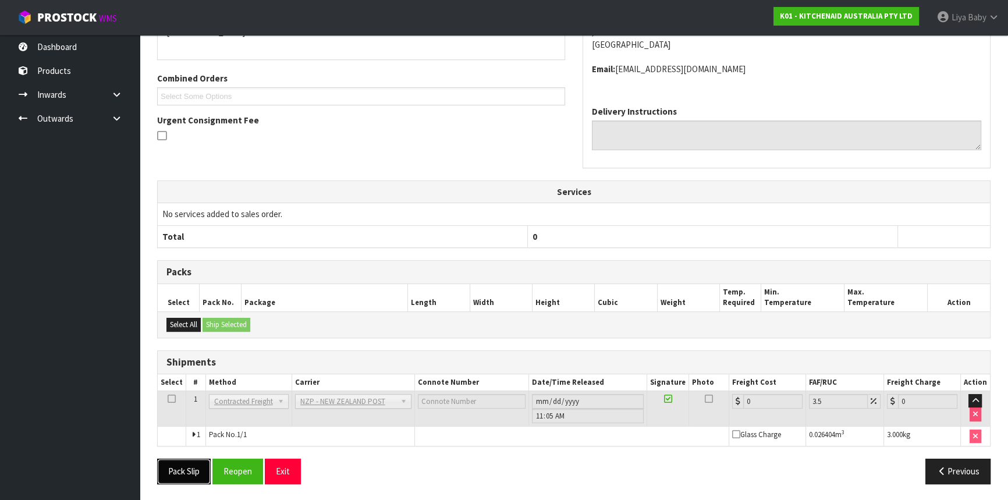
click at [165, 472] on button "Pack Slip" at bounding box center [184, 471] width 54 height 25
click at [237, 474] on button "Reopen" at bounding box center [238, 471] width 51 height 25
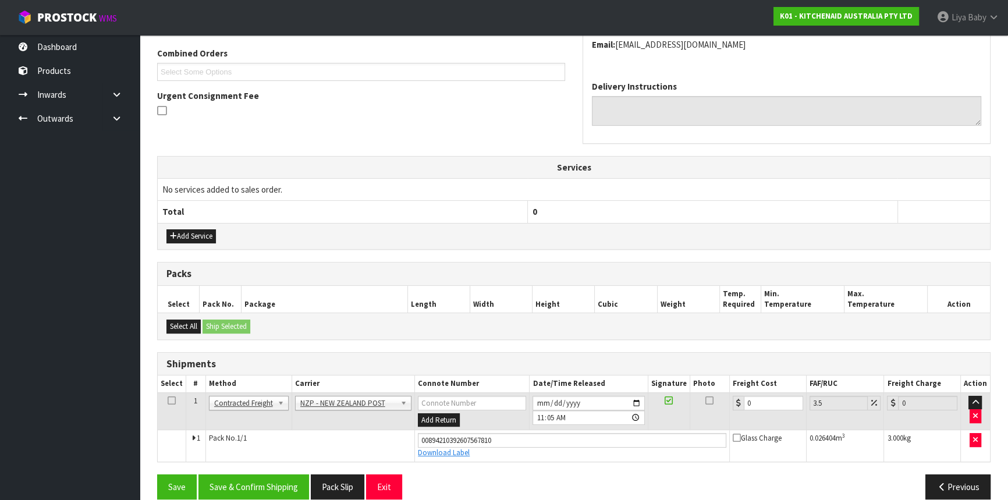
scroll to position [311, 0]
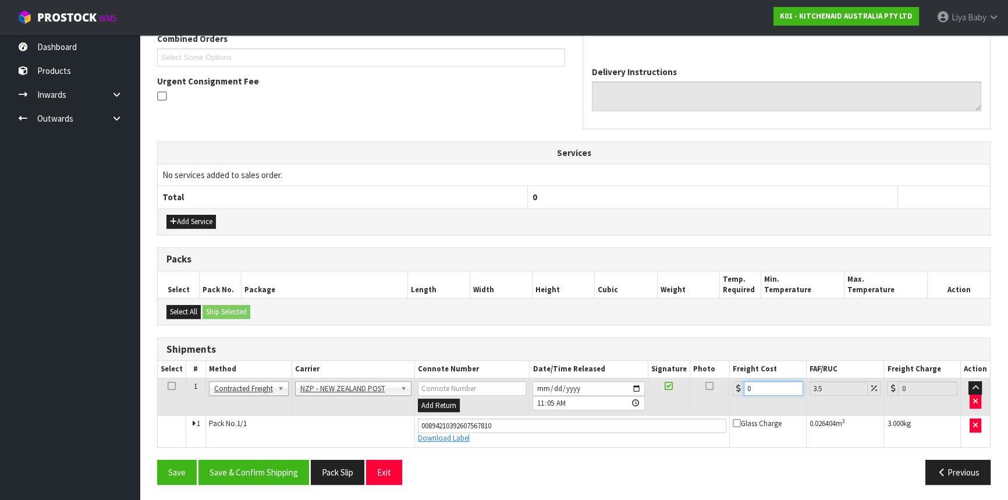
click at [777, 385] on input "0" at bounding box center [773, 388] width 59 height 15
click at [168, 386] on icon at bounding box center [172, 386] width 8 height 1
click at [239, 460] on button "Save & Confirm Shipping" at bounding box center [254, 472] width 111 height 25
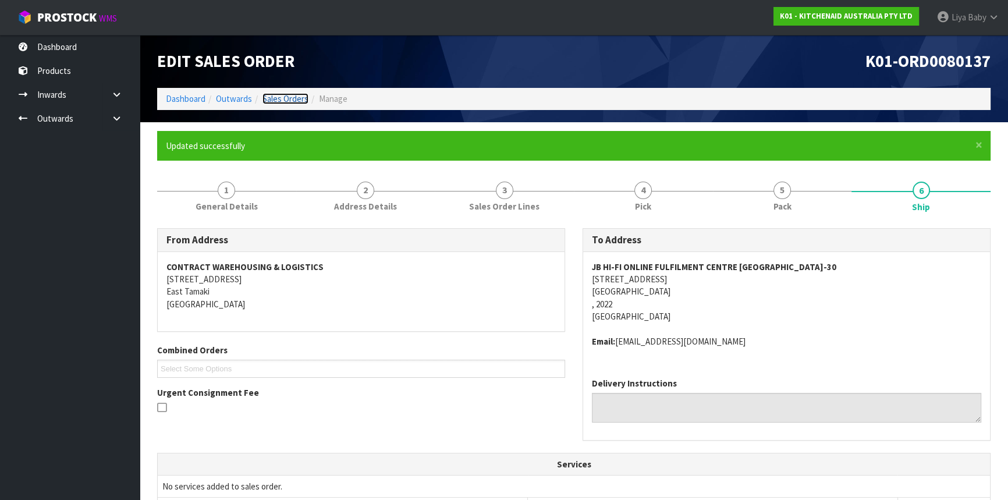
click at [284, 95] on link "Sales Orders" at bounding box center [286, 98] width 46 height 11
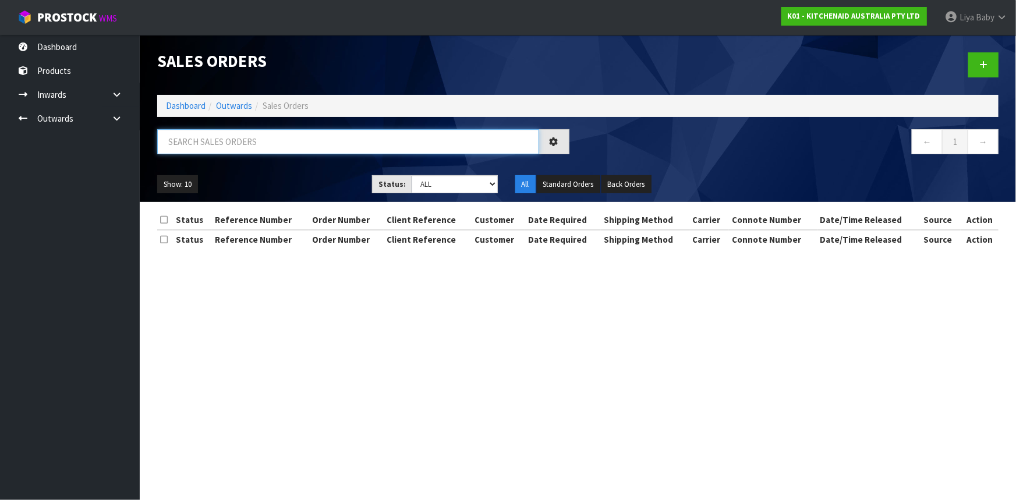
click at [232, 150] on input "text" at bounding box center [348, 141] width 382 height 25
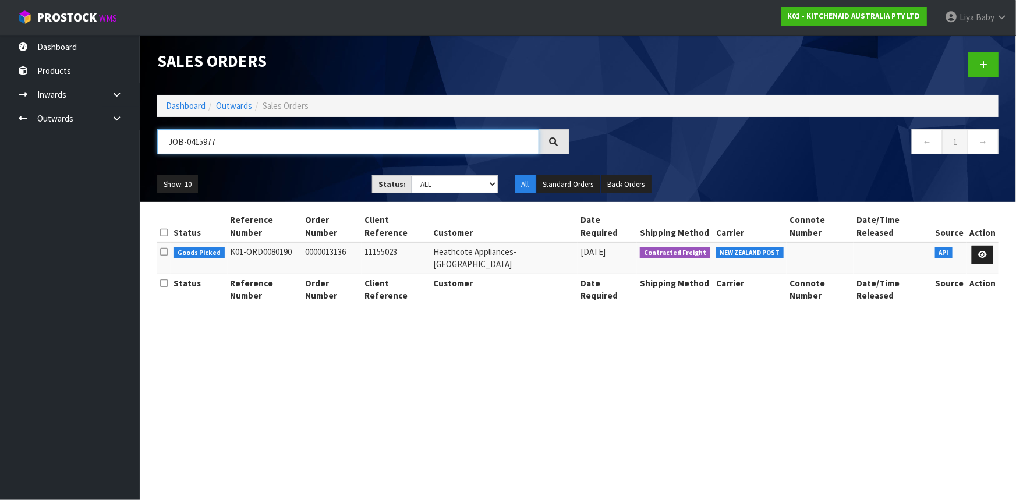
drag, startPoint x: 247, startPoint y: 144, endPoint x: 162, endPoint y: 141, distance: 85.0
click at [162, 141] on input "JOB-0415977" at bounding box center [348, 141] width 382 height 25
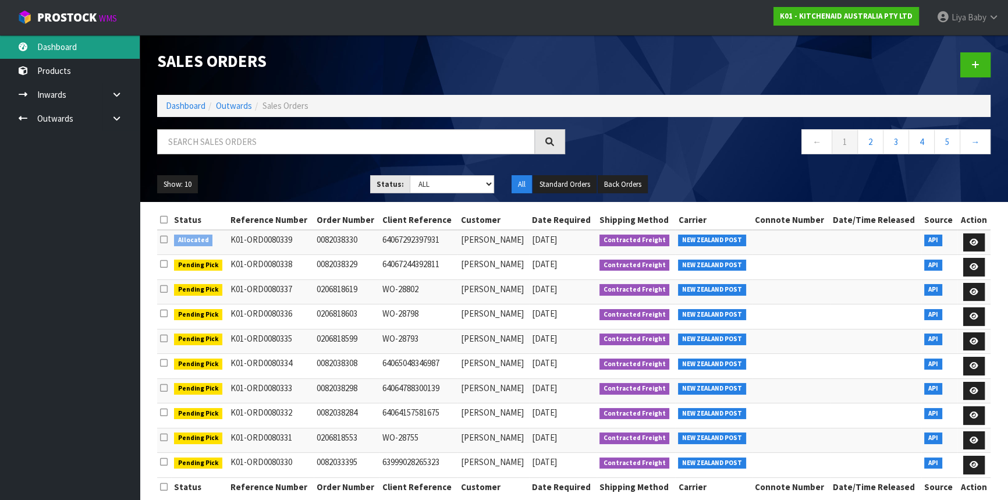
click at [73, 50] on link "Dashboard" at bounding box center [70, 47] width 140 height 24
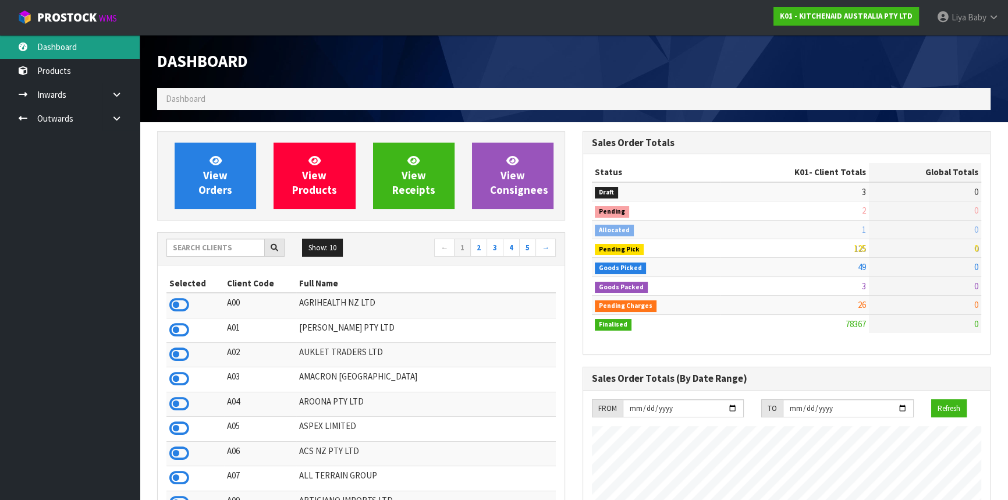
scroll to position [880, 425]
click at [217, 253] on input "text" at bounding box center [216, 248] width 98 height 18
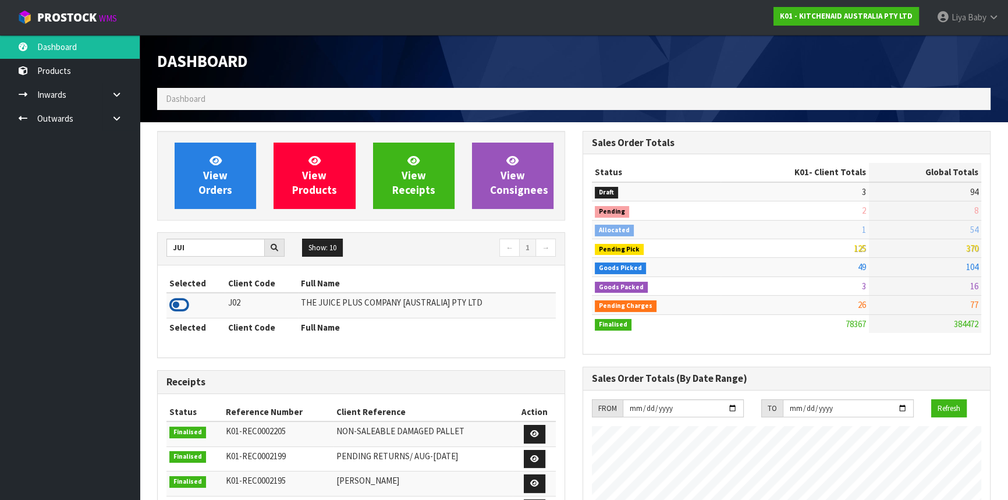
click at [176, 298] on icon at bounding box center [179, 304] width 20 height 17
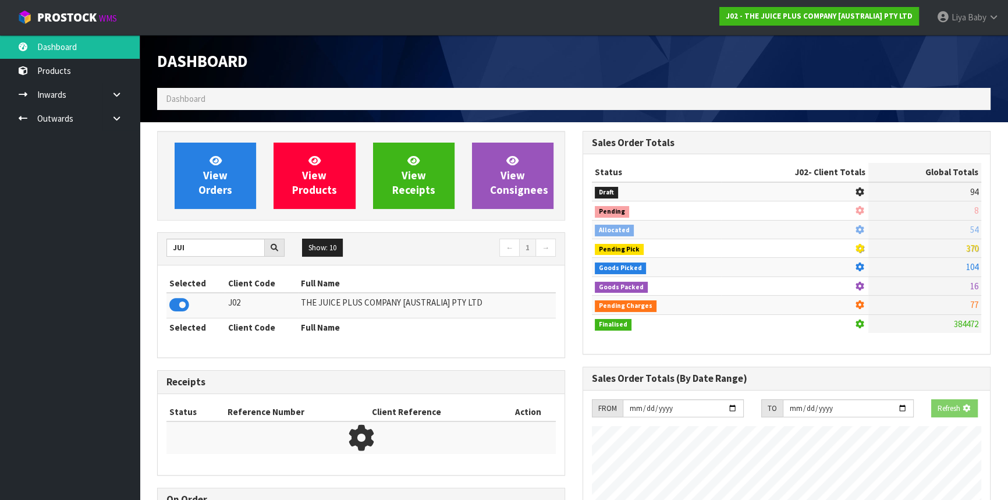
scroll to position [725, 425]
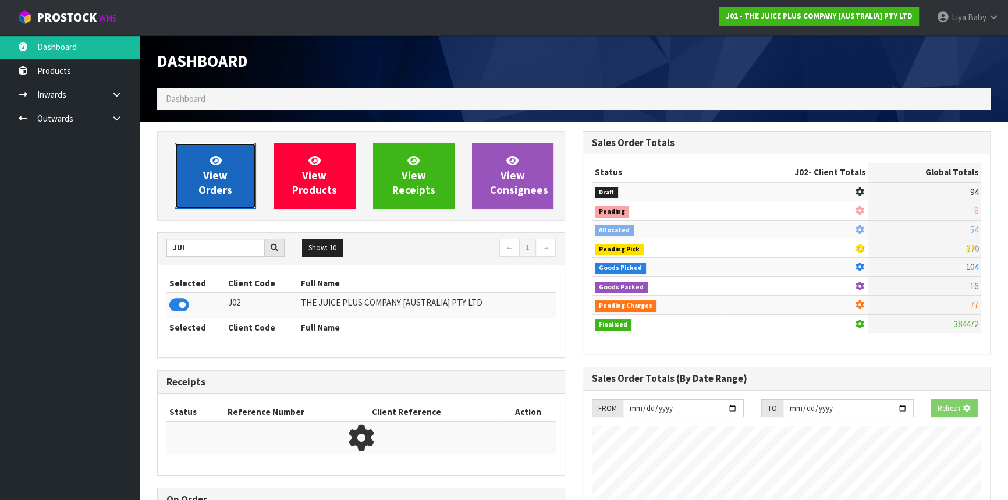
click at [207, 192] on span "View Orders" at bounding box center [216, 176] width 34 height 44
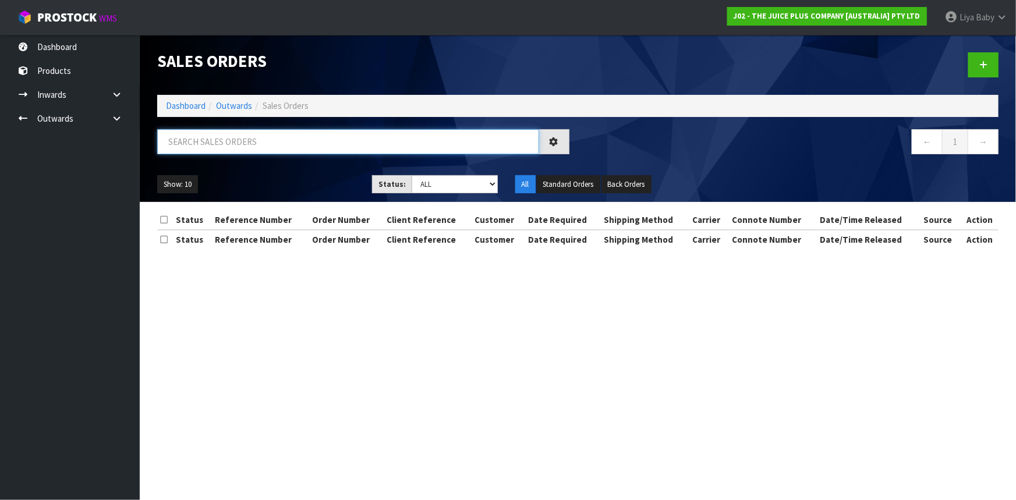
click at [226, 137] on input "text" at bounding box center [348, 141] width 382 height 25
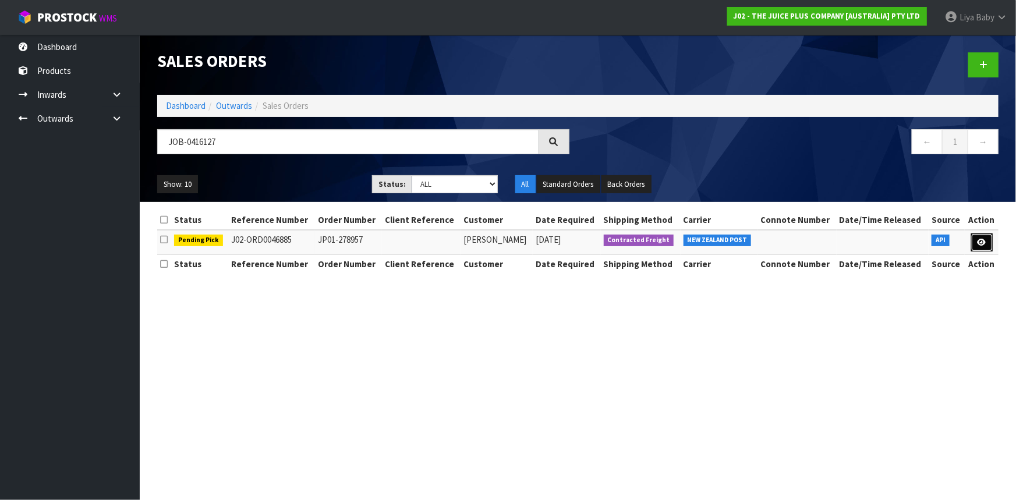
click at [975, 242] on link at bounding box center [982, 242] width 22 height 19
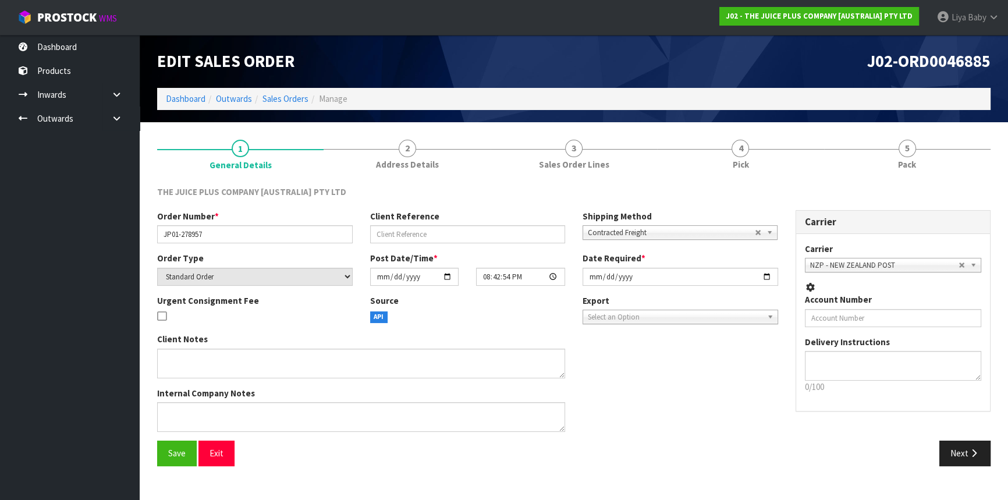
scroll to position [52, 0]
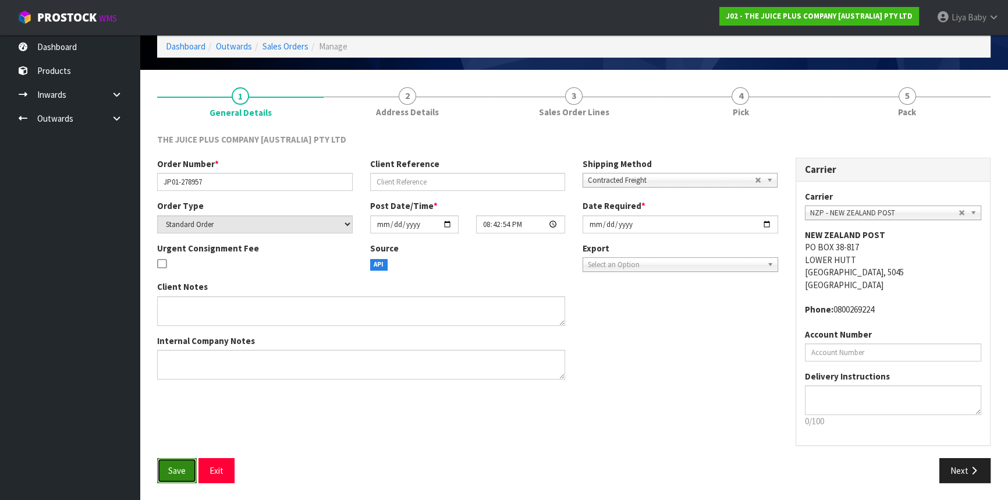
click at [182, 462] on button "Save" at bounding box center [177, 470] width 40 height 25
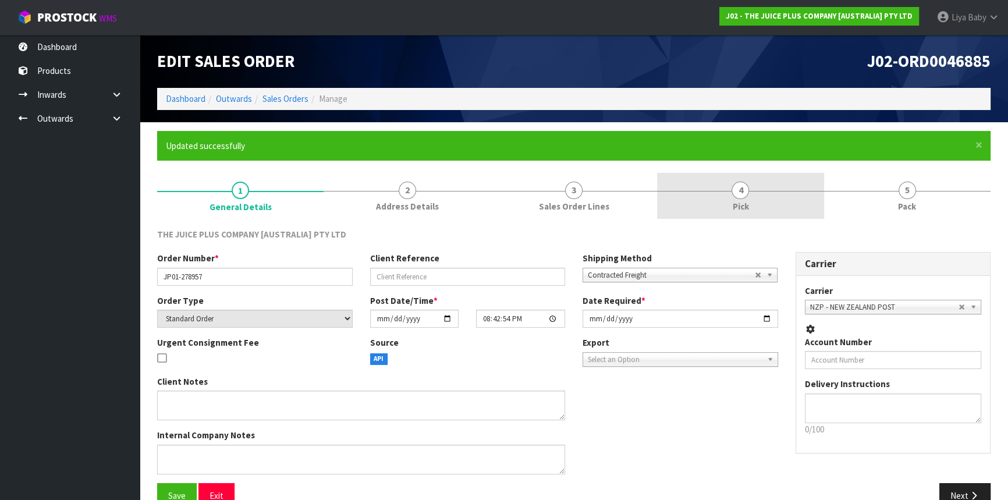
click at [746, 199] on link "4 Pick" at bounding box center [740, 196] width 167 height 46
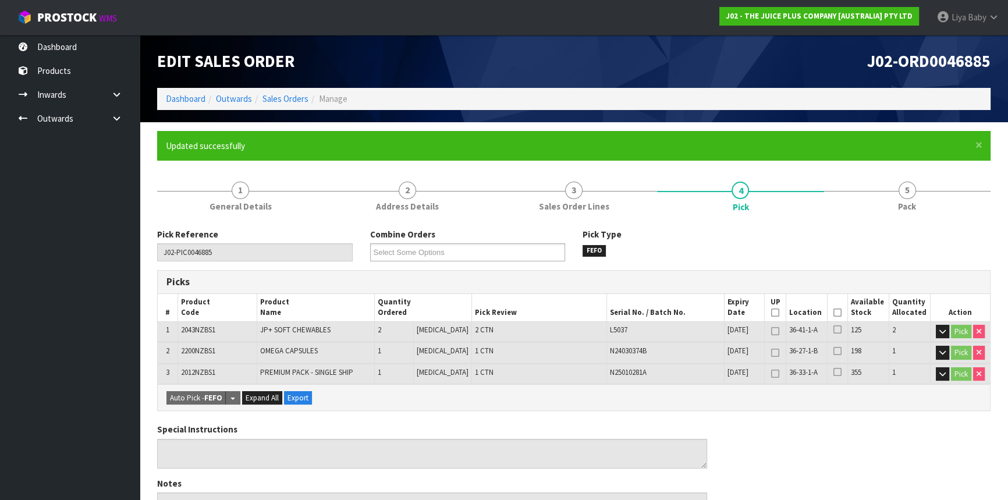
click at [834, 313] on icon at bounding box center [838, 313] width 8 height 1
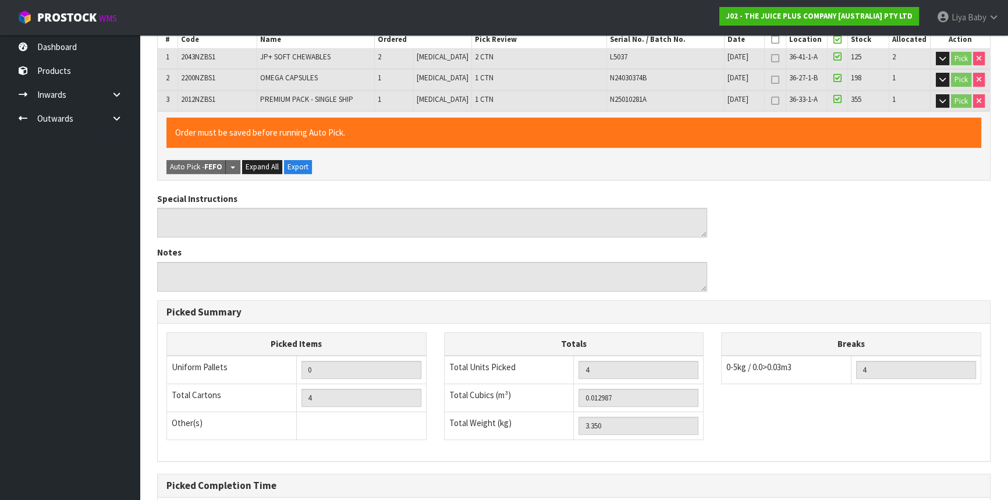
scroll to position [391, 0]
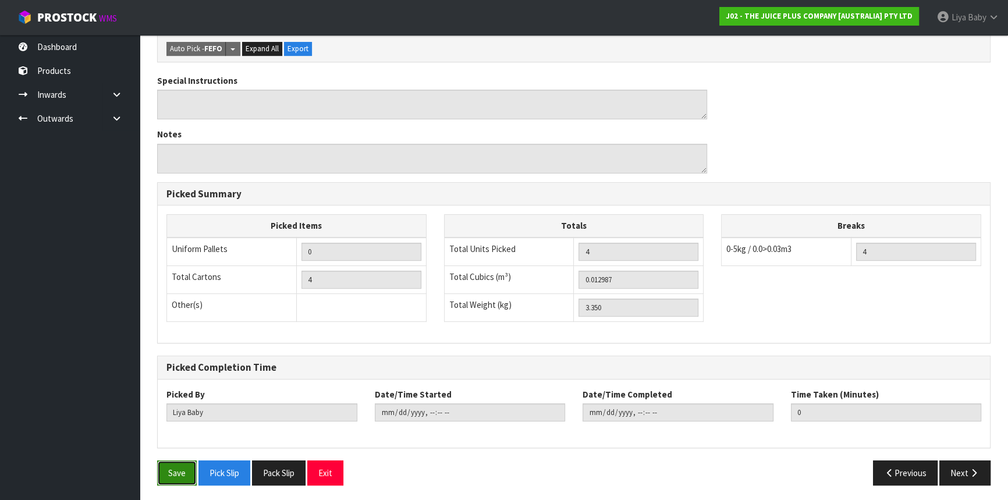
click at [180, 469] on button "Save" at bounding box center [177, 473] width 40 height 25
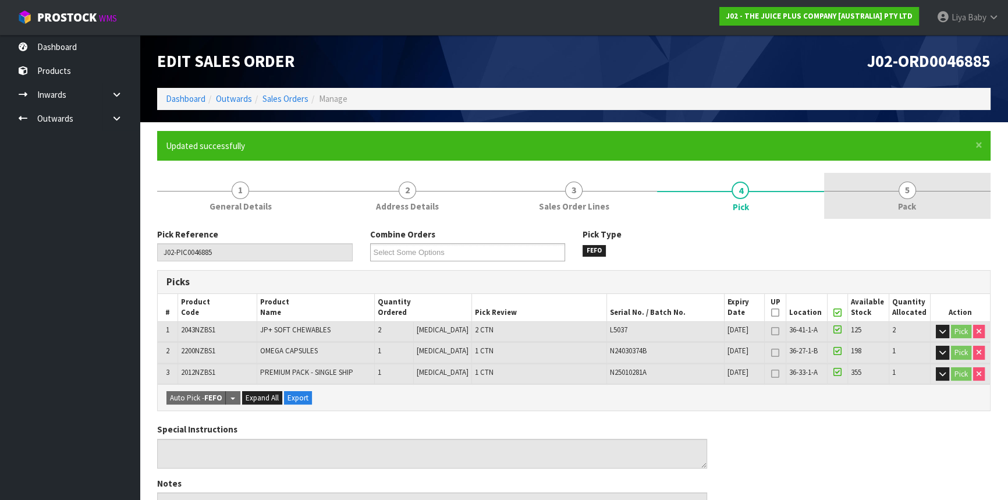
click at [901, 201] on span "Pack" at bounding box center [907, 206] width 18 height 12
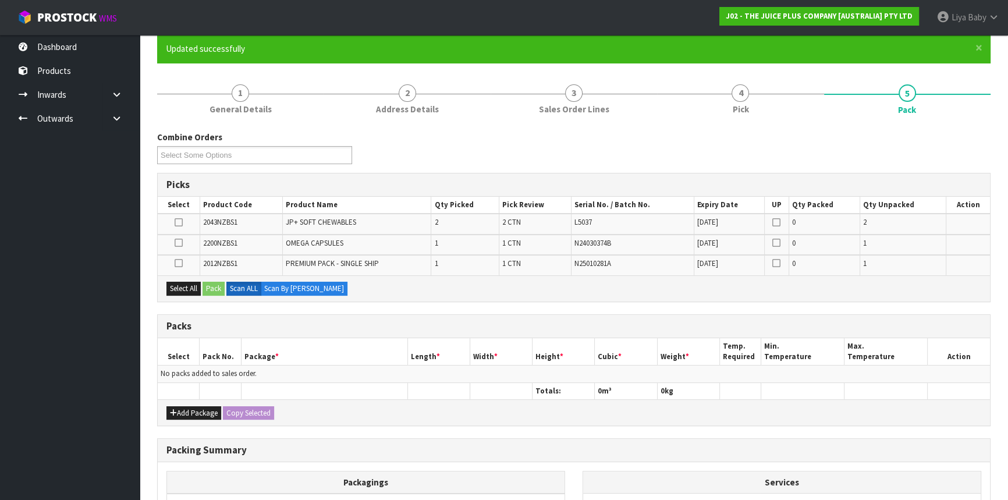
scroll to position [105, 0]
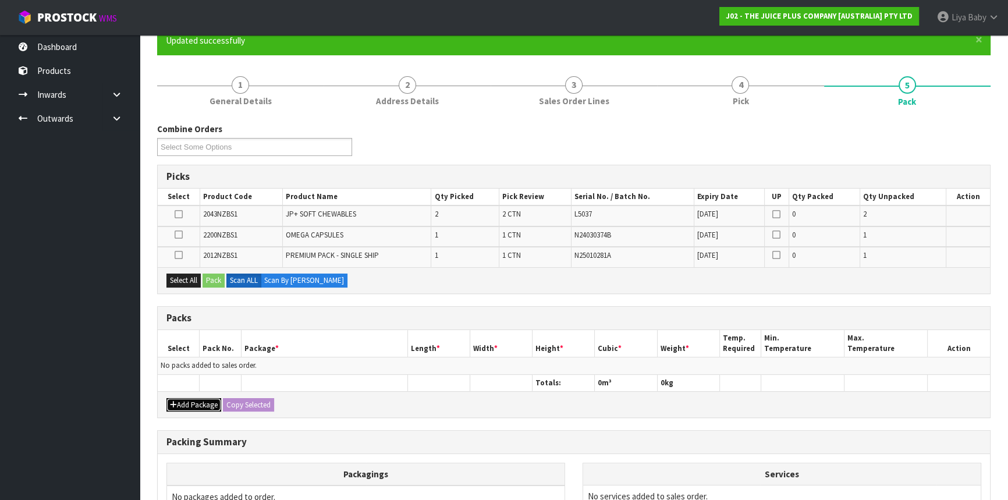
click at [200, 403] on button "Add Package" at bounding box center [194, 405] width 55 height 14
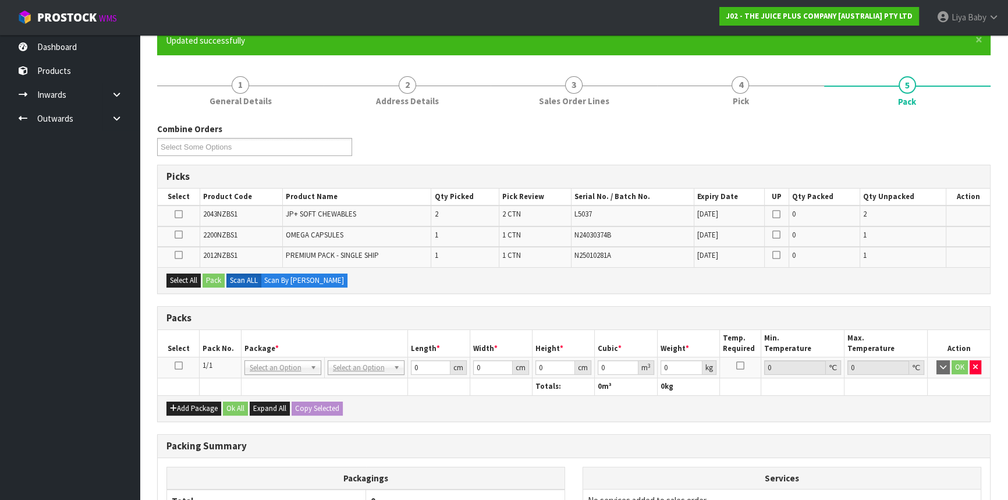
click at [180, 366] on icon at bounding box center [179, 366] width 8 height 1
drag, startPoint x: 180, startPoint y: 291, endPoint x: 310, endPoint y: 272, distance: 131.2
click at [271, 289] on div "Combine Orders J02-ORD0046865 J02-ORD0046873 J02-ORD0046874 J02-ORD0046875 J02-…" at bounding box center [574, 376] width 834 height 506
click at [190, 277] on button "Select All" at bounding box center [184, 281] width 34 height 14
click at [212, 281] on button "Pack" at bounding box center [214, 281] width 22 height 14
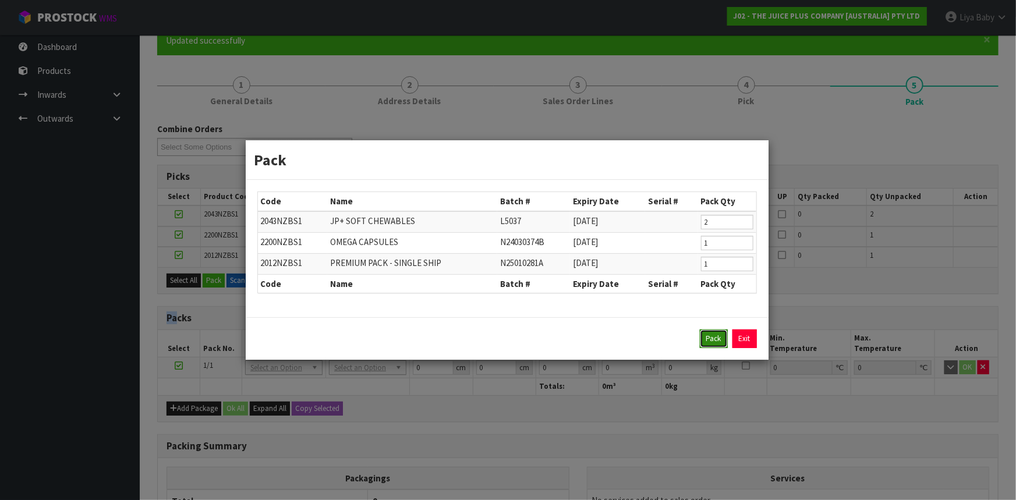
click at [716, 334] on button "Pack" at bounding box center [714, 339] width 28 height 19
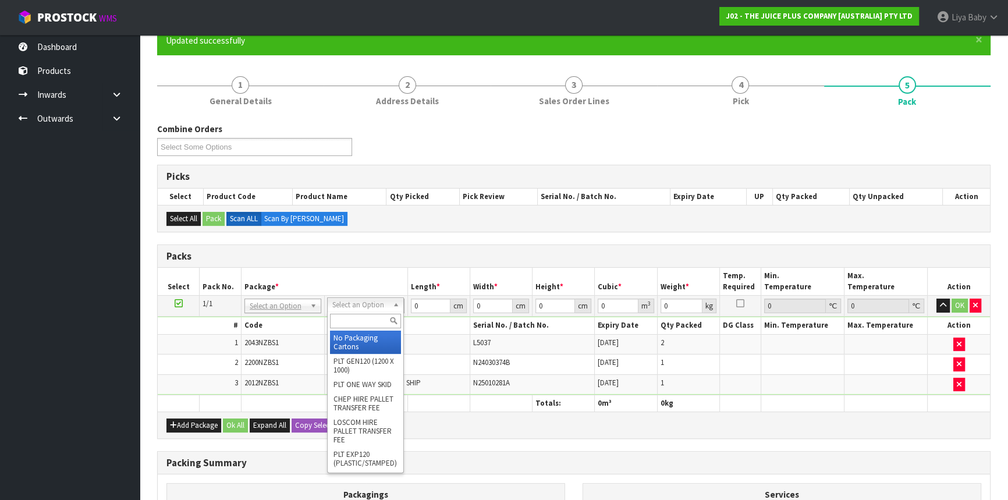
click at [363, 321] on input "text" at bounding box center [365, 321] width 71 height 15
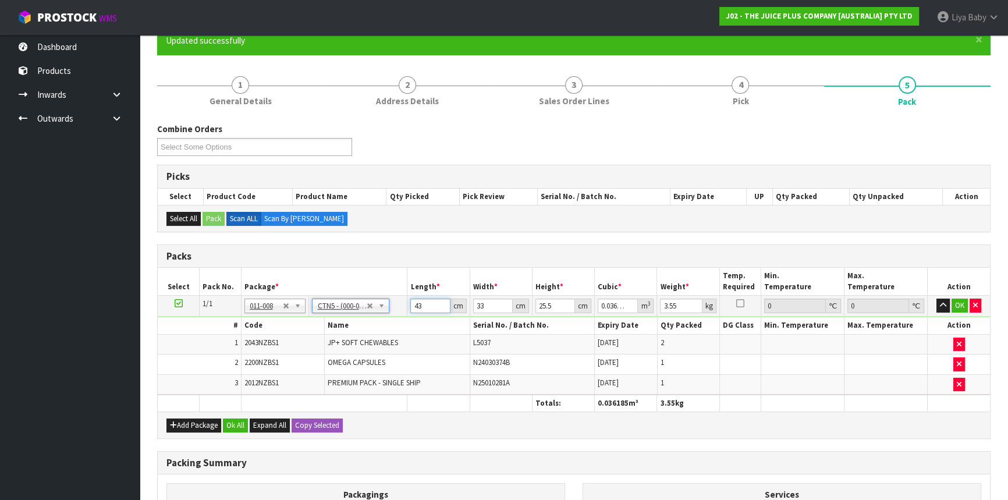
click at [424, 308] on input "43" at bounding box center [430, 306] width 40 height 15
click at [229, 429] on button "Ok All" at bounding box center [235, 426] width 25 height 14
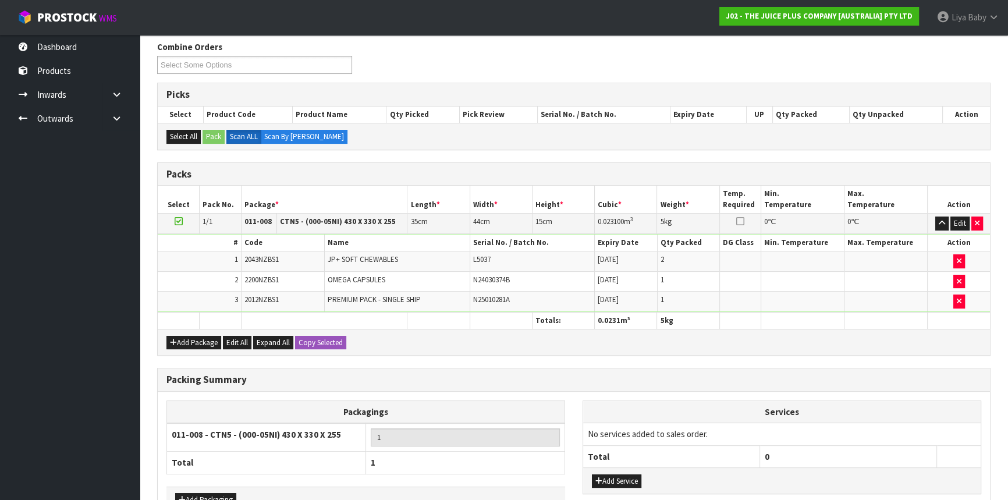
scroll to position [261, 0]
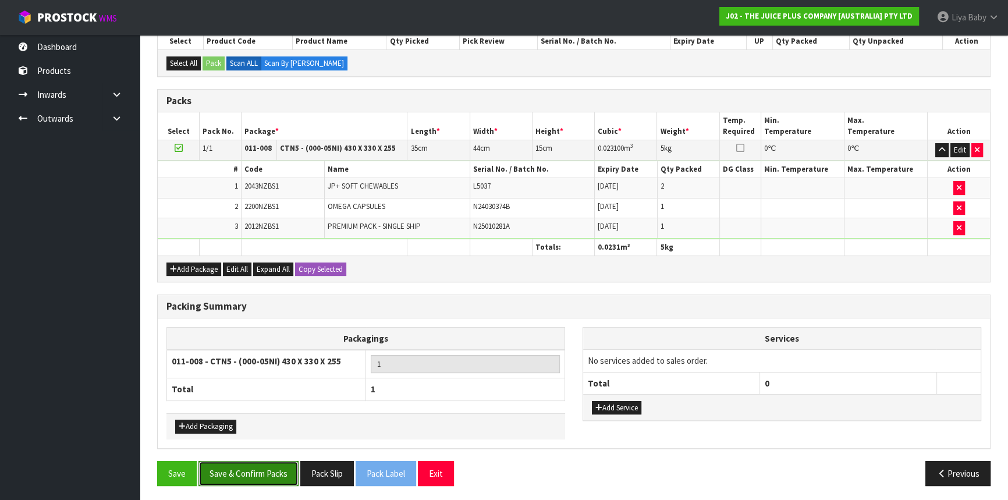
click at [252, 461] on button "Save & Confirm Packs" at bounding box center [249, 473] width 100 height 25
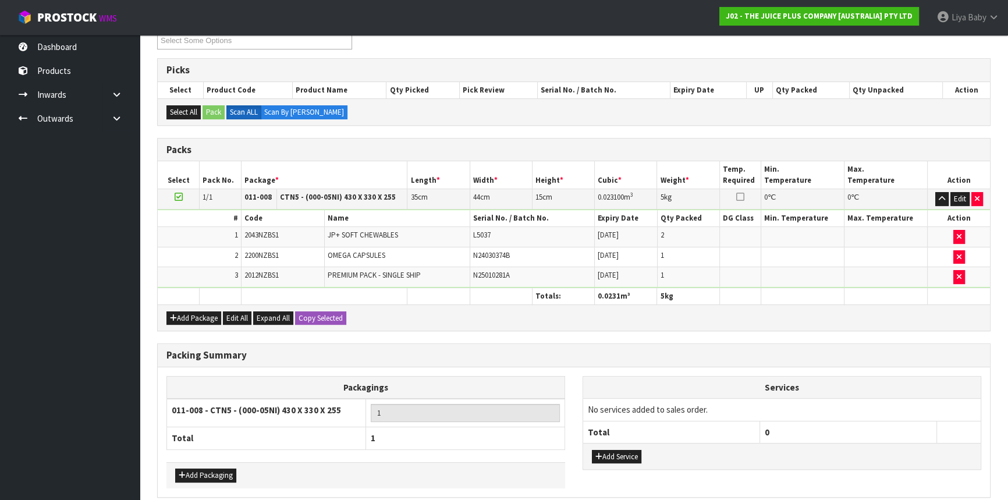
scroll to position [157, 0]
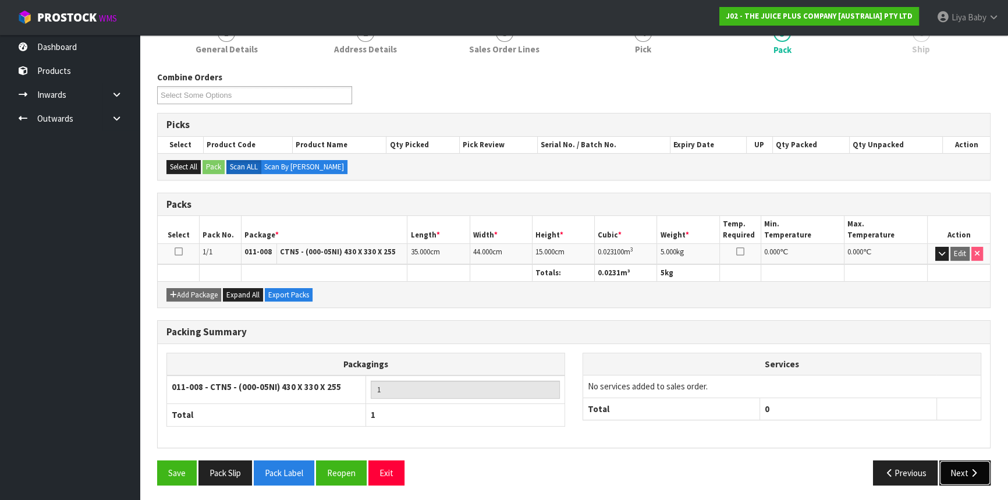
click at [955, 470] on button "Next" at bounding box center [965, 473] width 51 height 25
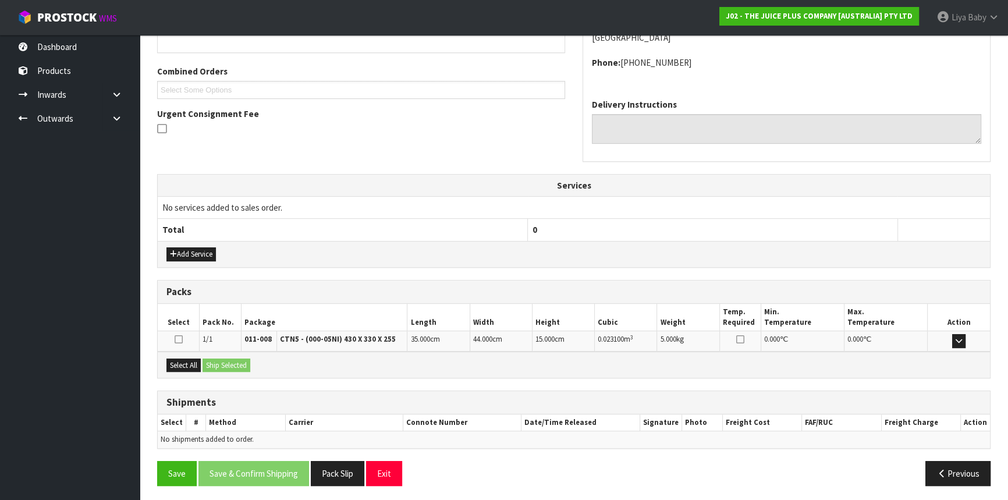
scroll to position [279, 0]
drag, startPoint x: 188, startPoint y: 366, endPoint x: 225, endPoint y: 366, distance: 36.7
click at [190, 366] on button "Select All" at bounding box center [184, 365] width 34 height 14
click at [225, 366] on button "Ship Selected" at bounding box center [227, 365] width 48 height 14
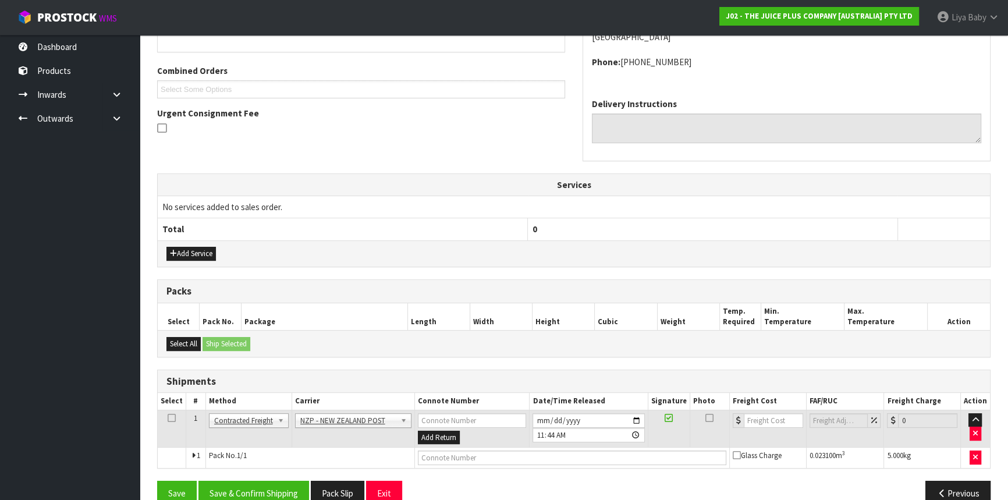
drag, startPoint x: 169, startPoint y: 413, endPoint x: 179, endPoint y: 421, distance: 12.5
click at [176, 419] on td at bounding box center [172, 429] width 29 height 38
click at [171, 418] on icon at bounding box center [172, 418] width 8 height 1
click at [233, 482] on button "Save & Confirm Shipping" at bounding box center [254, 493] width 111 height 25
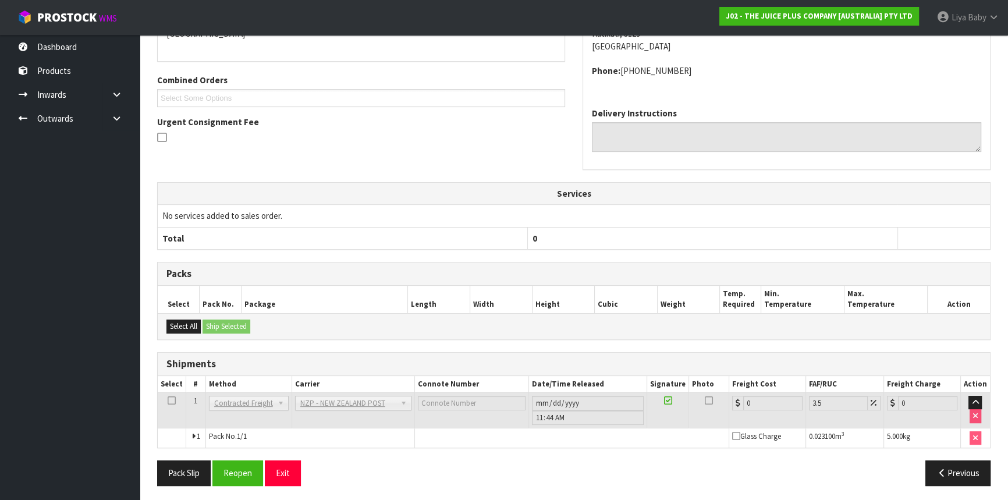
scroll to position [285, 0]
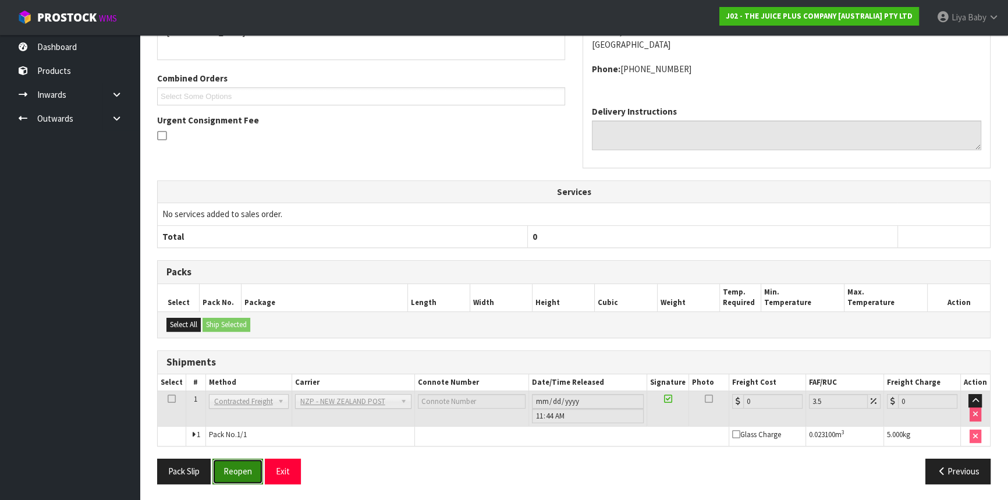
click at [256, 470] on button "Reopen" at bounding box center [238, 471] width 51 height 25
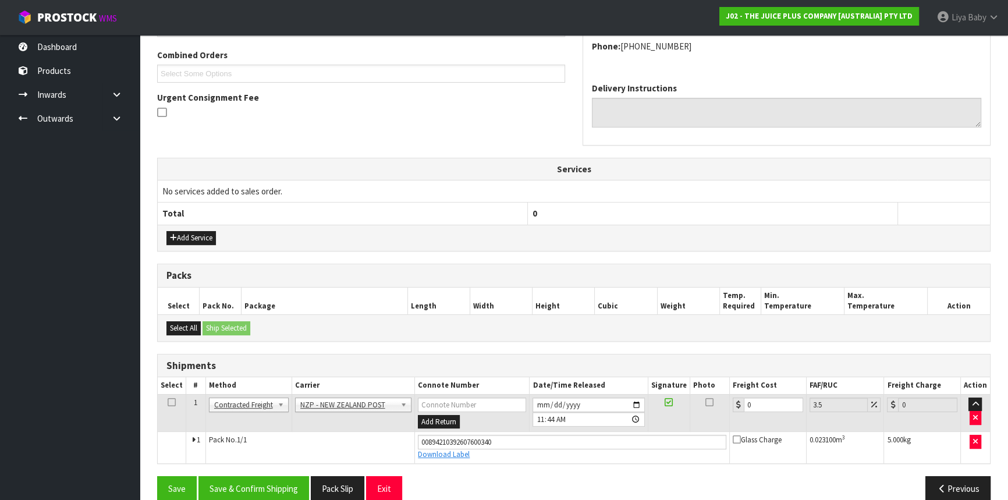
scroll to position [311, 0]
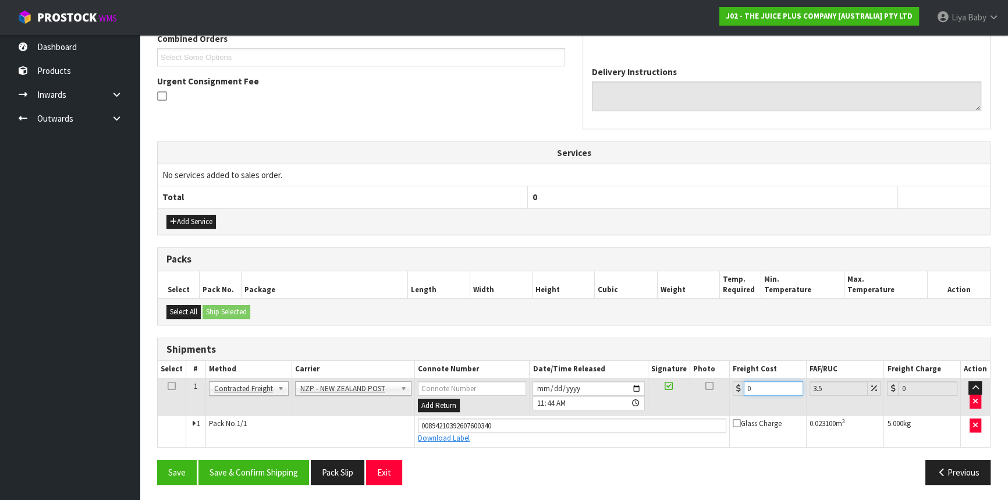
click at [768, 388] on input "0" at bounding box center [773, 388] width 59 height 15
click at [171, 386] on icon at bounding box center [172, 386] width 8 height 1
click at [243, 477] on button "Save & Confirm Shipping" at bounding box center [254, 472] width 111 height 25
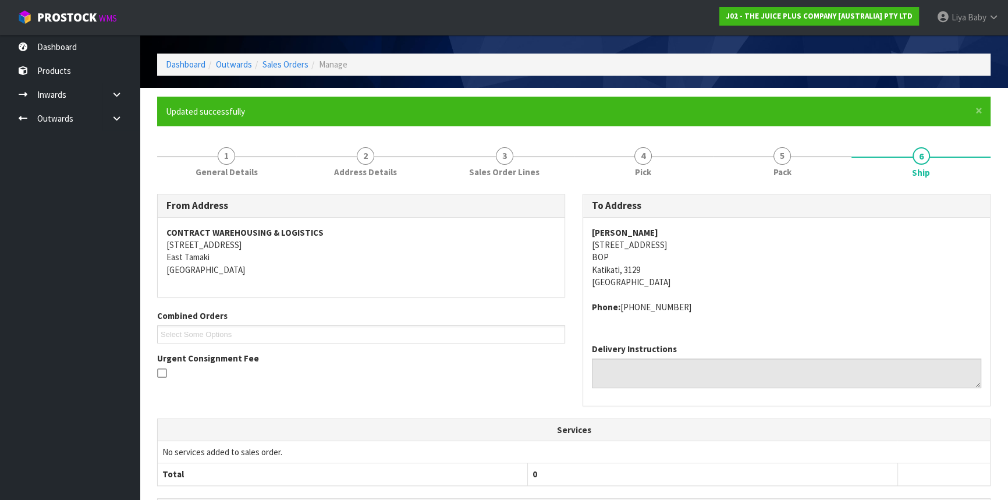
scroll to position [0, 0]
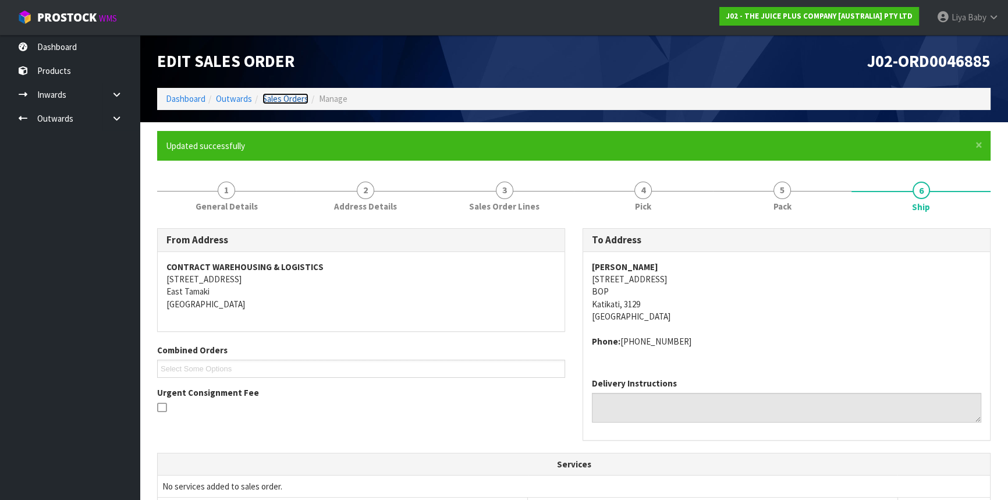
click at [285, 99] on link "Sales Orders" at bounding box center [286, 98] width 46 height 11
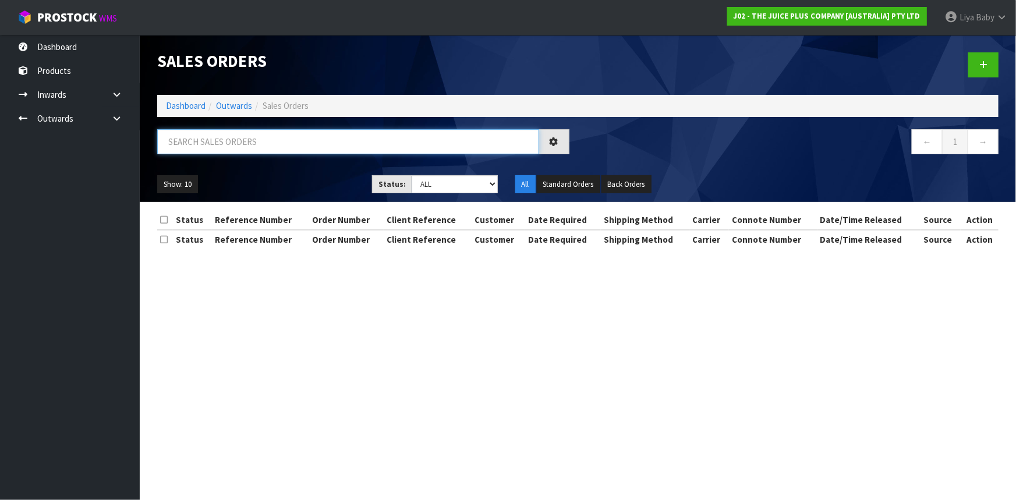
click at [231, 139] on input "text" at bounding box center [348, 141] width 382 height 25
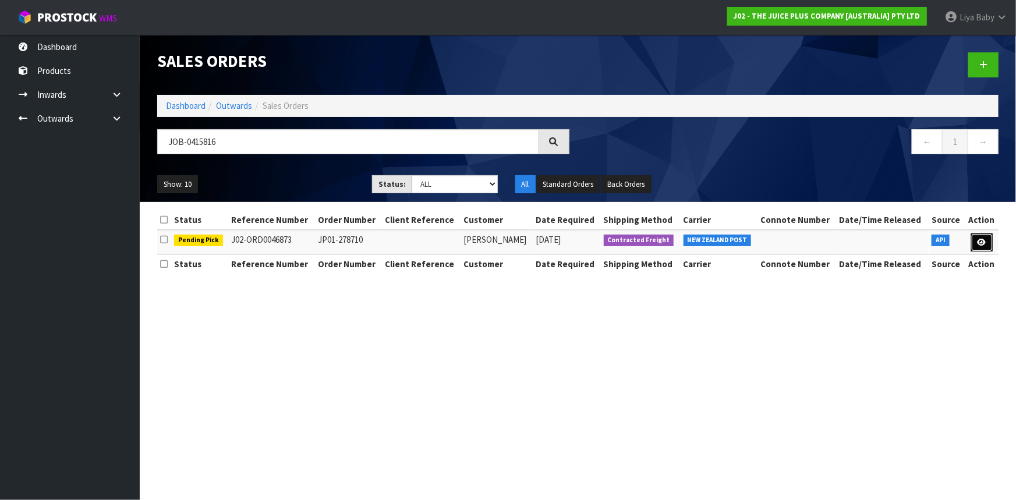
click at [976, 239] on link at bounding box center [982, 242] width 22 height 19
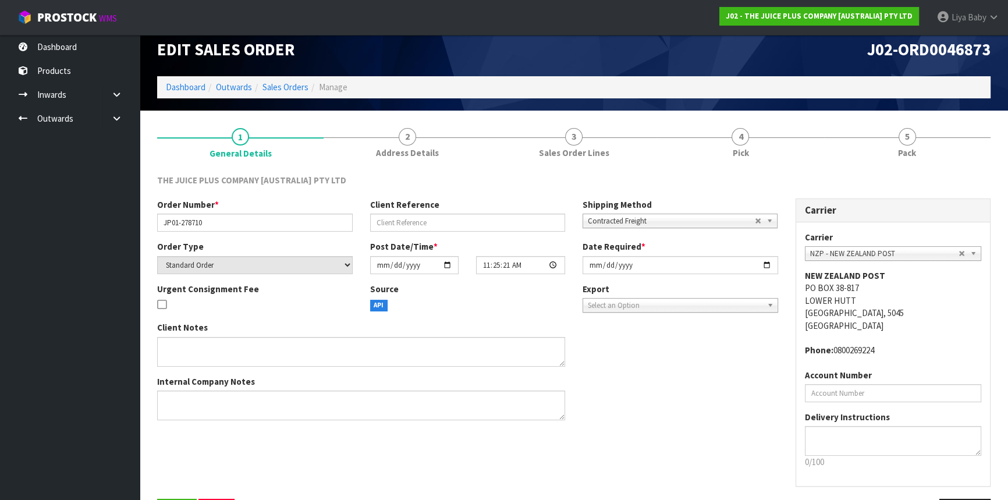
scroll to position [52, 0]
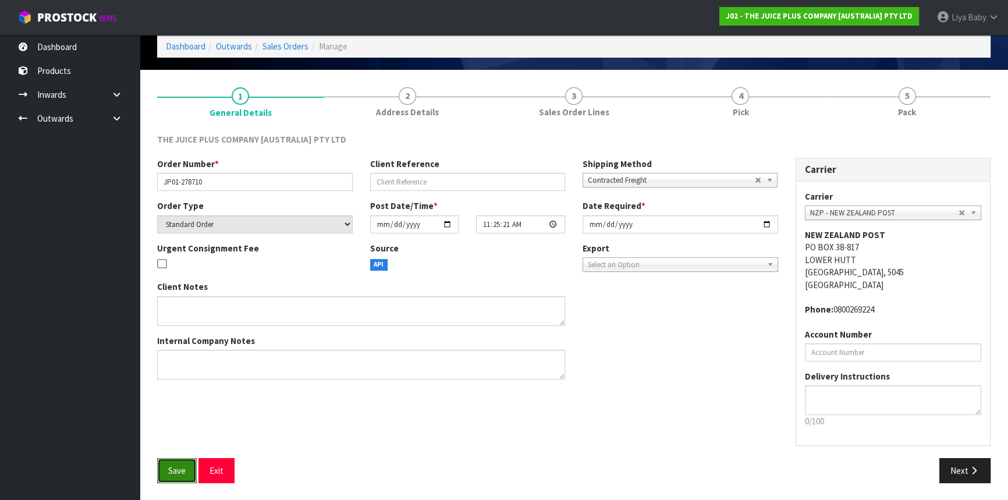
click at [185, 469] on span "Save" at bounding box center [176, 470] width 17 height 11
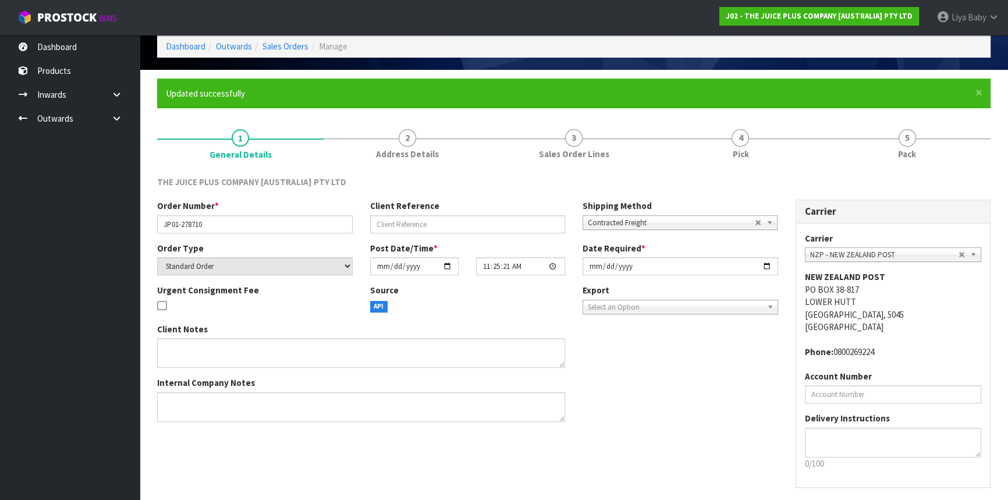
scroll to position [0, 0]
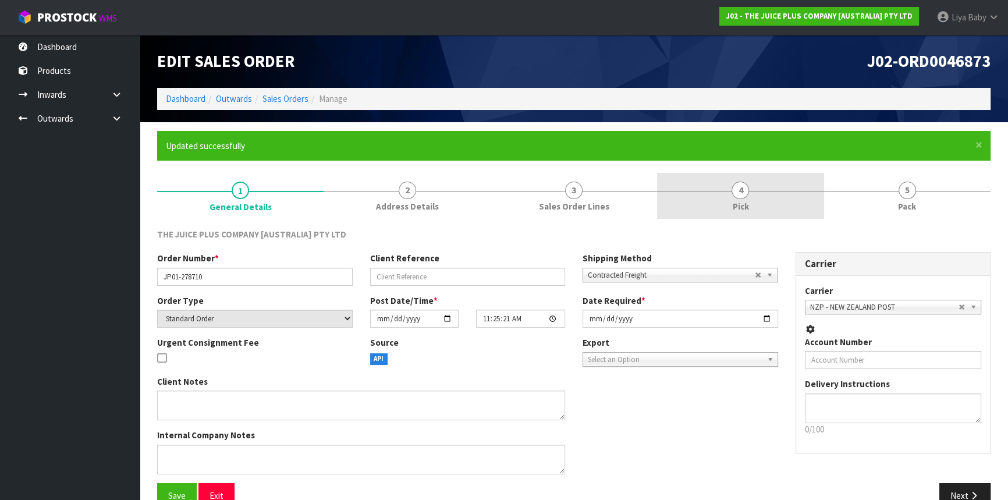
click at [727, 198] on link "4 Pick" at bounding box center [740, 196] width 167 height 46
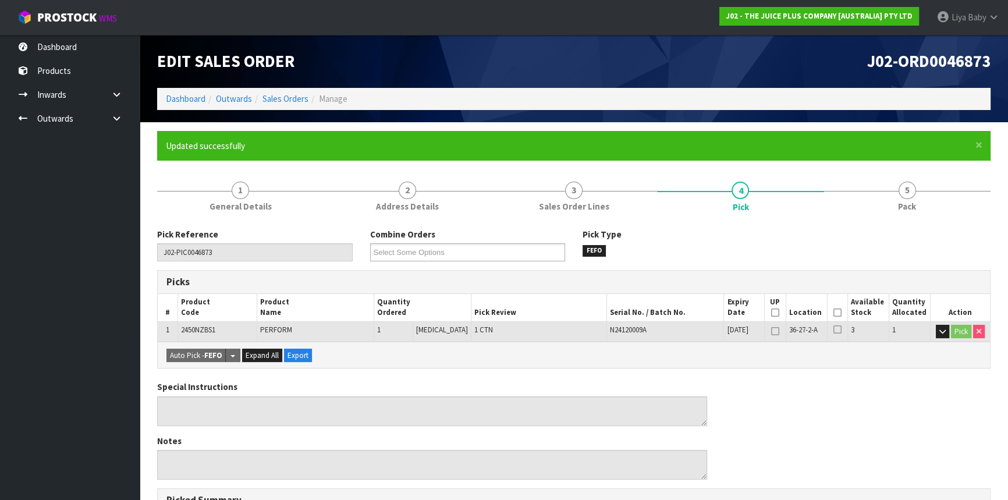
click at [834, 313] on icon at bounding box center [838, 313] width 8 height 1
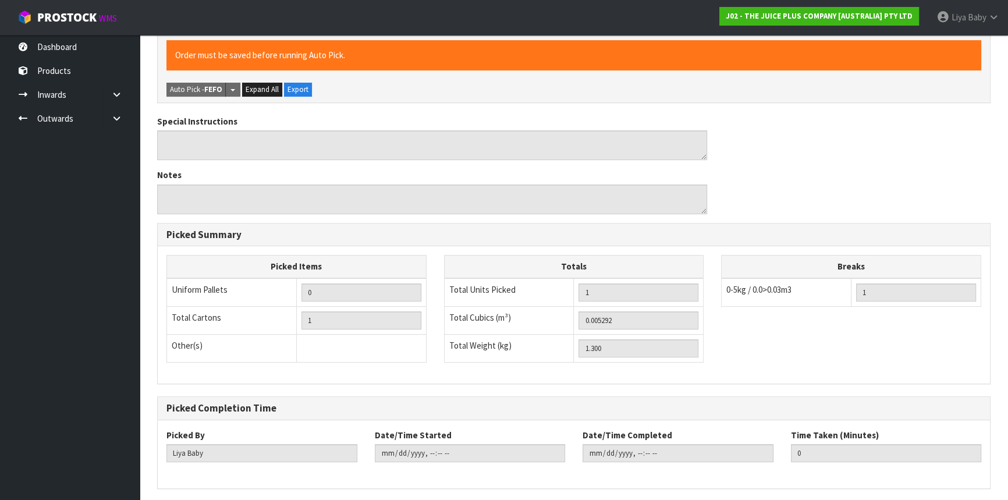
scroll to position [349, 0]
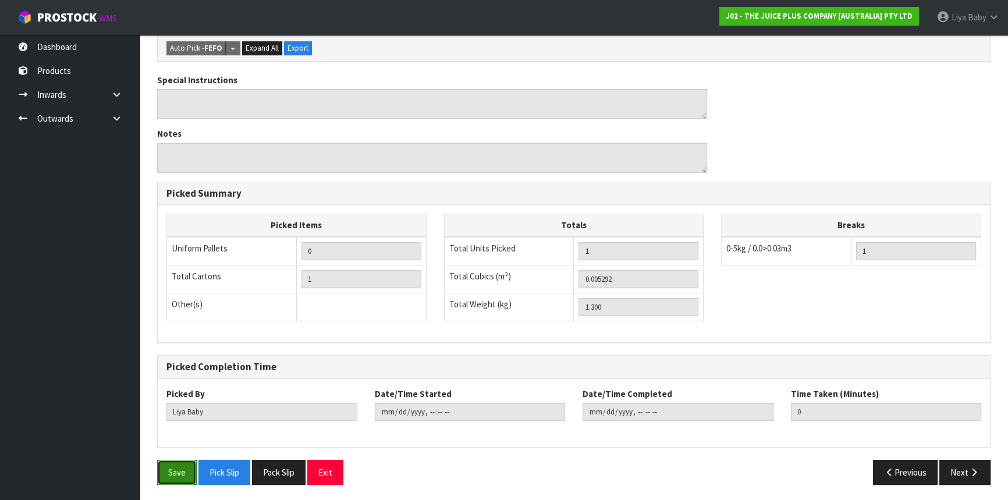
click at [162, 476] on button "Save" at bounding box center [177, 472] width 40 height 25
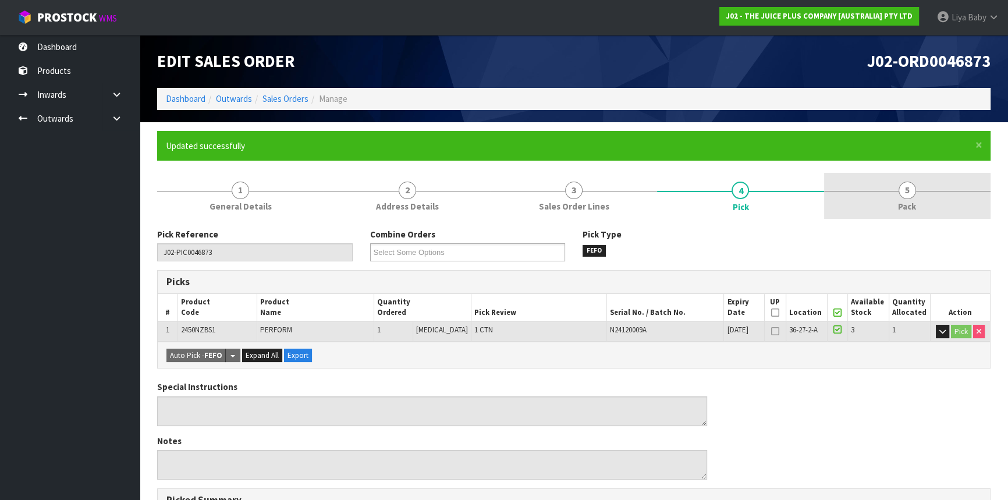
click at [856, 196] on link "5 Pack" at bounding box center [907, 196] width 167 height 46
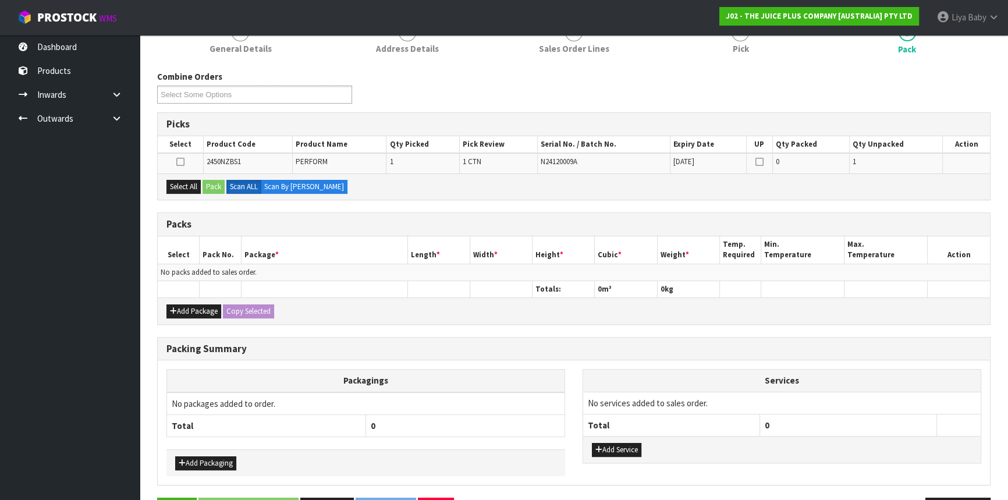
scroll to position [158, 0]
click at [182, 306] on button "Add Package" at bounding box center [194, 311] width 55 height 14
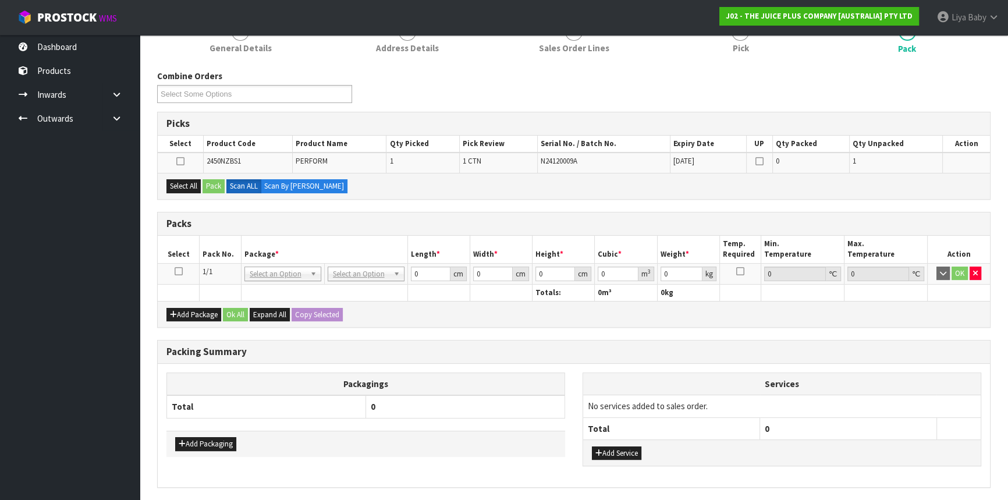
click at [176, 271] on icon at bounding box center [179, 271] width 8 height 1
click at [192, 179] on button "Select All" at bounding box center [184, 186] width 34 height 14
click at [214, 180] on button "Pack" at bounding box center [214, 186] width 22 height 14
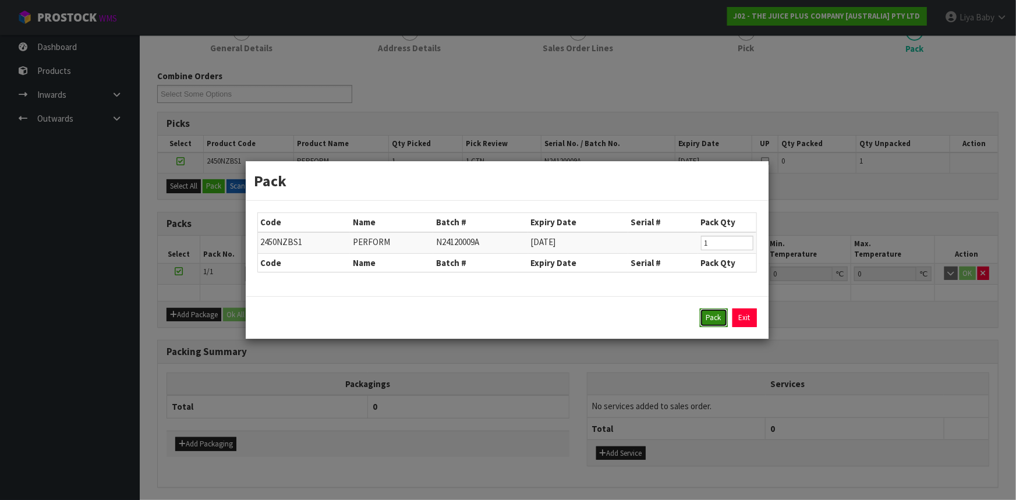
click at [705, 324] on button "Pack" at bounding box center [714, 318] width 28 height 19
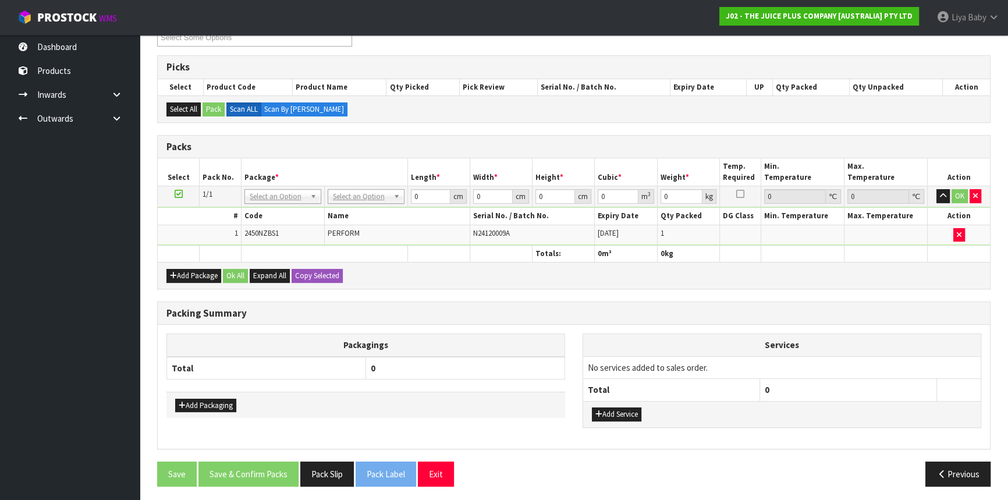
scroll to position [215, 0]
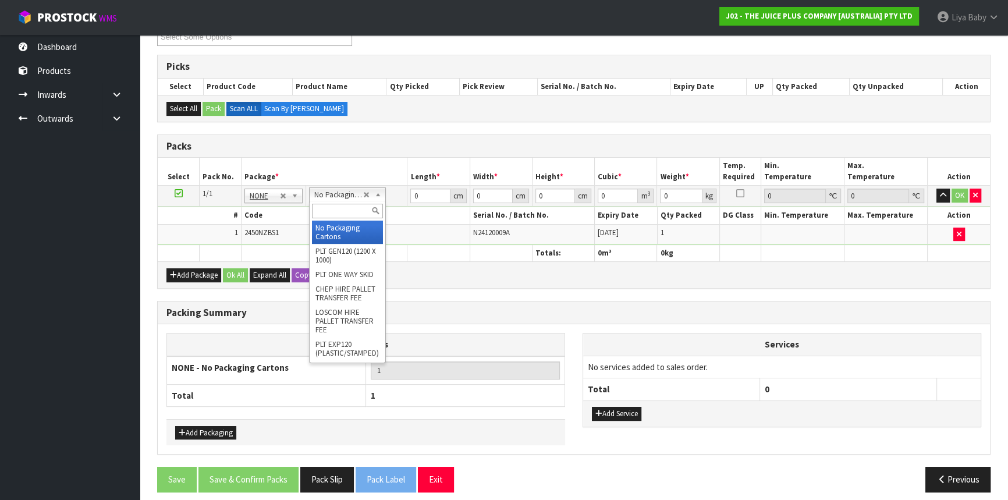
click at [352, 213] on input "text" at bounding box center [347, 211] width 71 height 15
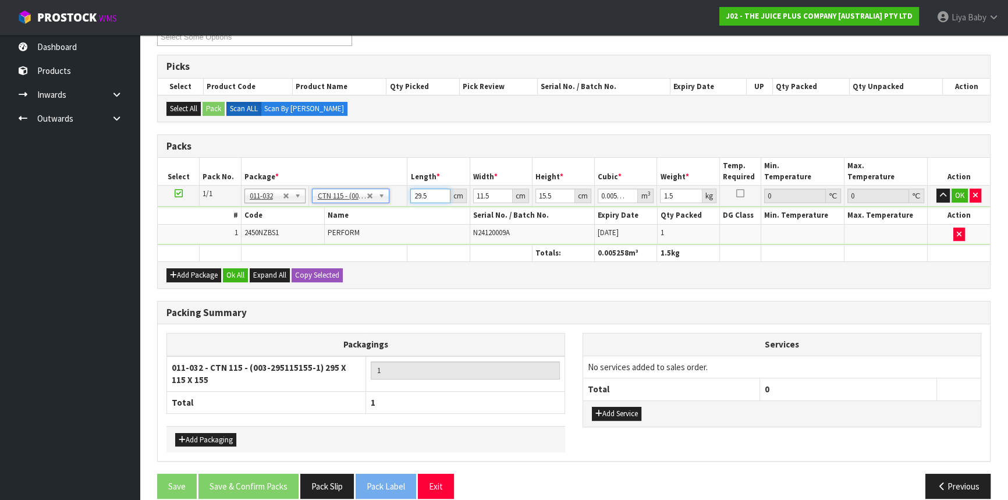
click at [430, 191] on input "29.5" at bounding box center [430, 196] width 40 height 15
click at [233, 270] on button "Ok All" at bounding box center [235, 275] width 25 height 14
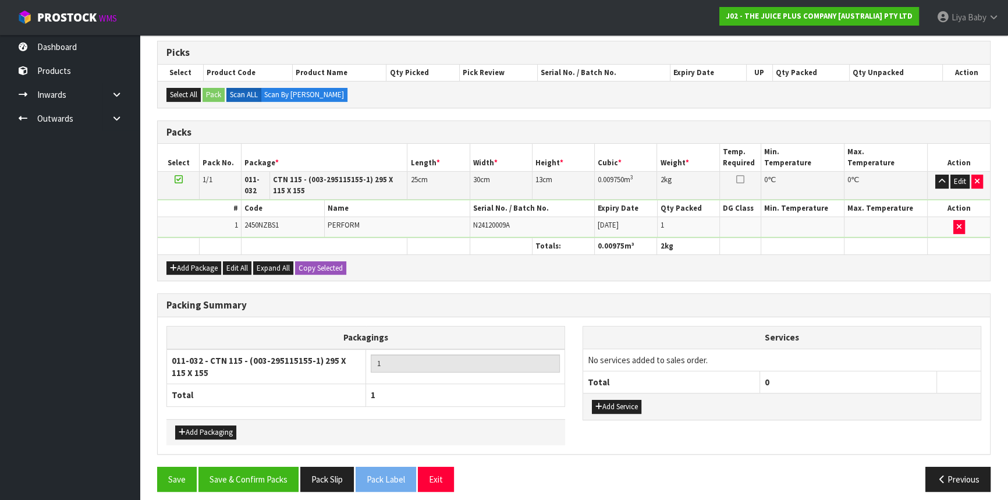
scroll to position [236, 0]
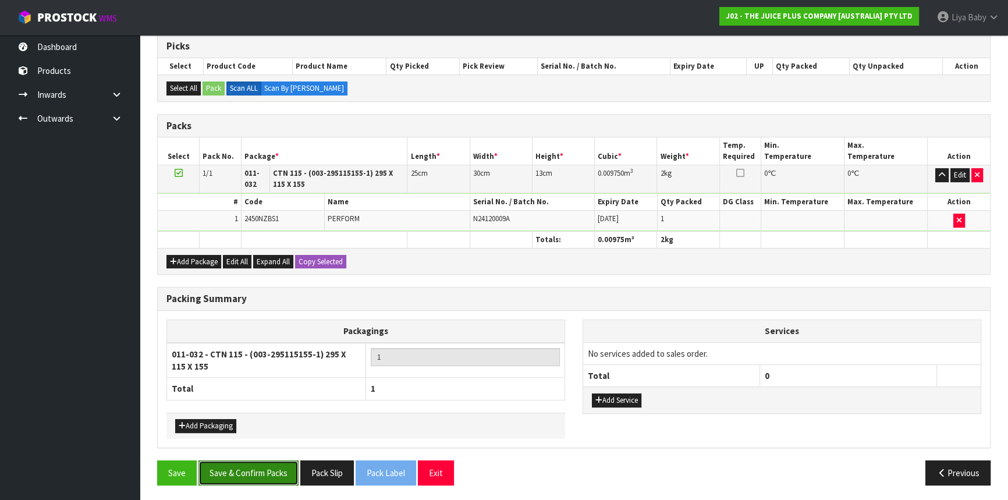
click at [245, 472] on button "Save & Confirm Packs" at bounding box center [249, 473] width 100 height 25
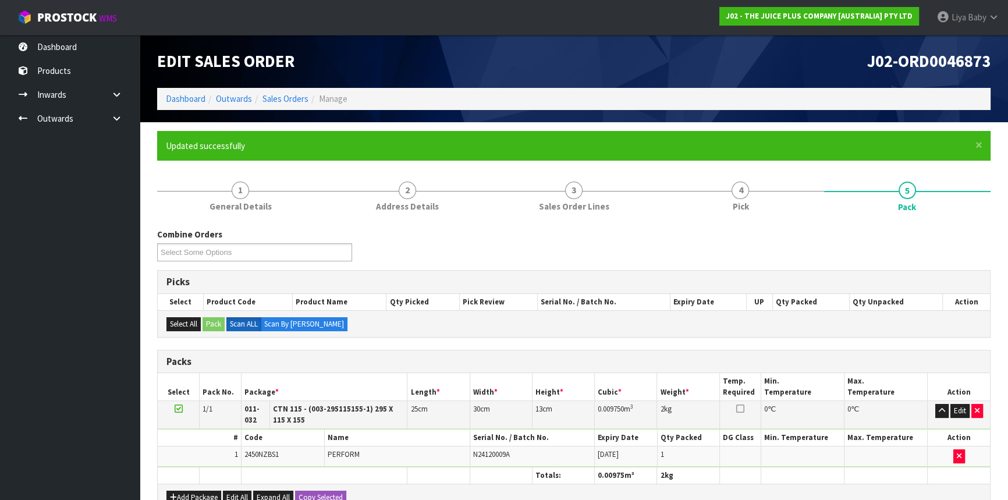
scroll to position [172, 0]
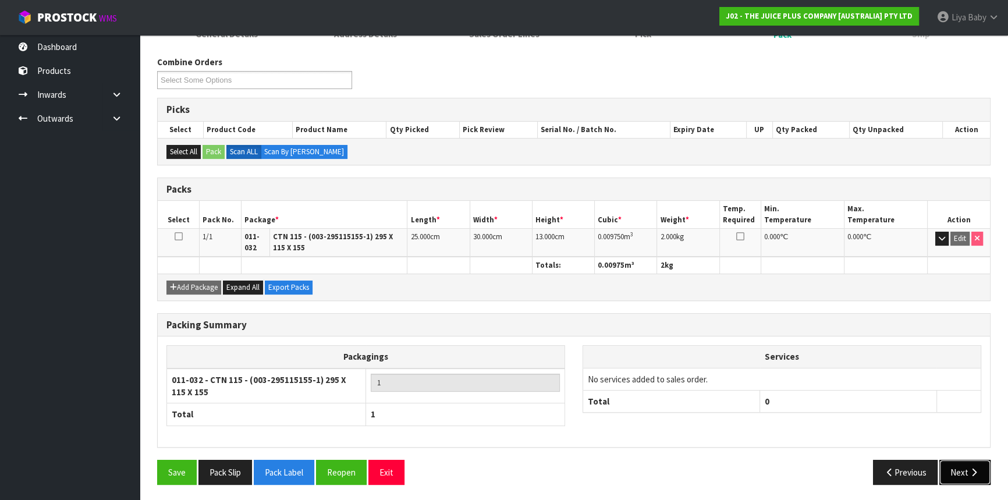
click at [957, 470] on button "Next" at bounding box center [965, 472] width 51 height 25
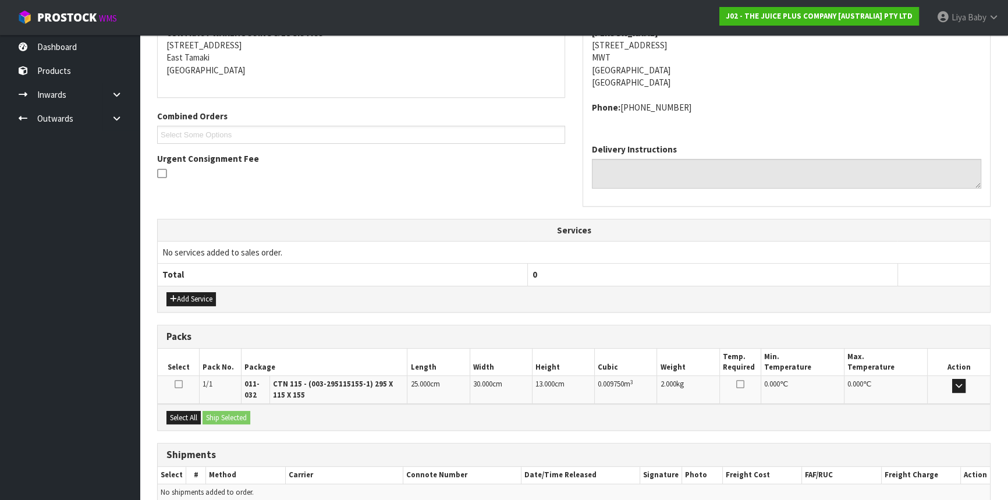
scroll to position [288, 0]
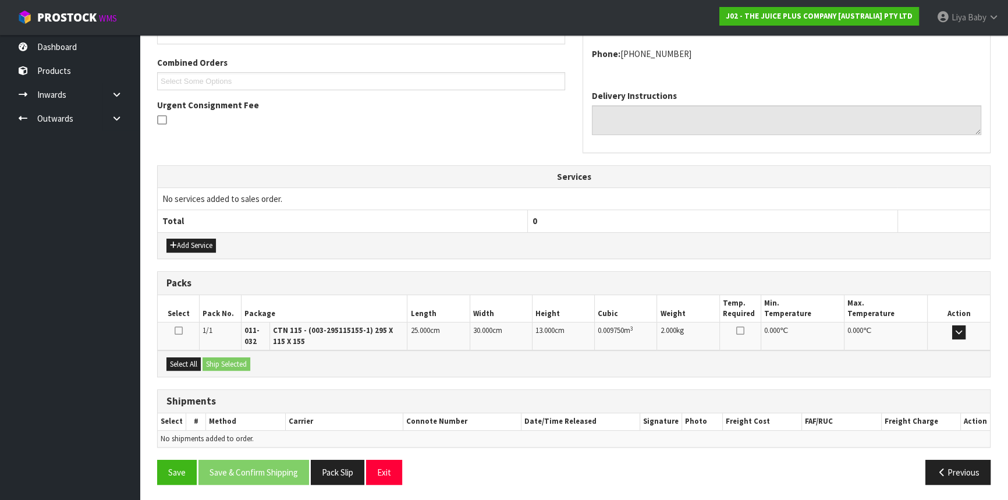
click at [184, 369] on div "Select All Ship Selected" at bounding box center [574, 364] width 833 height 26
click at [184, 365] on button "Select All" at bounding box center [184, 364] width 34 height 14
click at [225, 363] on button "Ship Selected" at bounding box center [227, 364] width 48 height 14
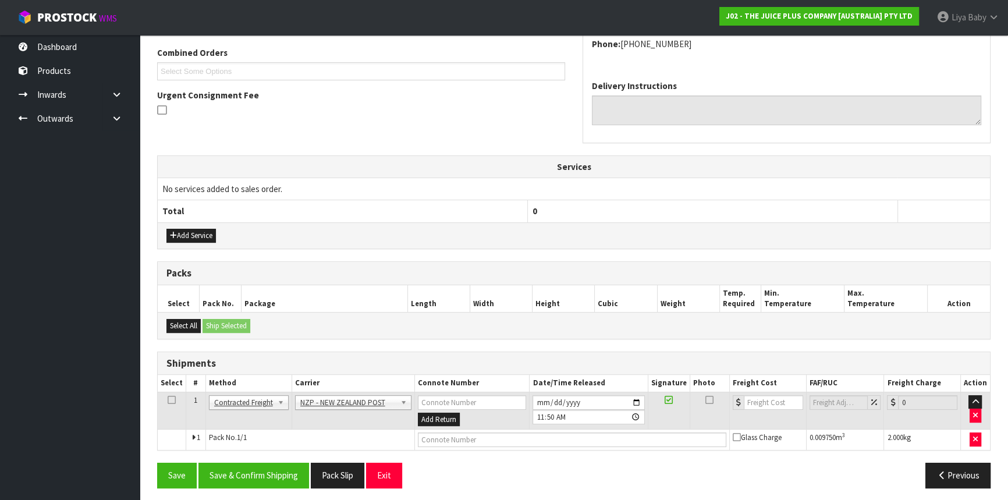
scroll to position [300, 0]
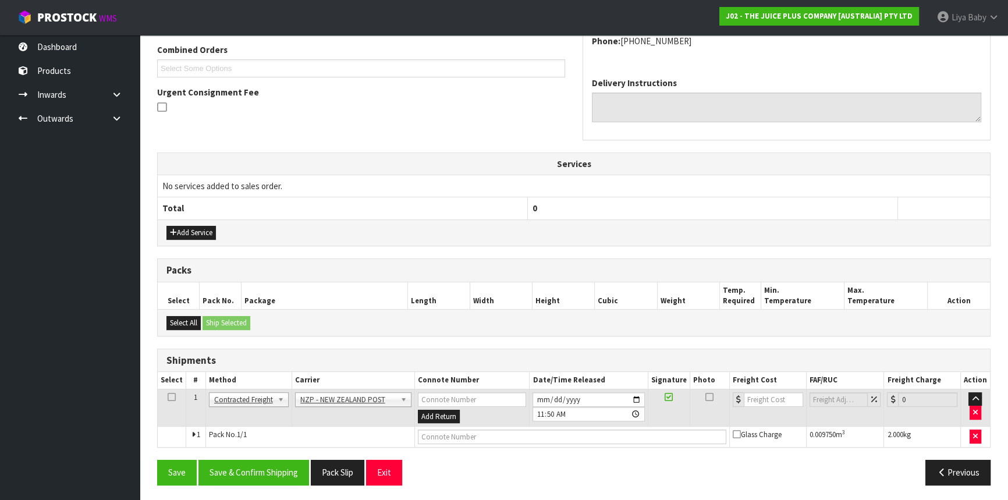
click at [171, 397] on icon at bounding box center [172, 397] width 8 height 1
drag, startPoint x: 252, startPoint y: 479, endPoint x: 277, endPoint y: 462, distance: 29.9
click at [258, 475] on button "Save & Confirm Shipping" at bounding box center [254, 472] width 111 height 25
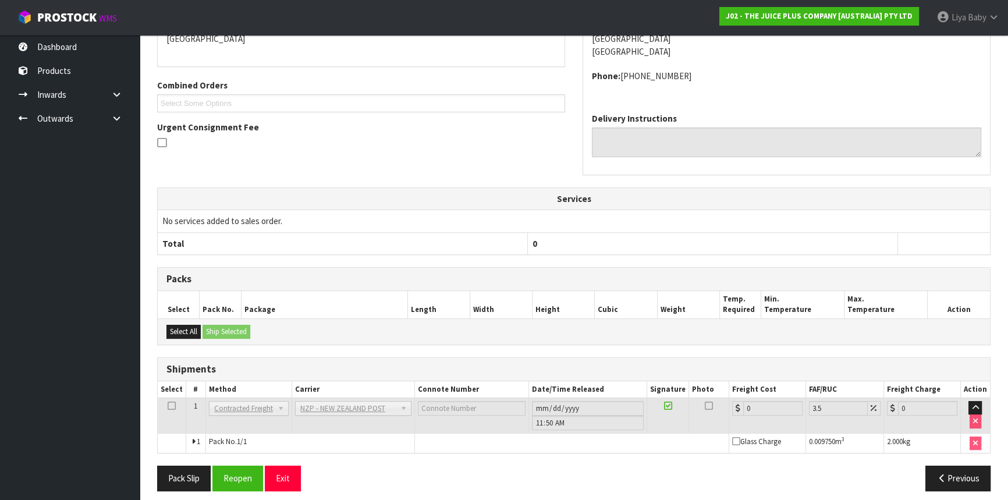
scroll to position [285, 0]
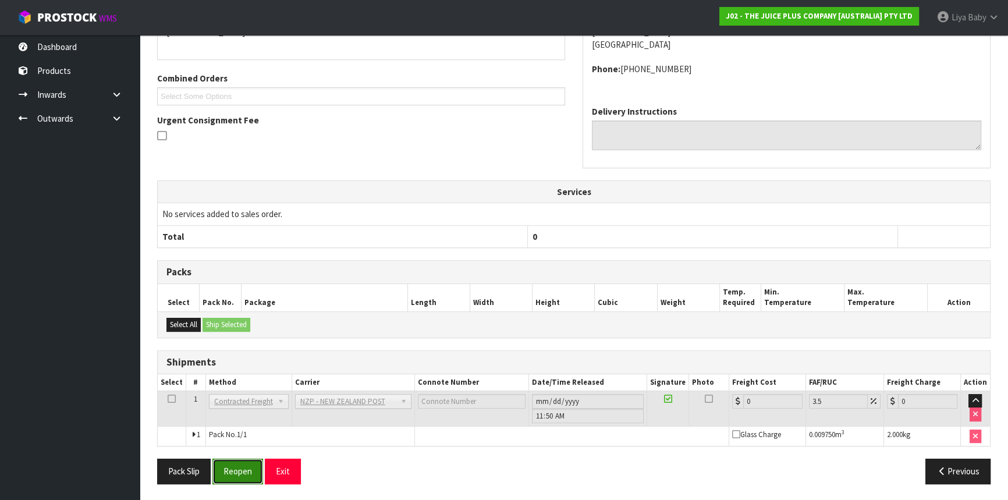
click at [239, 459] on button "Reopen" at bounding box center [238, 471] width 51 height 25
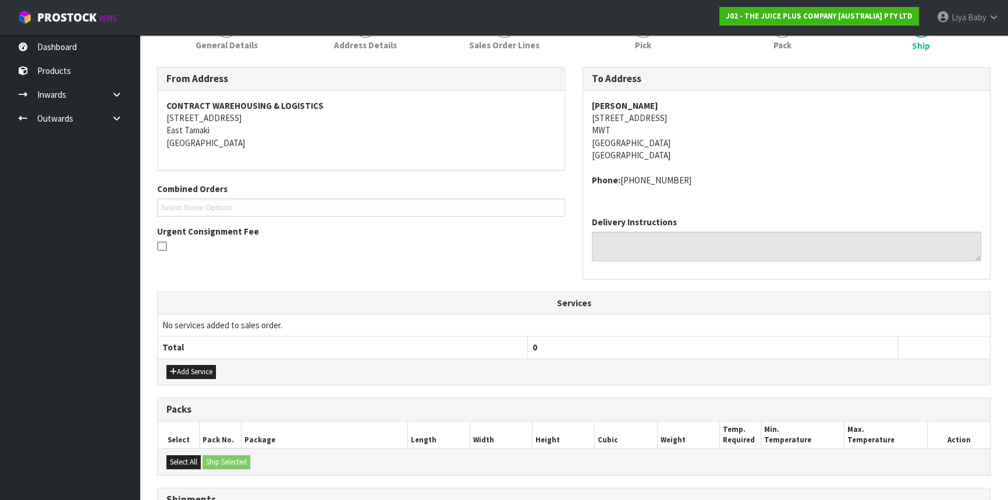
scroll to position [264, 0]
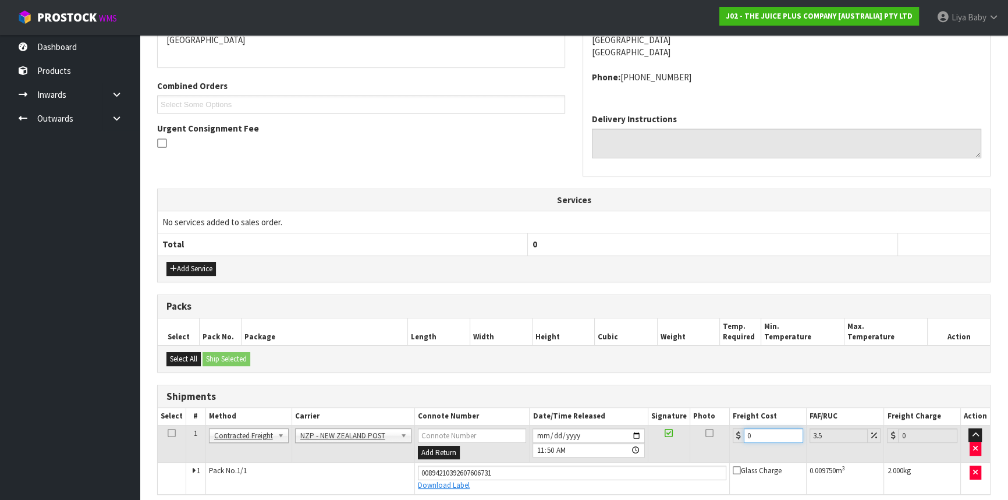
drag, startPoint x: 744, startPoint y: 432, endPoint x: 762, endPoint y: 429, distance: 18.3
click at [754, 431] on input "0" at bounding box center [773, 436] width 59 height 15
click at [762, 429] on input "0" at bounding box center [773, 436] width 59 height 15
click at [169, 433] on icon at bounding box center [172, 433] width 8 height 1
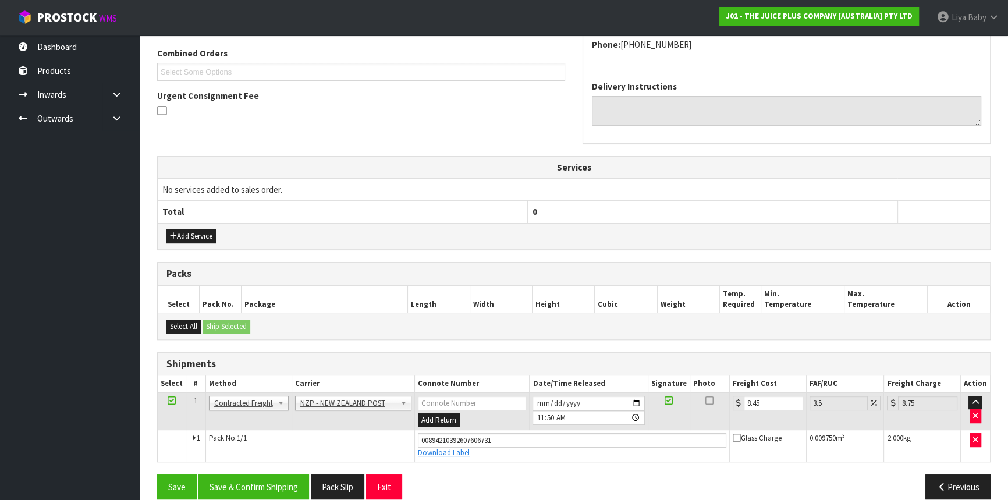
scroll to position [311, 0]
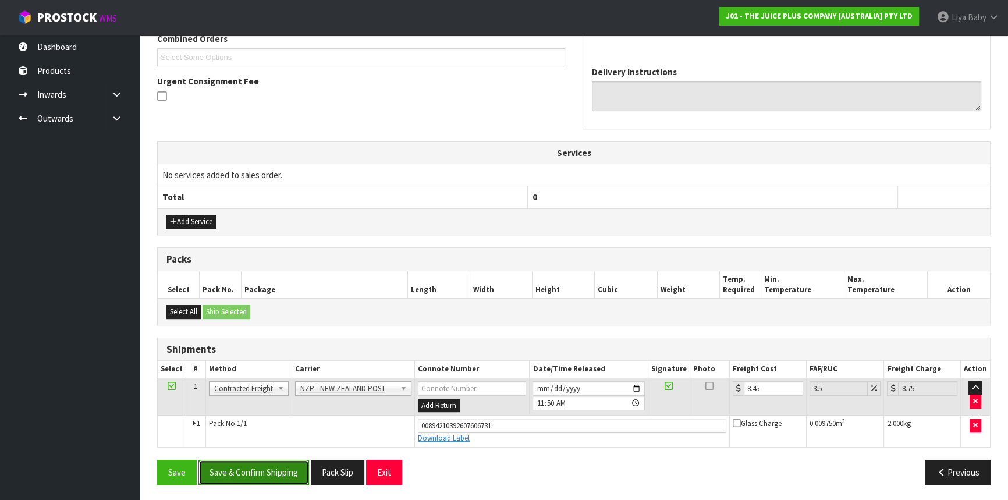
click at [250, 465] on button "Save & Confirm Shipping" at bounding box center [254, 472] width 111 height 25
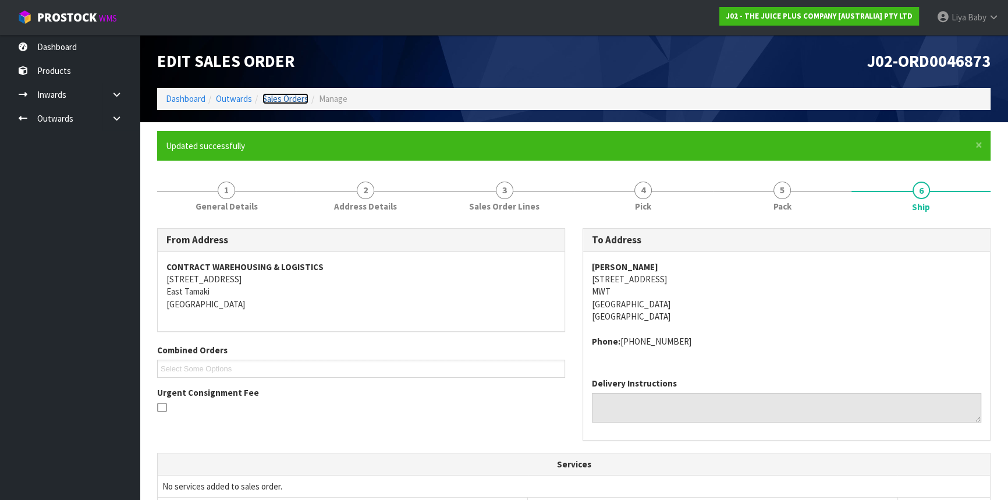
click at [291, 96] on link "Sales Orders" at bounding box center [286, 98] width 46 height 11
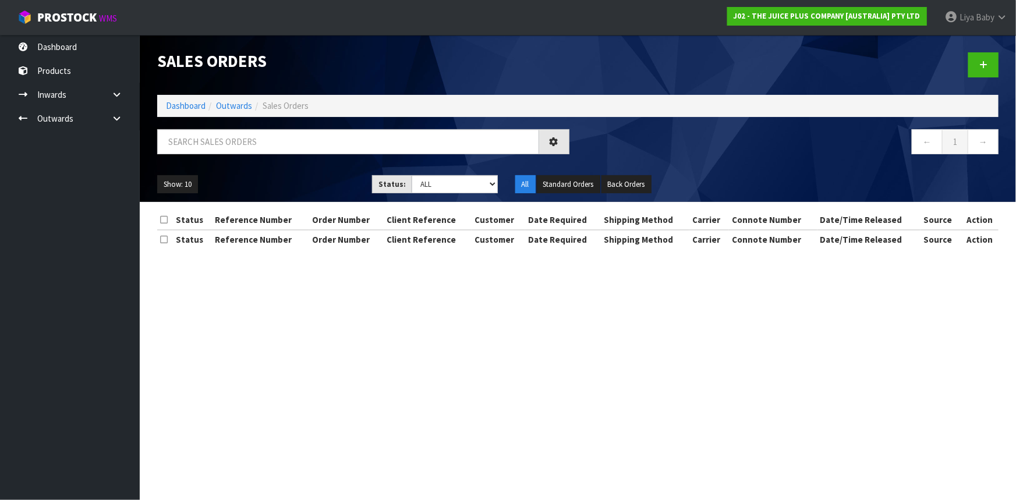
click at [250, 156] on div at bounding box center [363, 146] width 430 height 34
click at [249, 138] on input "text" at bounding box center [348, 141] width 382 height 25
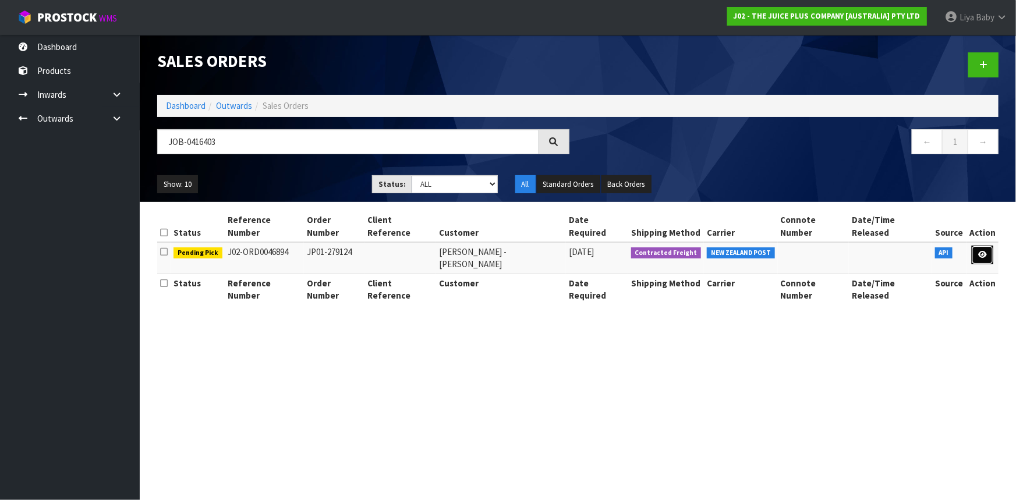
click at [982, 251] on icon at bounding box center [982, 255] width 9 height 8
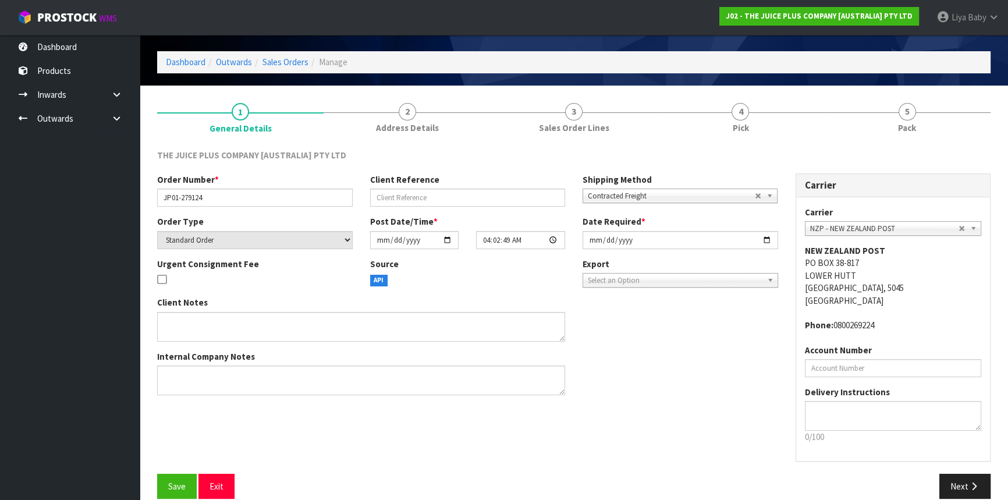
scroll to position [52, 0]
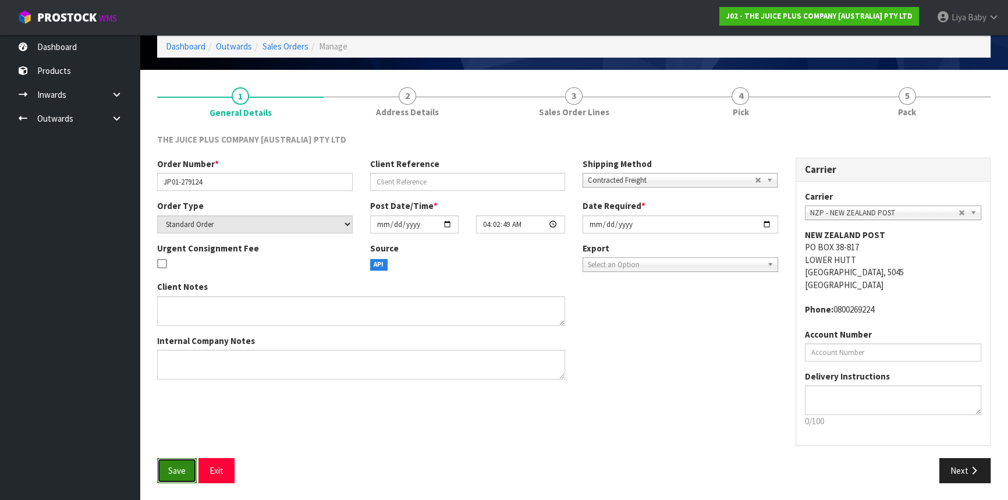
click at [172, 466] on span "Save" at bounding box center [176, 470] width 17 height 11
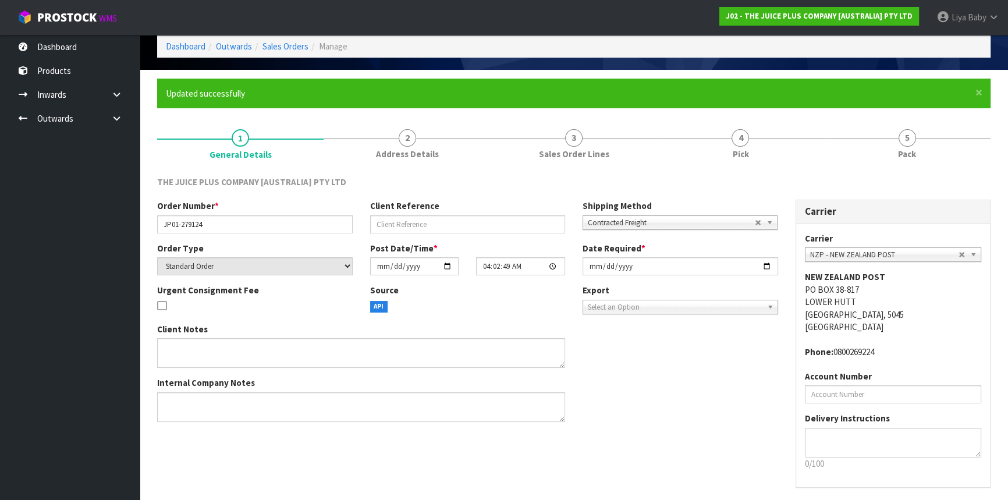
scroll to position [0, 0]
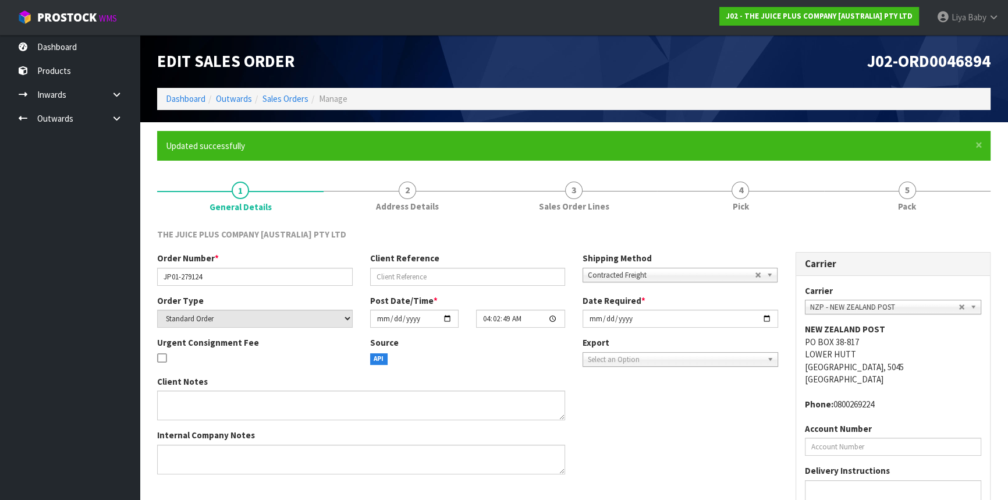
click at [753, 118] on div "Edit Sales Order J02-ORD0046894 Dashboard Outwards Sales Orders Manage" at bounding box center [573, 78] width 851 height 87
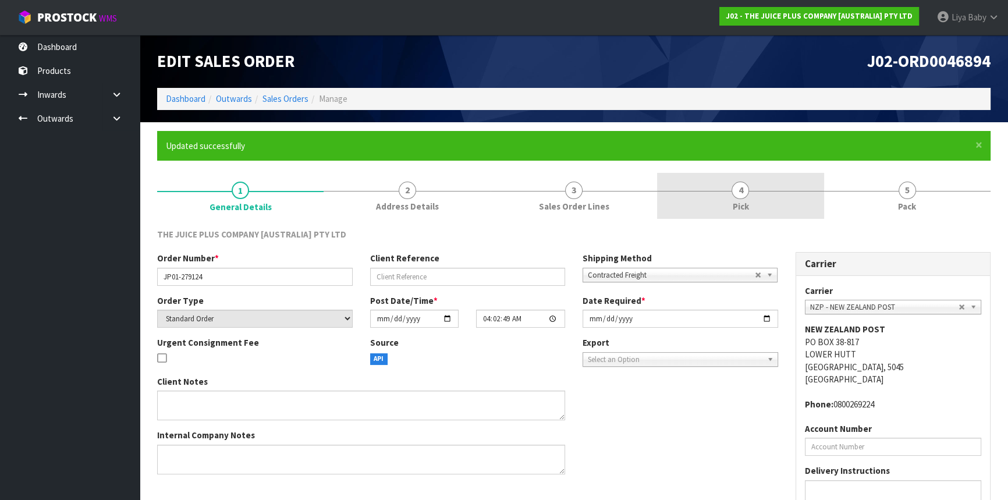
click at [739, 177] on link "4 Pick" at bounding box center [740, 196] width 167 height 46
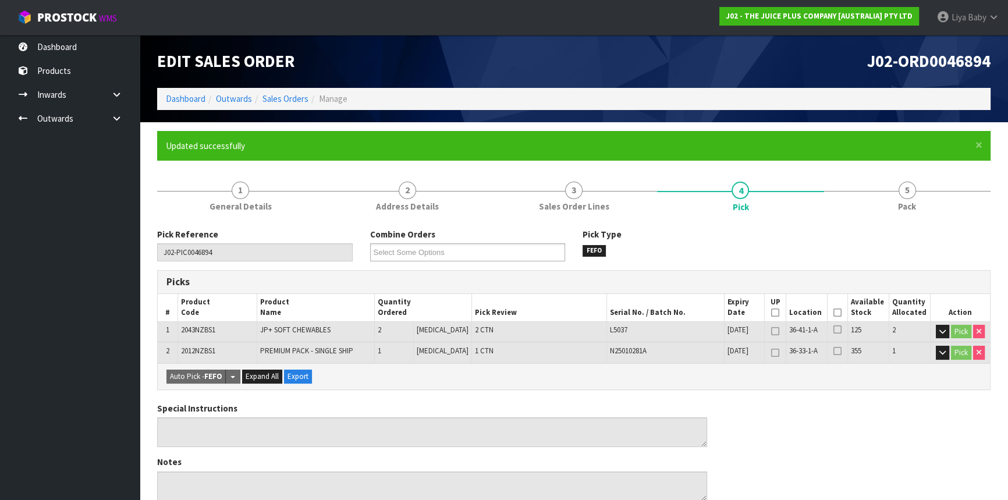
click at [836, 313] on icon at bounding box center [838, 313] width 8 height 1
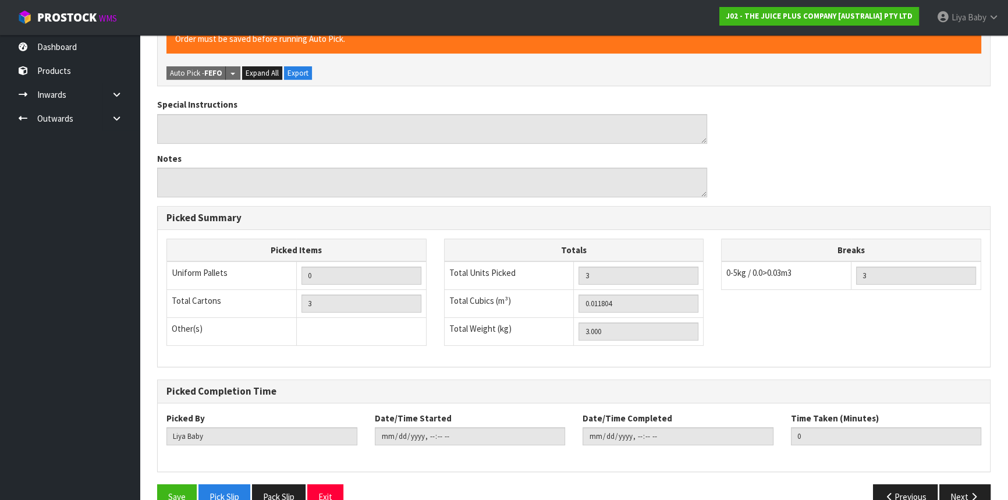
scroll to position [371, 0]
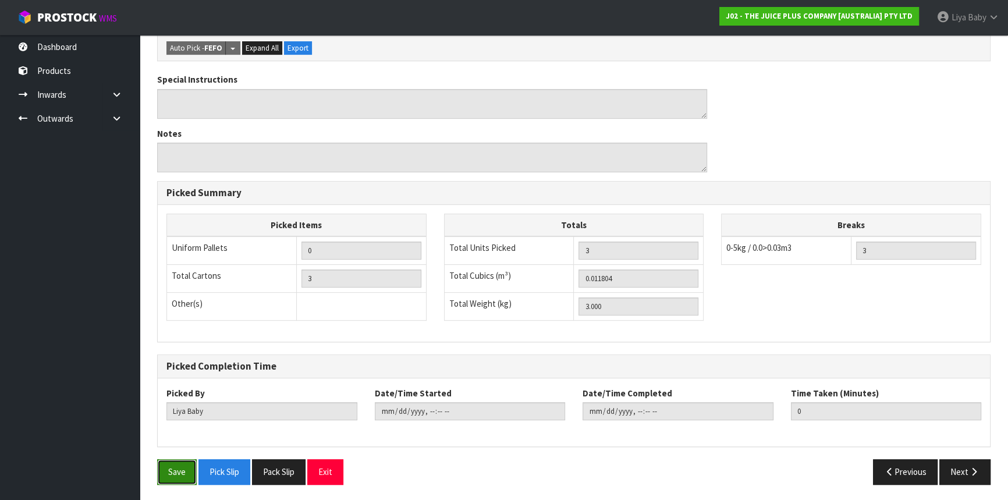
click at [186, 472] on button "Save" at bounding box center [177, 471] width 40 height 25
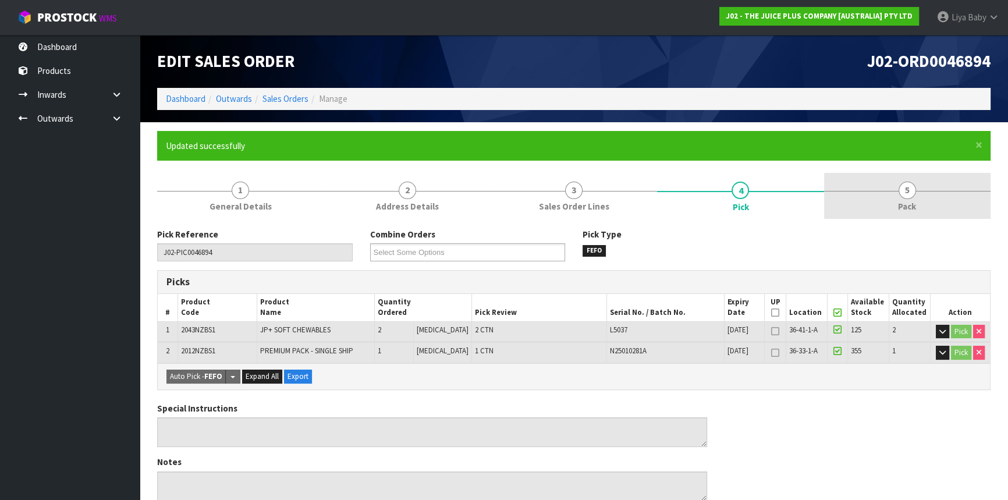
click at [920, 194] on link "5 Pack" at bounding box center [907, 196] width 167 height 46
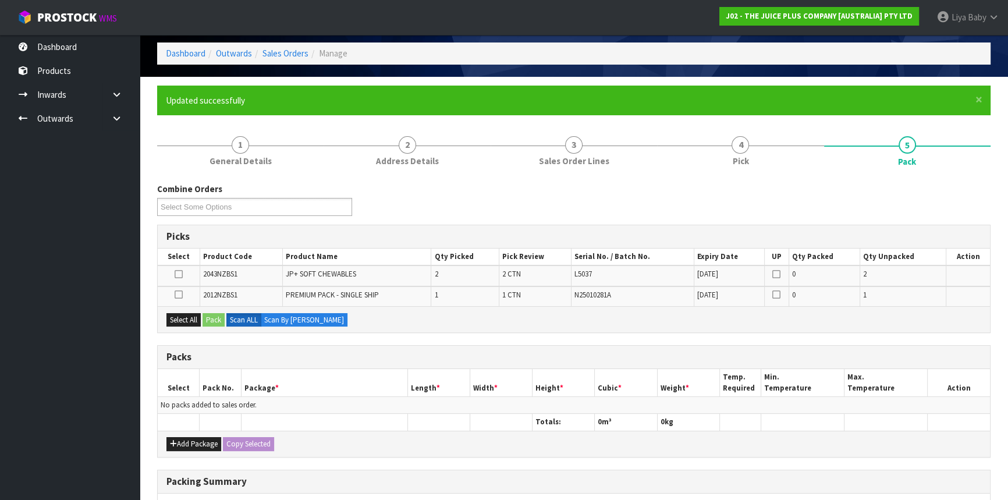
scroll to position [105, 0]
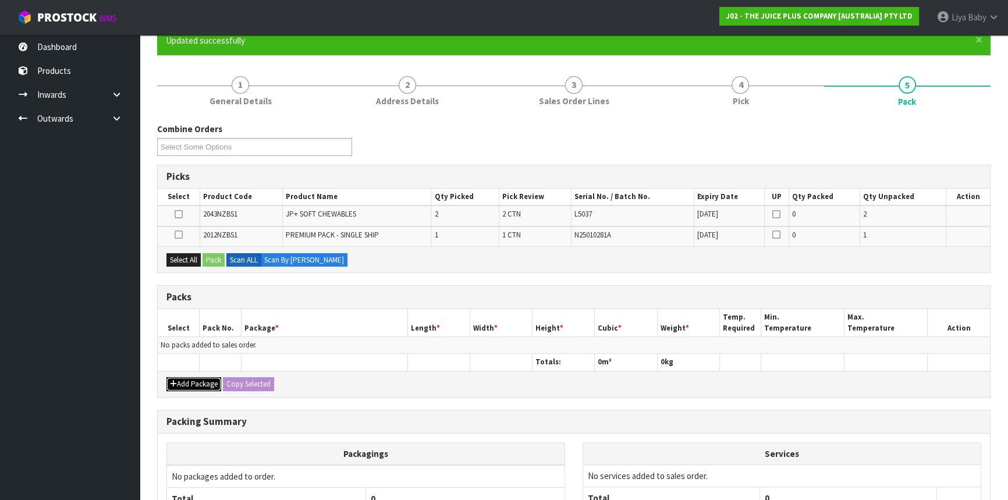
click at [190, 384] on button "Add Package" at bounding box center [194, 384] width 55 height 14
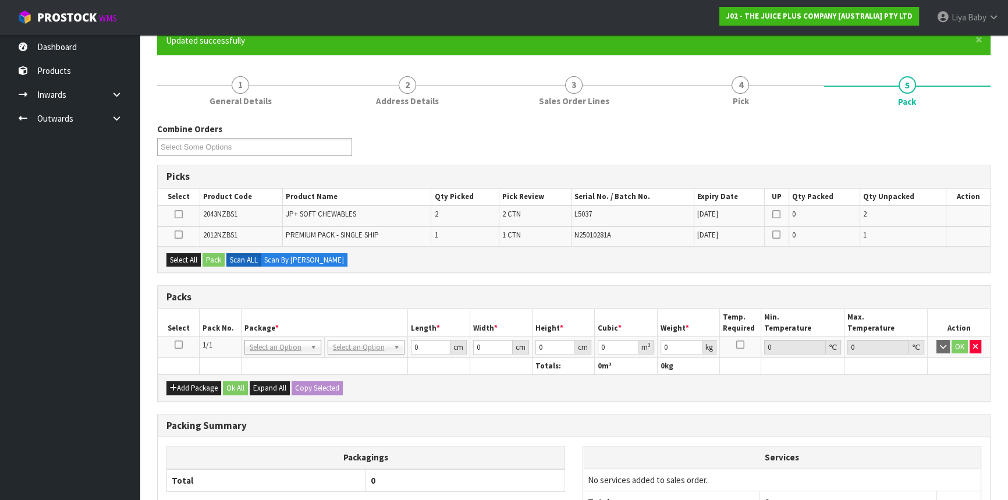
click at [181, 345] on icon at bounding box center [179, 345] width 8 height 1
drag, startPoint x: 172, startPoint y: 254, endPoint x: 194, endPoint y: 254, distance: 21.6
click at [175, 254] on button "Select All" at bounding box center [184, 260] width 34 height 14
drag, startPoint x: 197, startPoint y: 254, endPoint x: 203, endPoint y: 256, distance: 5.9
click at [199, 255] on button "Select All" at bounding box center [184, 260] width 34 height 14
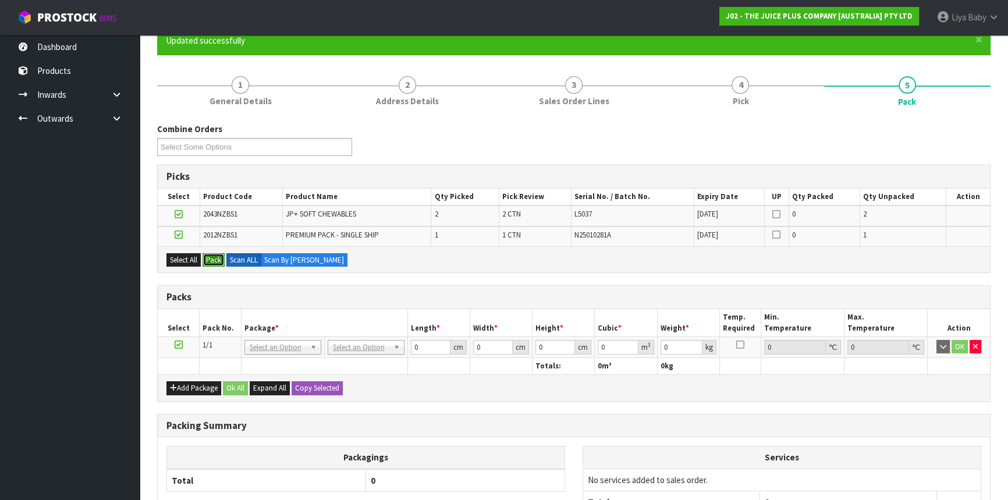
click at [211, 257] on button "Pack" at bounding box center [214, 260] width 22 height 14
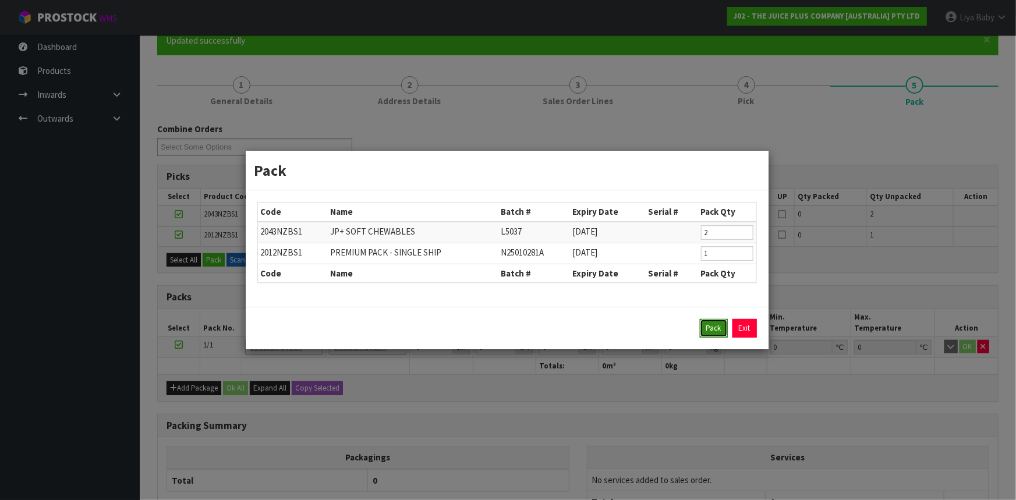
click at [706, 324] on button "Pack" at bounding box center [714, 328] width 28 height 19
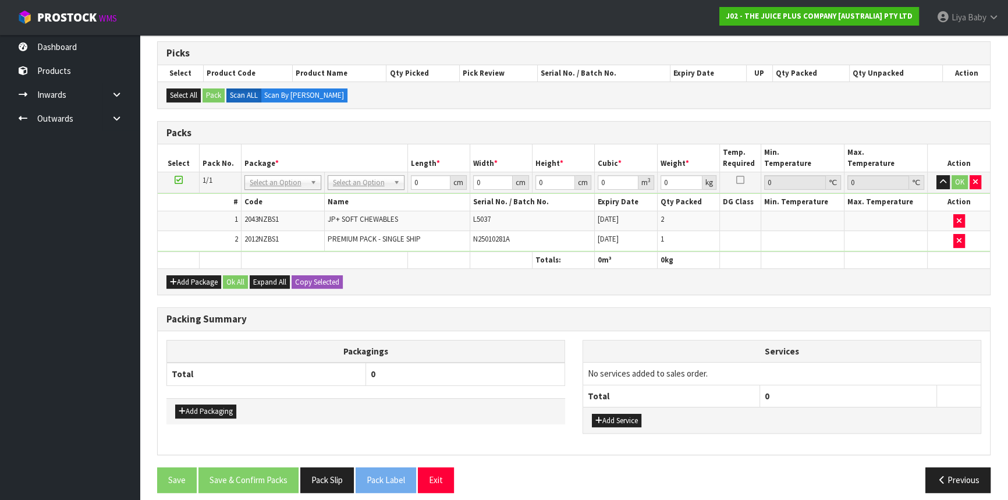
scroll to position [236, 0]
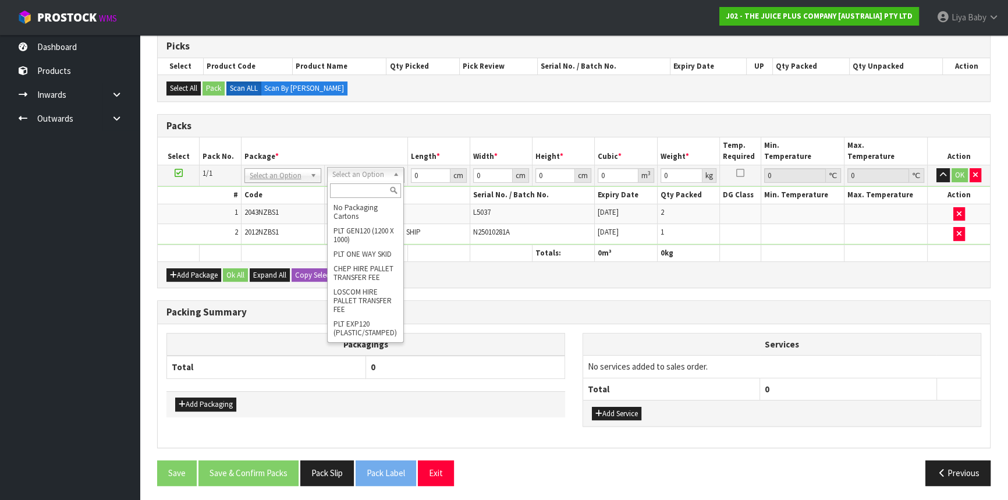
click at [360, 190] on input "text" at bounding box center [365, 190] width 71 height 15
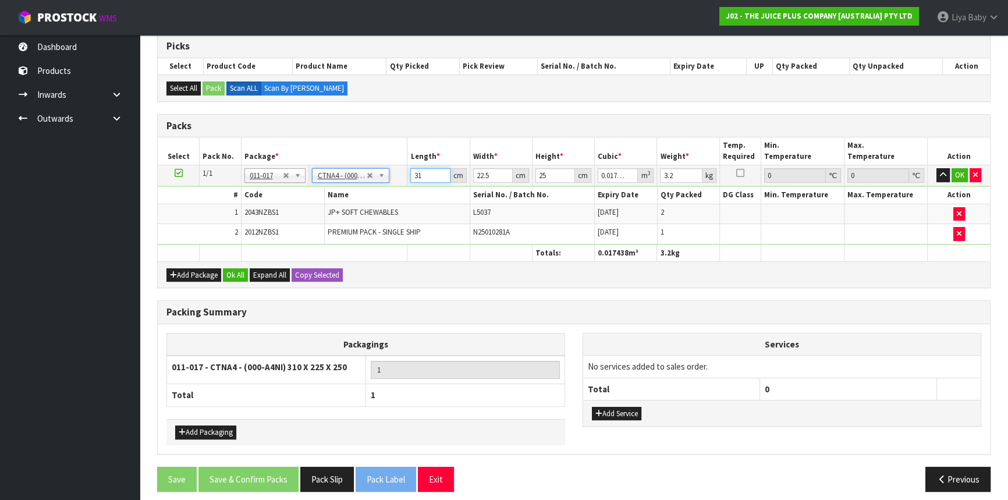
click at [425, 172] on input "31" at bounding box center [430, 175] width 40 height 15
click at [238, 270] on button "Ok All" at bounding box center [235, 275] width 25 height 14
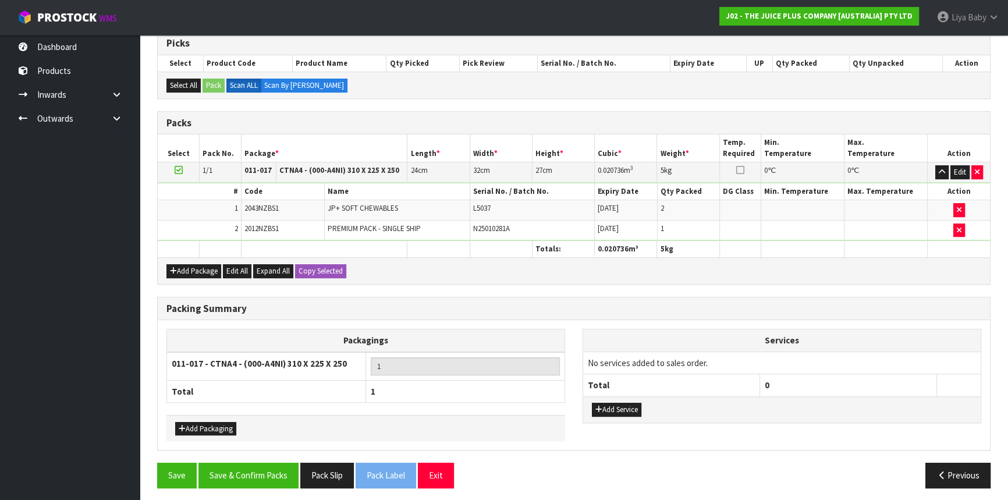
scroll to position [241, 0]
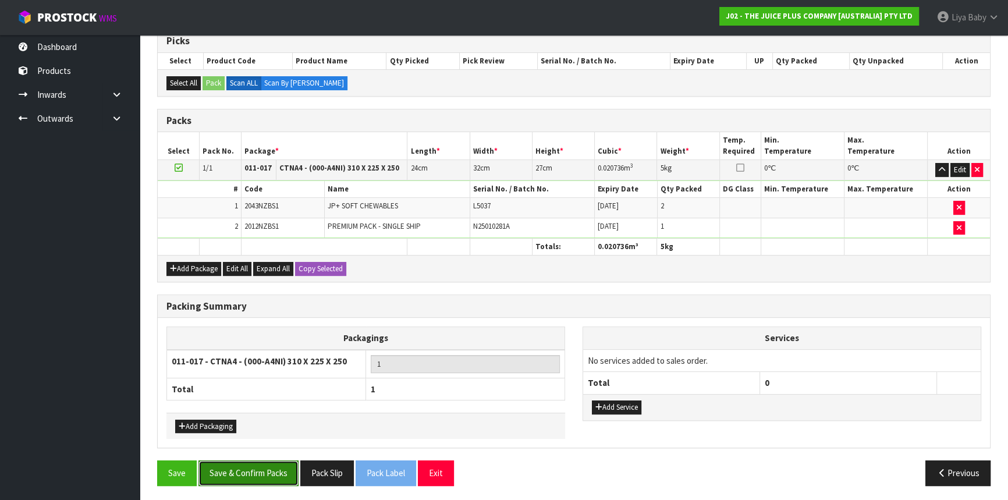
click at [233, 472] on button "Save & Confirm Packs" at bounding box center [249, 473] width 100 height 25
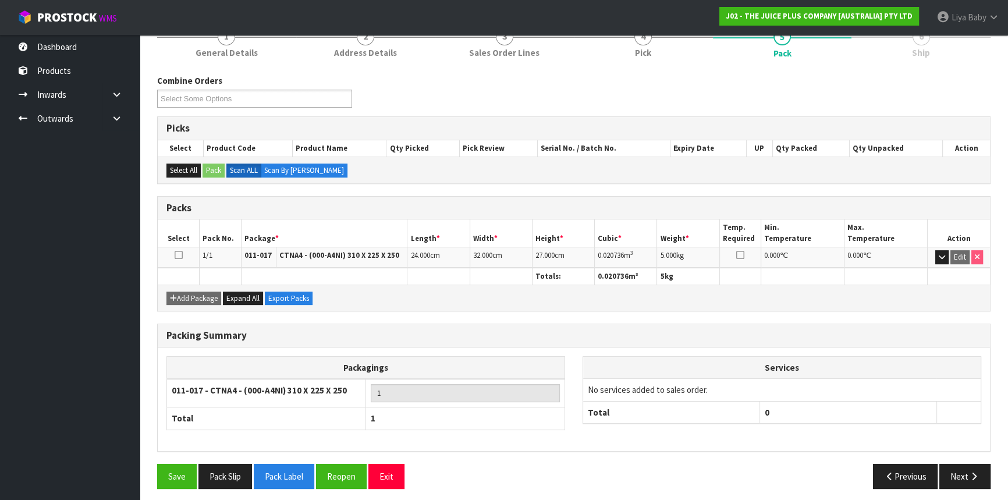
scroll to position [157, 0]
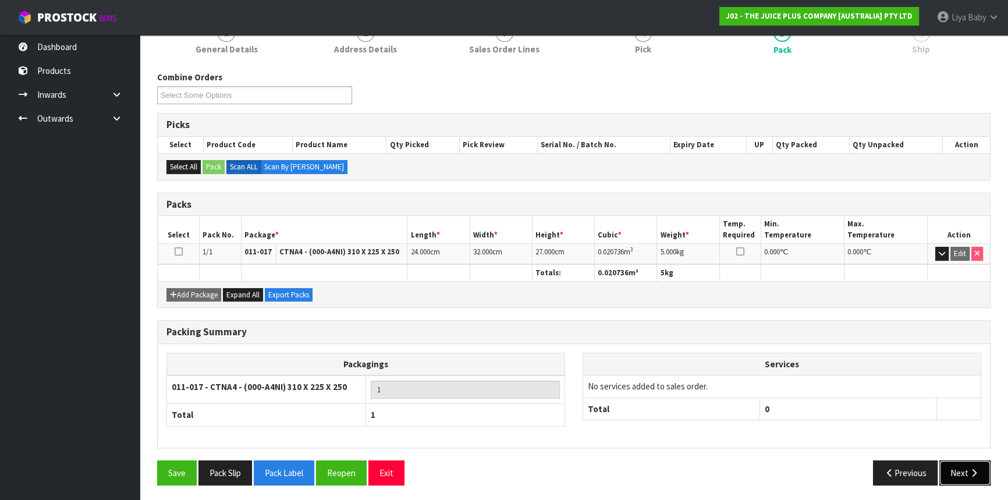
click at [950, 469] on button "Next" at bounding box center [965, 473] width 51 height 25
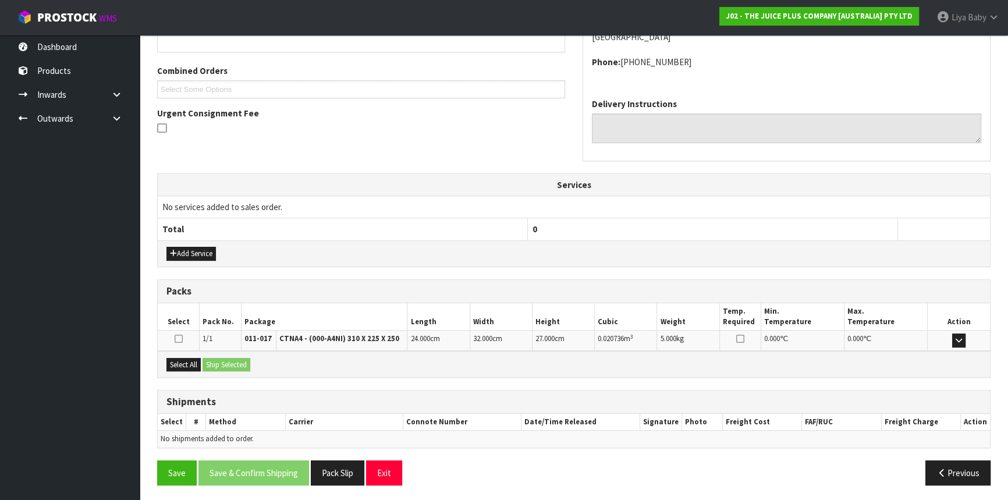
scroll to position [279, 0]
click at [185, 364] on button "Select All" at bounding box center [184, 365] width 34 height 14
click at [220, 362] on button "Ship Selected" at bounding box center [227, 365] width 48 height 14
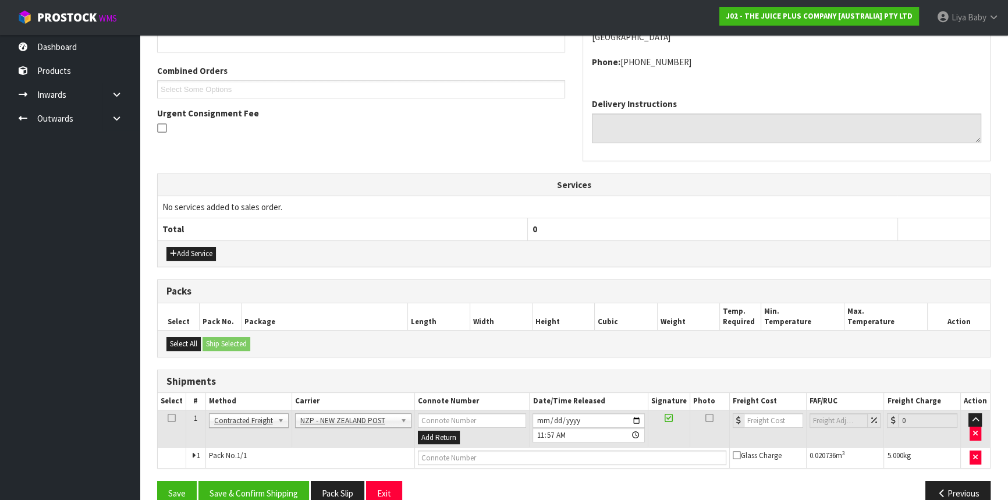
drag, startPoint x: 169, startPoint y: 413, endPoint x: 171, endPoint y: 430, distance: 17.0
click at [171, 419] on icon at bounding box center [172, 418] width 8 height 1
click at [235, 486] on button "Save & Confirm Shipping" at bounding box center [254, 493] width 111 height 25
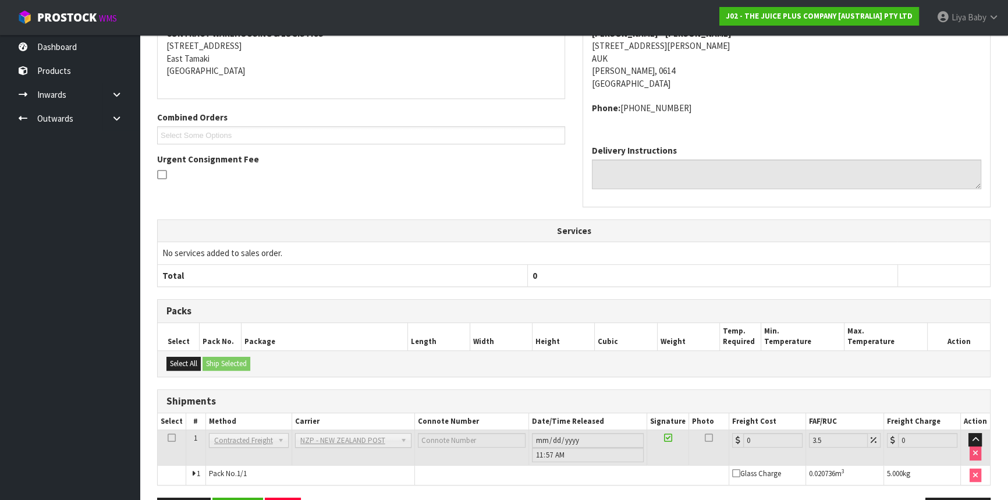
scroll to position [285, 0]
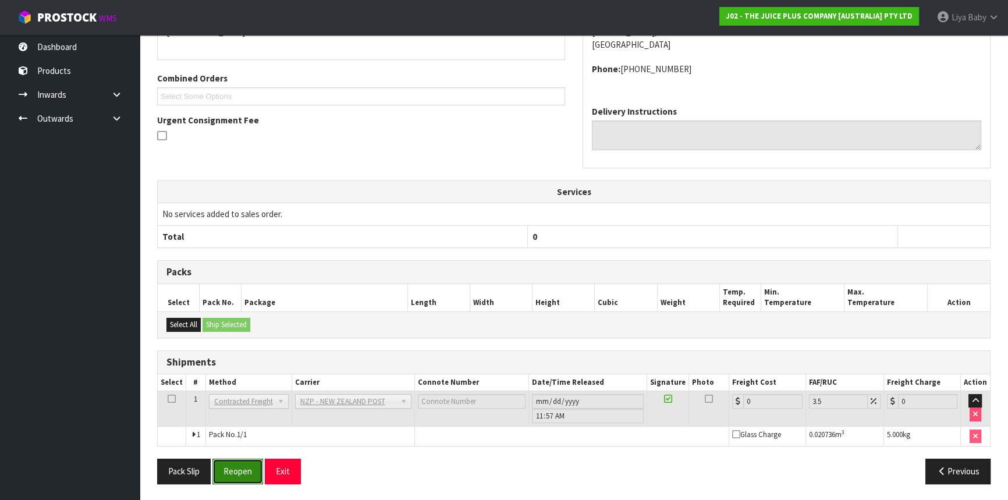
click at [259, 472] on button "Reopen" at bounding box center [238, 471] width 51 height 25
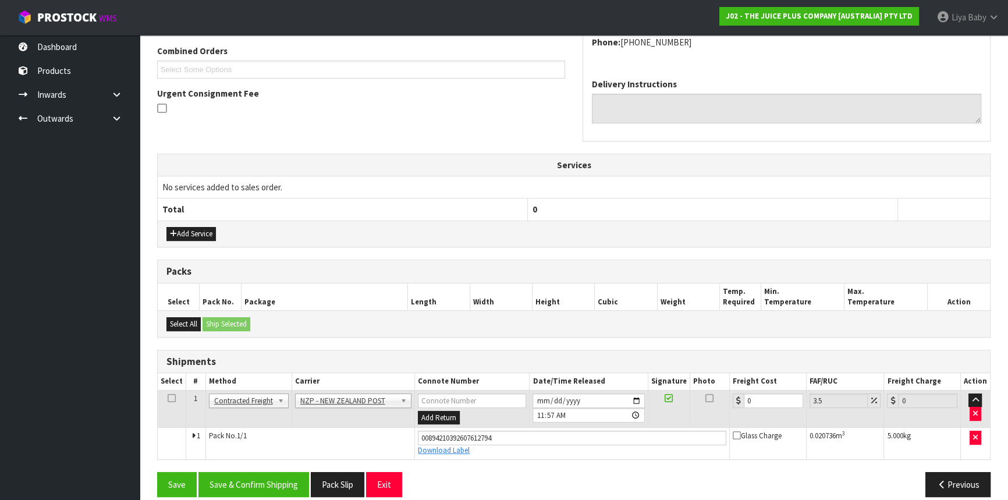
scroll to position [311, 0]
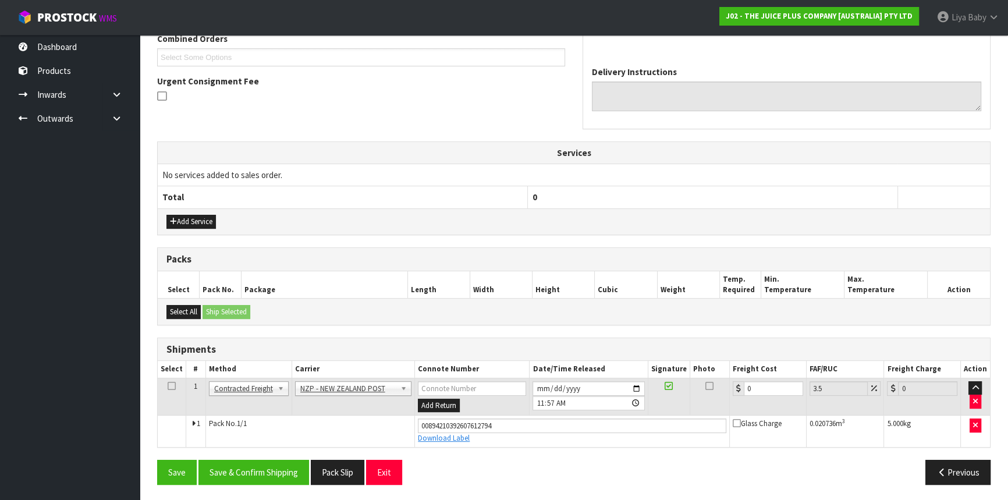
click at [764, 378] on td "0" at bounding box center [768, 397] width 77 height 38
click at [760, 387] on input "0" at bounding box center [773, 388] width 59 height 15
click at [166, 384] on td at bounding box center [172, 397] width 29 height 38
drag, startPoint x: 168, startPoint y: 384, endPoint x: 195, endPoint y: 402, distance: 32.8
click at [171, 386] on icon at bounding box center [172, 386] width 8 height 1
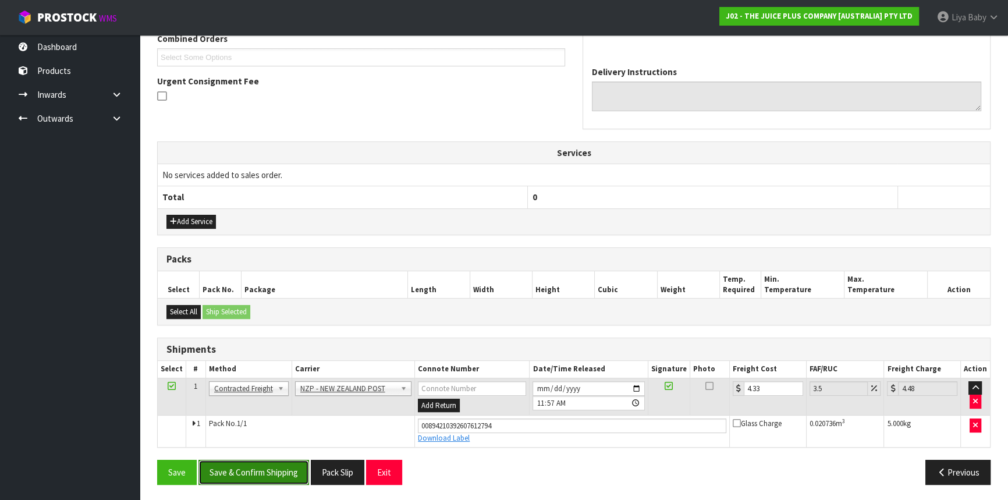
click at [245, 472] on button "Save & Confirm Shipping" at bounding box center [254, 472] width 111 height 25
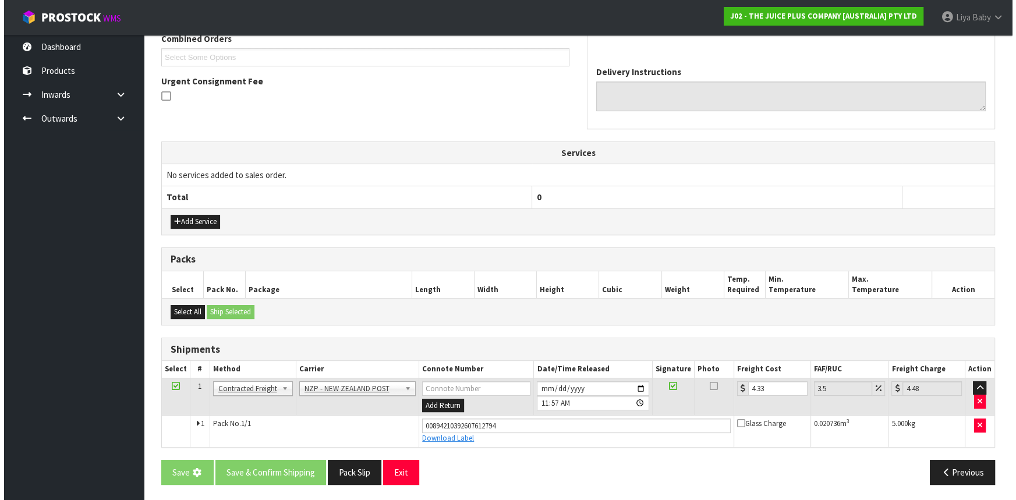
scroll to position [0, 0]
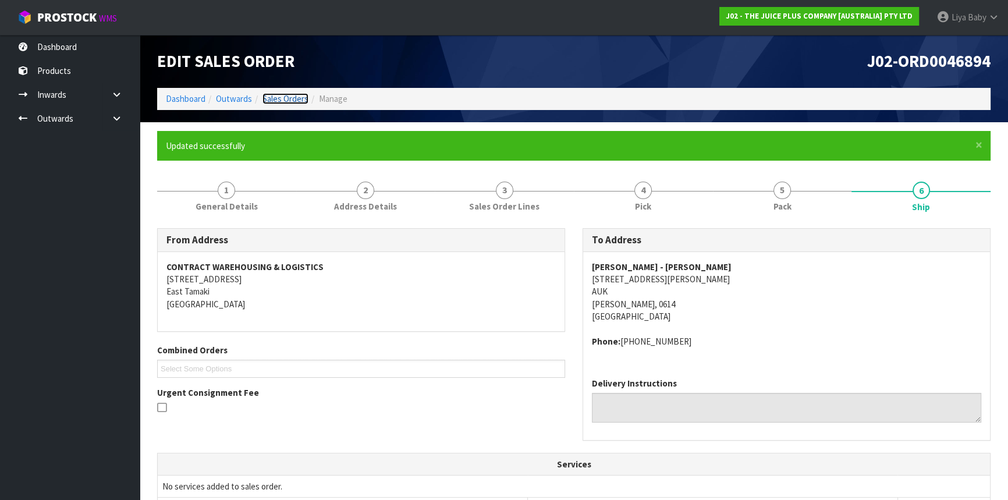
click at [273, 95] on link "Sales Orders" at bounding box center [286, 98] width 46 height 11
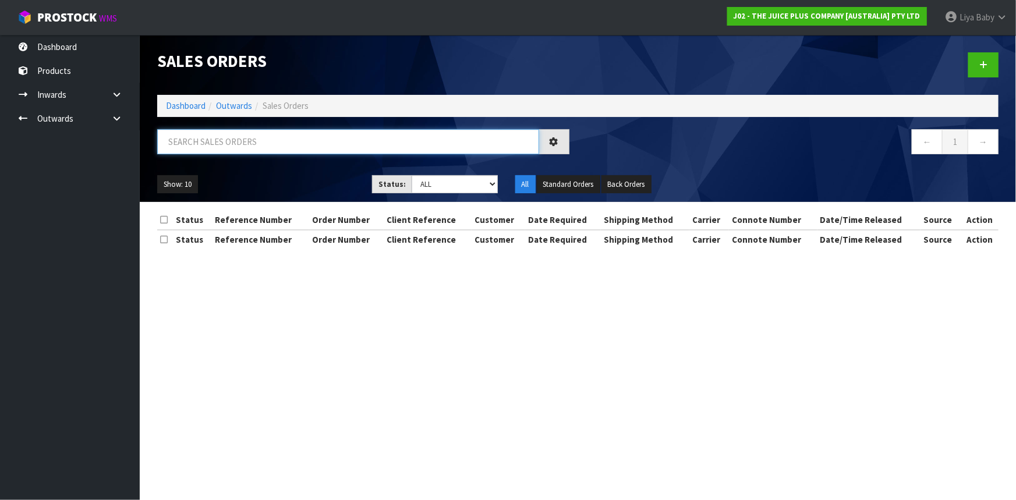
click at [247, 150] on input "text" at bounding box center [348, 141] width 382 height 25
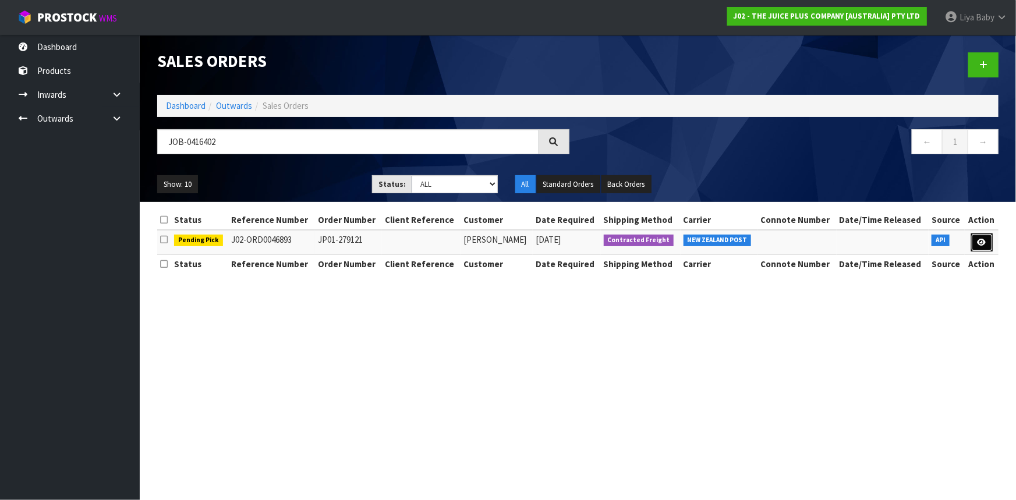
click at [983, 247] on link at bounding box center [982, 242] width 22 height 19
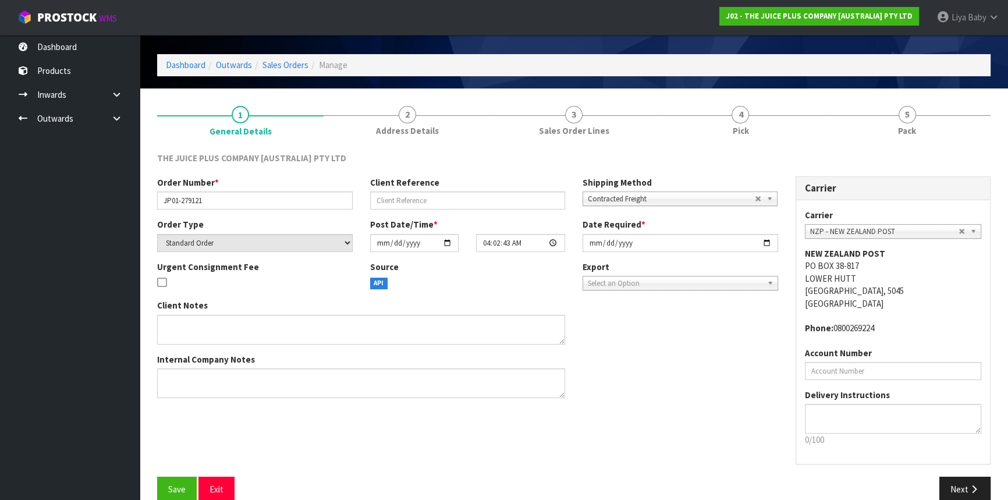
scroll to position [52, 0]
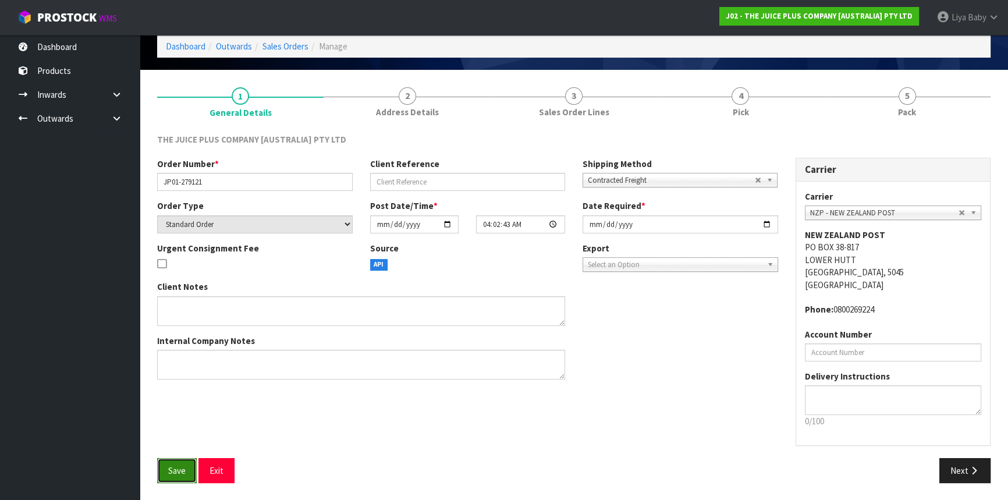
drag, startPoint x: 168, startPoint y: 468, endPoint x: 176, endPoint y: 465, distance: 9.2
click at [169, 469] on span "Save" at bounding box center [176, 470] width 17 height 11
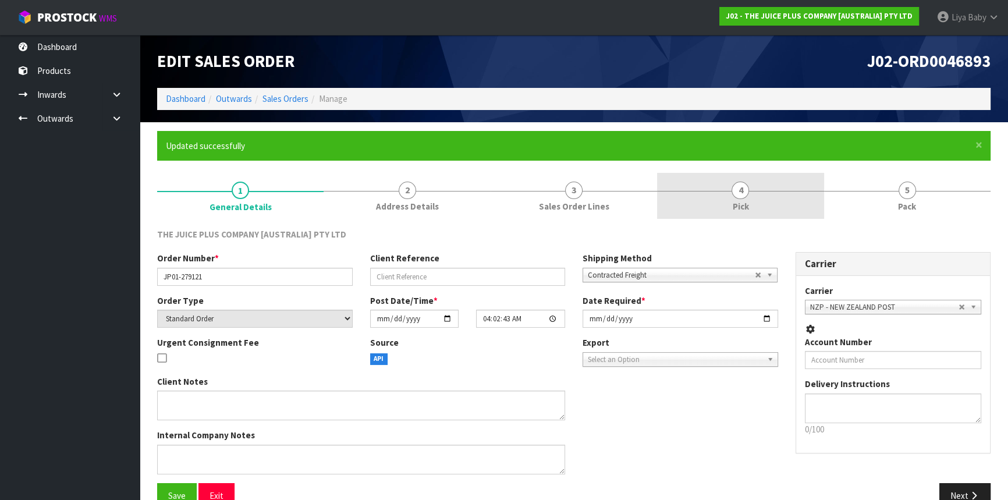
click at [727, 205] on link "4 Pick" at bounding box center [740, 196] width 167 height 46
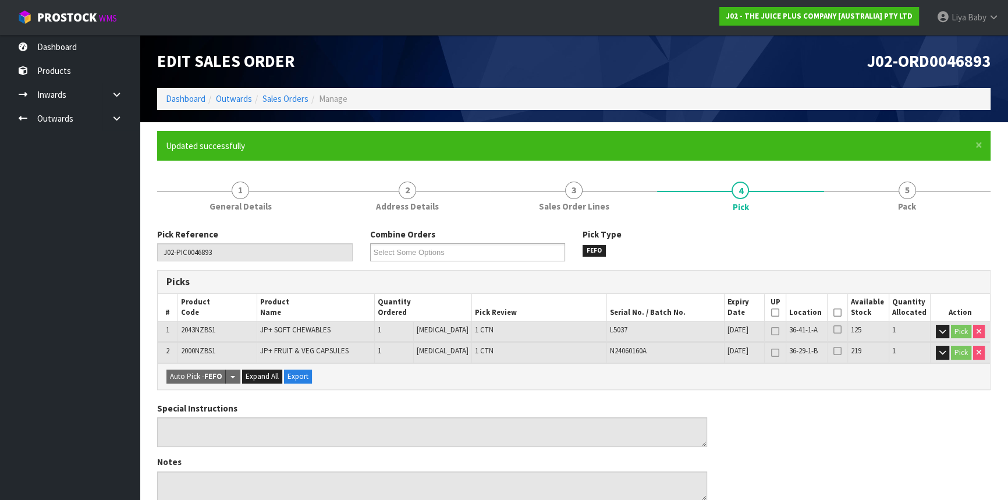
click at [836, 313] on icon at bounding box center [838, 313] width 8 height 1
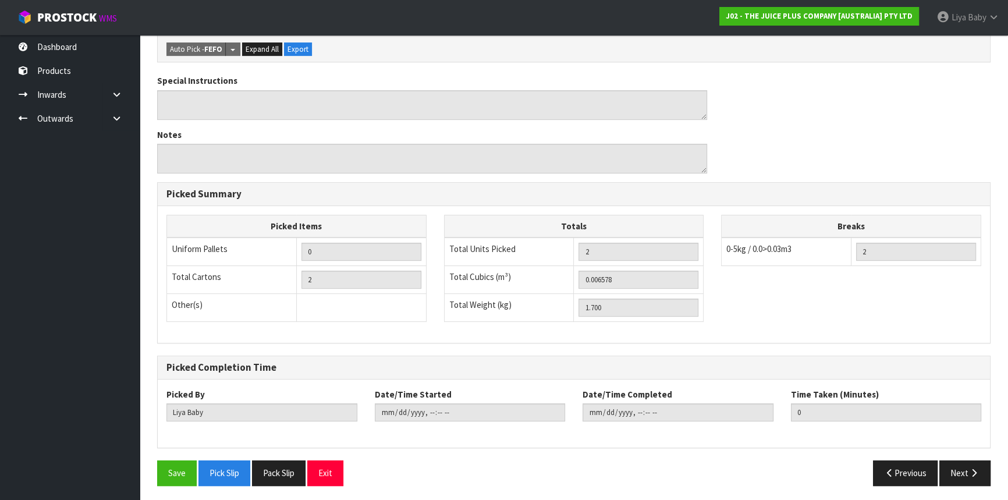
scroll to position [371, 0]
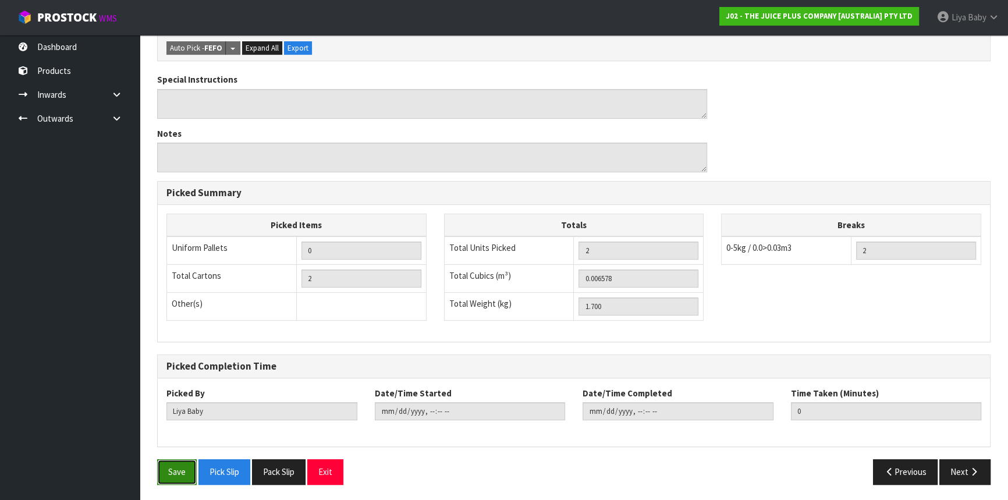
click at [178, 463] on button "Save" at bounding box center [177, 471] width 40 height 25
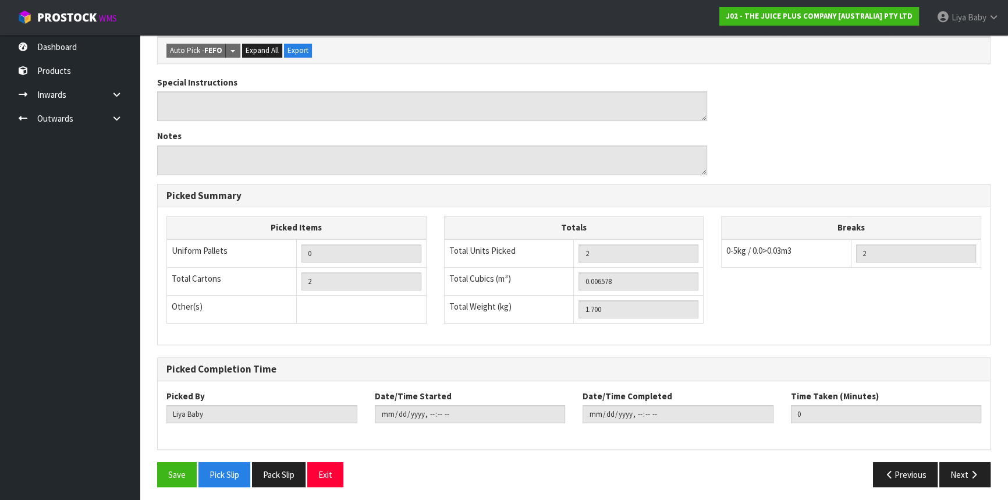
scroll to position [328, 0]
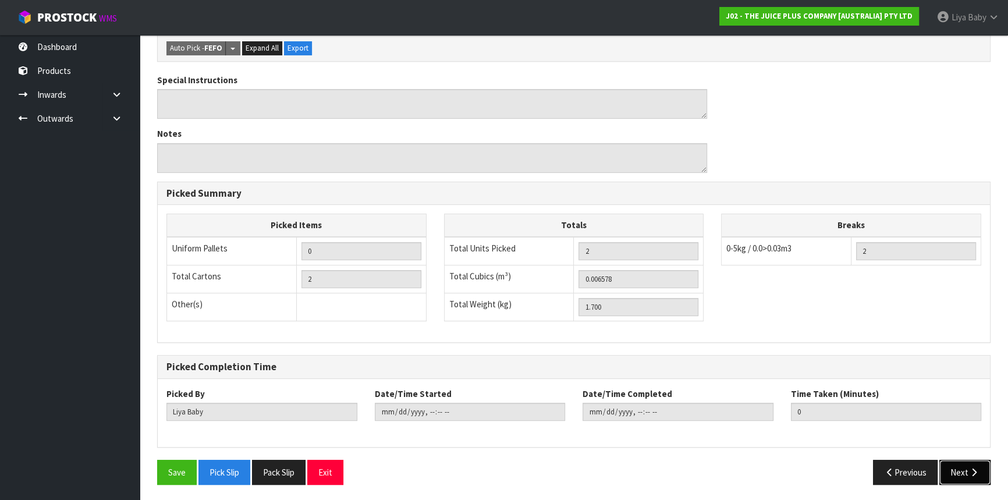
click at [953, 463] on button "Next" at bounding box center [965, 472] width 51 height 25
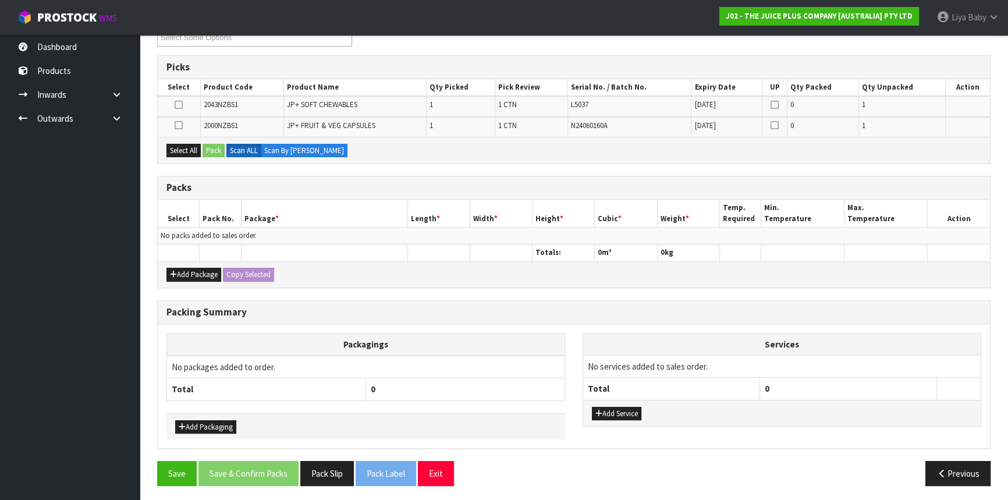
scroll to position [215, 0]
click at [197, 273] on button "Add Package" at bounding box center [194, 274] width 55 height 14
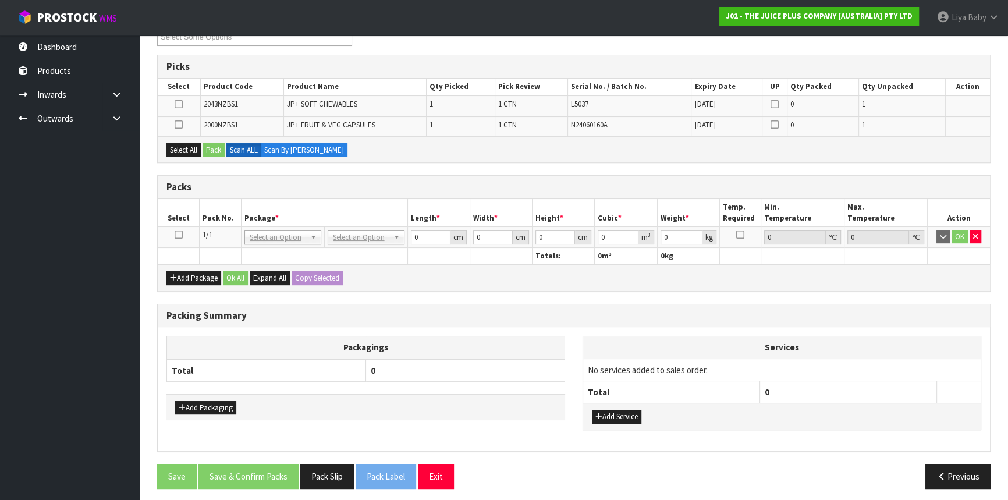
drag, startPoint x: 180, startPoint y: 231, endPoint x: 181, endPoint y: 170, distance: 61.1
click at [180, 235] on icon at bounding box center [179, 235] width 8 height 1
click at [179, 146] on button "Select All" at bounding box center [184, 150] width 34 height 14
click at [218, 149] on button "Pack" at bounding box center [214, 150] width 22 height 14
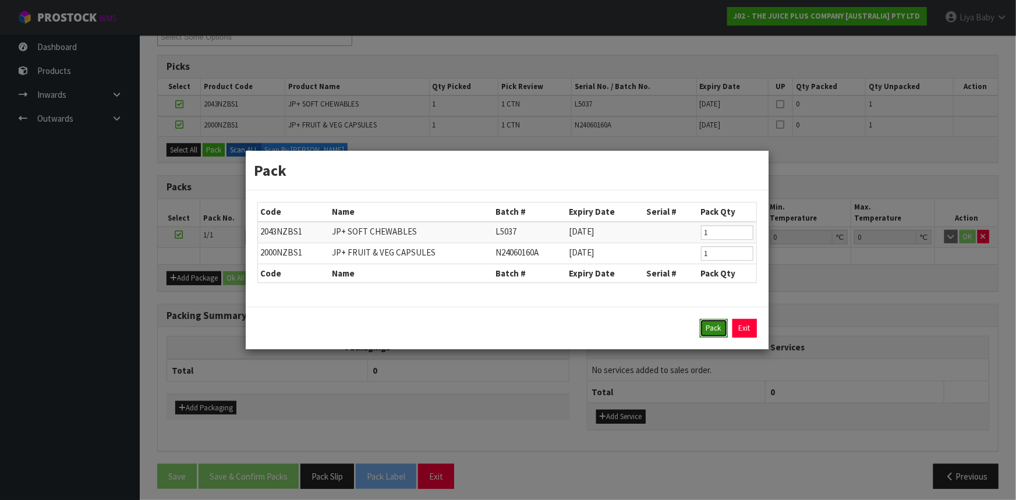
click at [717, 325] on button "Pack" at bounding box center [714, 328] width 28 height 19
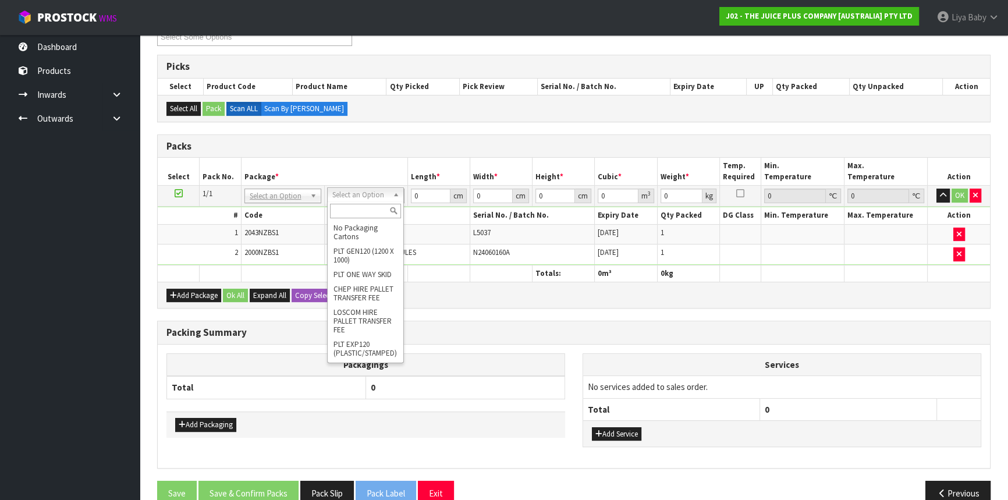
click at [367, 207] on input "text" at bounding box center [365, 211] width 71 height 15
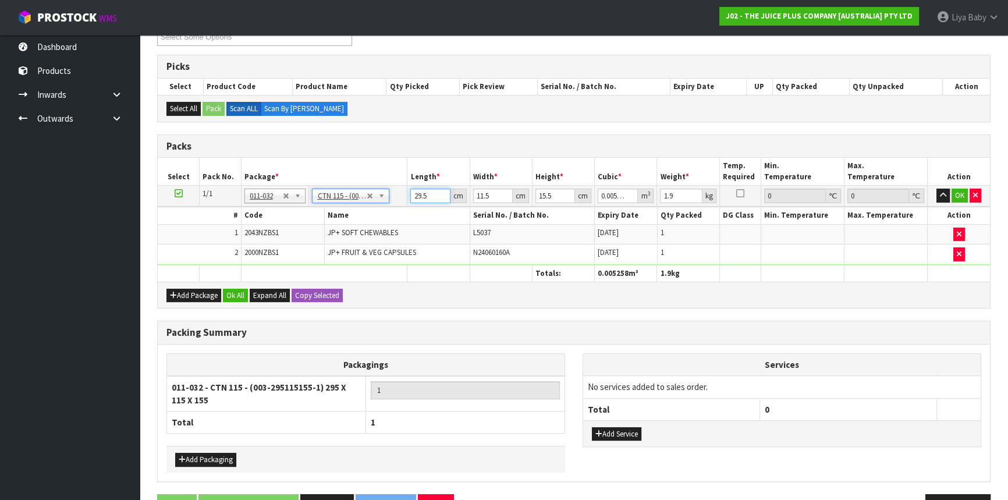
click at [425, 193] on input "29.5" at bounding box center [430, 196] width 40 height 15
click at [427, 193] on input "29.5" at bounding box center [430, 196] width 40 height 15
click at [235, 292] on button "Ok All" at bounding box center [235, 296] width 25 height 14
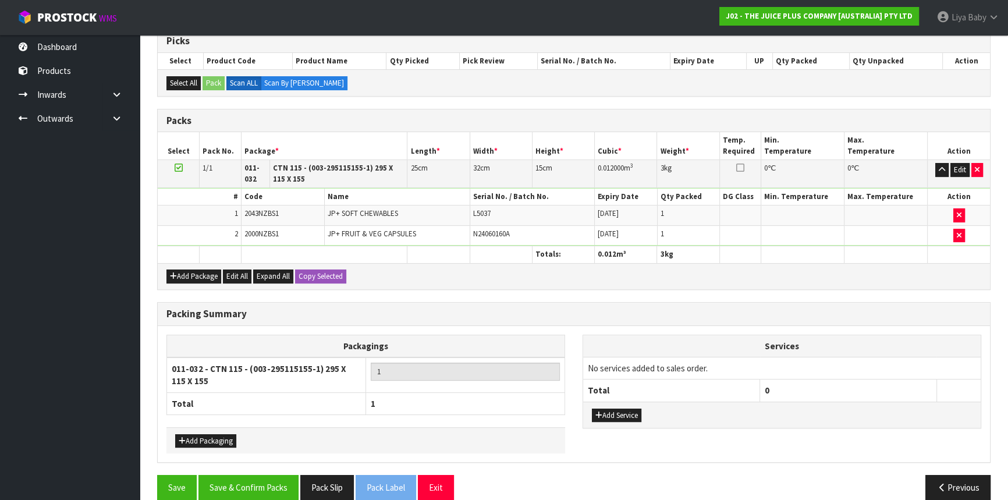
scroll to position [256, 0]
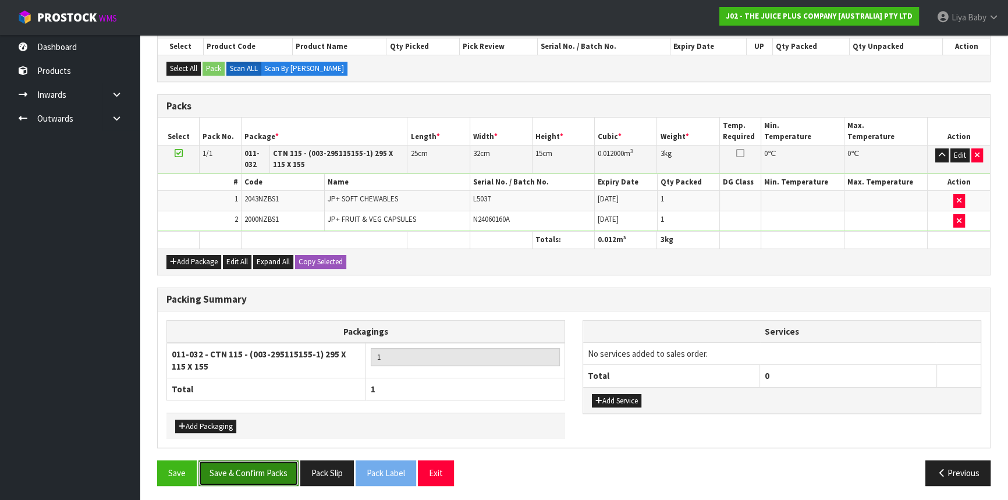
click at [267, 469] on button "Save & Confirm Packs" at bounding box center [249, 473] width 100 height 25
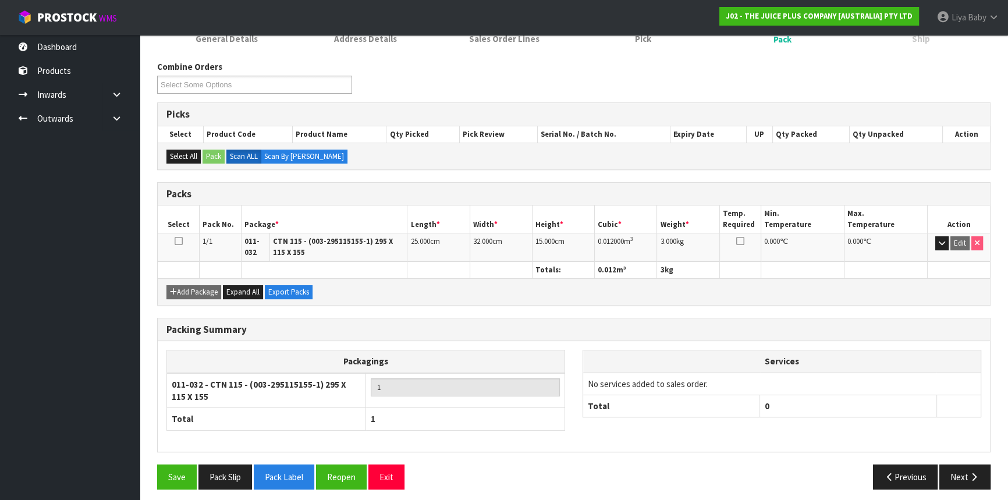
scroll to position [172, 0]
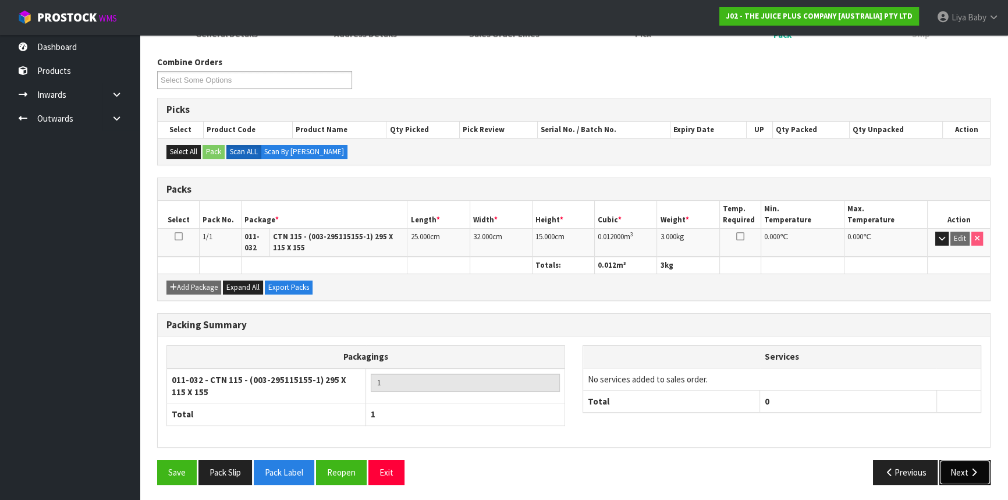
click at [953, 460] on button "Next" at bounding box center [965, 472] width 51 height 25
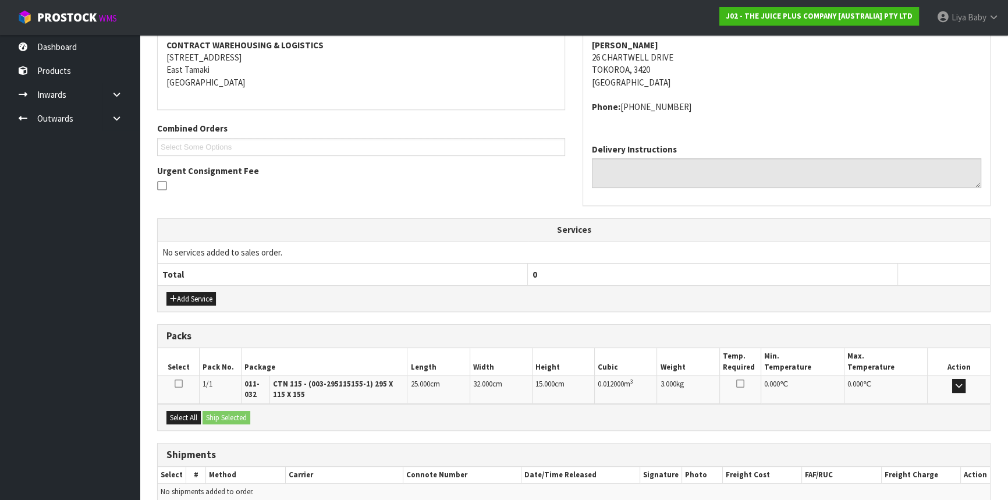
scroll to position [275, 0]
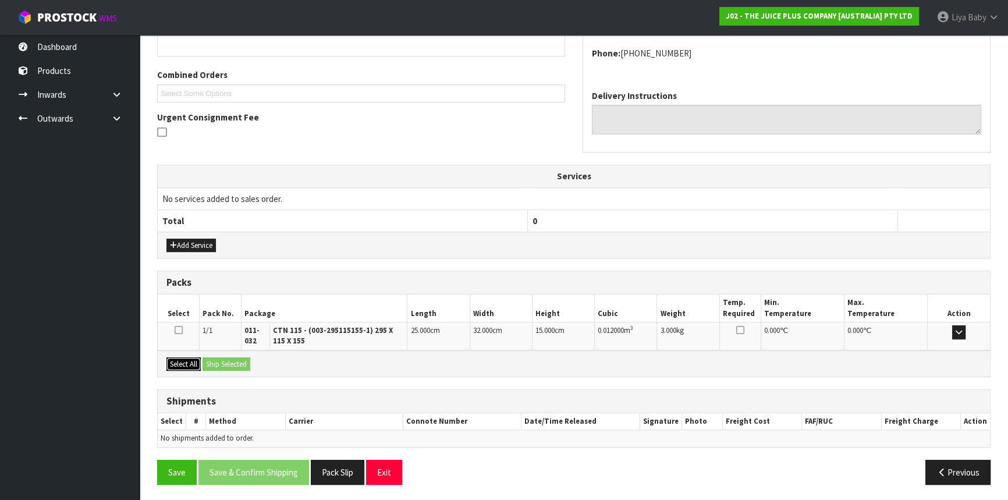
click at [176, 359] on button "Select All" at bounding box center [184, 364] width 34 height 14
click at [224, 363] on button "Ship Selected" at bounding box center [227, 364] width 48 height 14
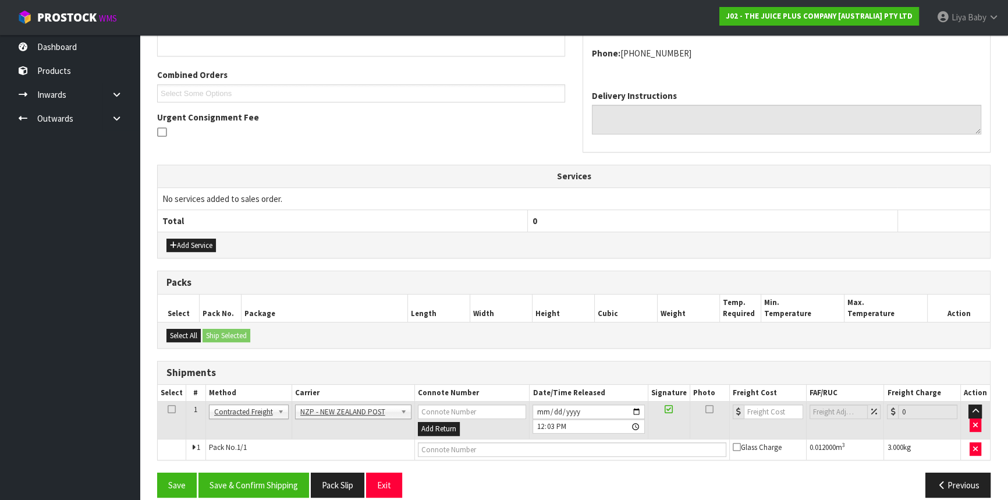
click at [176, 405] on td at bounding box center [172, 421] width 29 height 38
drag, startPoint x: 172, startPoint y: 408, endPoint x: 178, endPoint y: 410, distance: 6.8
click at [172, 409] on icon at bounding box center [172, 409] width 8 height 1
click at [239, 488] on button "Save & Confirm Shipping" at bounding box center [254, 485] width 111 height 25
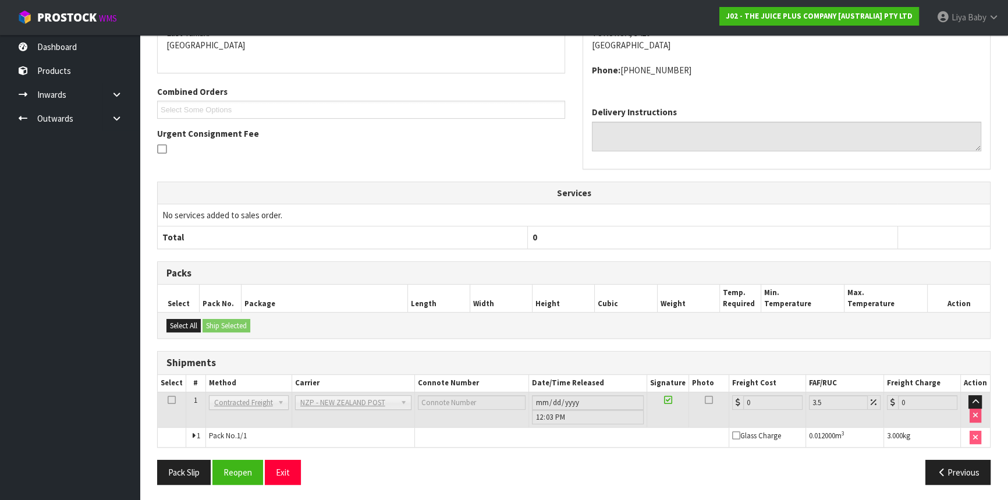
scroll to position [272, 0]
click at [229, 465] on button "Reopen" at bounding box center [238, 471] width 51 height 25
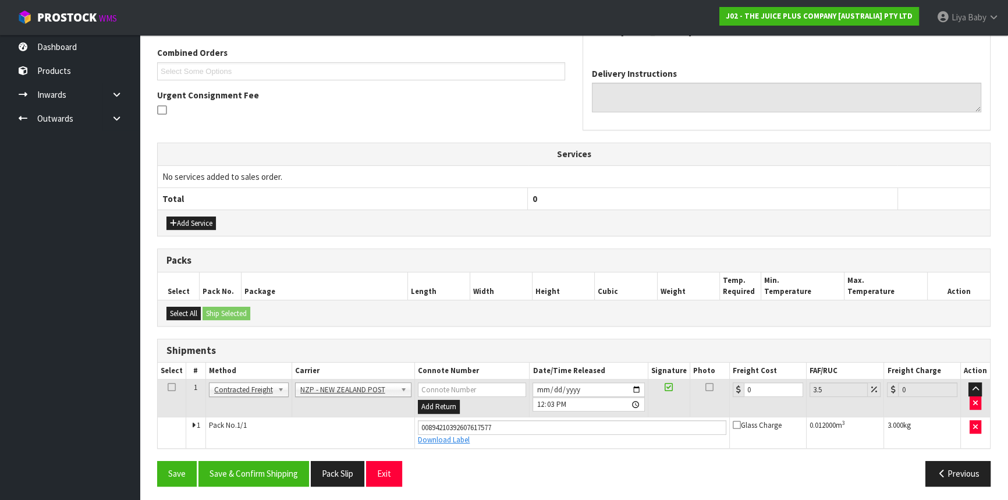
scroll to position [299, 0]
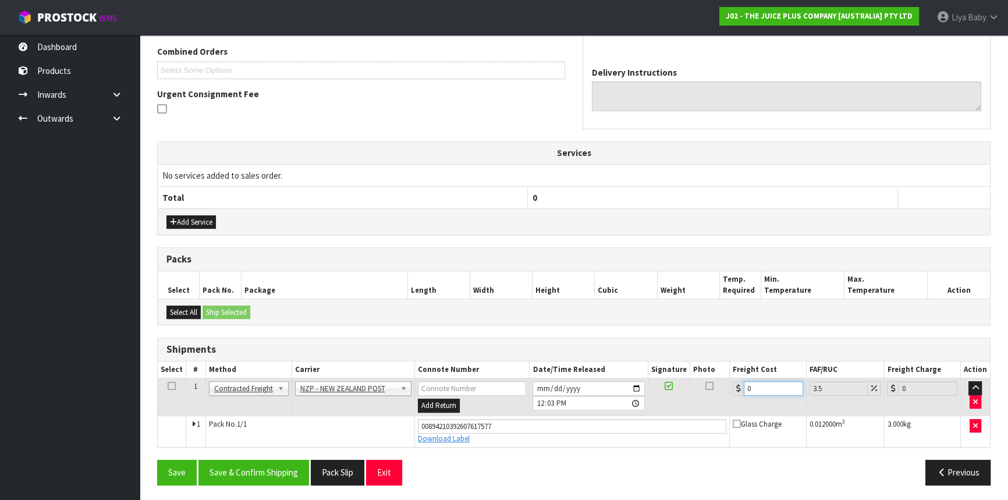
click at [769, 388] on input "0" at bounding box center [773, 388] width 59 height 15
click at [171, 386] on icon at bounding box center [172, 386] width 8 height 1
click at [282, 469] on button "Save & Confirm Shipping" at bounding box center [254, 472] width 111 height 25
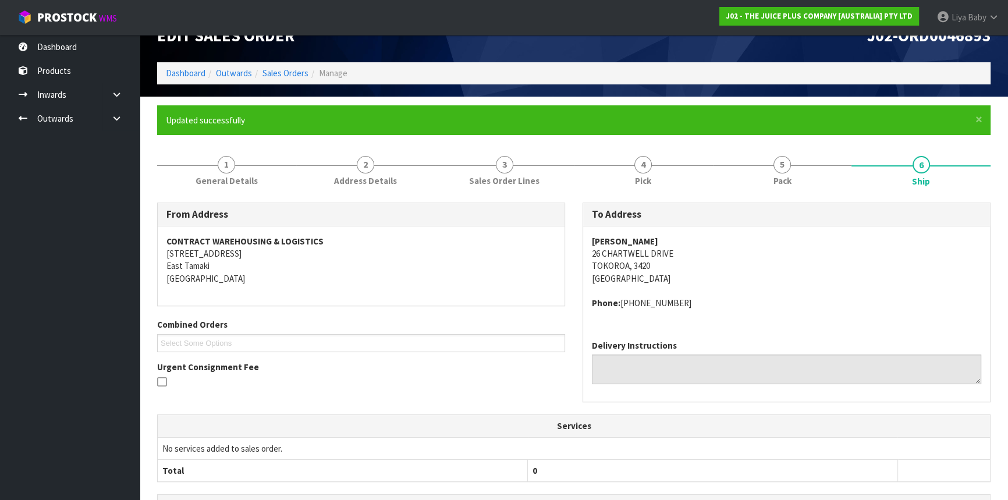
scroll to position [2, 0]
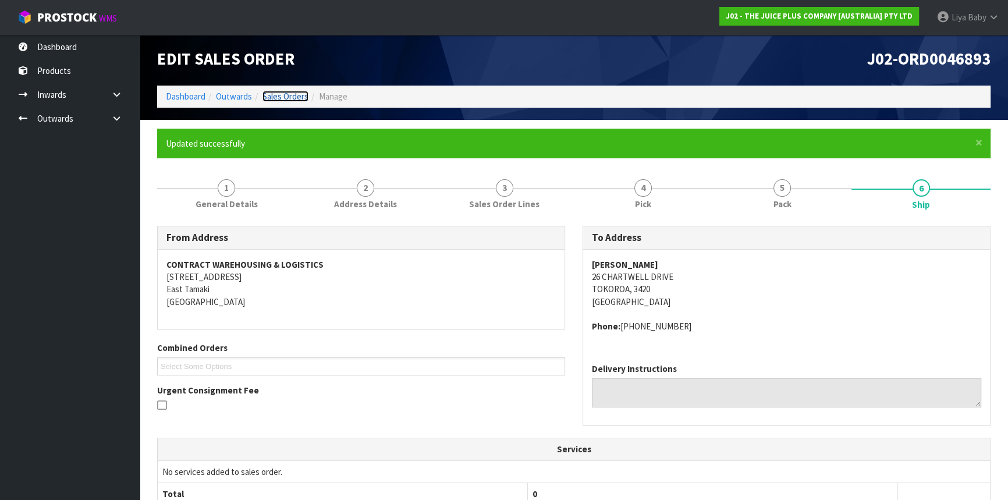
click at [284, 93] on link "Sales Orders" at bounding box center [286, 96] width 46 height 11
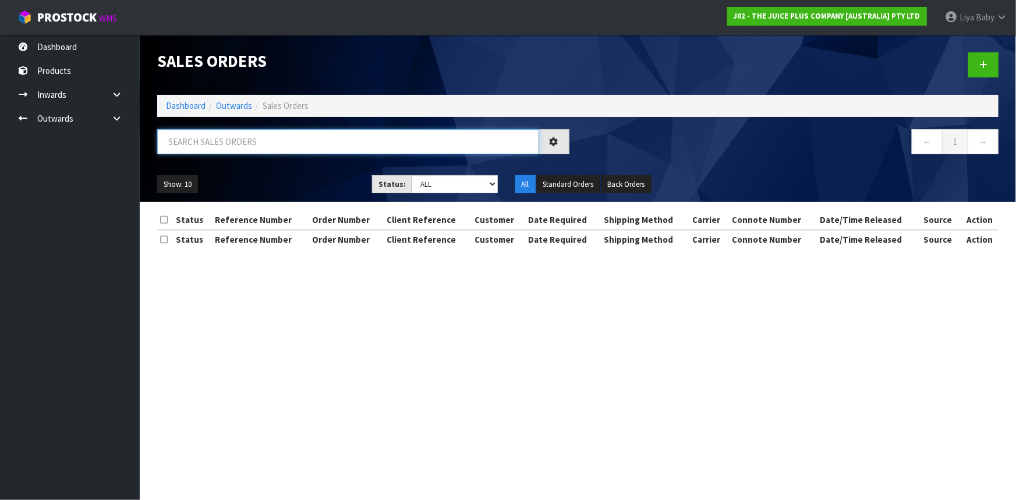
click at [247, 139] on input "text" at bounding box center [348, 141] width 382 height 25
